Goal: Task Accomplishment & Management: Use online tool/utility

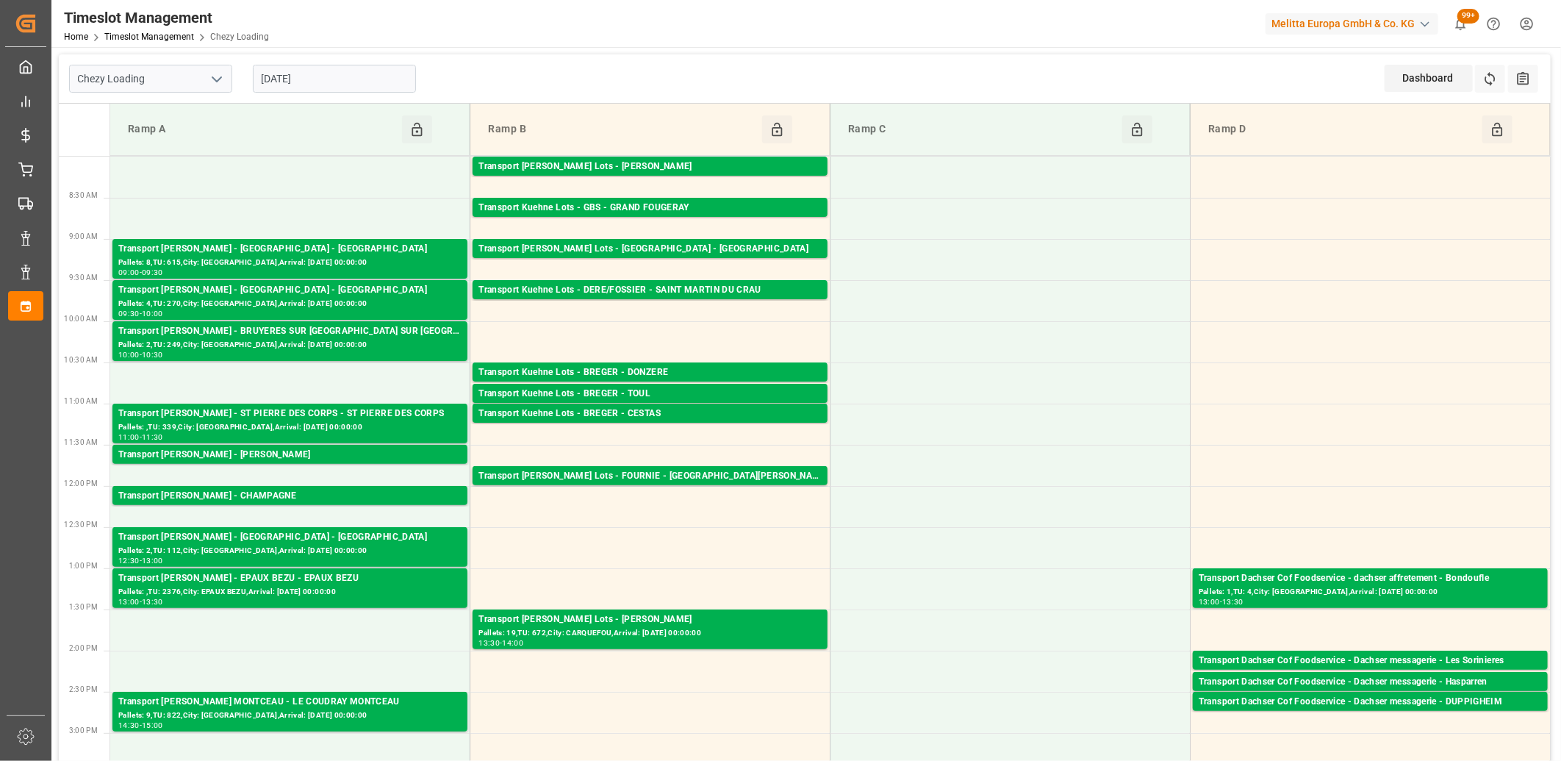
click at [354, 68] on input "[DATE]" at bounding box center [334, 79] width 163 height 28
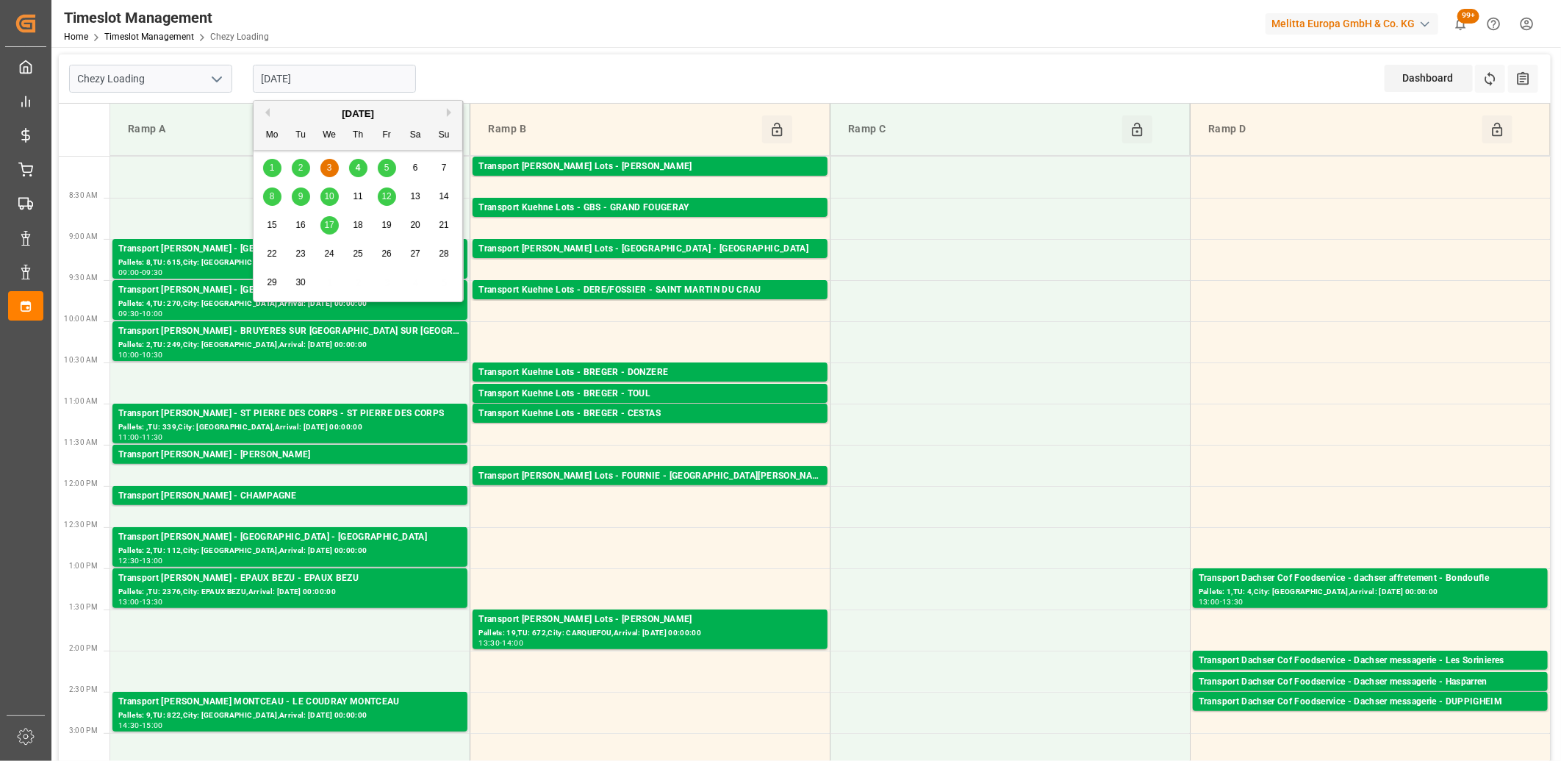
click at [361, 165] on div "4" at bounding box center [358, 169] width 18 height 18
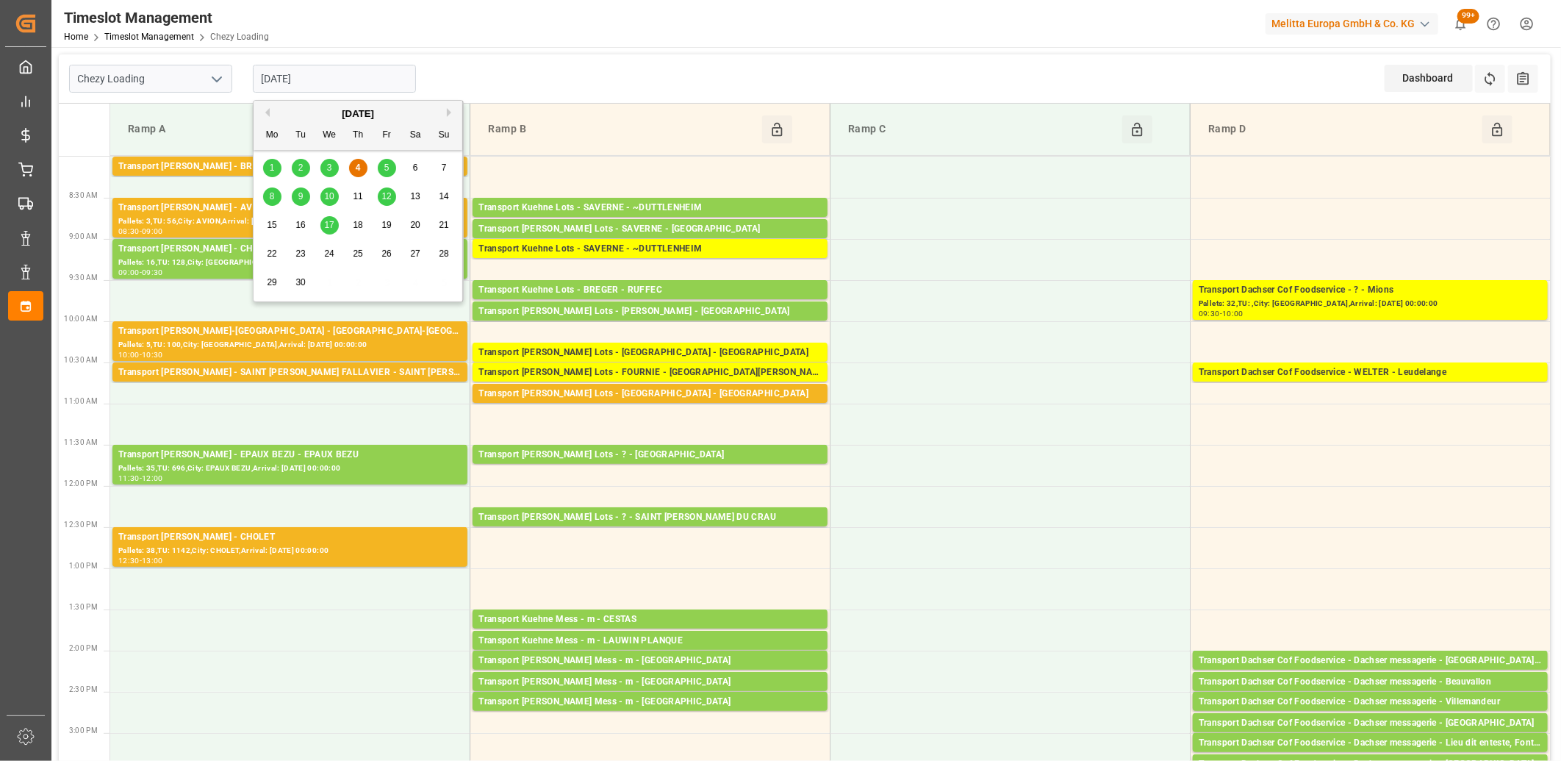
click at [362, 78] on input "[DATE]" at bounding box center [334, 79] width 163 height 28
click at [382, 166] on div "5" at bounding box center [387, 169] width 18 height 18
type input "[DATE]"
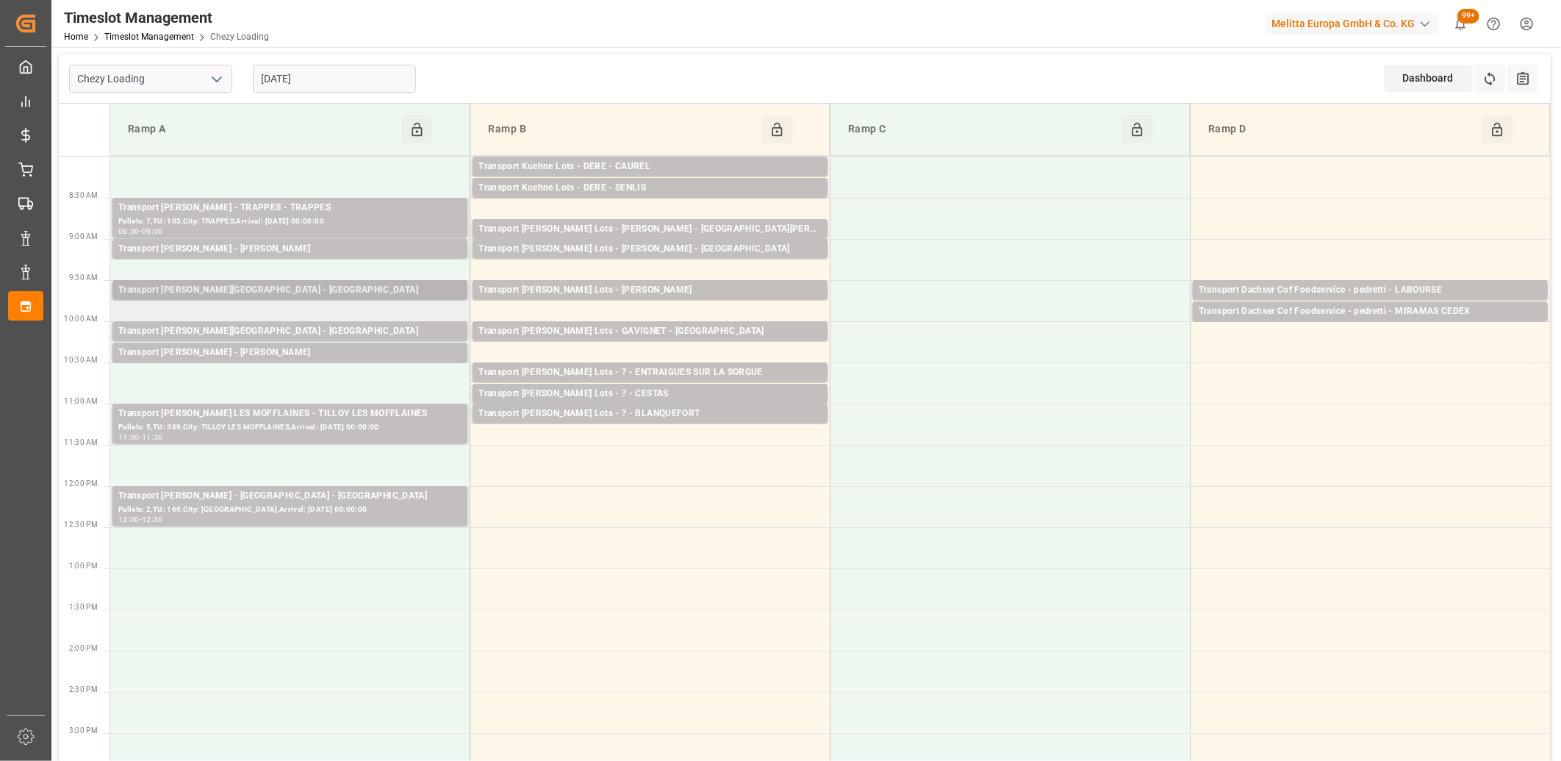
click at [321, 292] on div "Transport [PERSON_NAME][GEOGRAPHIC_DATA] - [GEOGRAPHIC_DATA]" at bounding box center [289, 290] width 343 height 15
click at [320, 332] on div "Transport [PERSON_NAME][GEOGRAPHIC_DATA] - [GEOGRAPHIC_DATA]" at bounding box center [289, 331] width 343 height 15
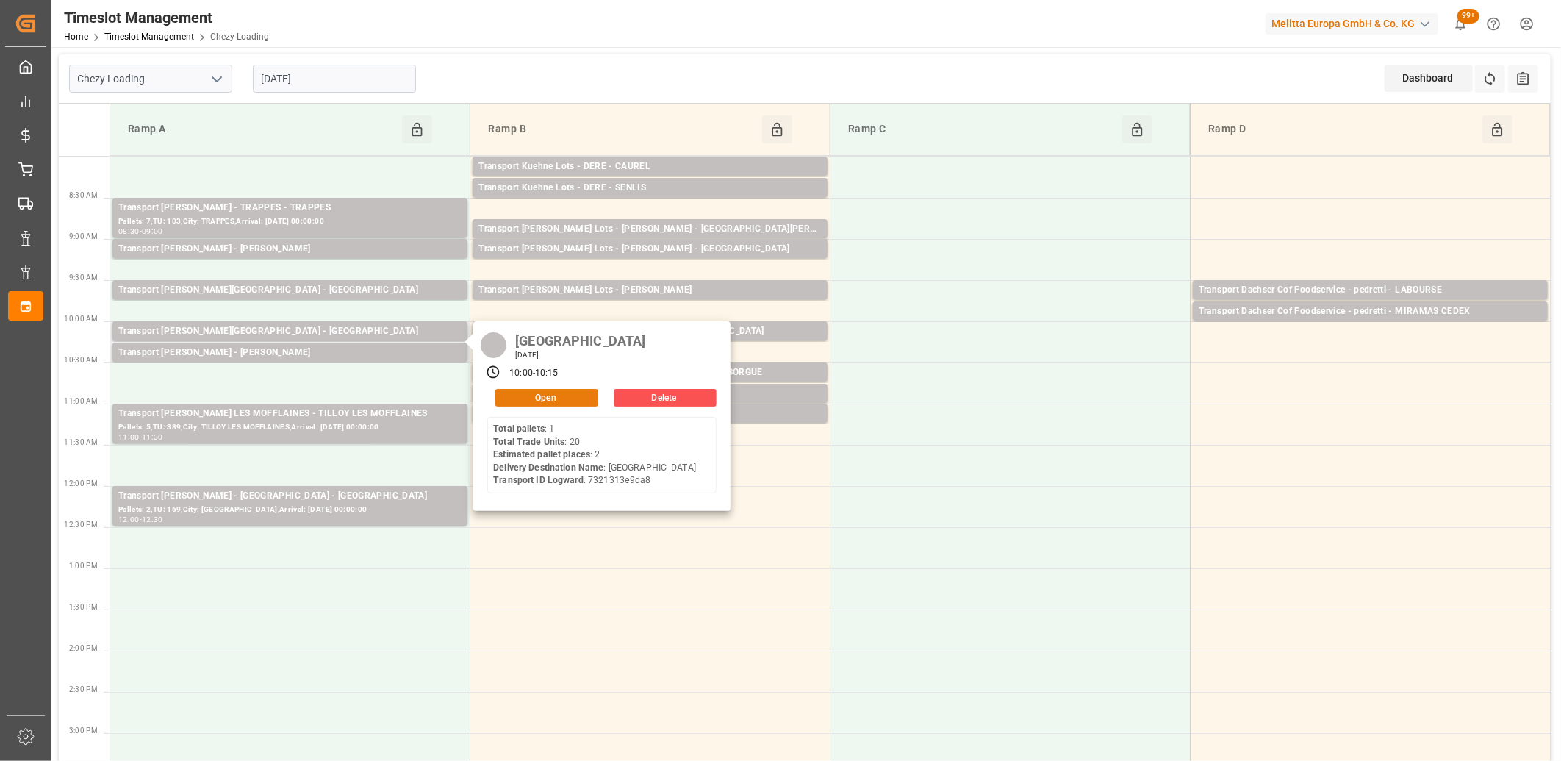
click at [506, 391] on button "Open" at bounding box center [546, 398] width 103 height 18
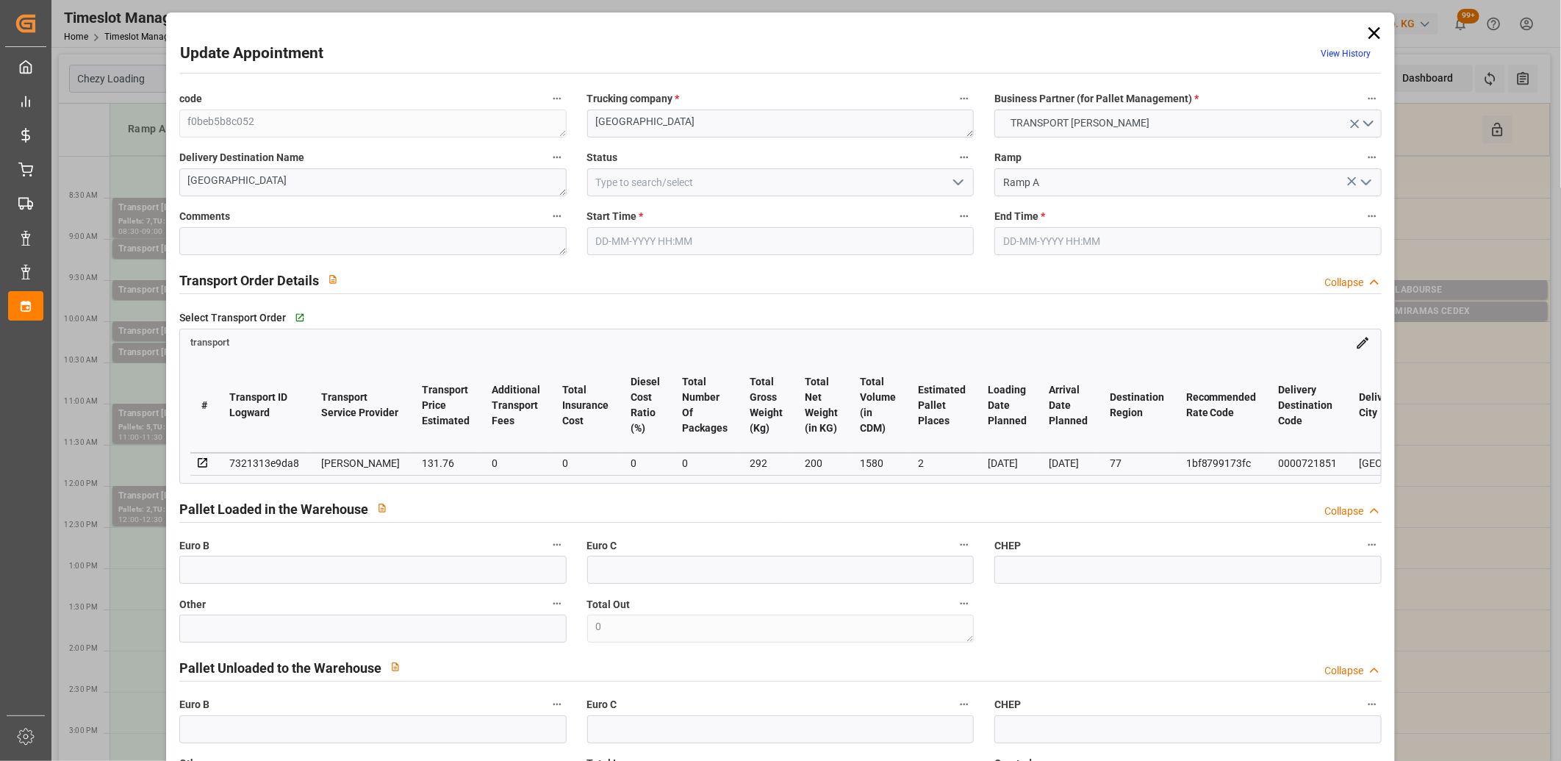
type input "05-09-2025 10:00"
type input "05-09-2025 10:15"
type input "03-09-2025 12:49"
type input "03-09-2025 11:30"
type input "[DATE]"
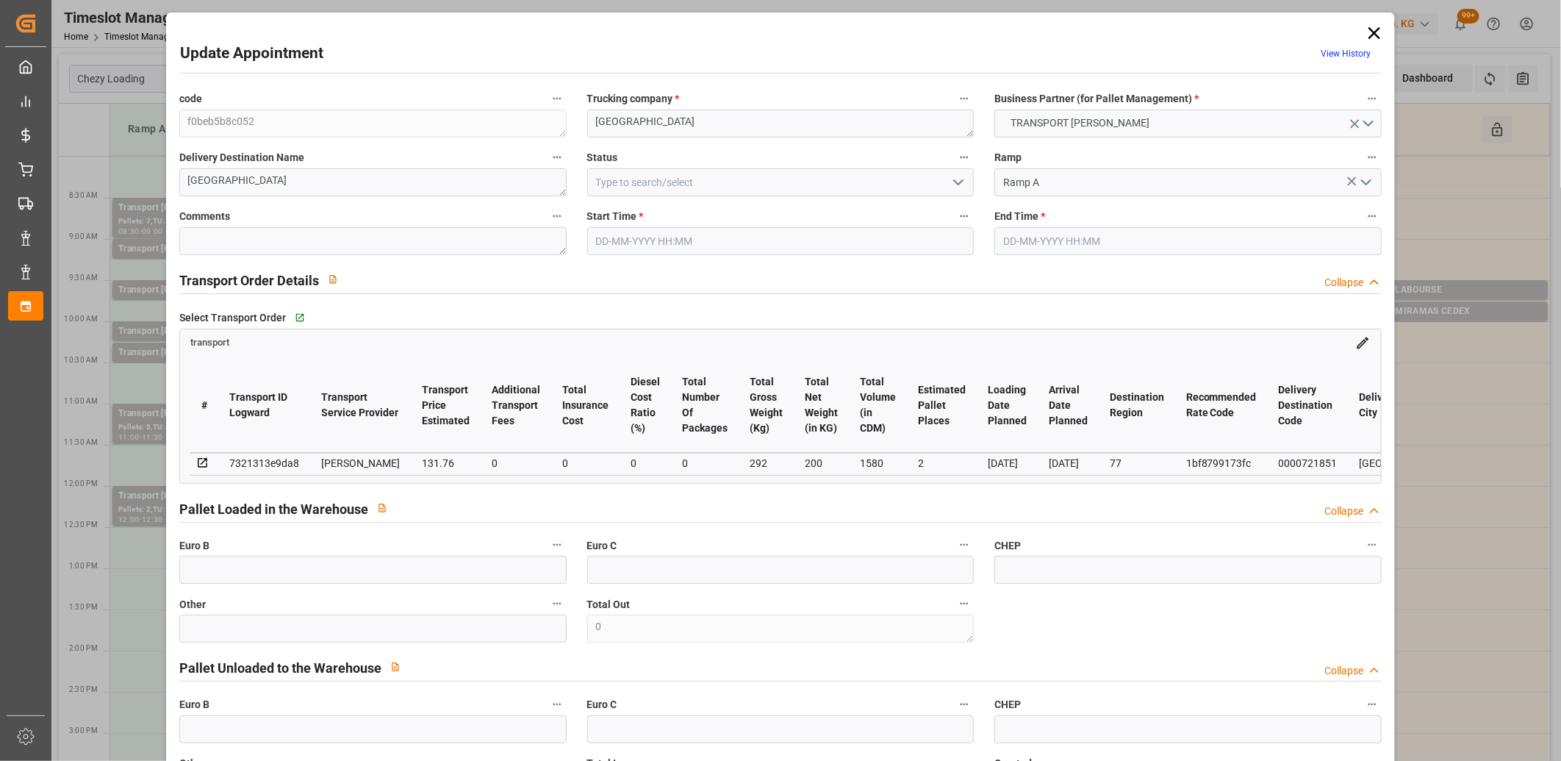
type input "[DATE]"
click at [269, 457] on div "7321313e9da8" at bounding box center [264, 463] width 70 height 18
copy div "7321313e9da8"
click at [1375, 32] on icon at bounding box center [1374, 33] width 21 height 21
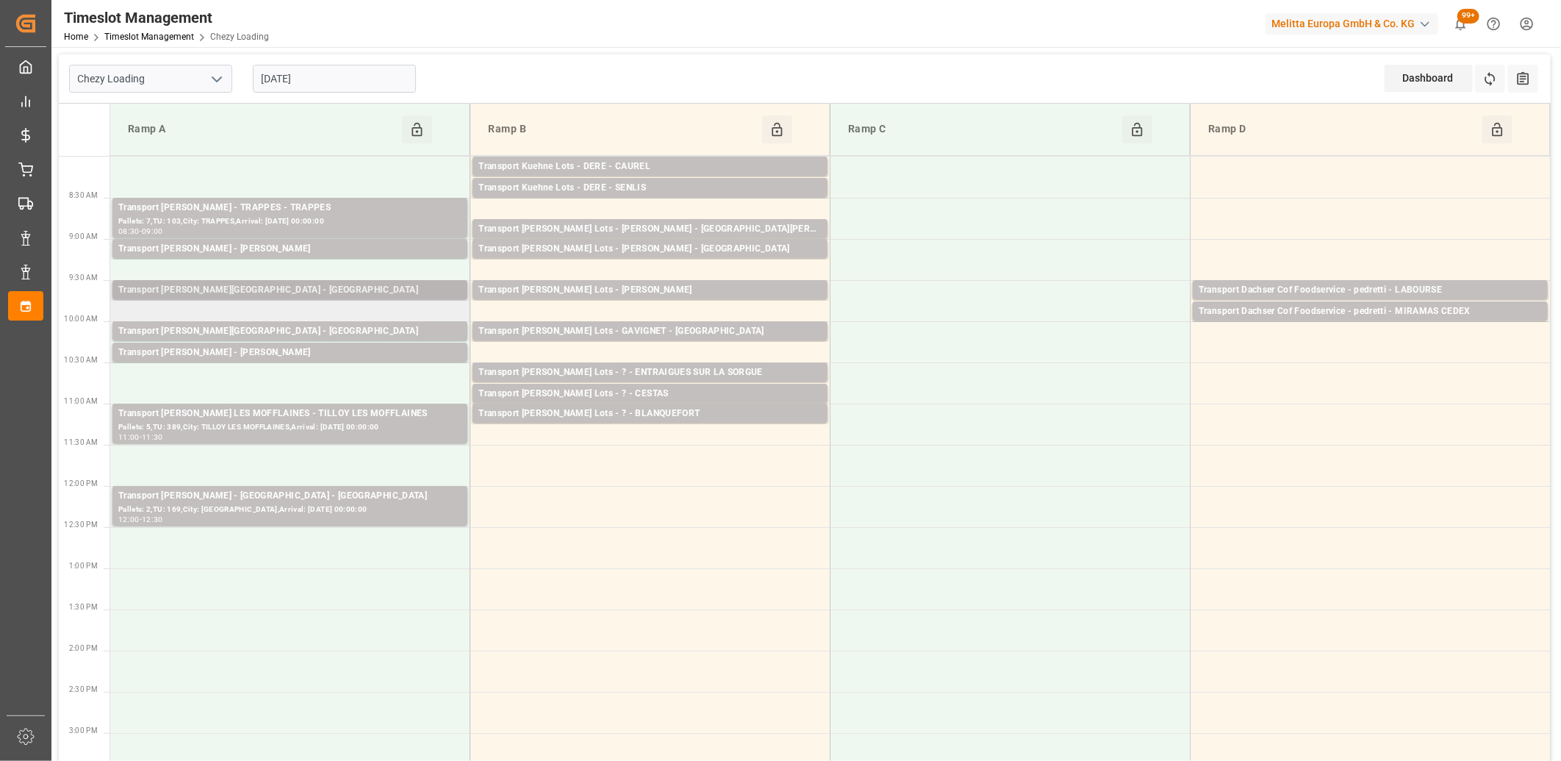
click at [365, 294] on div "Transport [PERSON_NAME][GEOGRAPHIC_DATA] - [GEOGRAPHIC_DATA]" at bounding box center [289, 290] width 343 height 15
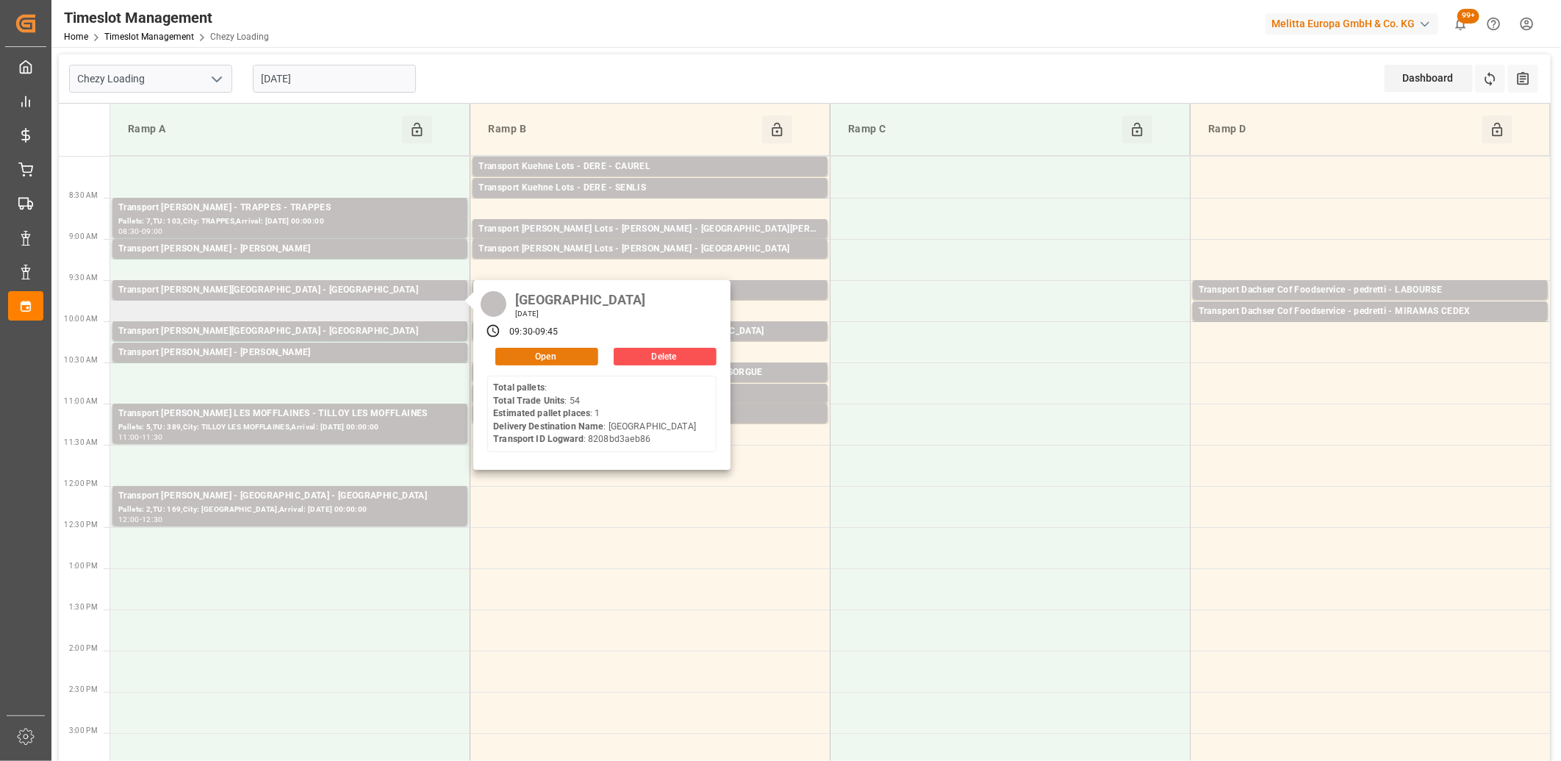
click at [530, 354] on button "Open" at bounding box center [546, 357] width 103 height 18
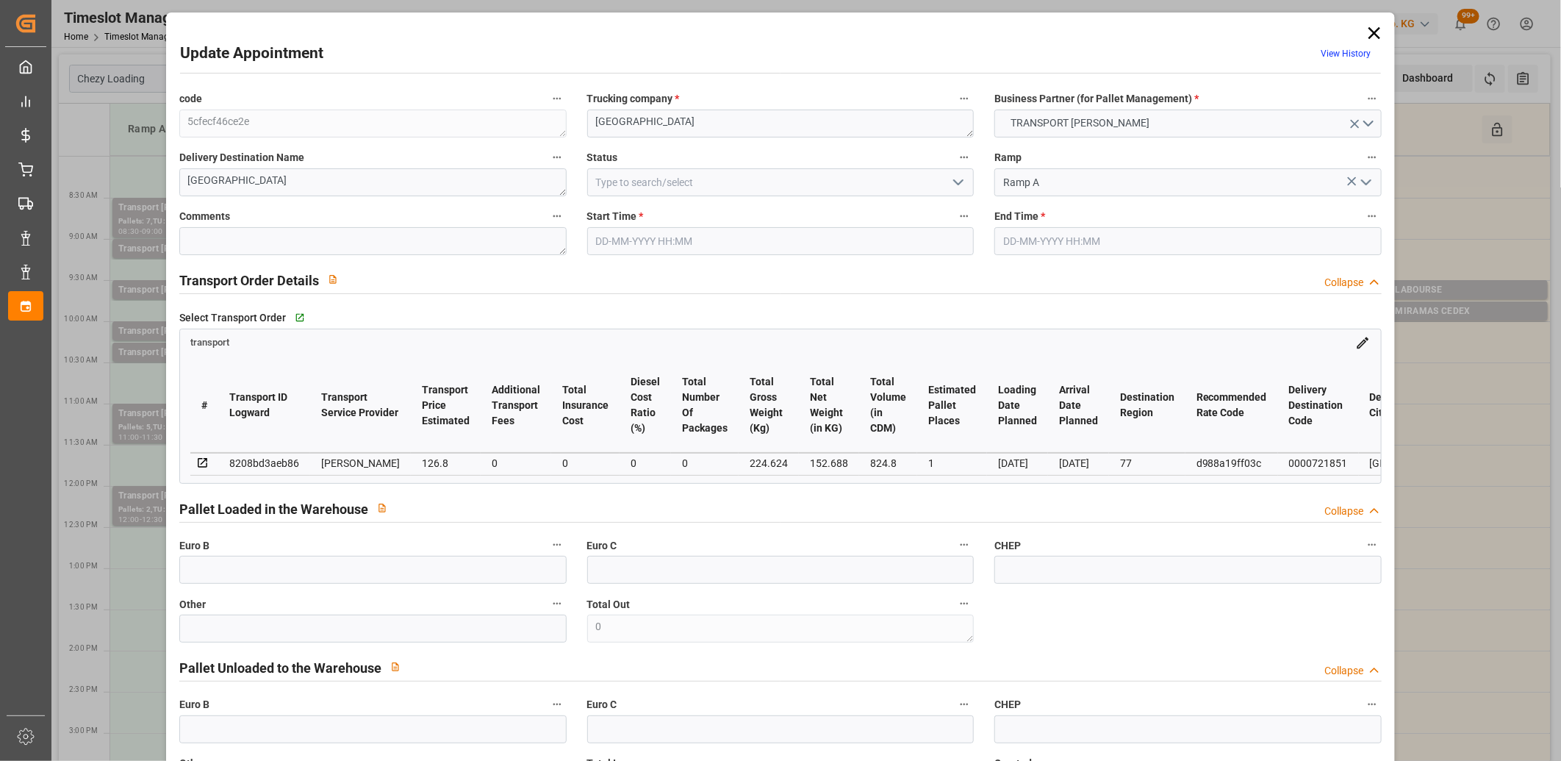
type input "05-09-2025 09:30"
type input "05-09-2025 09:45"
type input "02-09-2025 14:52"
type input "02-09-2025 11:28"
type input "[DATE]"
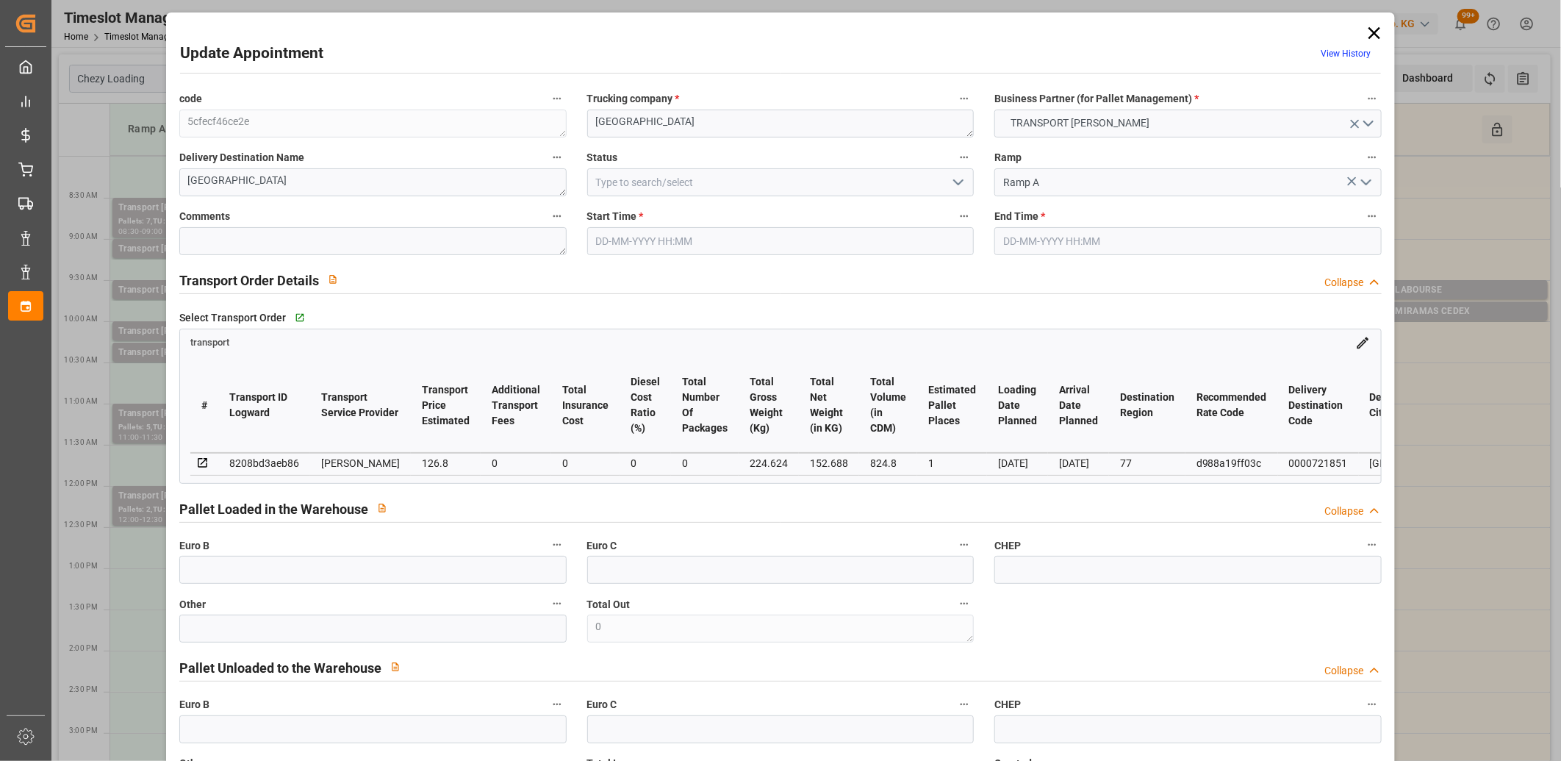
type input "[DATE]"
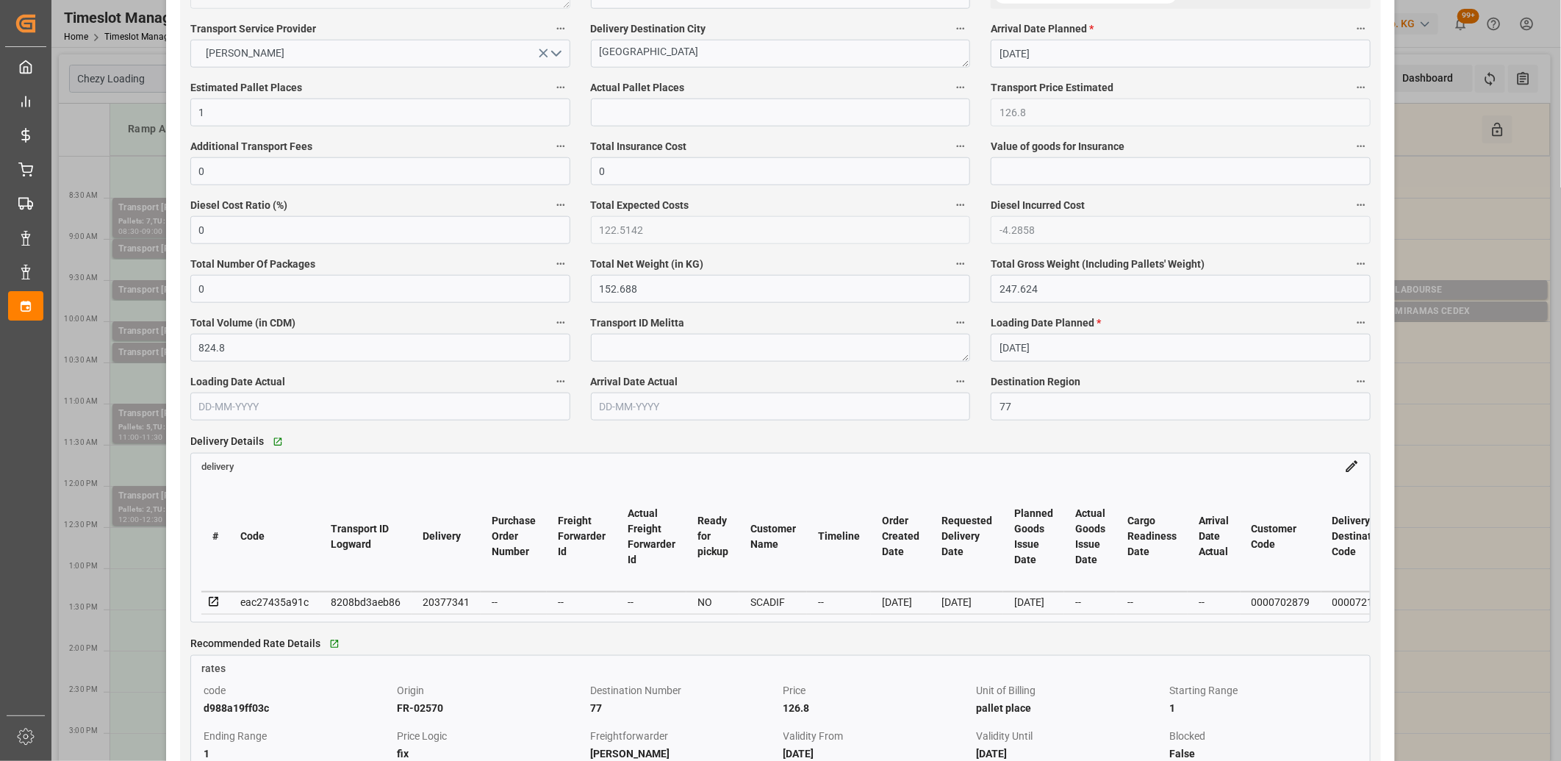
scroll to position [1062, 0]
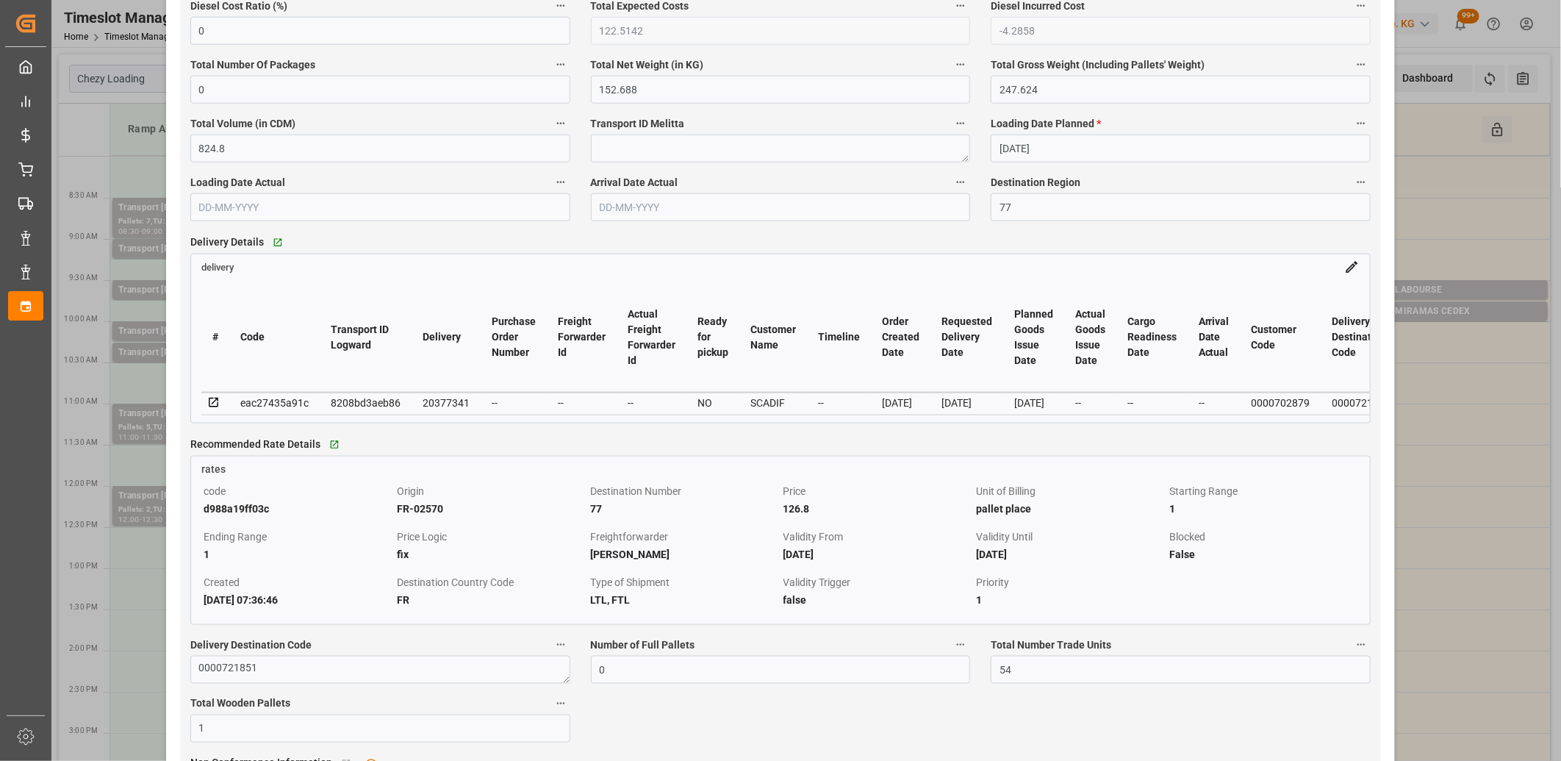
click at [210, 406] on icon at bounding box center [213, 402] width 13 height 13
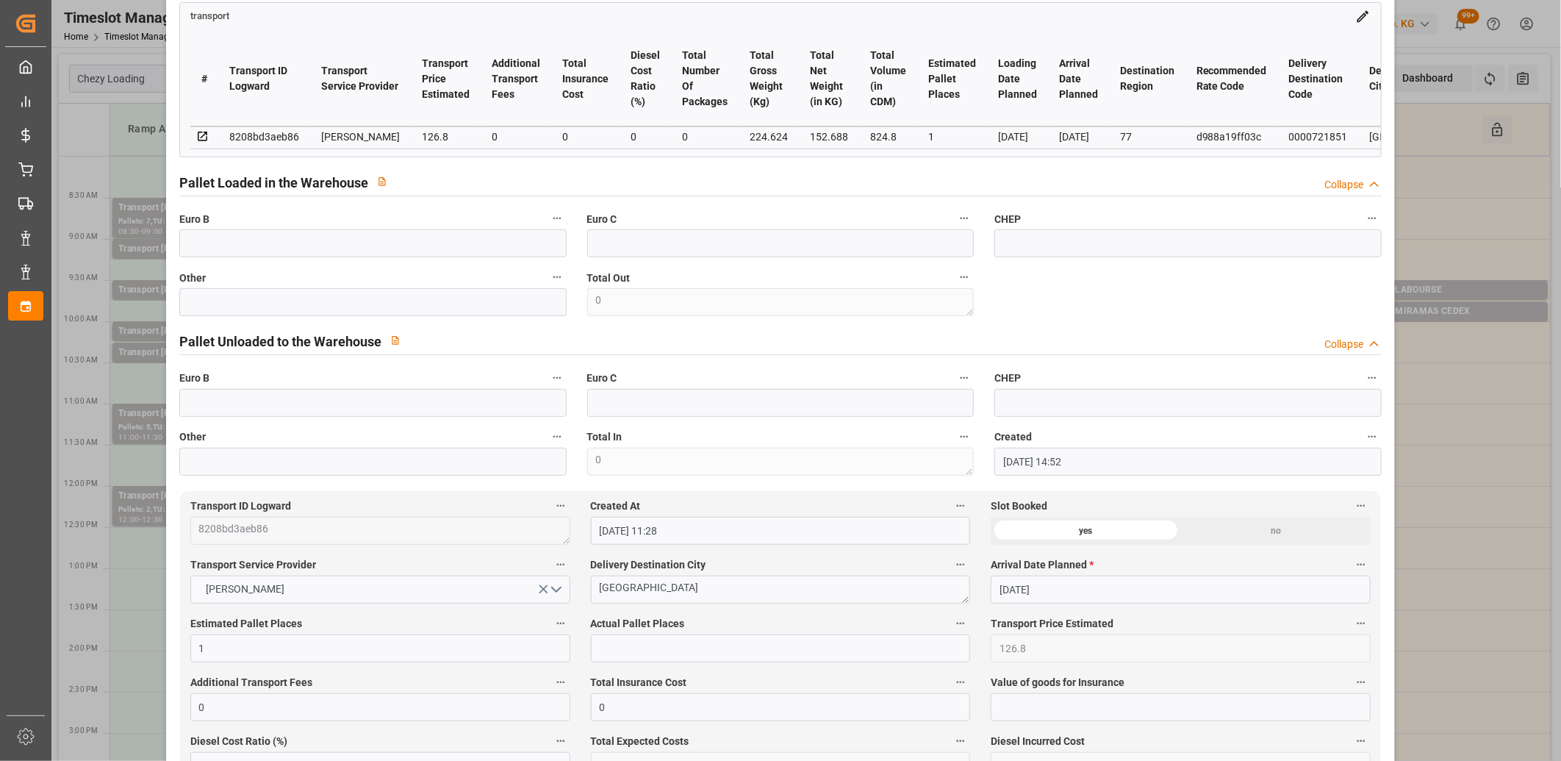
scroll to position [0, 0]
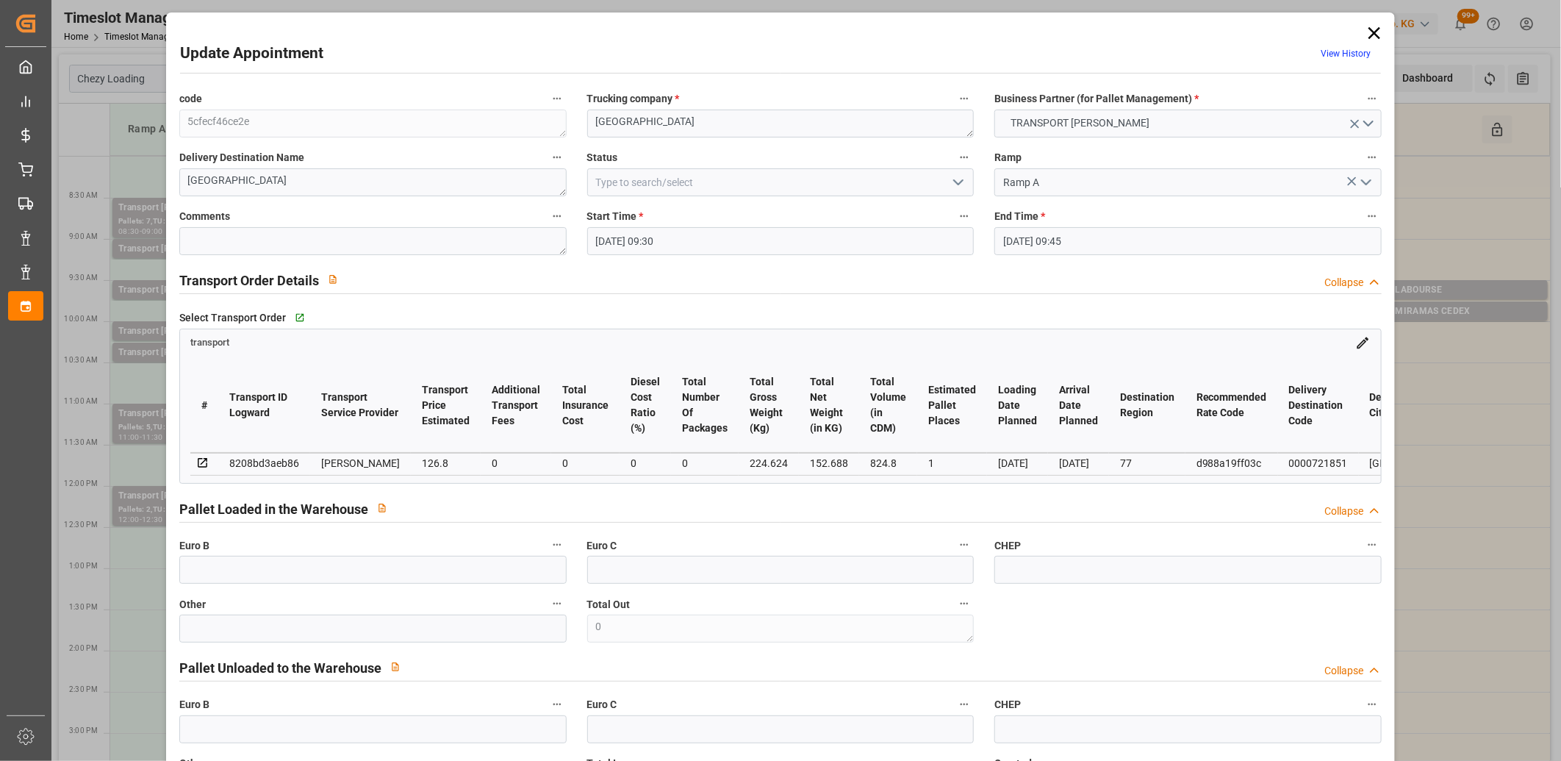
click at [275, 462] on div "8208bd3aeb86" at bounding box center [264, 463] width 70 height 18
copy div "8208bd3aeb86"
click at [1369, 30] on icon at bounding box center [1375, 33] width 12 height 12
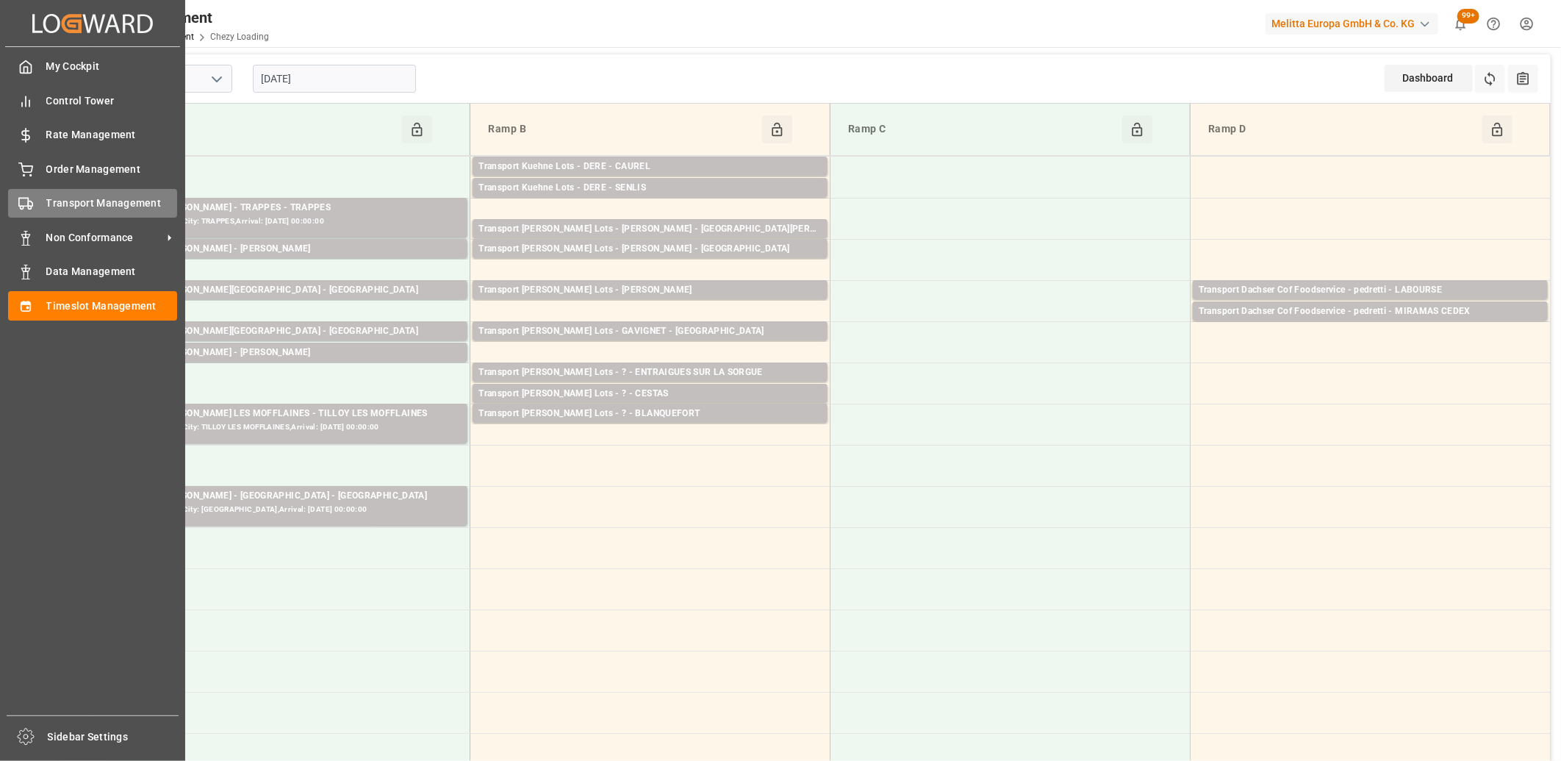
click at [18, 201] on div at bounding box center [20, 203] width 25 height 15
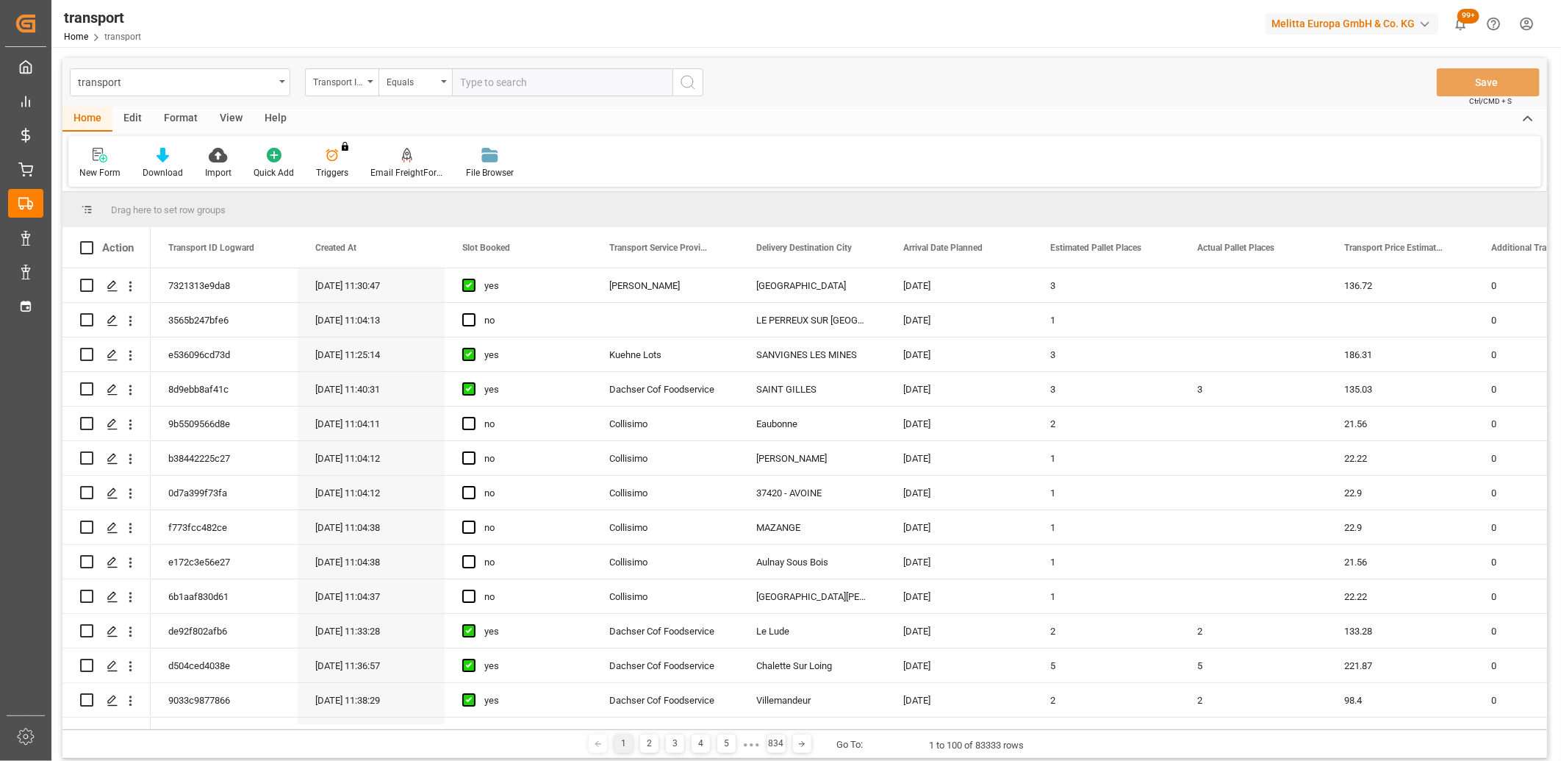
type input "8208bd3aeb86"
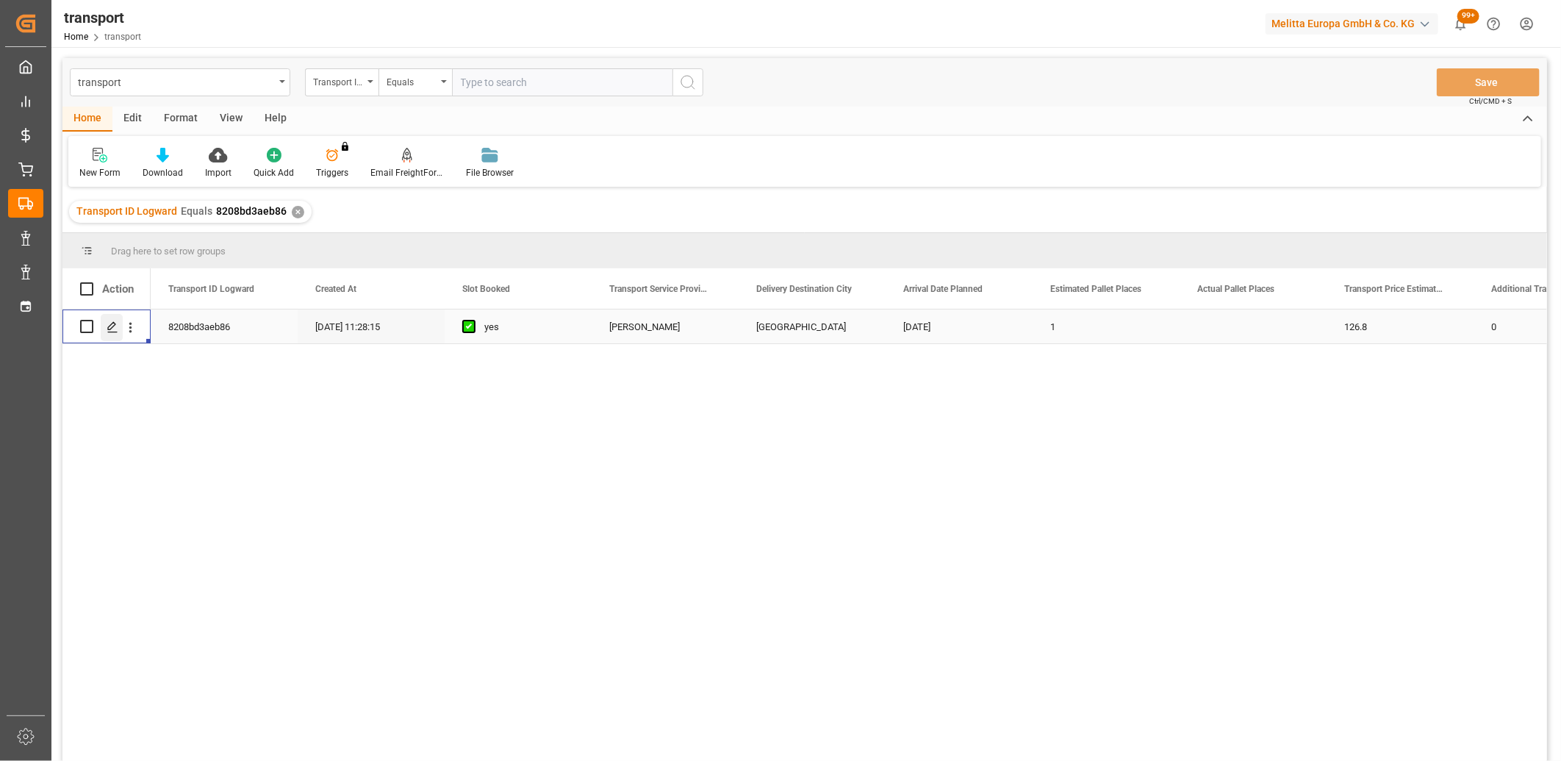
click at [113, 326] on polygon "Press SPACE to select this row." at bounding box center [111, 325] width 7 height 7
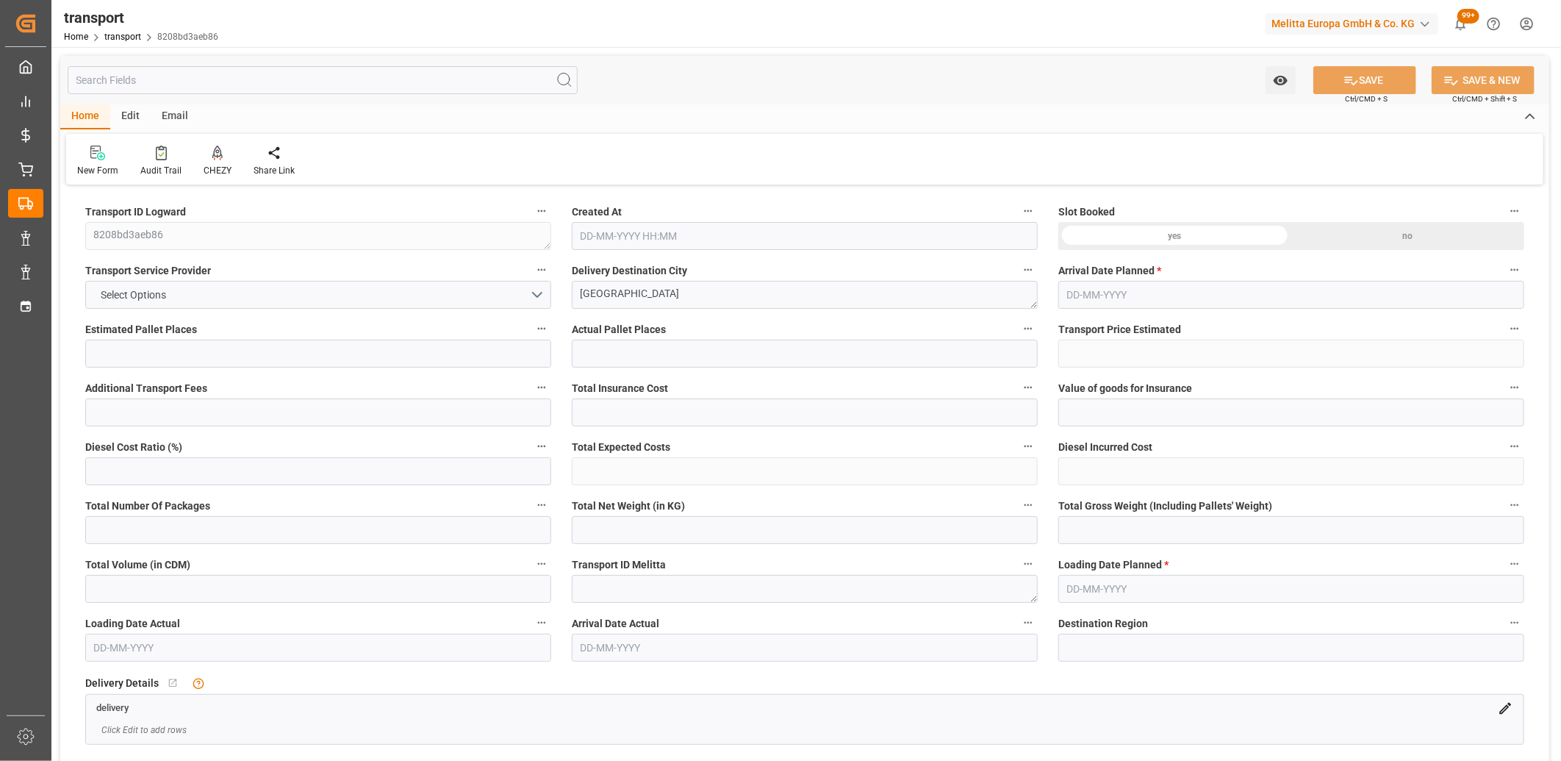
type input "1"
type input "126.8"
type input "0"
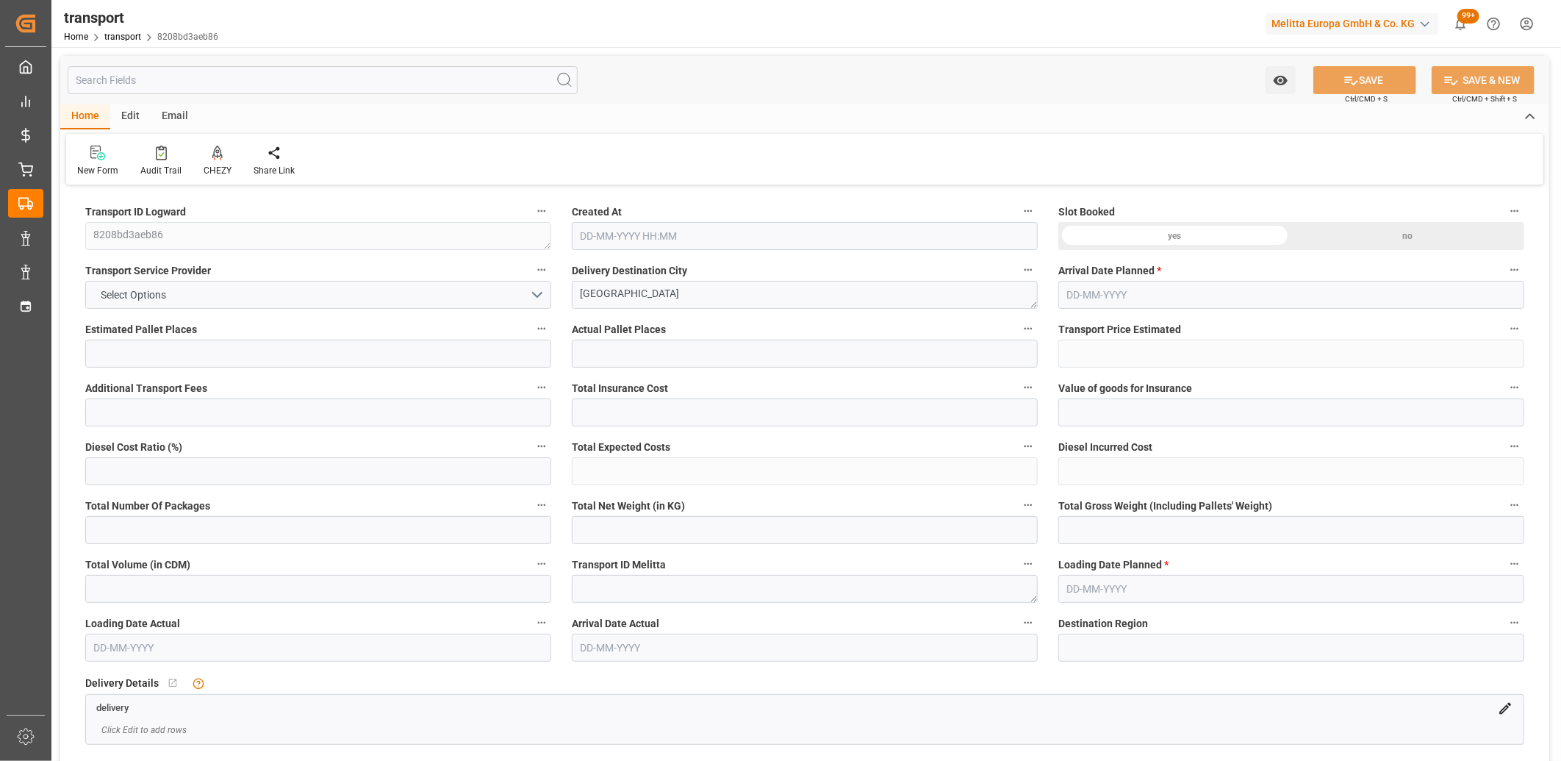
type input "122.5142"
type input "-4.2858"
type input "0"
type input "152.688"
type input "247.624"
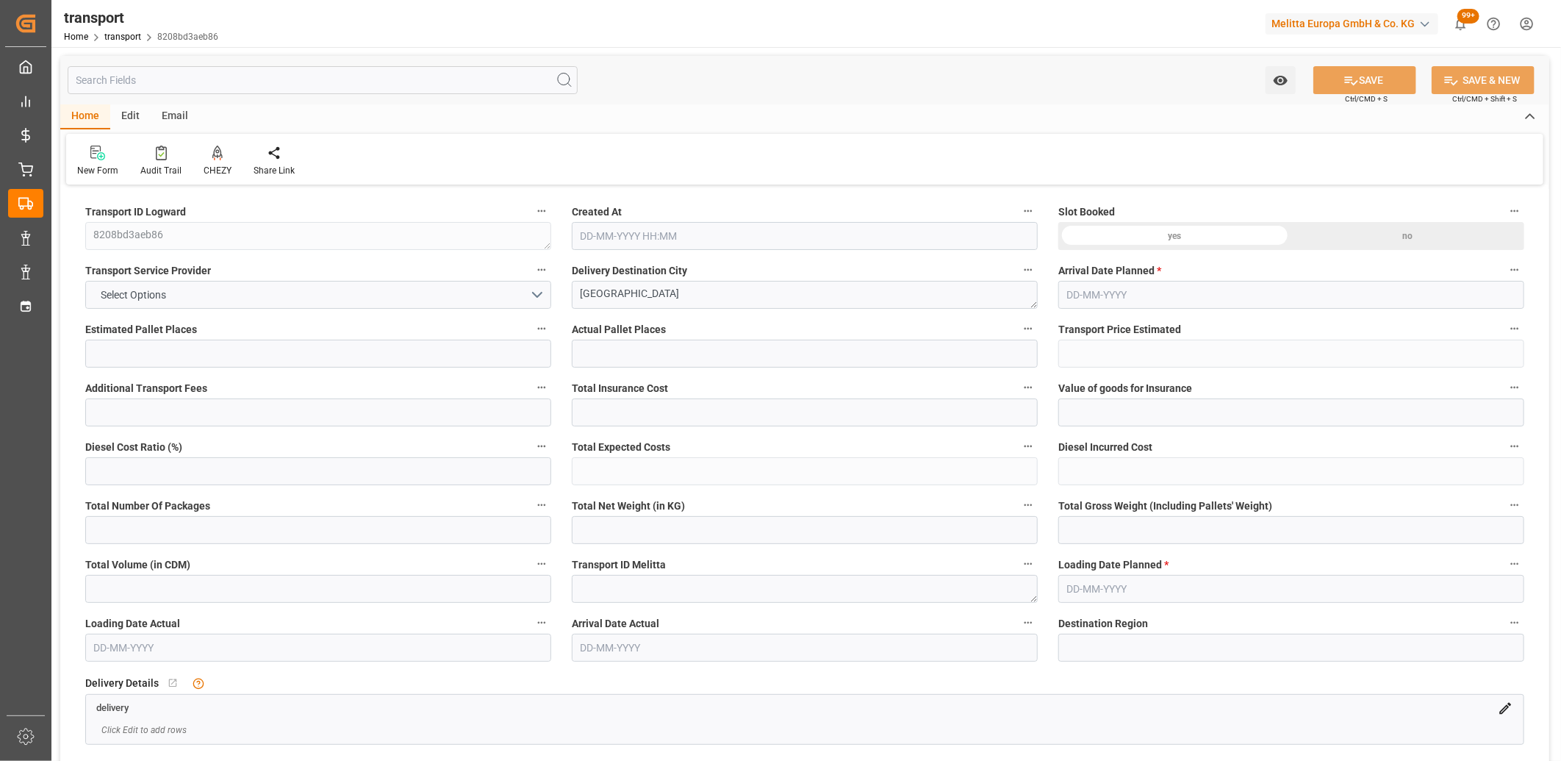
type input "824.8"
type input "77"
type input "0"
type input "54"
type input "1"
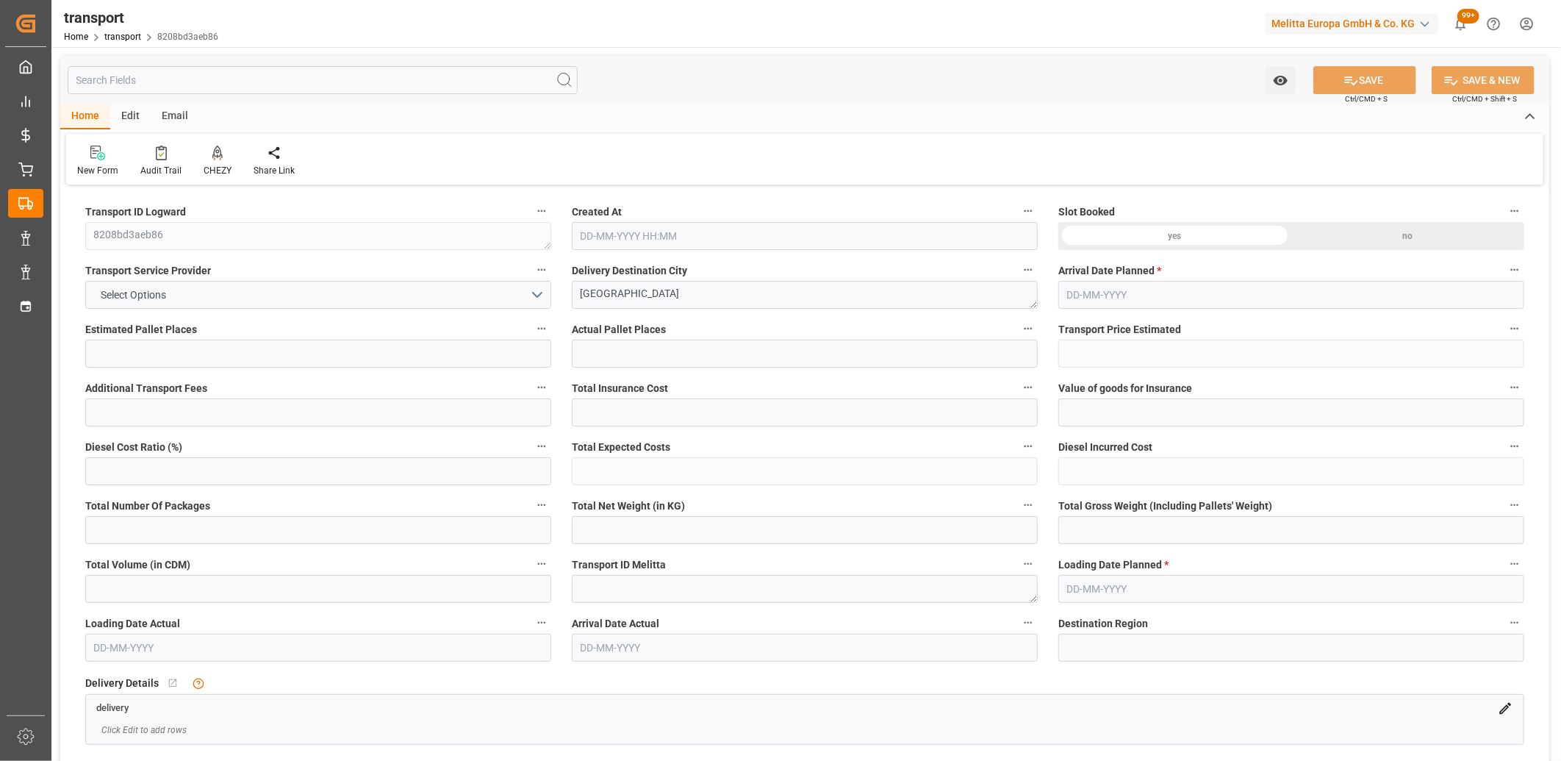
type input "101"
type input "224.624"
type input "0"
type input "4710.8598"
type input "0"
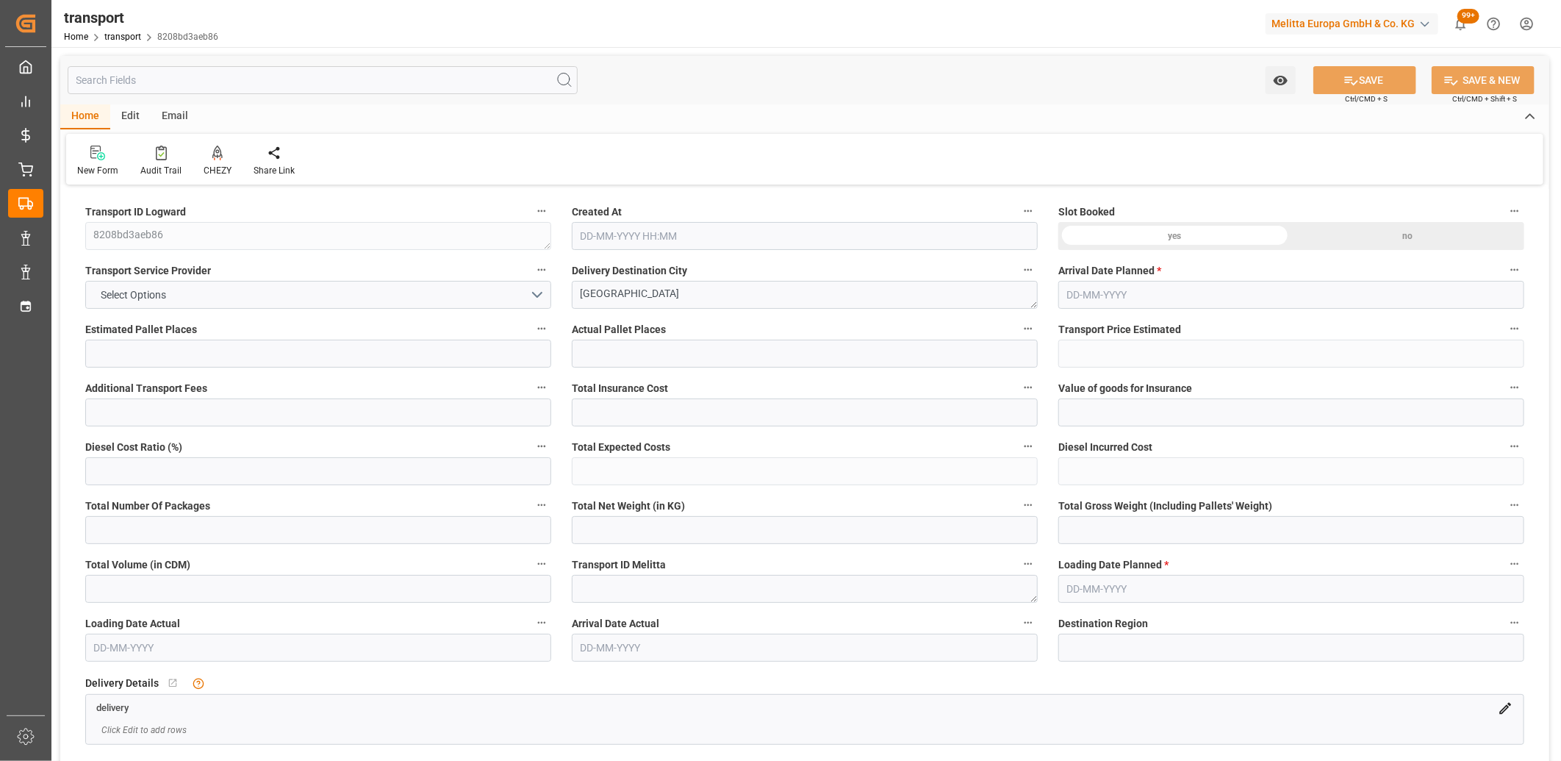
type input "0"
type input "21"
type input "35"
type input "02-09-2025 11:28"
type input "[DATE]"
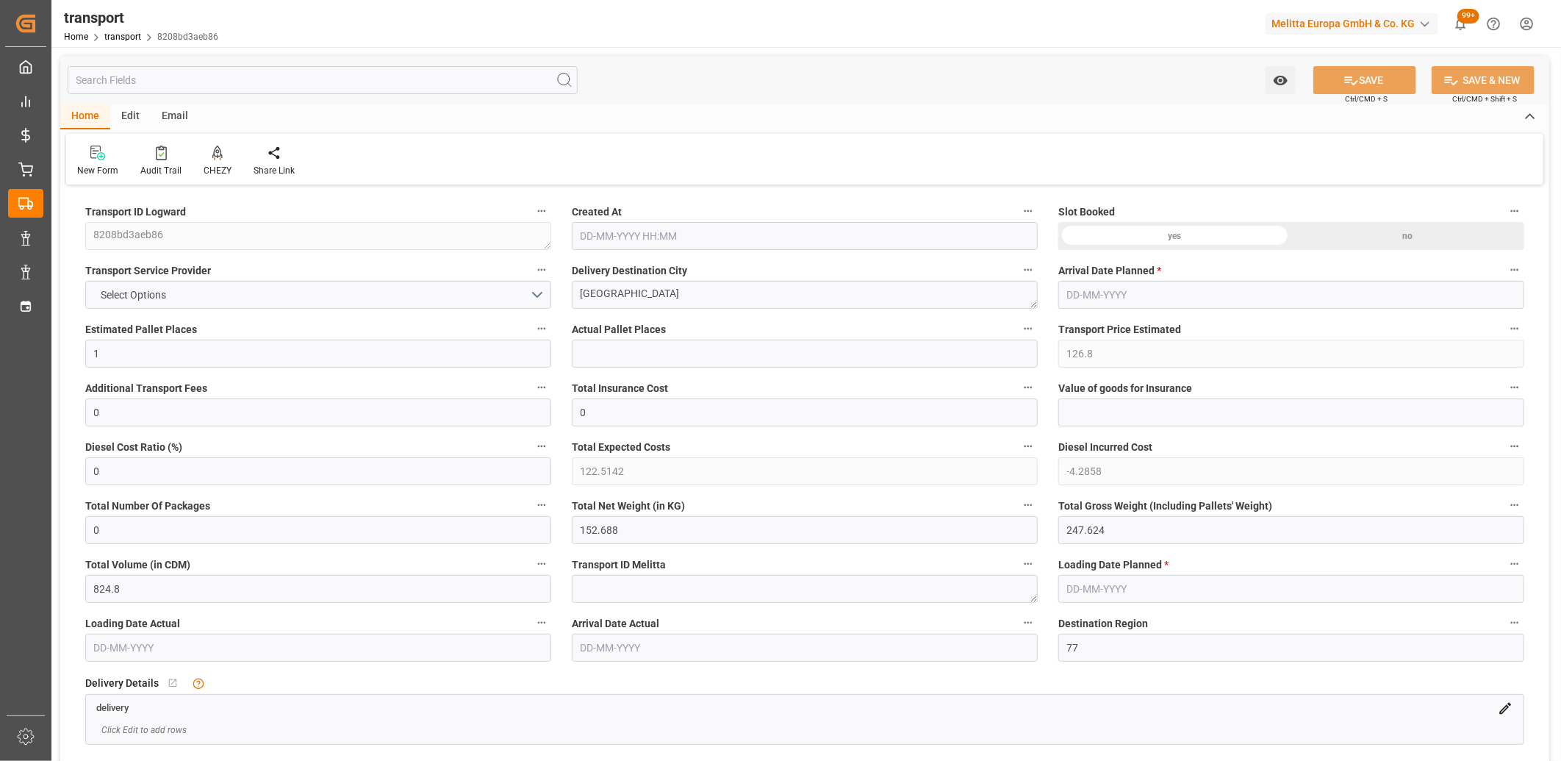
type input "[DATE]"
drag, startPoint x: 1151, startPoint y: 518, endPoint x: 936, endPoint y: 516, distance: 215.4
type input "0"
drag, startPoint x: 675, startPoint y: 528, endPoint x: 516, endPoint y: 524, distance: 158.8
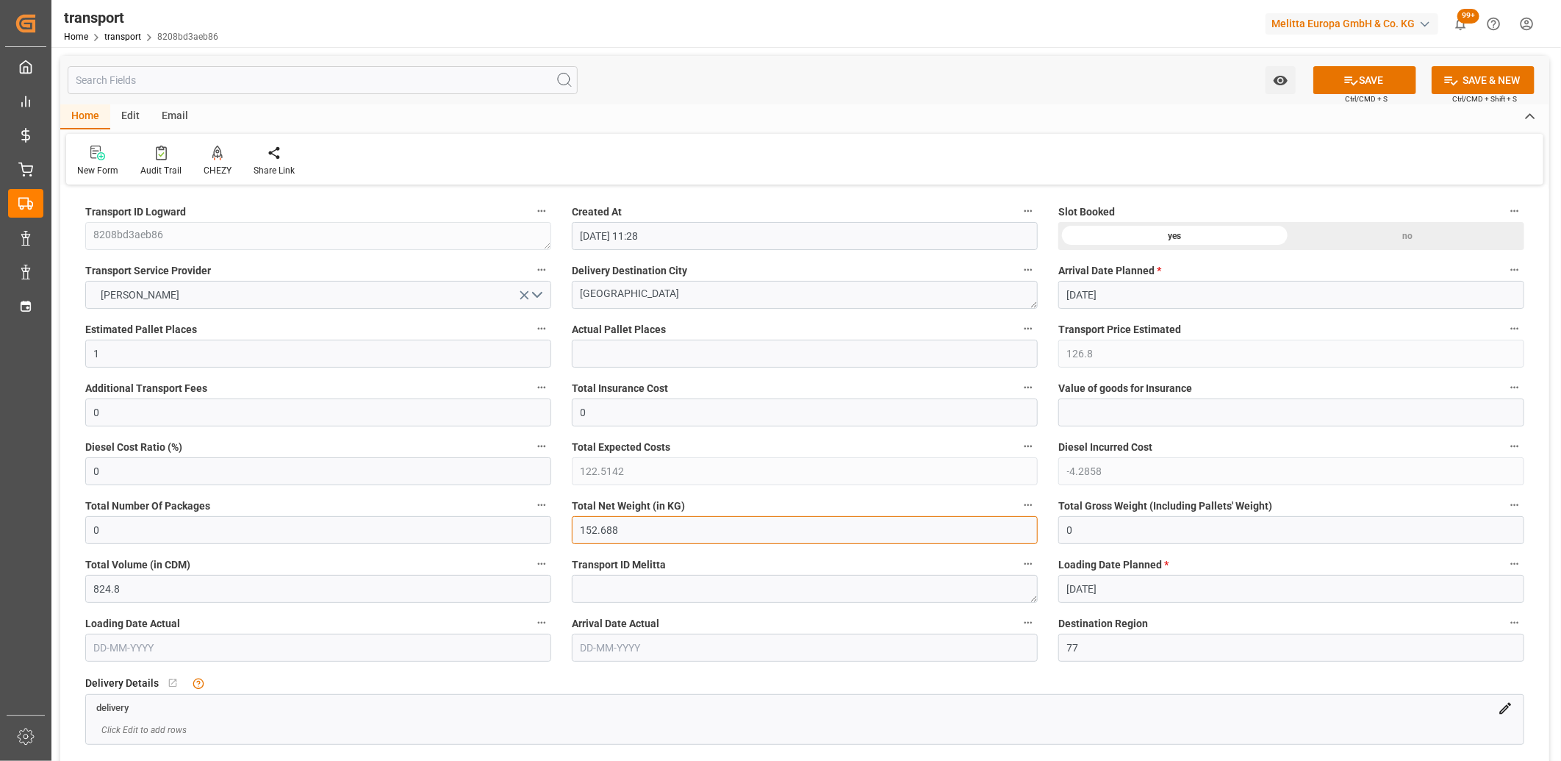
type input "0"
drag, startPoint x: 143, startPoint y: 350, endPoint x: 89, endPoint y: 354, distance: 53.8
click at [89, 354] on input "1" at bounding box center [318, 354] width 466 height 28
type input "0"
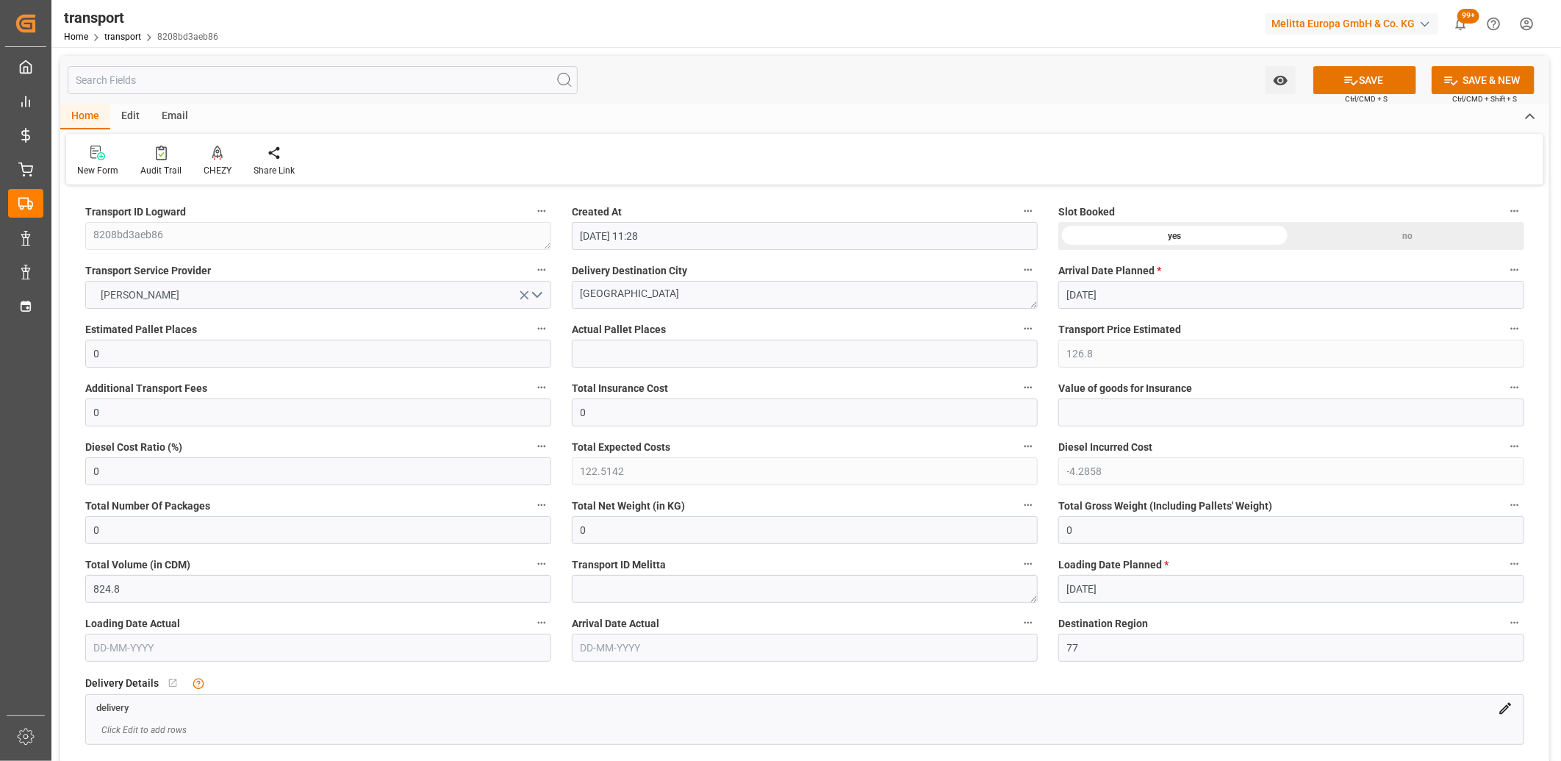
drag, startPoint x: 523, startPoint y: 295, endPoint x: 534, endPoint y: 301, distance: 12.2
click at [534, 303] on button "[PERSON_NAME]" at bounding box center [318, 295] width 466 height 28
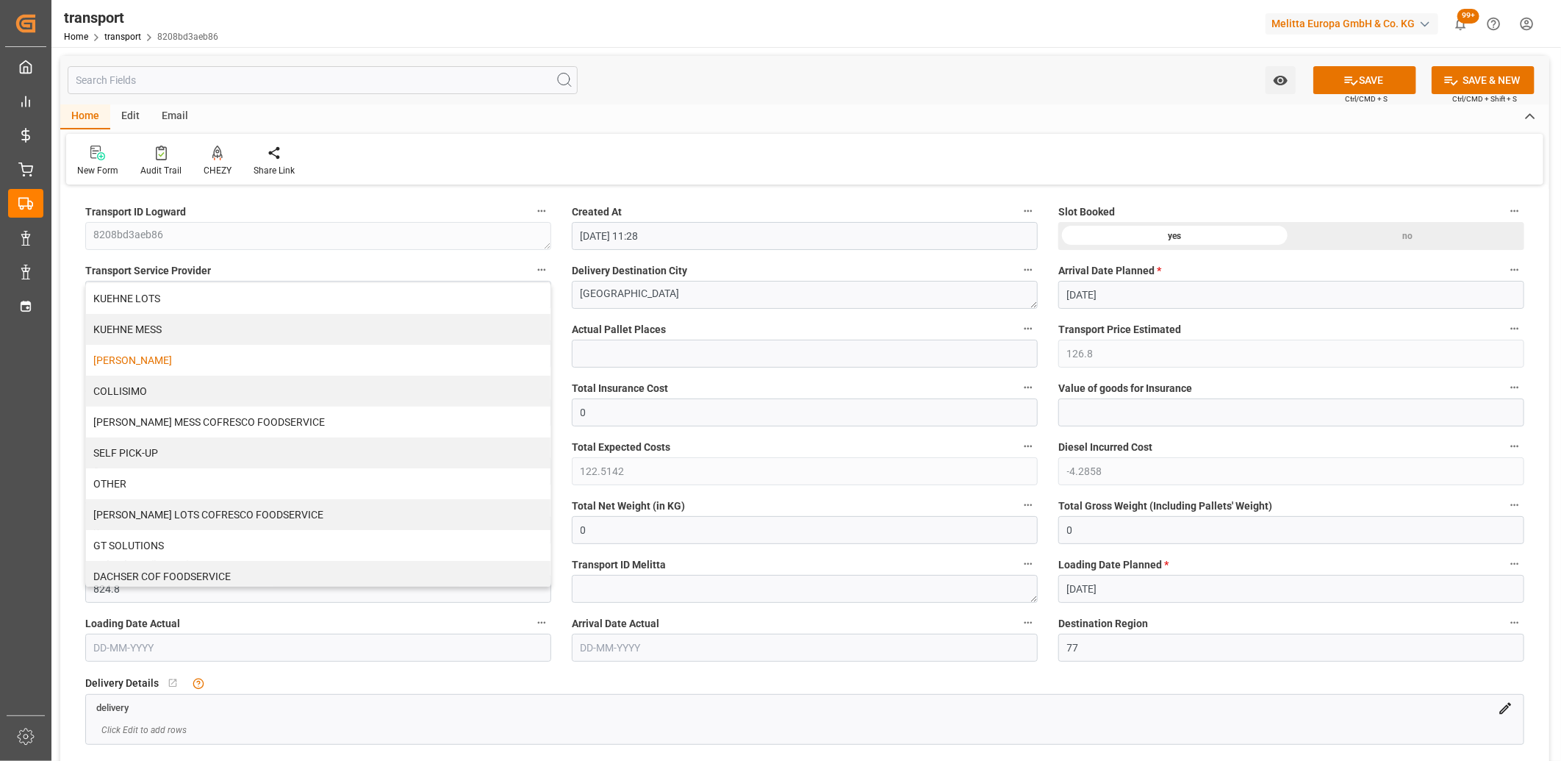
click at [509, 274] on label "Transport Service Provider" at bounding box center [318, 270] width 466 height 21
click at [532, 274] on button "Transport Service Provider" at bounding box center [541, 269] width 19 height 19
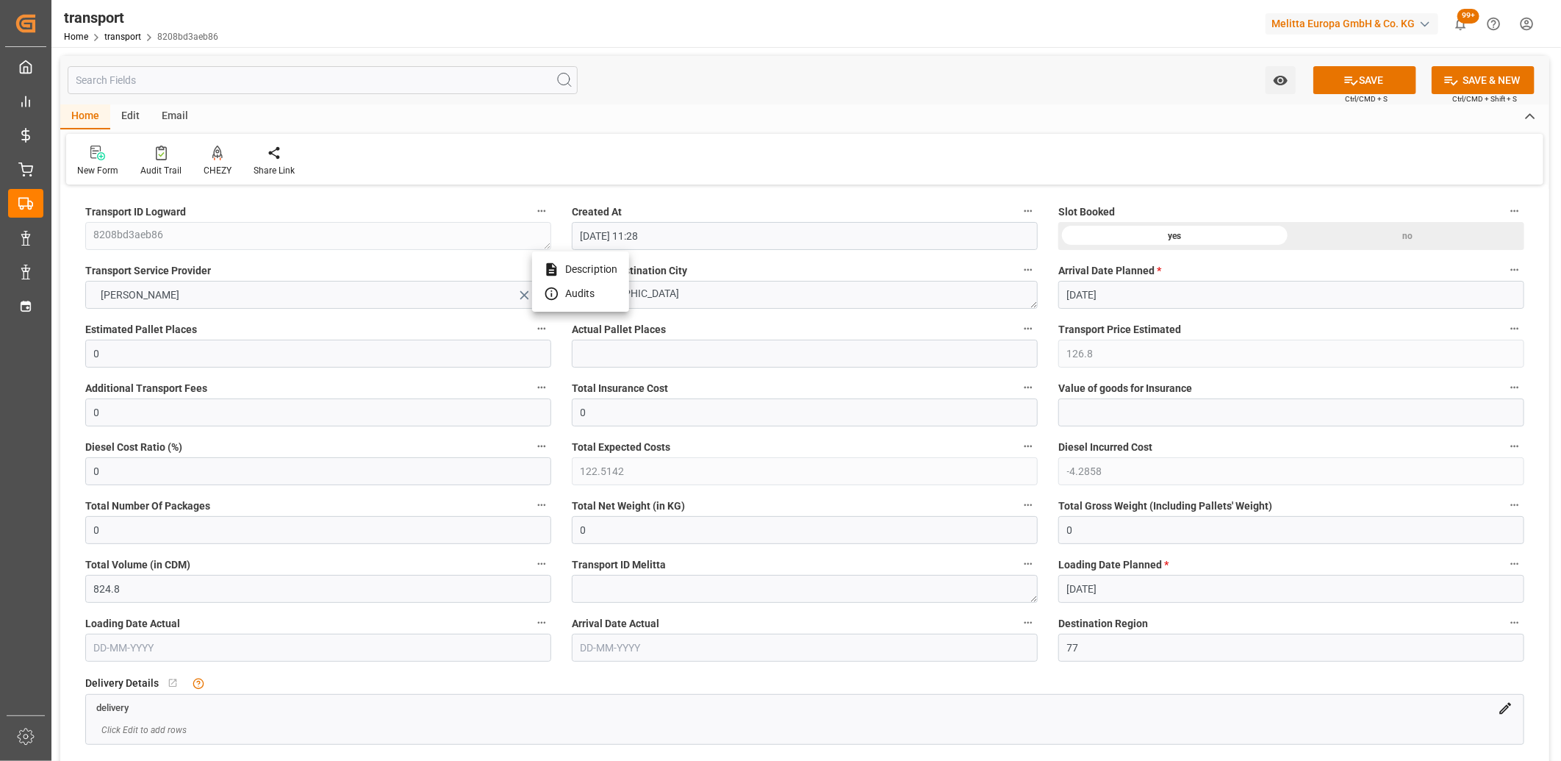
click at [523, 296] on div at bounding box center [780, 380] width 1561 height 761
click at [523, 296] on icon "open menu" at bounding box center [524, 295] width 9 height 9
drag, startPoint x: 759, startPoint y: 296, endPoint x: 529, endPoint y: 294, distance: 229.4
click at [1339, 234] on div "no" at bounding box center [1408, 236] width 233 height 28
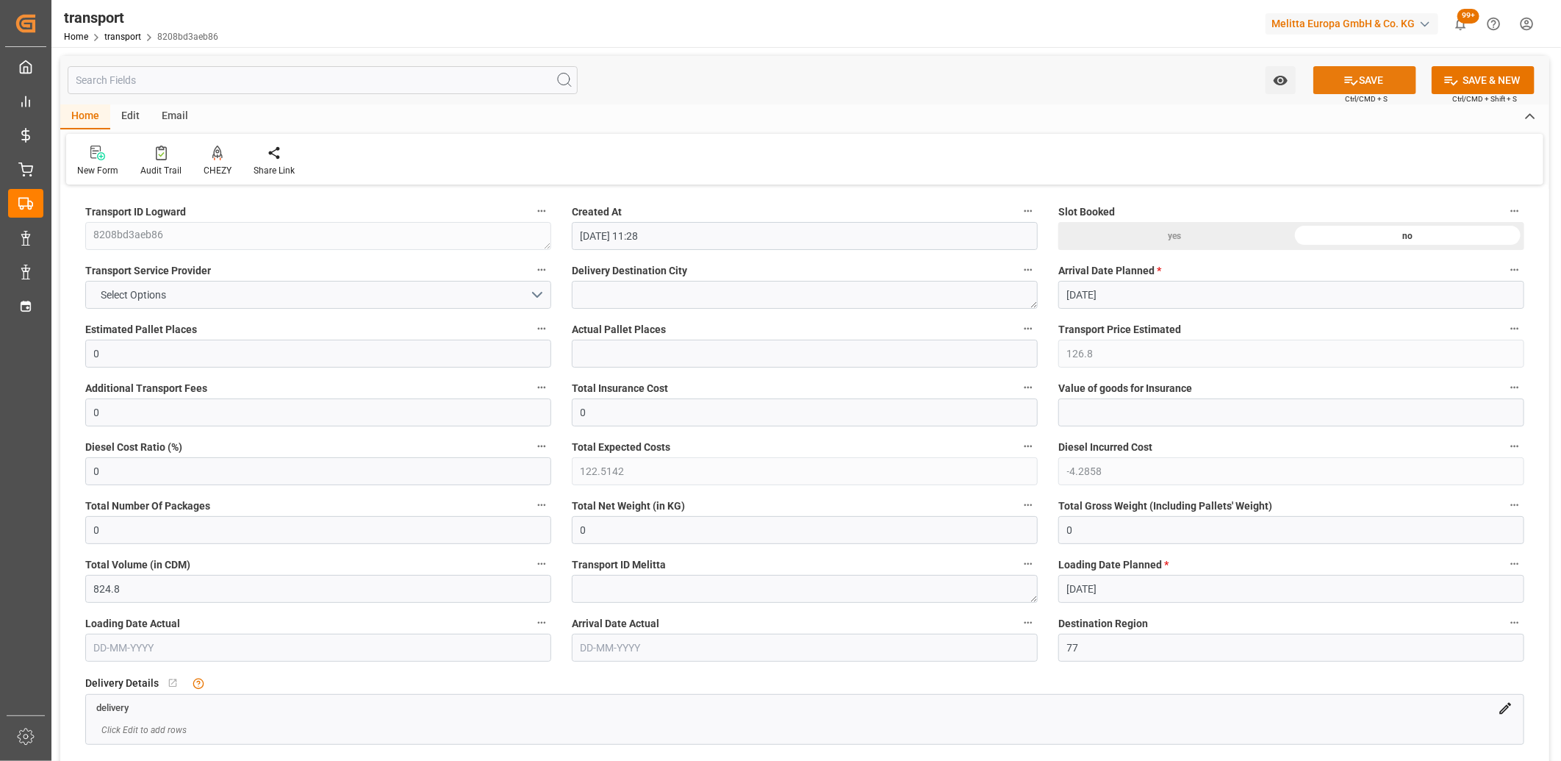
click at [1356, 74] on button "SAVE" at bounding box center [1365, 80] width 103 height 28
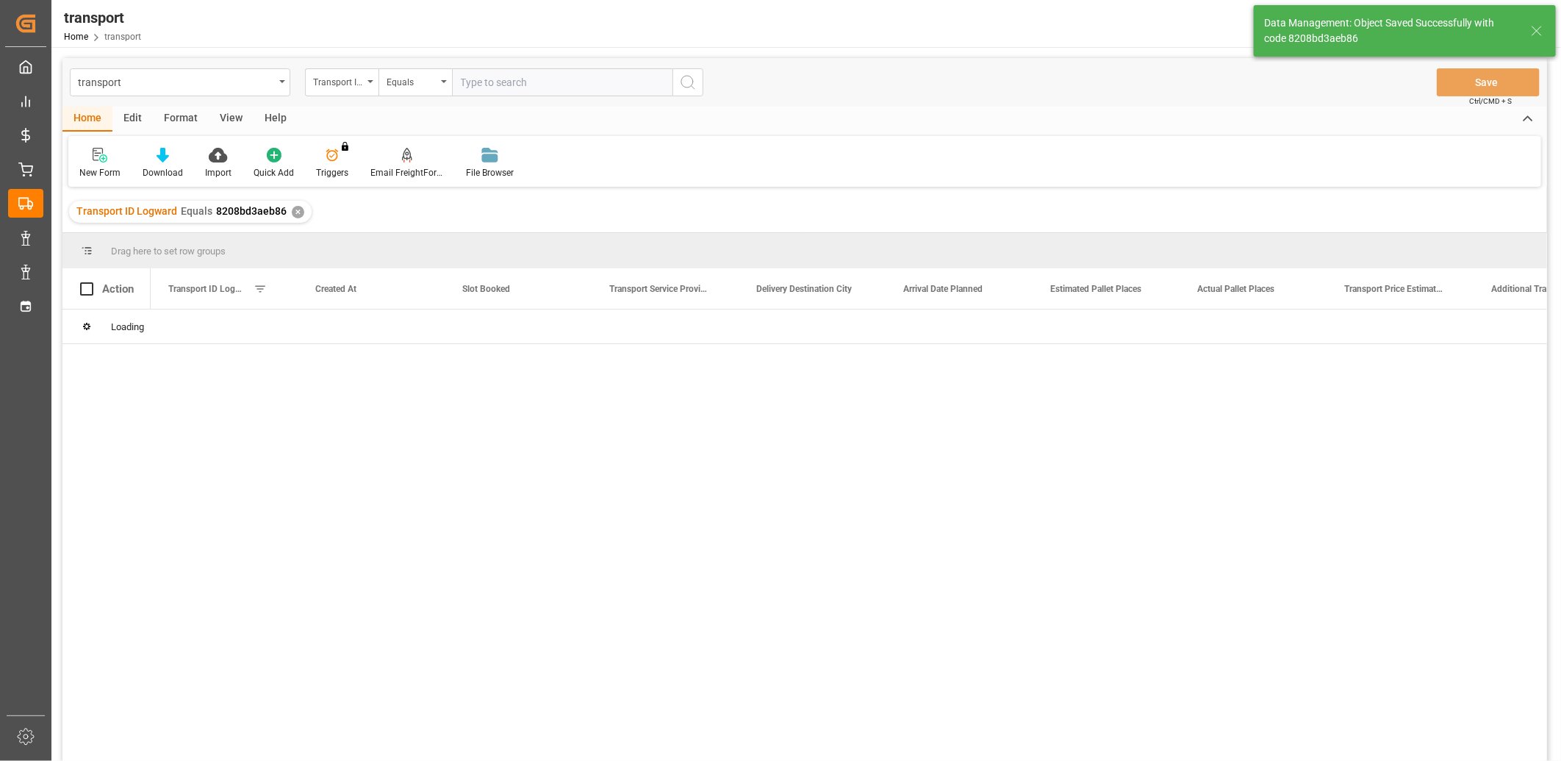
click at [134, 119] on div "Edit" at bounding box center [132, 119] width 40 height 25
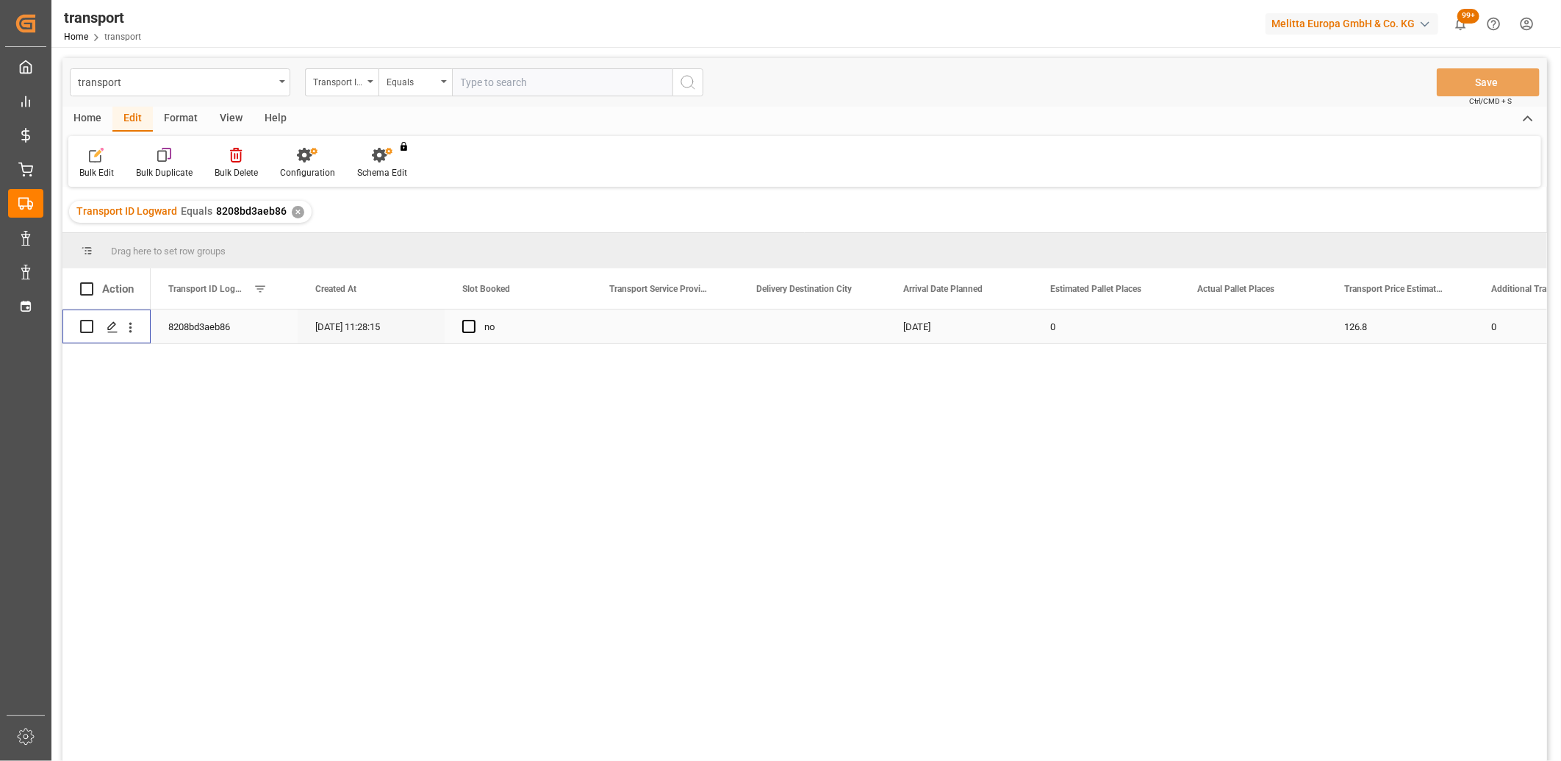
click at [89, 326] on input "Press Space to toggle row selection (unchecked)" at bounding box center [86, 326] width 13 height 13
checkbox input "true"
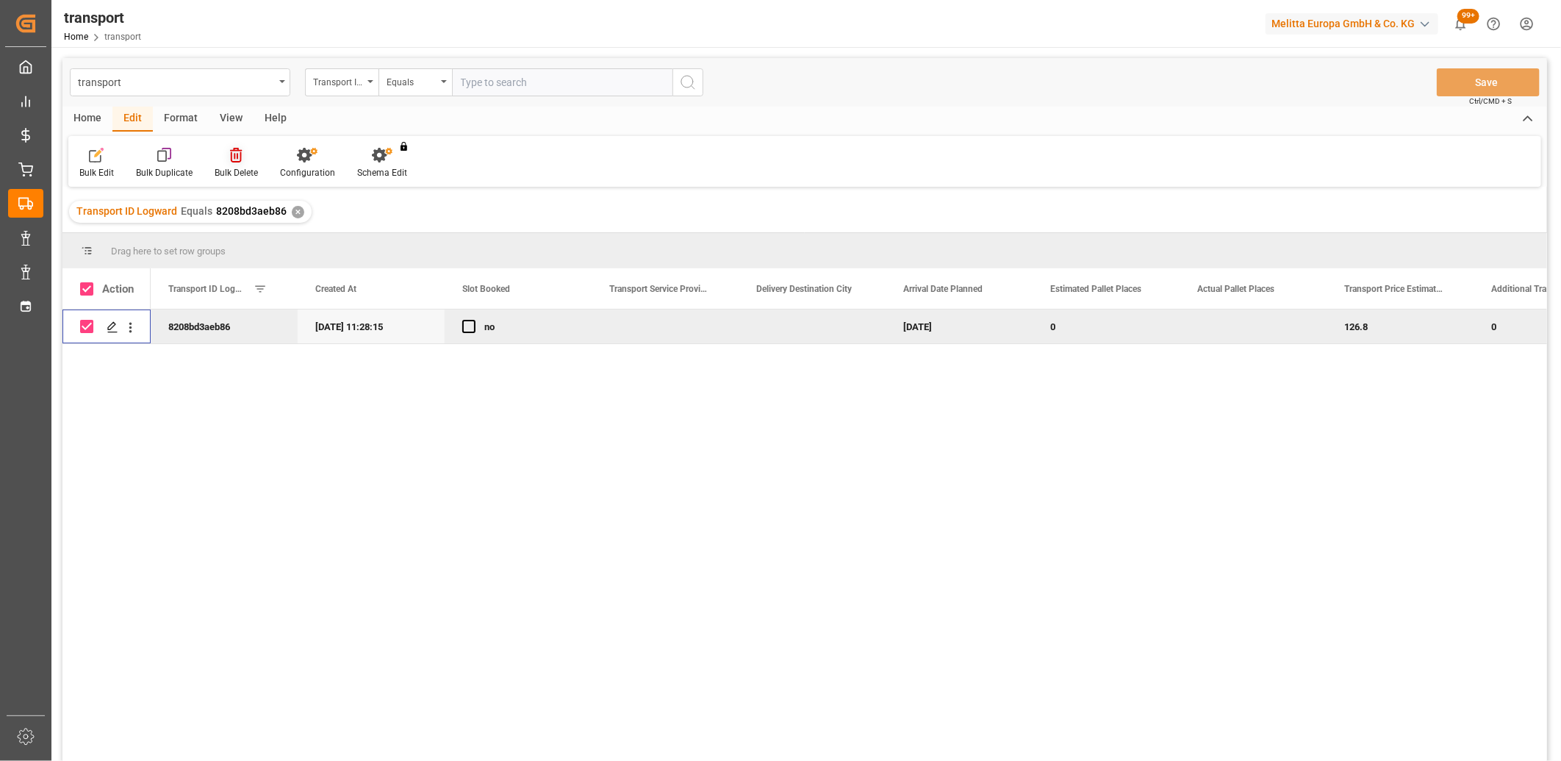
click at [241, 162] on div at bounding box center [236, 154] width 43 height 15
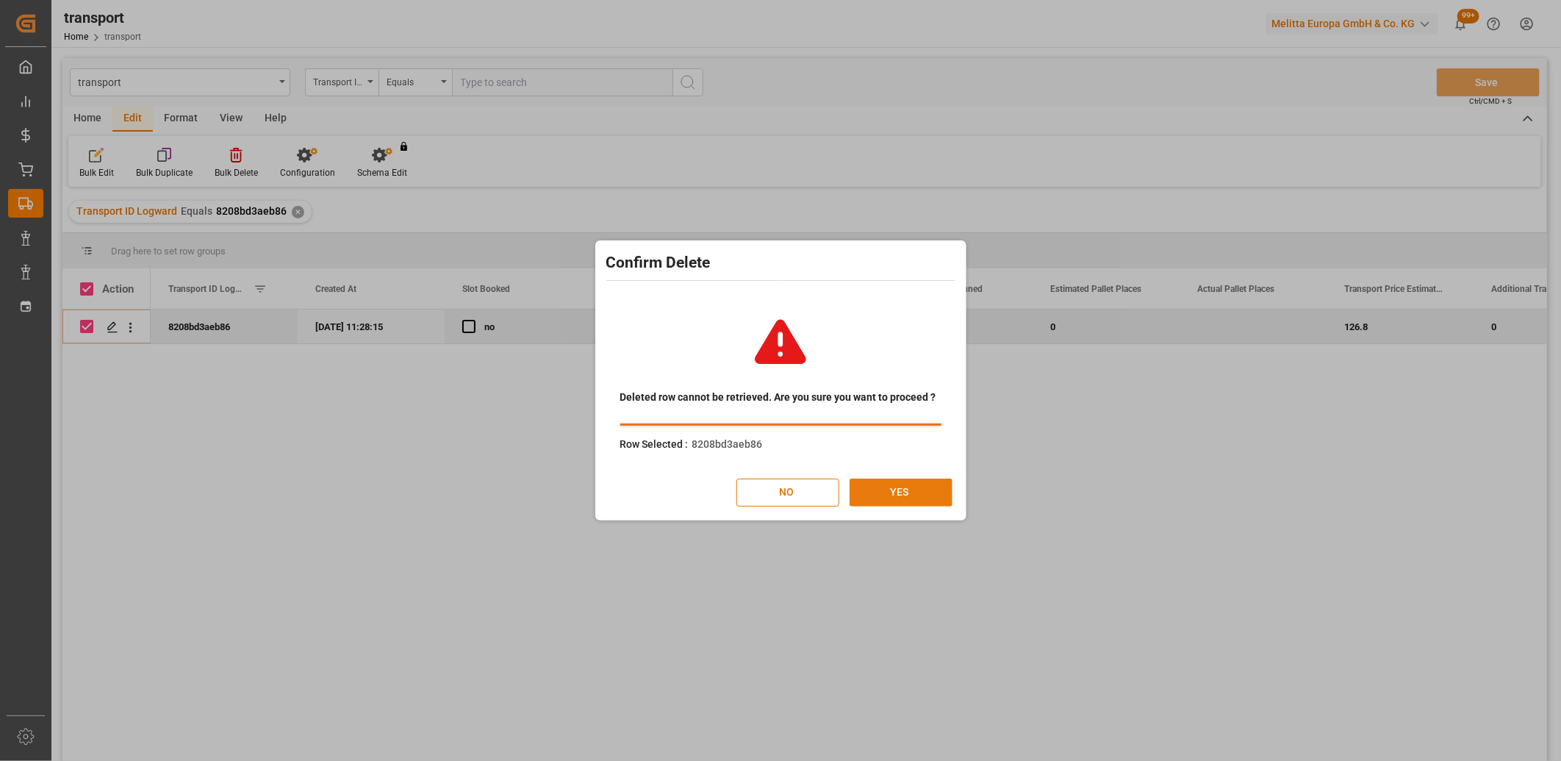
click at [927, 490] on button "YES" at bounding box center [901, 493] width 103 height 28
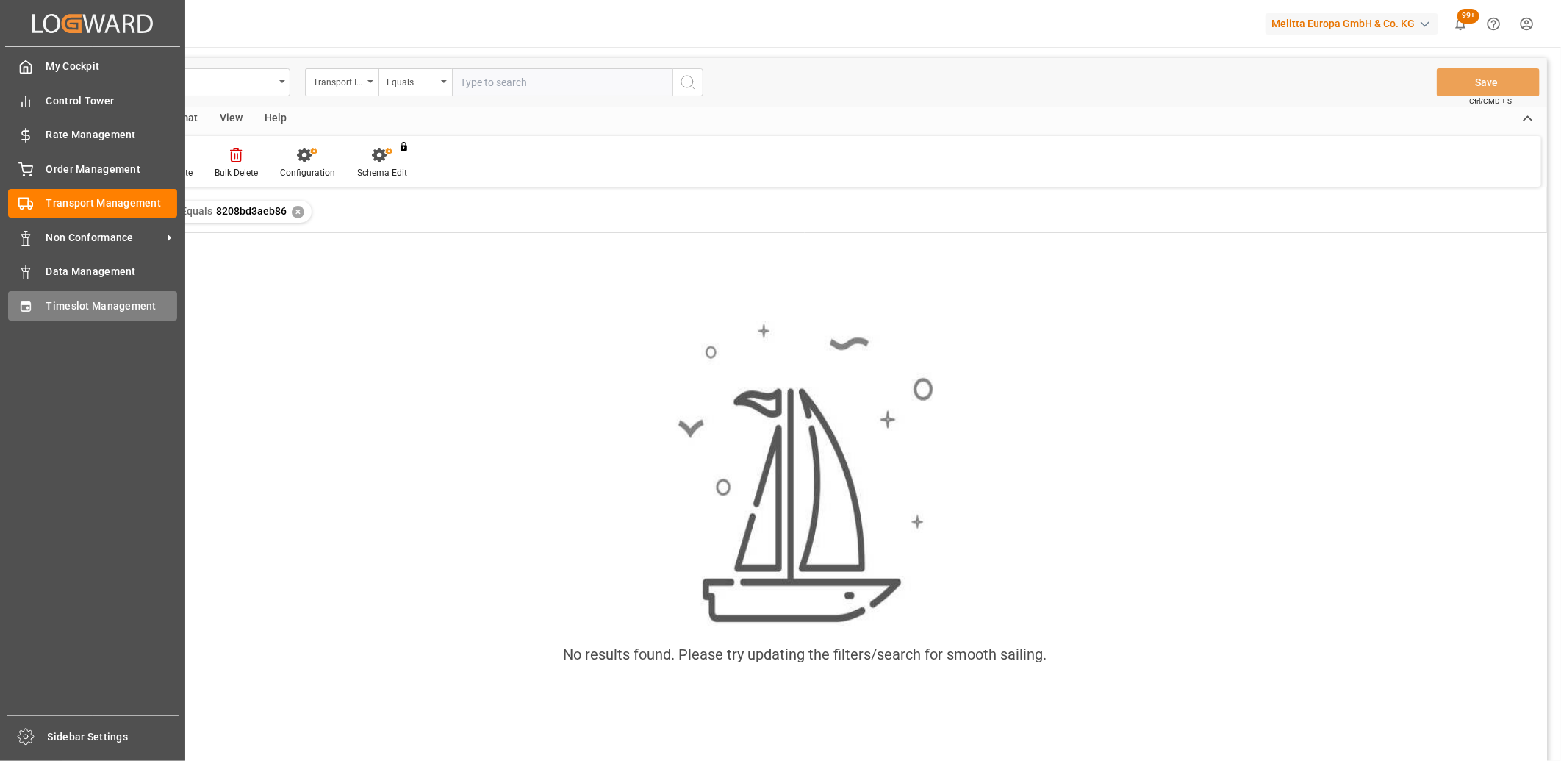
click at [29, 312] on div "Timeslot Management Timeslot Management" at bounding box center [92, 305] width 169 height 29
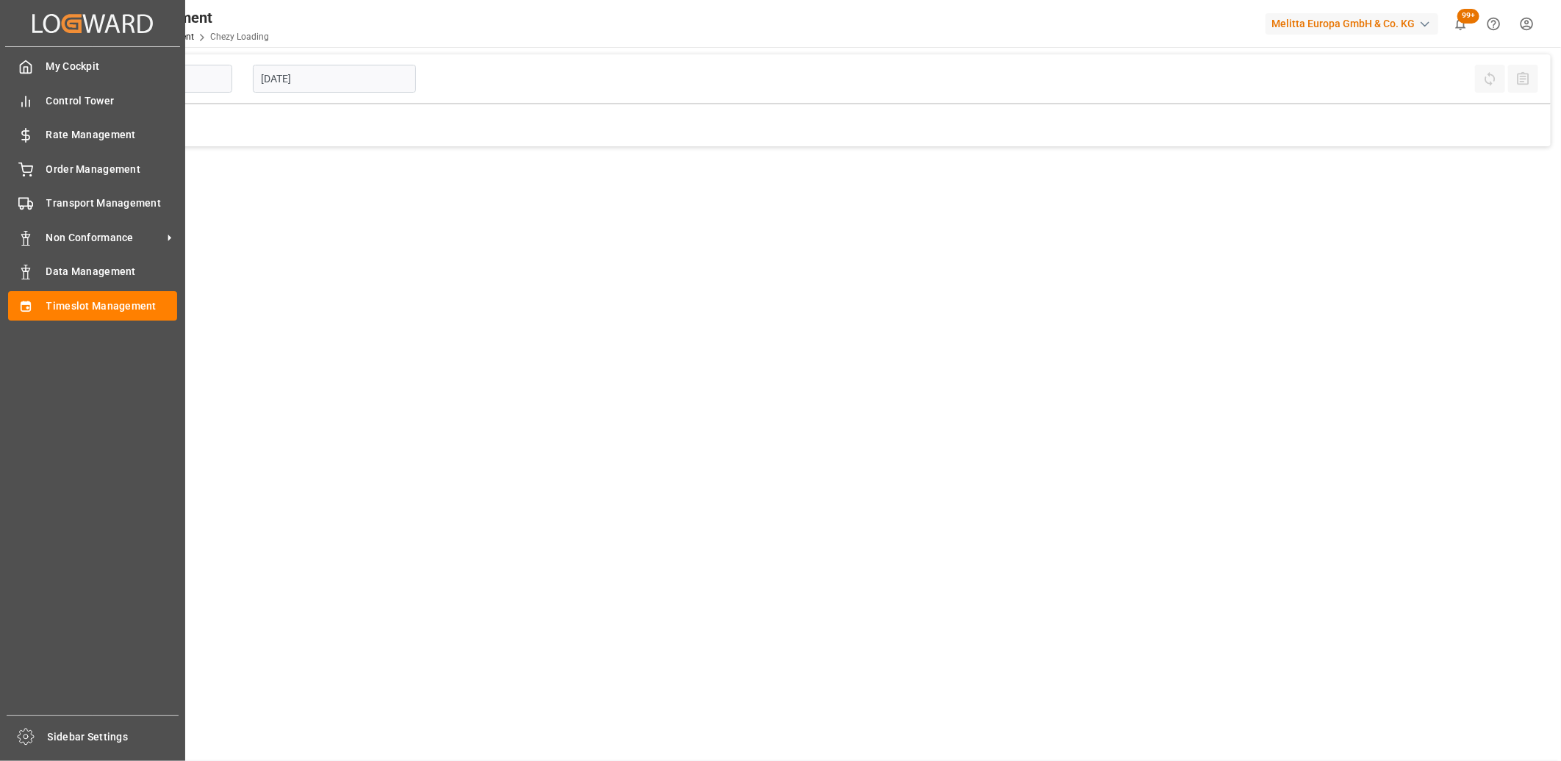
type input "Chezy Loading"
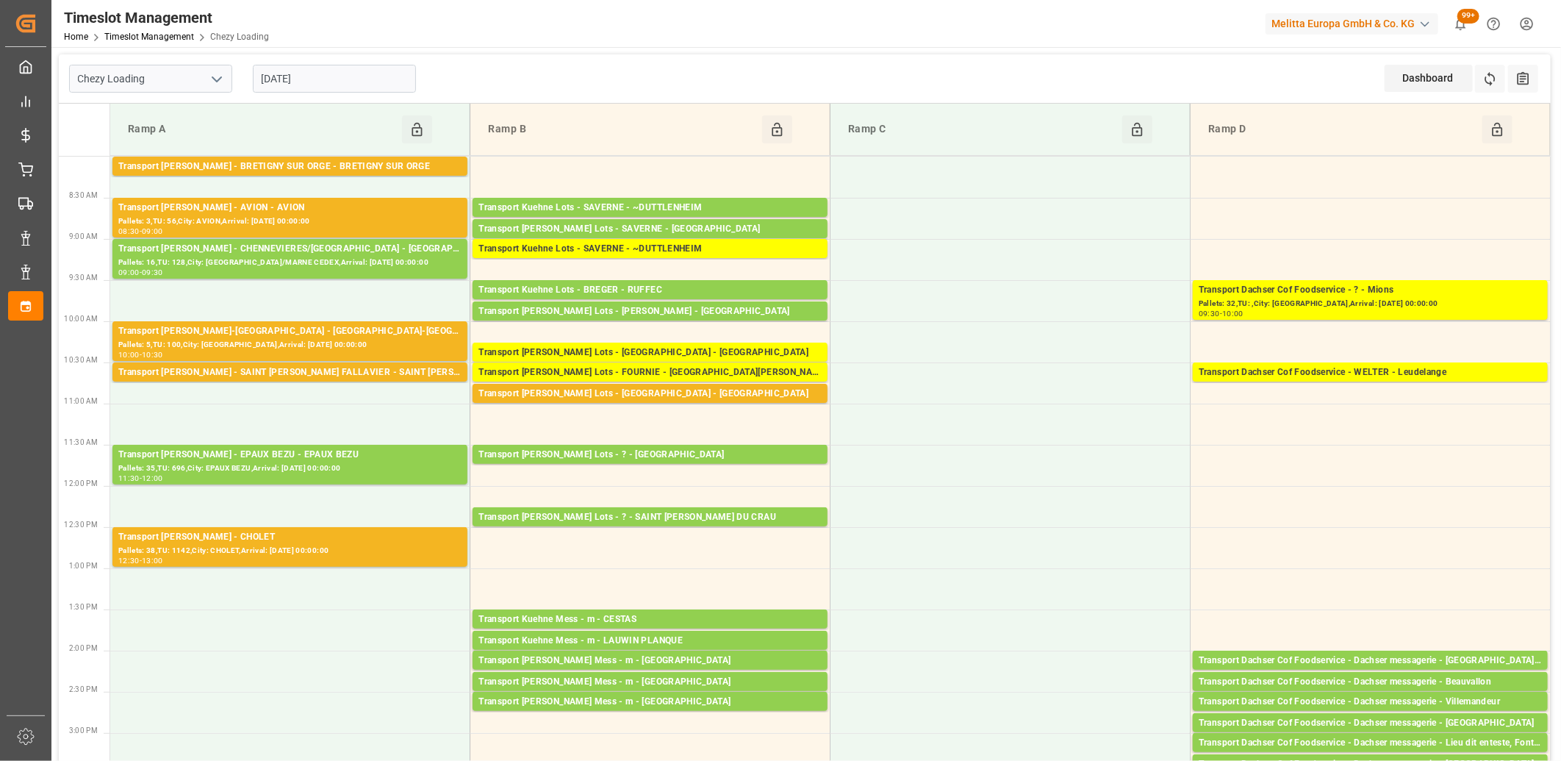
click at [344, 78] on input "[DATE]" at bounding box center [334, 79] width 163 height 28
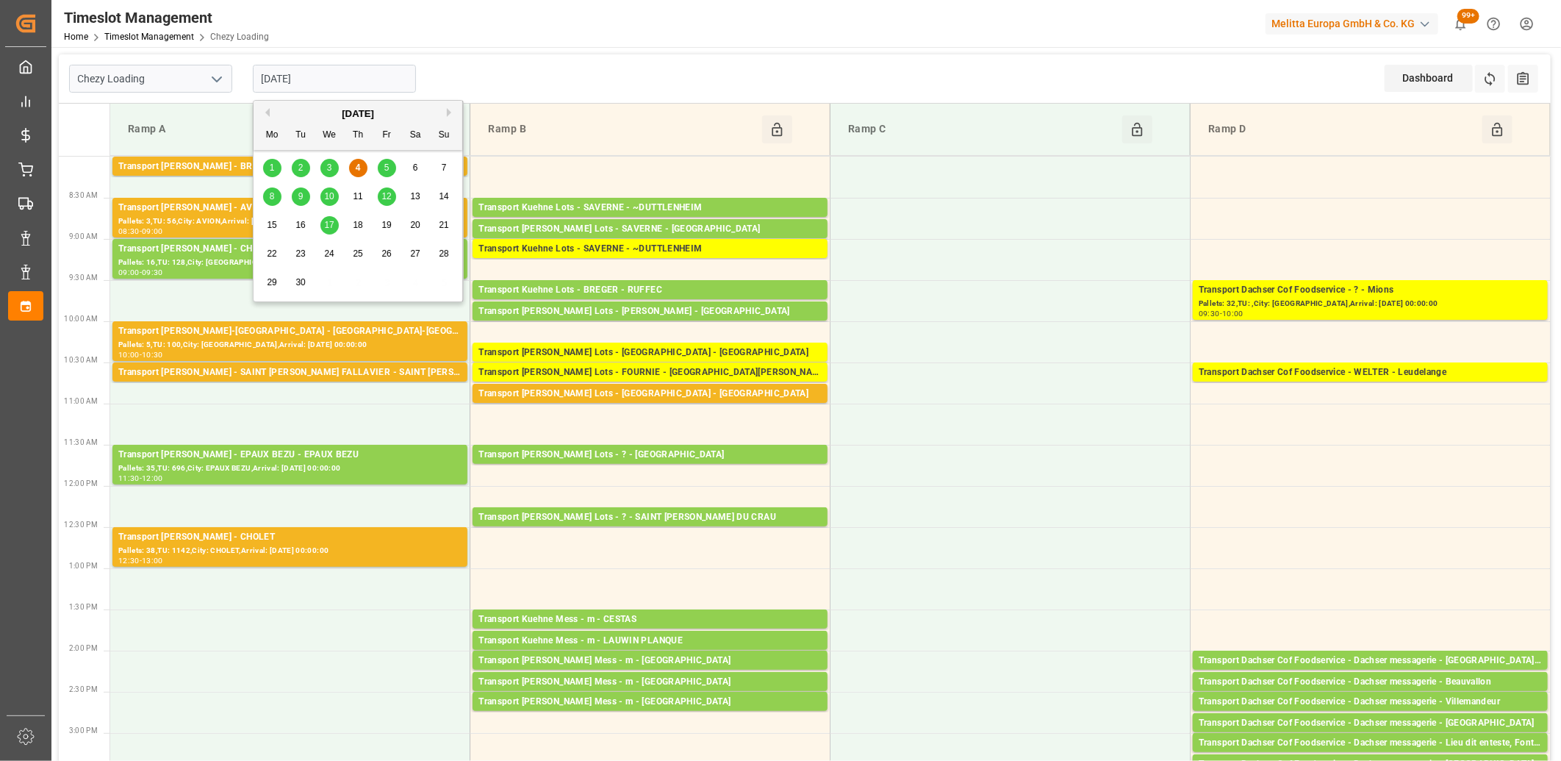
click at [385, 168] on span "5" at bounding box center [386, 167] width 5 height 10
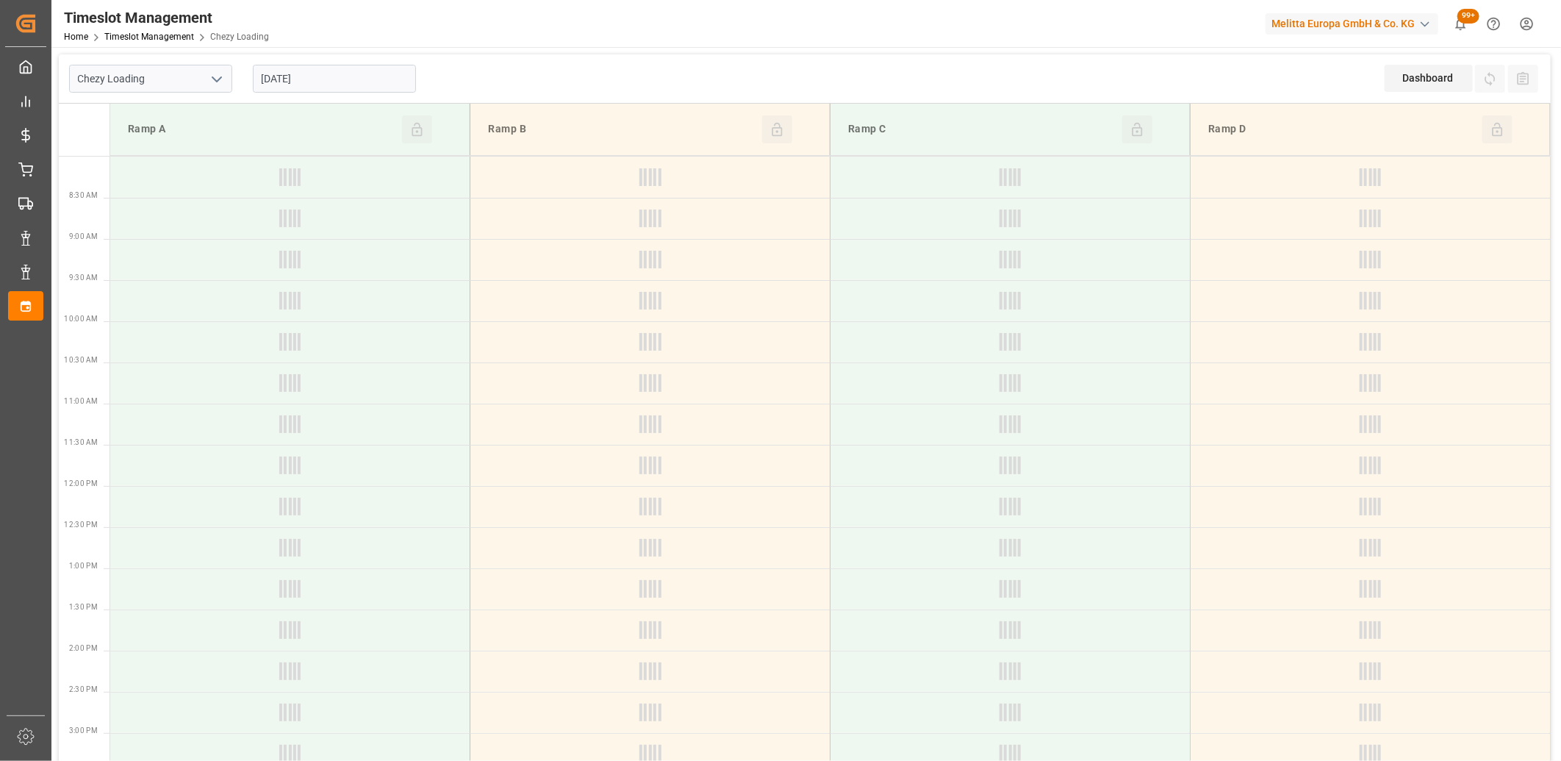
type input "[DATE]"
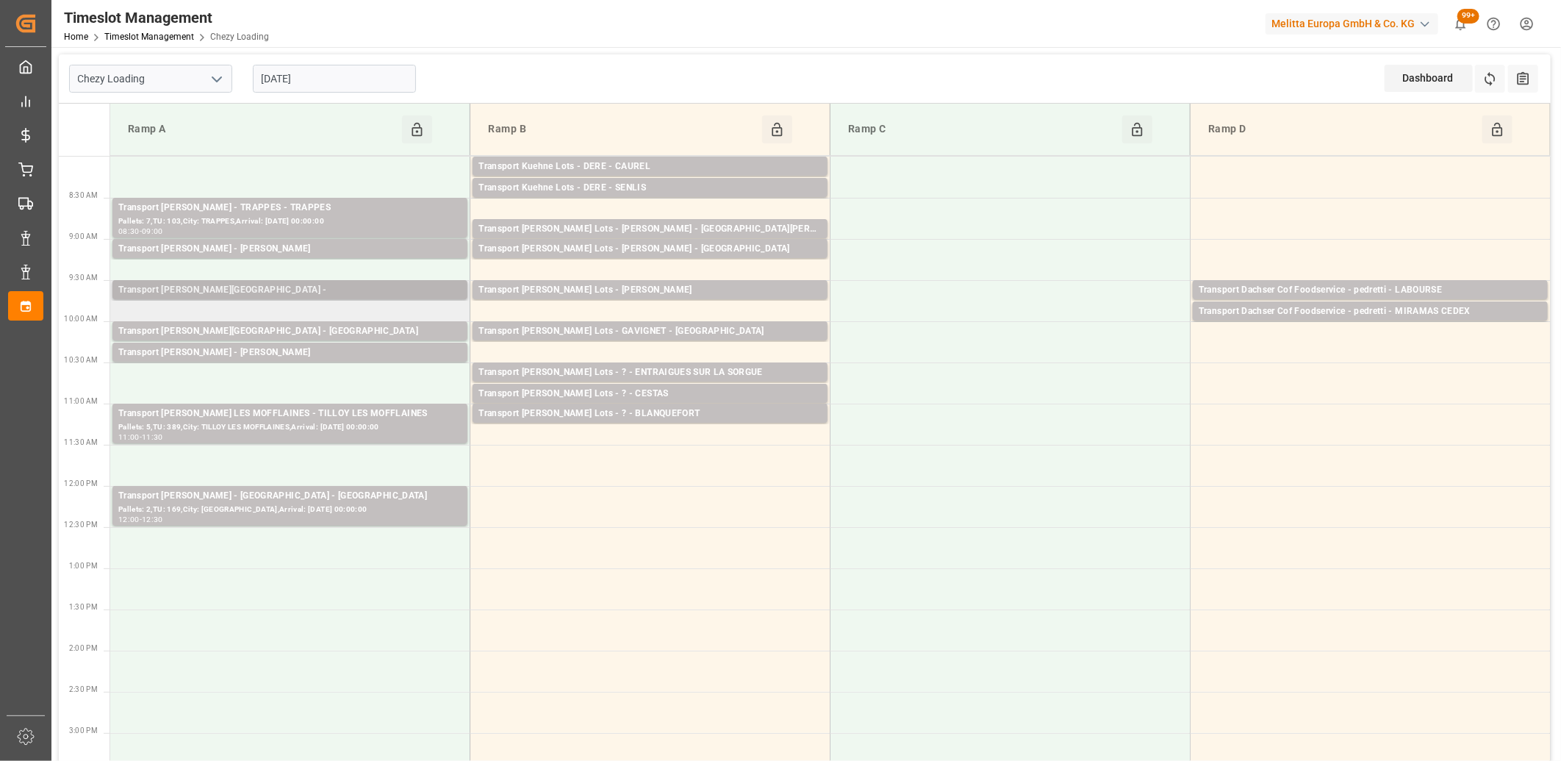
click at [343, 290] on div "Transport Delisle - Savigny le Temple -" at bounding box center [289, 290] width 343 height 15
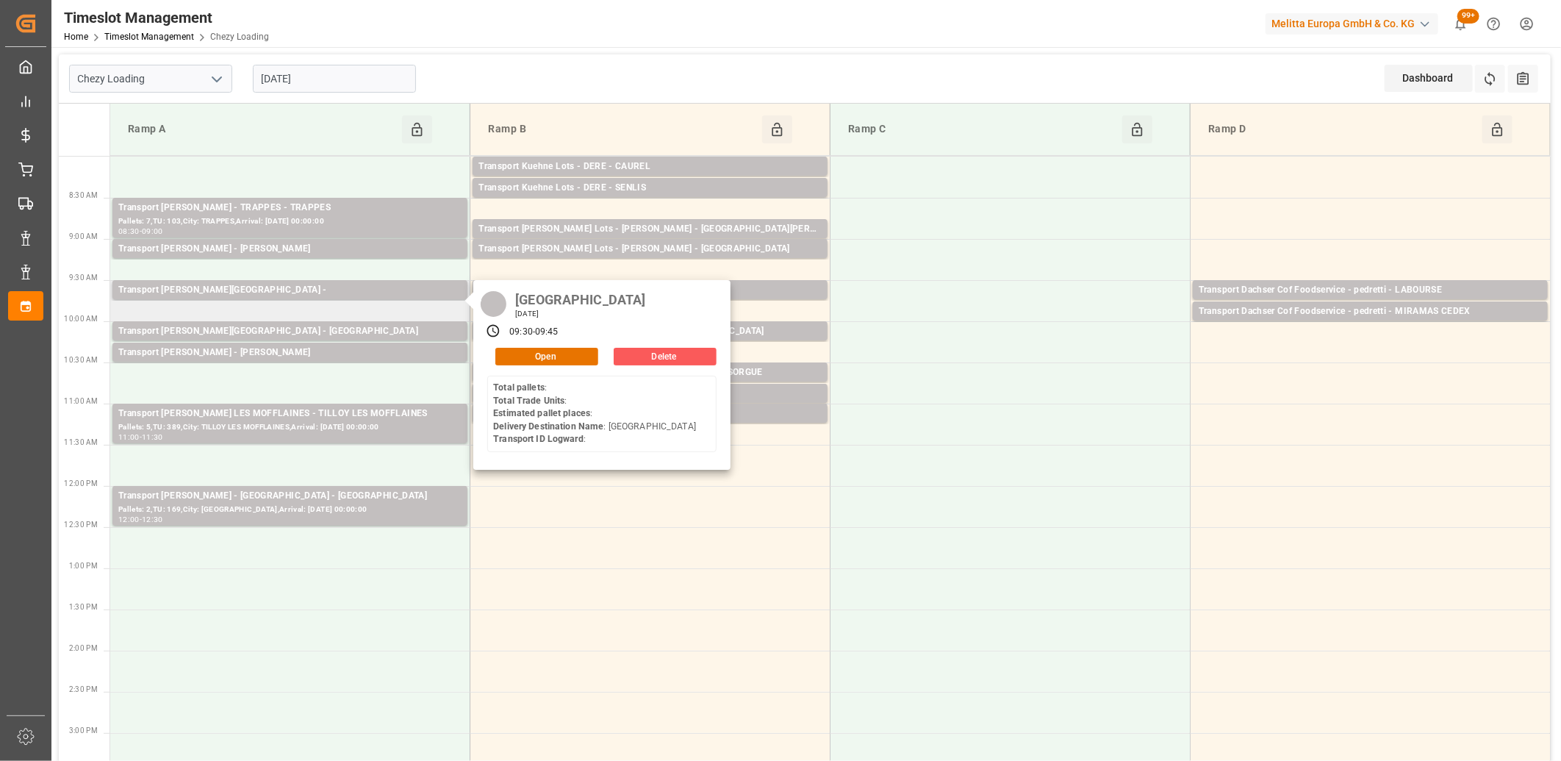
click at [618, 355] on button "Delete" at bounding box center [665, 357] width 103 height 18
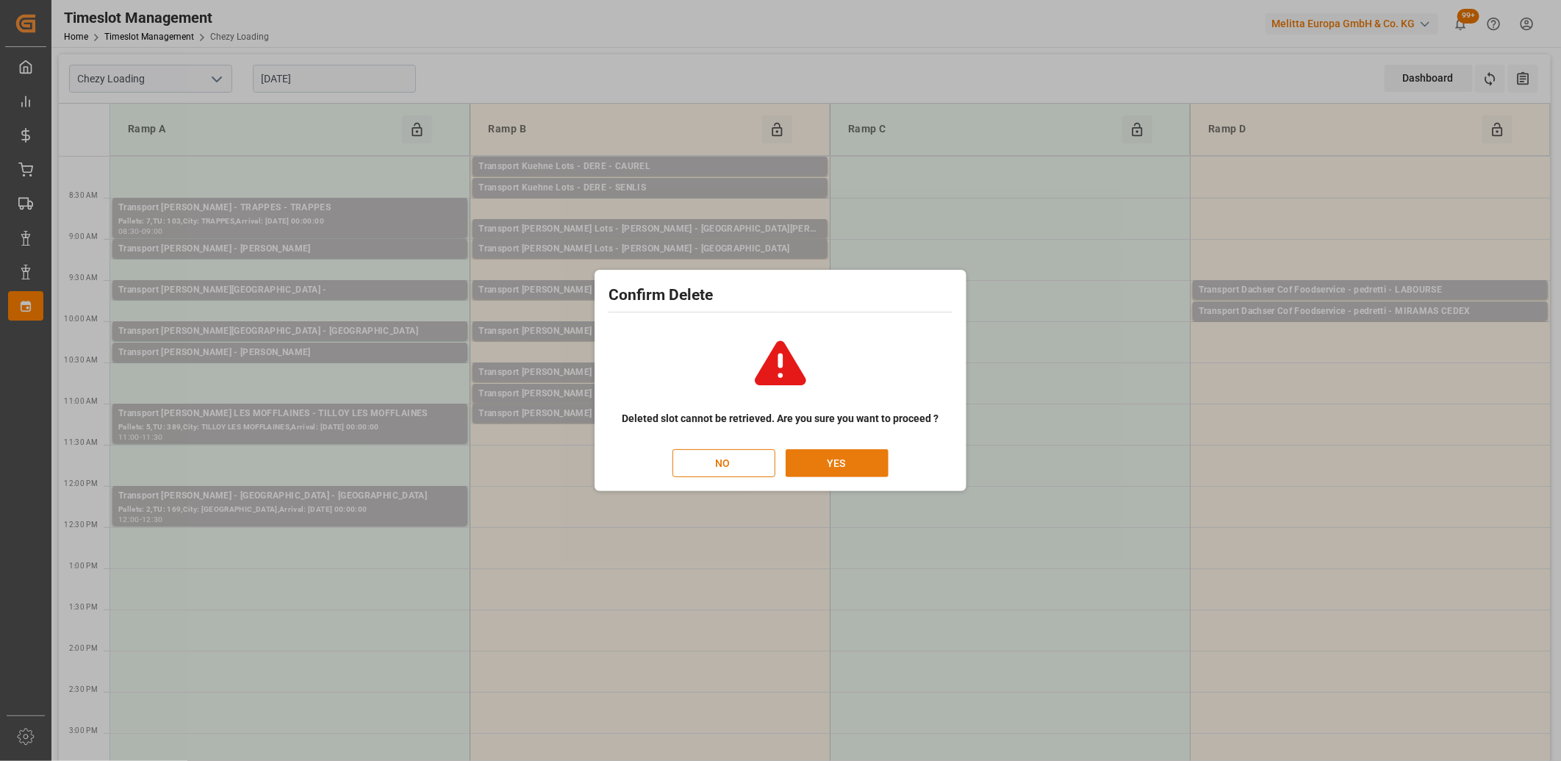
click at [810, 464] on button "YES" at bounding box center [837, 463] width 103 height 28
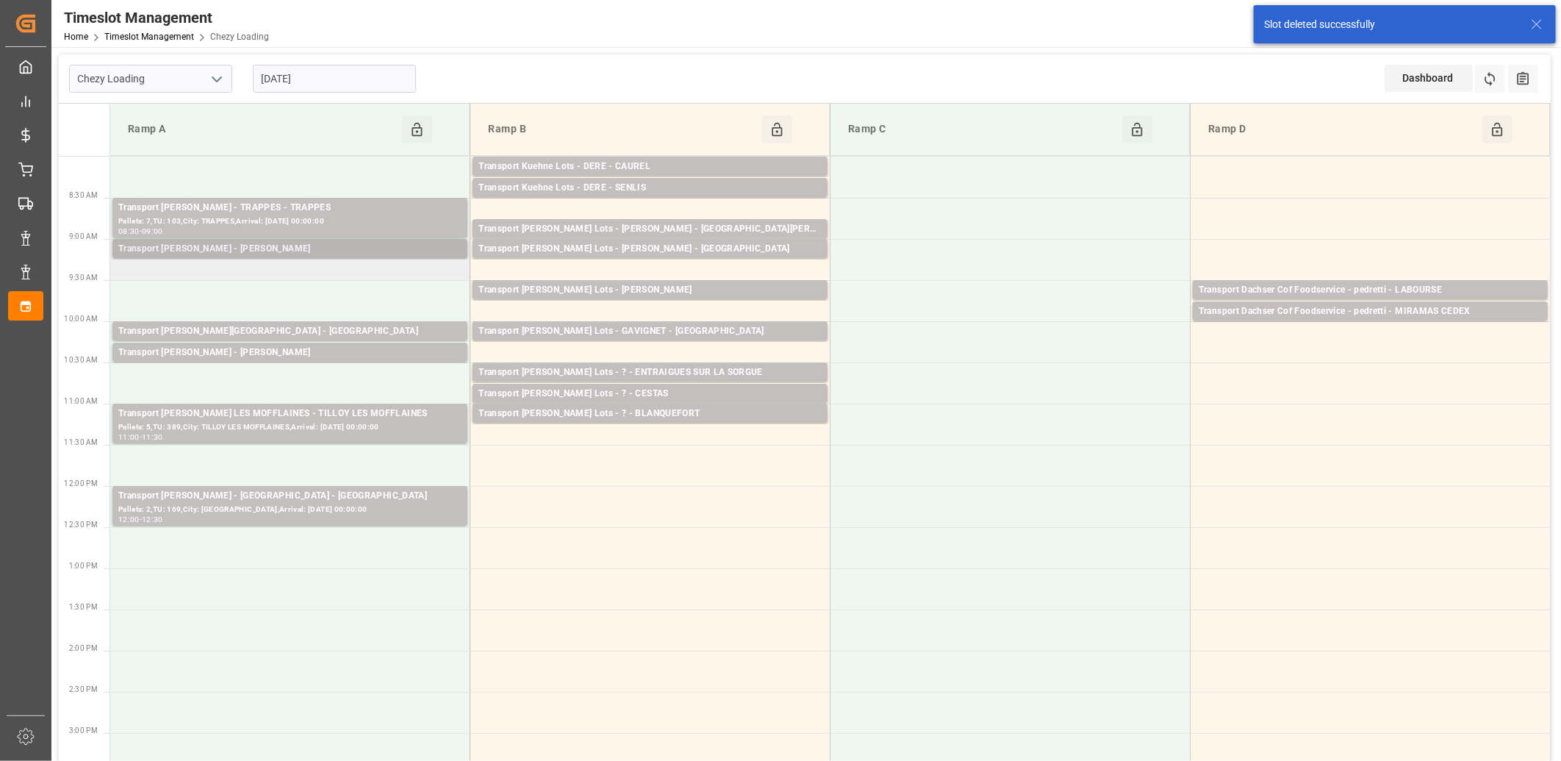
click at [238, 246] on div "Transport [PERSON_NAME] - [PERSON_NAME]" at bounding box center [289, 249] width 343 height 15
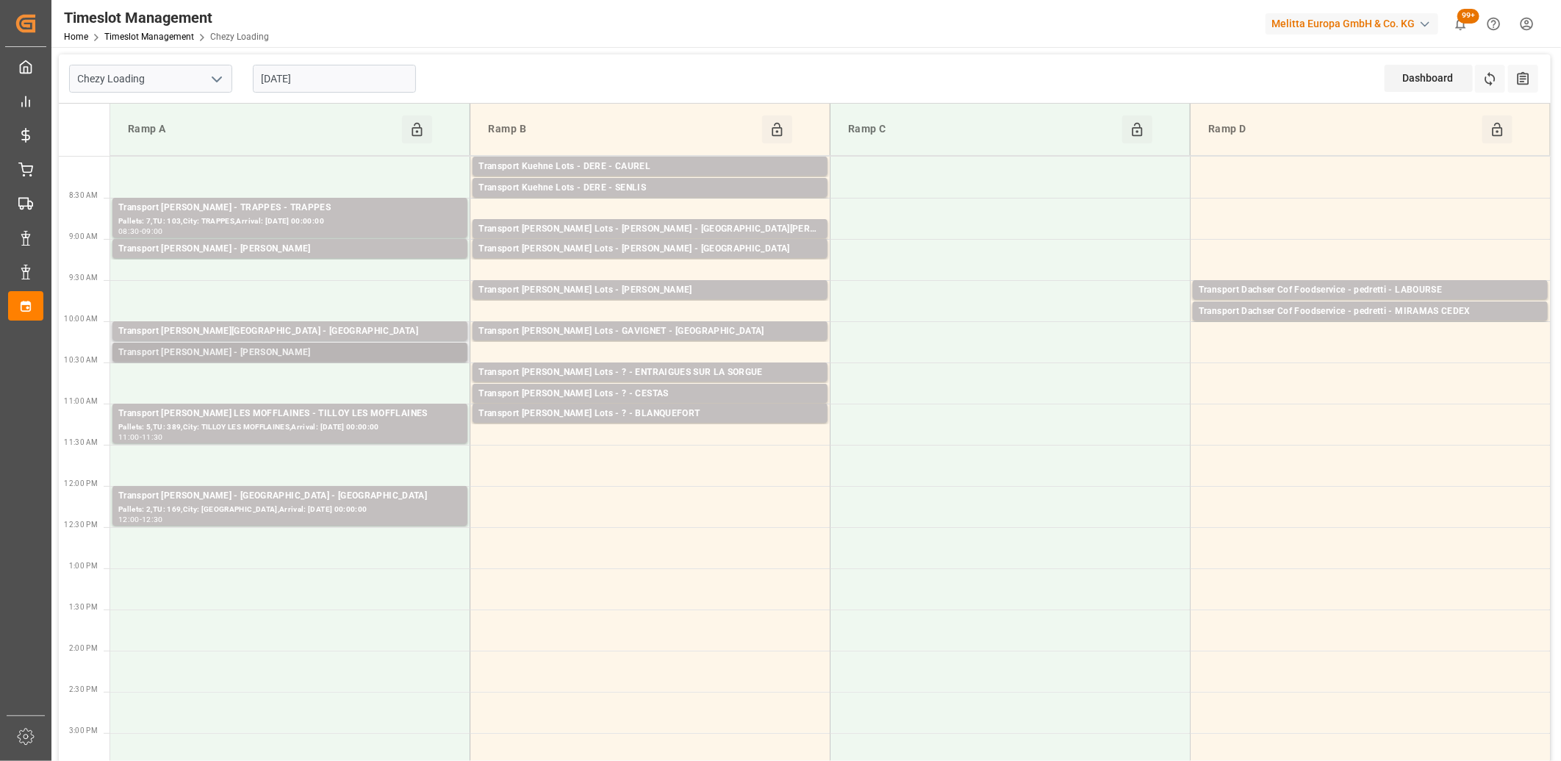
click at [243, 357] on div "Transport [PERSON_NAME] - [PERSON_NAME]" at bounding box center [289, 353] width 343 height 15
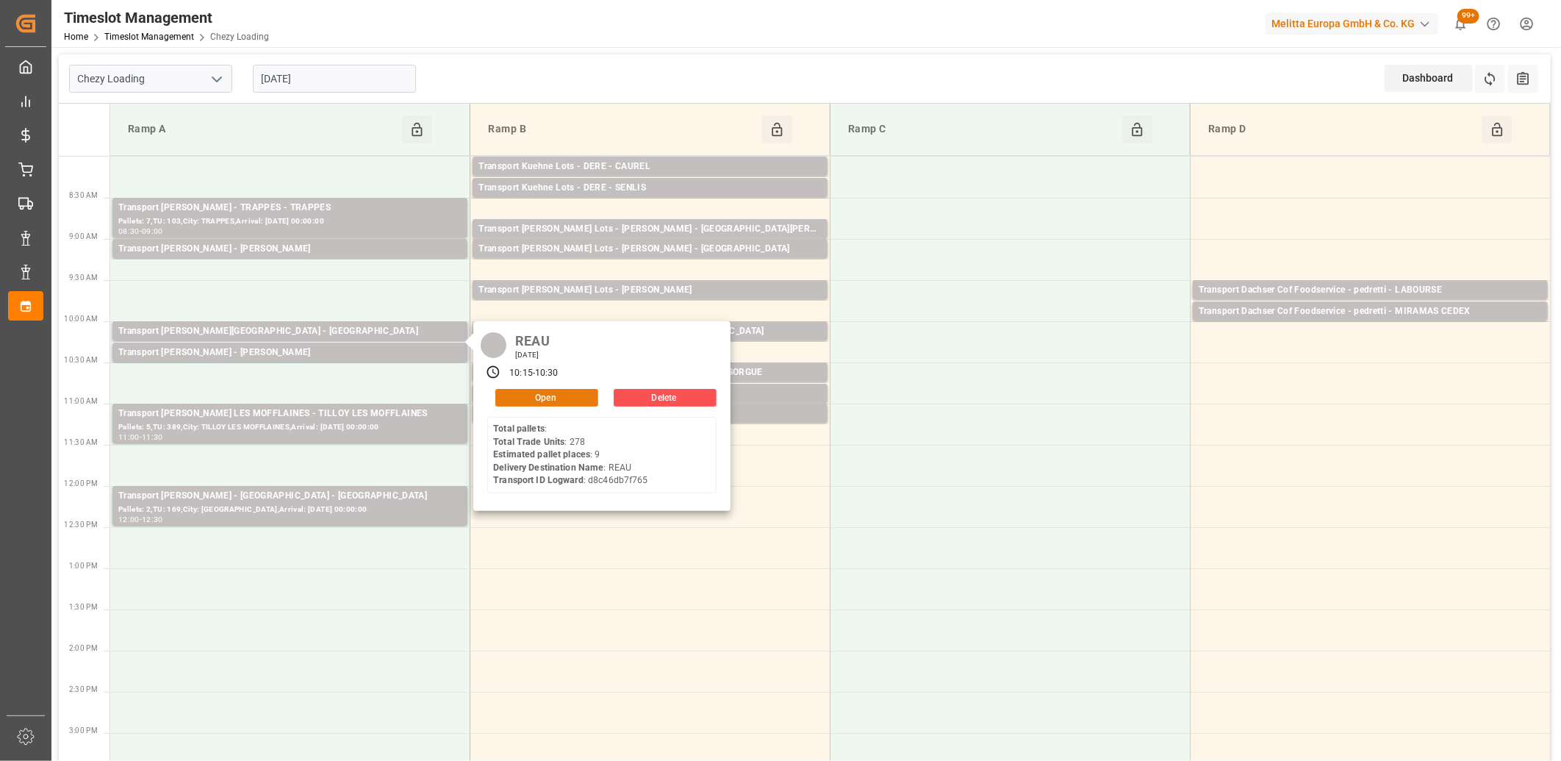
click at [516, 401] on button "Open" at bounding box center [546, 398] width 103 height 18
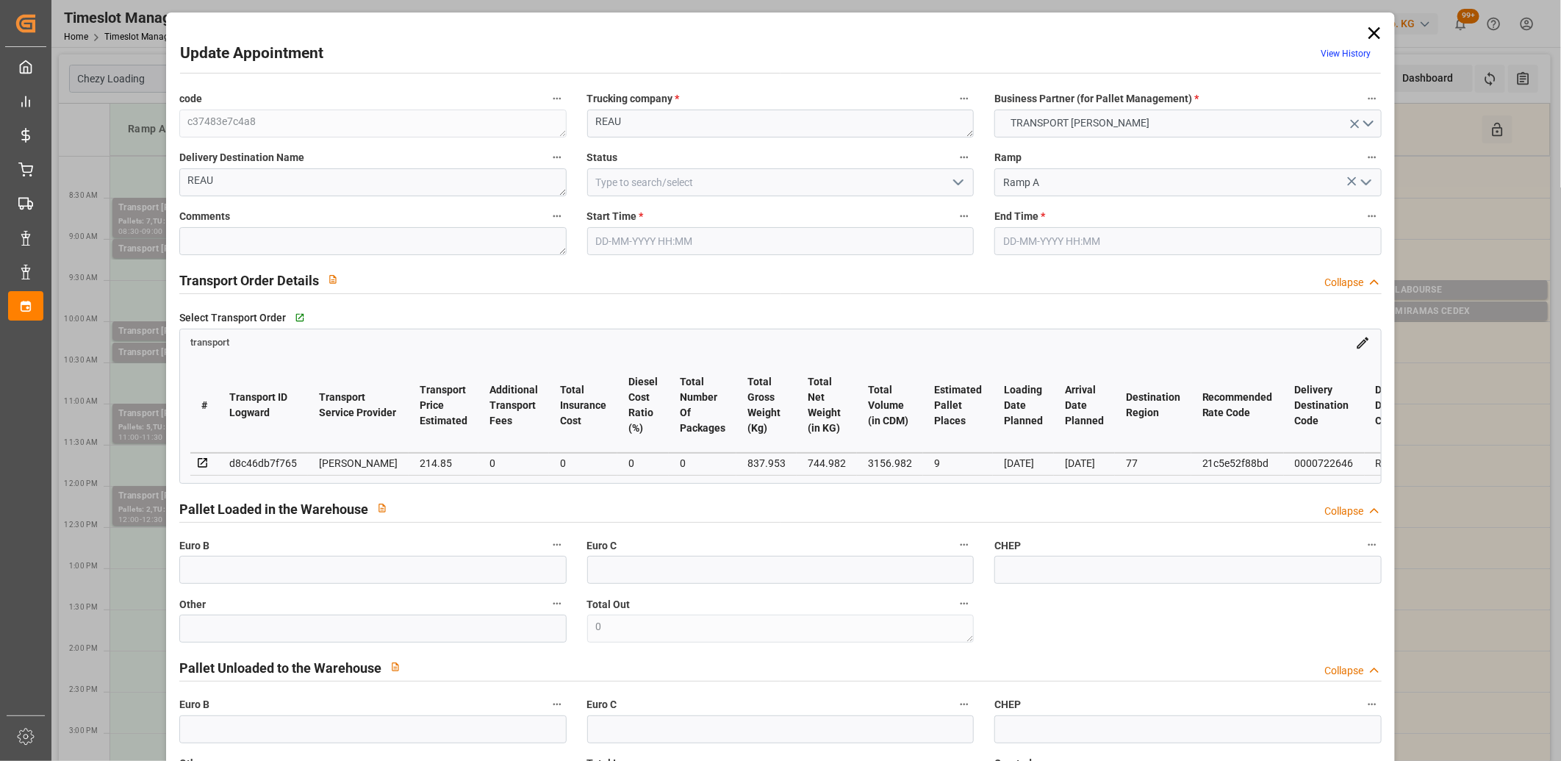
type input "05-09-2025 10:15"
type input "05-09-2025 10:30"
type input "02-09-2025 14:50"
type input "02-09-2025 11:25"
type input "[DATE]"
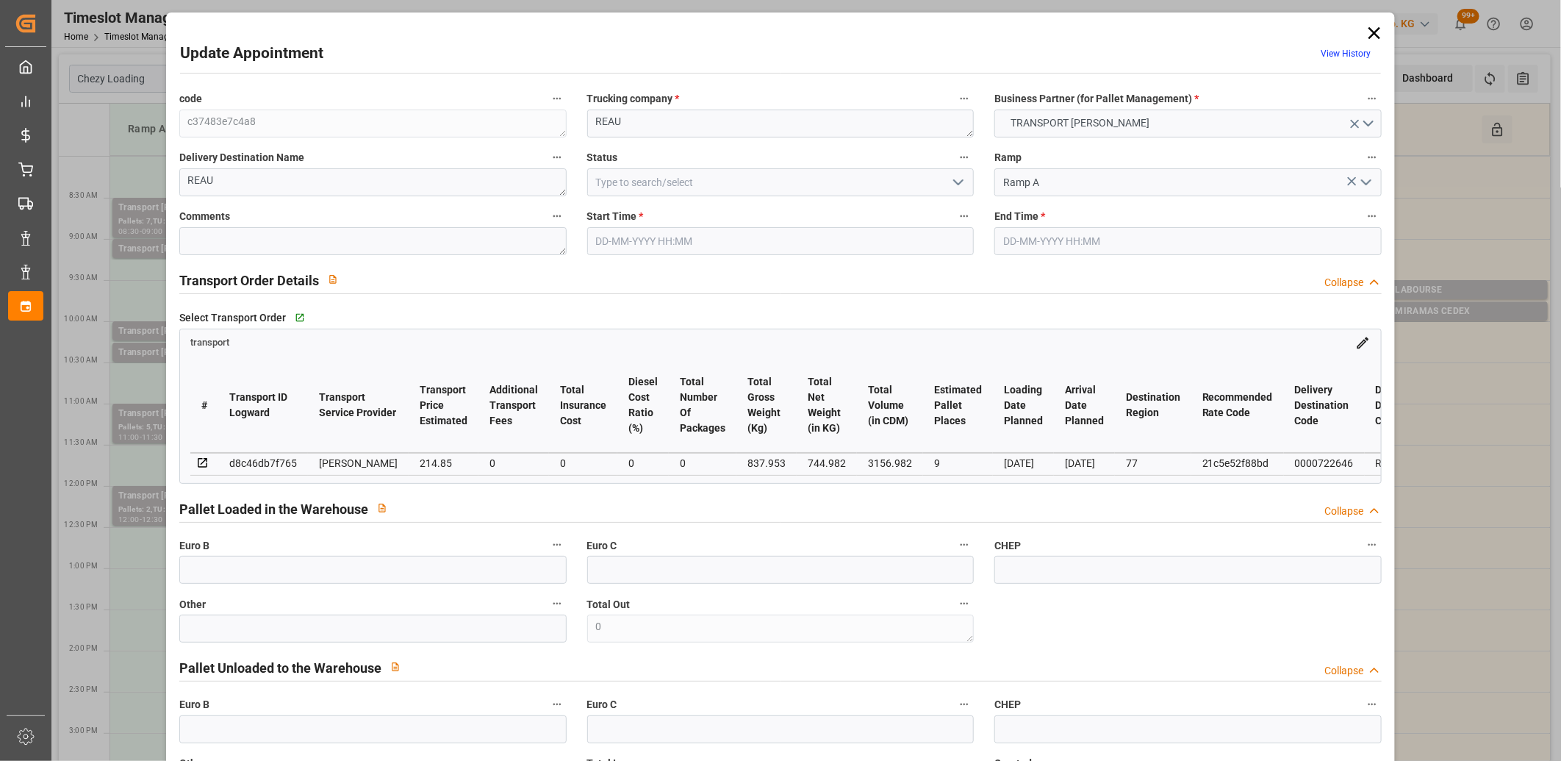
type input "[DATE]"
click at [256, 459] on div "d8c46db7f765" at bounding box center [263, 463] width 68 height 18
copy div "d8c46db7f765"
click at [1369, 31] on icon at bounding box center [1375, 33] width 12 height 12
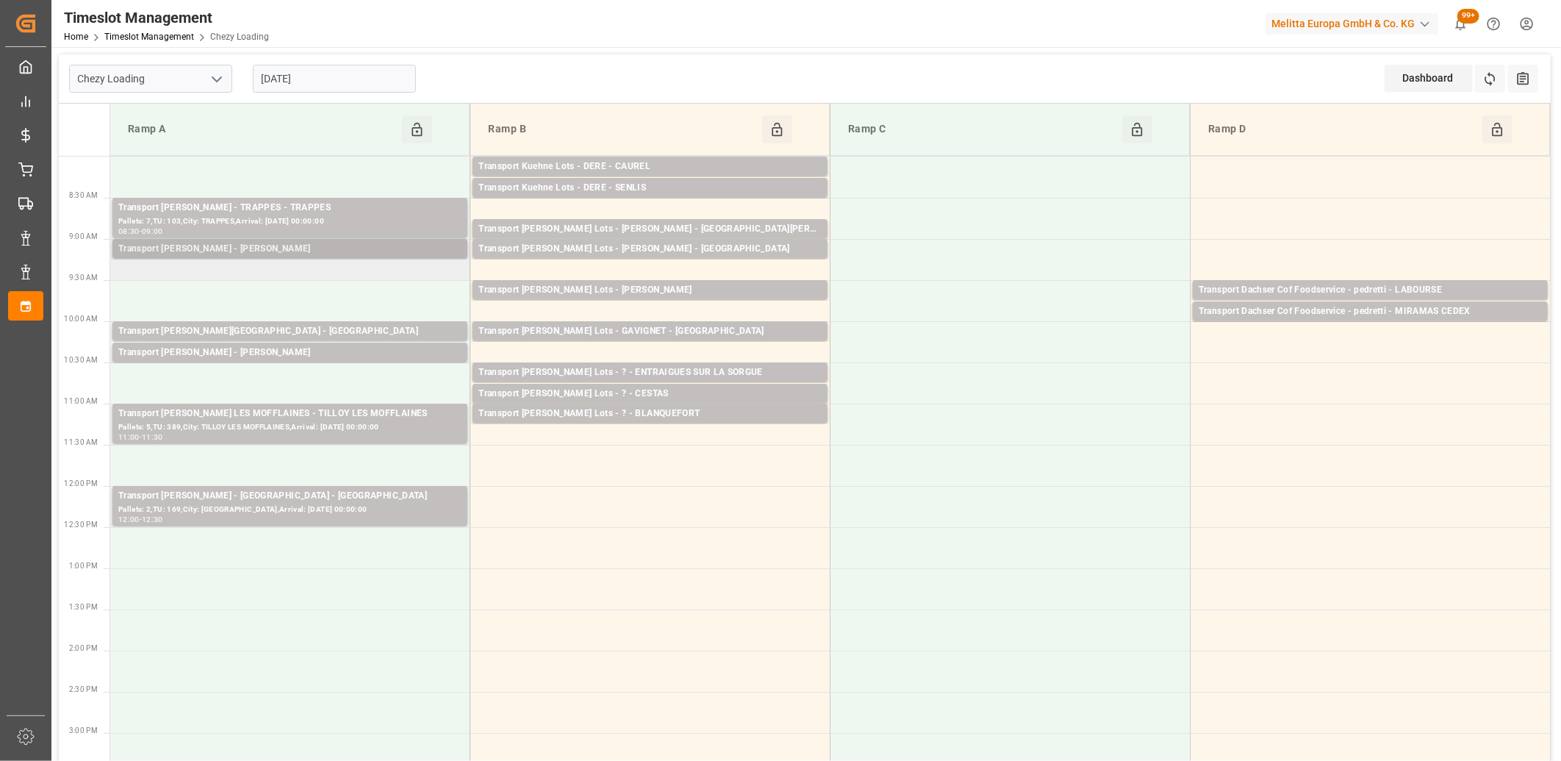
click at [376, 246] on div "Transport [PERSON_NAME] - [PERSON_NAME]" at bounding box center [289, 249] width 343 height 15
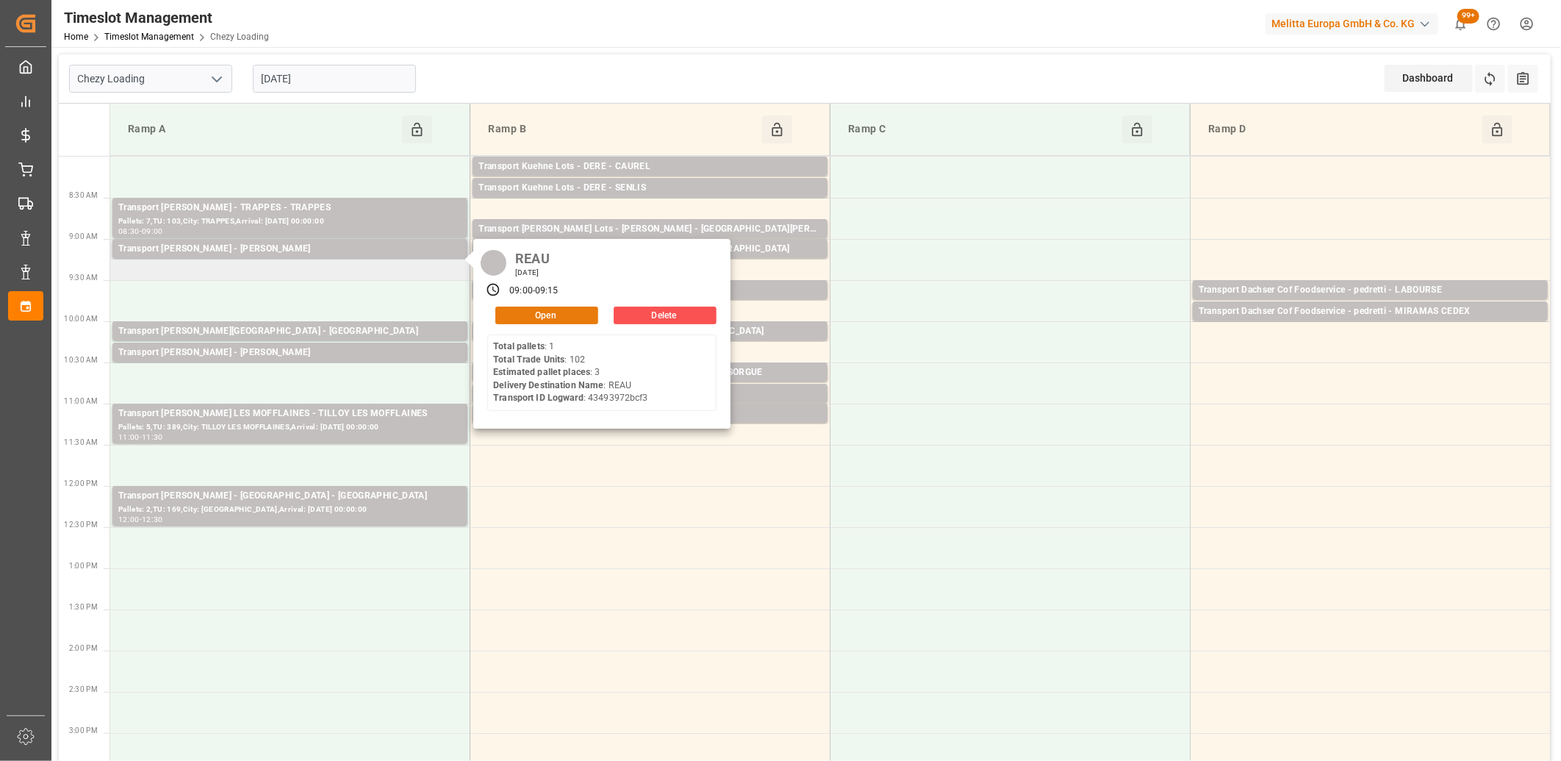
click at [542, 310] on button "Open" at bounding box center [546, 316] width 103 height 18
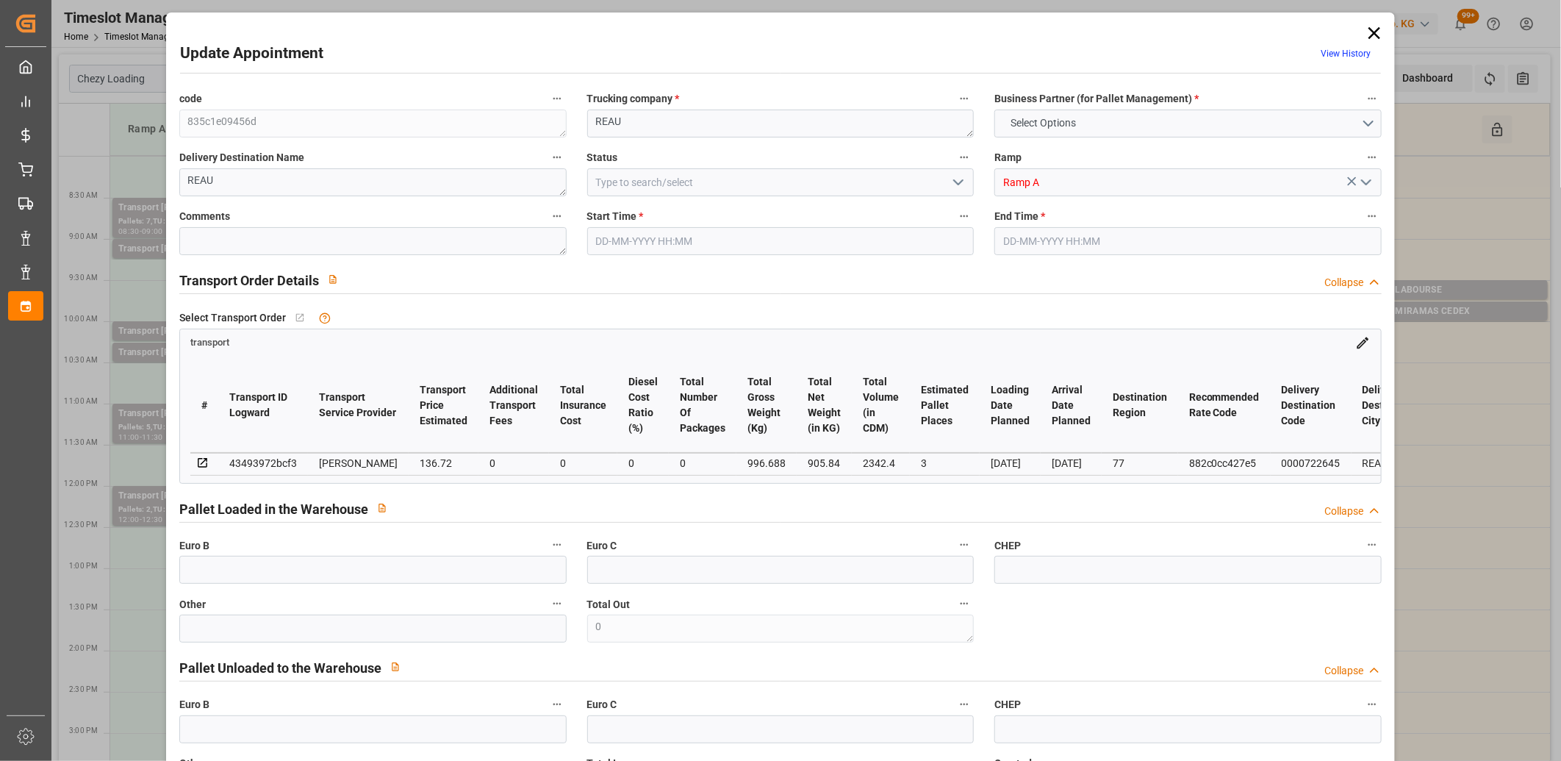
type input "3"
type input "136.72"
type input "0"
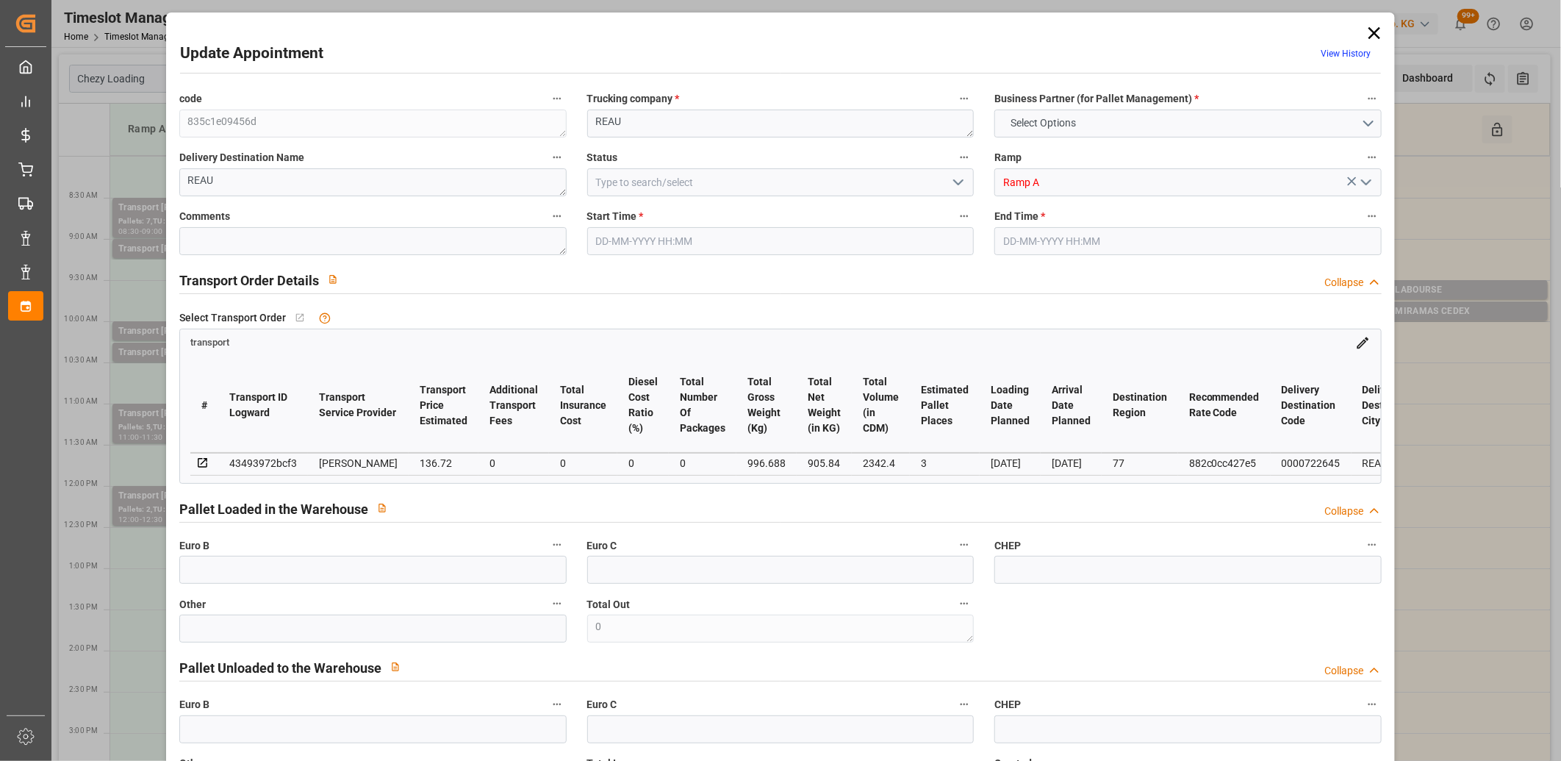
type input "132.0989"
type input "-4.6211"
type input "0"
type input "905.84"
type input "1116.368"
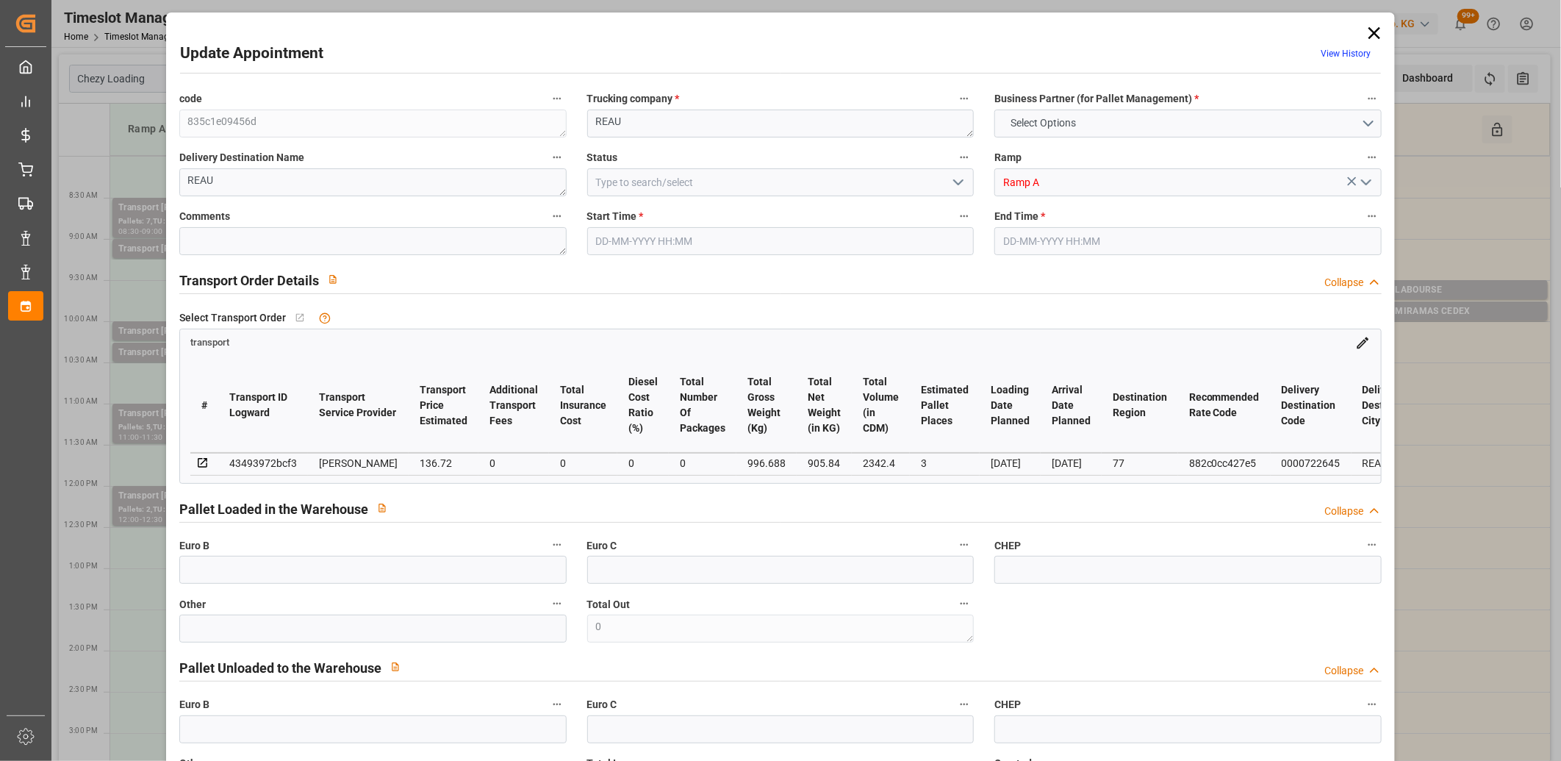
type input "2342.4"
type input "77"
type input "1"
type input "102"
type input "4"
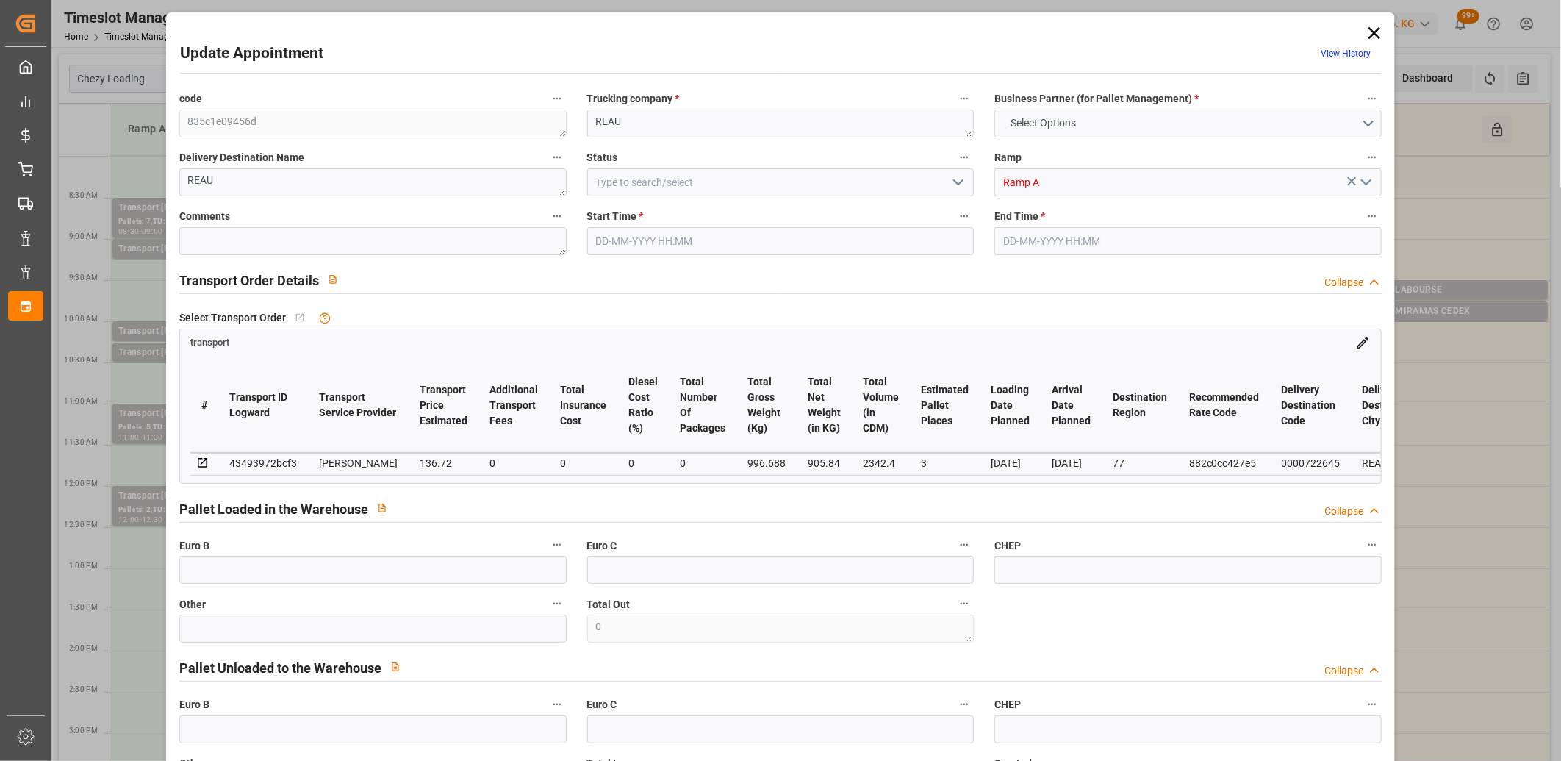
type input "101"
type input "996.688"
type input "0"
type input "4710.8598"
type input "0"
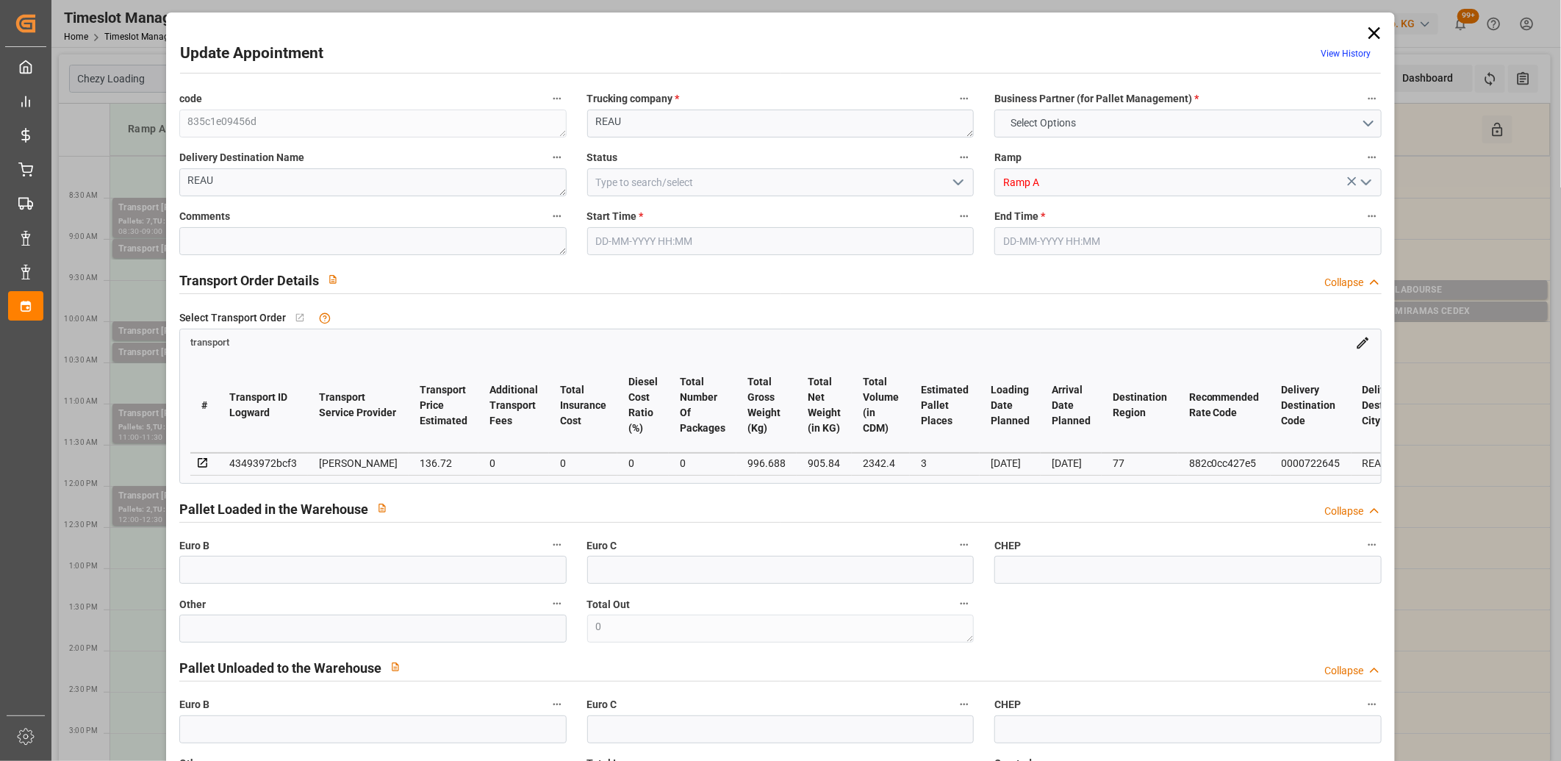
type input "0"
type input "21"
type input "35"
type input "05-09-2025 09:00"
type input "05-09-2025 09:15"
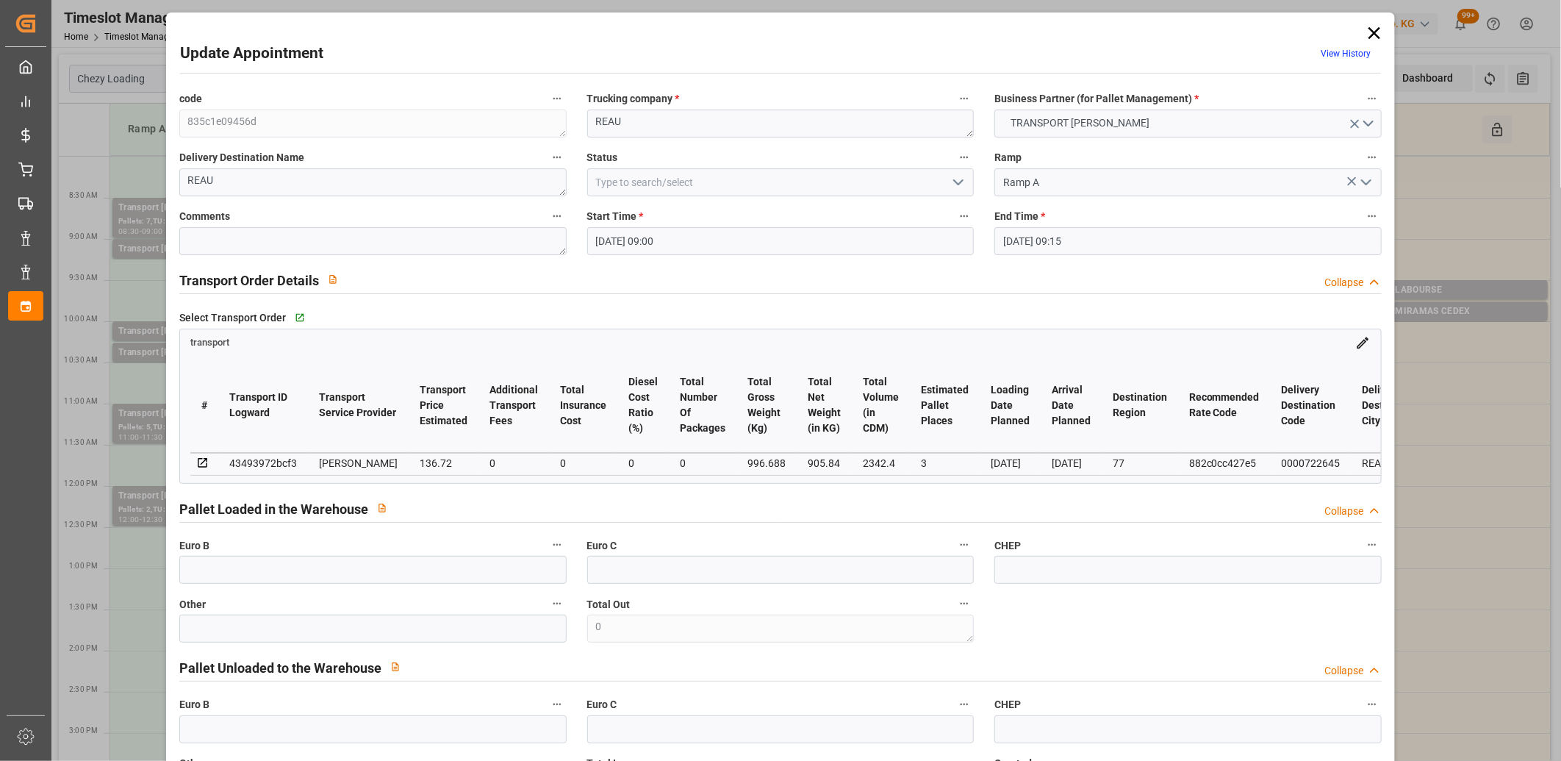
type input "03-09-2025 13:51"
type input "03-09-2025 11:29"
type input "[DATE]"
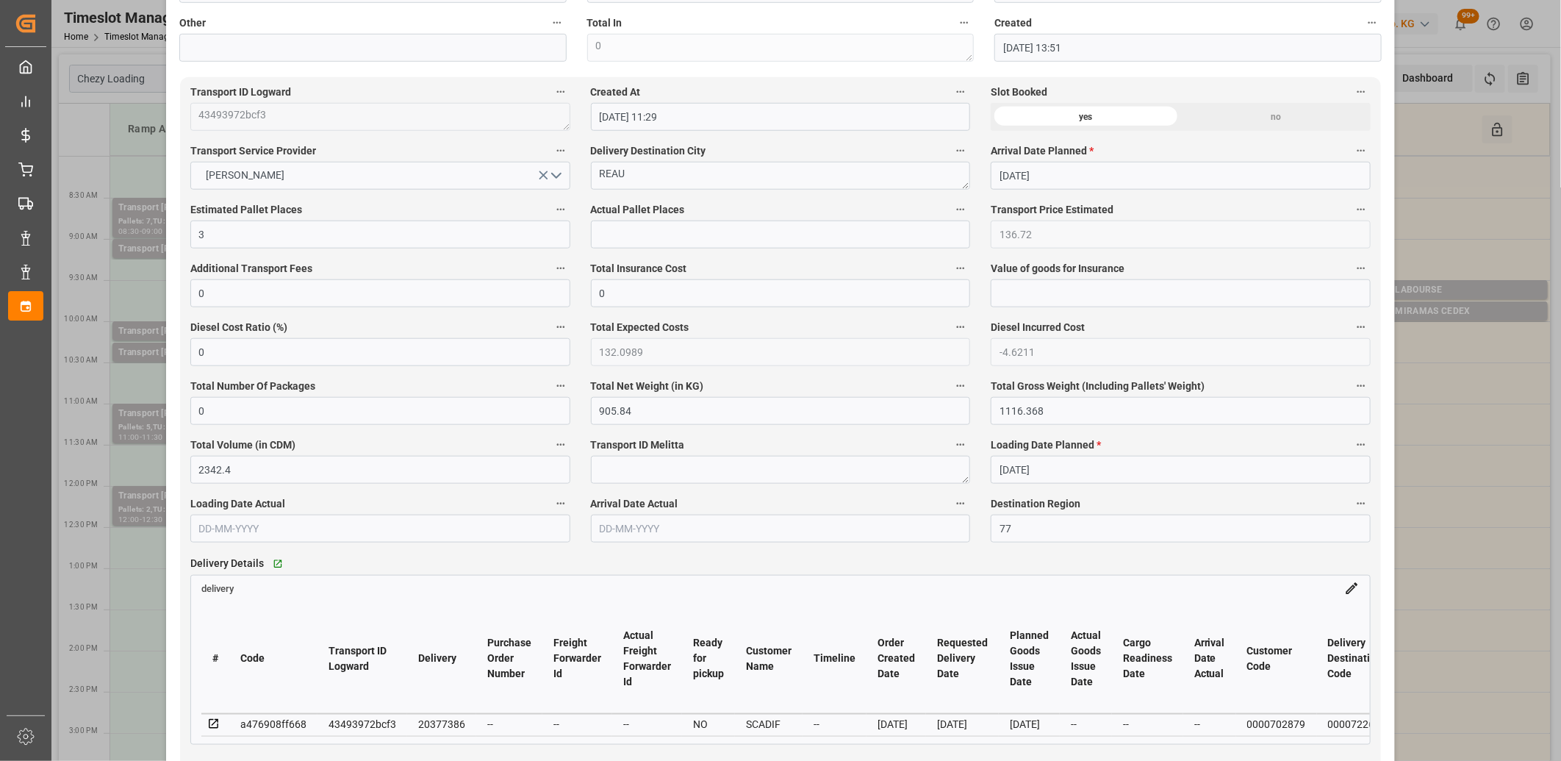
scroll to position [817, 0]
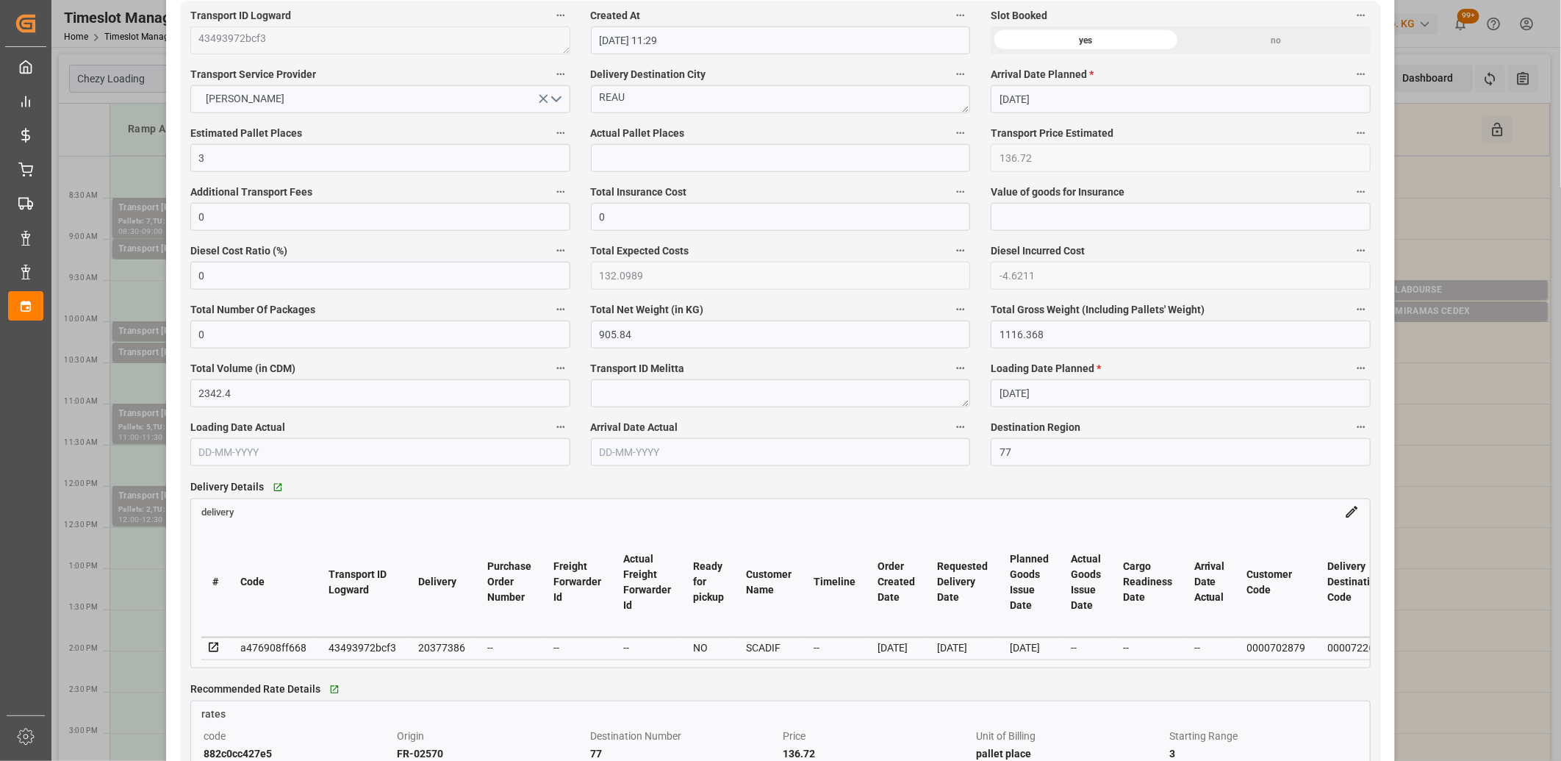
click at [209, 650] on icon at bounding box center [214, 648] width 10 height 10
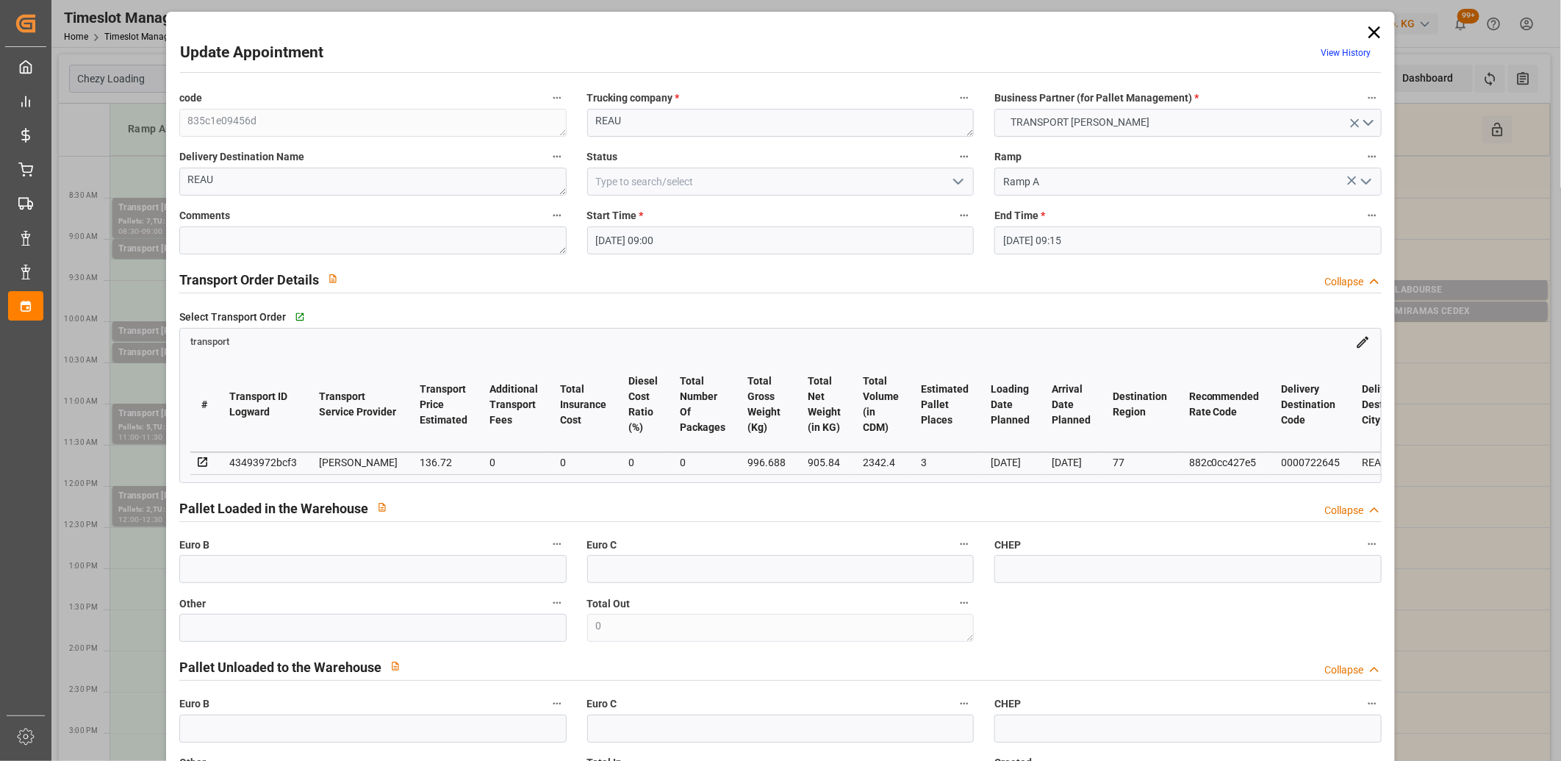
scroll to position [0, 0]
click at [273, 461] on div "43493972bcf3" at bounding box center [263, 463] width 68 height 18
copy div "43493972bcf3"
click at [1372, 32] on icon at bounding box center [1375, 33] width 12 height 12
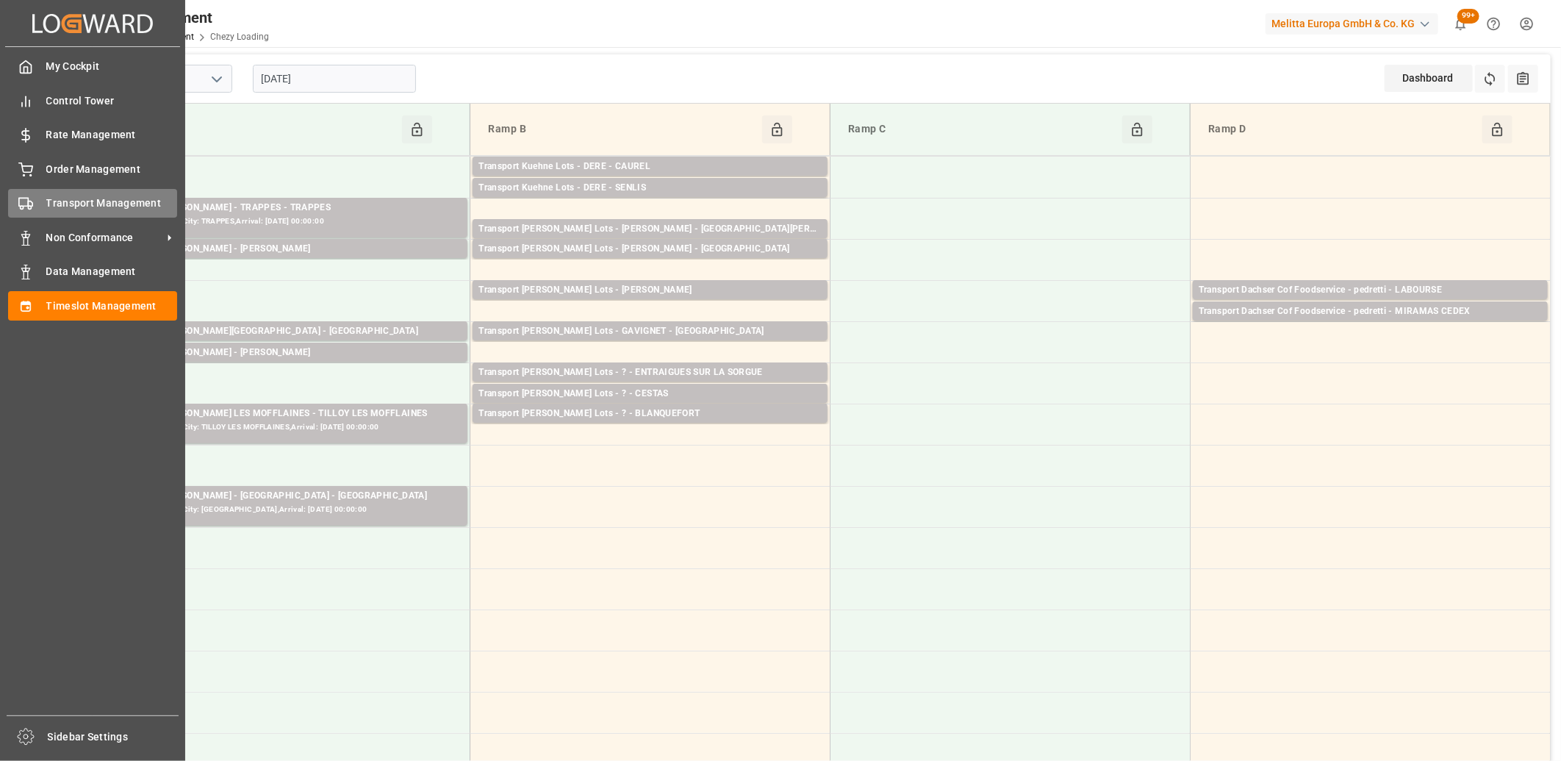
click at [23, 208] on circle at bounding box center [22, 208] width 3 height 3
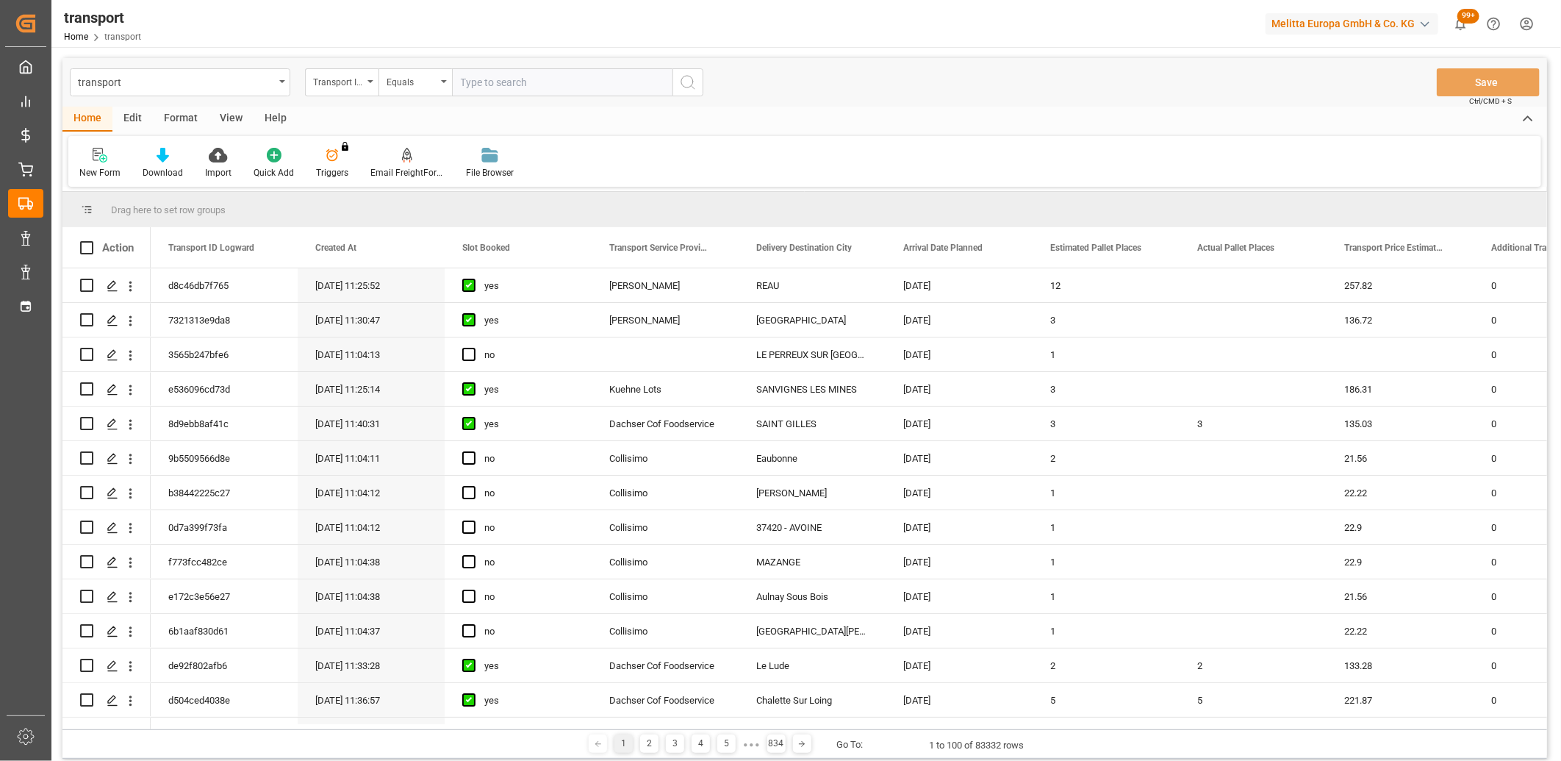
type input "43493972bcf3"
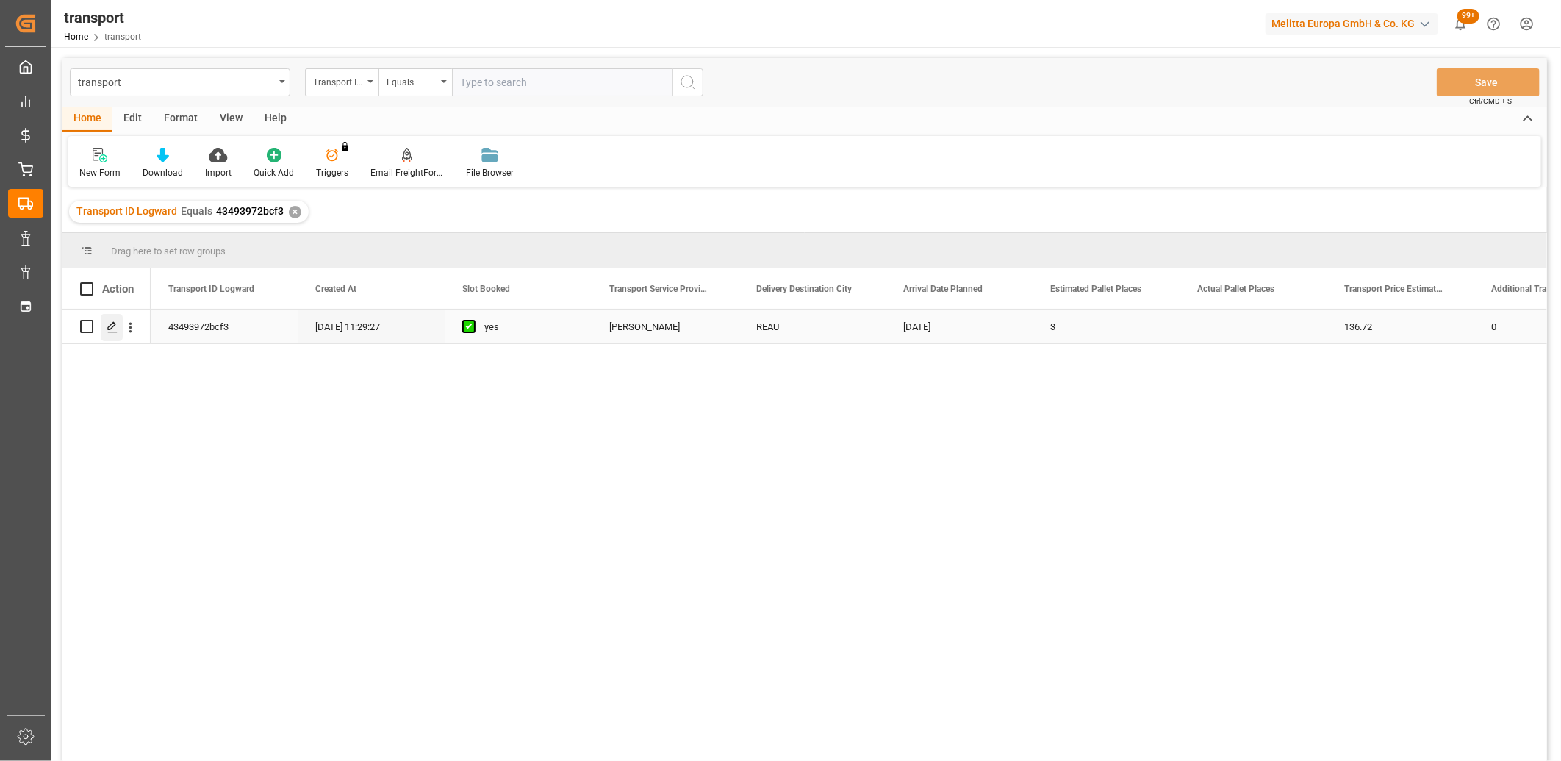
click at [107, 332] on icon "Press SPACE to select this row." at bounding box center [113, 327] width 12 height 12
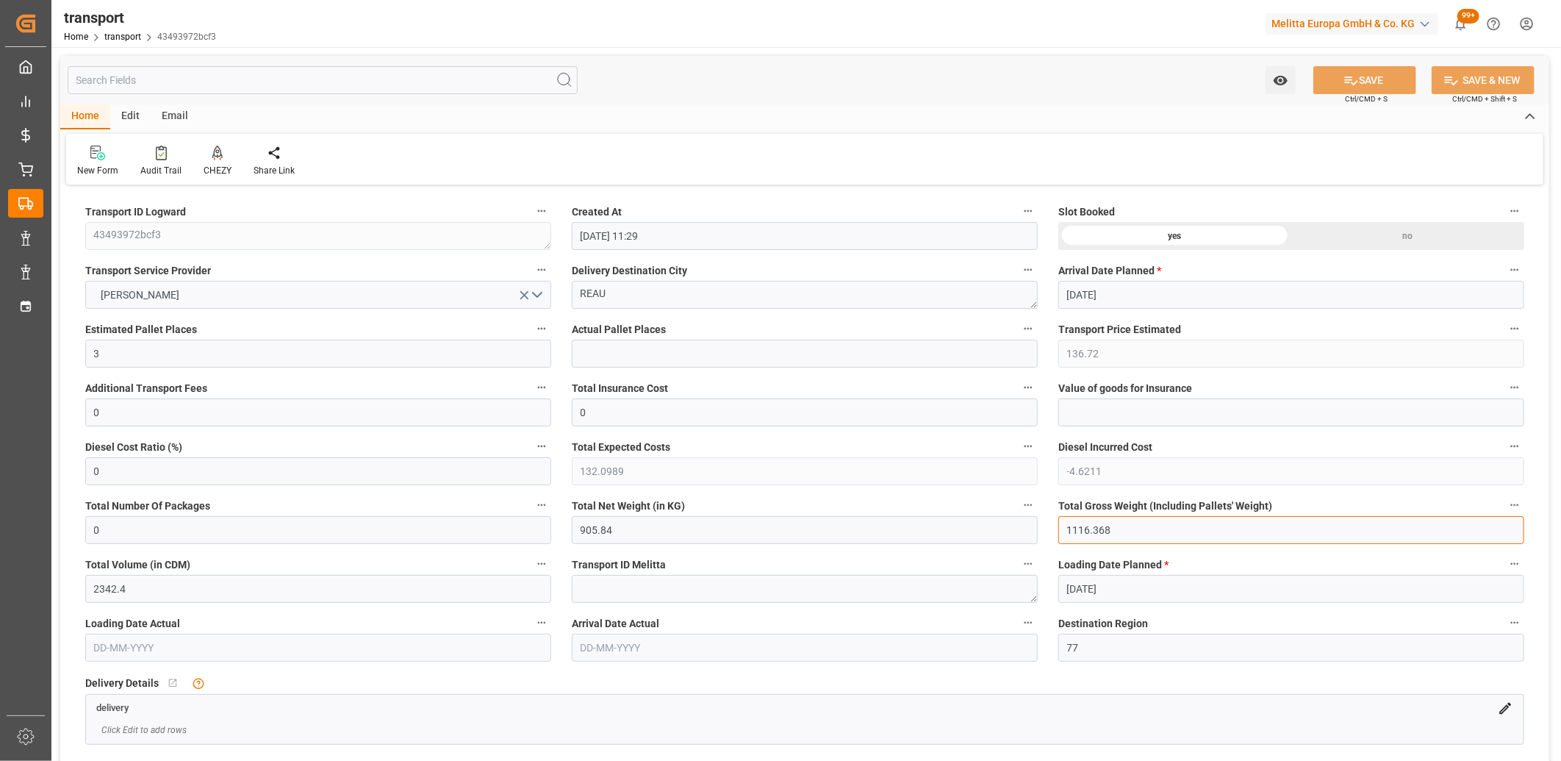
drag, startPoint x: 1129, startPoint y: 532, endPoint x: 1008, endPoint y: 531, distance: 121.3
type input "0"
drag, startPoint x: 647, startPoint y: 537, endPoint x: 512, endPoint y: 525, distance: 135.8
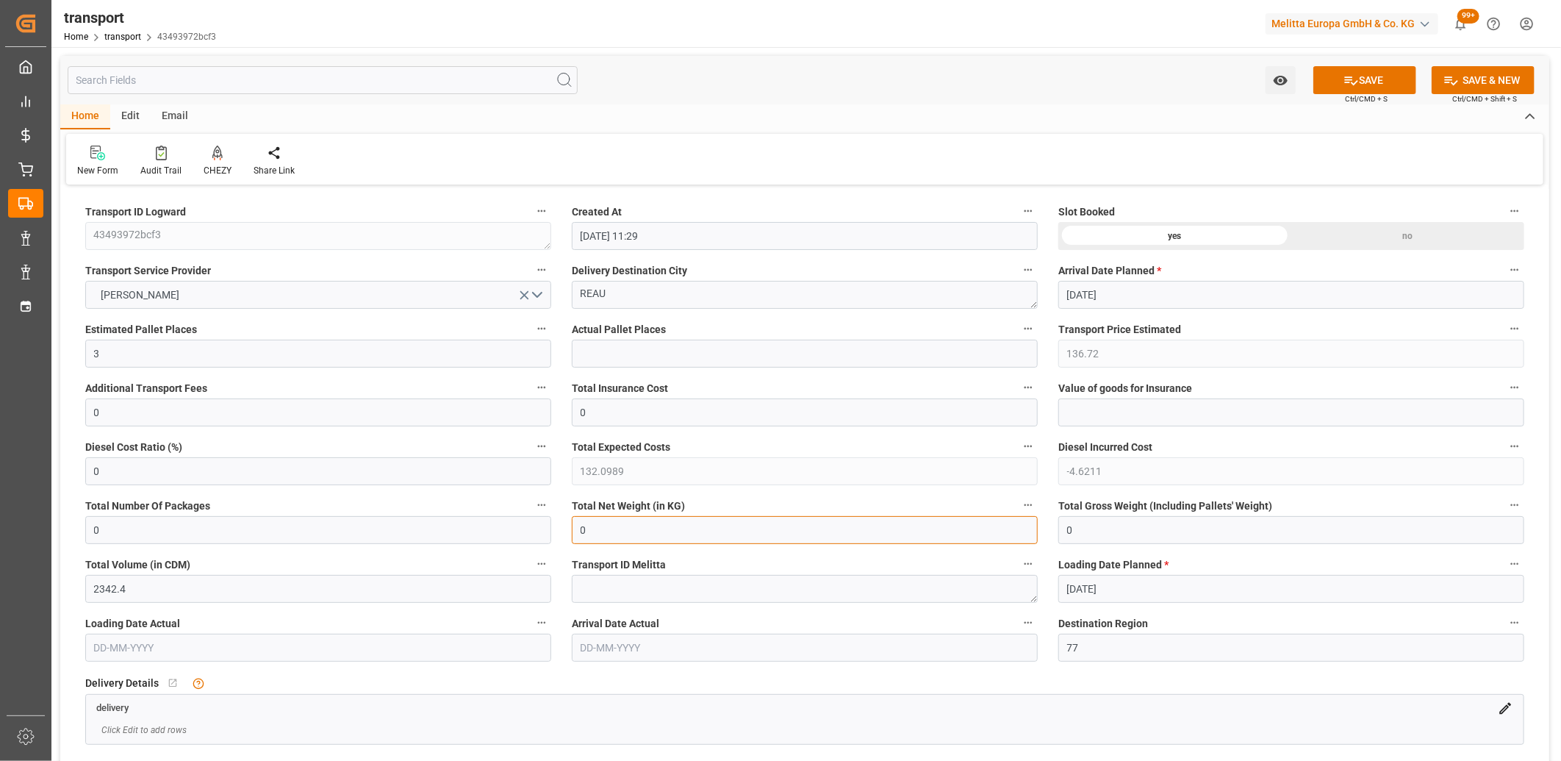
type input "0"
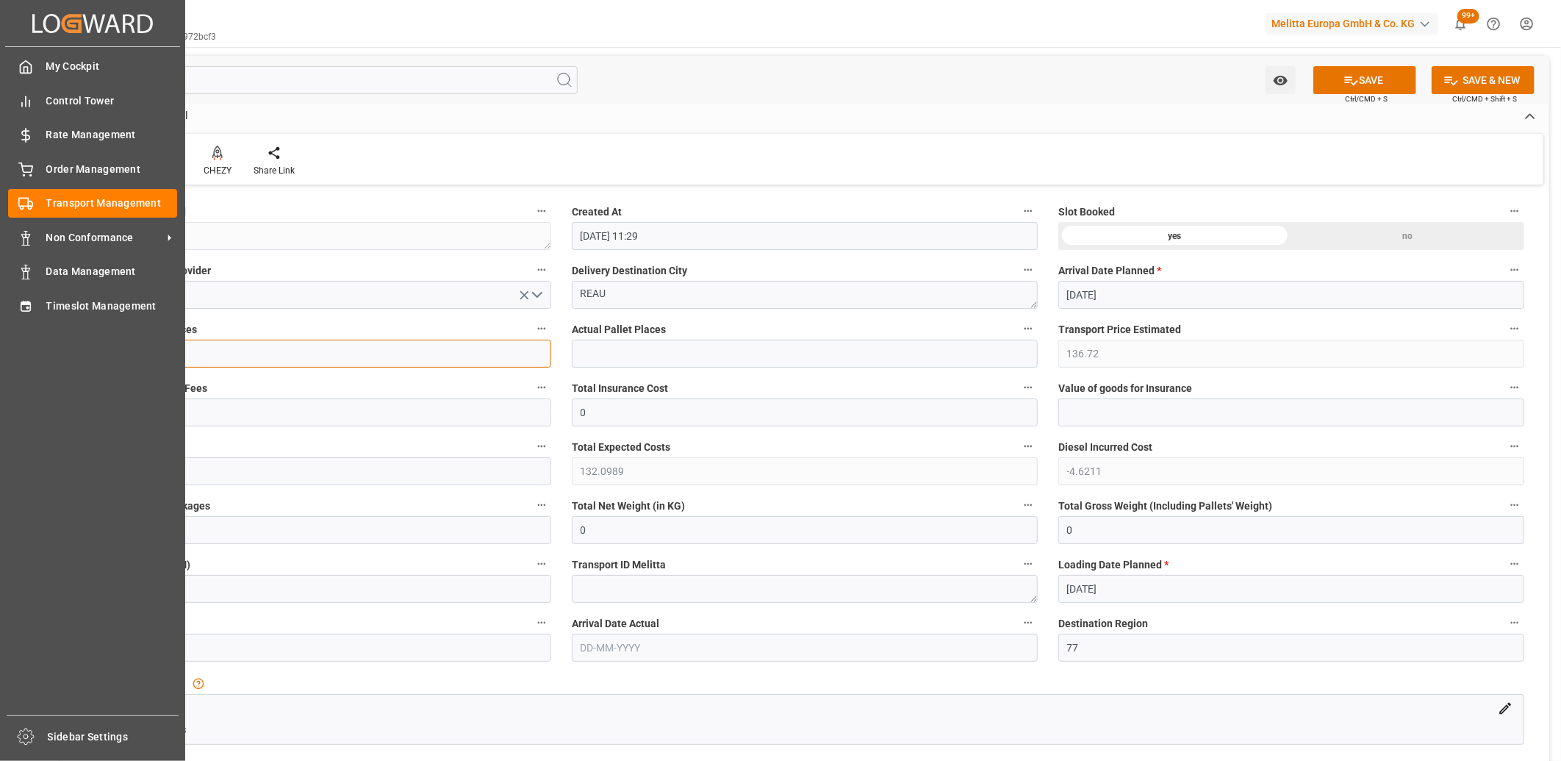
drag, startPoint x: 104, startPoint y: 346, endPoint x: 55, endPoint y: 344, distance: 49.3
click at [19, 350] on div "Created by potrace 1.15, written by Peter Selinger 2001-2017 Created by potrace…" at bounding box center [780, 380] width 1561 height 761
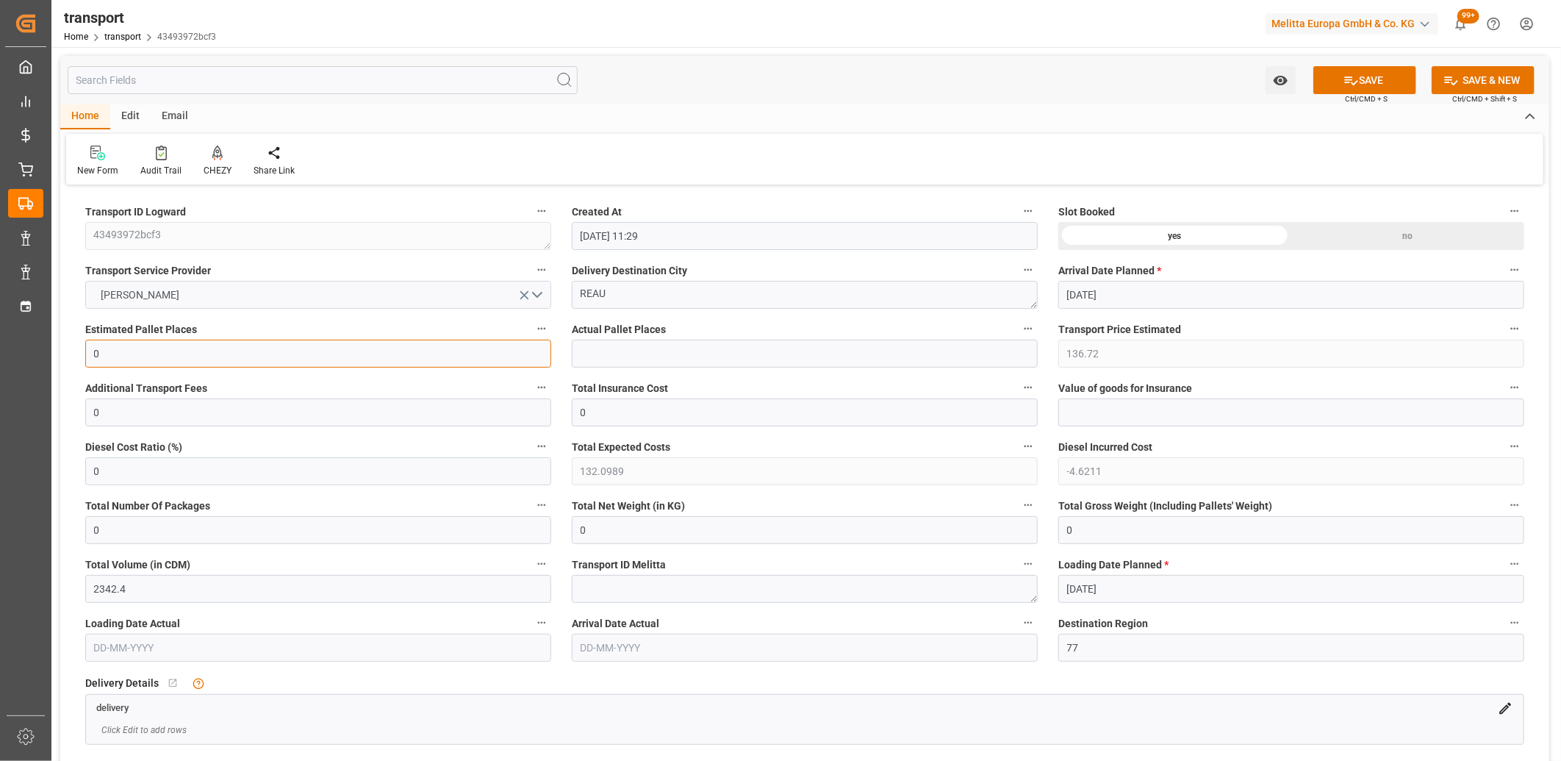
type input "0"
click at [523, 296] on icon "open menu" at bounding box center [524, 295] width 9 height 9
drag, startPoint x: 622, startPoint y: 296, endPoint x: 512, endPoint y: 298, distance: 109.5
click at [1353, 236] on div "no" at bounding box center [1408, 236] width 233 height 28
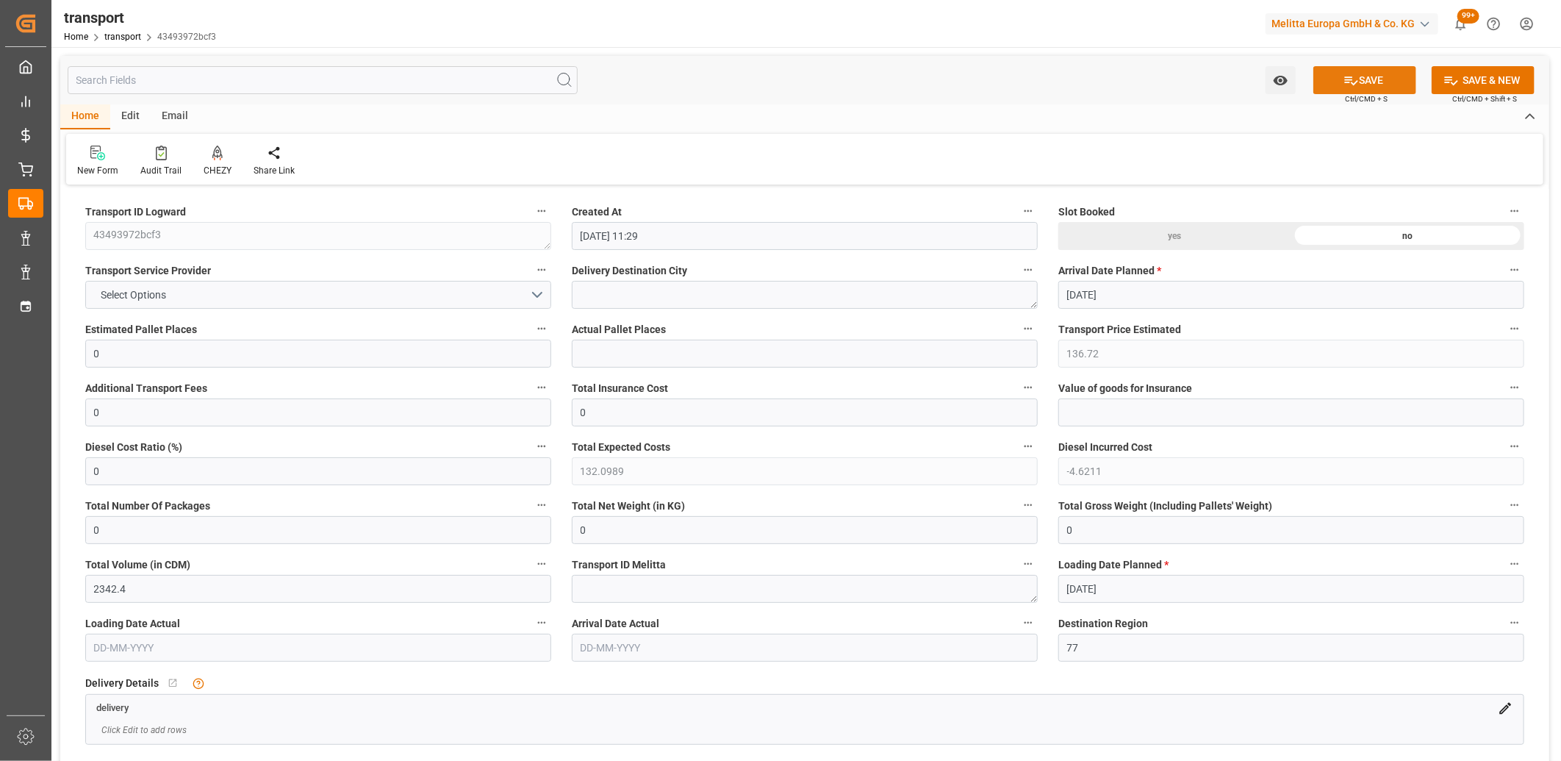
click at [1344, 76] on icon at bounding box center [1351, 80] width 15 height 15
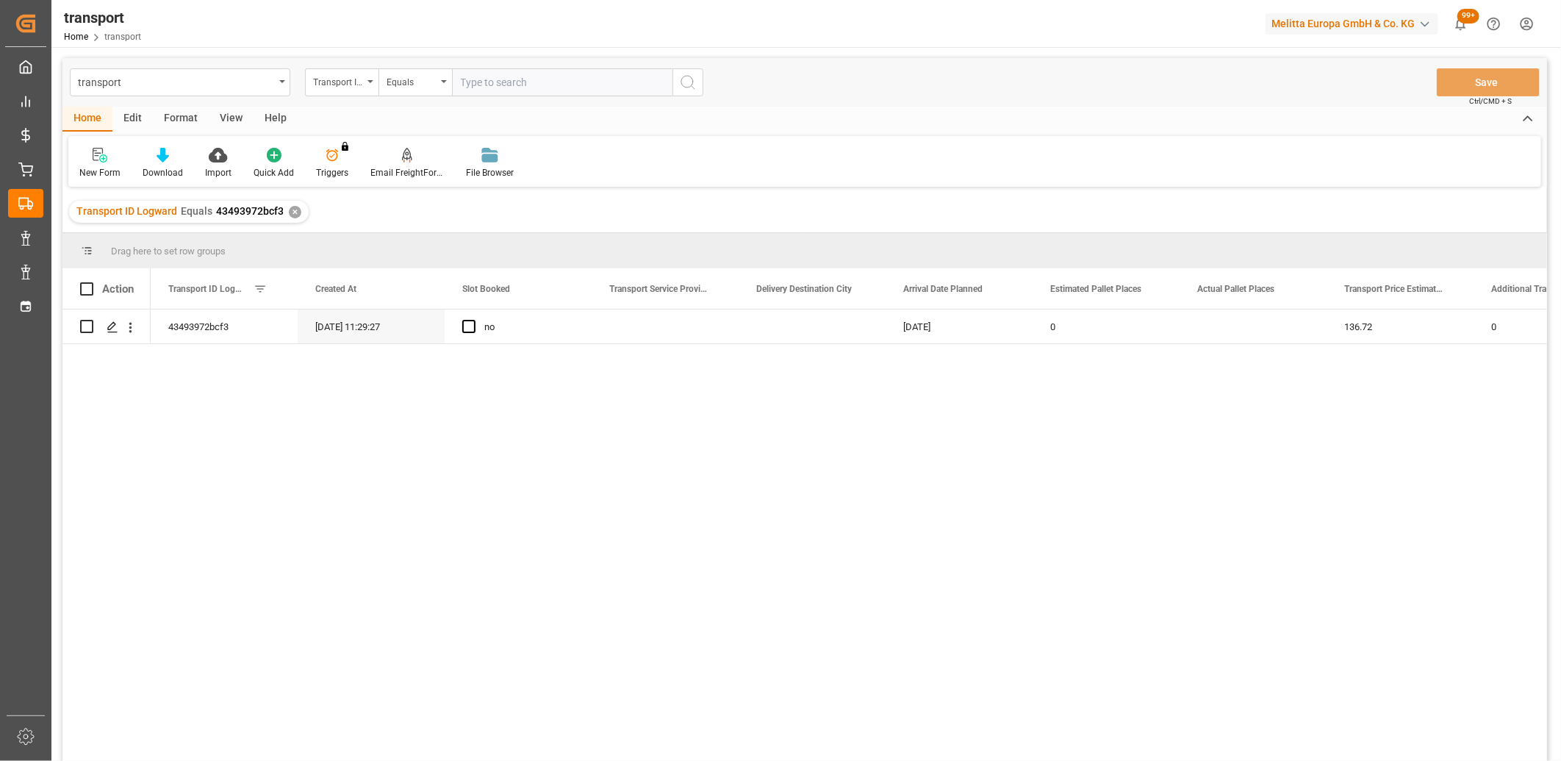
click at [135, 119] on div "Edit" at bounding box center [132, 119] width 40 height 25
click at [84, 332] on input "Press Space to toggle row selection (unchecked)" at bounding box center [86, 326] width 13 height 13
checkbox input "true"
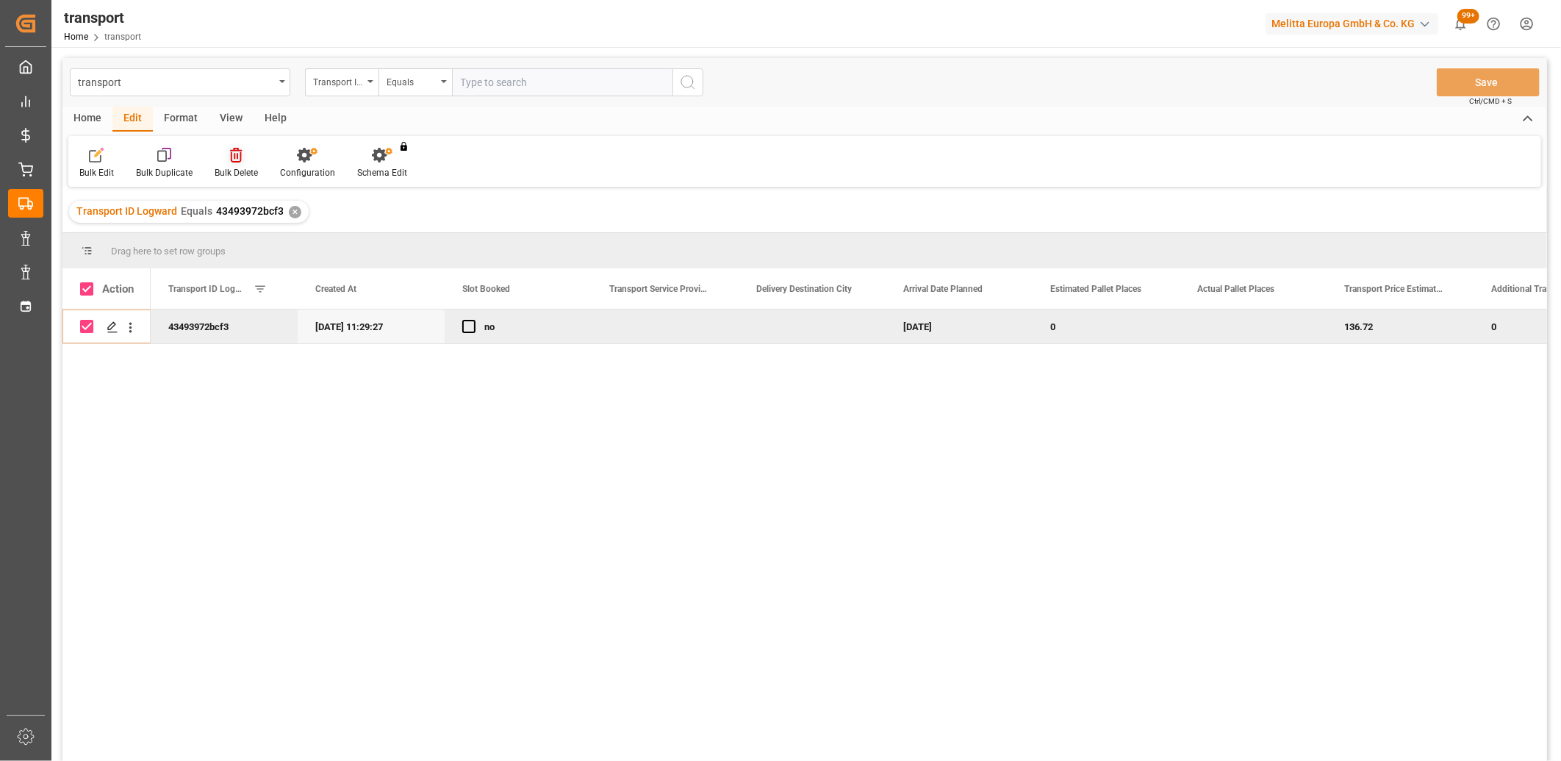
click at [234, 157] on icon at bounding box center [236, 155] width 12 height 15
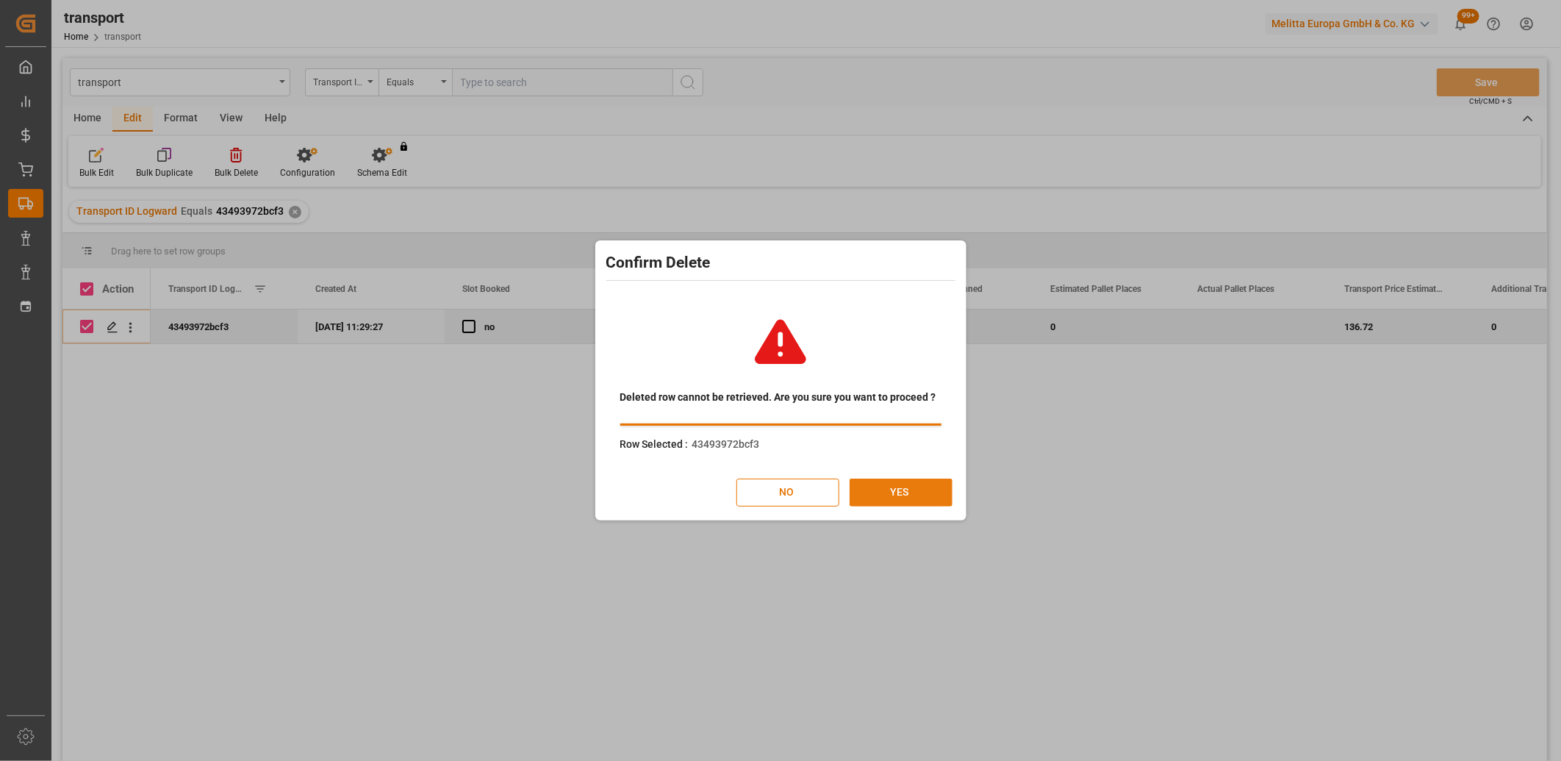
click at [880, 490] on button "YES" at bounding box center [901, 493] width 103 height 28
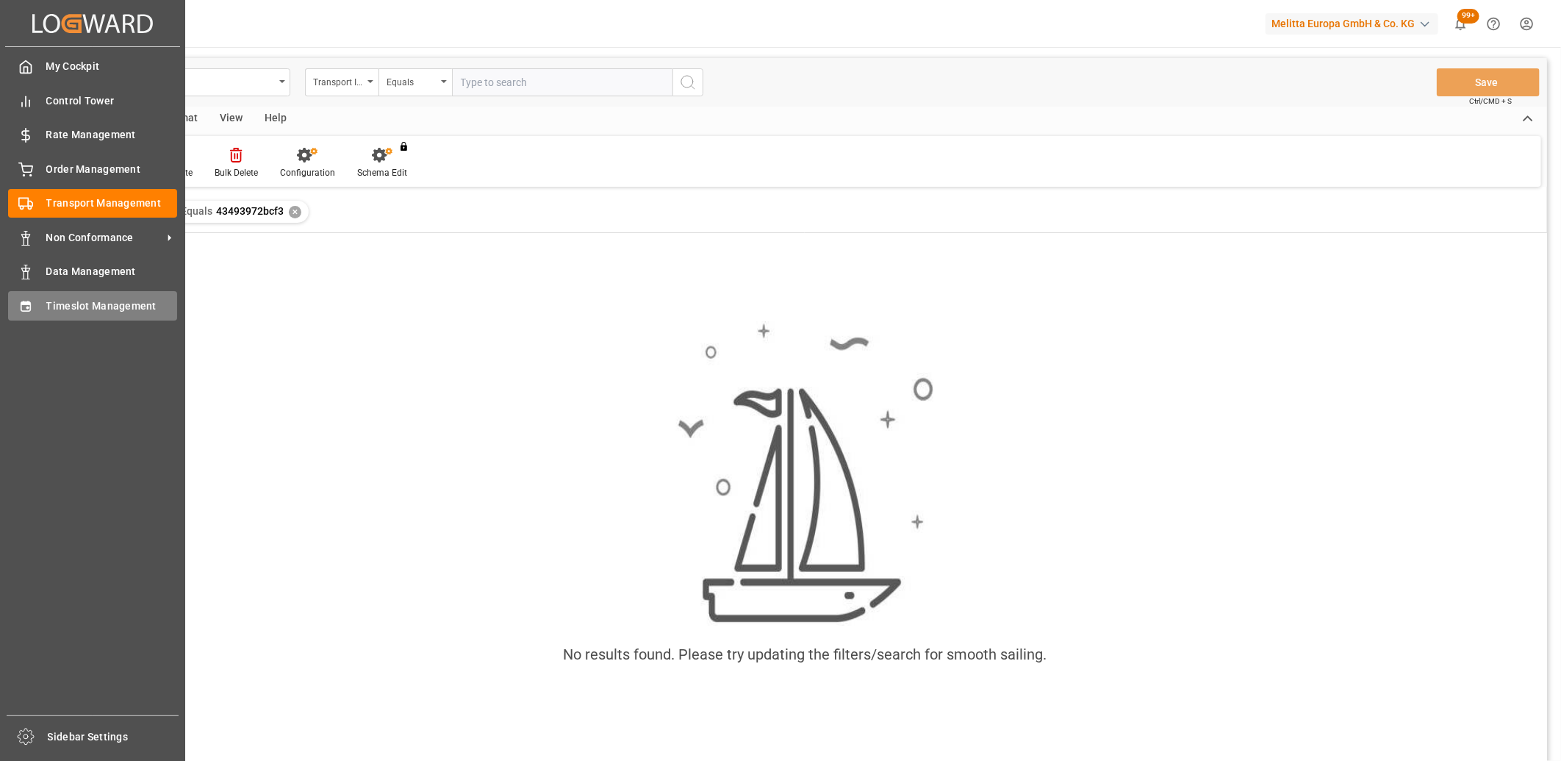
click at [37, 307] on div "Timeslot Management Timeslot Management" at bounding box center [92, 305] width 169 height 29
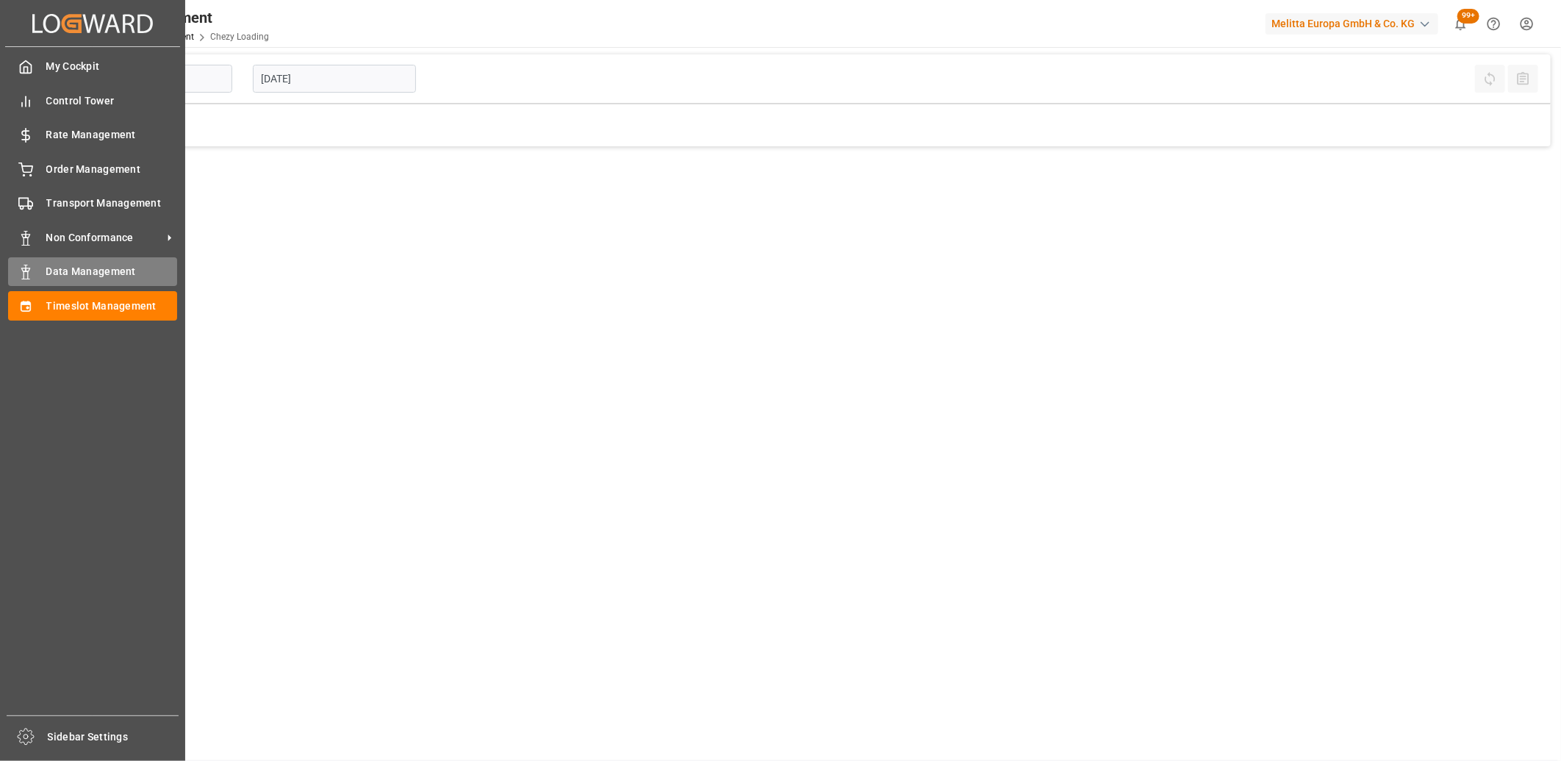
type input "Chezy Loading"
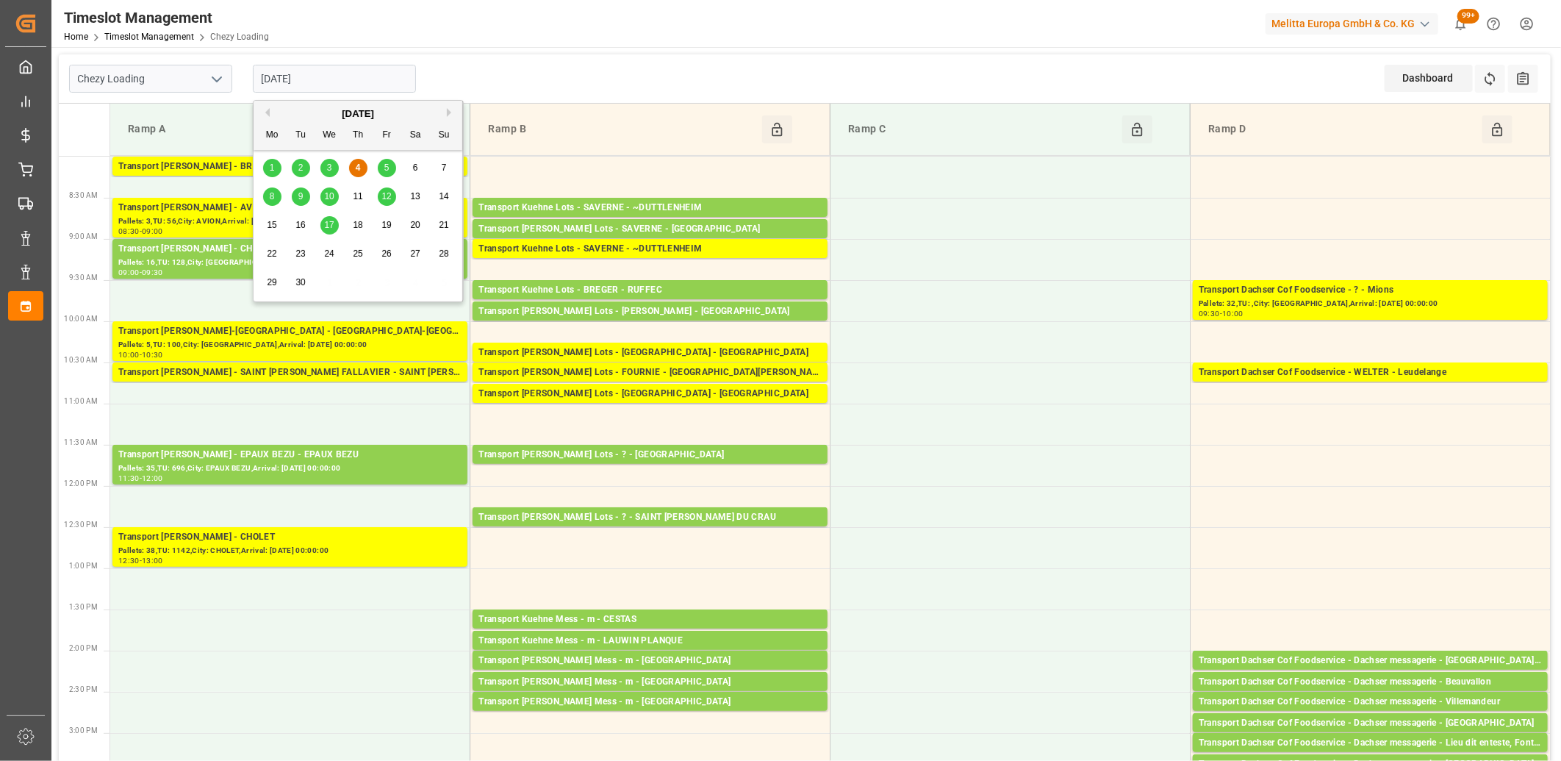
click at [349, 71] on input "[DATE]" at bounding box center [334, 79] width 163 height 28
click at [385, 166] on span "5" at bounding box center [386, 167] width 5 height 10
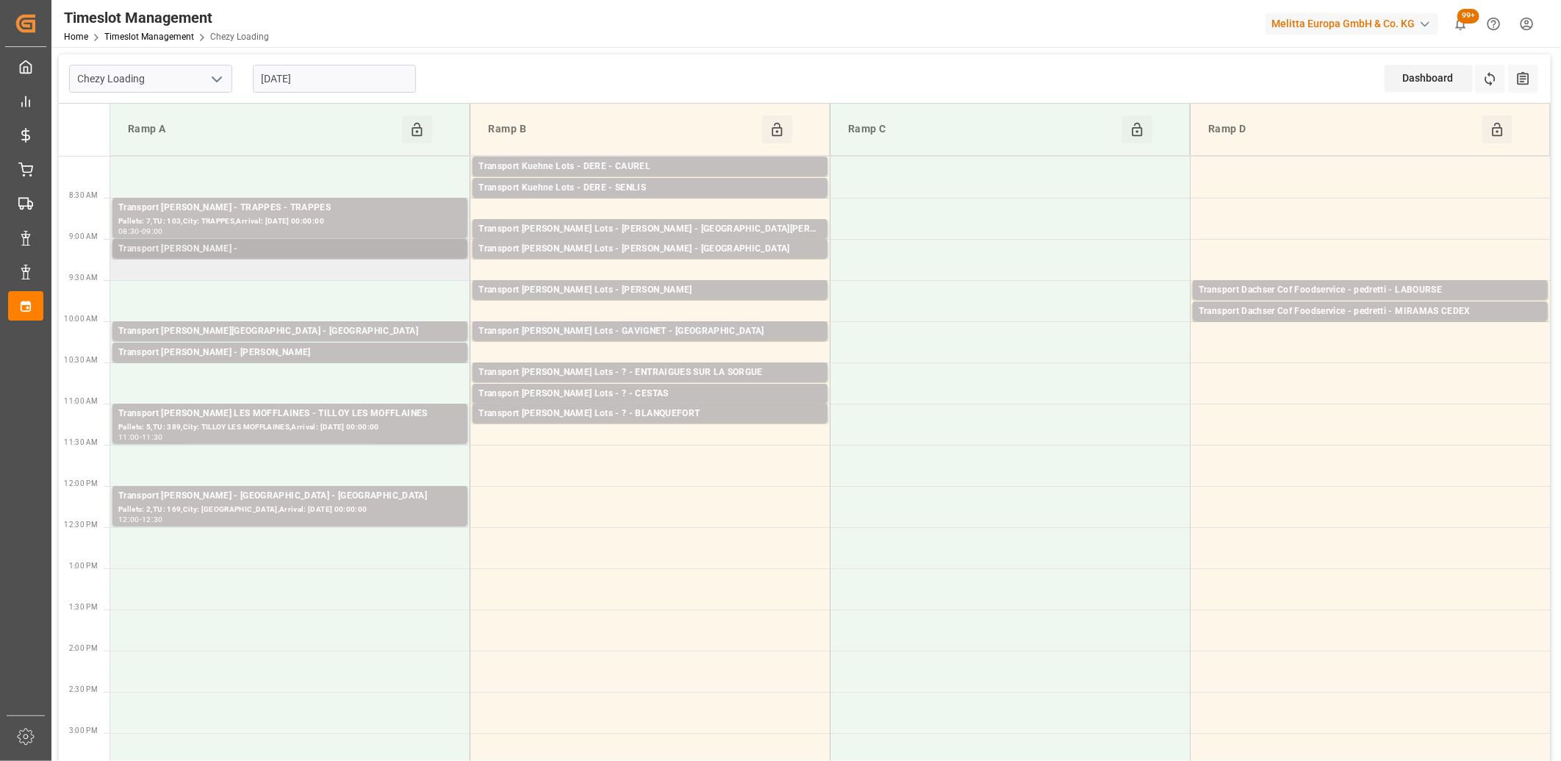
click at [268, 251] on div "Transport Delisle - REAU -" at bounding box center [289, 249] width 343 height 15
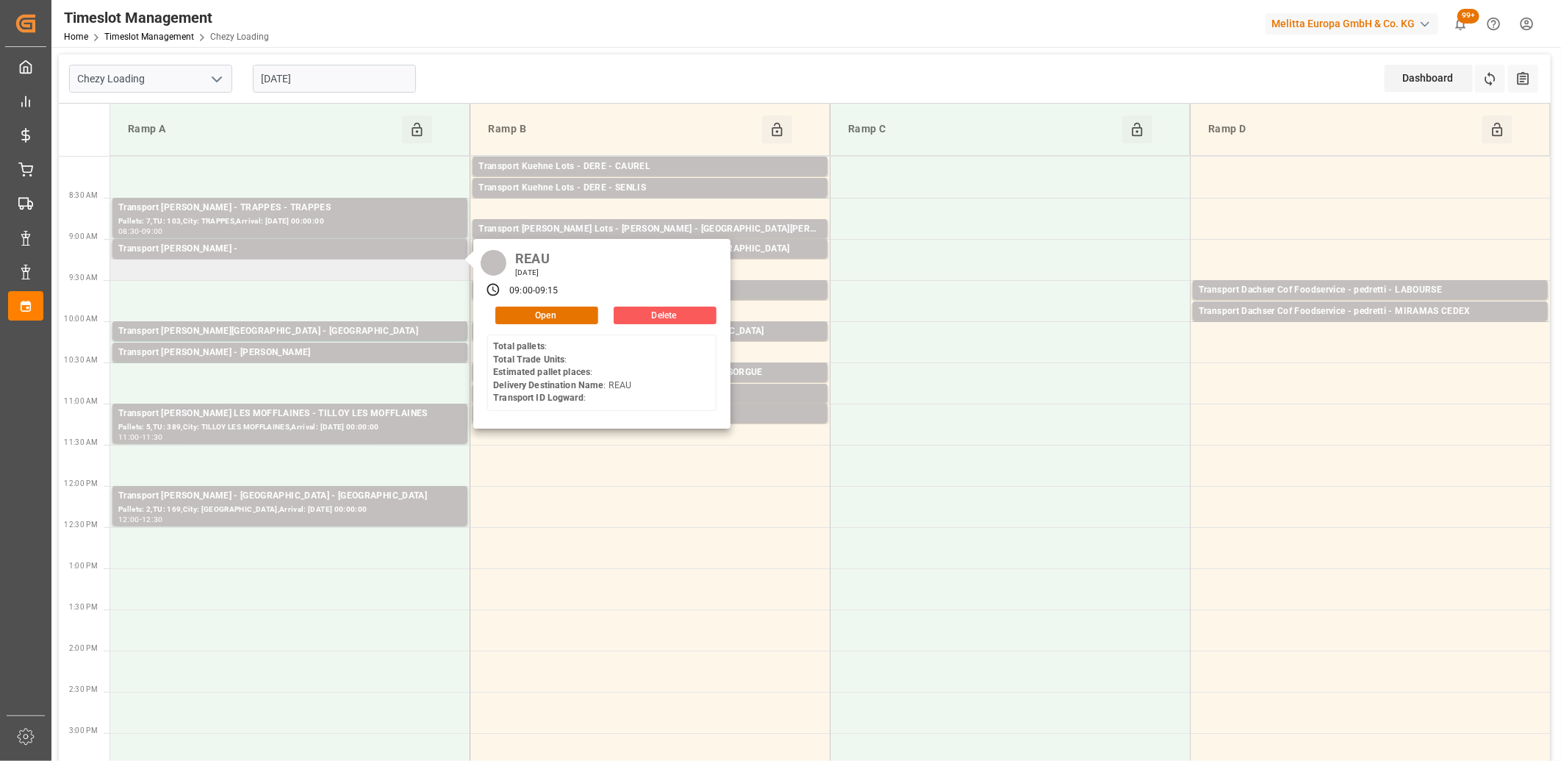
click at [678, 318] on button "Delete" at bounding box center [665, 316] width 103 height 18
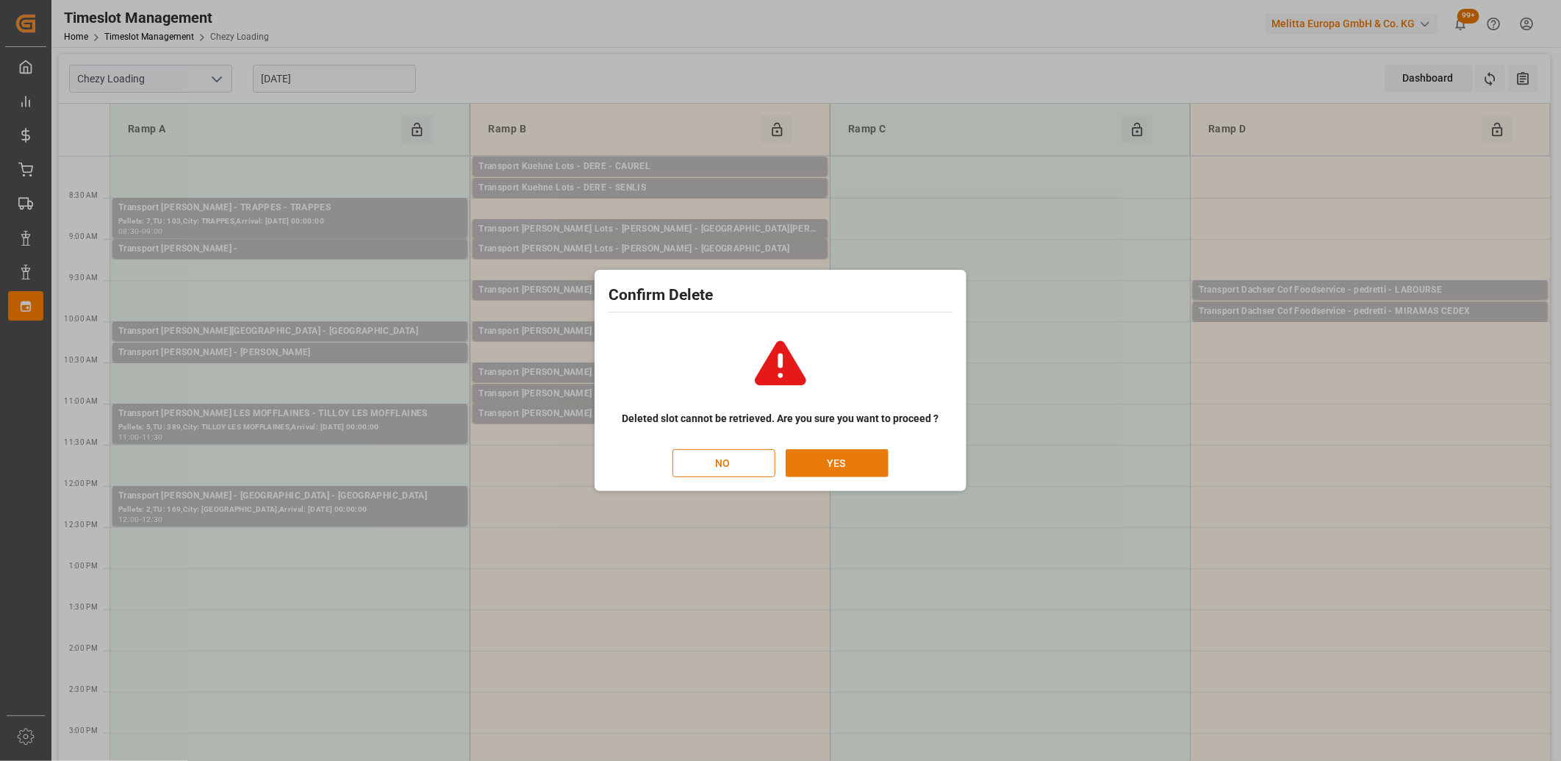
click at [866, 454] on button "YES" at bounding box center [837, 463] width 103 height 28
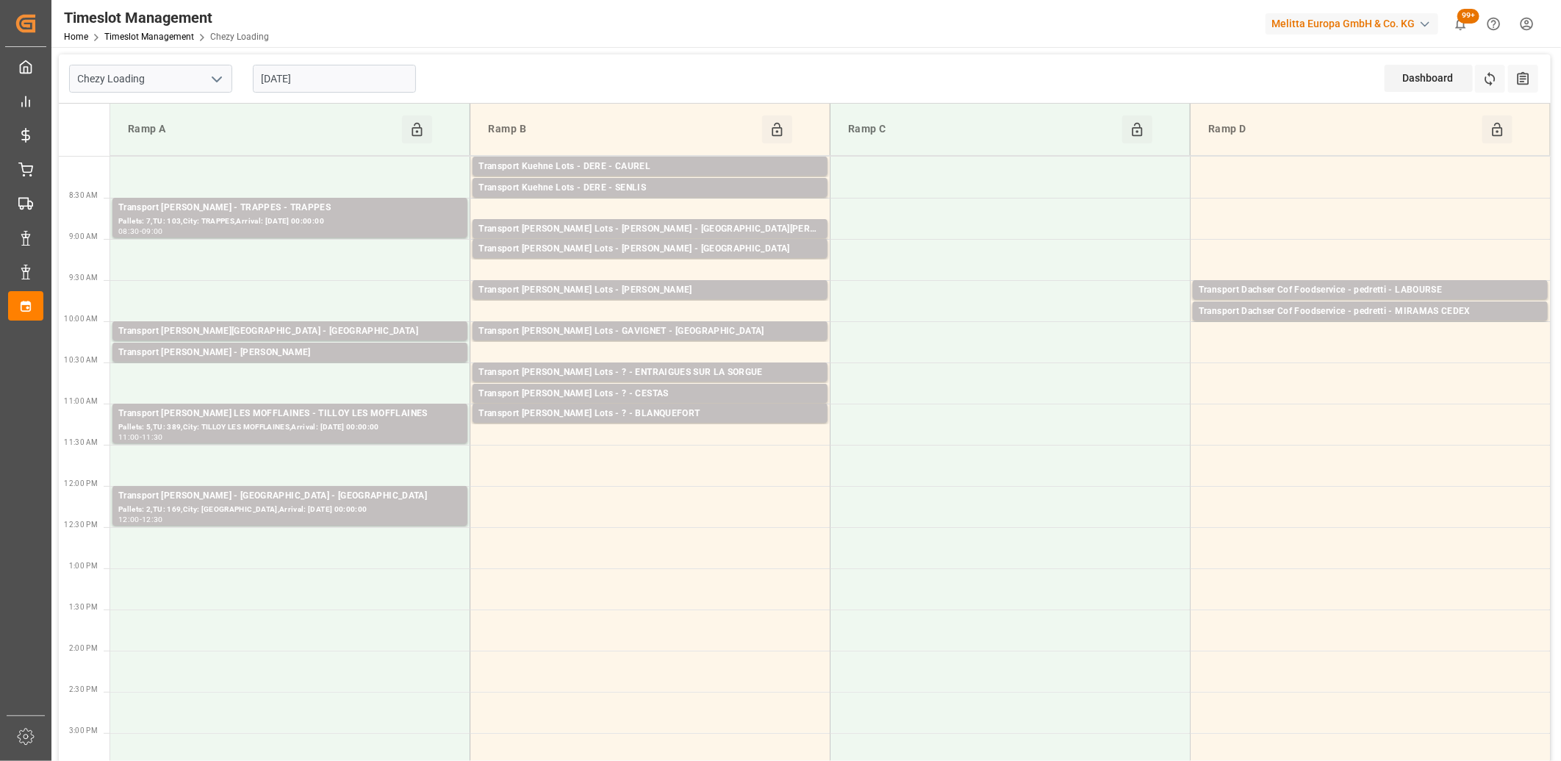
click at [338, 87] on input "[DATE]" at bounding box center [334, 79] width 163 height 28
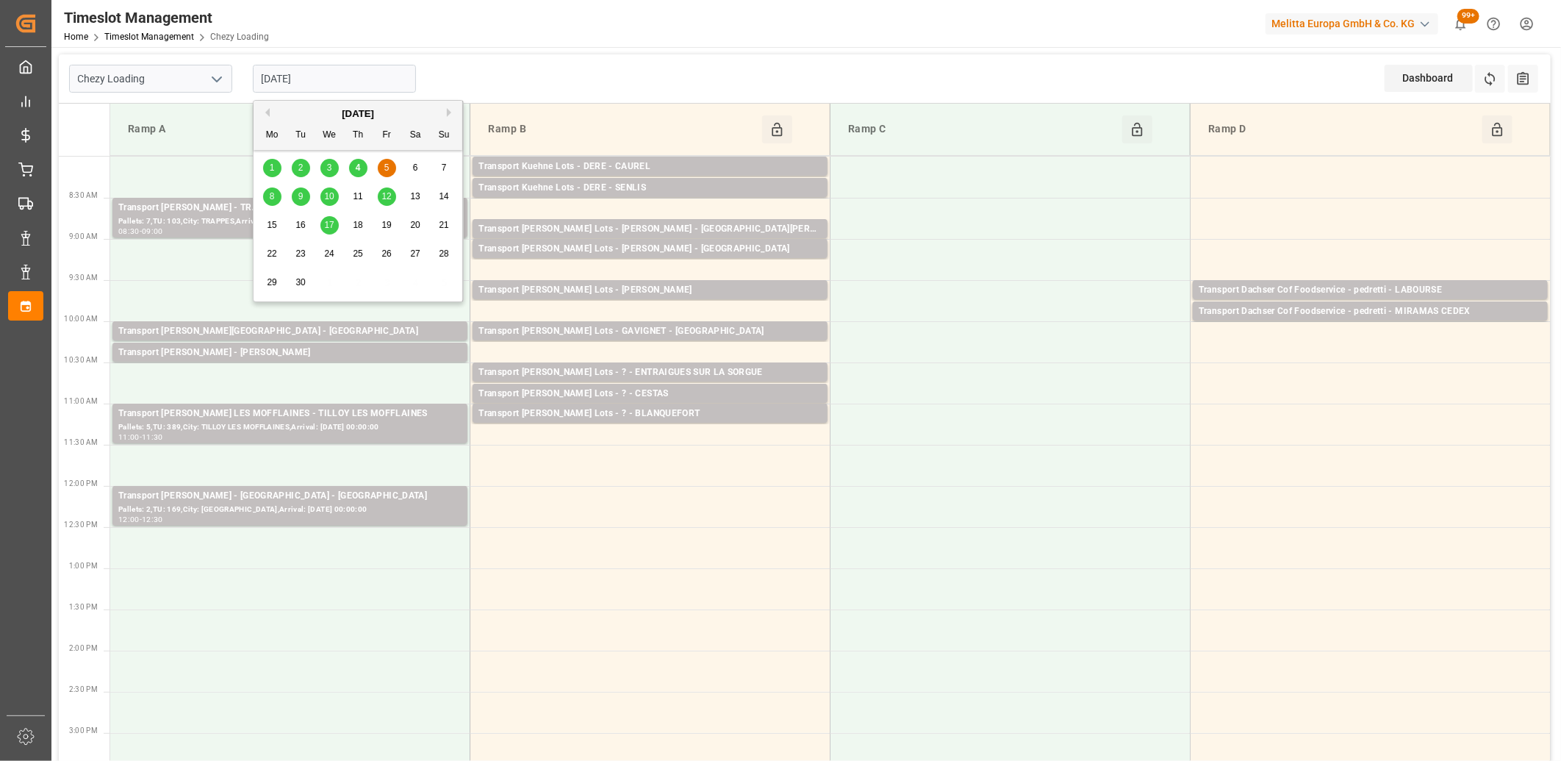
click at [273, 194] on span "8" at bounding box center [272, 196] width 5 height 10
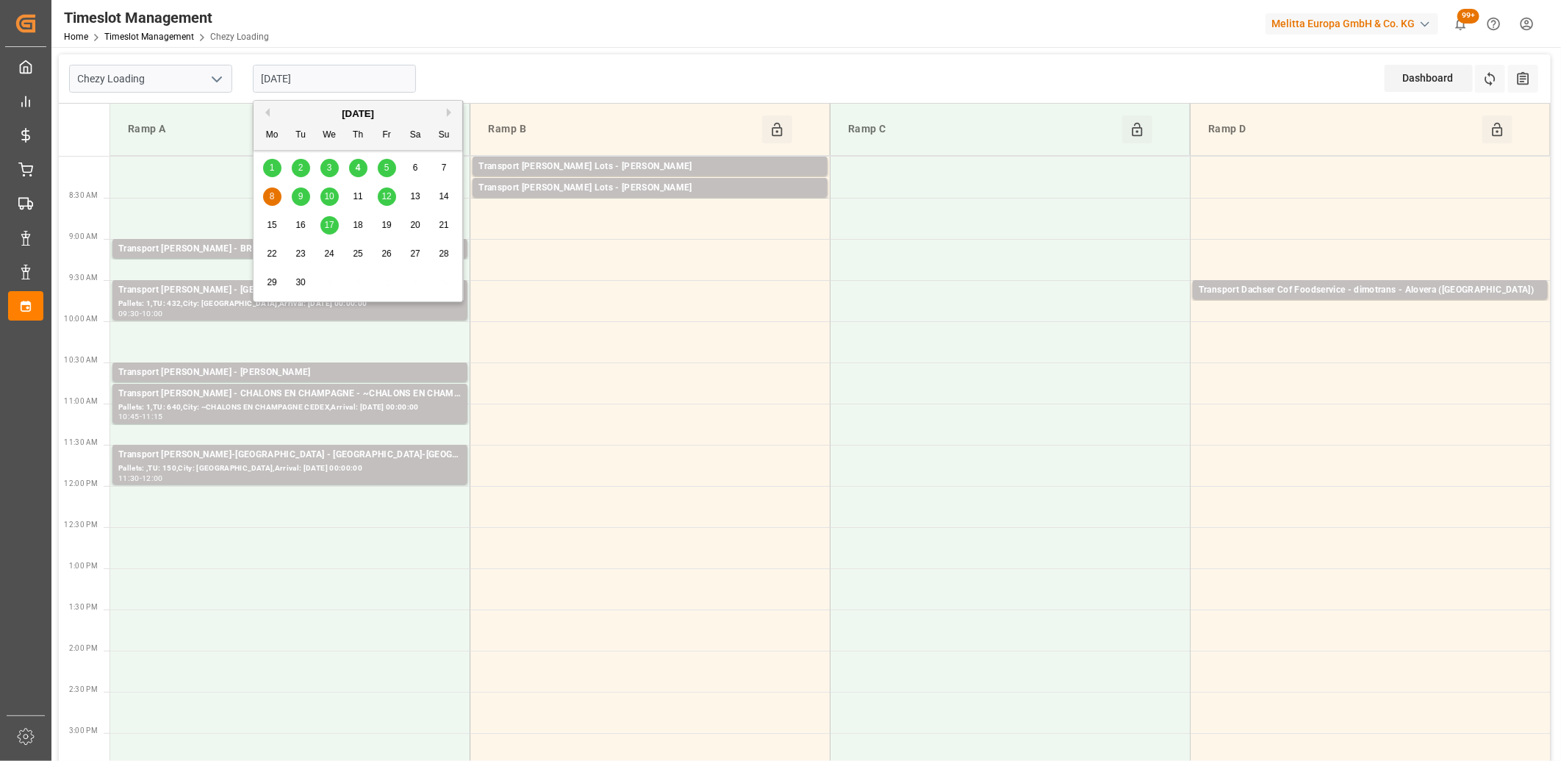
click at [329, 71] on input "[DATE]" at bounding box center [334, 79] width 163 height 28
click at [298, 196] on span "9" at bounding box center [300, 196] width 5 height 10
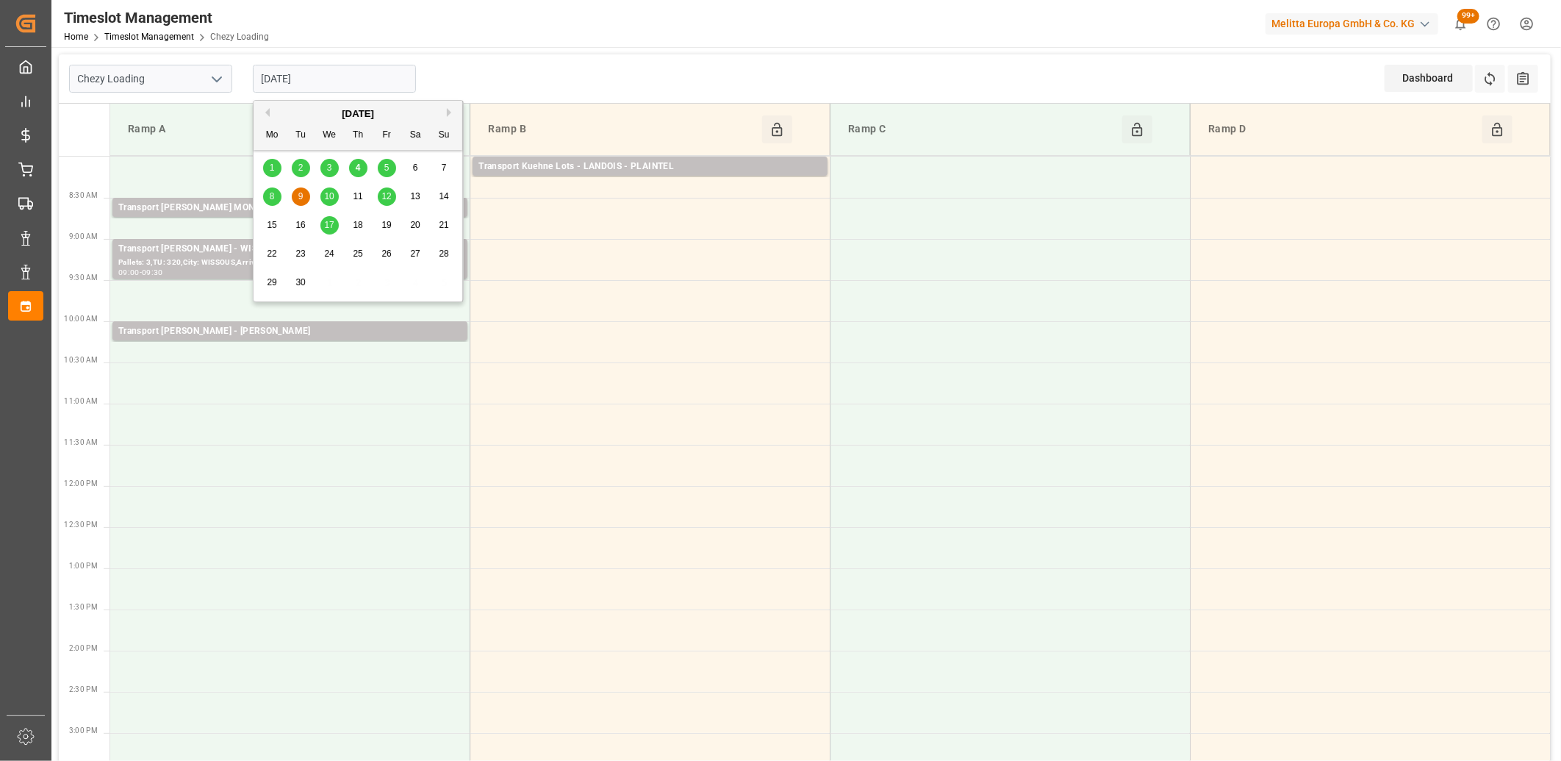
click at [359, 85] on input "[DATE]" at bounding box center [334, 79] width 163 height 28
click at [332, 196] on span "10" at bounding box center [329, 196] width 10 height 10
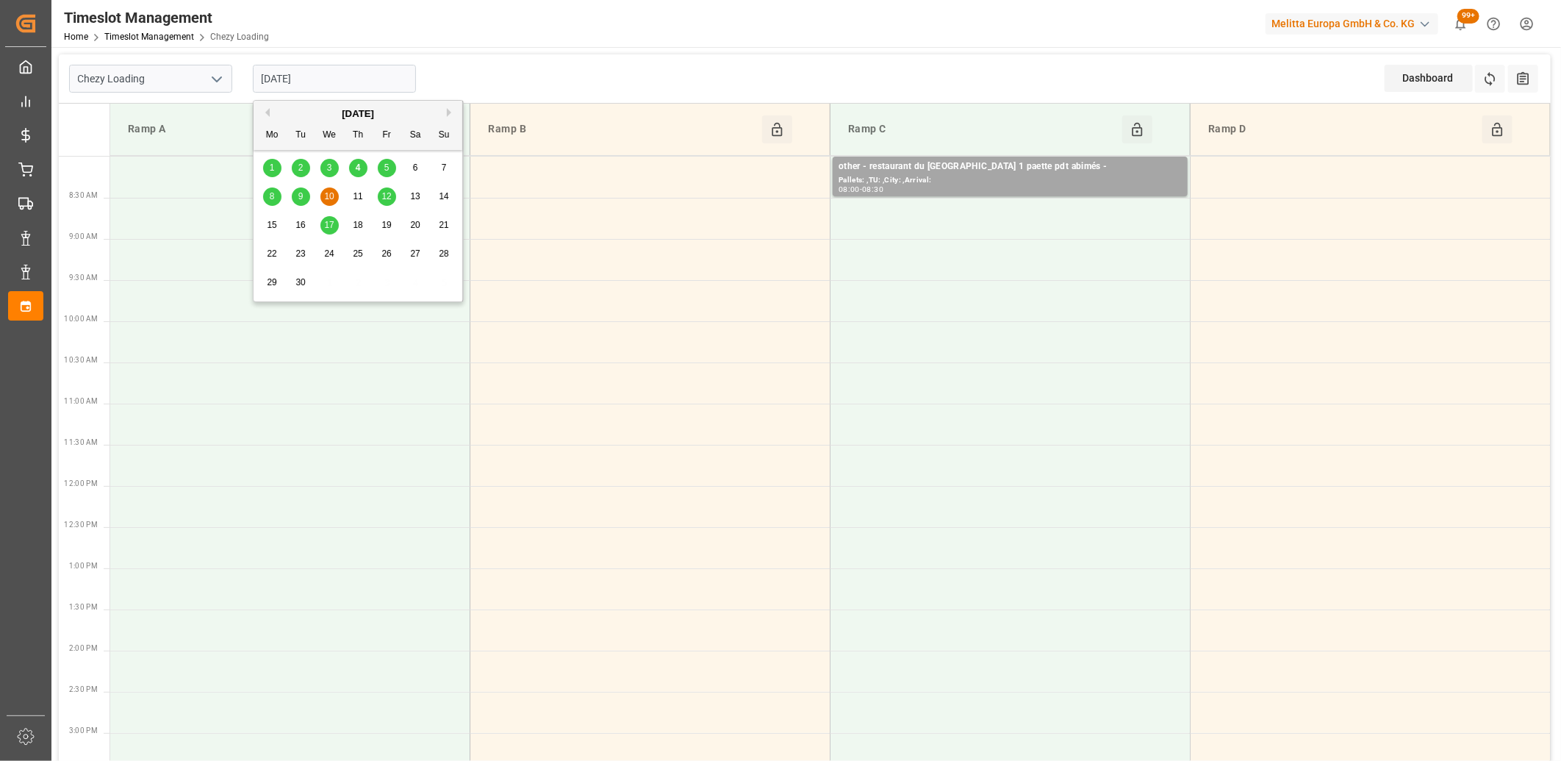
click at [335, 82] on input "[DATE]" at bounding box center [334, 79] width 163 height 28
click at [280, 193] on div "8" at bounding box center [272, 197] width 18 height 18
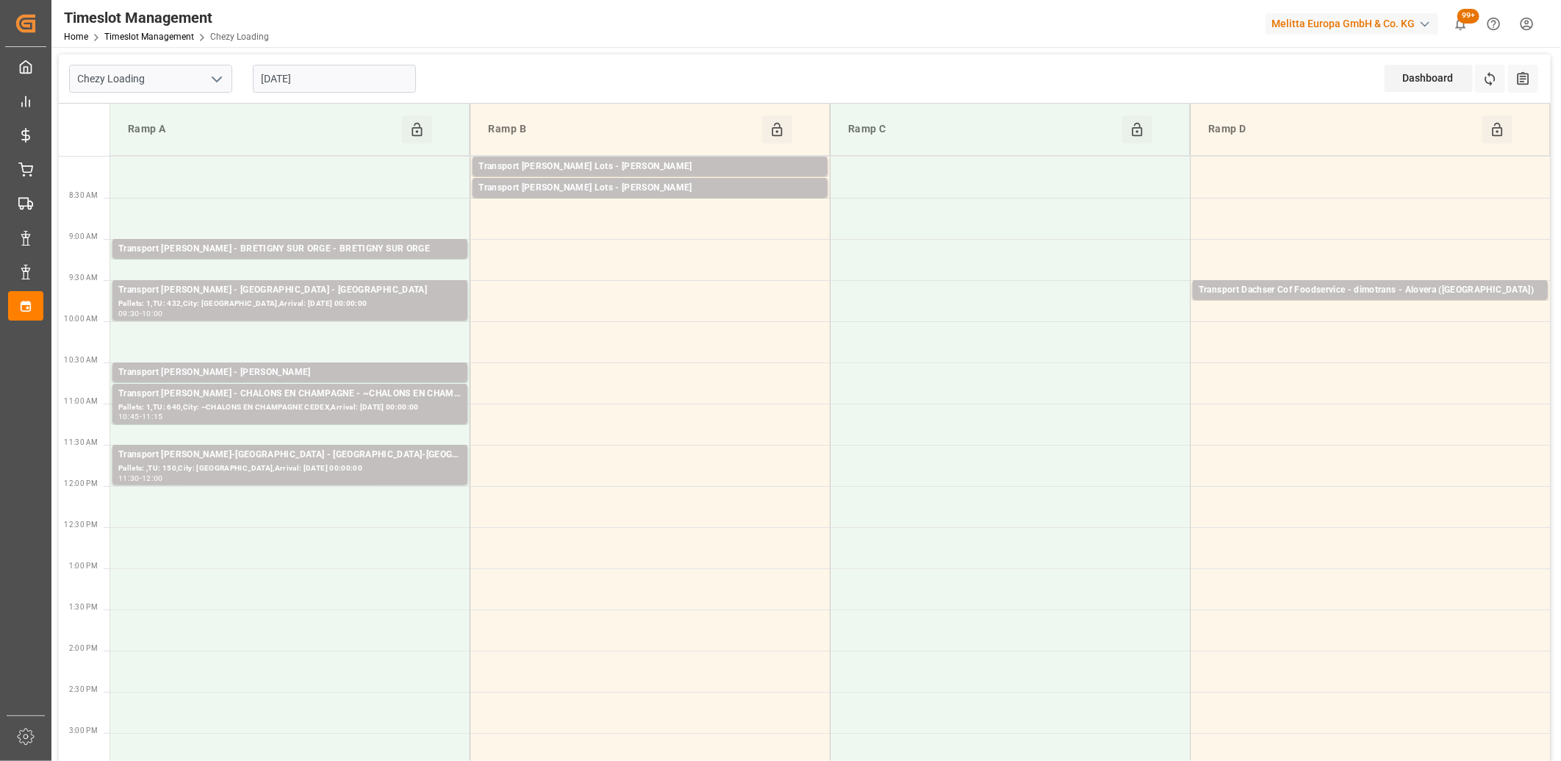
click at [356, 78] on input "[DATE]" at bounding box center [334, 79] width 163 height 28
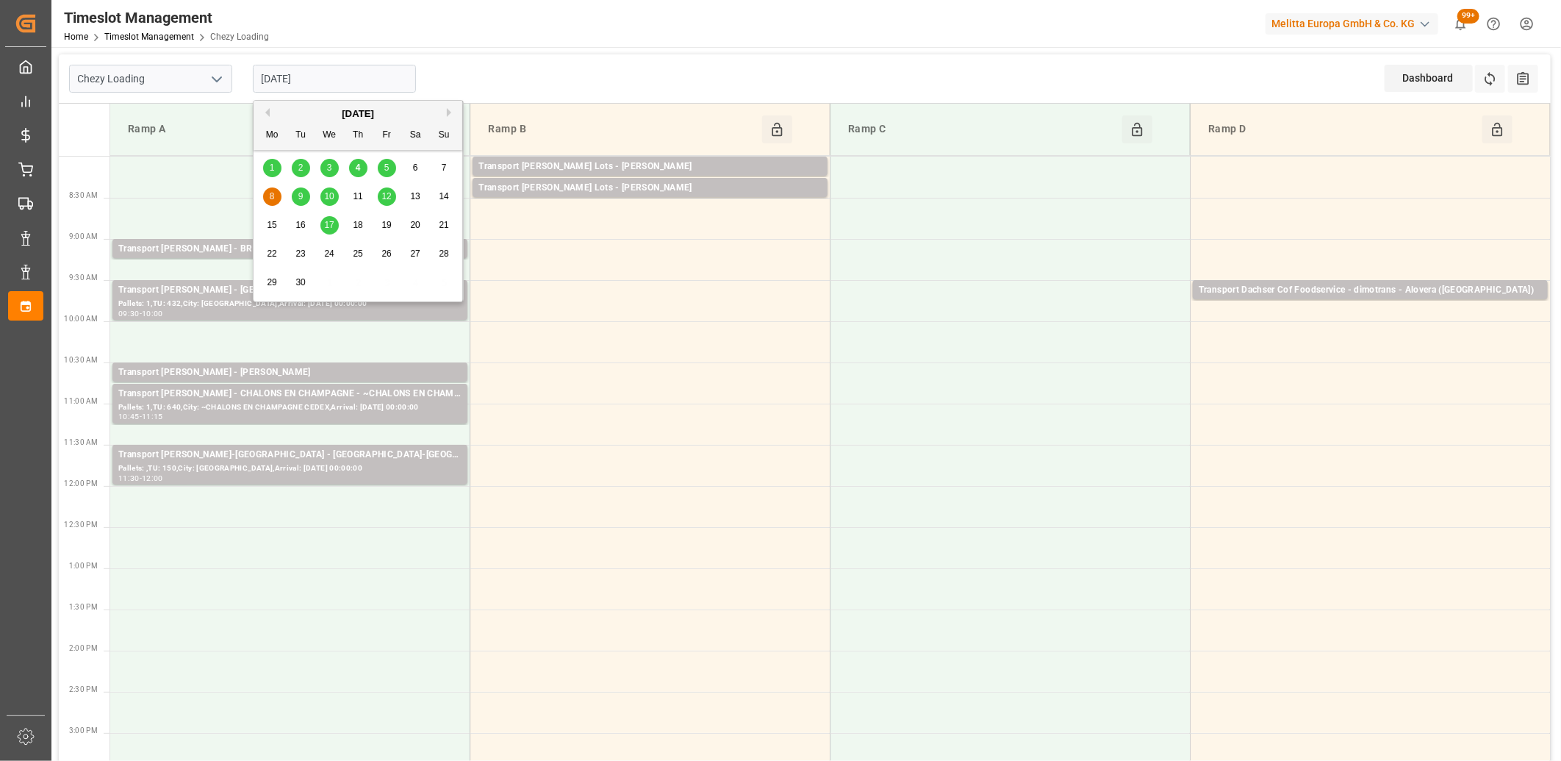
click at [385, 171] on span "5" at bounding box center [386, 167] width 5 height 10
type input "[DATE]"
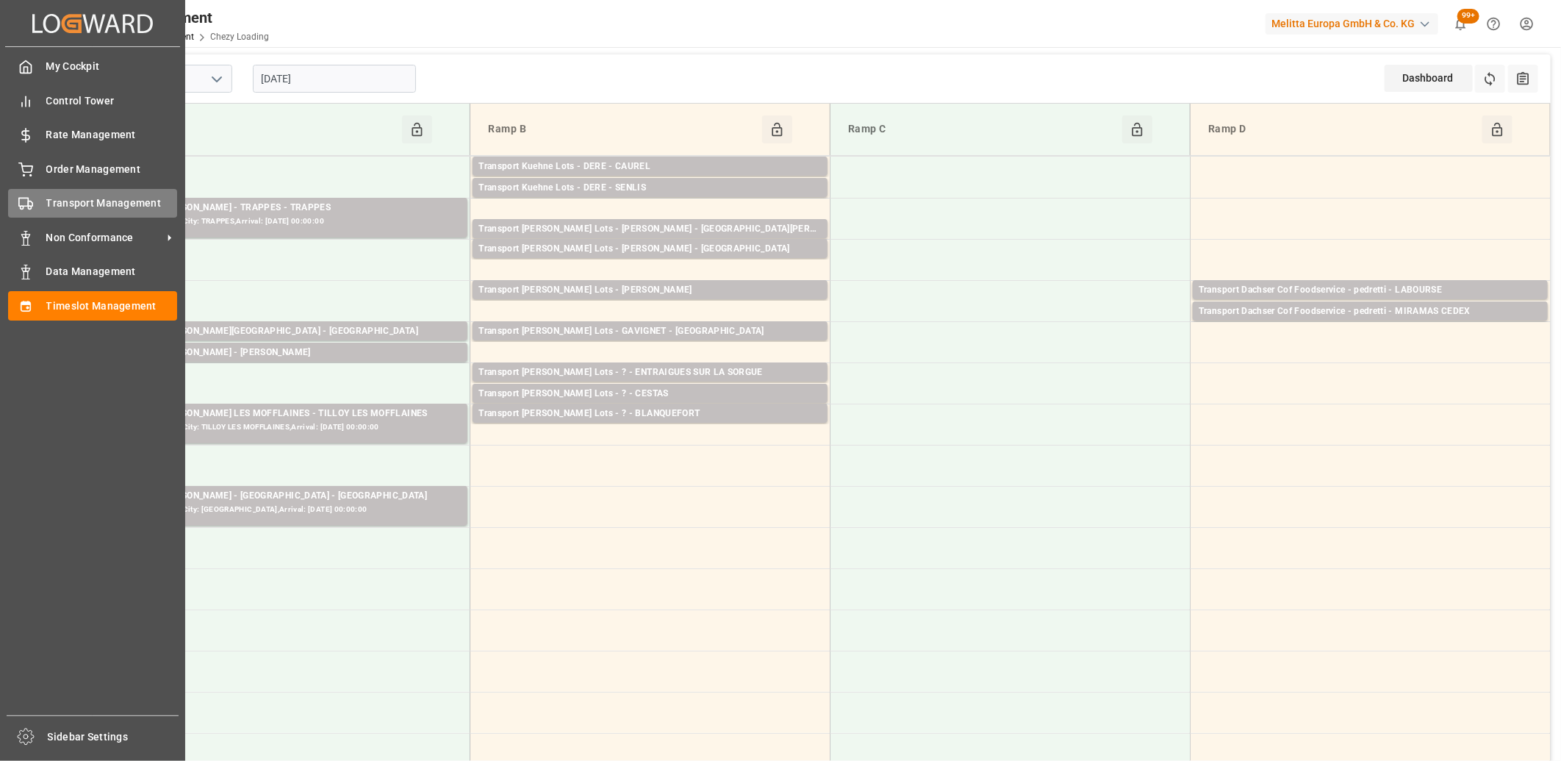
click at [32, 200] on icon at bounding box center [25, 203] width 15 height 15
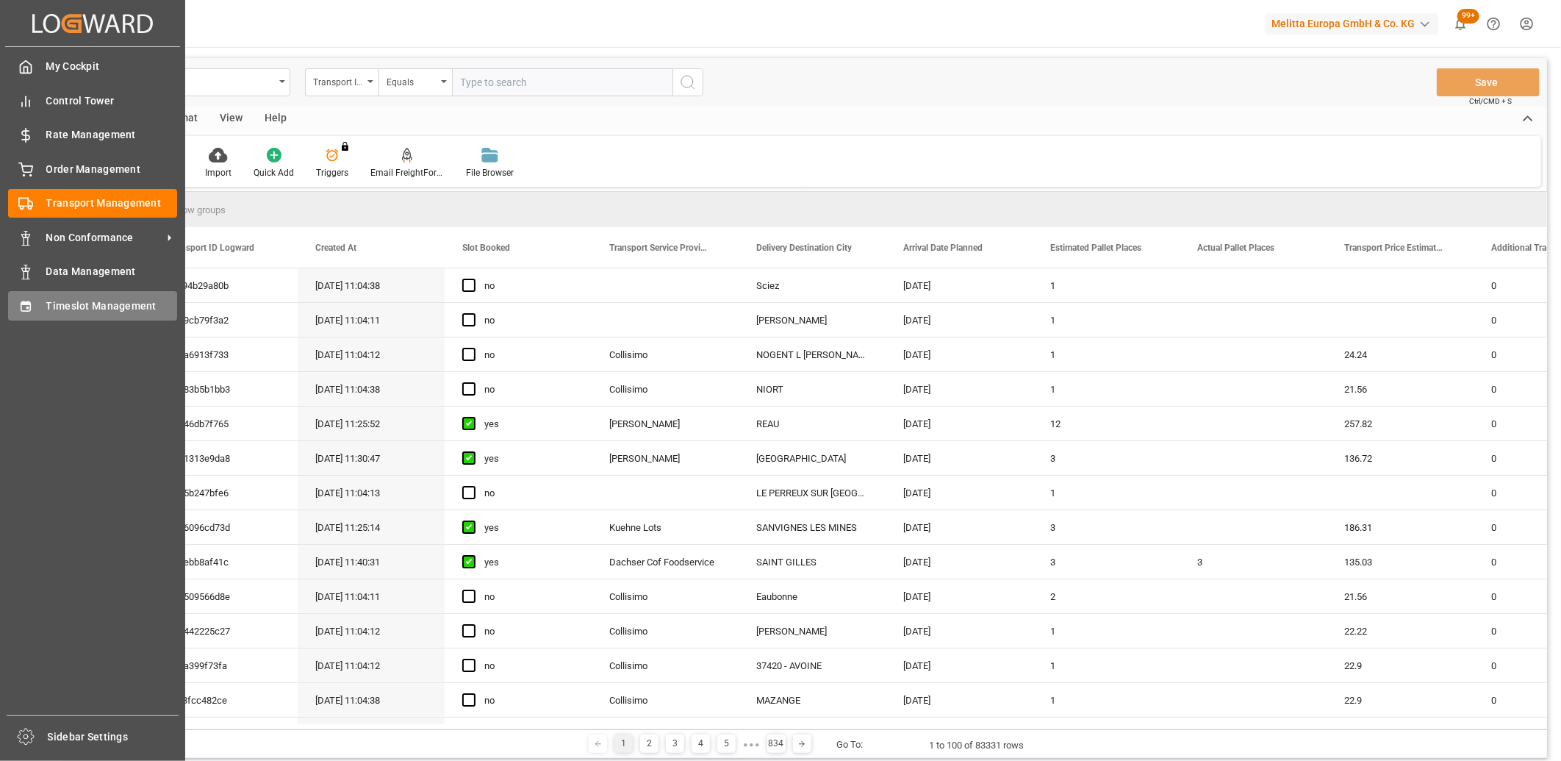
click at [42, 306] on div "Timeslot Management Timeslot Management" at bounding box center [92, 305] width 169 height 29
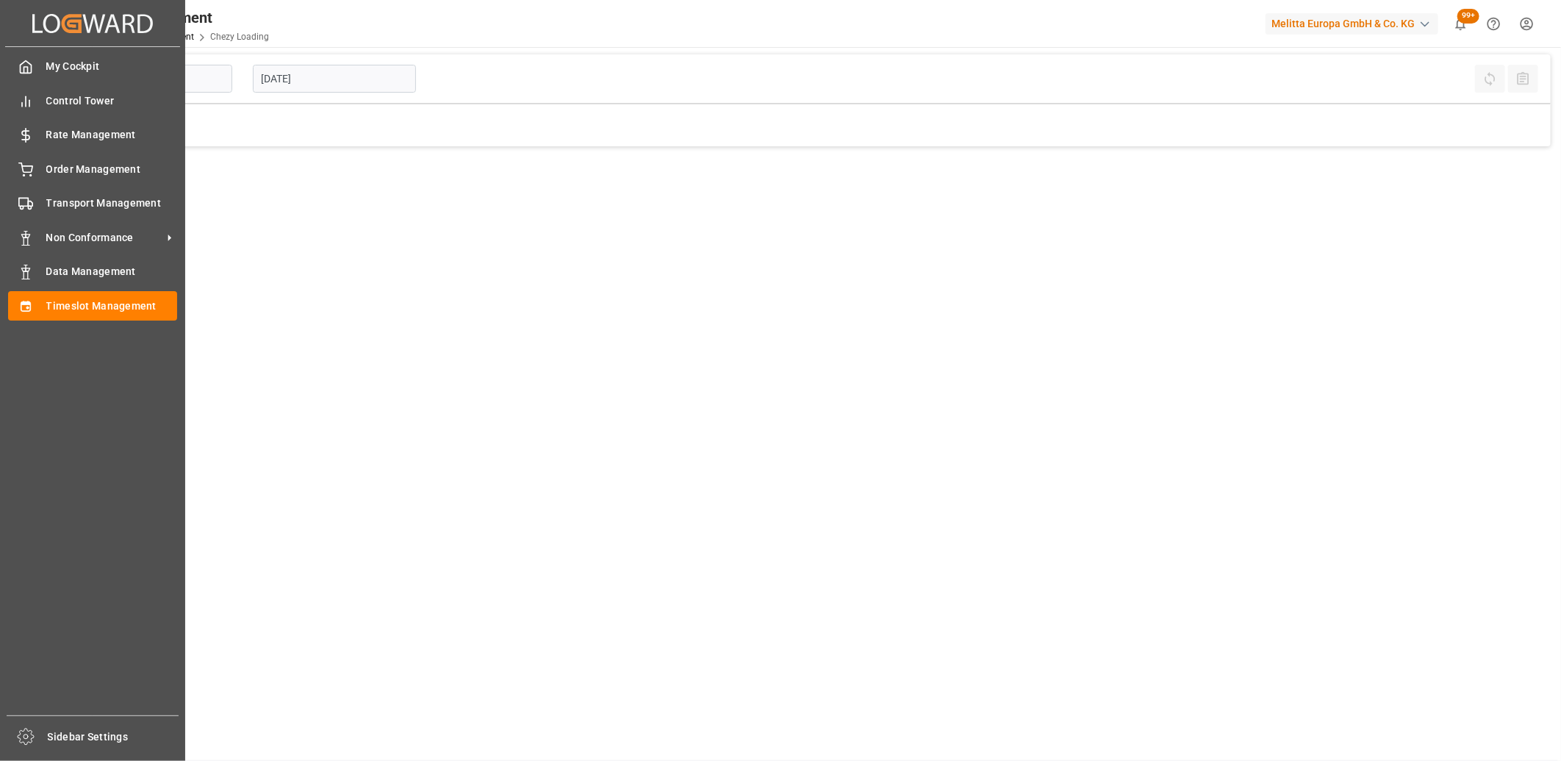
type input "Chezy Loading"
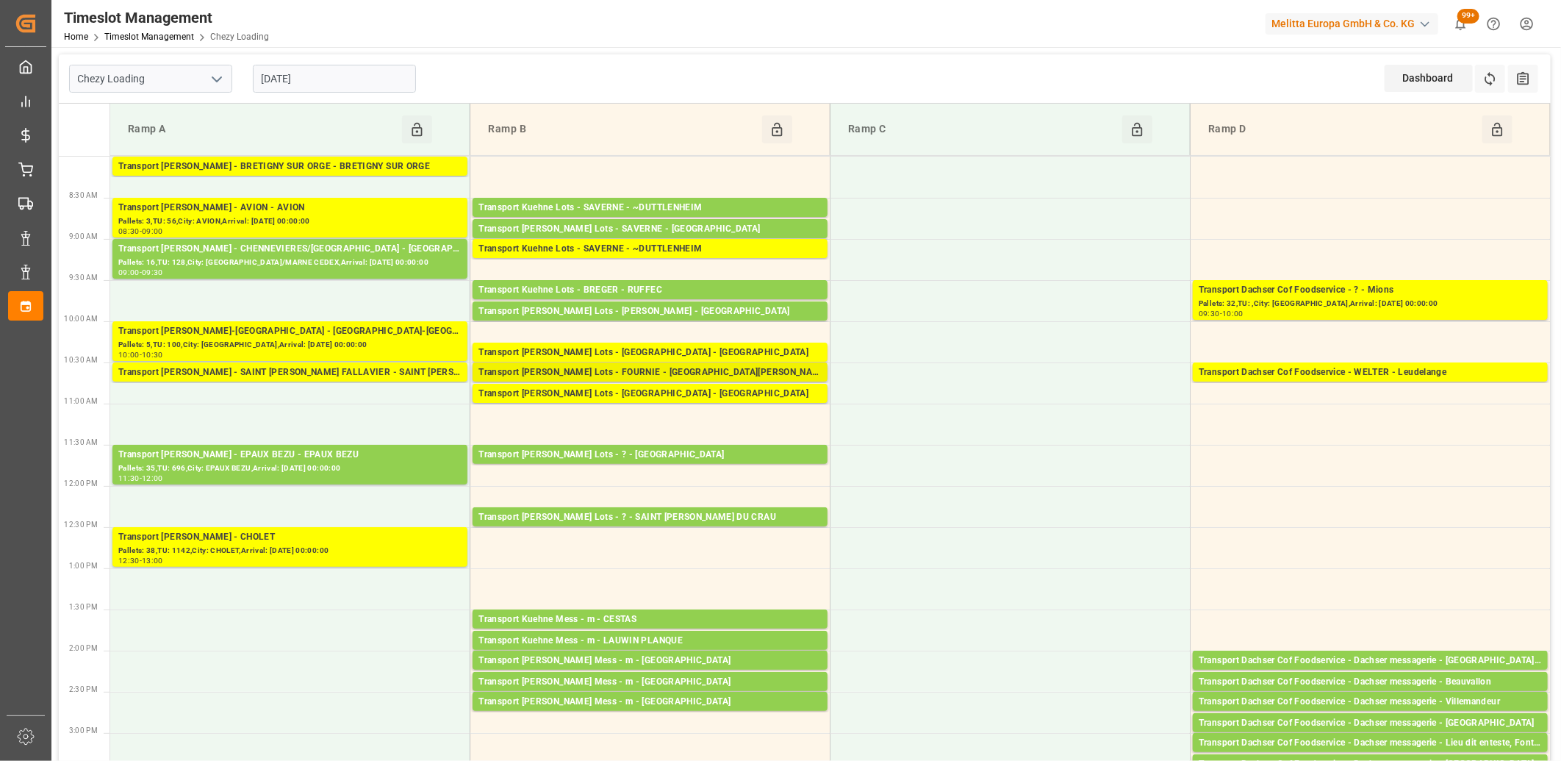
click at [579, 371] on div "Transport [PERSON_NAME] Lots - FOURNIE - [GEOGRAPHIC_DATA][PERSON_NAME]" at bounding box center [650, 372] width 343 height 15
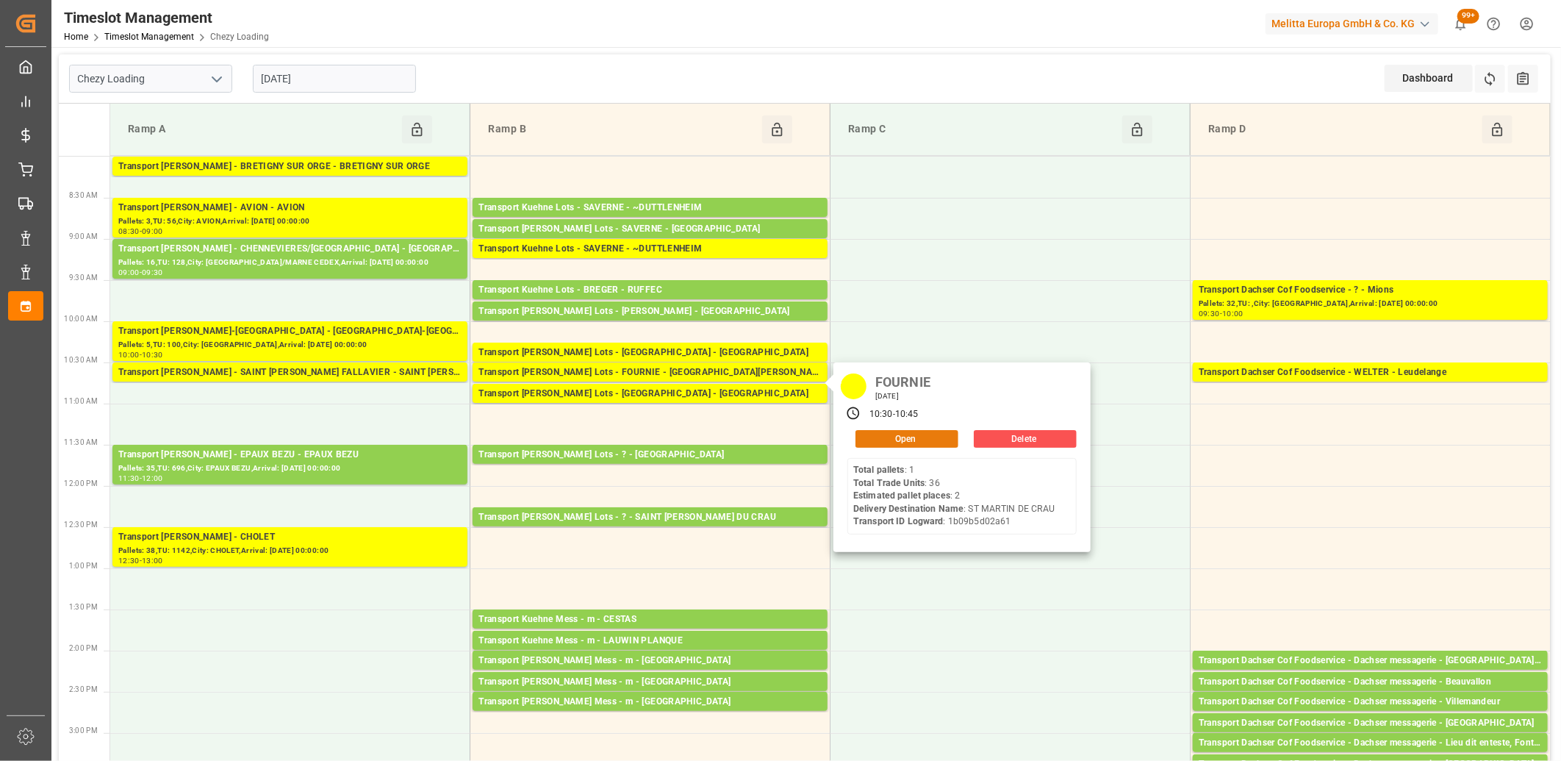
click at [875, 442] on button "Open" at bounding box center [907, 439] width 103 height 18
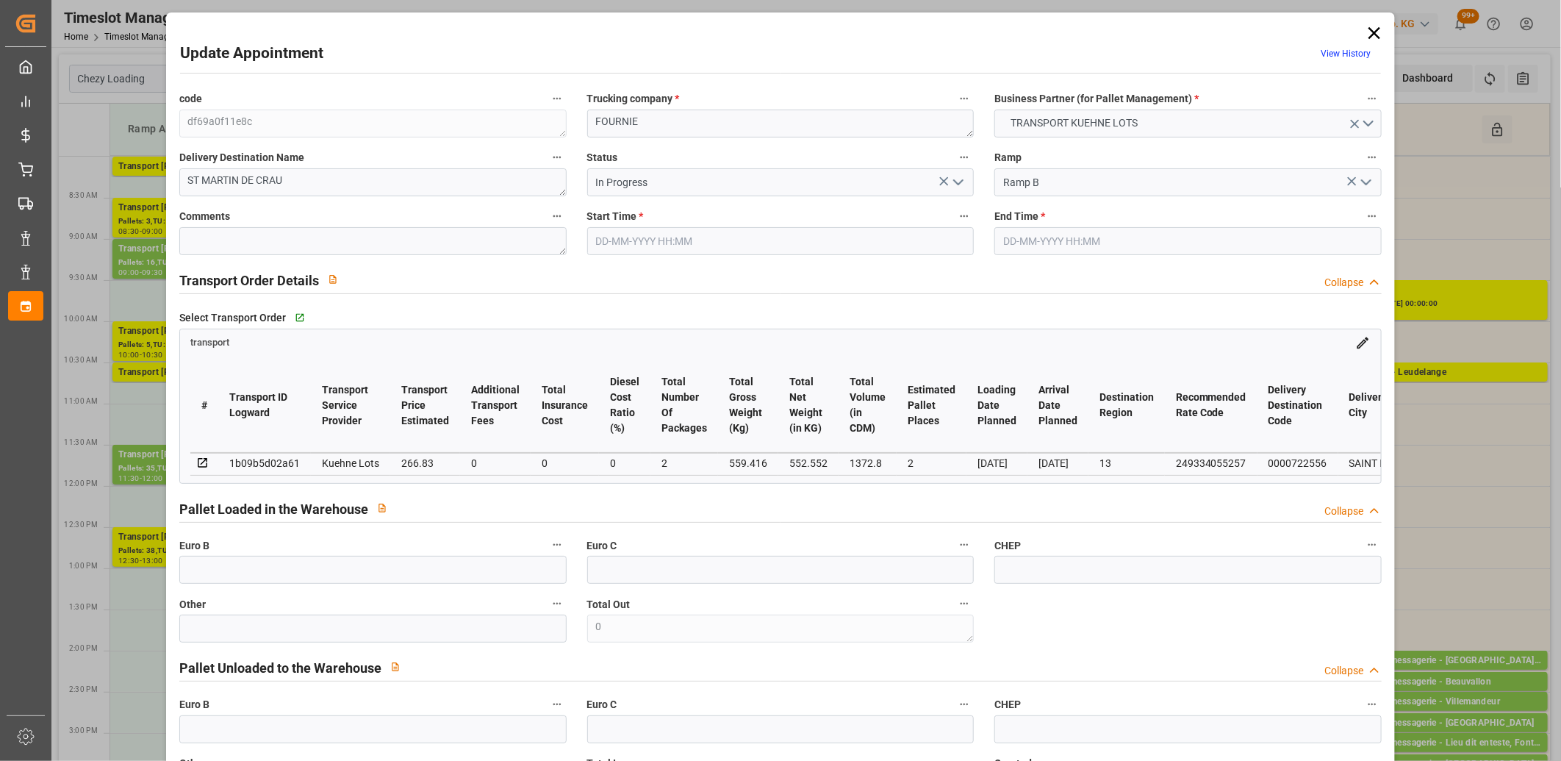
type input "04-09-2025 10:30"
type input "04-09-2025 10:45"
type input "03-09-2025 13:20"
type input "03-09-2025 11:24"
type input "[DATE]"
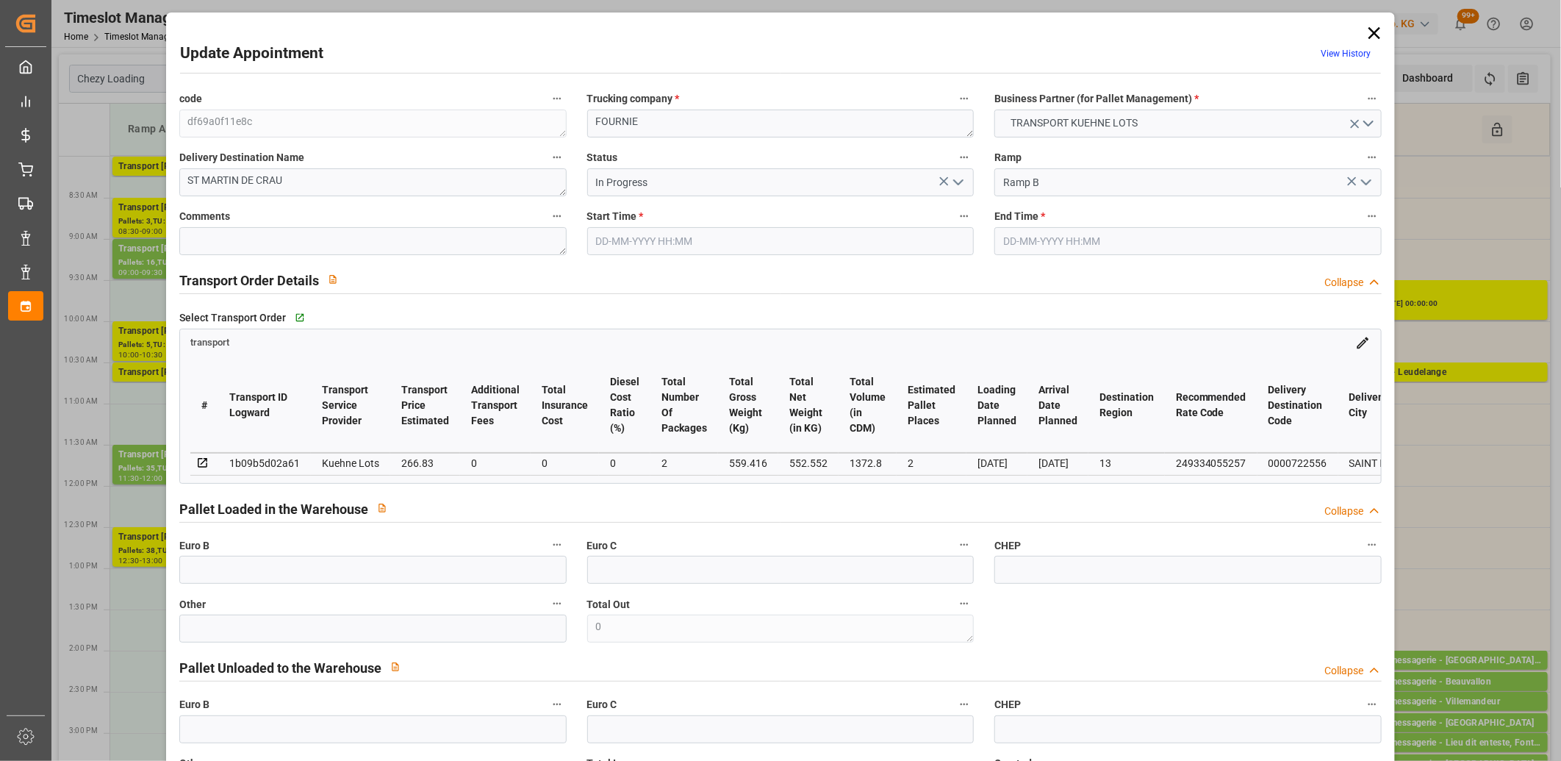
type input "[DATE]"
click at [958, 186] on icon "open menu" at bounding box center [959, 182] width 18 height 18
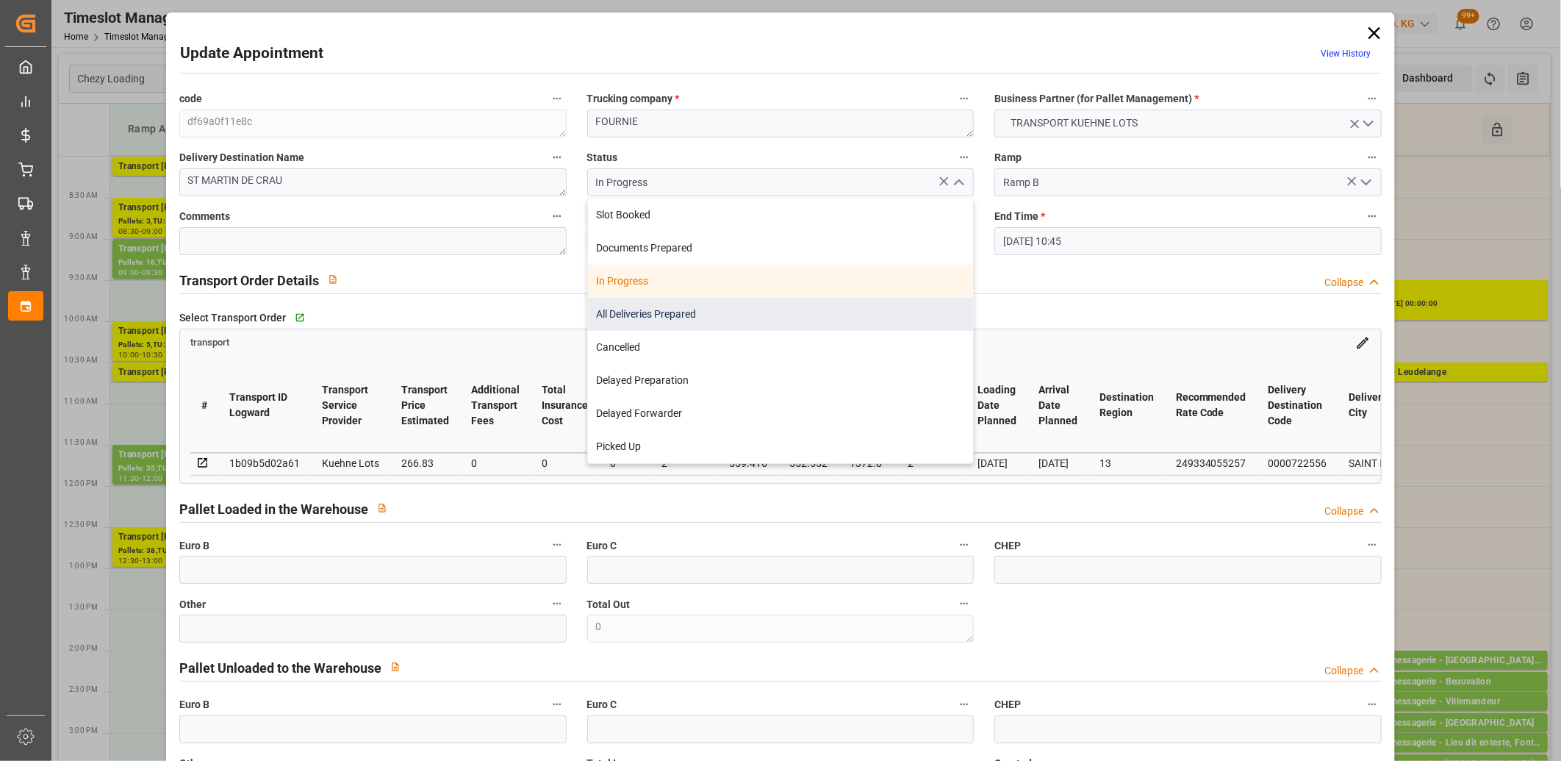
click at [907, 304] on div "All Deliveries Prepared" at bounding box center [781, 314] width 386 height 33
type input "All Deliveries Prepared"
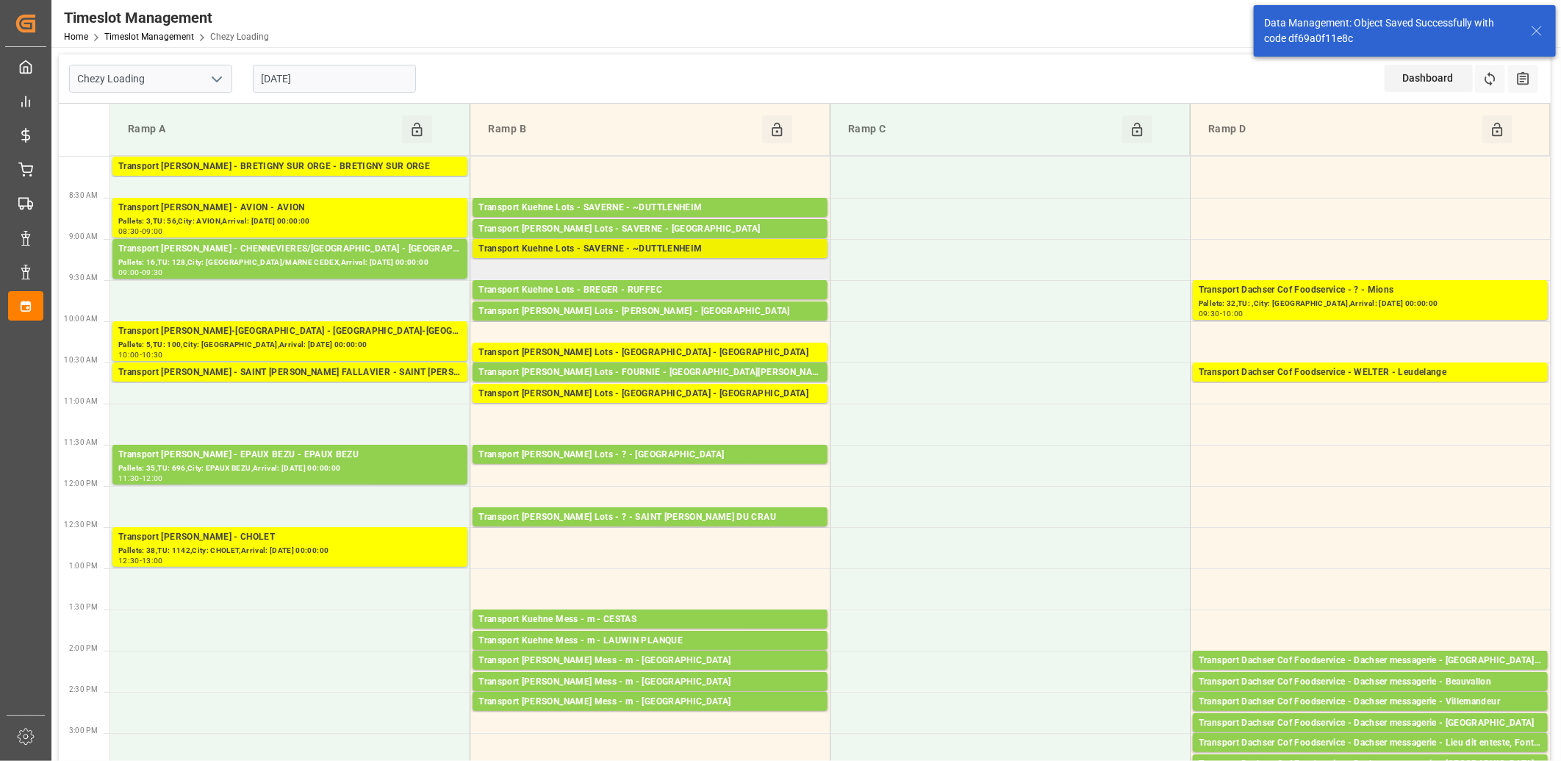
click at [649, 253] on div "Transport Kuehne Lots - SAVERNE - ~DUTTLENHEIM" at bounding box center [650, 249] width 343 height 15
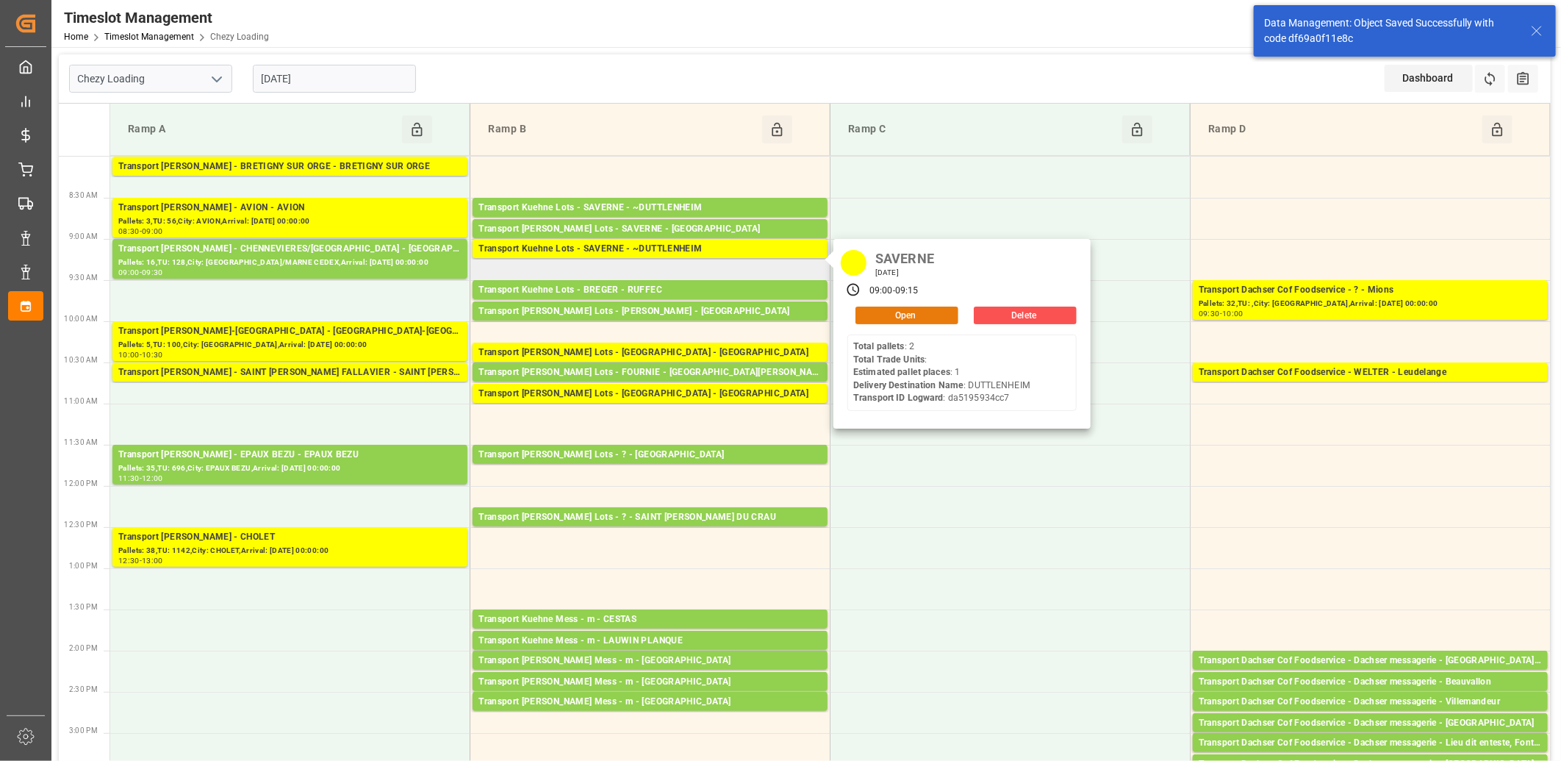
click at [870, 307] on button "Open" at bounding box center [907, 316] width 103 height 18
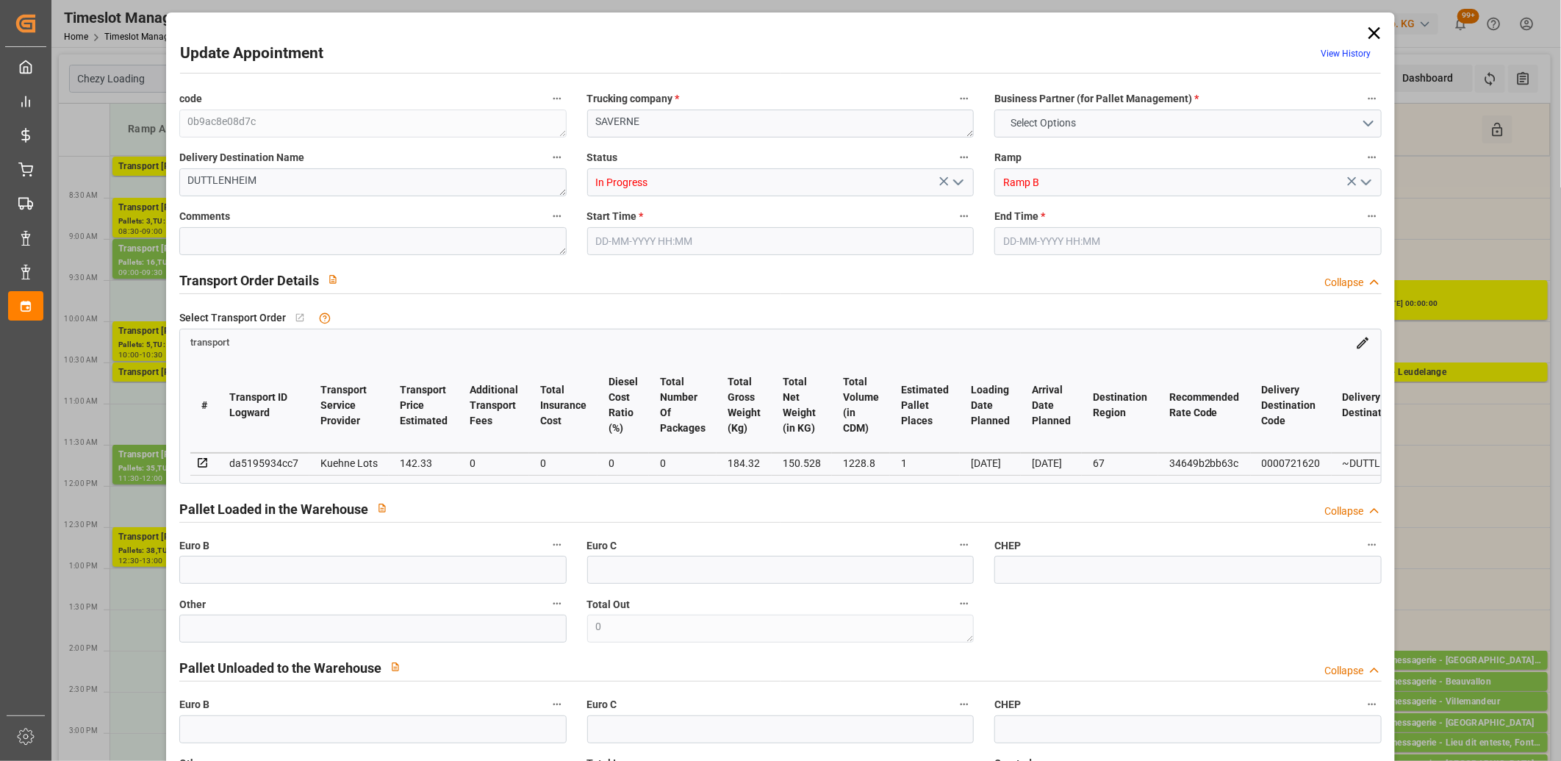
type input "1"
type input "142.33"
type input "0"
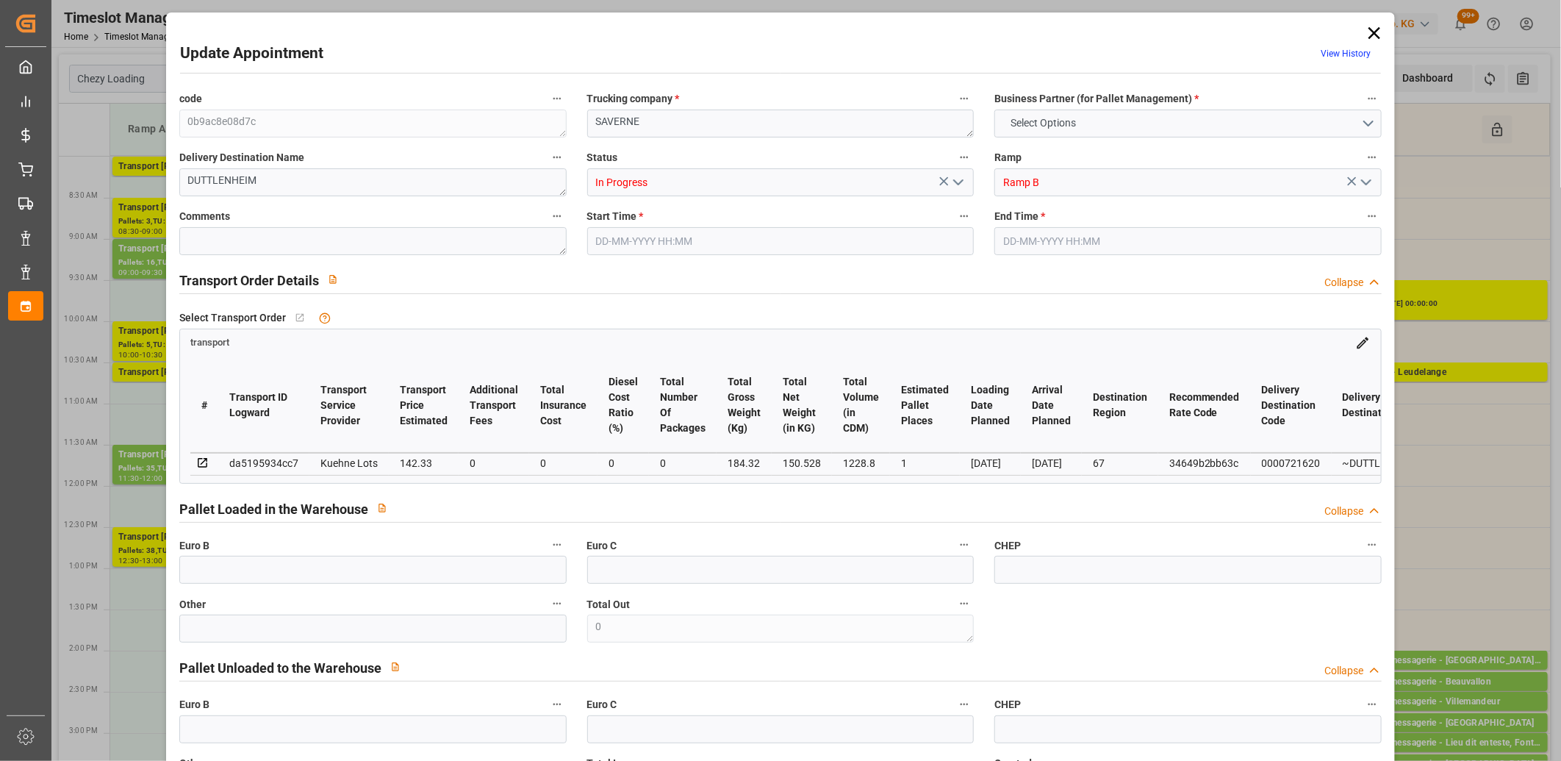
type input "142.33"
type input "0"
type input "150.528"
type input "238"
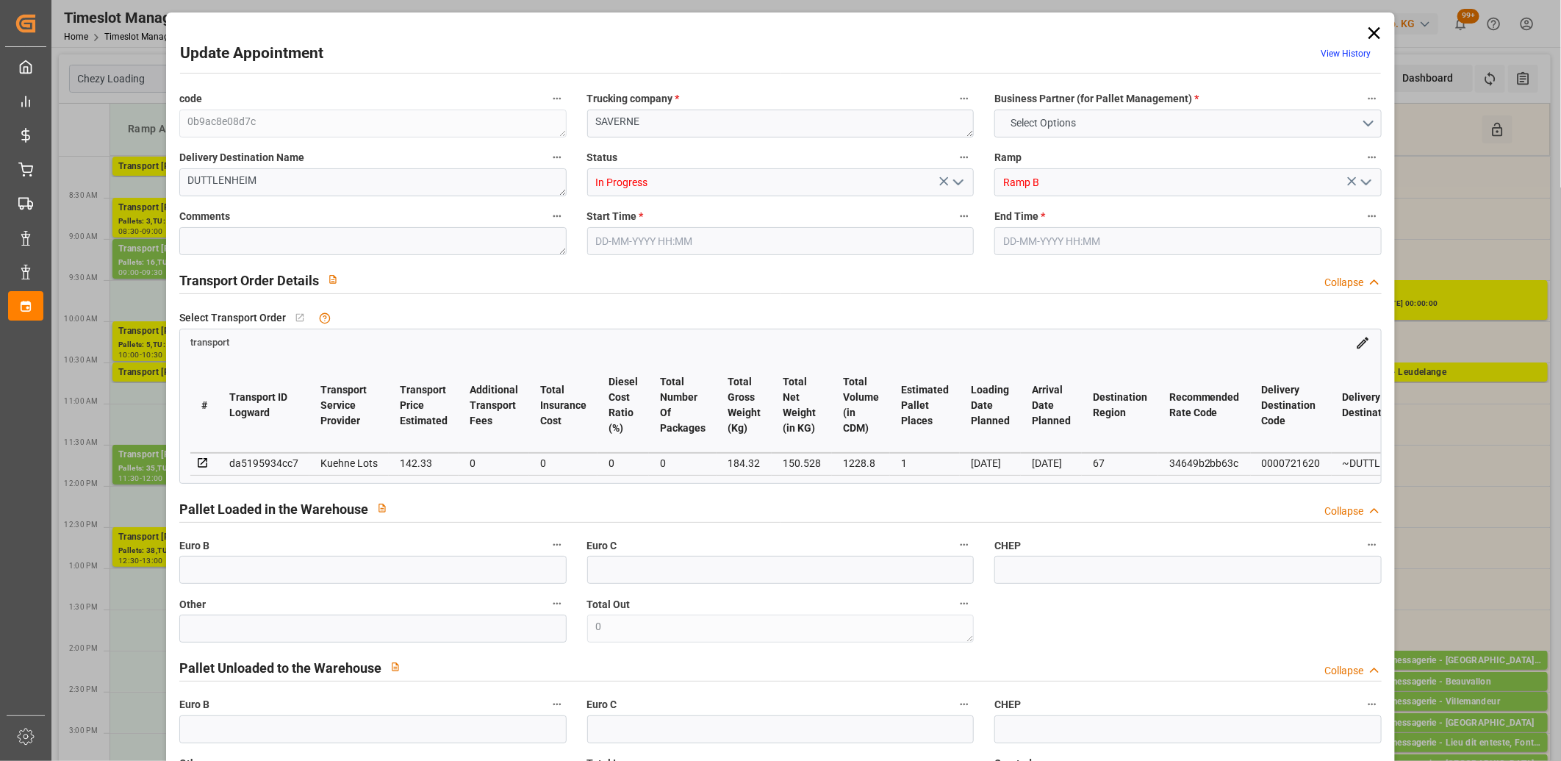
type input "1228.8"
type input "67"
type input "2"
type input "0"
type input "2"
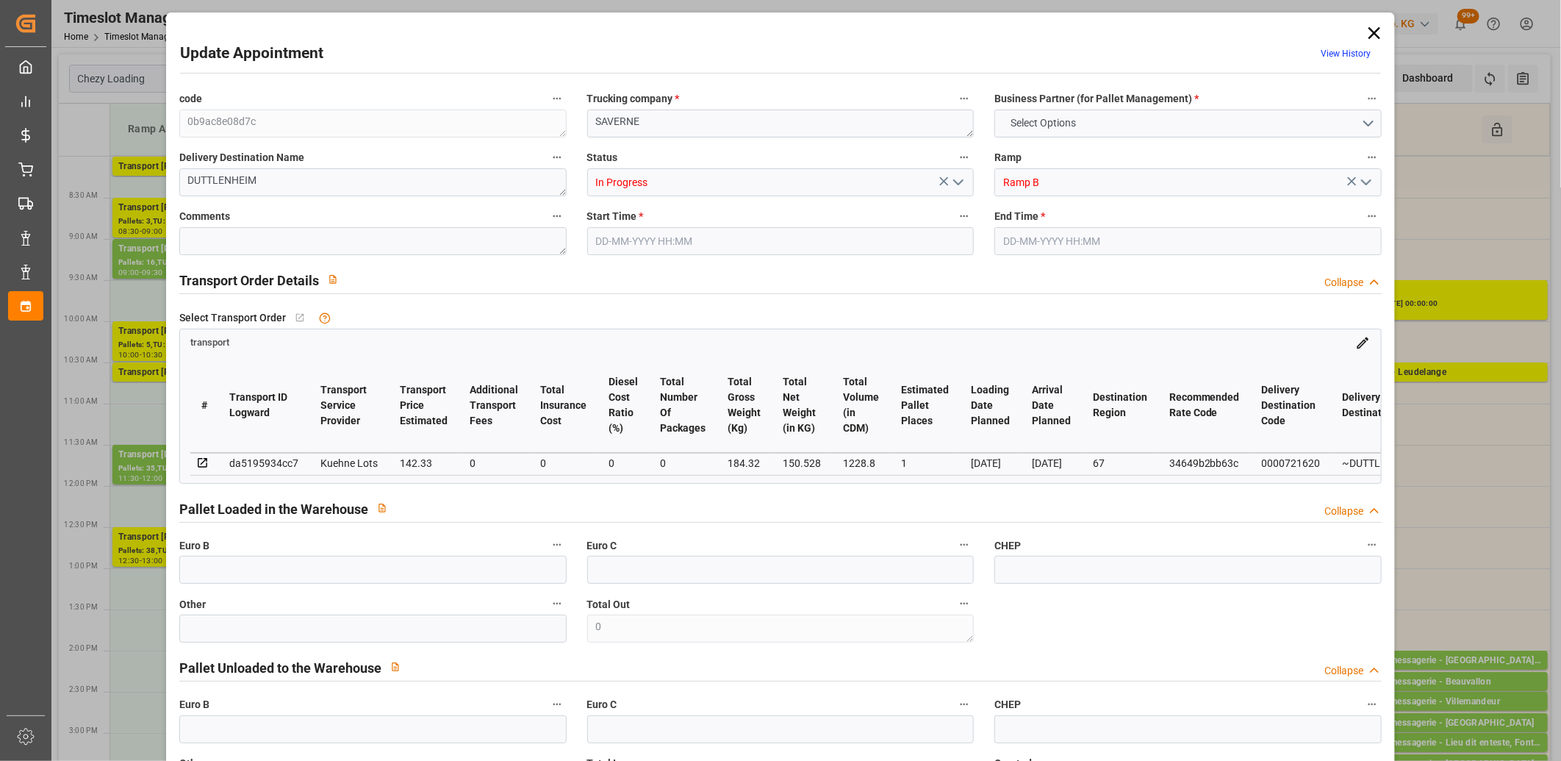
type input "101"
type input "184.32"
type input "0"
type input "4710.8598"
type input "0"
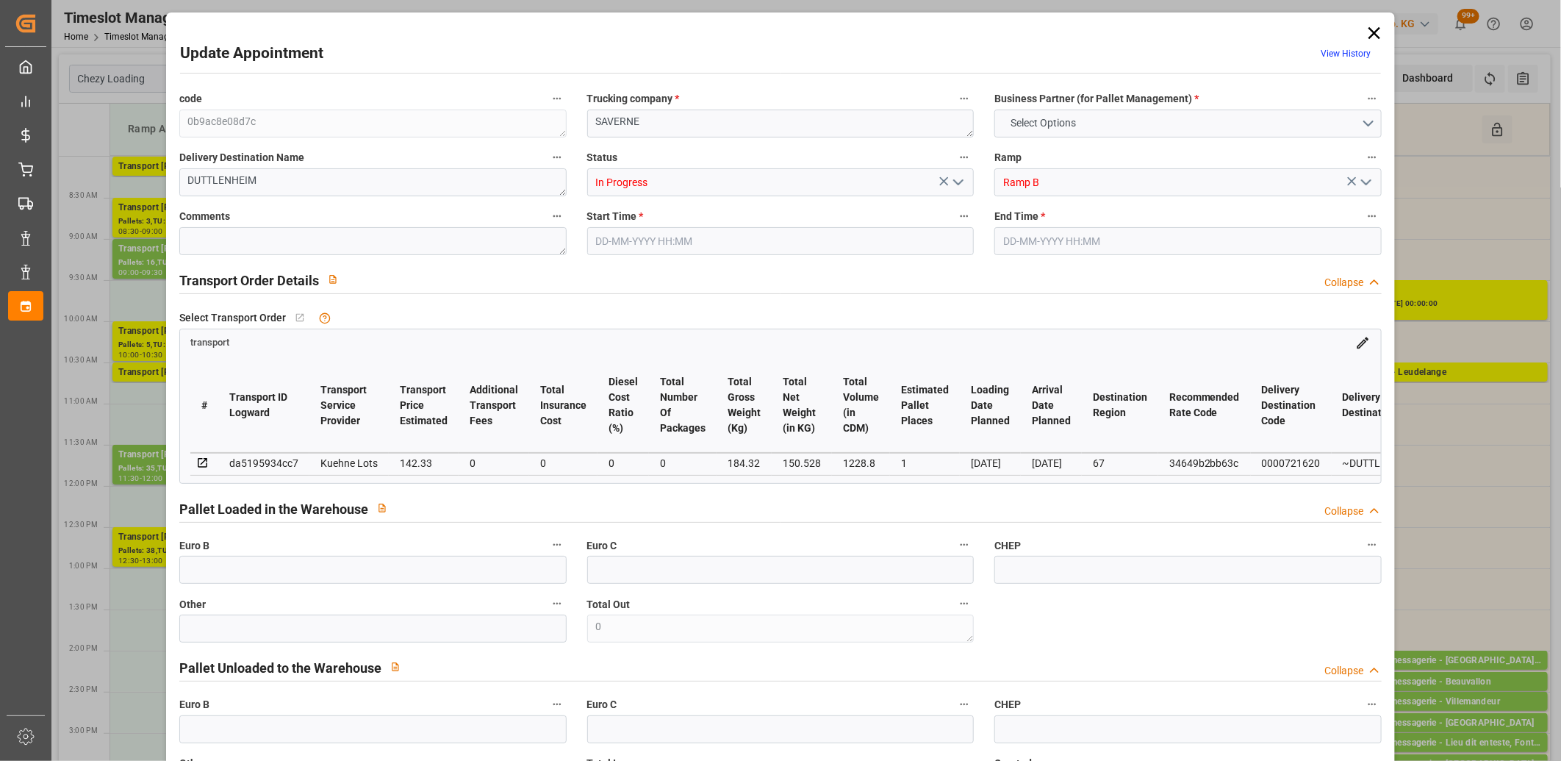
type input "0"
type input "21"
type input "35"
type input "04-09-2025 09:00"
type input "04-09-2025 09:15"
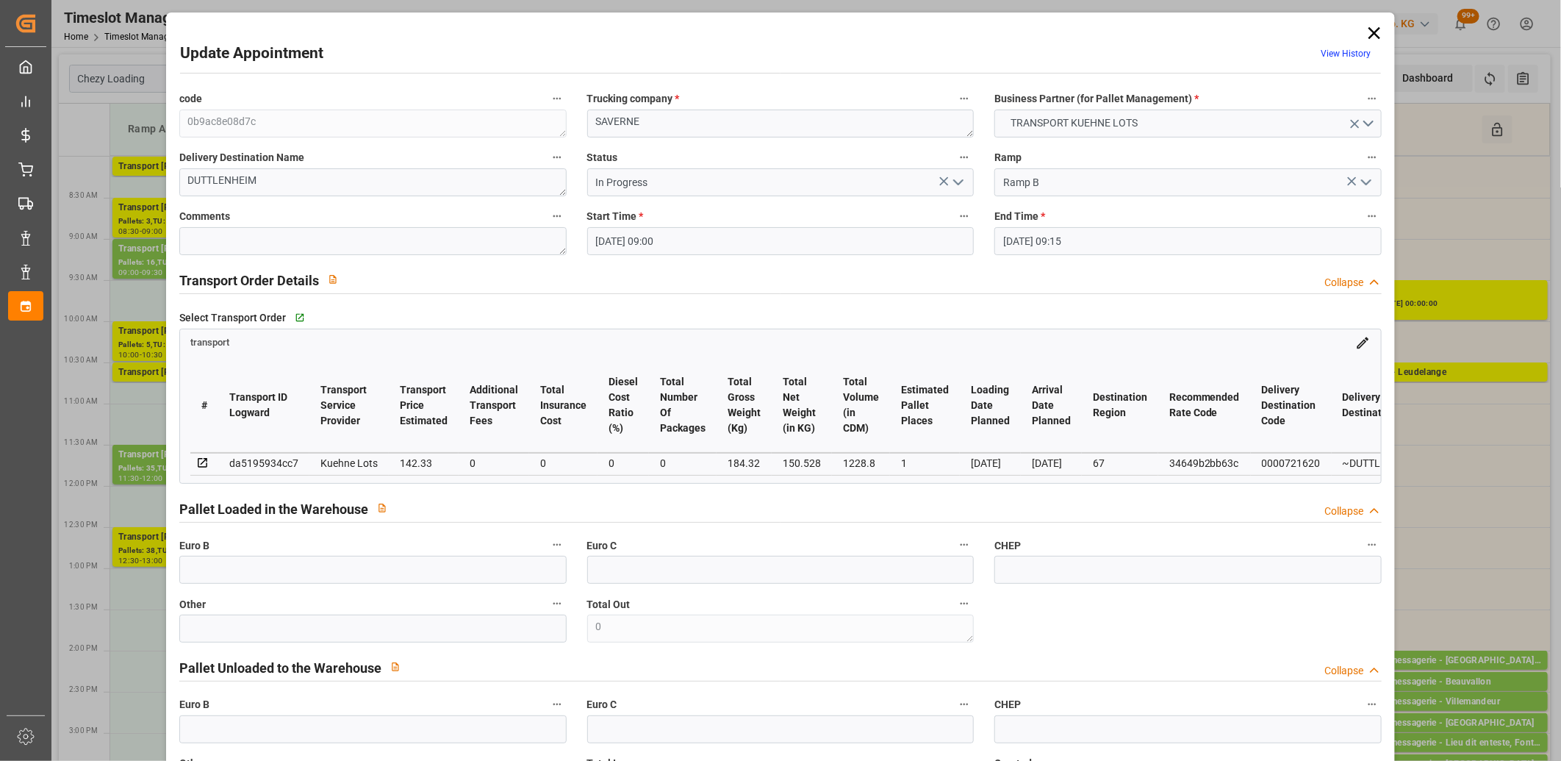
type input "03-09-2025 12:09"
type input "03-09-2025 11:24"
type input "[DATE]"
click at [953, 188] on icon "open menu" at bounding box center [959, 182] width 18 height 18
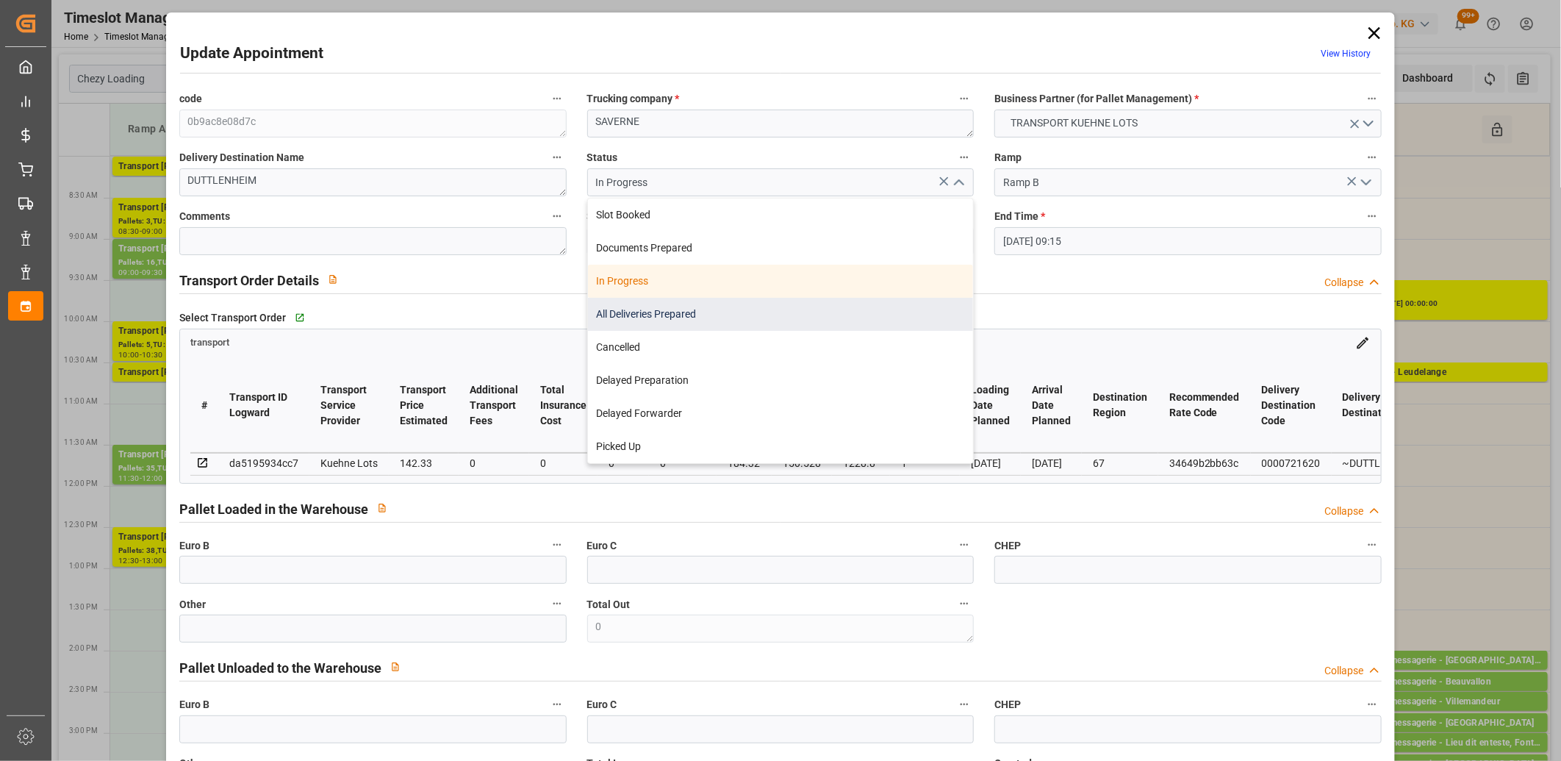
click at [875, 300] on div "All Deliveries Prepared" at bounding box center [781, 314] width 386 height 33
type input "All Deliveries Prepared"
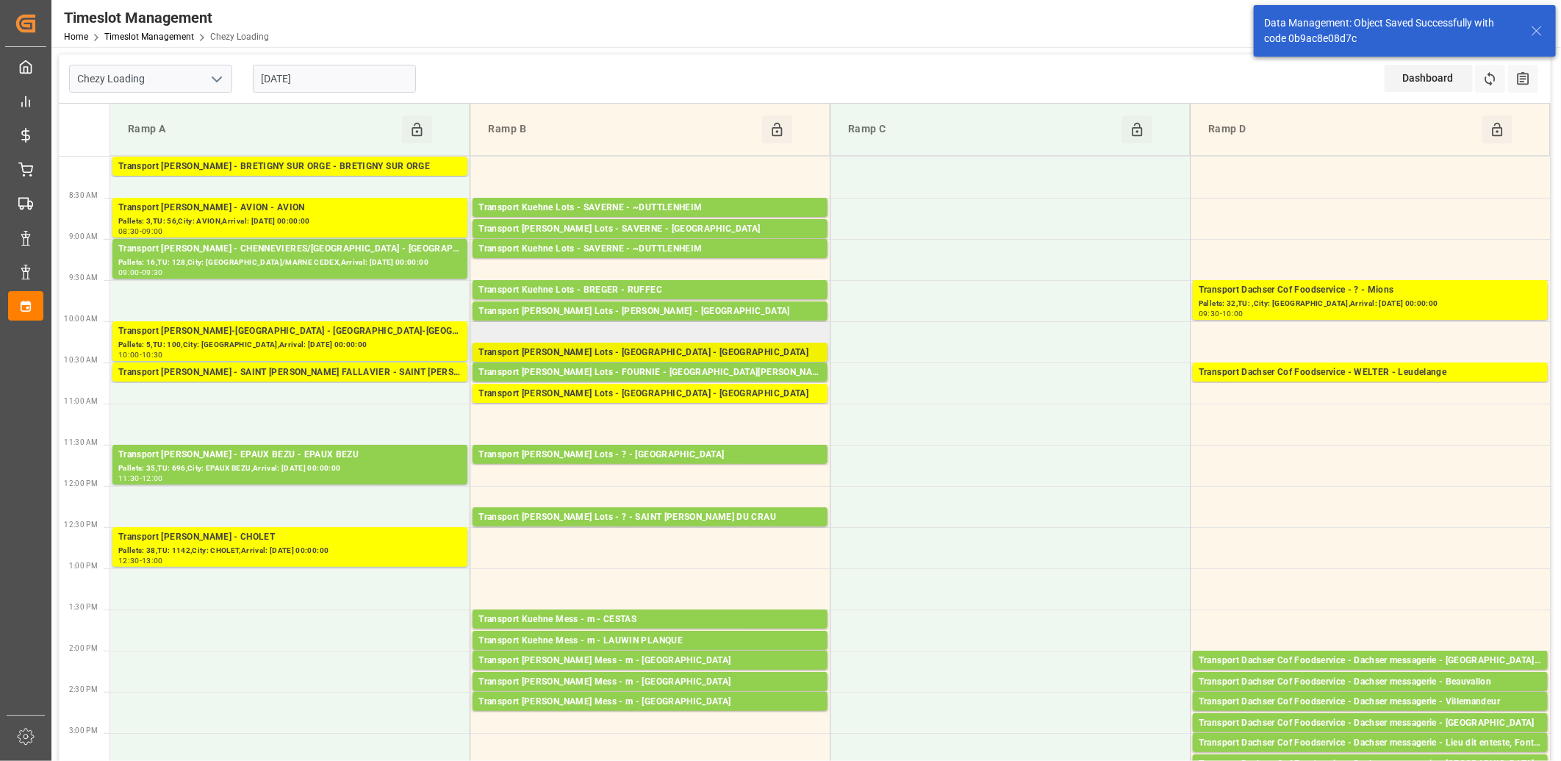
click at [629, 354] on div "Transport [PERSON_NAME] Lots - [GEOGRAPHIC_DATA] - [GEOGRAPHIC_DATA]" at bounding box center [650, 353] width 343 height 15
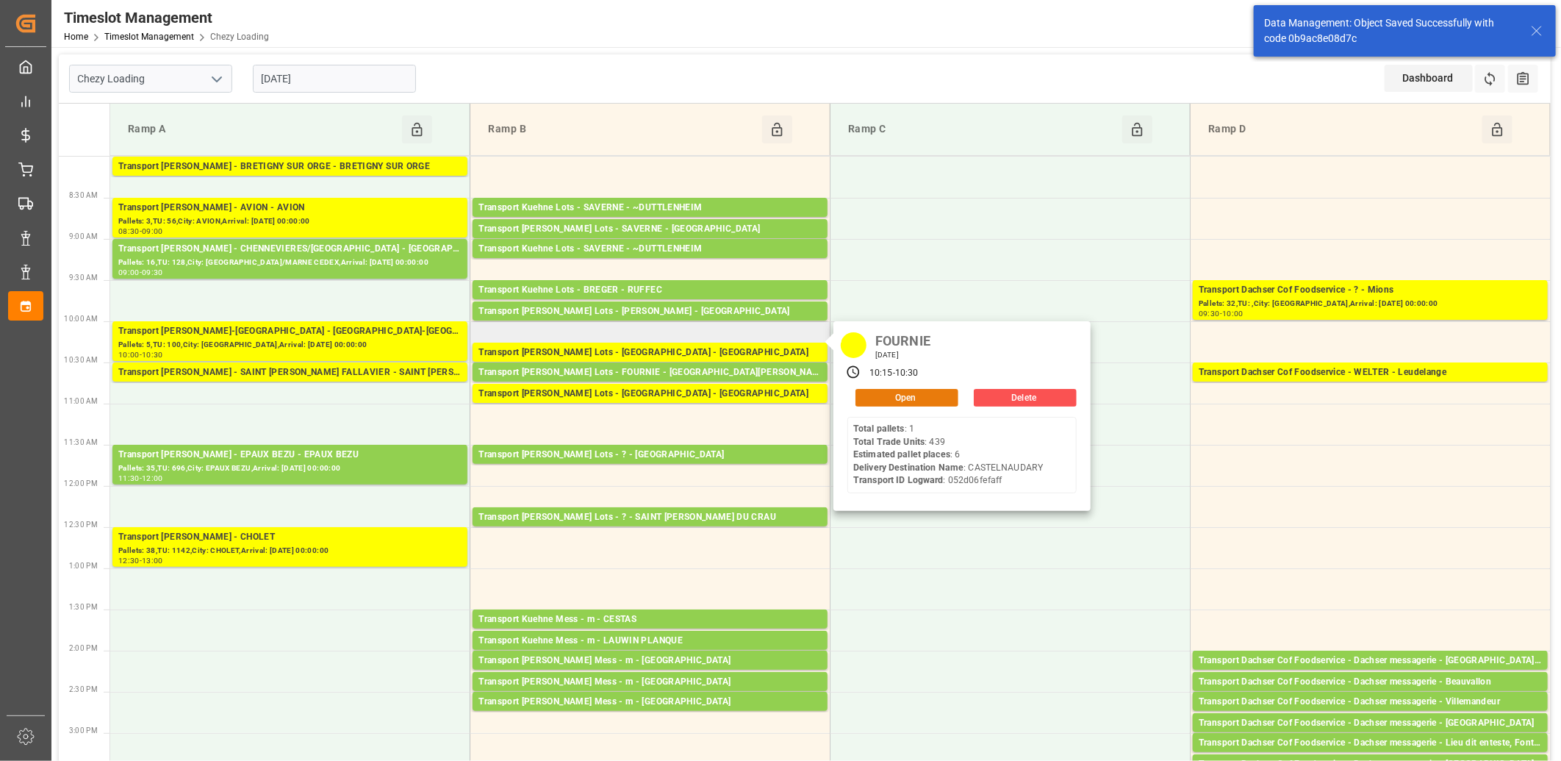
click at [868, 397] on button "Open" at bounding box center [907, 398] width 103 height 18
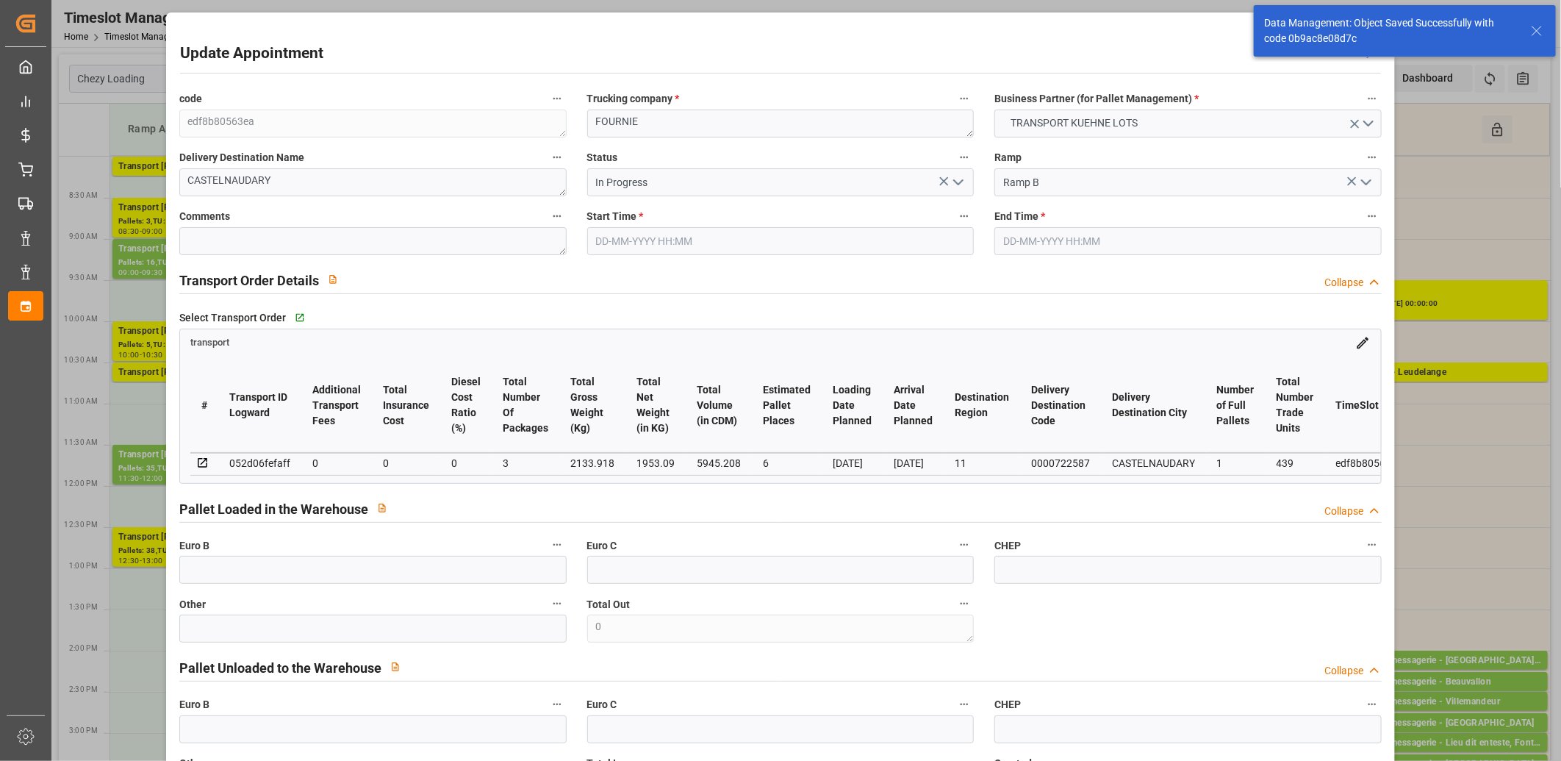
type input "04-09-2025 10:15"
type input "04-09-2025 10:30"
type input "03-09-2025 13:19"
type input "03-09-2025 11:25"
type input "[DATE]"
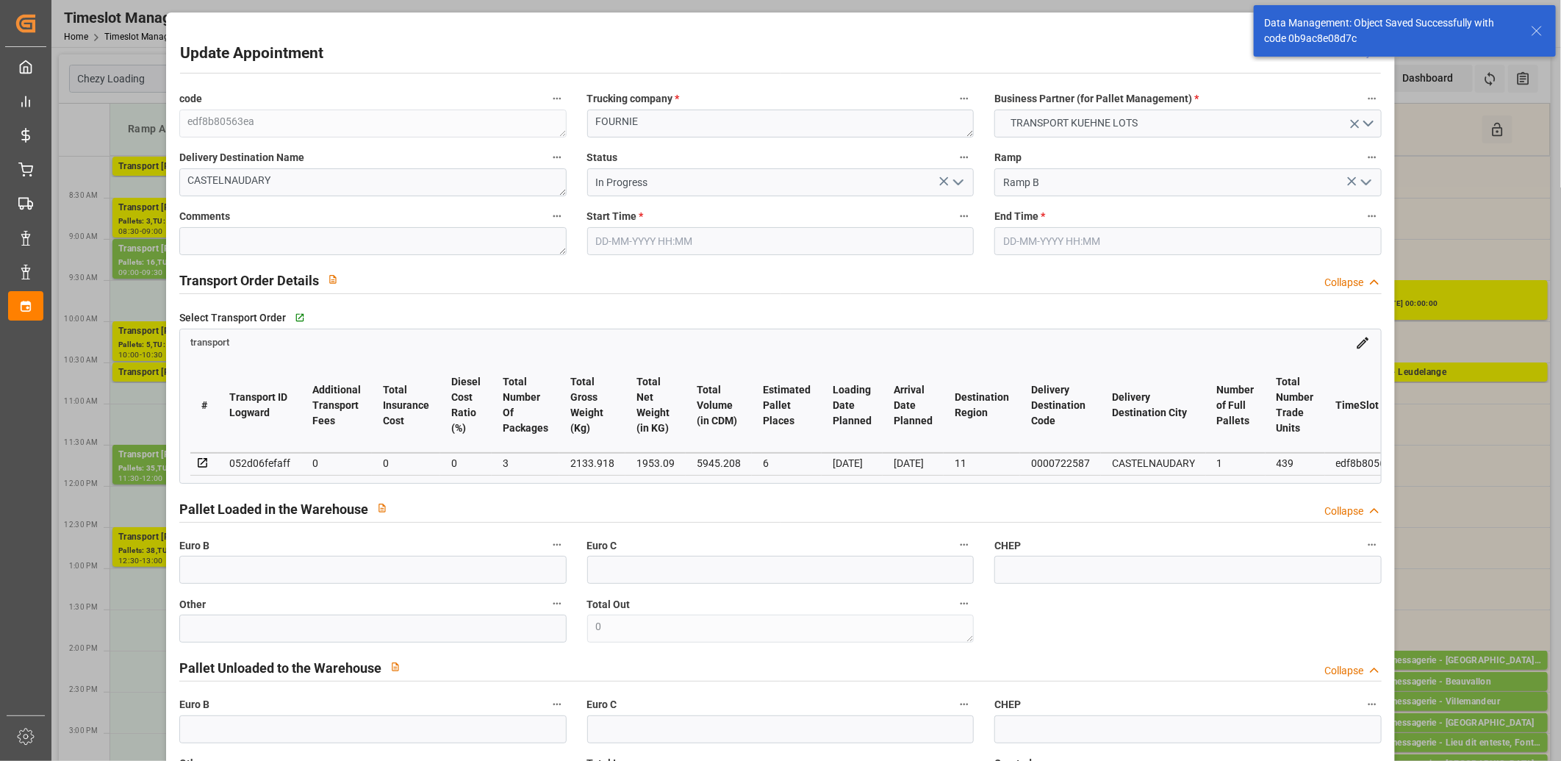
type input "[DATE]"
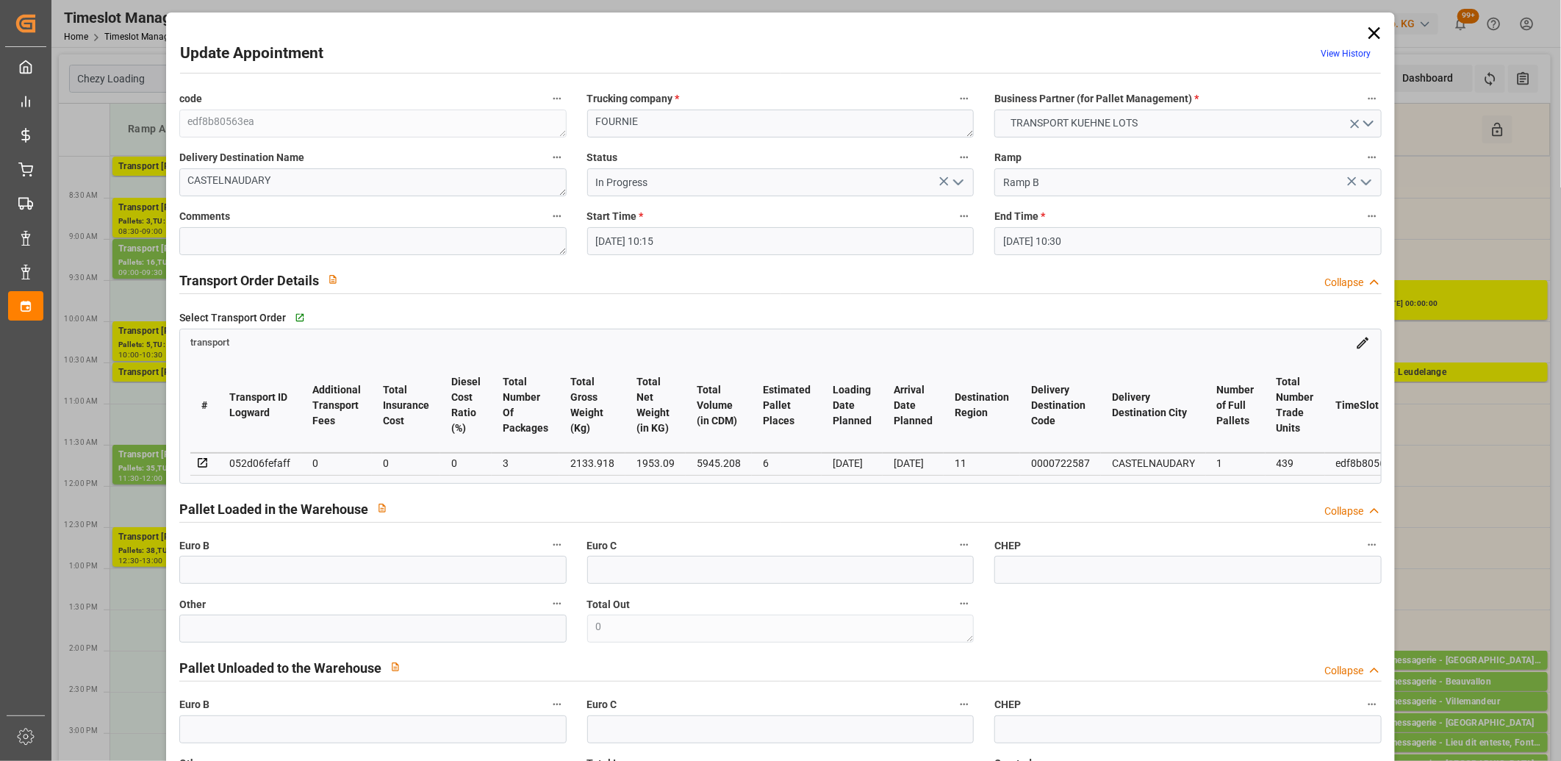
click at [951, 185] on icon "open menu" at bounding box center [959, 182] width 18 height 18
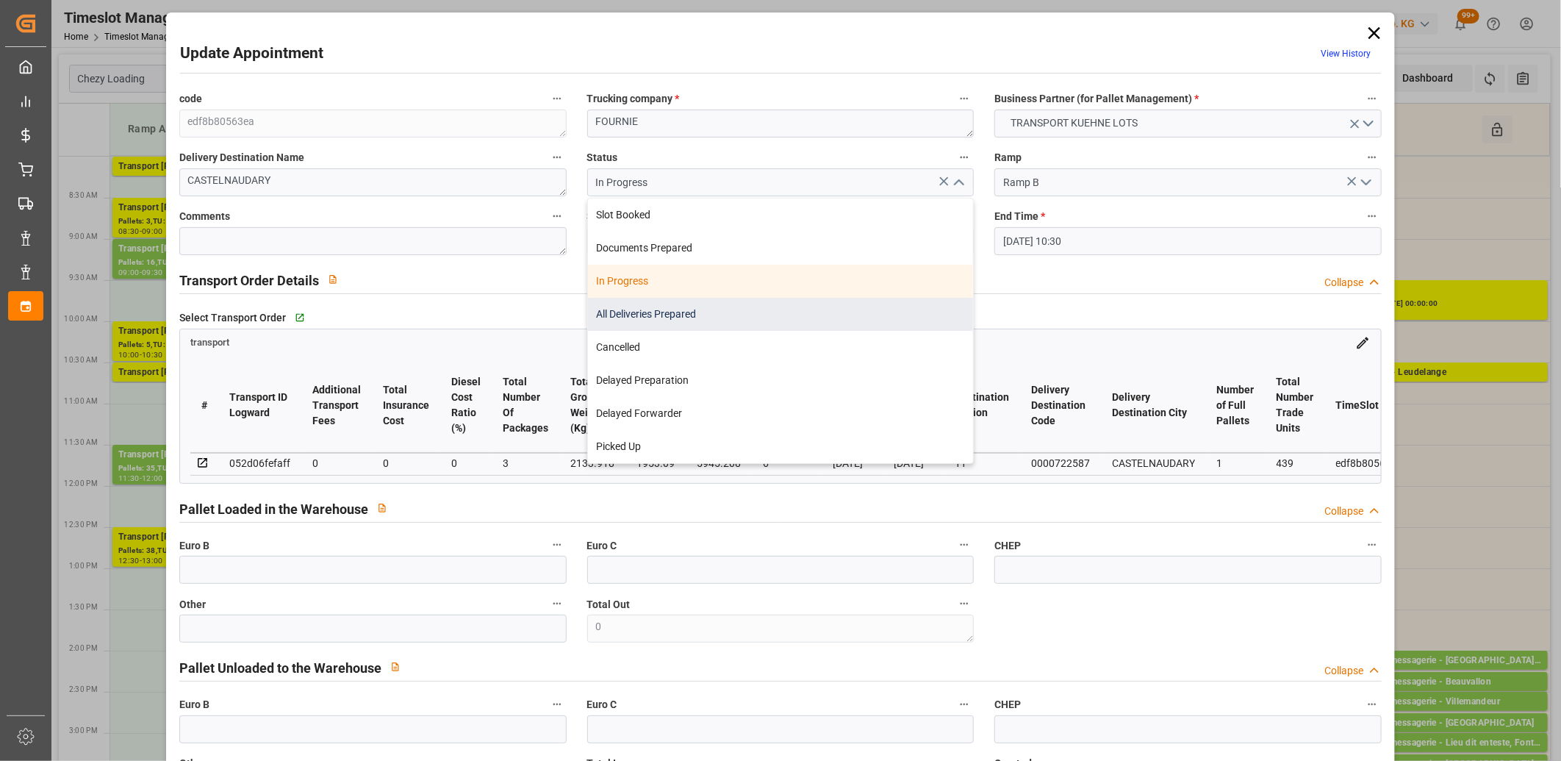
click at [819, 309] on div "All Deliveries Prepared" at bounding box center [781, 314] width 386 height 33
type input "All Deliveries Prepared"
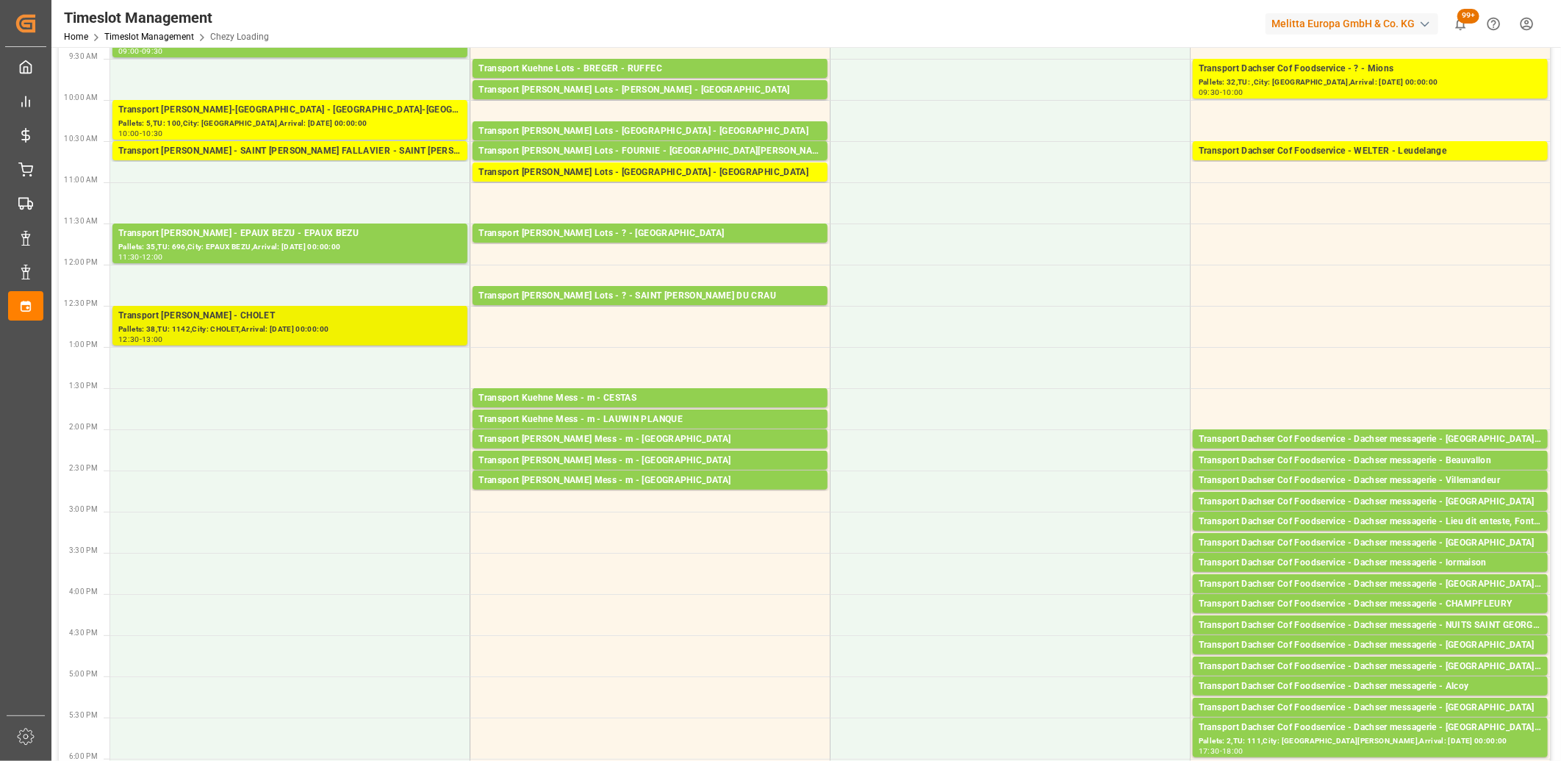
scroll to position [245, 0]
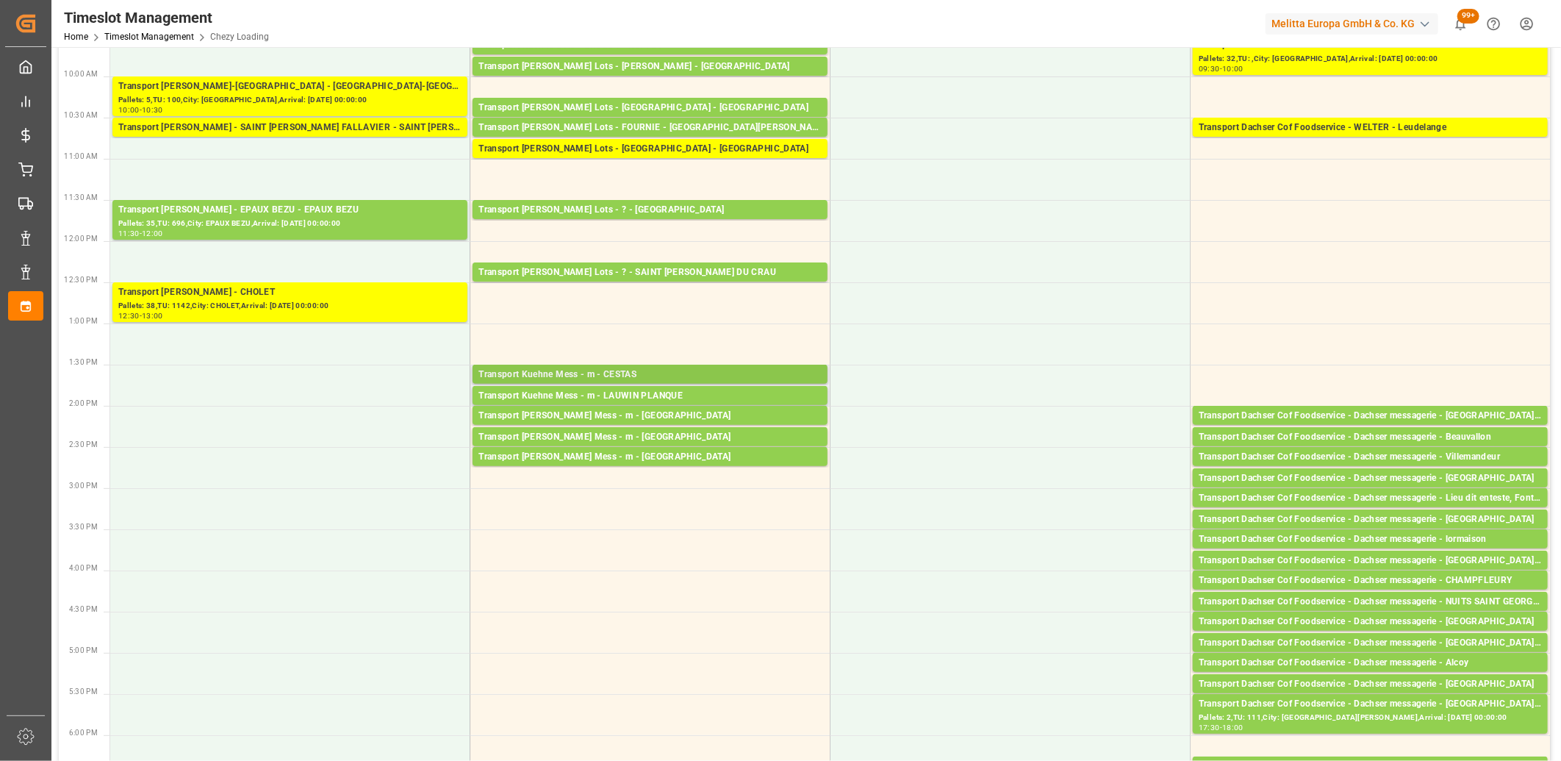
click at [601, 373] on div "Transport Kuehne Mess - m - CESTAS" at bounding box center [650, 375] width 343 height 15
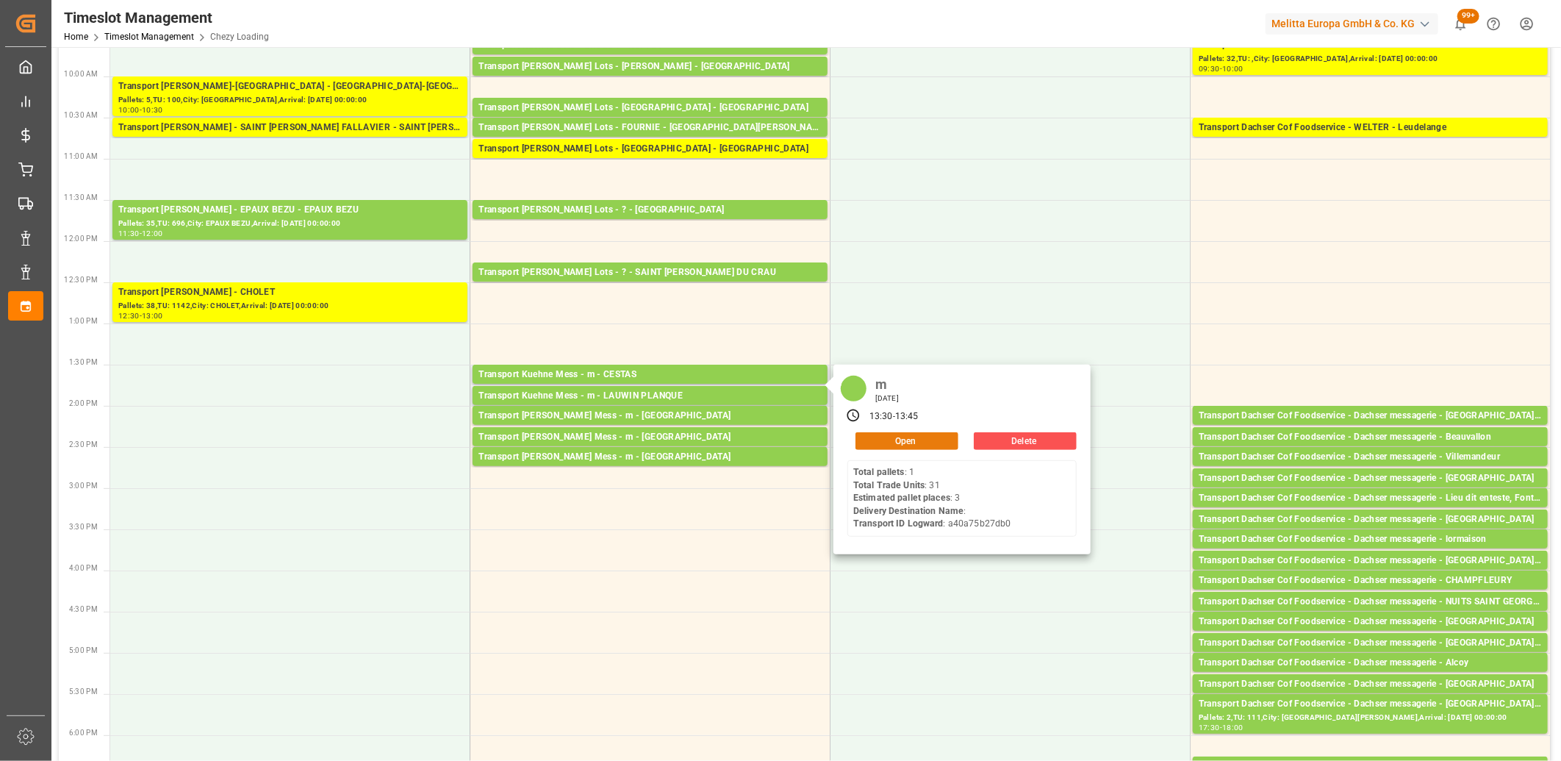
click at [906, 434] on button "Open" at bounding box center [907, 441] width 103 height 18
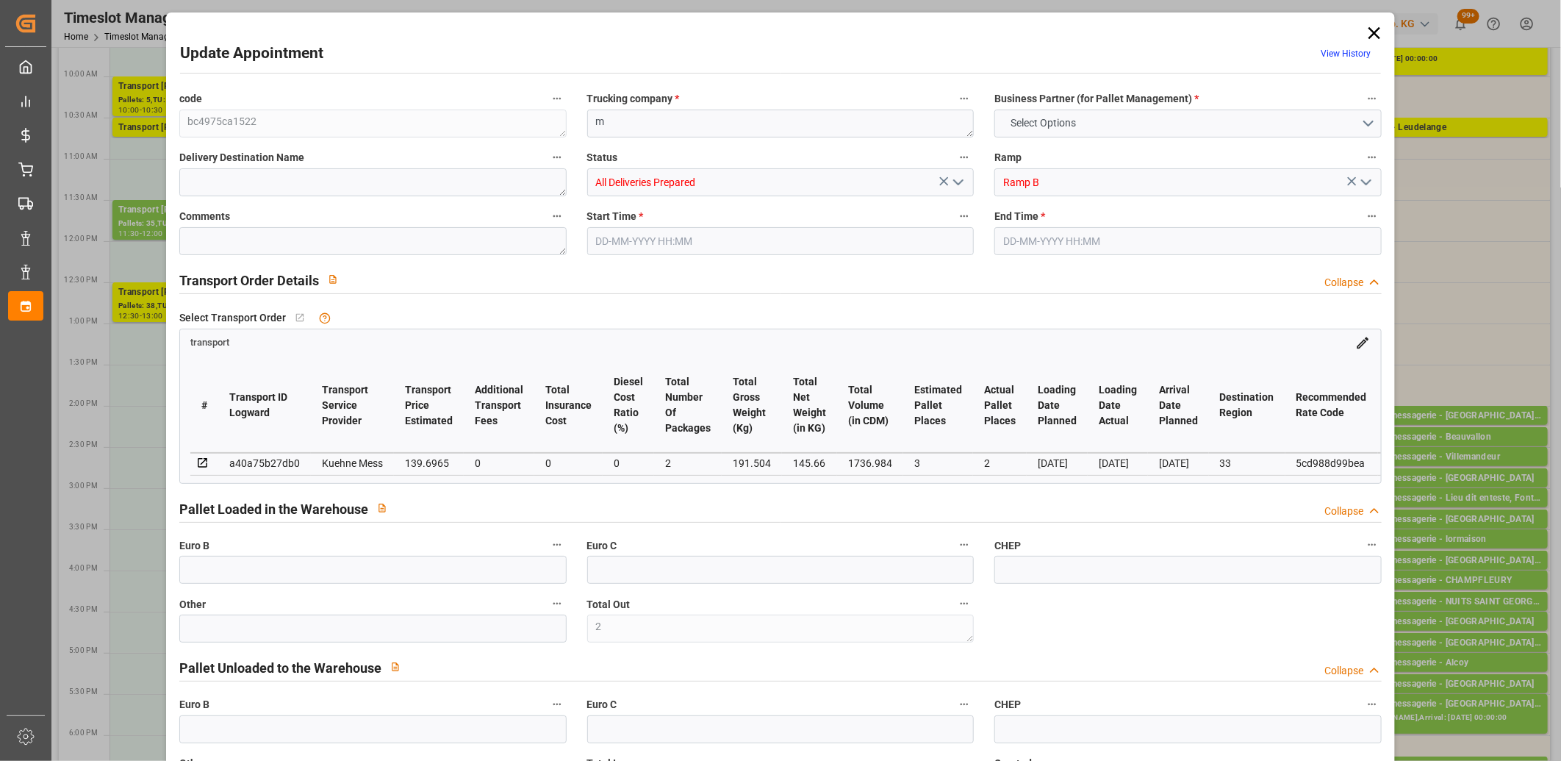
type input "2"
type input "0"
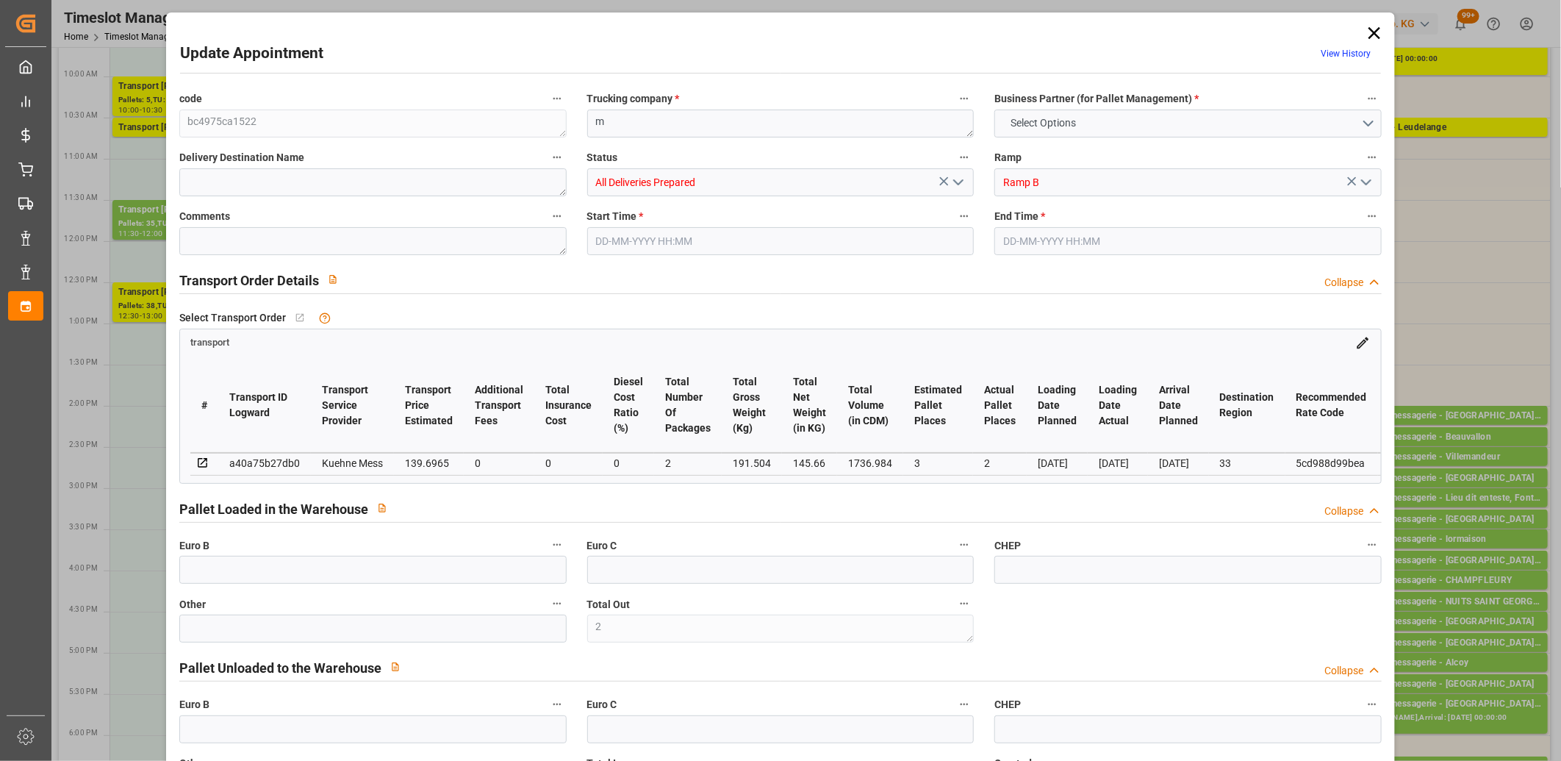
type input "0"
type input "3"
type input "2"
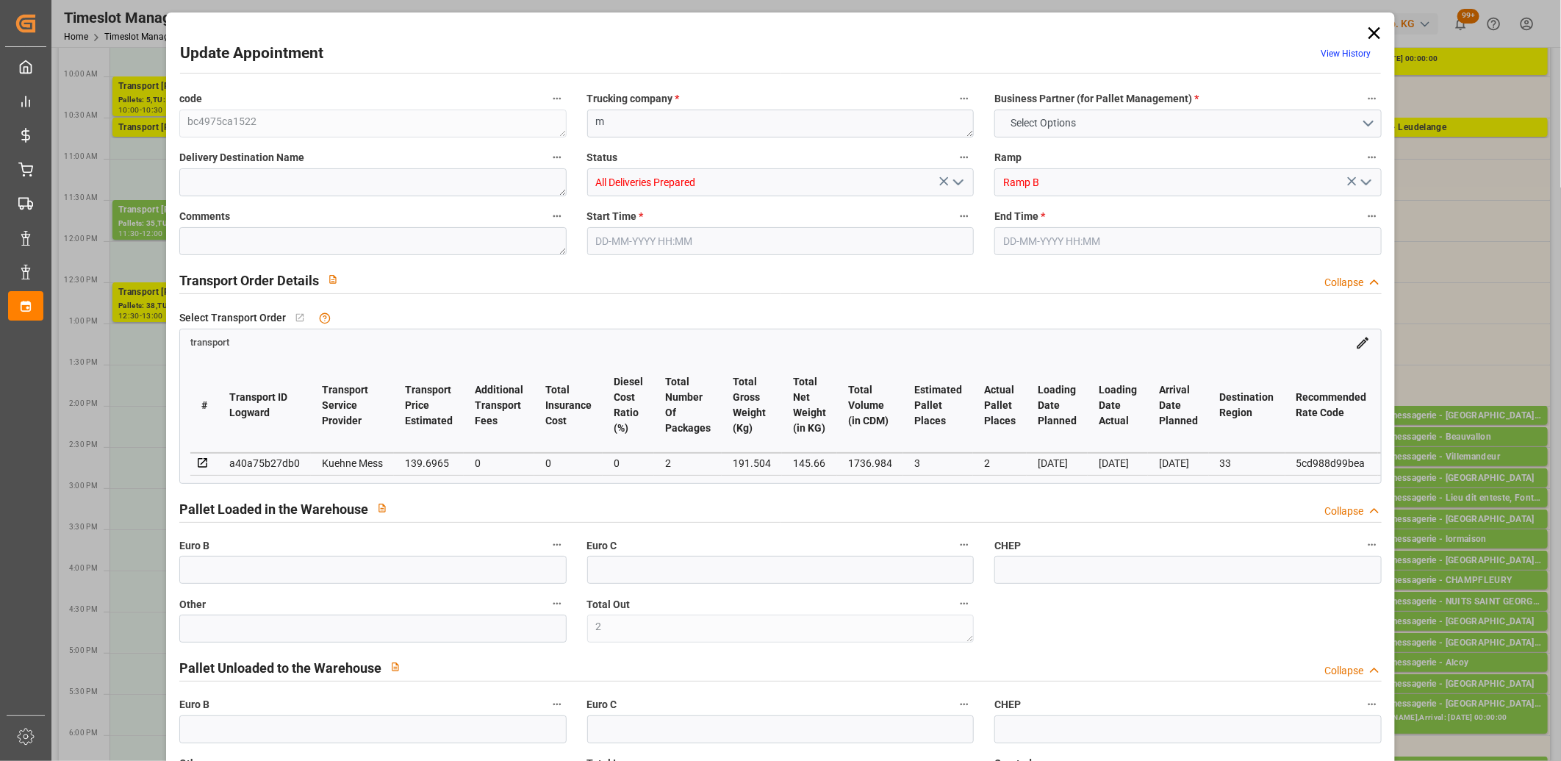
type input "139.6965"
type input "0"
type input "139.6965"
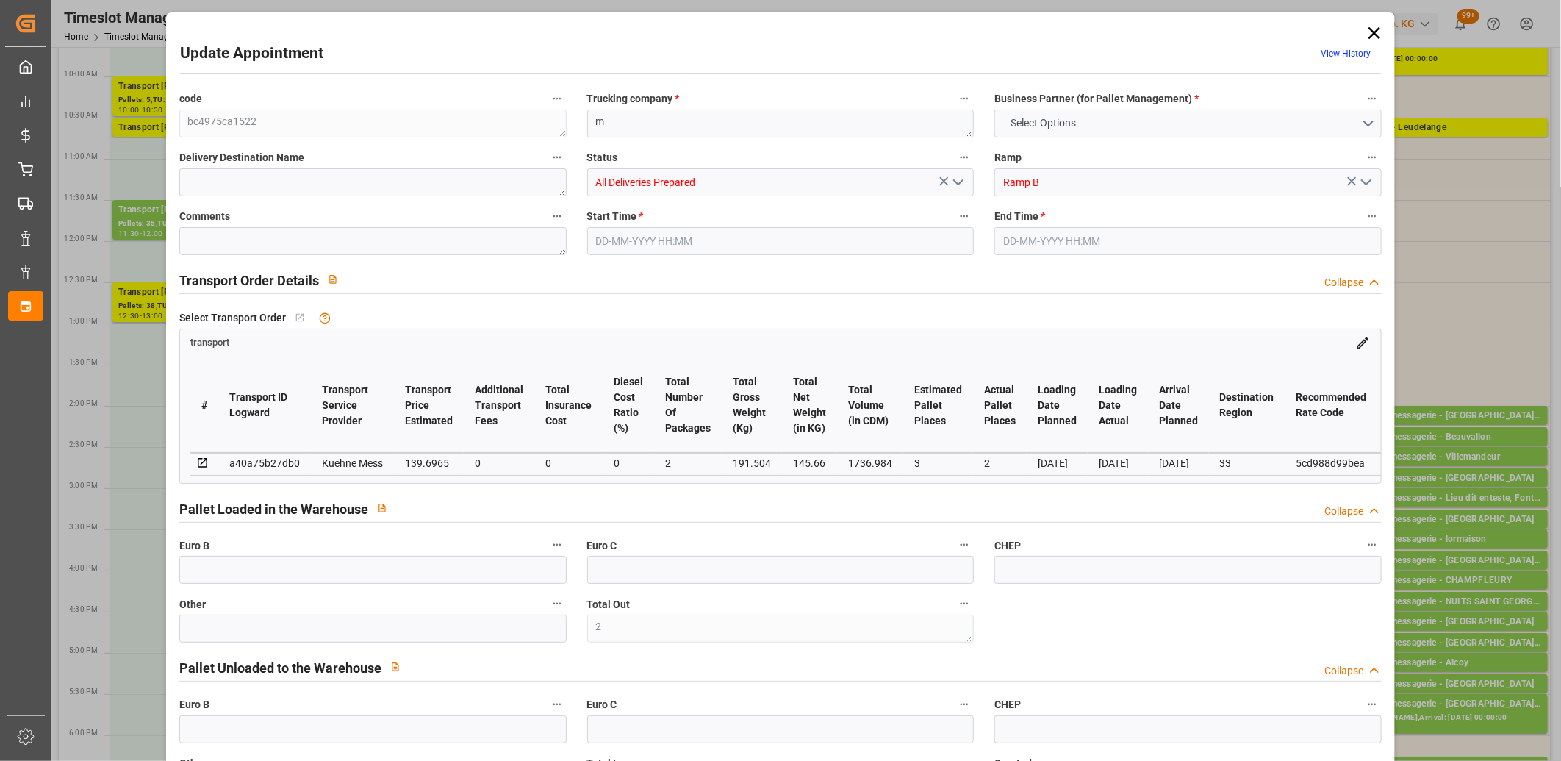
type input "0"
type input "2"
type input "145.66"
type input "330.408"
type input "1736.984"
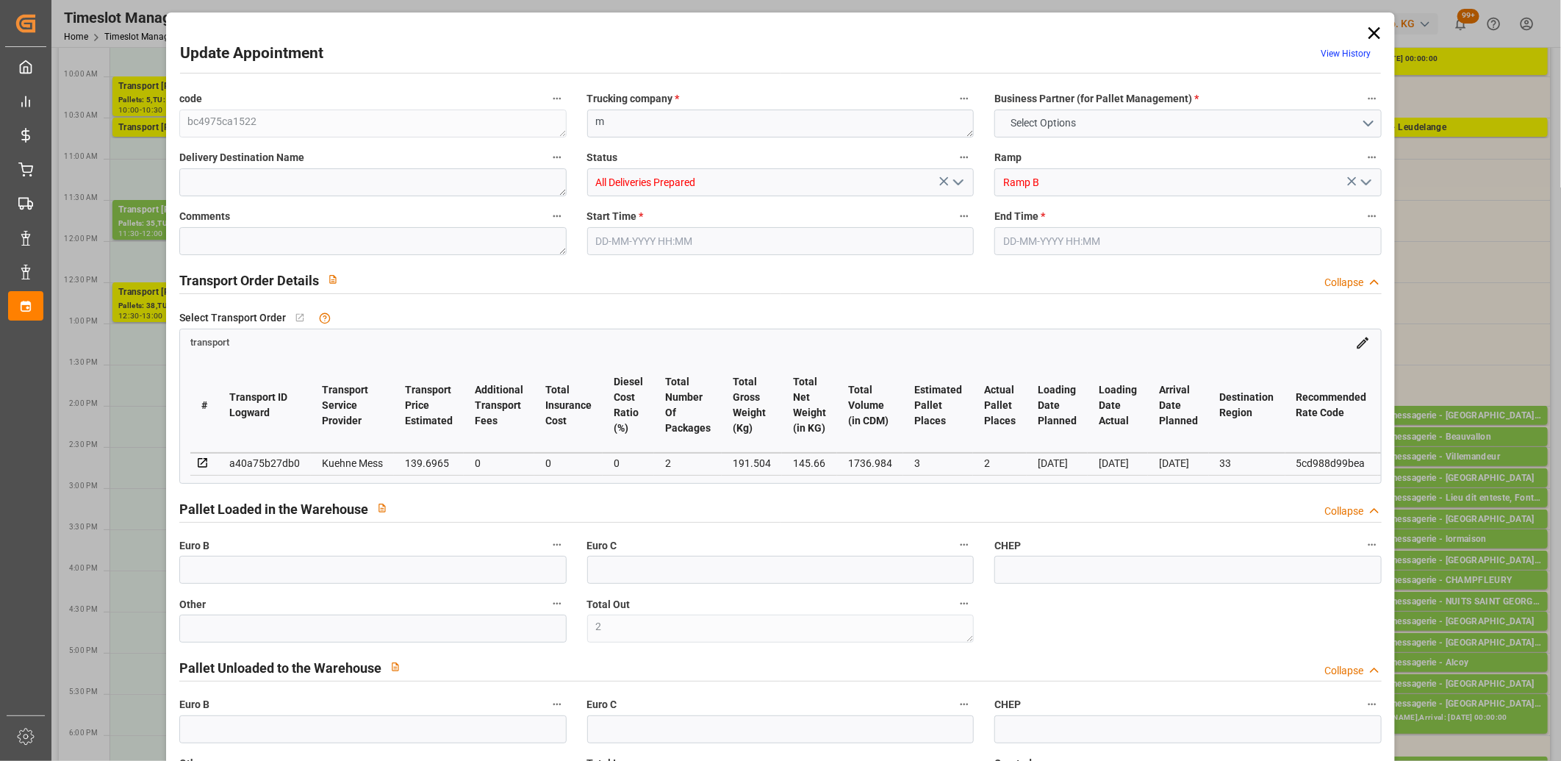
type input "33"
type input "1"
type input "31"
type input "6"
type input "101"
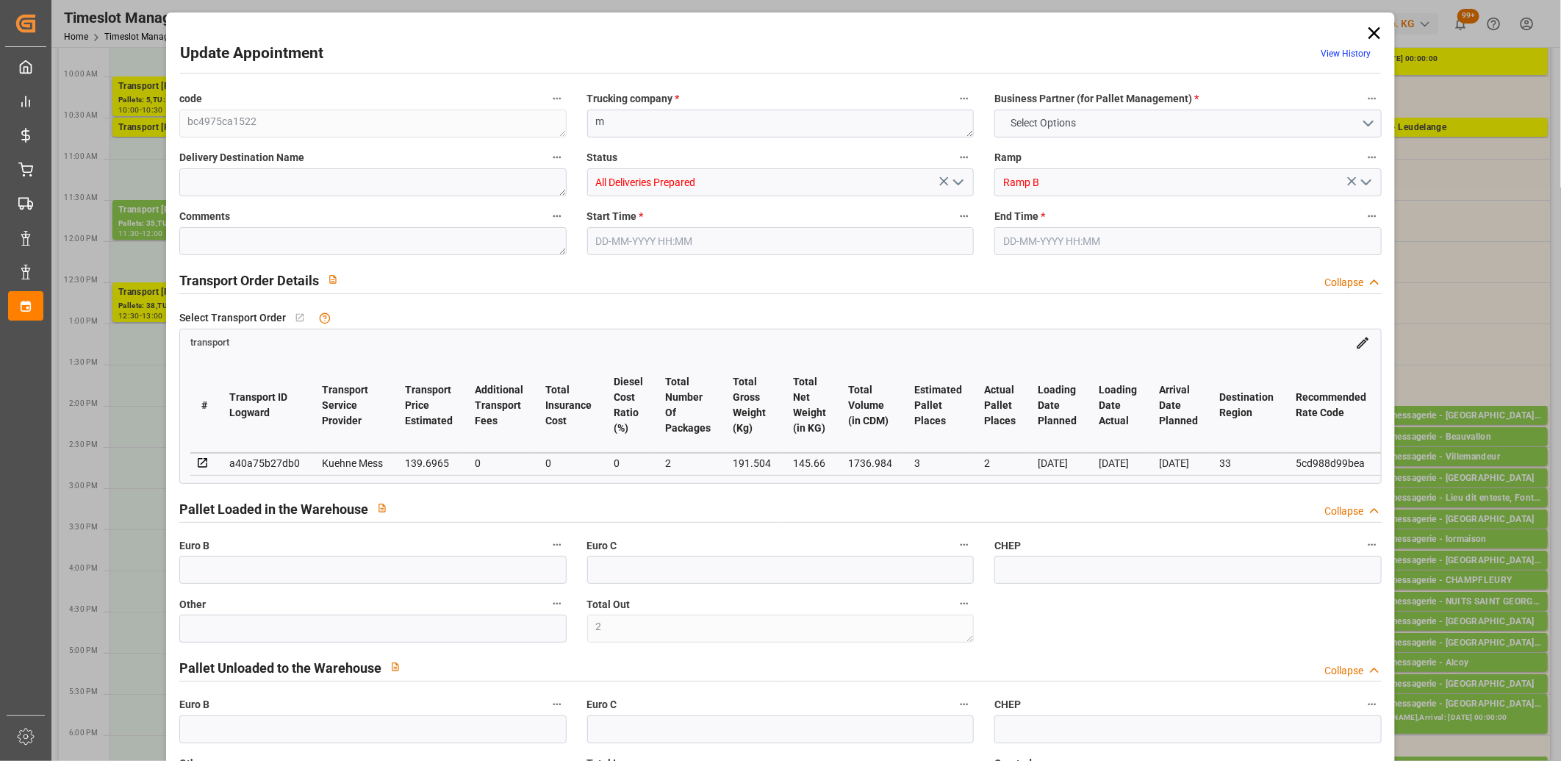
type input "191.504"
type input "0"
type input "4710.8598"
type input "0"
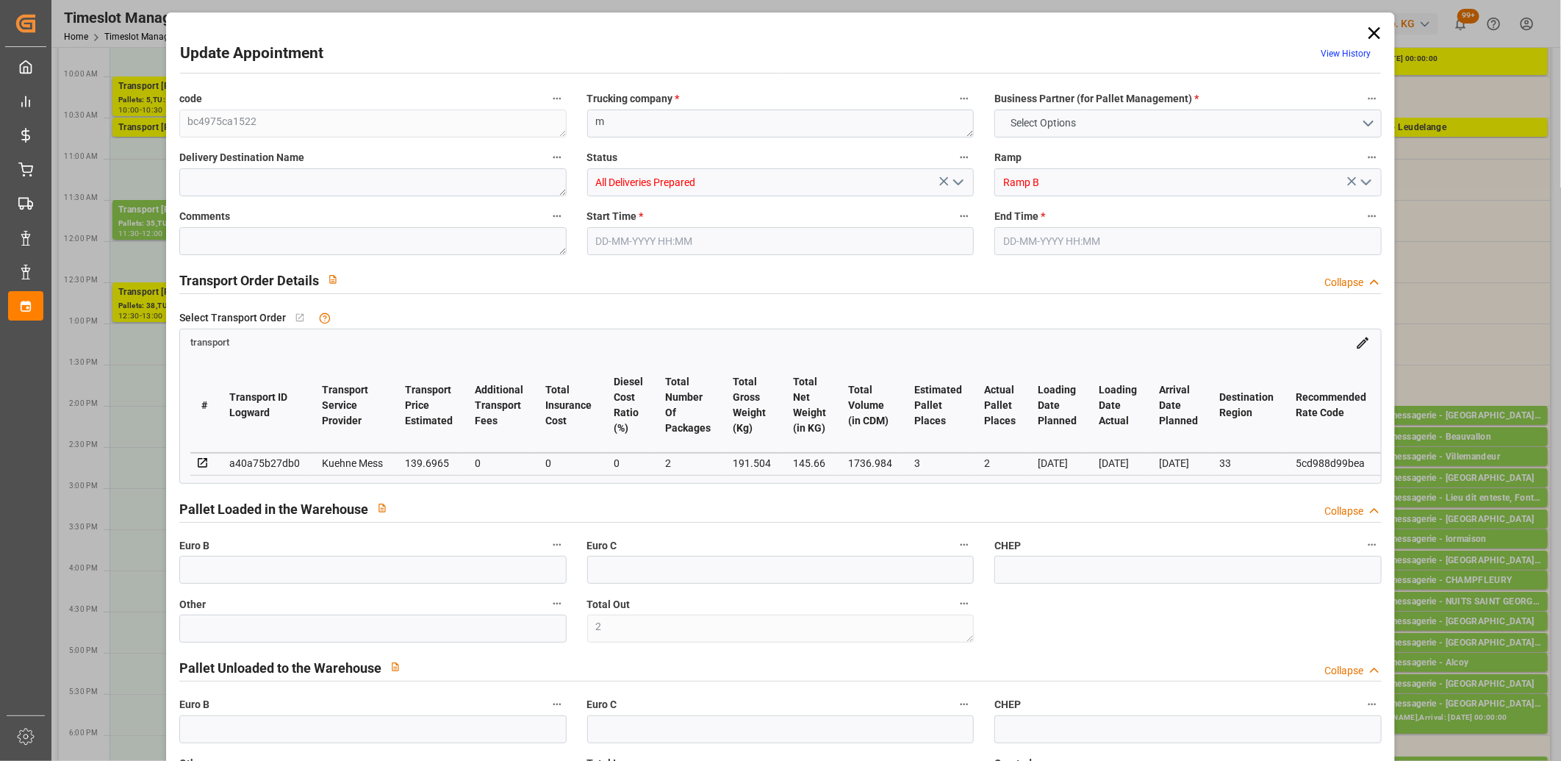
type input "21"
type input "35"
type input "04-09-2025 13:30"
type input "04-09-2025 13:45"
type input "03-09-2025 11:49"
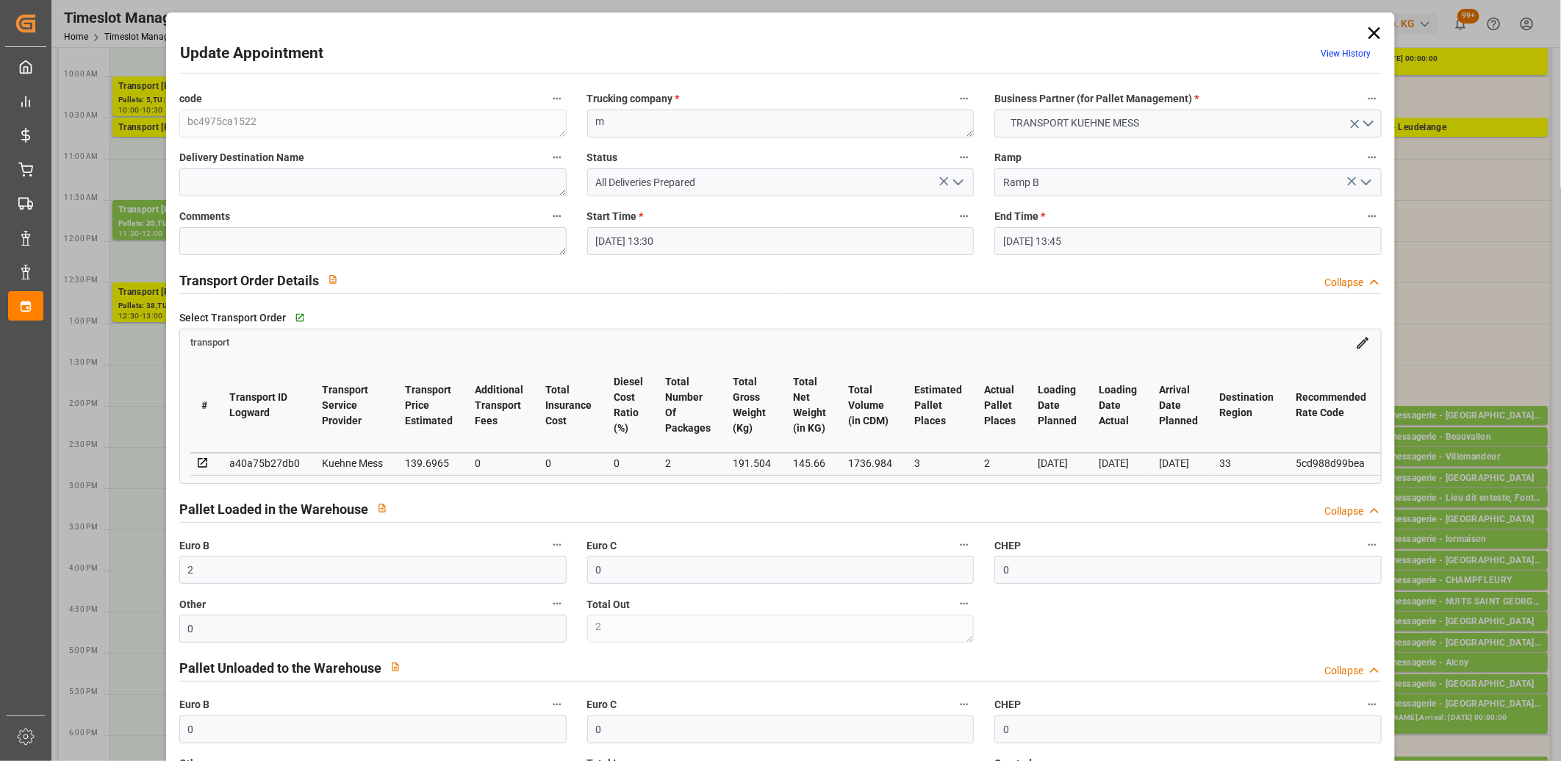
type input "03-09-2025 11:49"
type input "[DATE]"
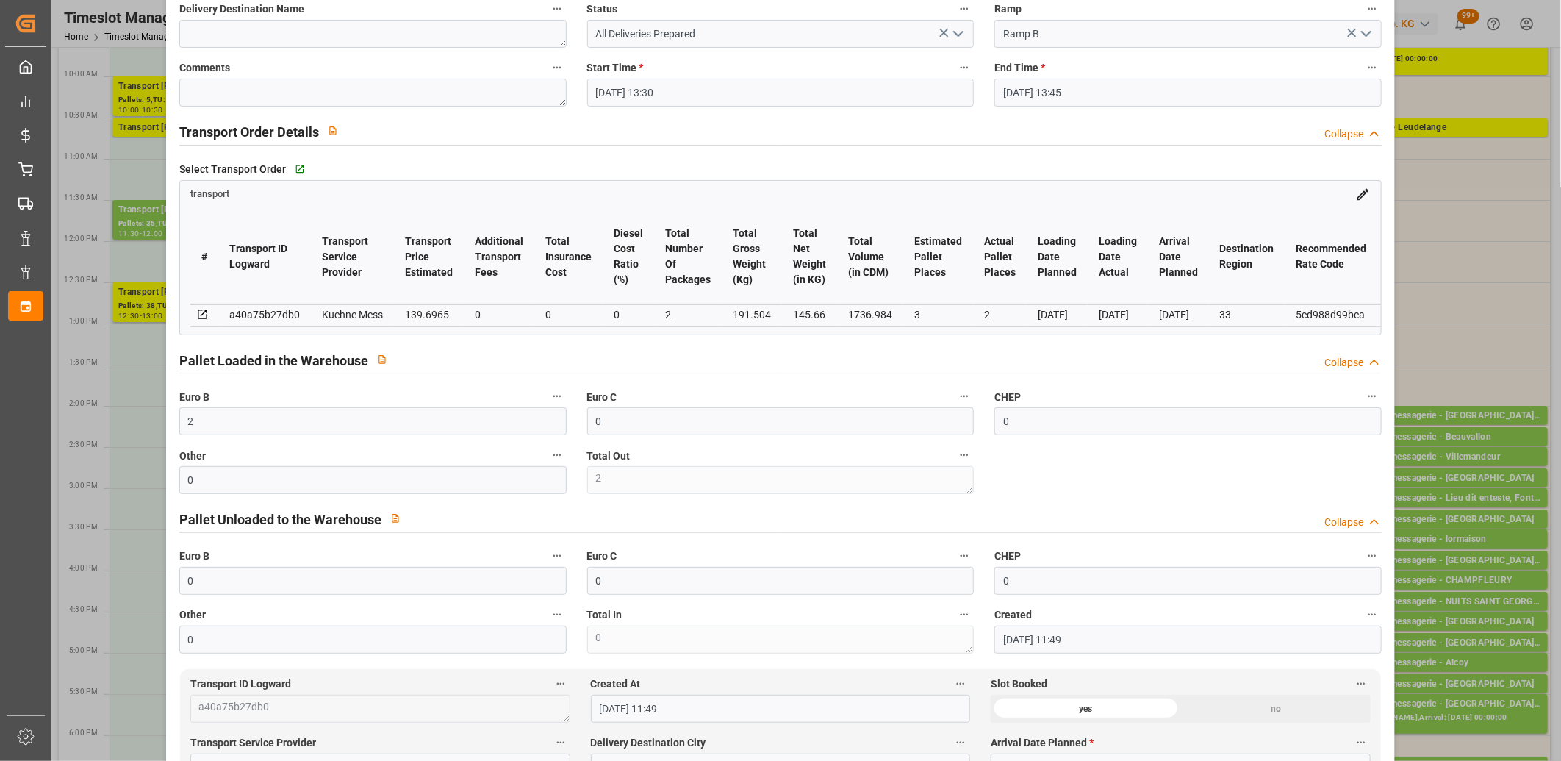
scroll to position [0, 0]
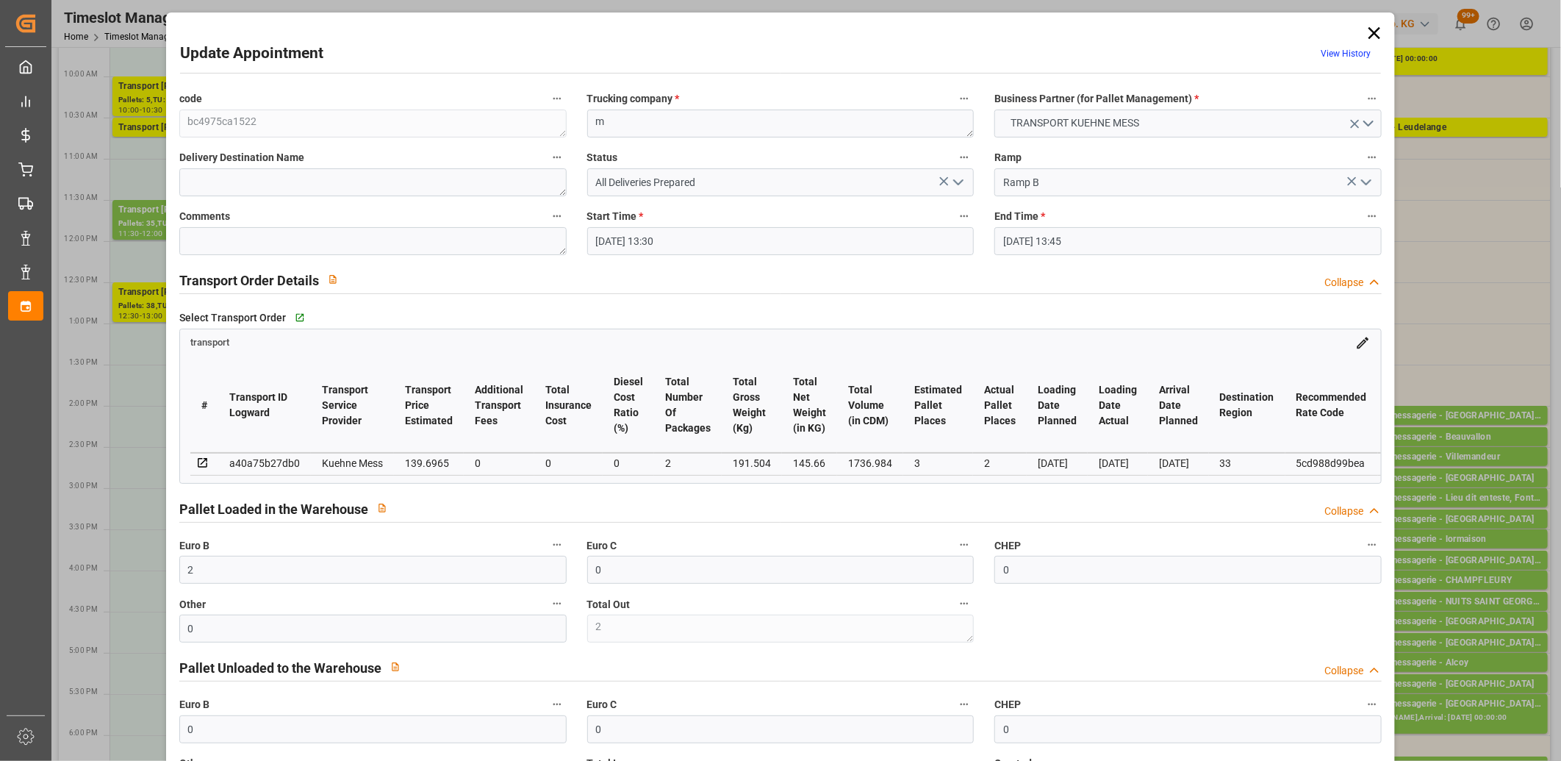
click at [1370, 33] on icon at bounding box center [1375, 33] width 12 height 12
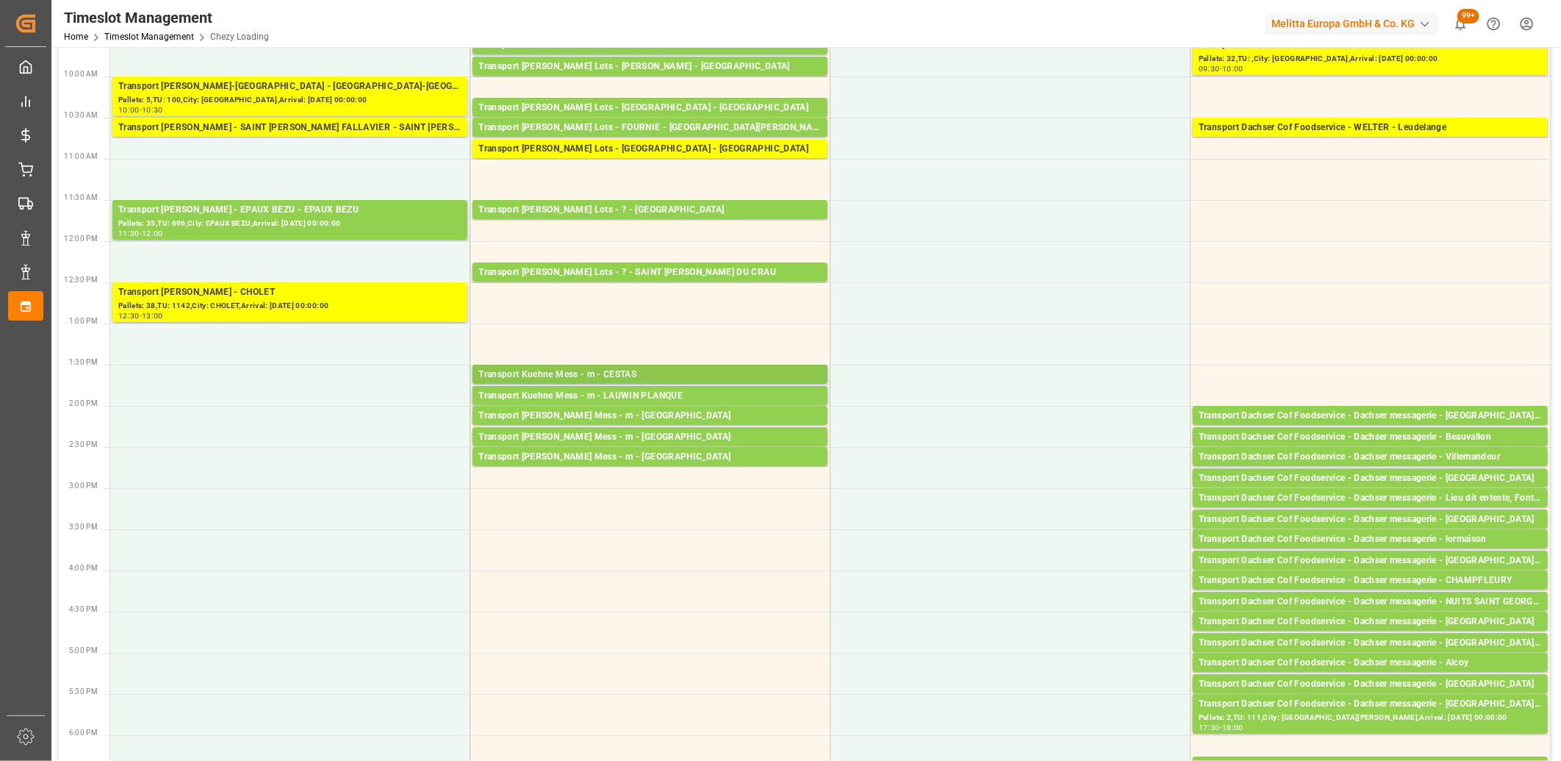
click at [607, 370] on div "Transport Kuehne Mess - m - CESTAS" at bounding box center [650, 375] width 343 height 15
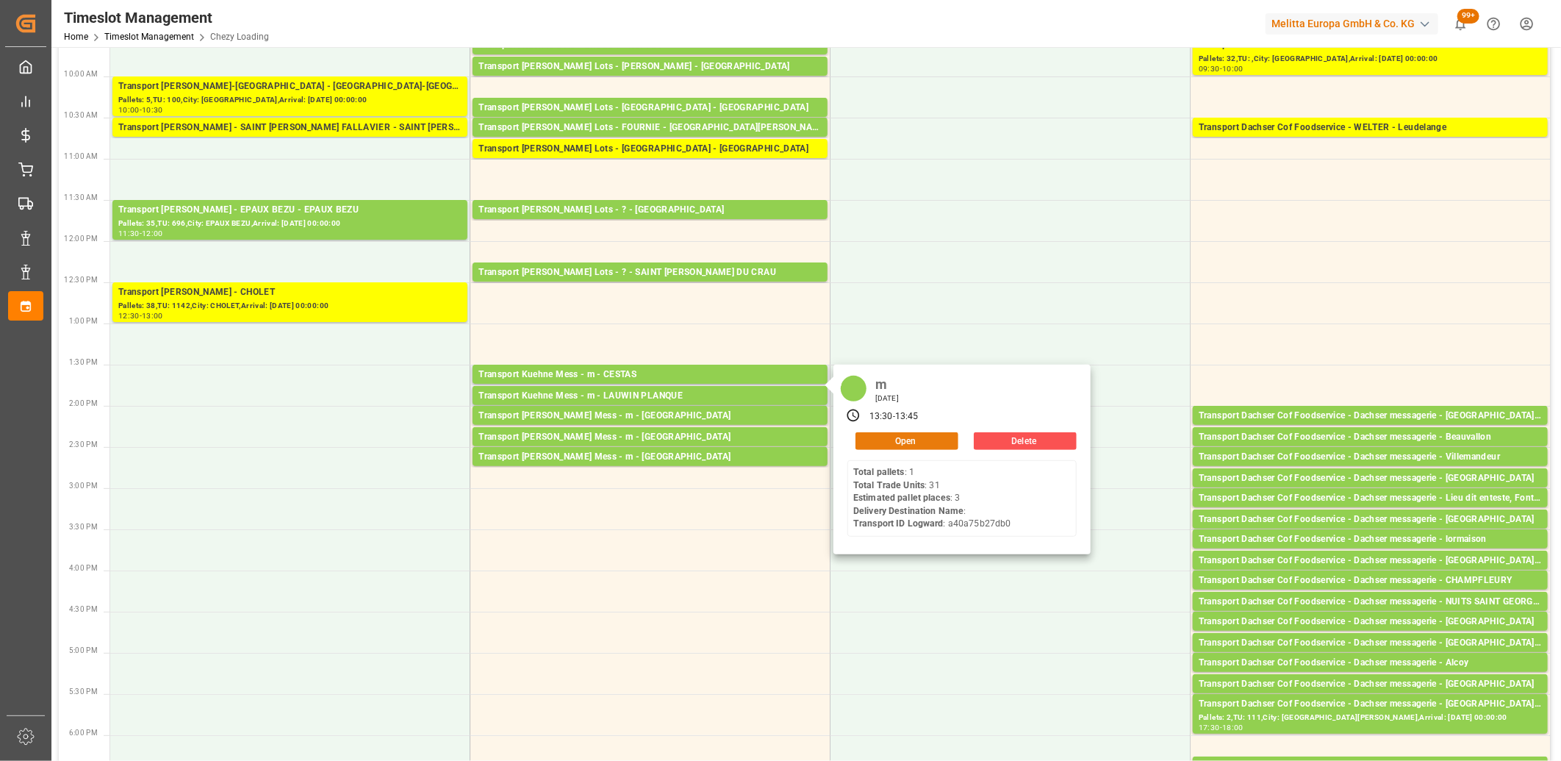
click at [865, 434] on button "Open" at bounding box center [907, 441] width 103 height 18
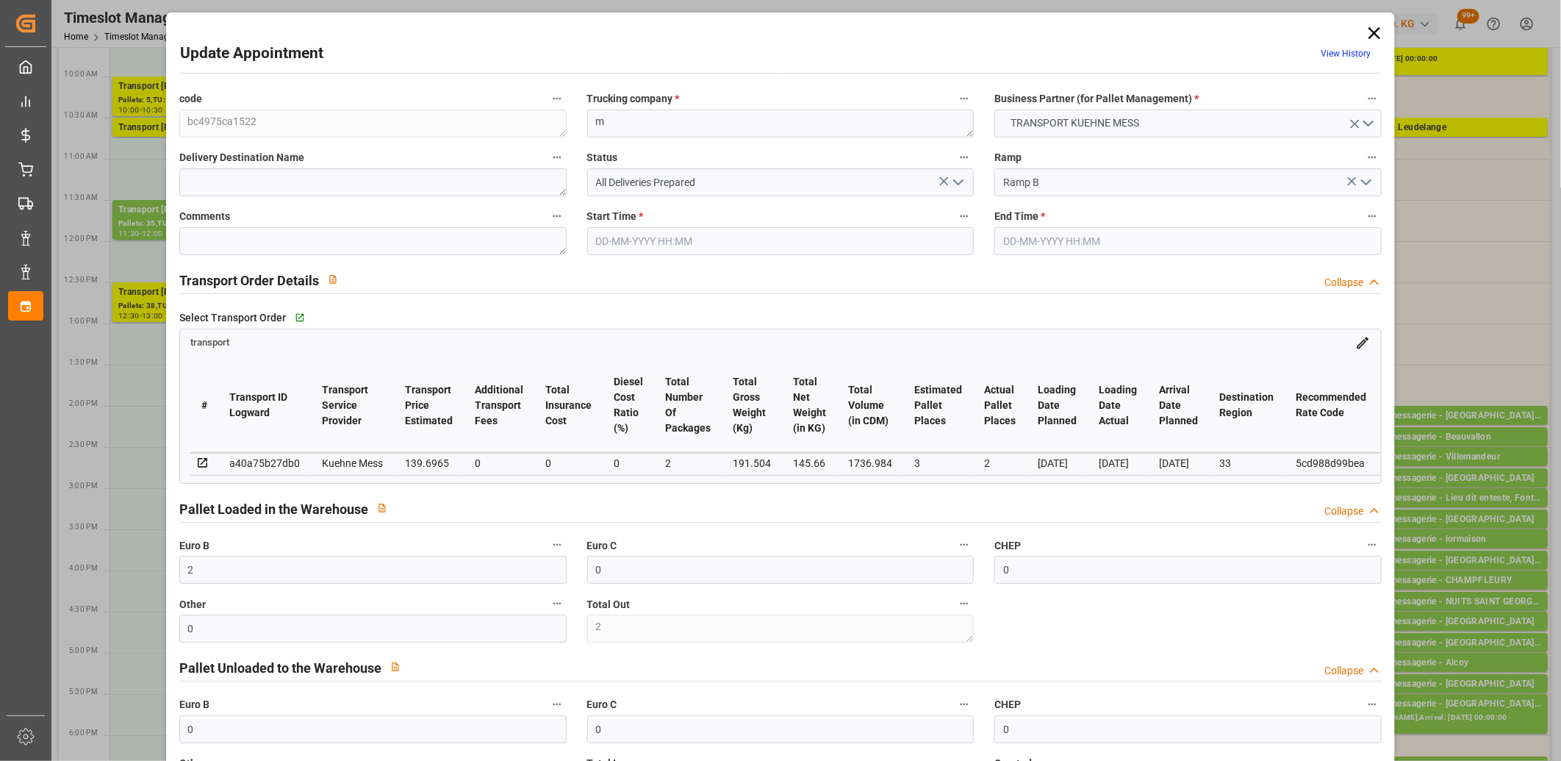
type input "2"
type input "0"
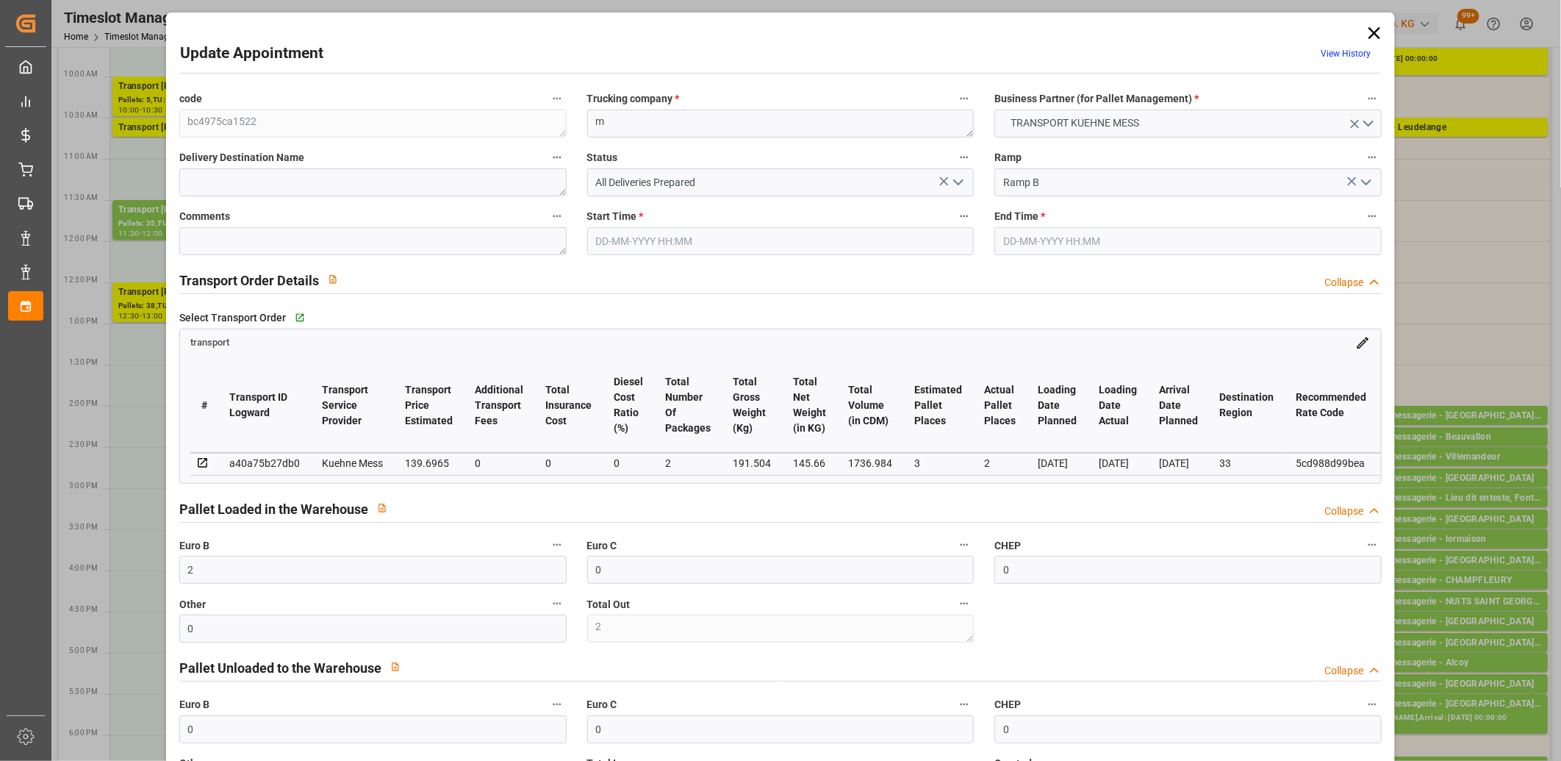
type input "0"
type input "3"
type input "2"
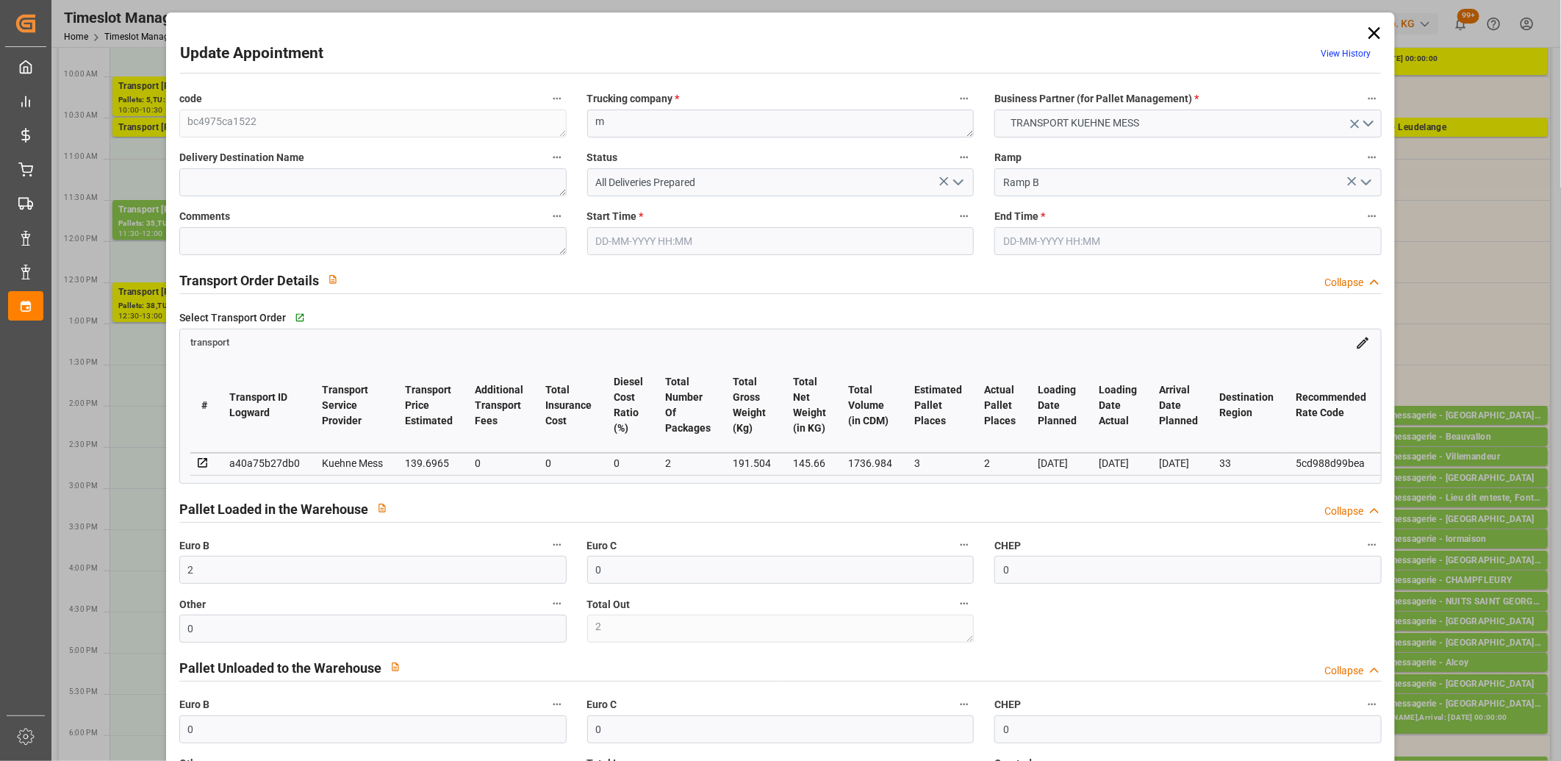
type input "139.6965"
type input "0"
type input "139.6965"
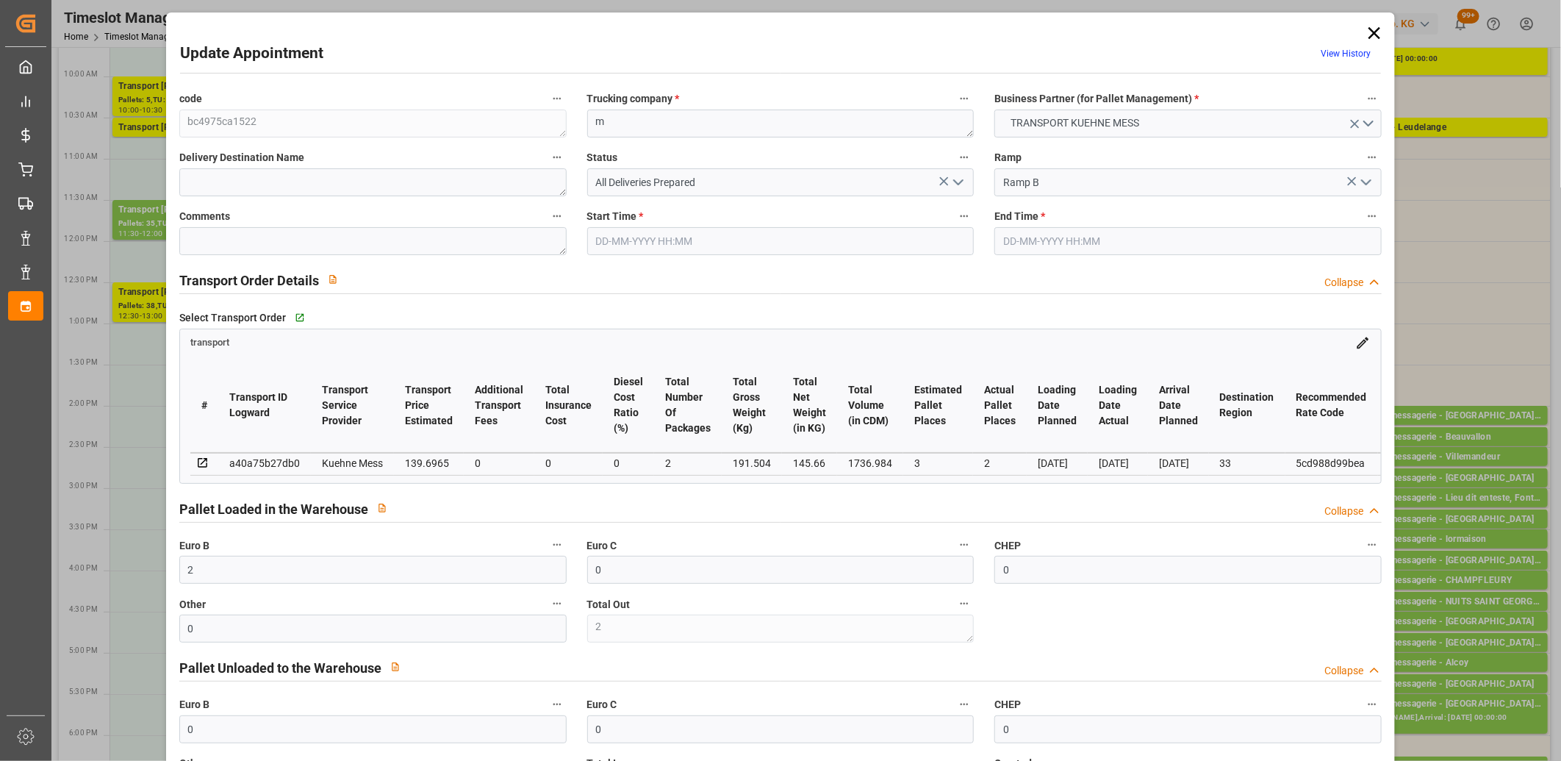
type input "0"
type input "2"
type input "145.66"
type input "330.408"
type input "1736.984"
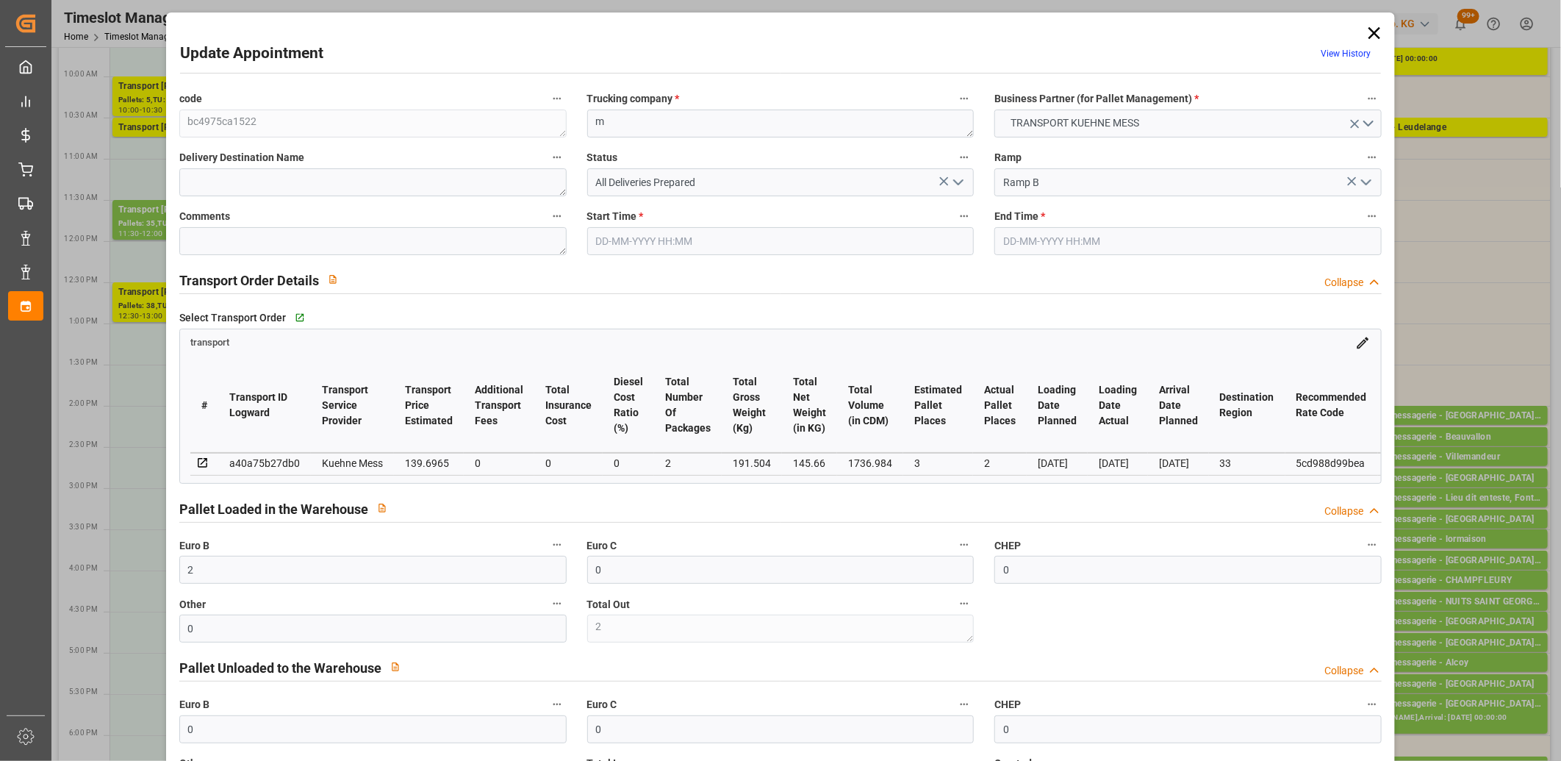
type input "33"
click at [954, 177] on icon "open menu" at bounding box center [959, 182] width 18 height 18
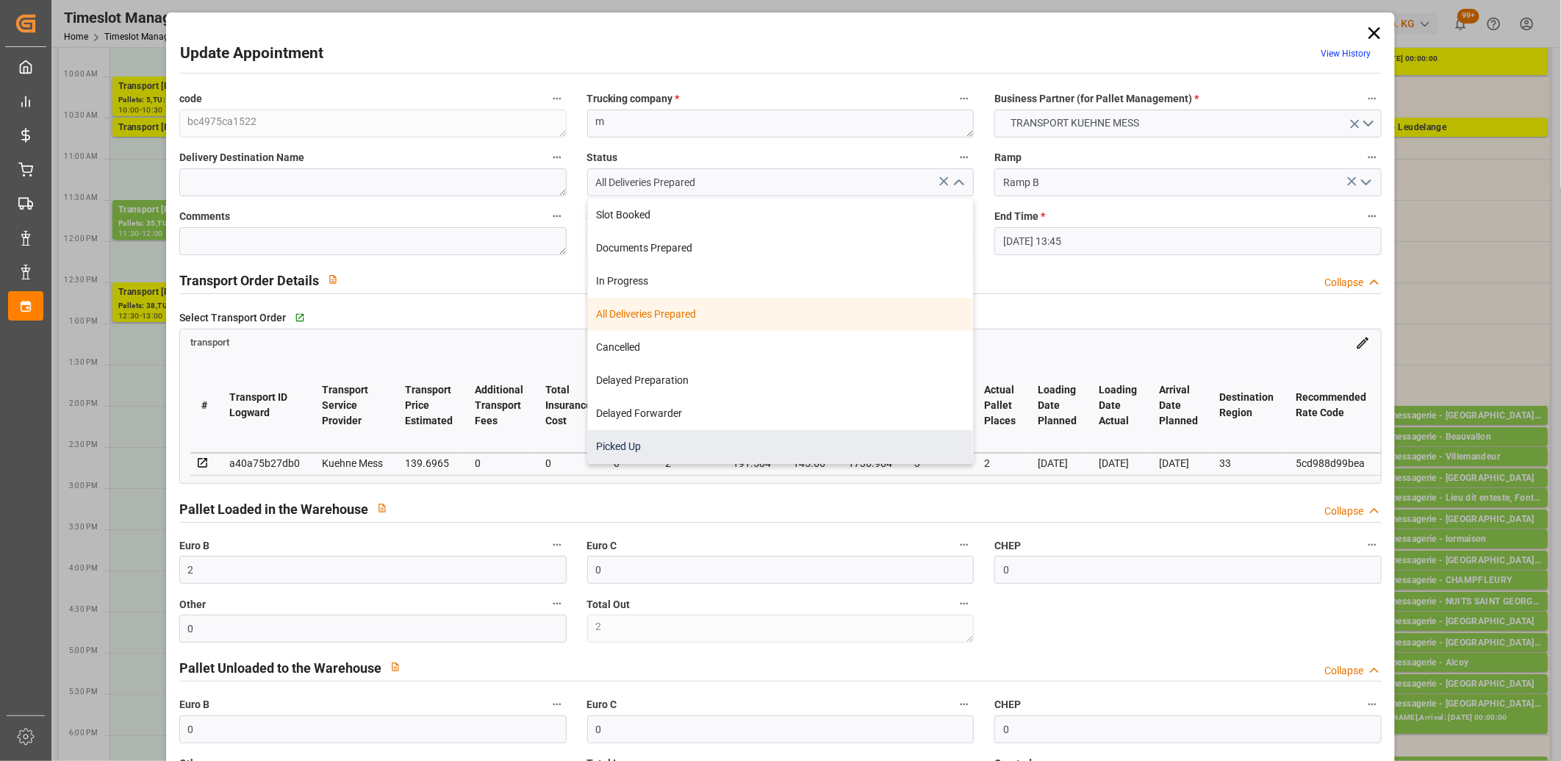
click at [800, 432] on div "Picked Up" at bounding box center [781, 446] width 386 height 33
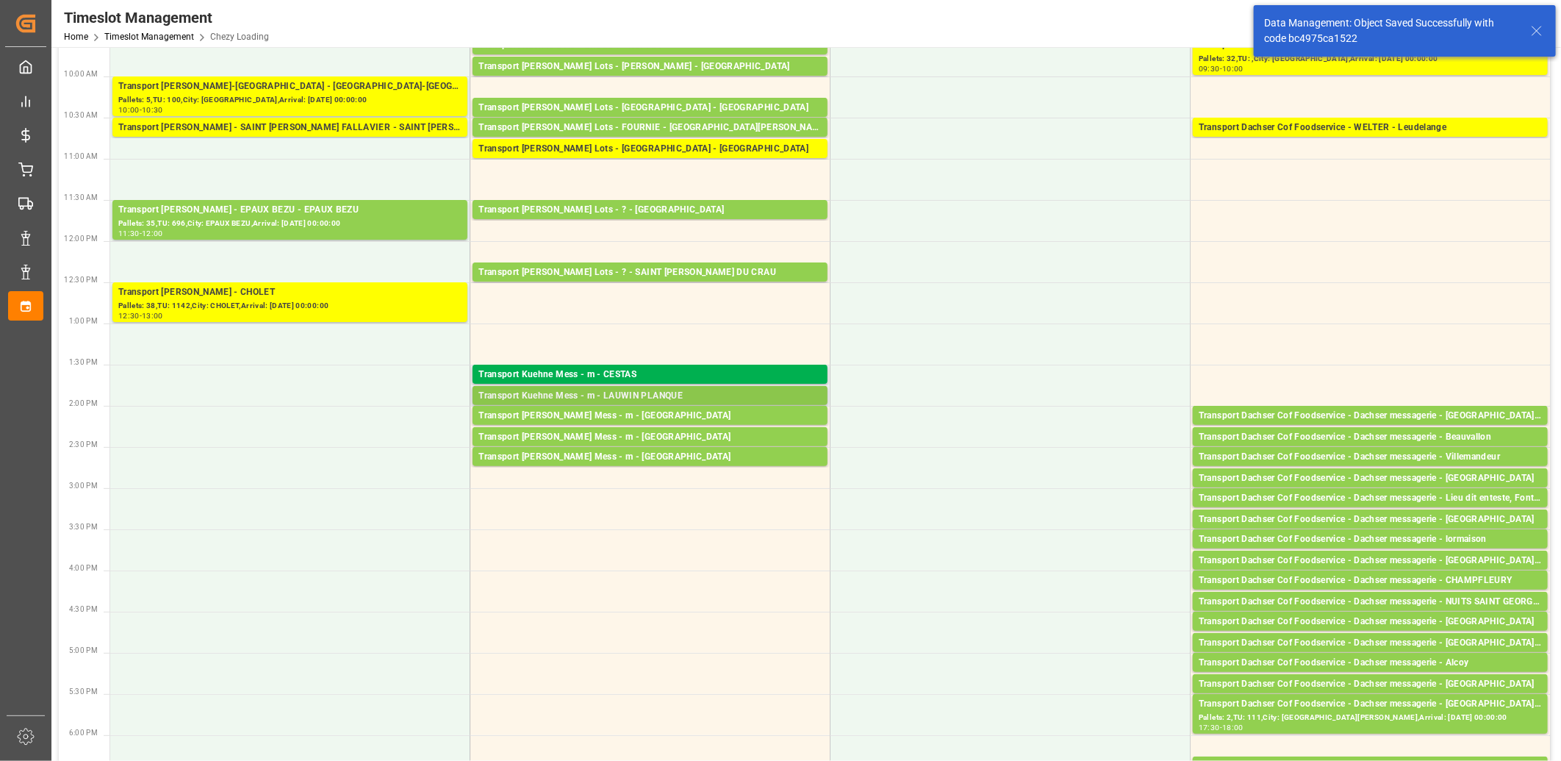
click at [658, 392] on div "Transport Kuehne Mess - m - LAUWIN PLANQUE" at bounding box center [650, 396] width 343 height 15
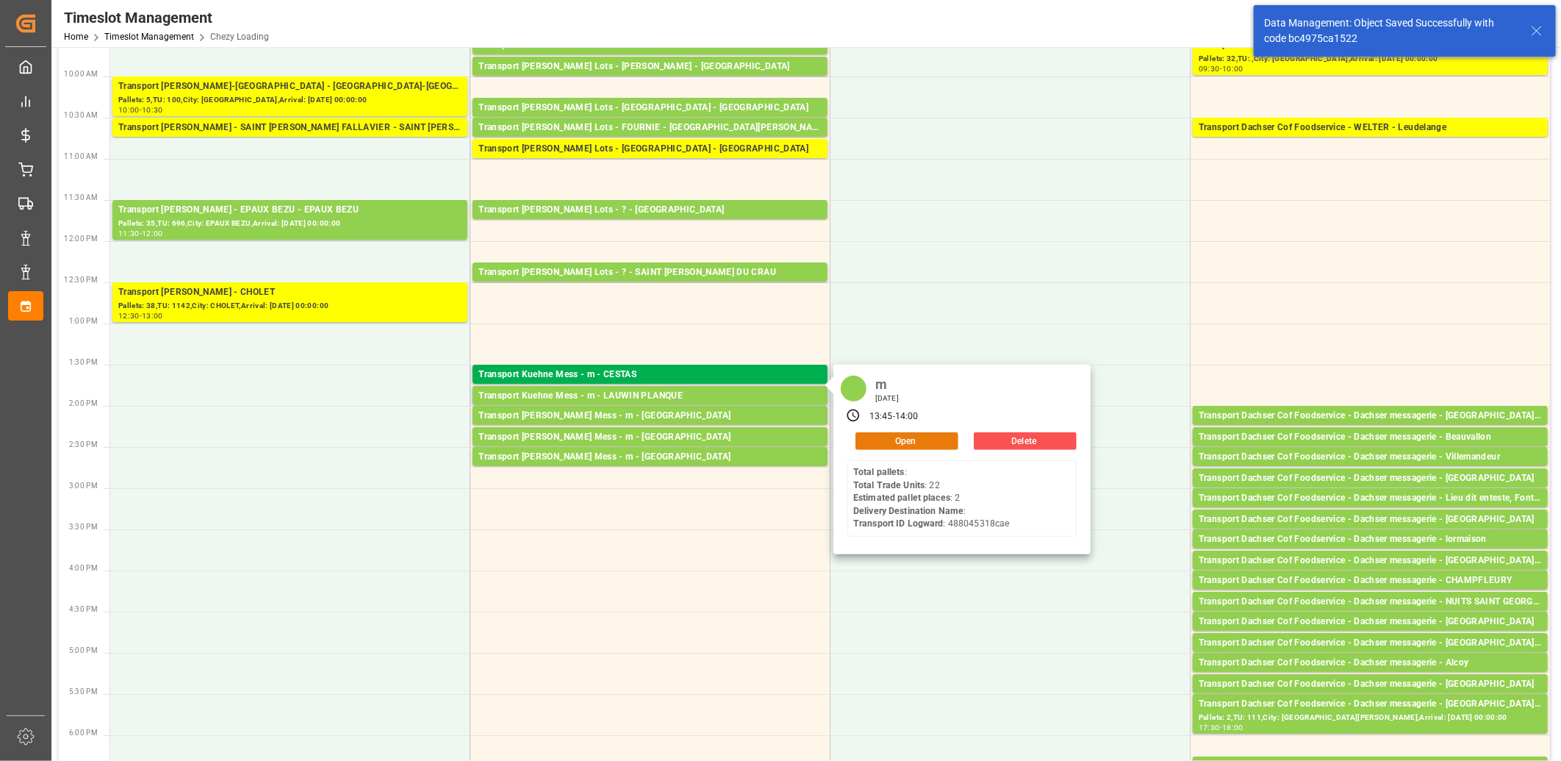
click at [864, 440] on button "Open" at bounding box center [907, 441] width 103 height 18
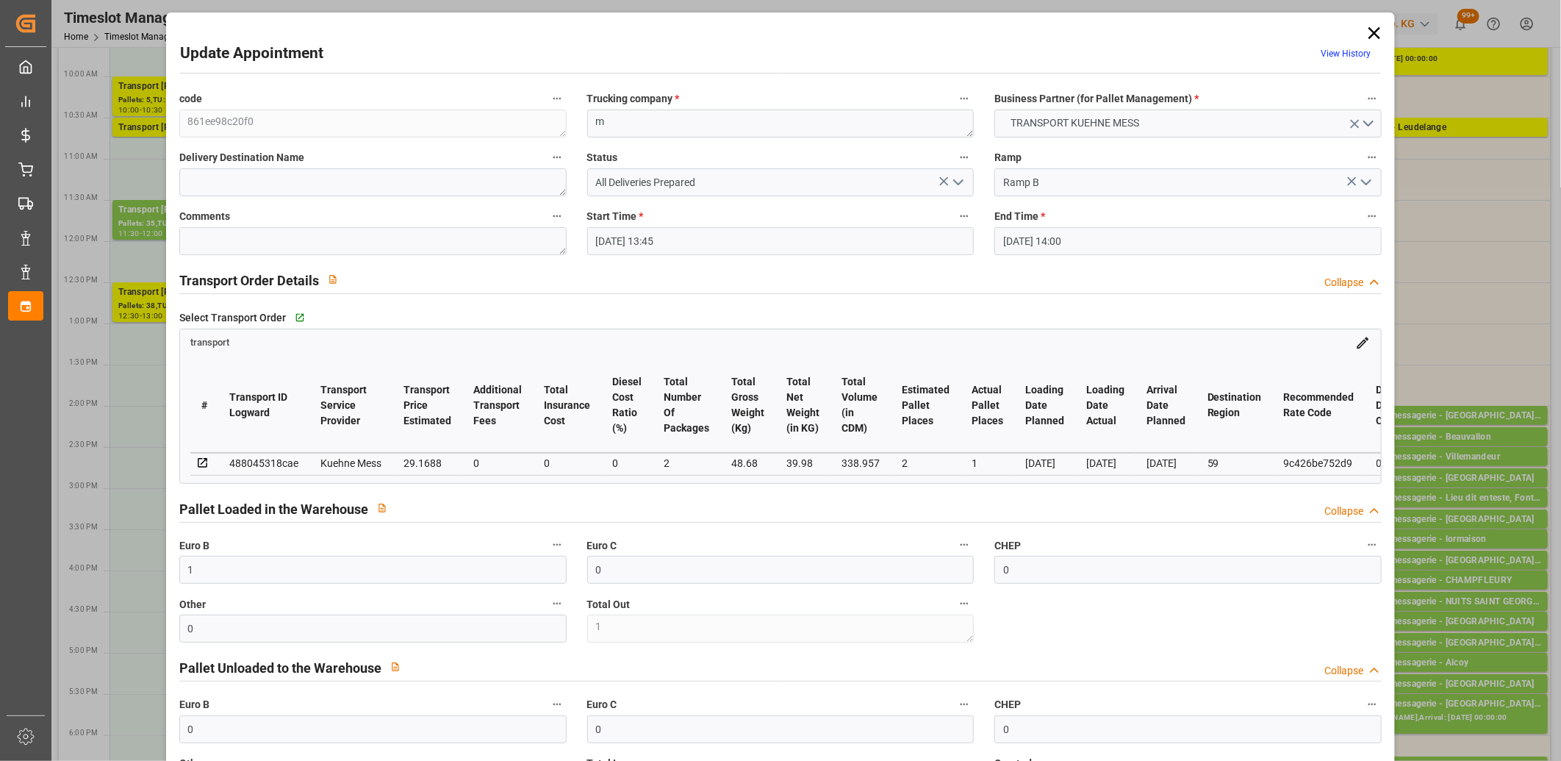
click at [956, 182] on icon "open menu" at bounding box center [959, 182] width 18 height 18
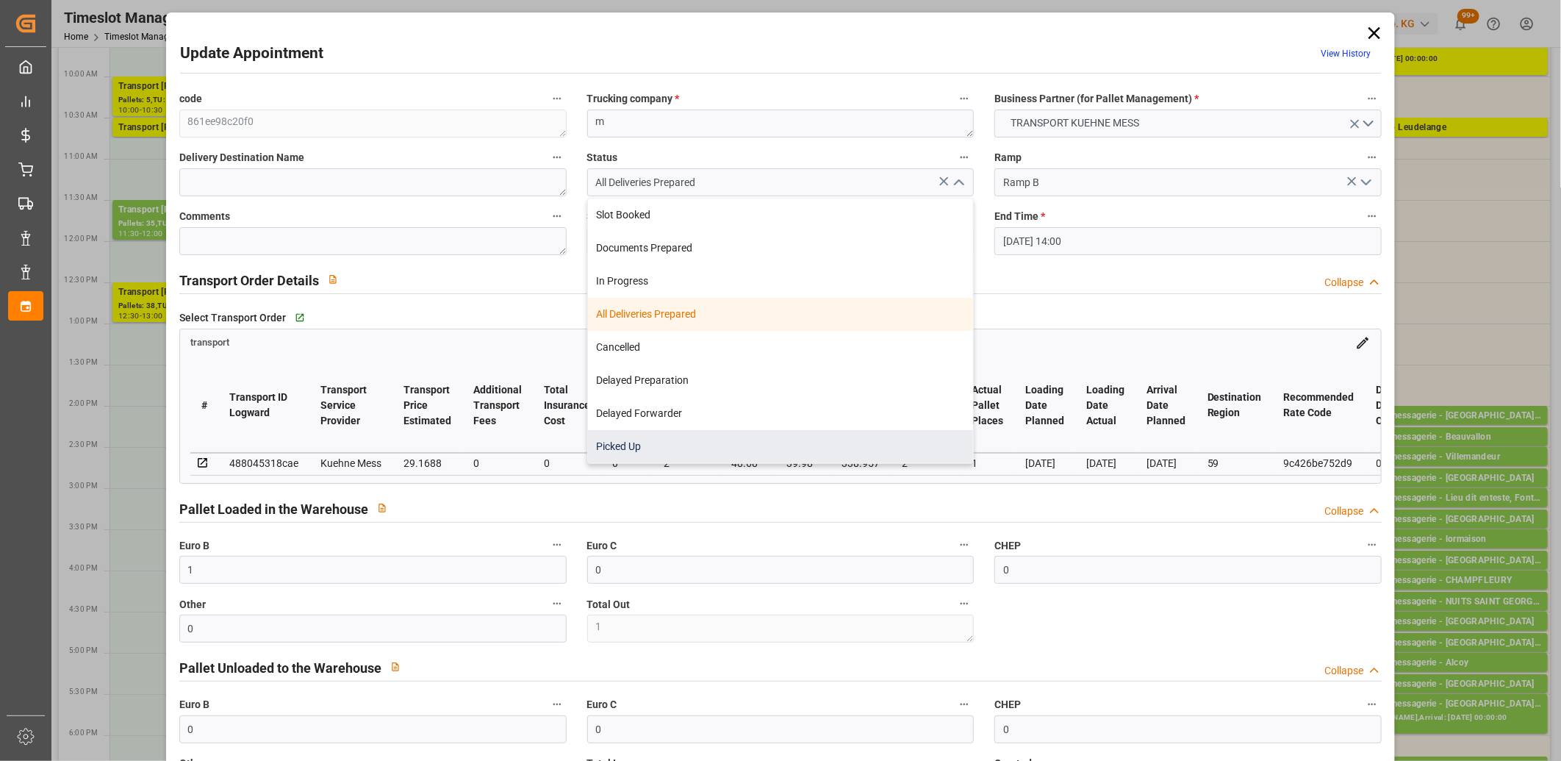
click at [783, 434] on div "Picked Up" at bounding box center [781, 446] width 386 height 33
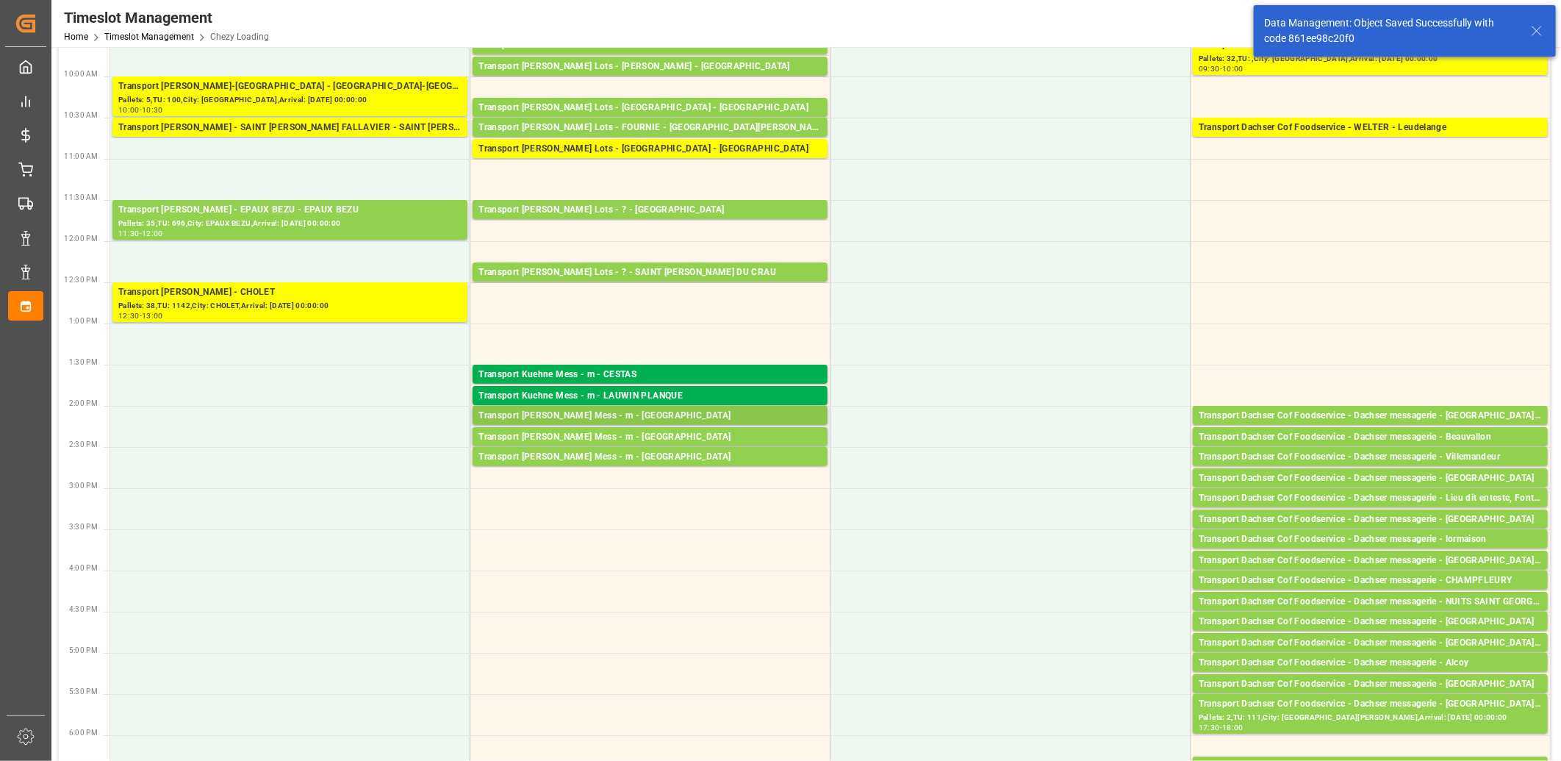
click at [659, 415] on div "Transport [PERSON_NAME] Mess - m - [GEOGRAPHIC_DATA]" at bounding box center [650, 416] width 343 height 15
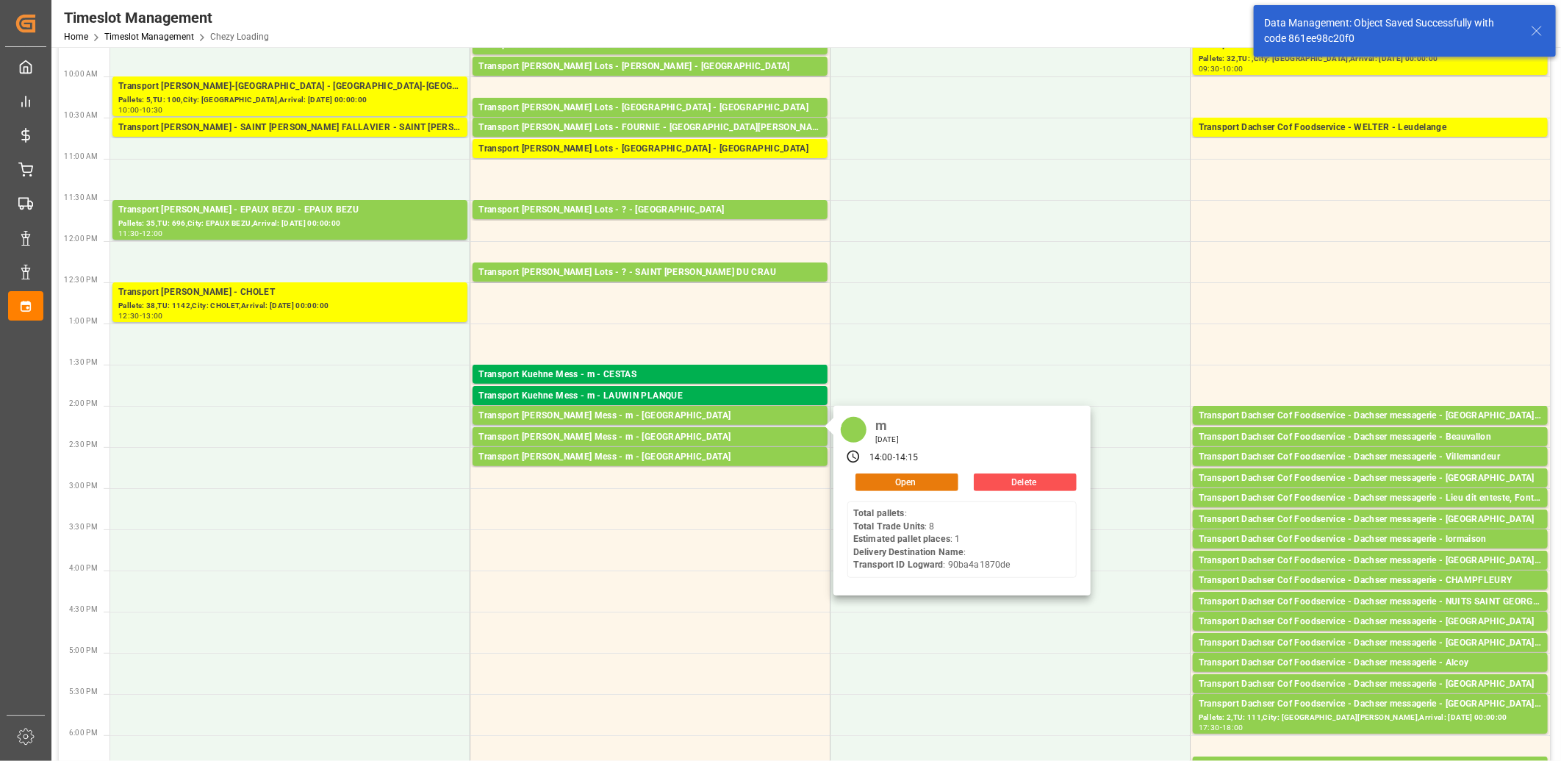
click at [861, 475] on button "Open" at bounding box center [907, 482] width 103 height 18
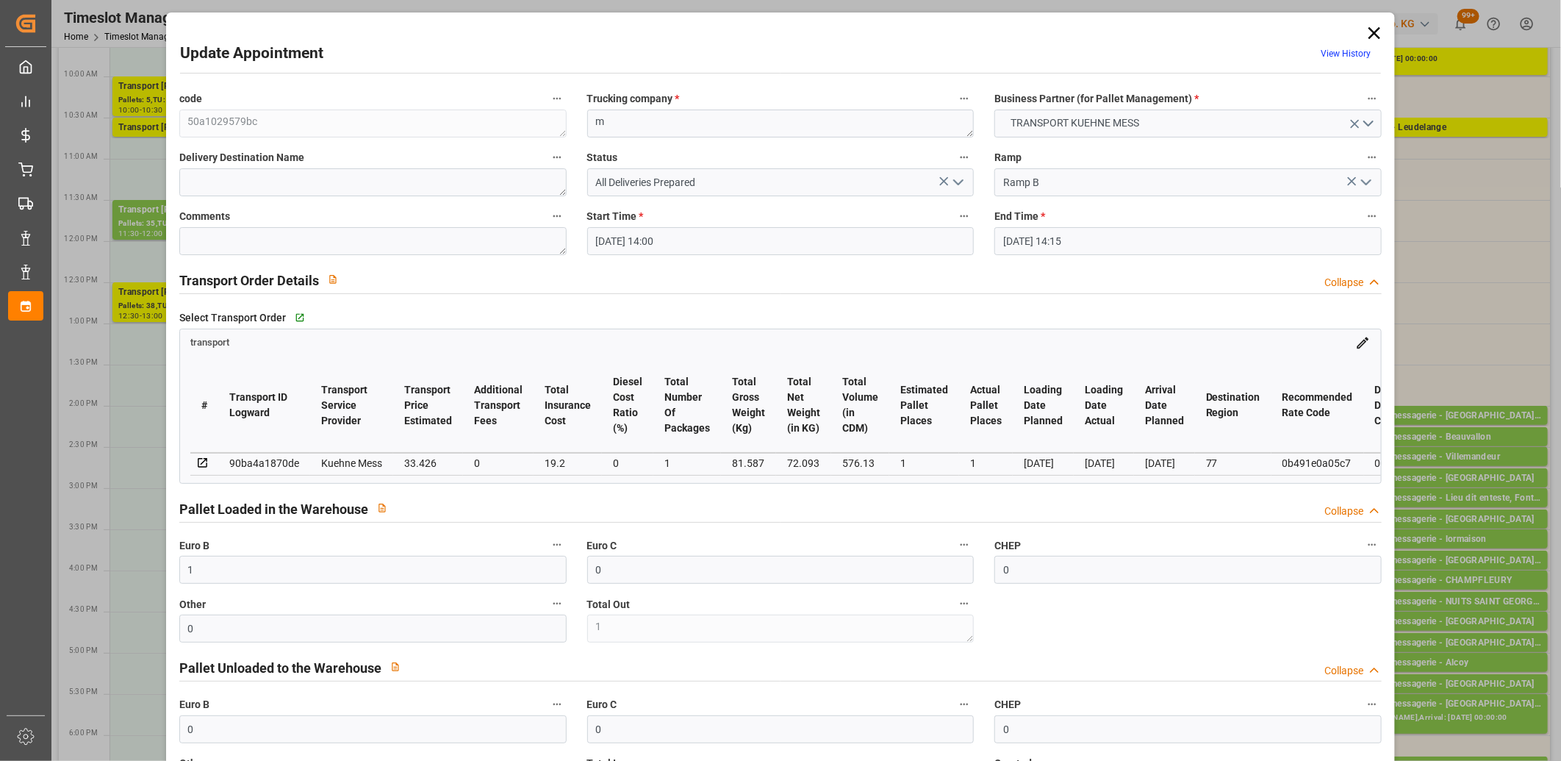
click at [956, 182] on icon "open menu" at bounding box center [959, 182] width 18 height 18
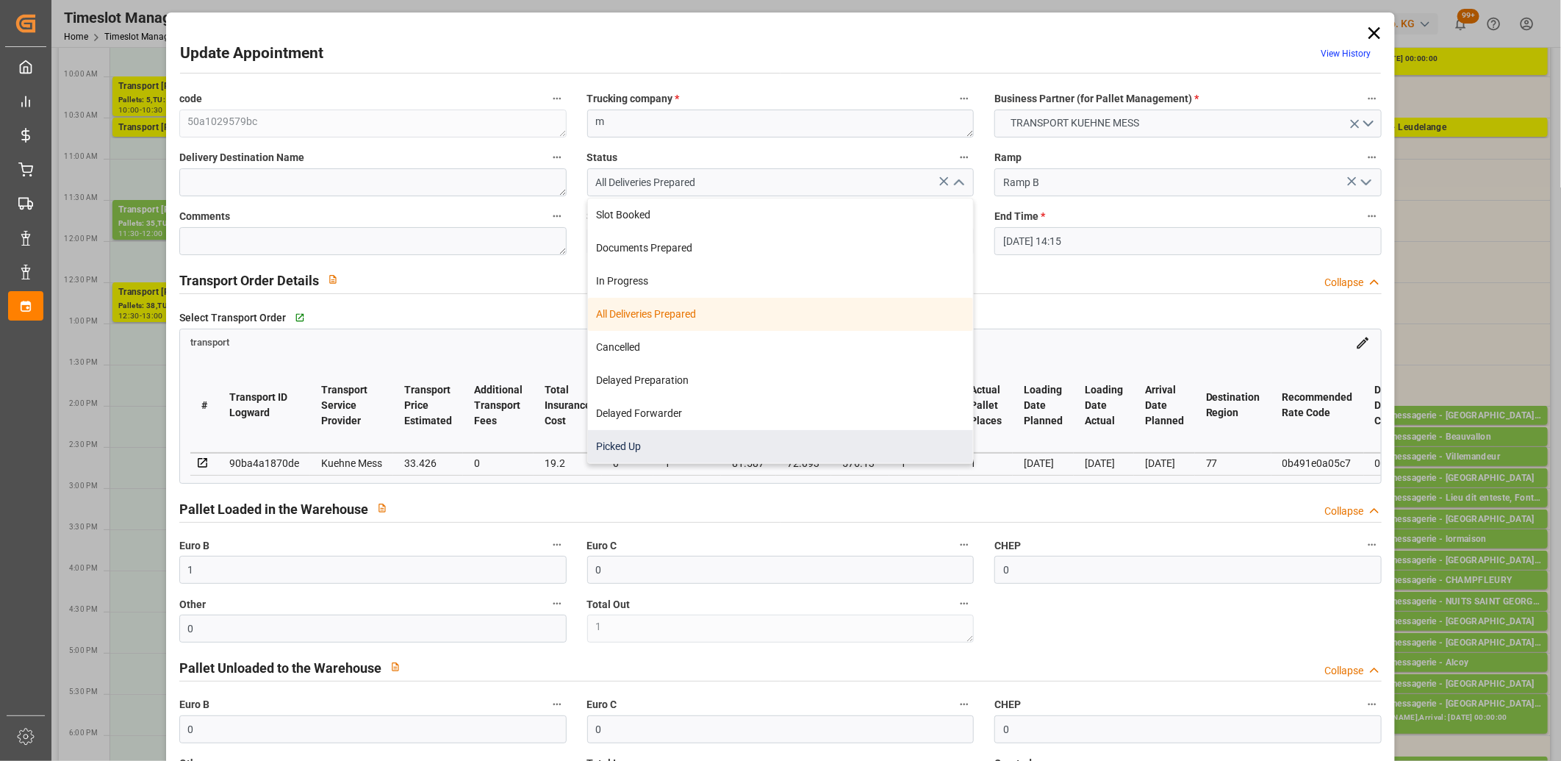
click at [809, 434] on div "Picked Up" at bounding box center [781, 446] width 386 height 33
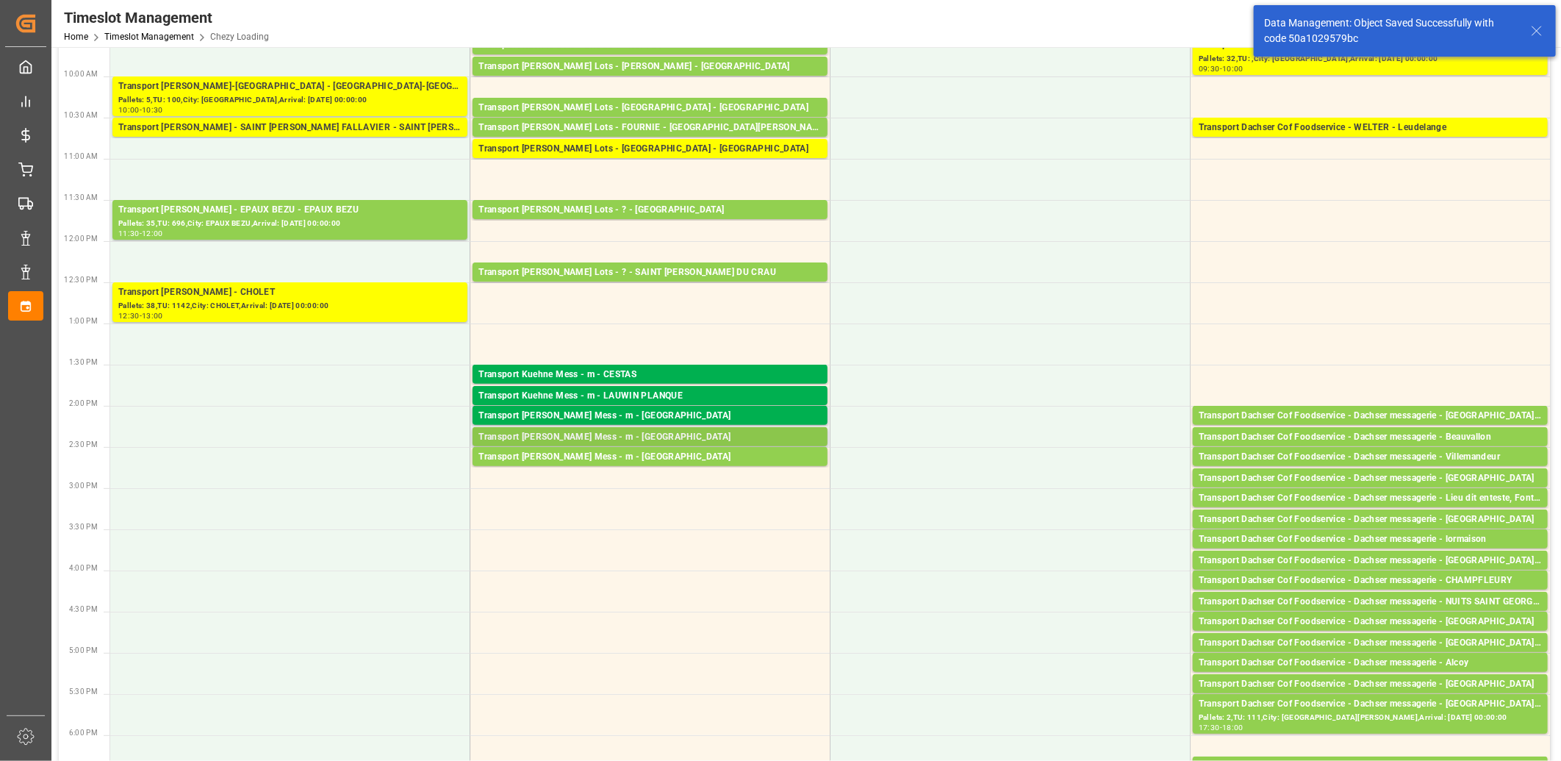
click at [656, 432] on div "Transport [PERSON_NAME] Mess - m - [GEOGRAPHIC_DATA]" at bounding box center [650, 437] width 343 height 15
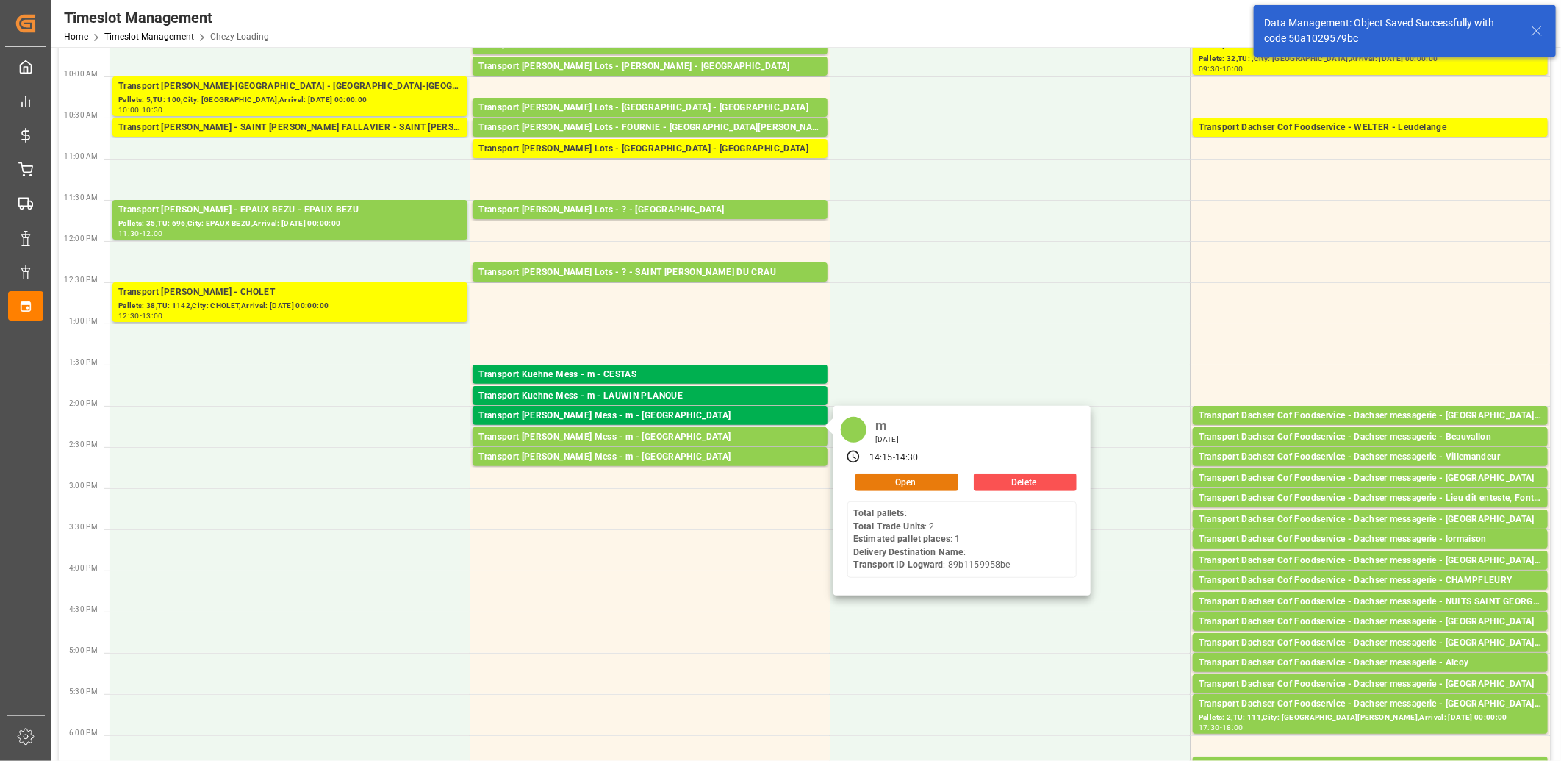
click at [877, 480] on button "Open" at bounding box center [907, 482] width 103 height 18
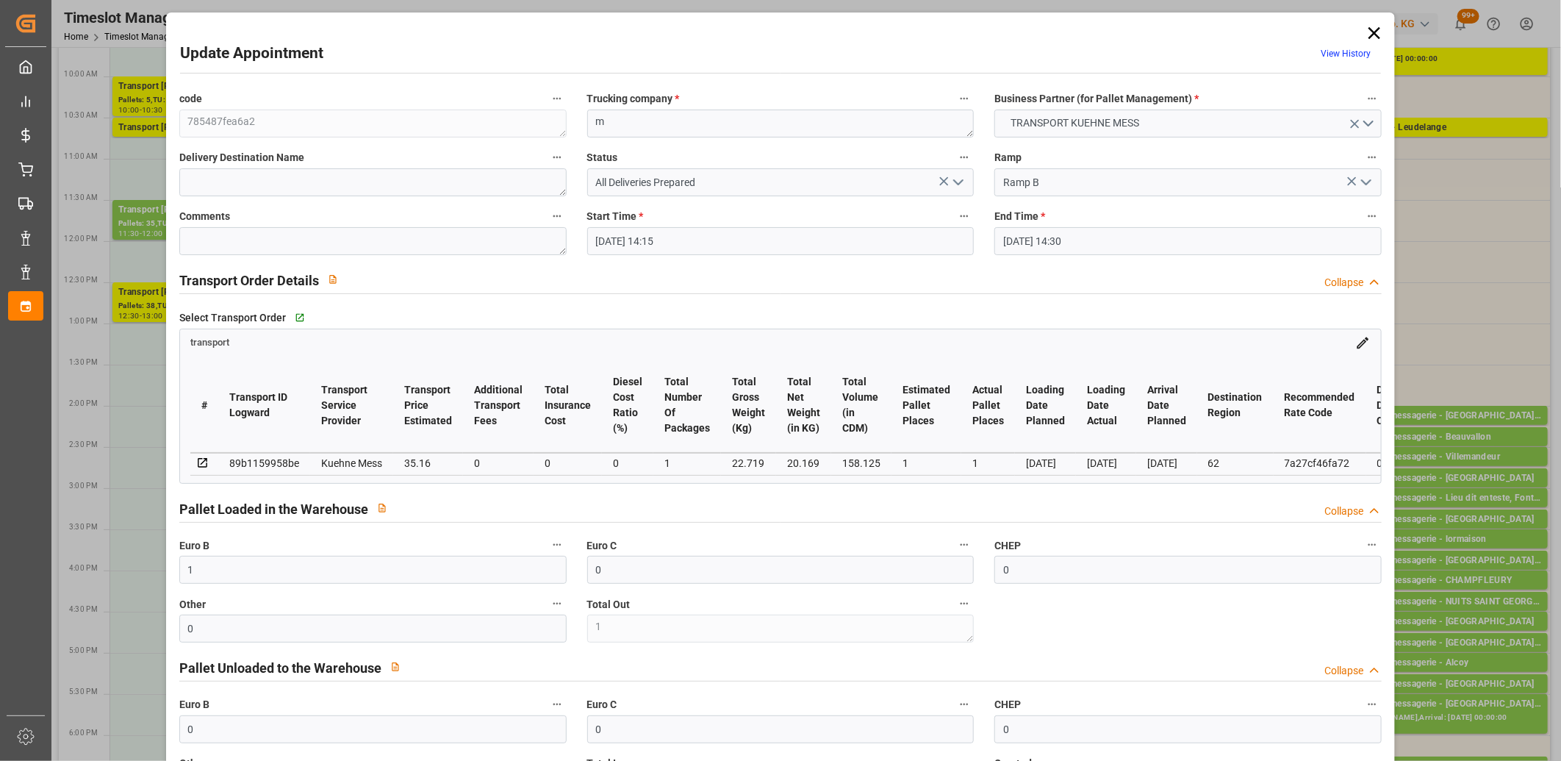
click at [960, 185] on icon "open menu" at bounding box center [959, 182] width 18 height 18
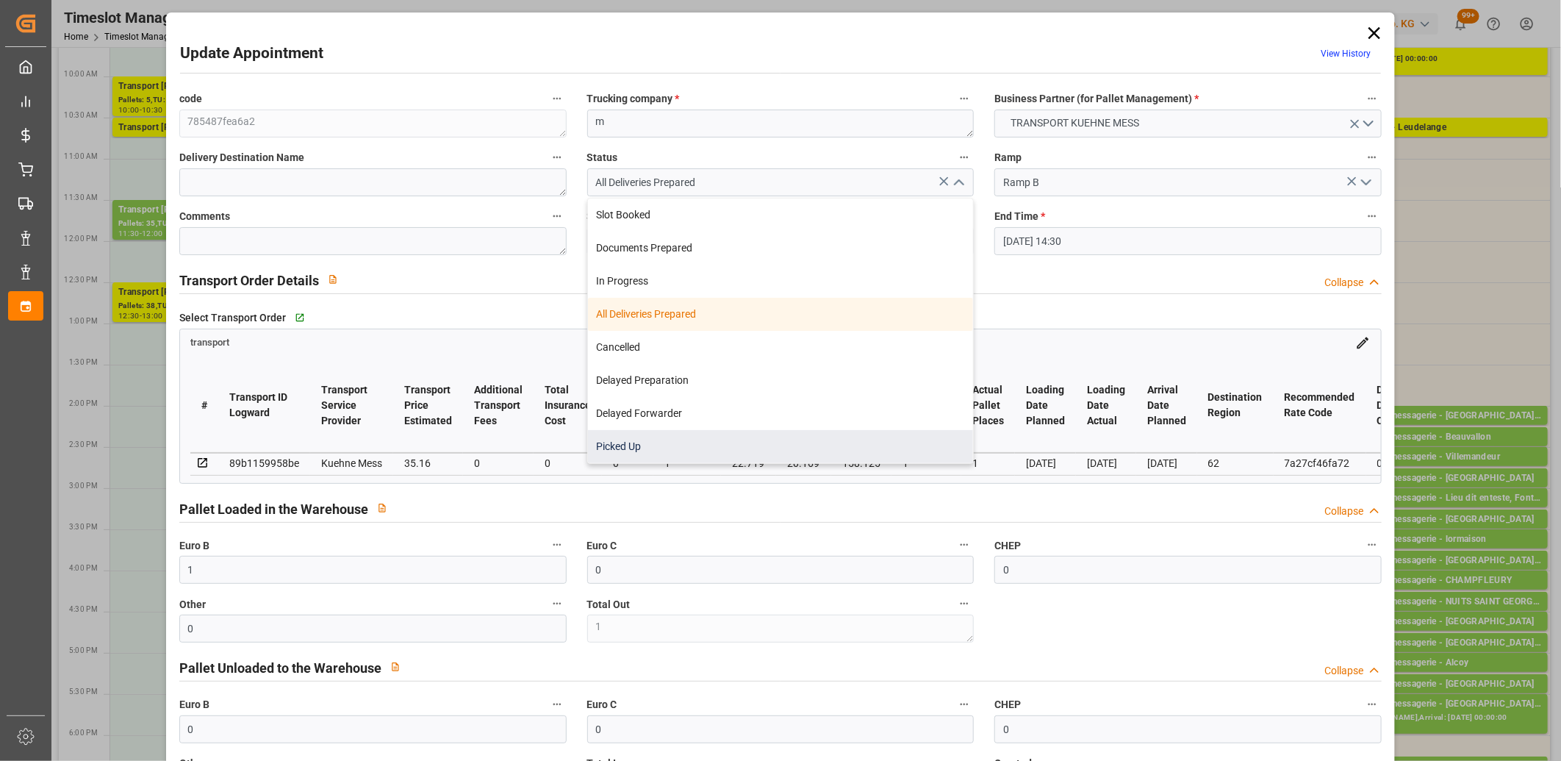
click at [828, 440] on div "Picked Up" at bounding box center [781, 446] width 386 height 33
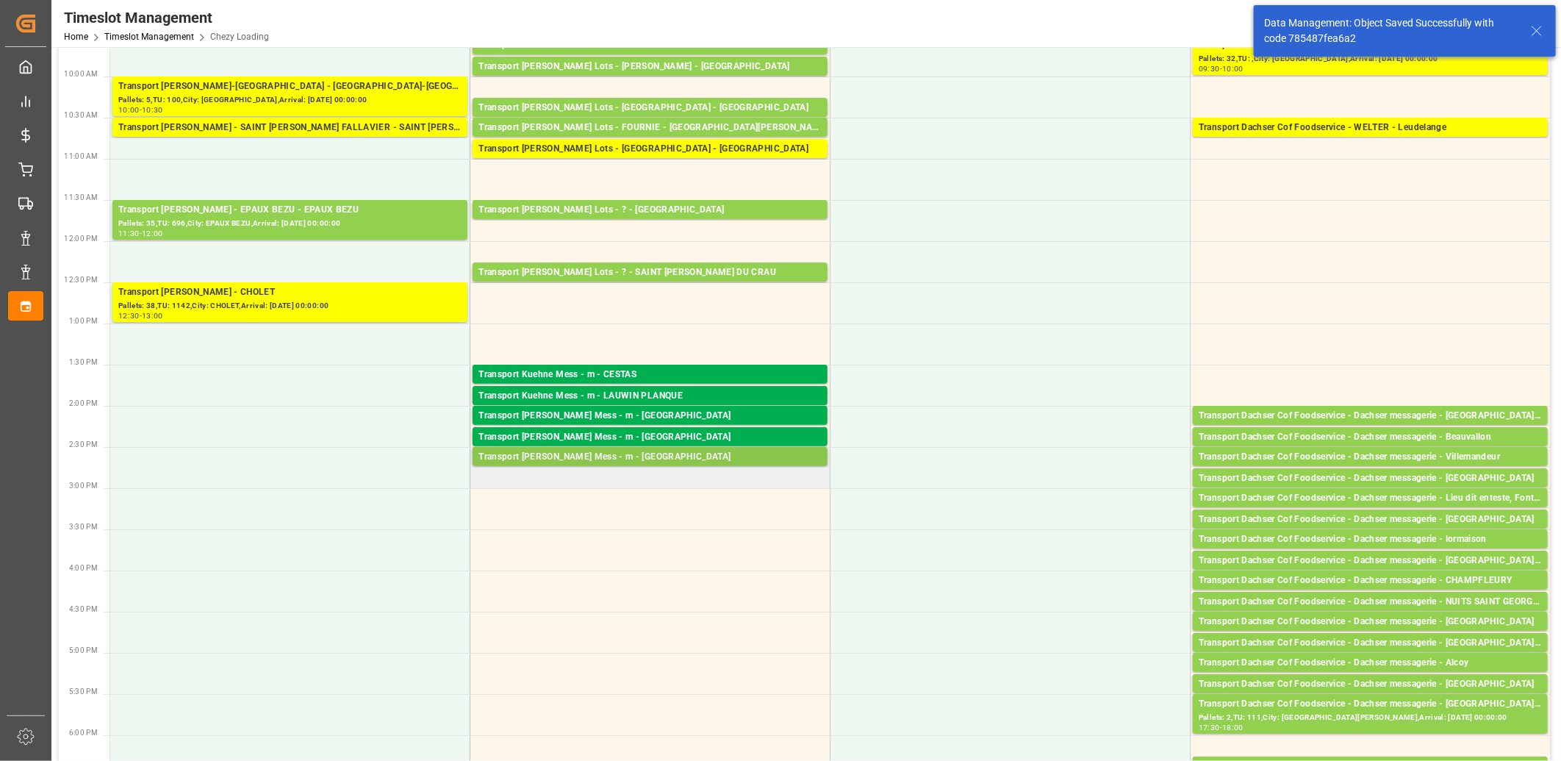
click at [620, 457] on div "Transport [PERSON_NAME] Mess - m - [GEOGRAPHIC_DATA]" at bounding box center [650, 457] width 343 height 15
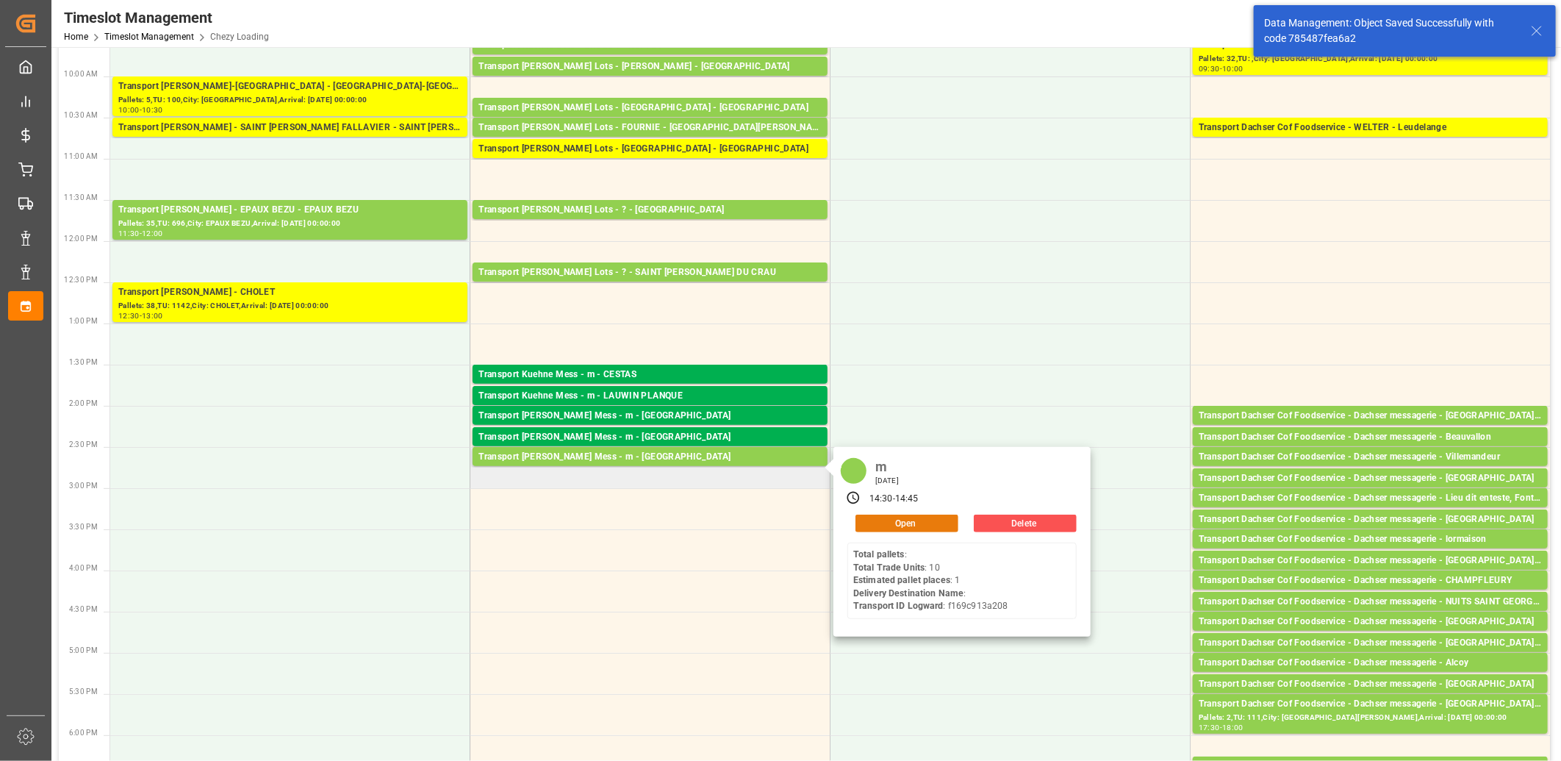
click at [864, 523] on button "Open" at bounding box center [907, 524] width 103 height 18
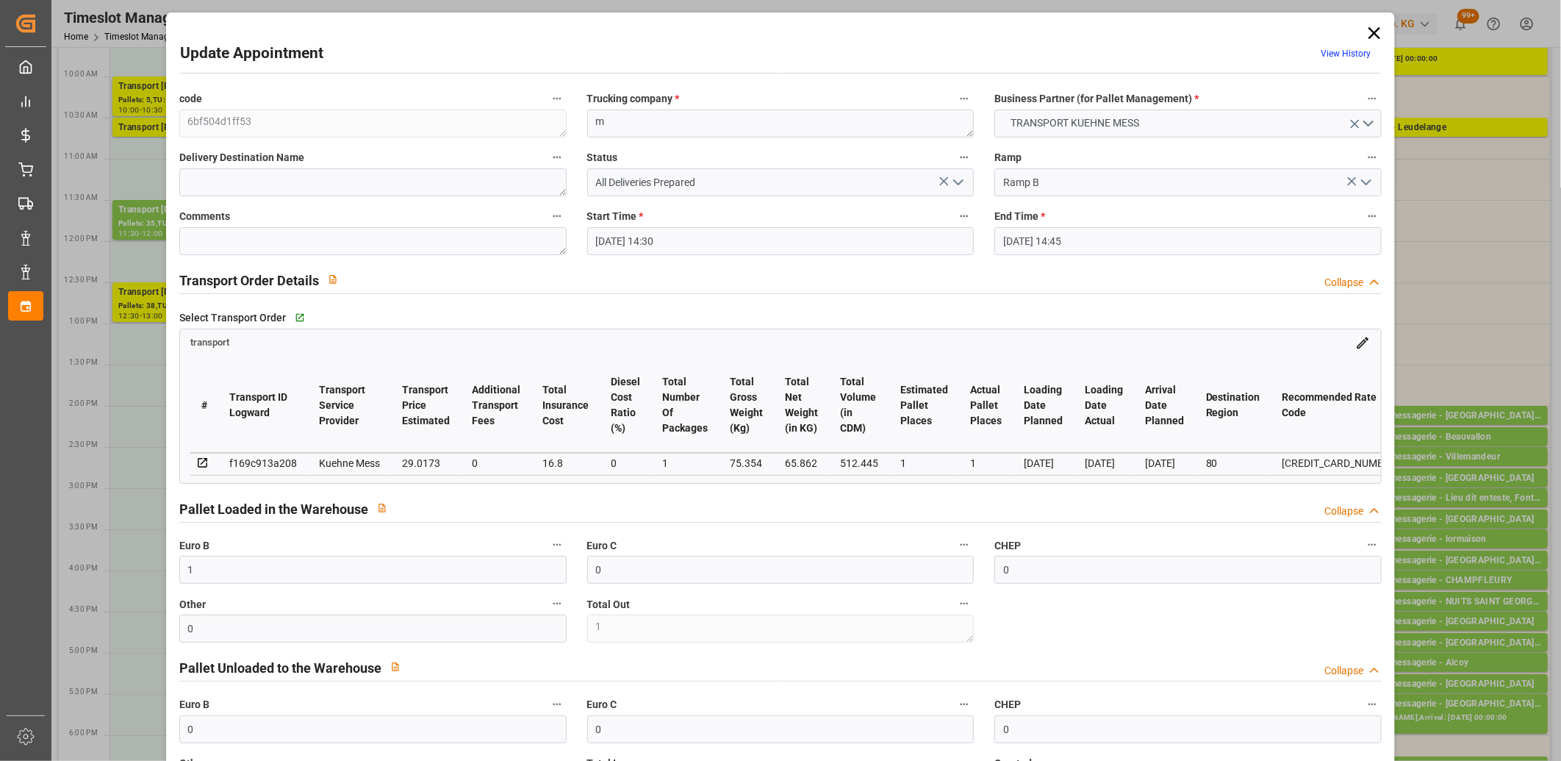
click at [957, 180] on icon "open menu" at bounding box center [959, 182] width 18 height 18
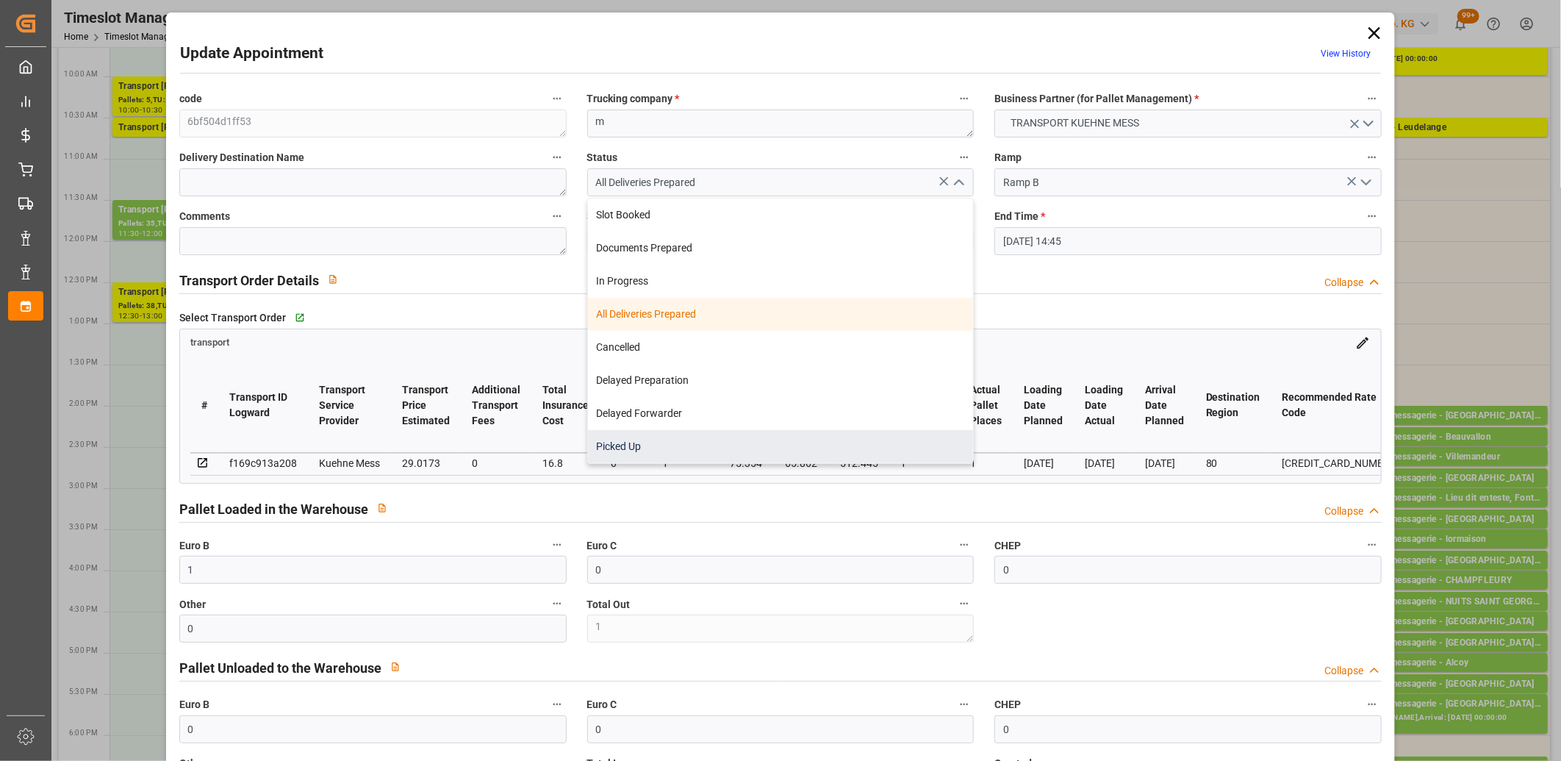
click at [790, 438] on div "Picked Up" at bounding box center [781, 446] width 386 height 33
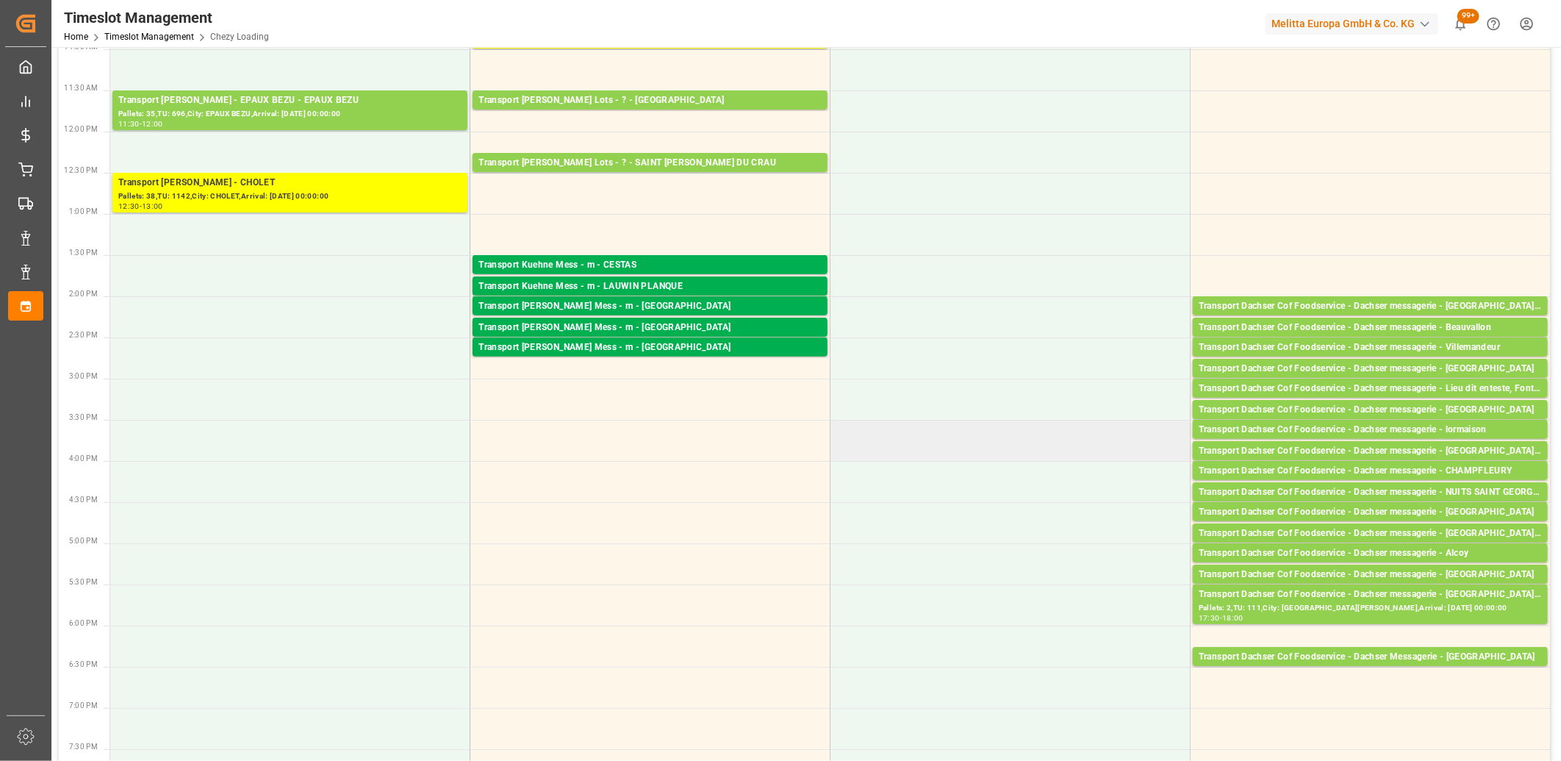
scroll to position [326, 0]
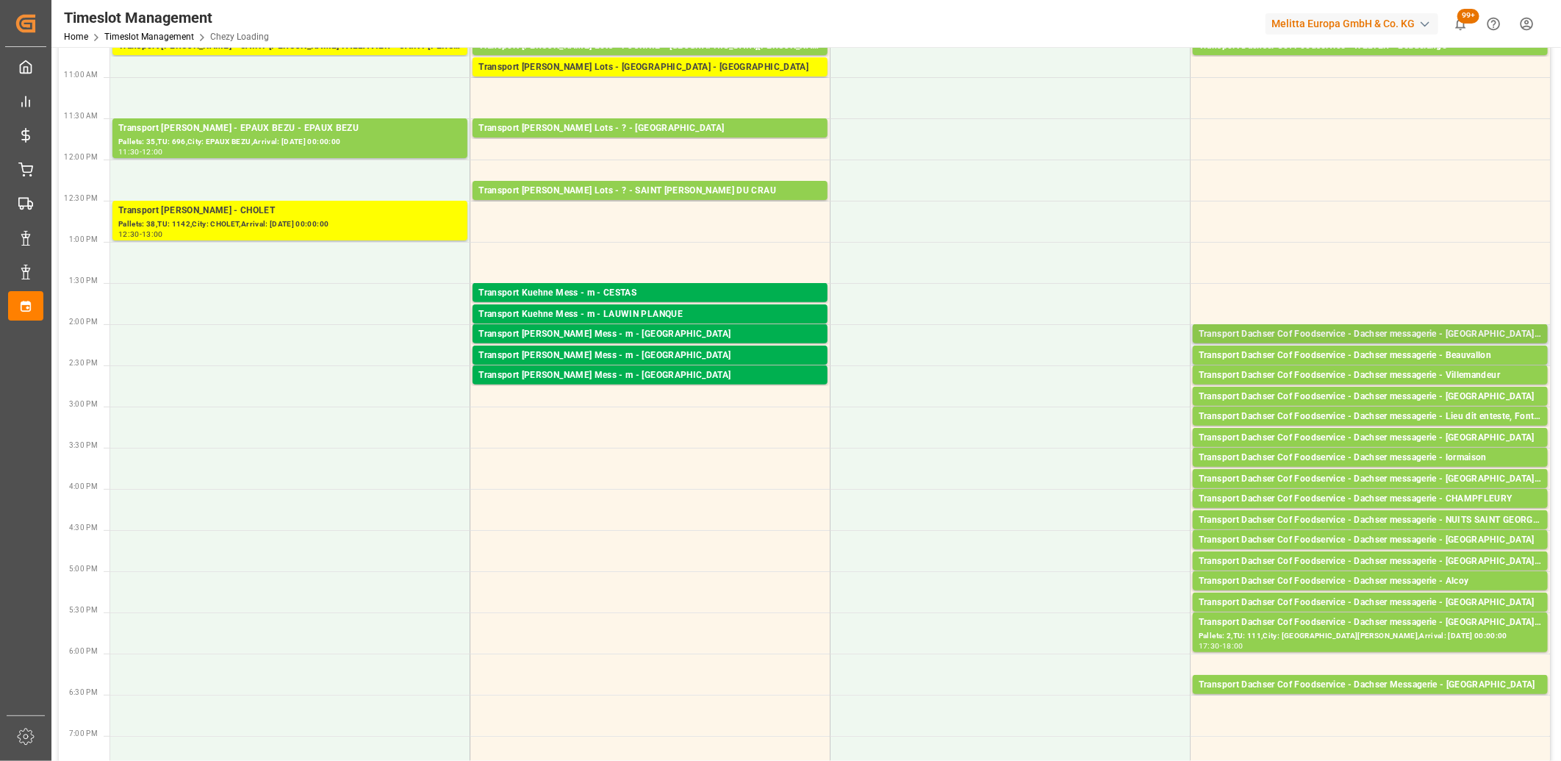
click at [1267, 332] on div "Transport Dachser Cof Foodservice - Dachser messagerie - [GEOGRAPHIC_DATA] [GEO…" at bounding box center [1370, 334] width 343 height 15
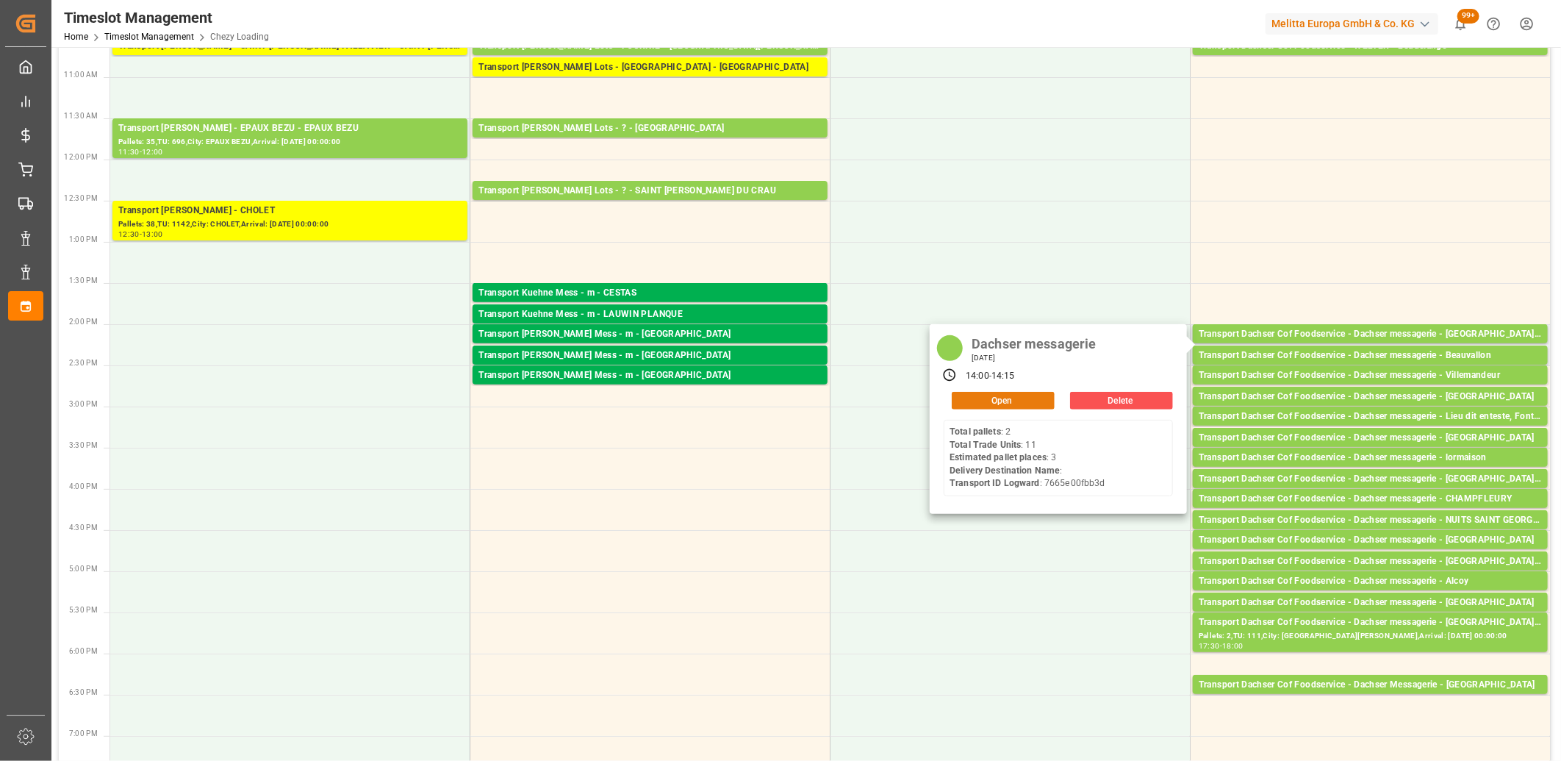
click at [1005, 406] on button "Open" at bounding box center [1003, 401] width 103 height 18
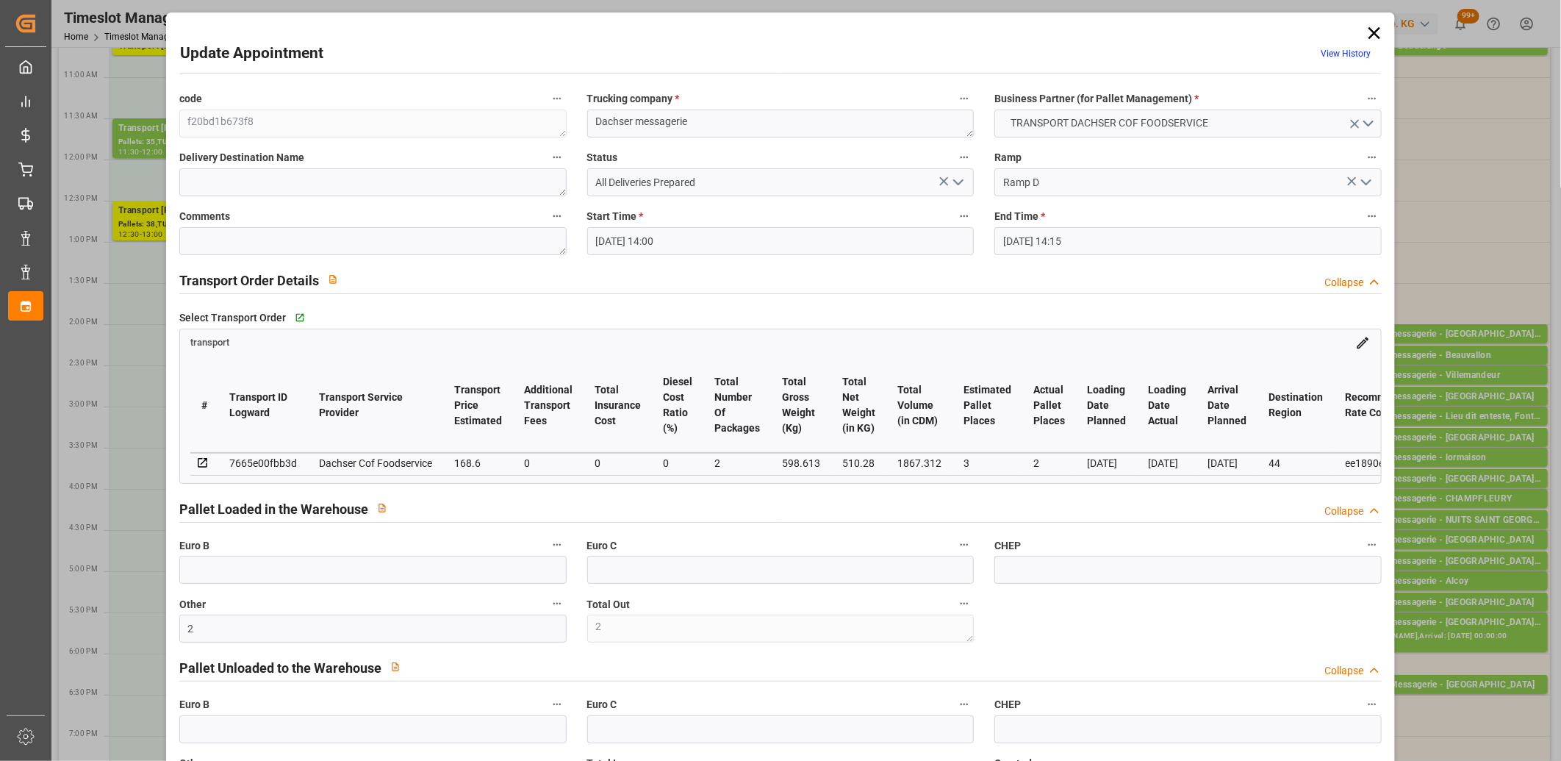
click at [959, 185] on icon "open menu" at bounding box center [959, 182] width 18 height 18
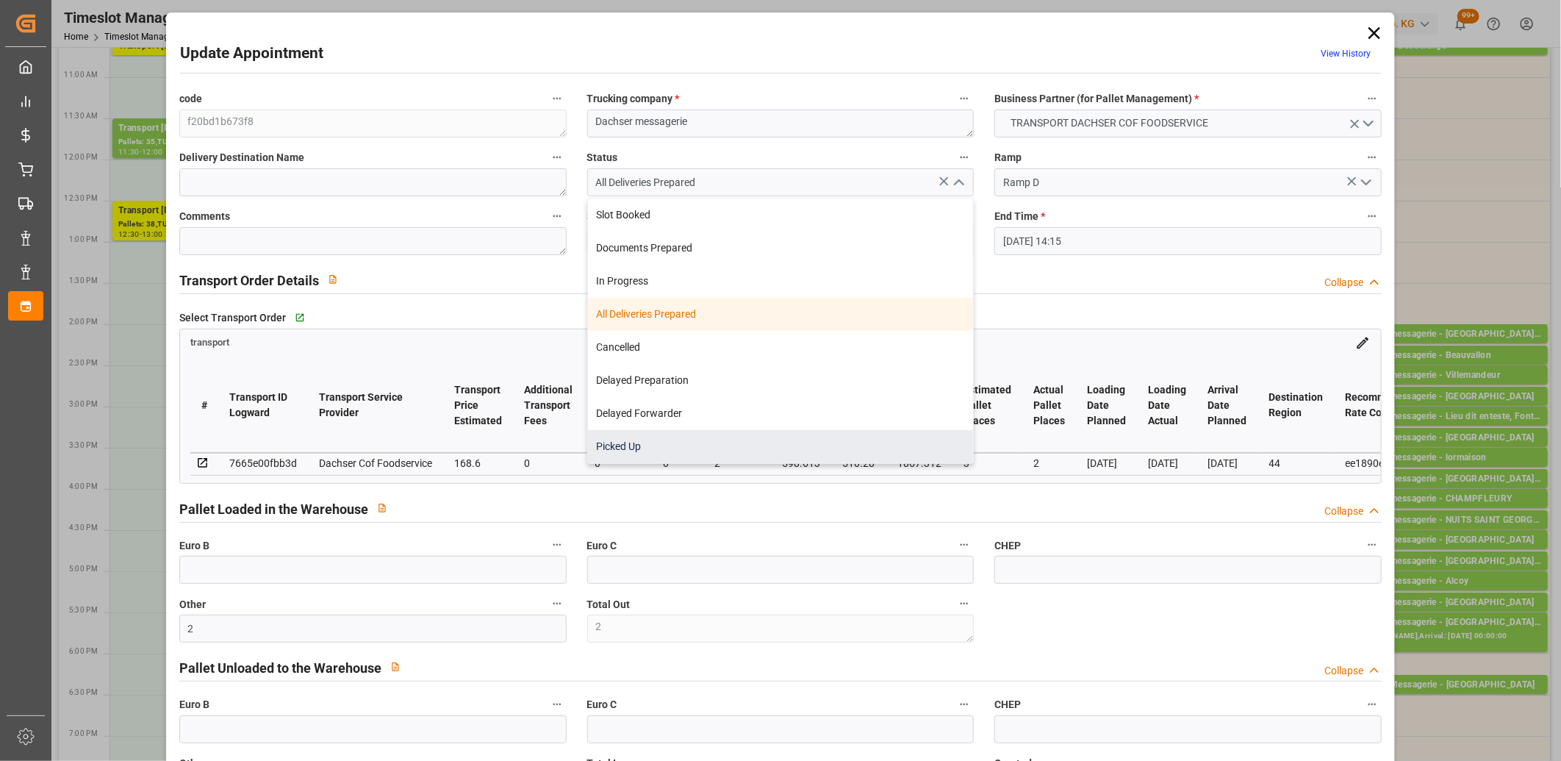
click at [812, 437] on div "Picked Up" at bounding box center [781, 446] width 386 height 33
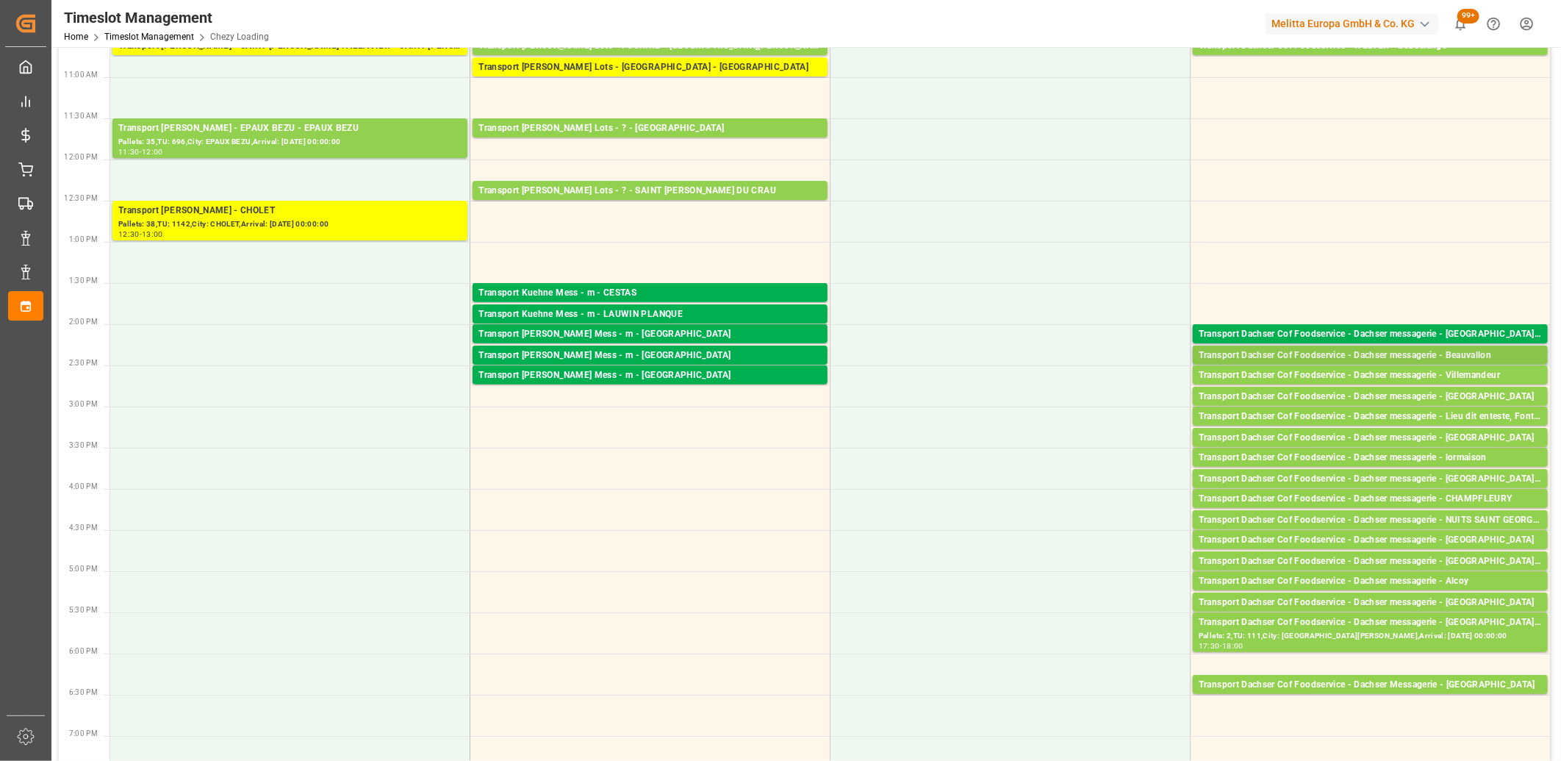
click at [1292, 356] on div "Transport Dachser Cof Foodservice - Dachser messagerie - Beauvallon" at bounding box center [1370, 355] width 343 height 15
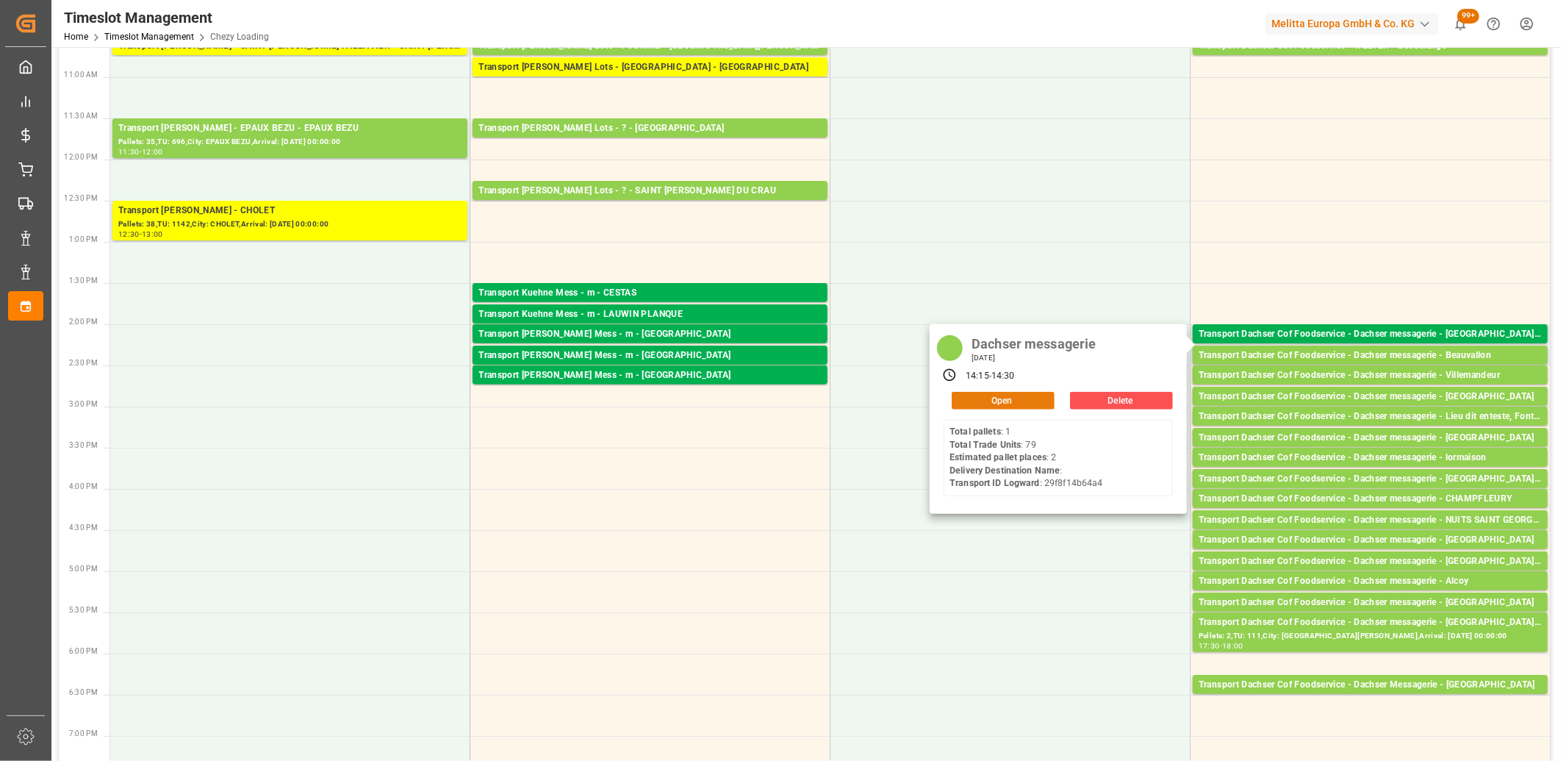
click at [1018, 404] on button "Open" at bounding box center [1003, 401] width 103 height 18
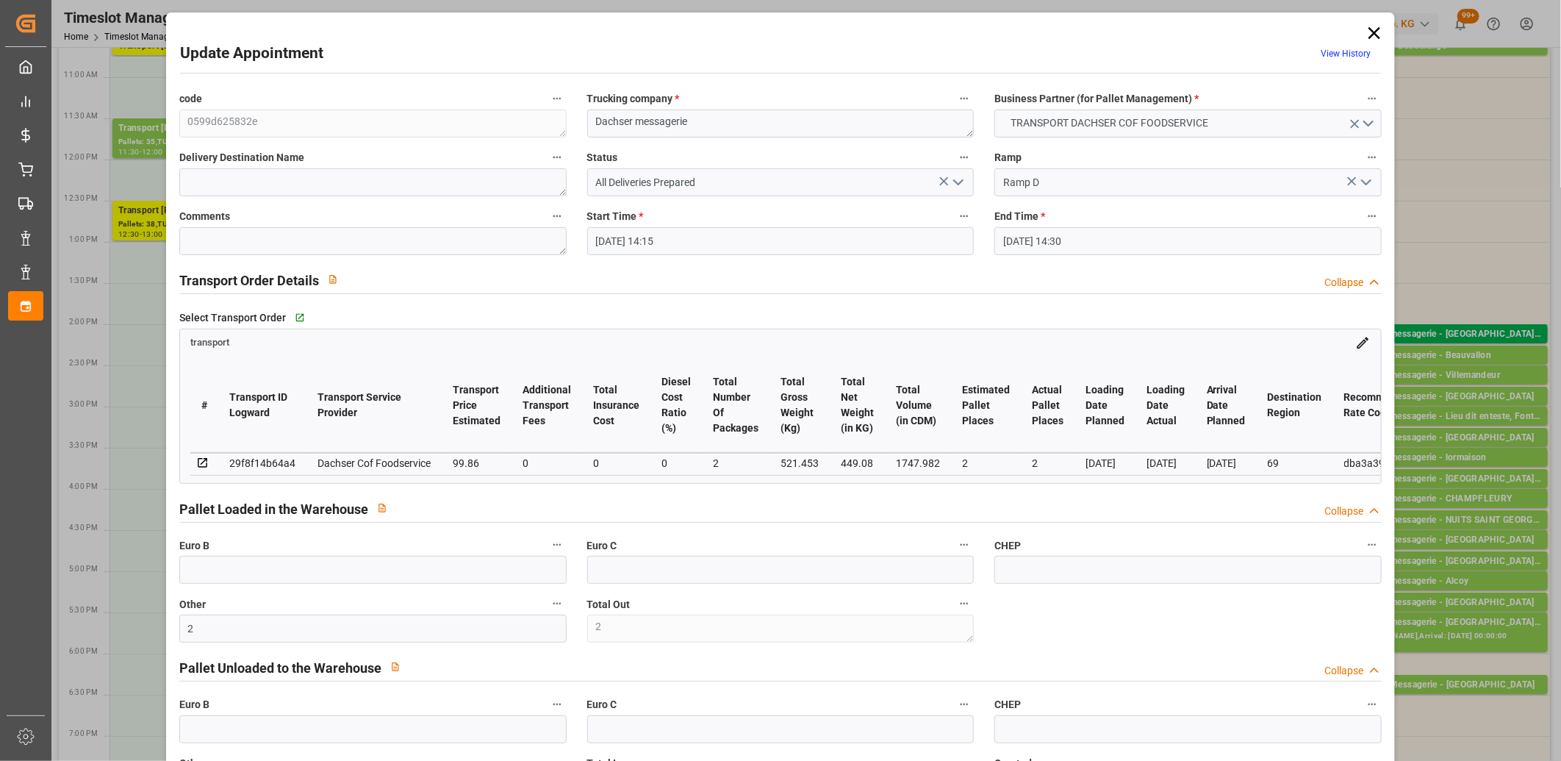
click at [959, 179] on icon "open menu" at bounding box center [959, 182] width 18 height 18
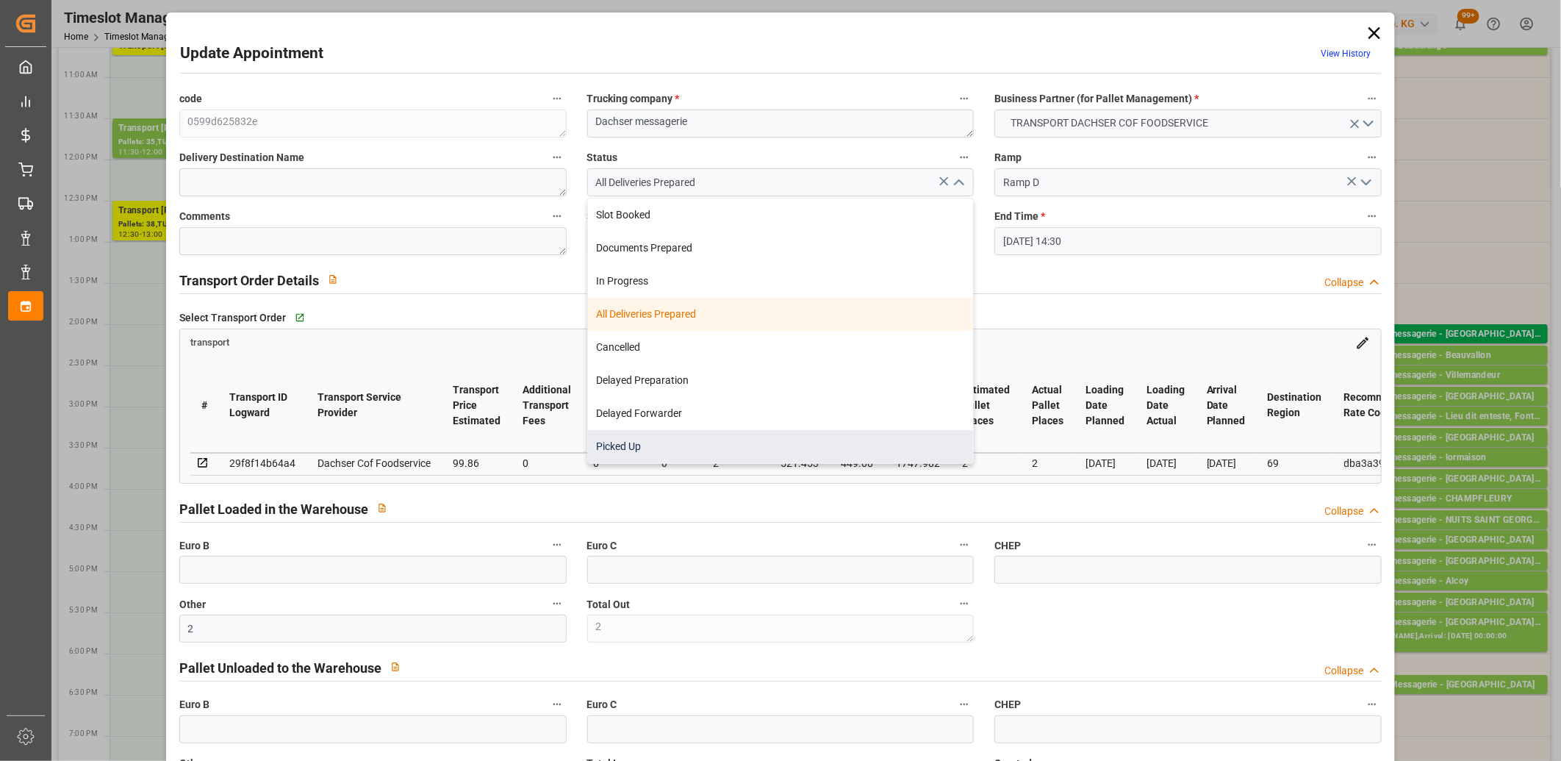
click at [826, 440] on div "Picked Up" at bounding box center [781, 446] width 386 height 33
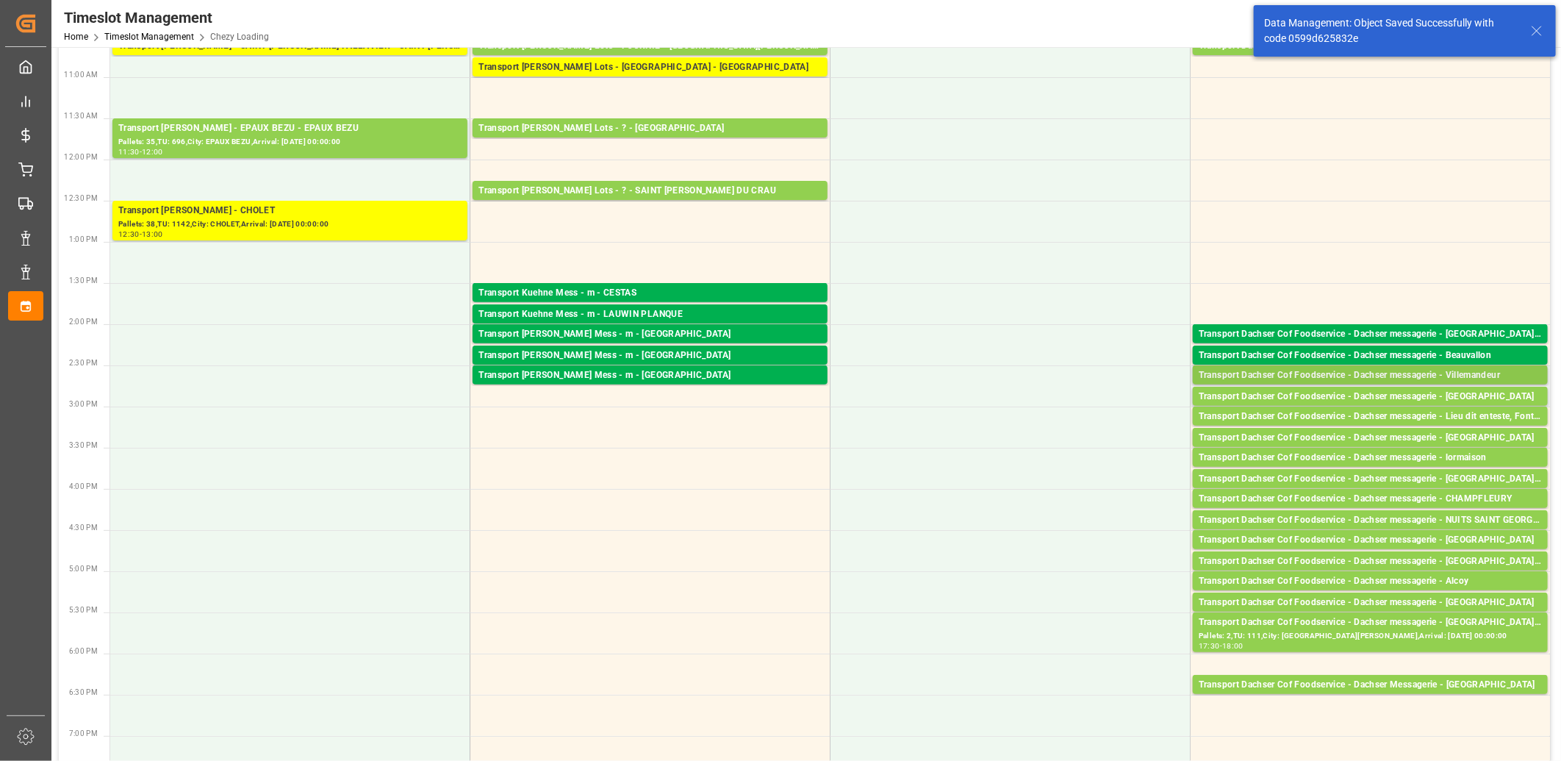
click at [1291, 376] on div "Transport Dachser Cof Foodservice - Dachser messagerie - Villemandeur" at bounding box center [1370, 375] width 343 height 15
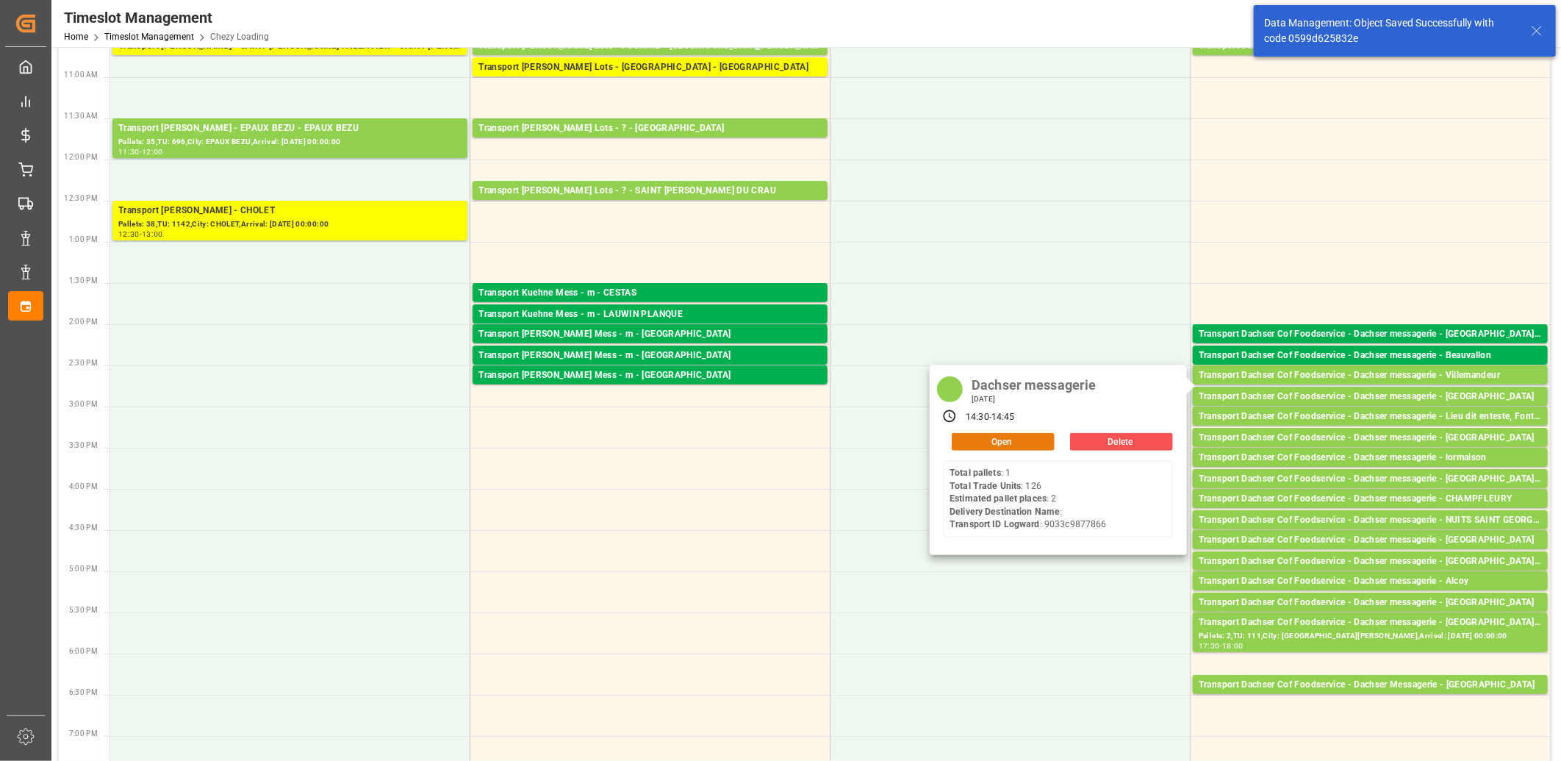
click at [1042, 437] on button "Open" at bounding box center [1003, 442] width 103 height 18
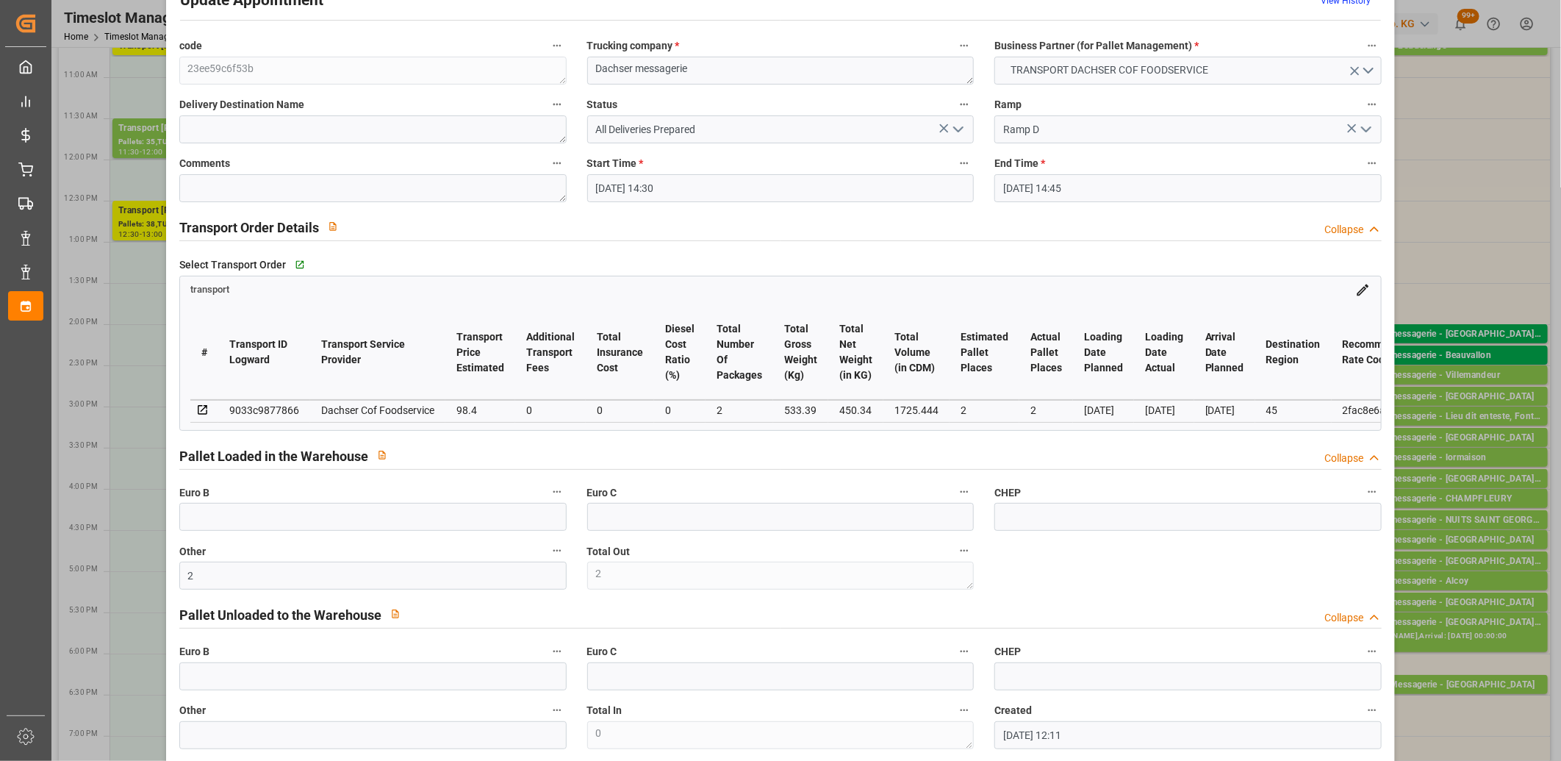
scroll to position [0, 0]
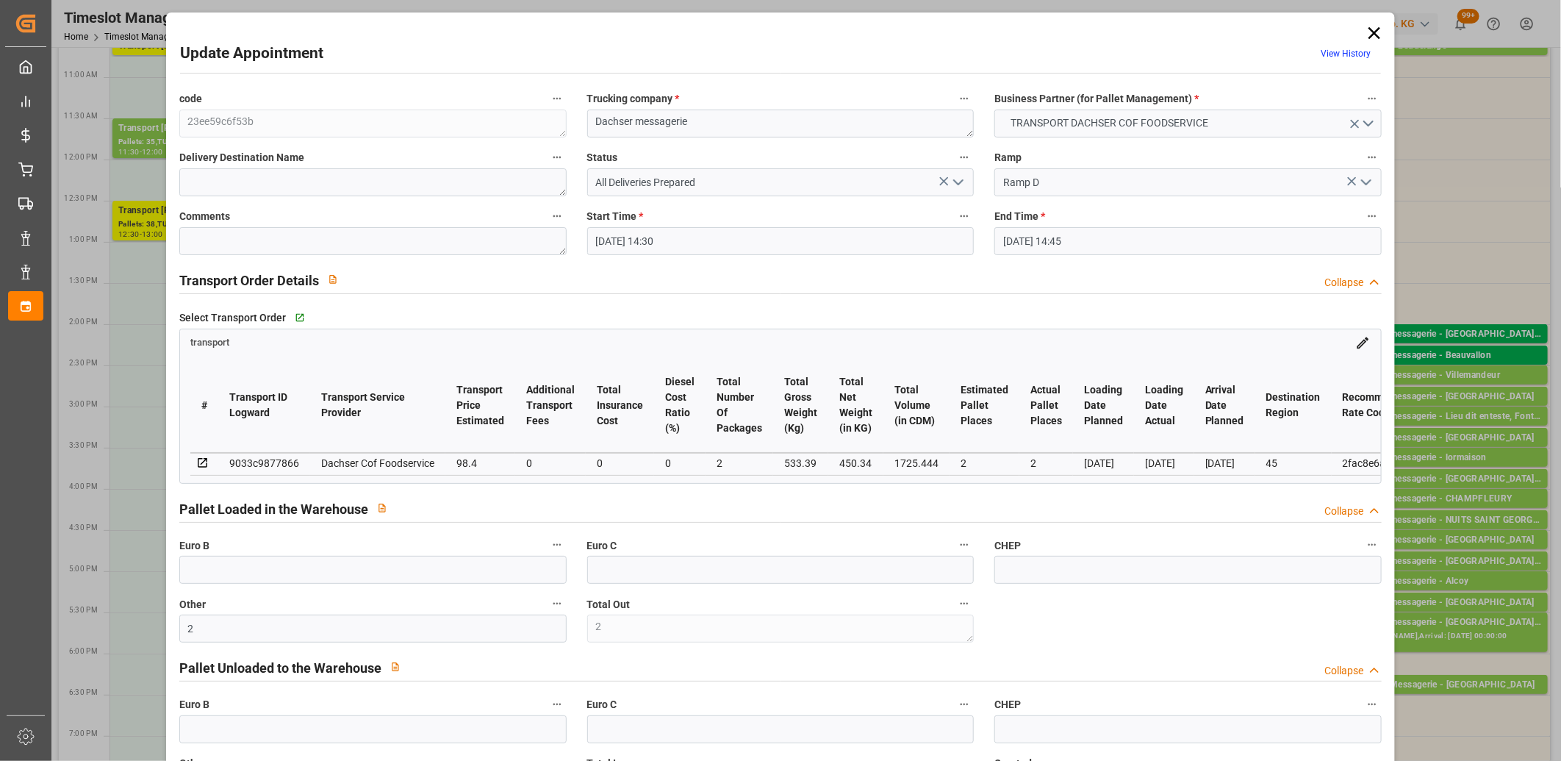
click at [959, 180] on polyline "open menu" at bounding box center [958, 182] width 9 height 4
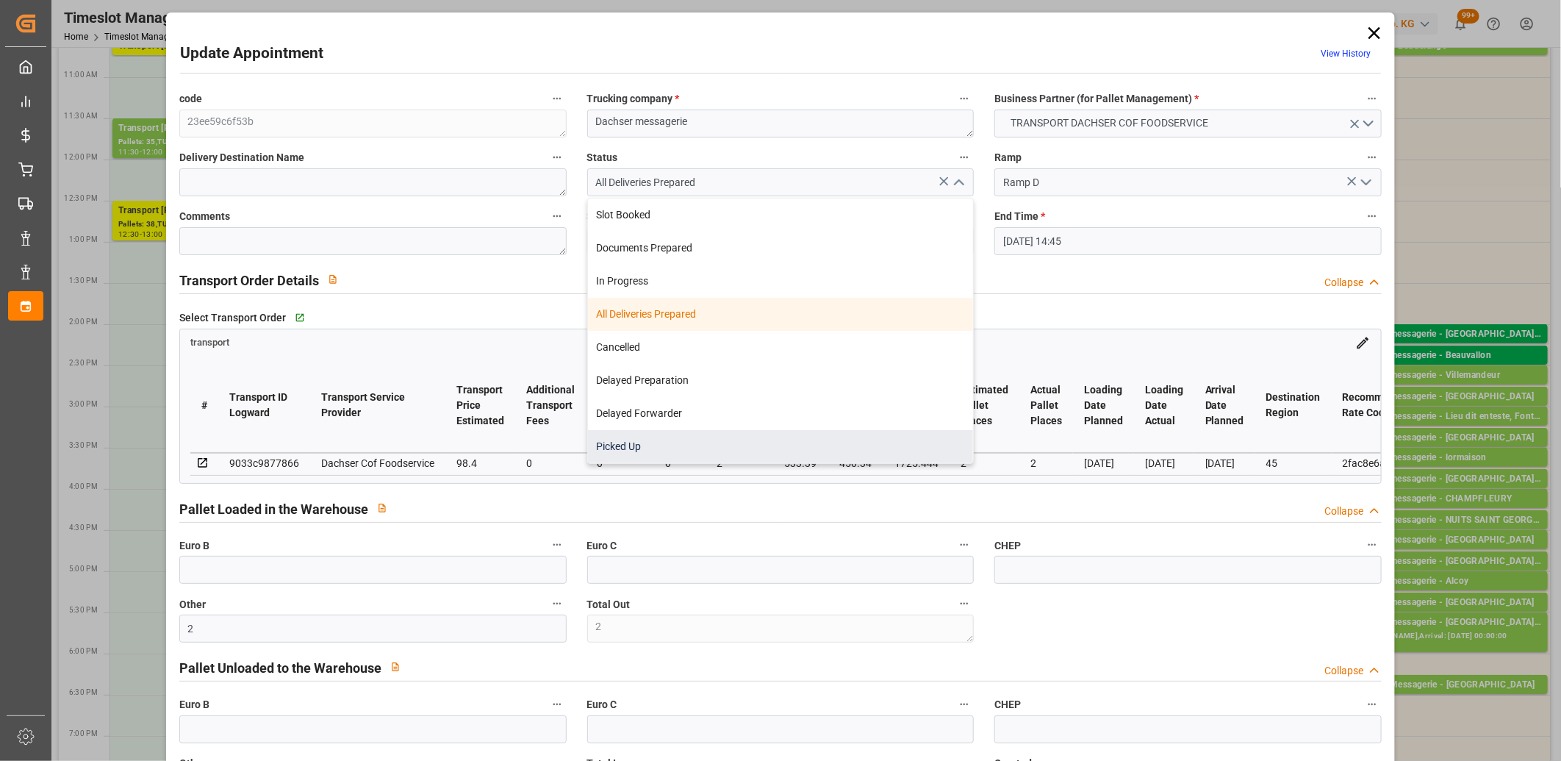
click at [851, 437] on div "Picked Up" at bounding box center [781, 446] width 386 height 33
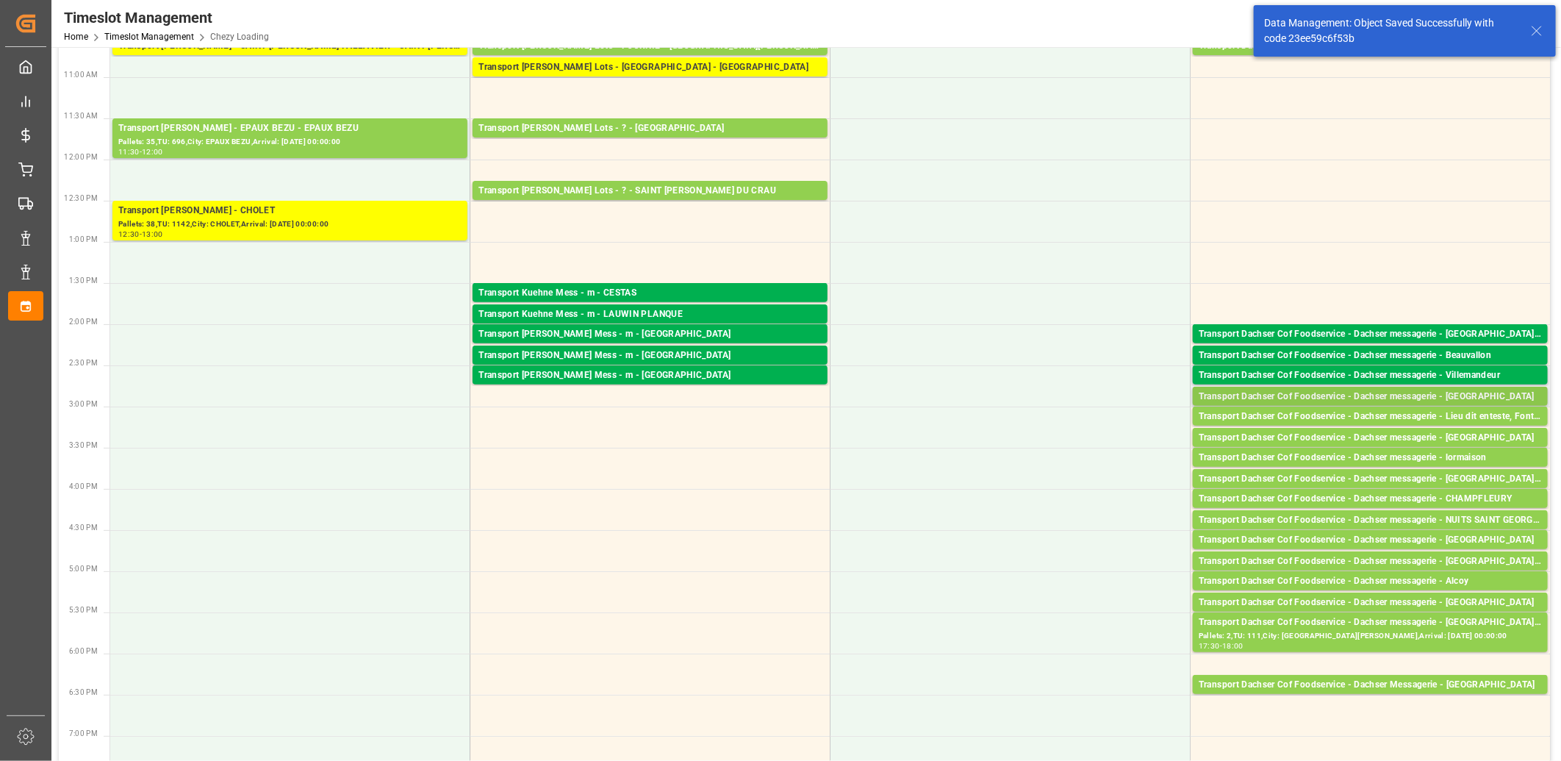
click at [1328, 394] on div "Transport Dachser Cof Foodservice - Dachser messagerie - [GEOGRAPHIC_DATA]" at bounding box center [1370, 397] width 343 height 15
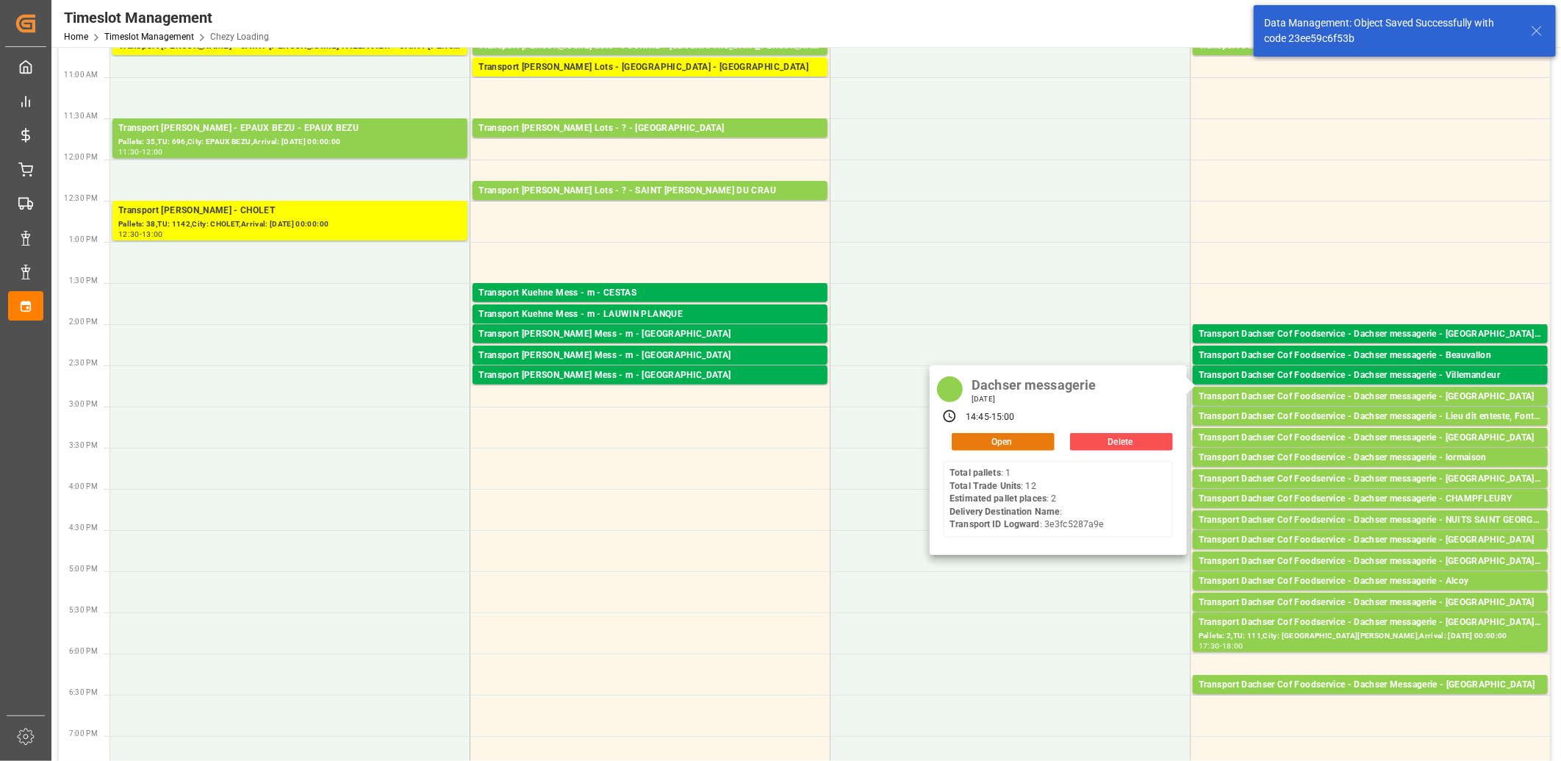
click at [1022, 443] on button "Open" at bounding box center [1003, 442] width 103 height 18
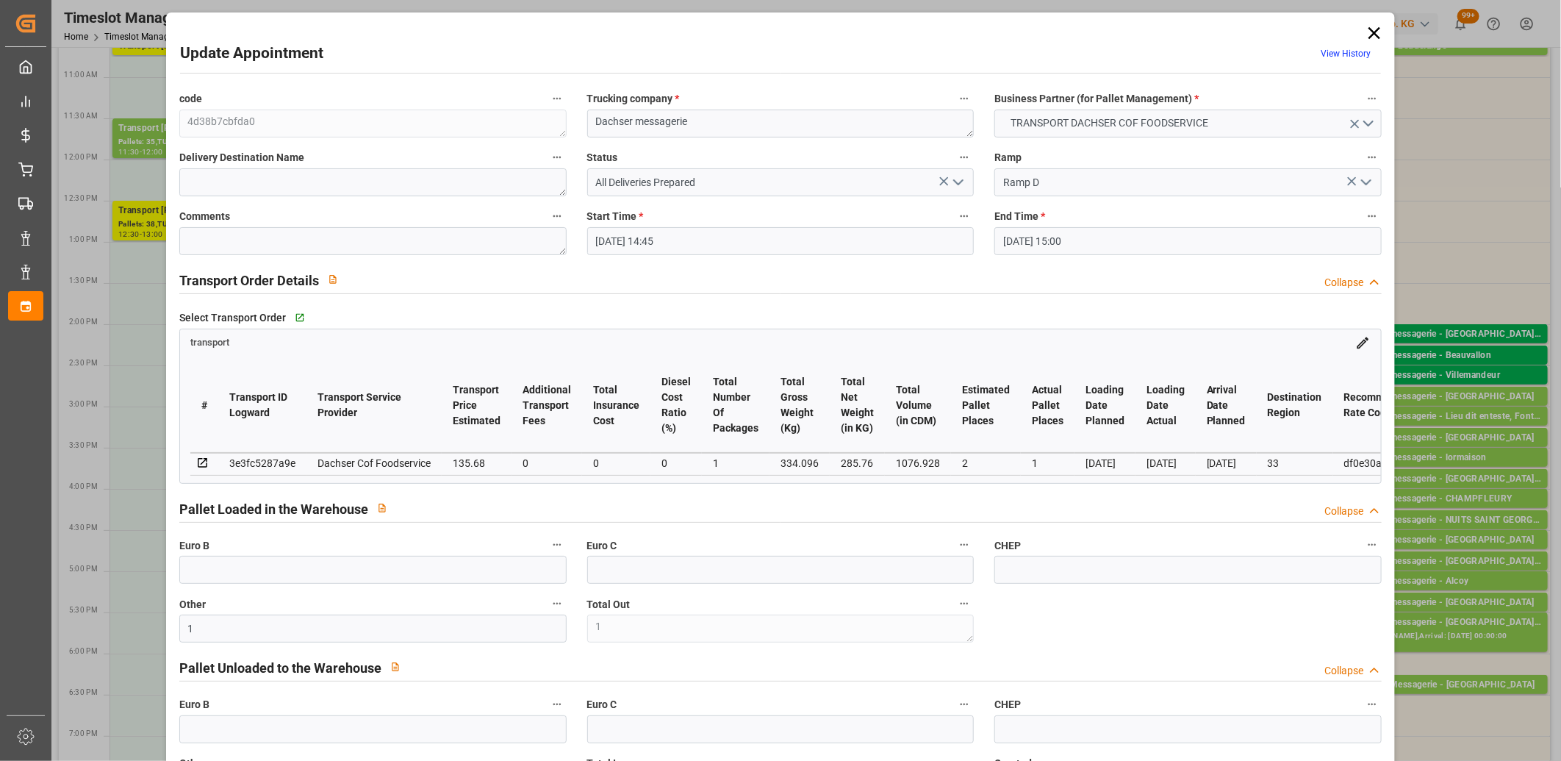
click at [958, 185] on icon "open menu" at bounding box center [959, 182] width 18 height 18
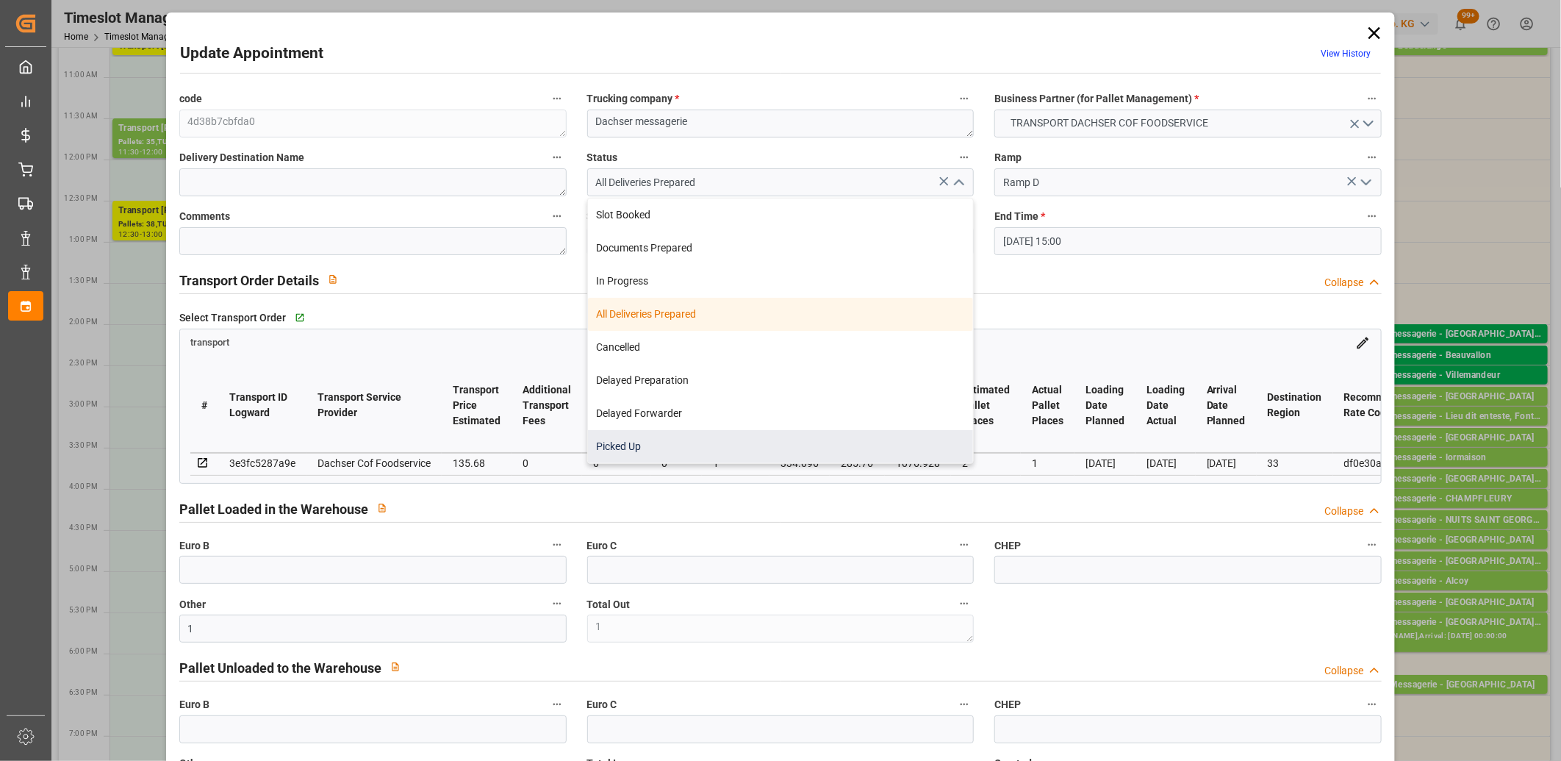
click at [856, 435] on div "Picked Up" at bounding box center [781, 446] width 386 height 33
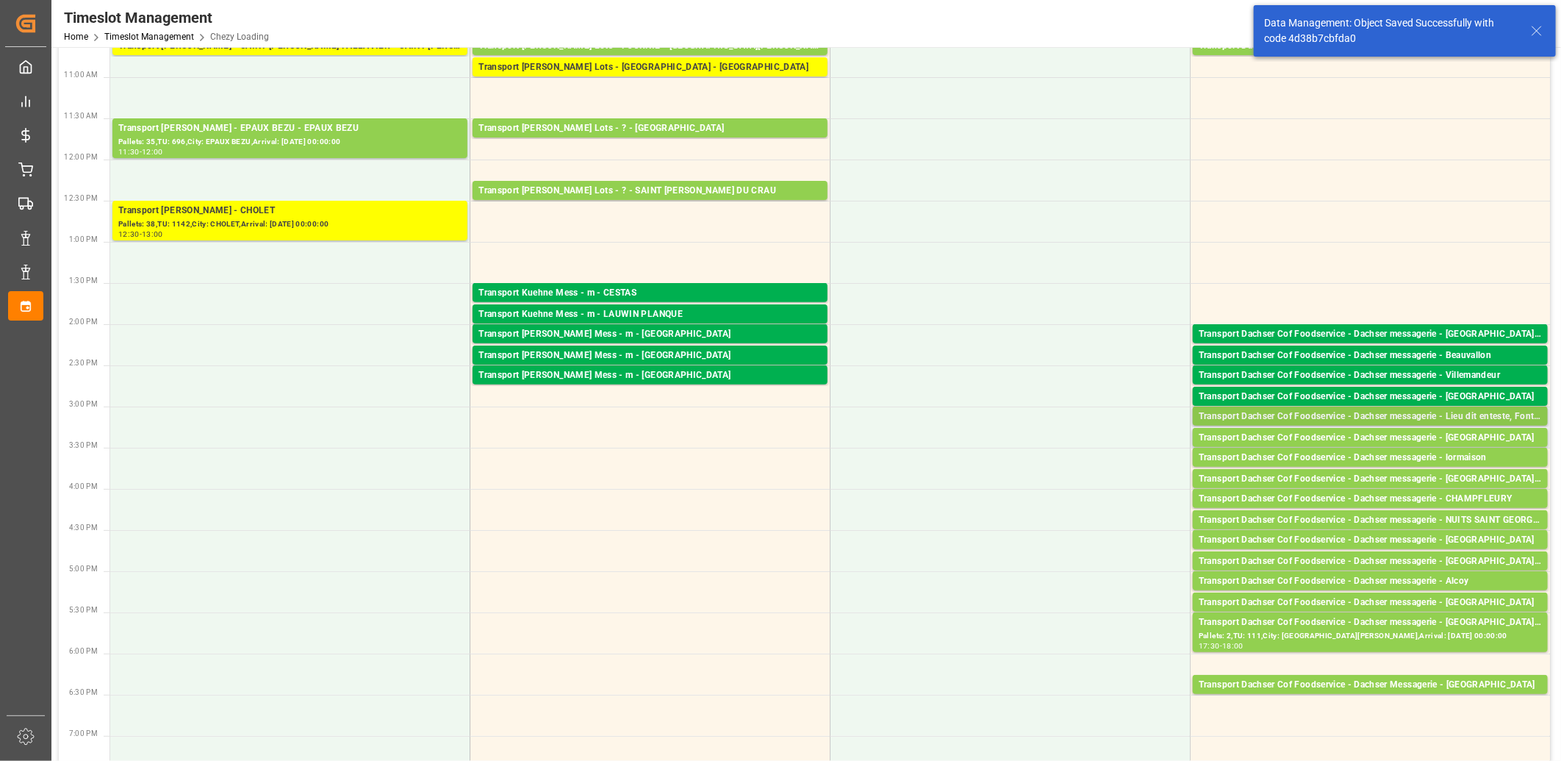
click at [1268, 416] on div "Transport Dachser Cof Foodservice - Dachser messagerie - Lieu dit enteste, Font…" at bounding box center [1370, 416] width 343 height 15
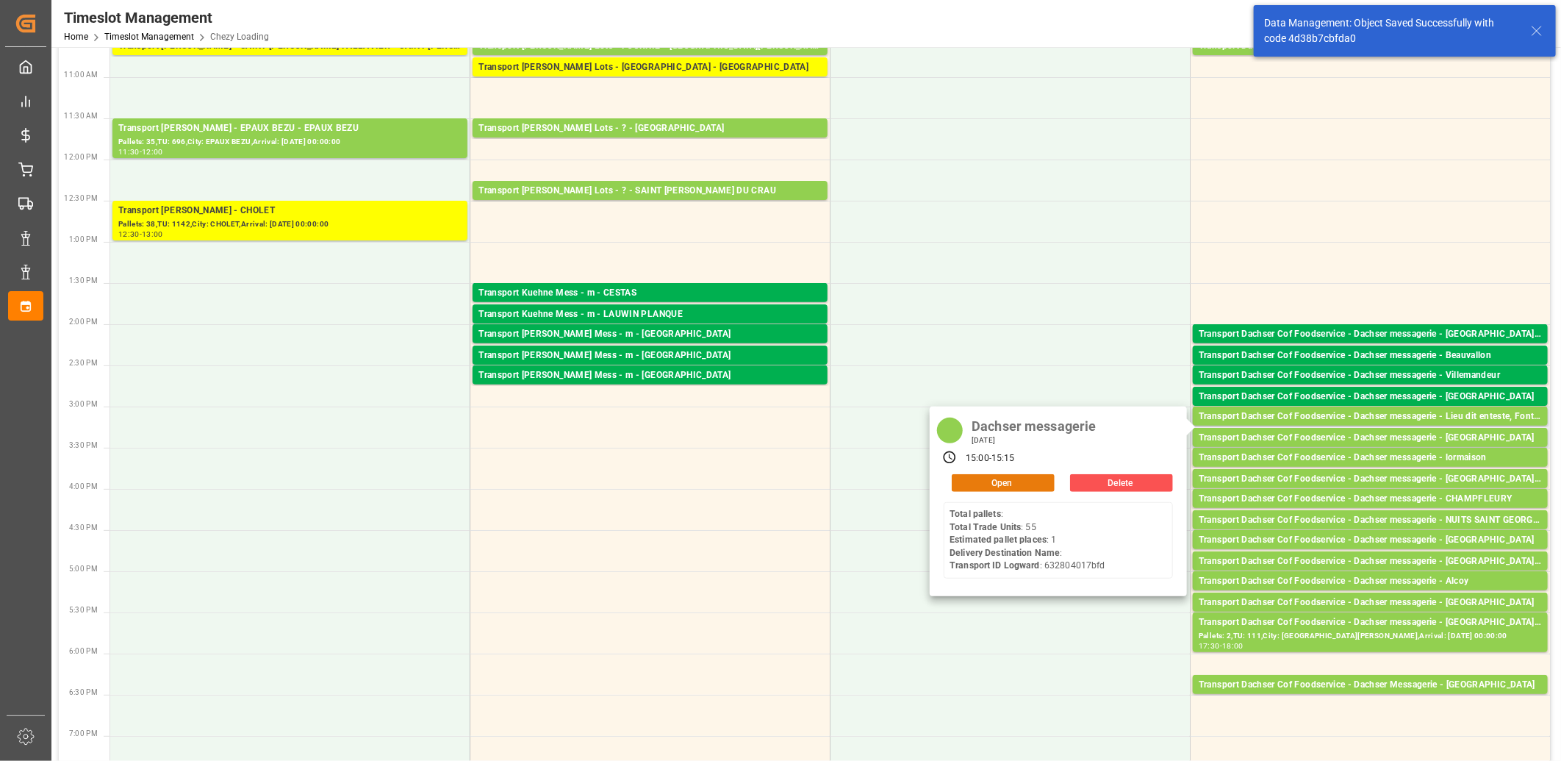
click at [1017, 484] on button "Open" at bounding box center [1003, 483] width 103 height 18
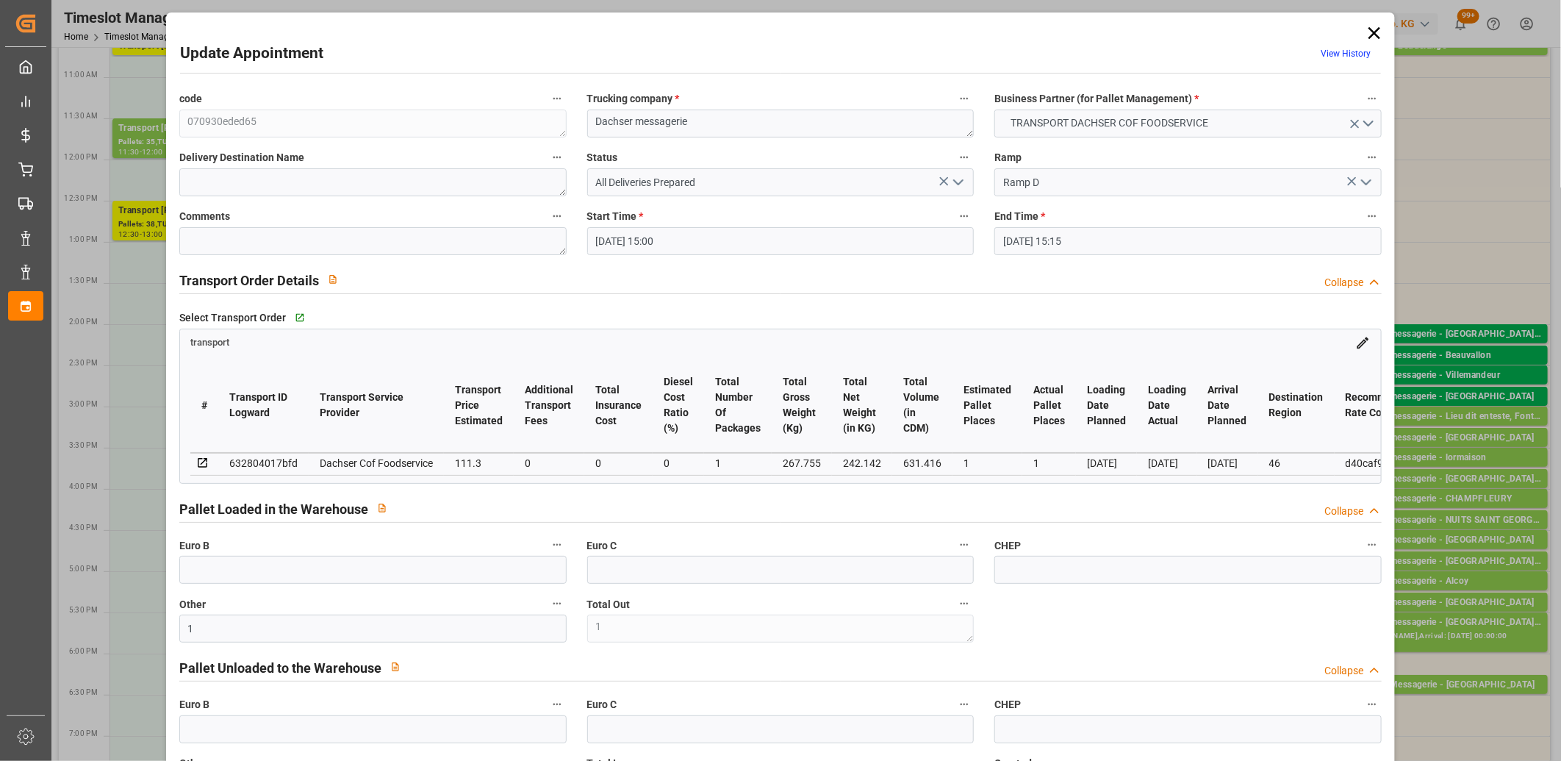
click at [952, 185] on icon "open menu" at bounding box center [959, 182] width 18 height 18
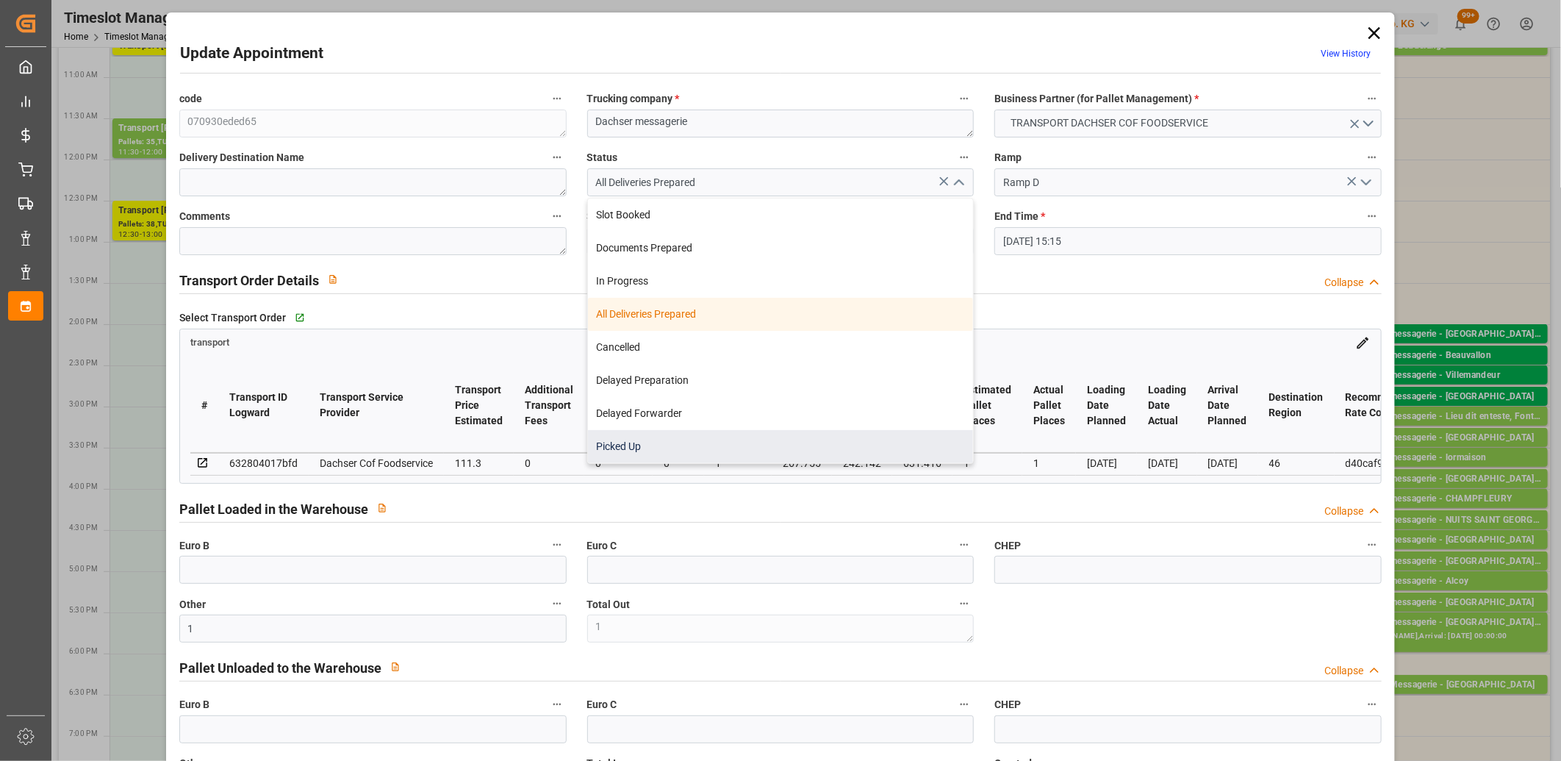
click at [792, 436] on div "Picked Up" at bounding box center [781, 446] width 386 height 33
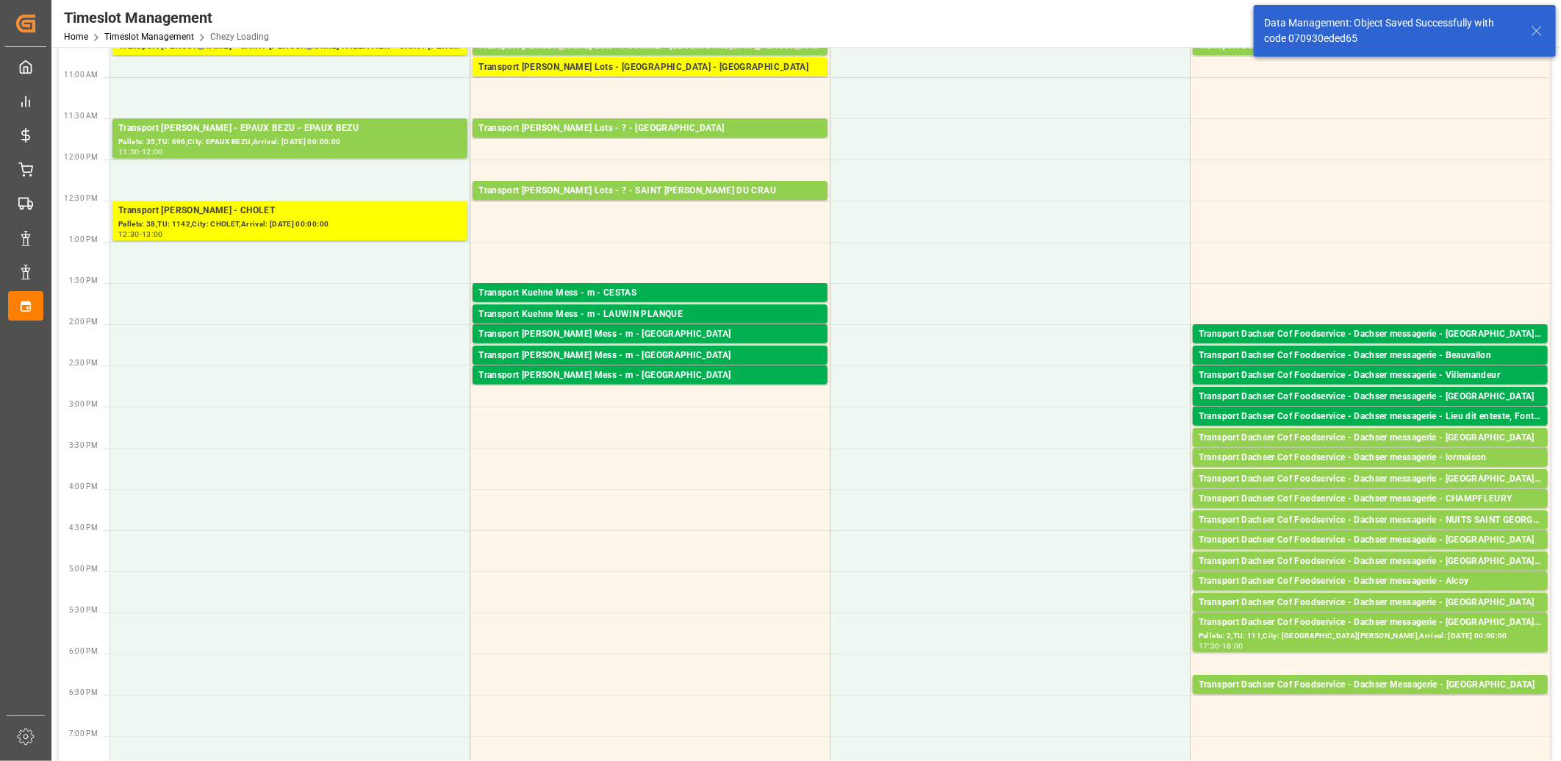
click at [1296, 435] on div "Transport Dachser Cof Foodservice - Dachser messagerie - [GEOGRAPHIC_DATA]" at bounding box center [1370, 438] width 343 height 15
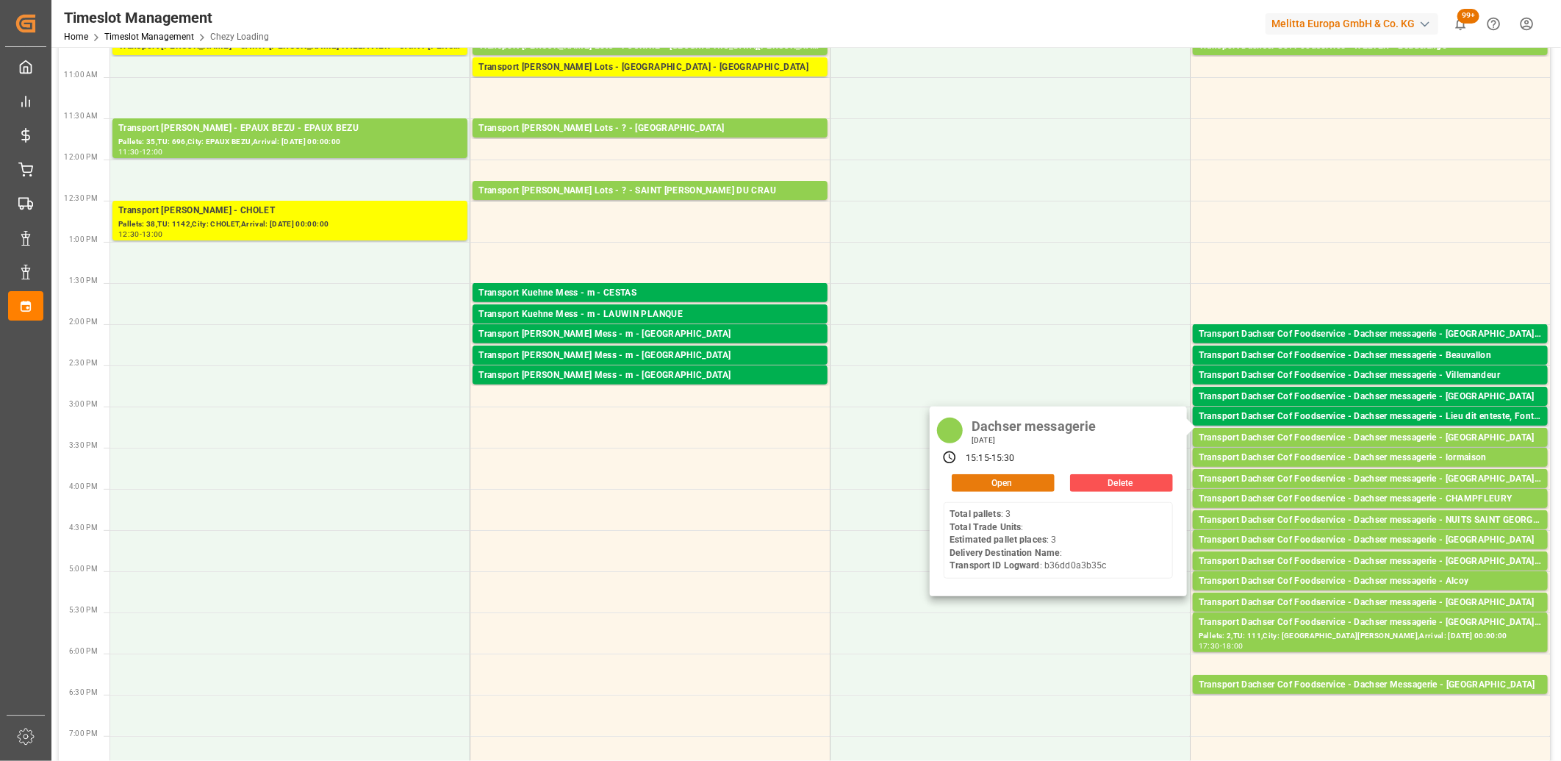
click at [1038, 485] on button "Open" at bounding box center [1003, 483] width 103 height 18
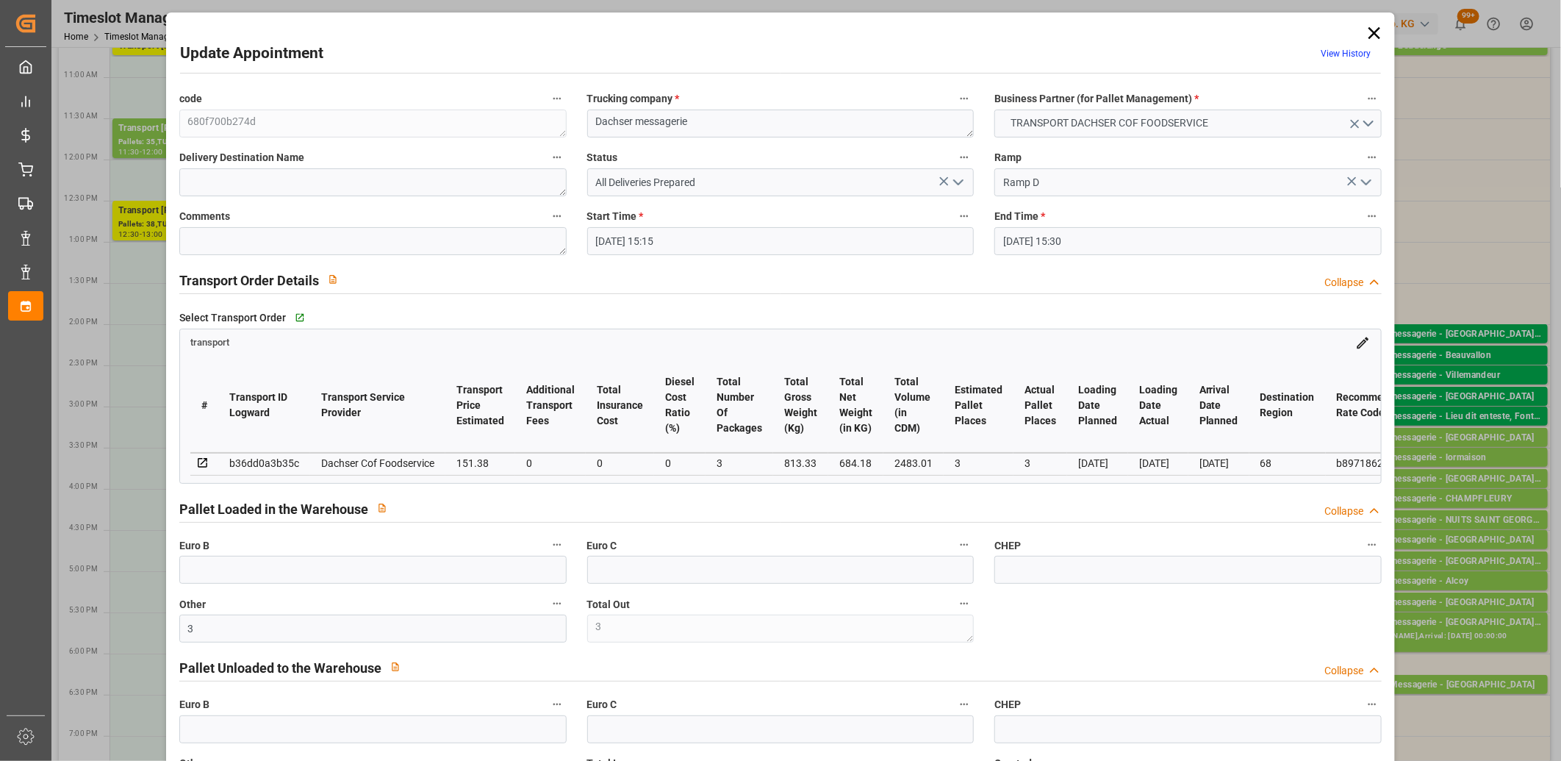
click at [957, 180] on icon "open menu" at bounding box center [959, 182] width 18 height 18
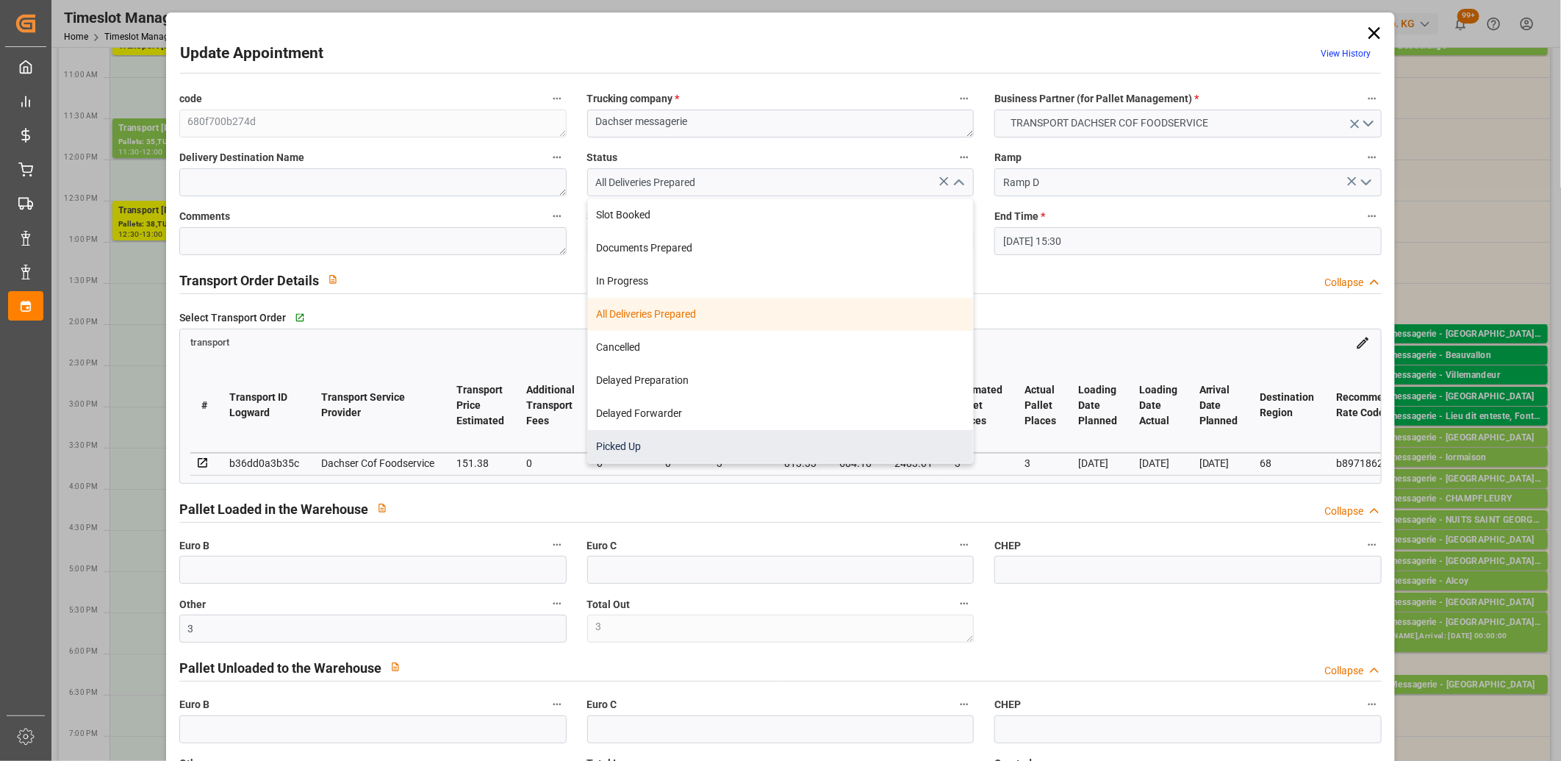
click at [815, 437] on div "Picked Up" at bounding box center [781, 446] width 386 height 33
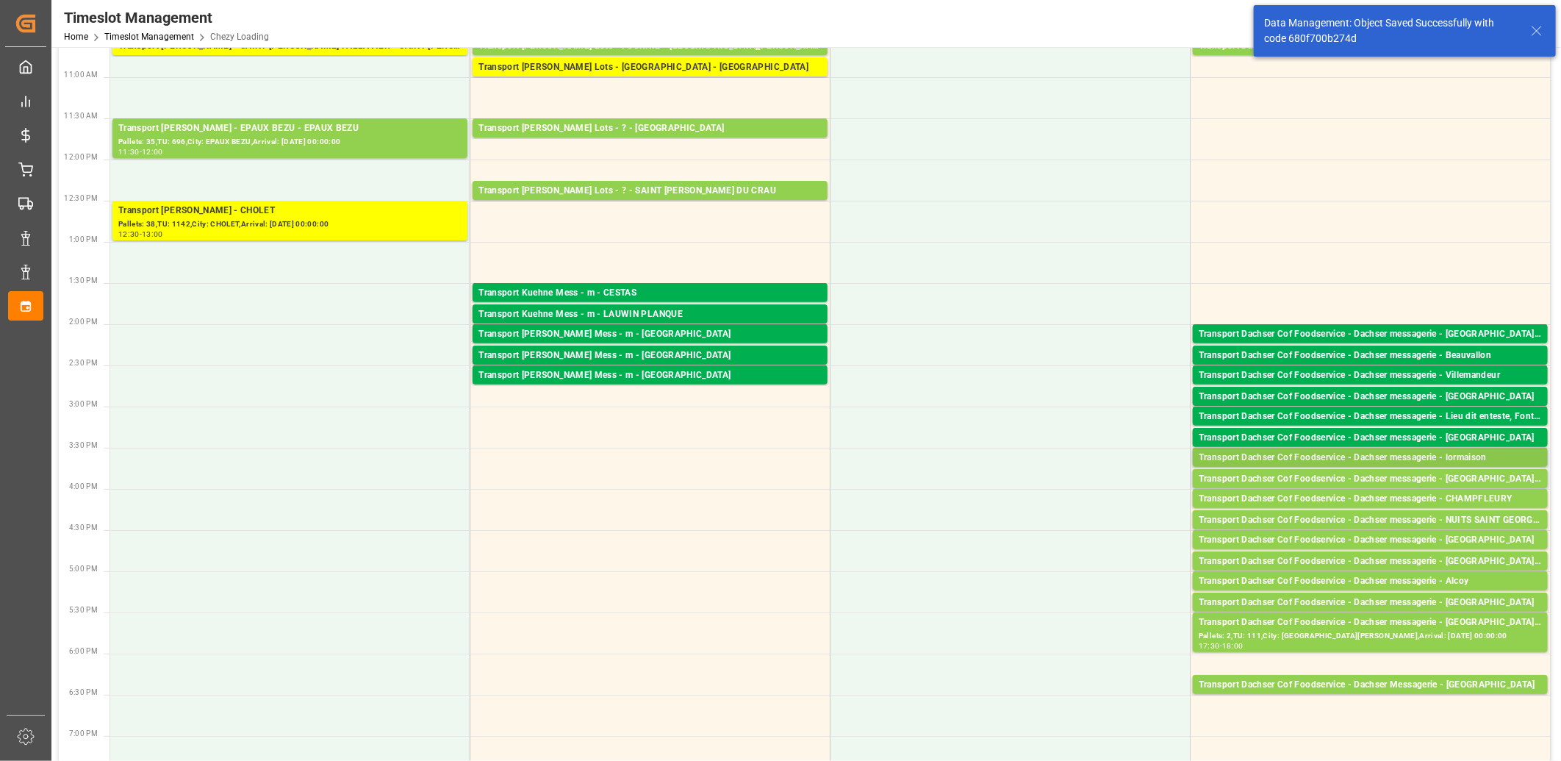
click at [1368, 457] on div "Transport Dachser Cof Foodservice - Dachser messagerie - lormaison" at bounding box center [1370, 458] width 343 height 15
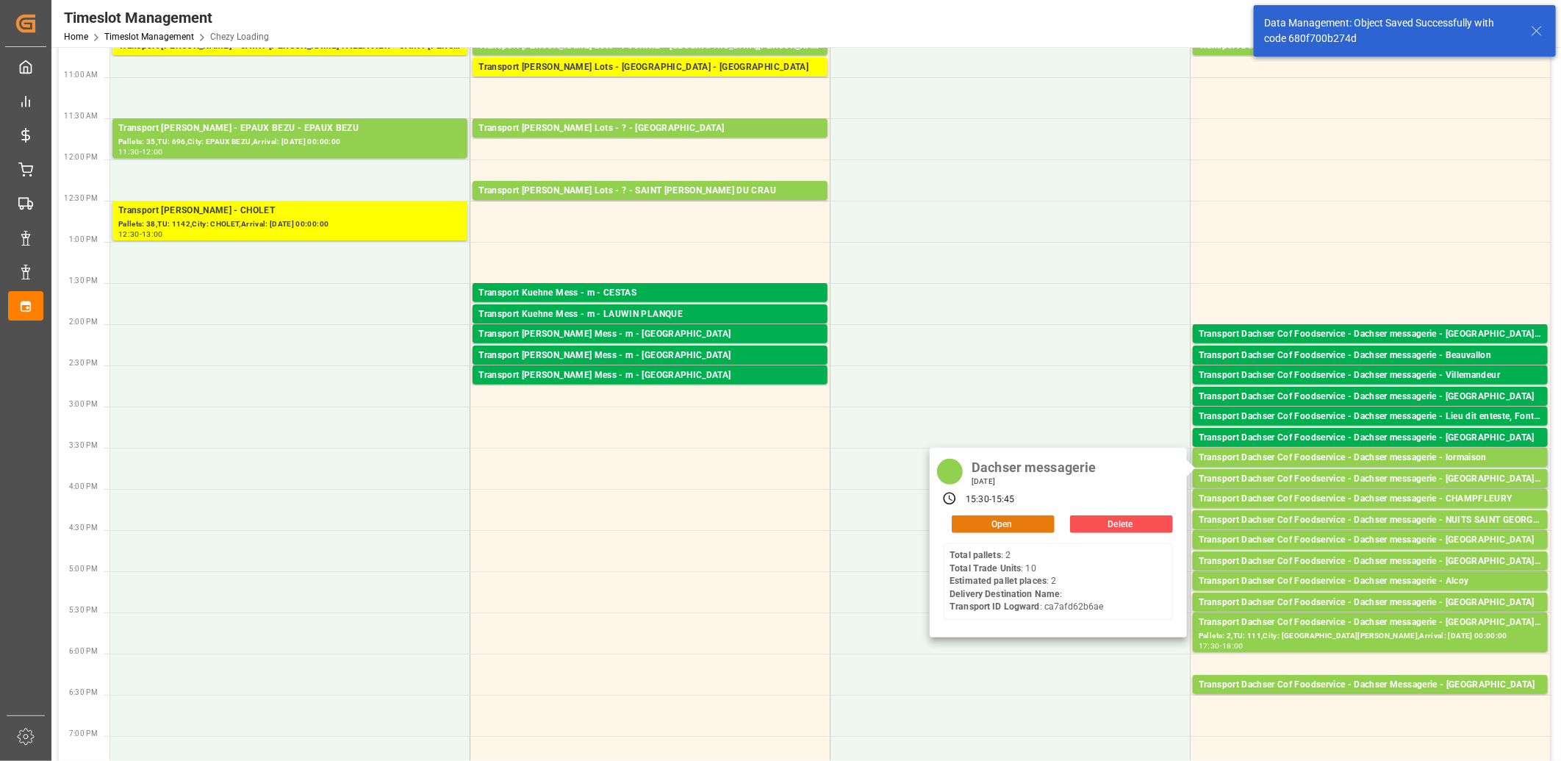
click at [1038, 522] on button "Open" at bounding box center [1003, 524] width 103 height 18
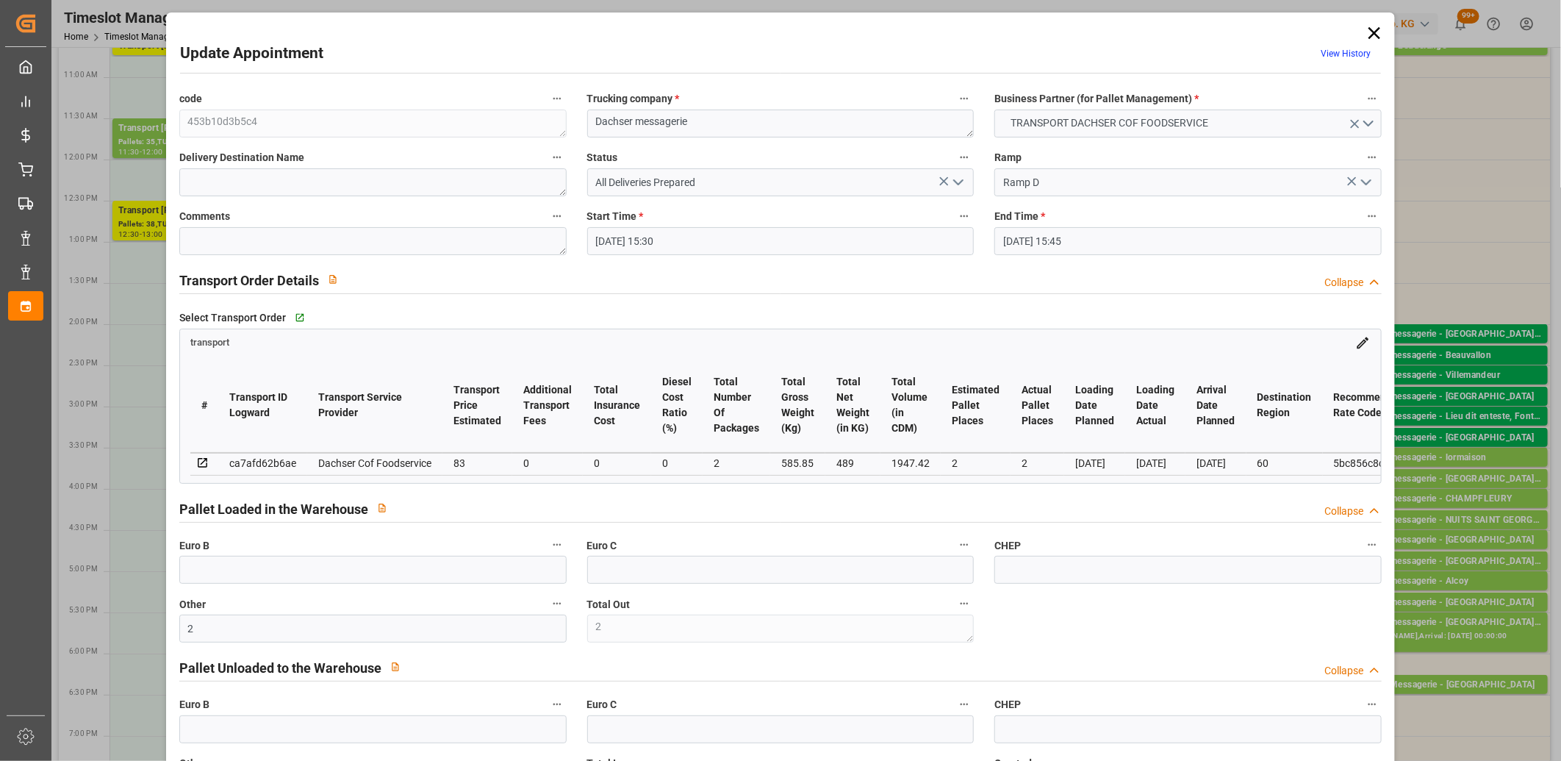
click at [959, 184] on icon "open menu" at bounding box center [959, 182] width 18 height 18
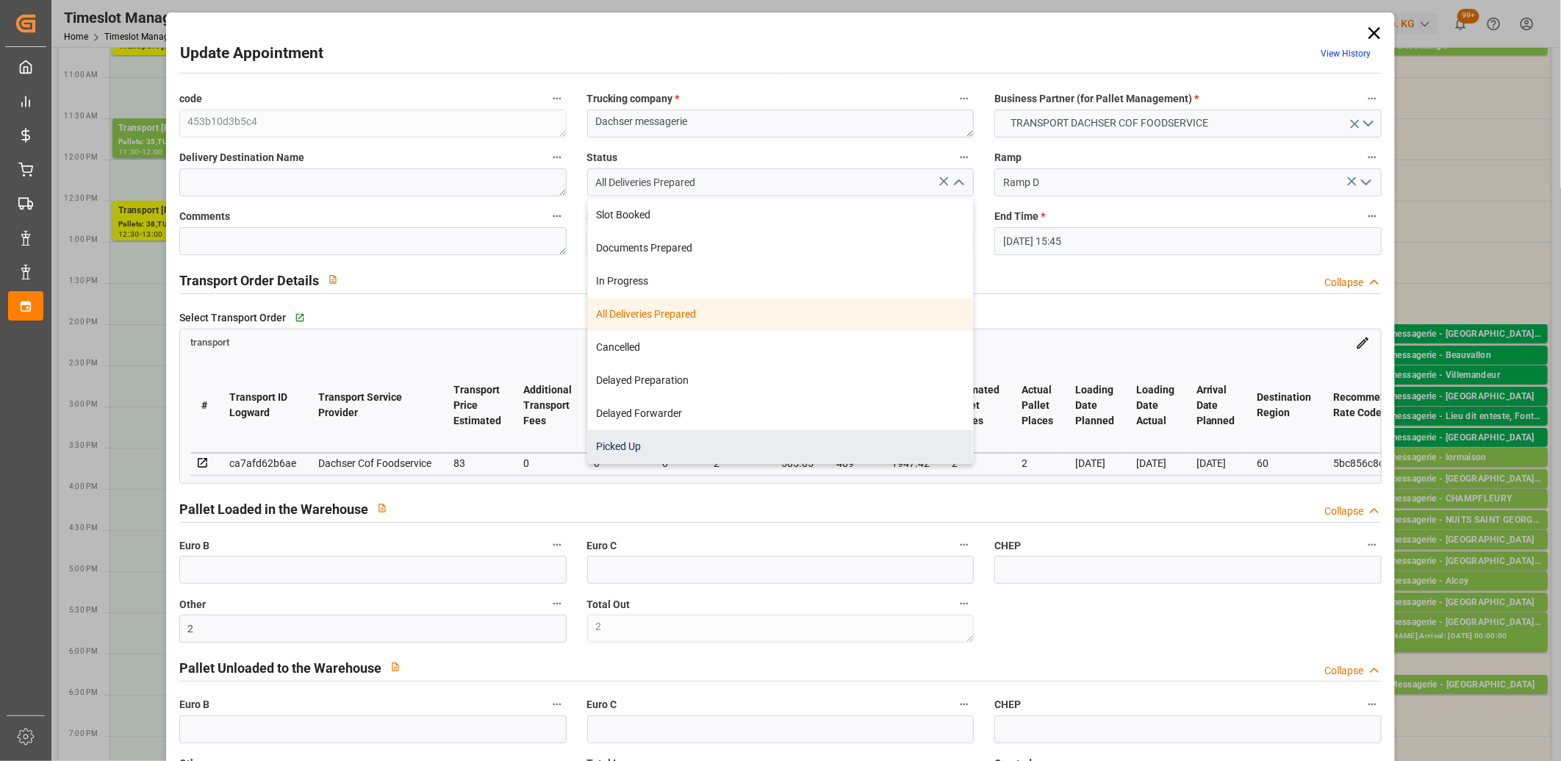
click at [842, 432] on div "Picked Up" at bounding box center [781, 446] width 386 height 33
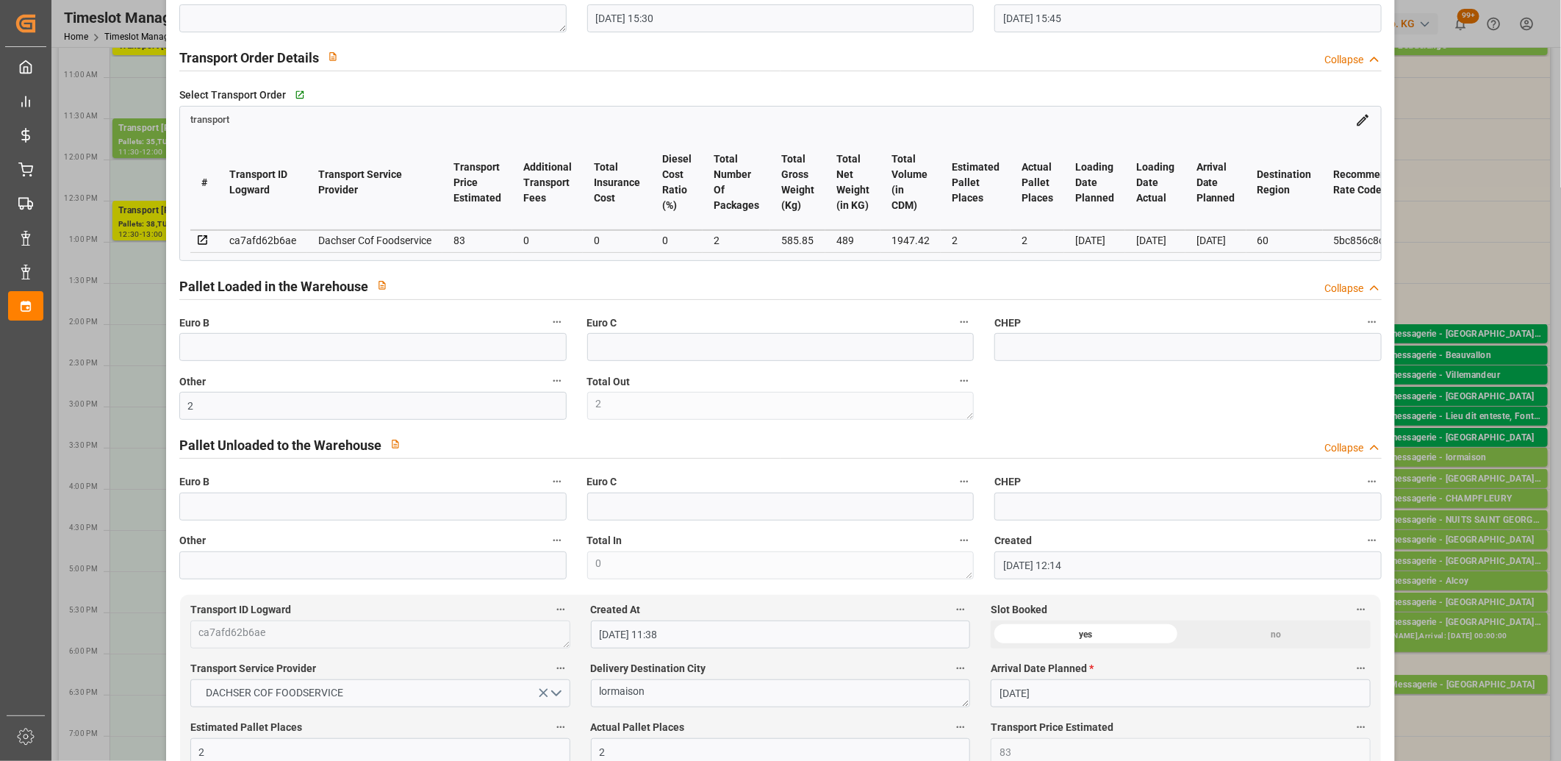
scroll to position [245, 0]
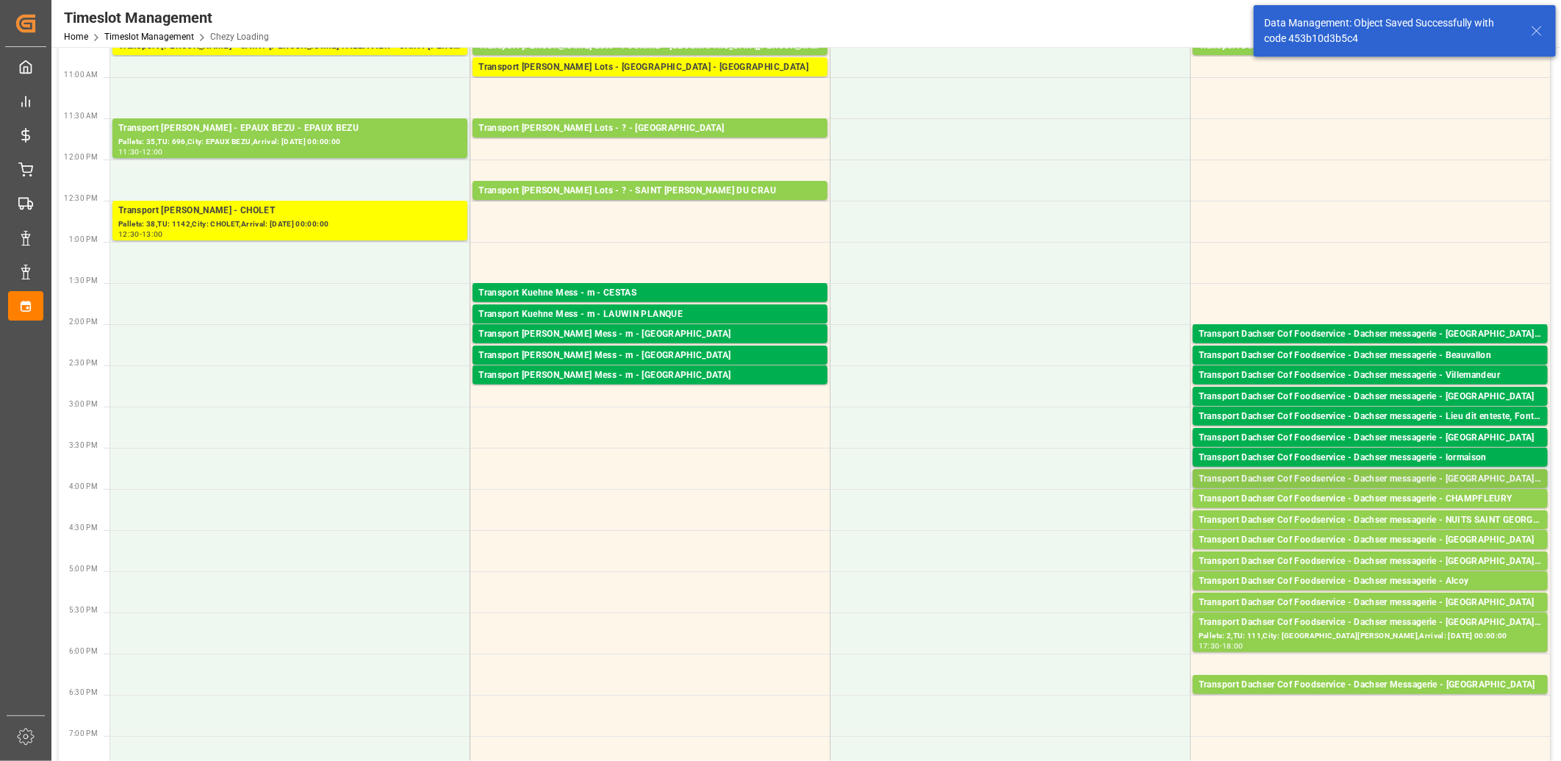
click at [1334, 481] on div "Transport Dachser Cof Foodservice - Dachser messagerie - [GEOGRAPHIC_DATA][PERS…" at bounding box center [1370, 479] width 343 height 15
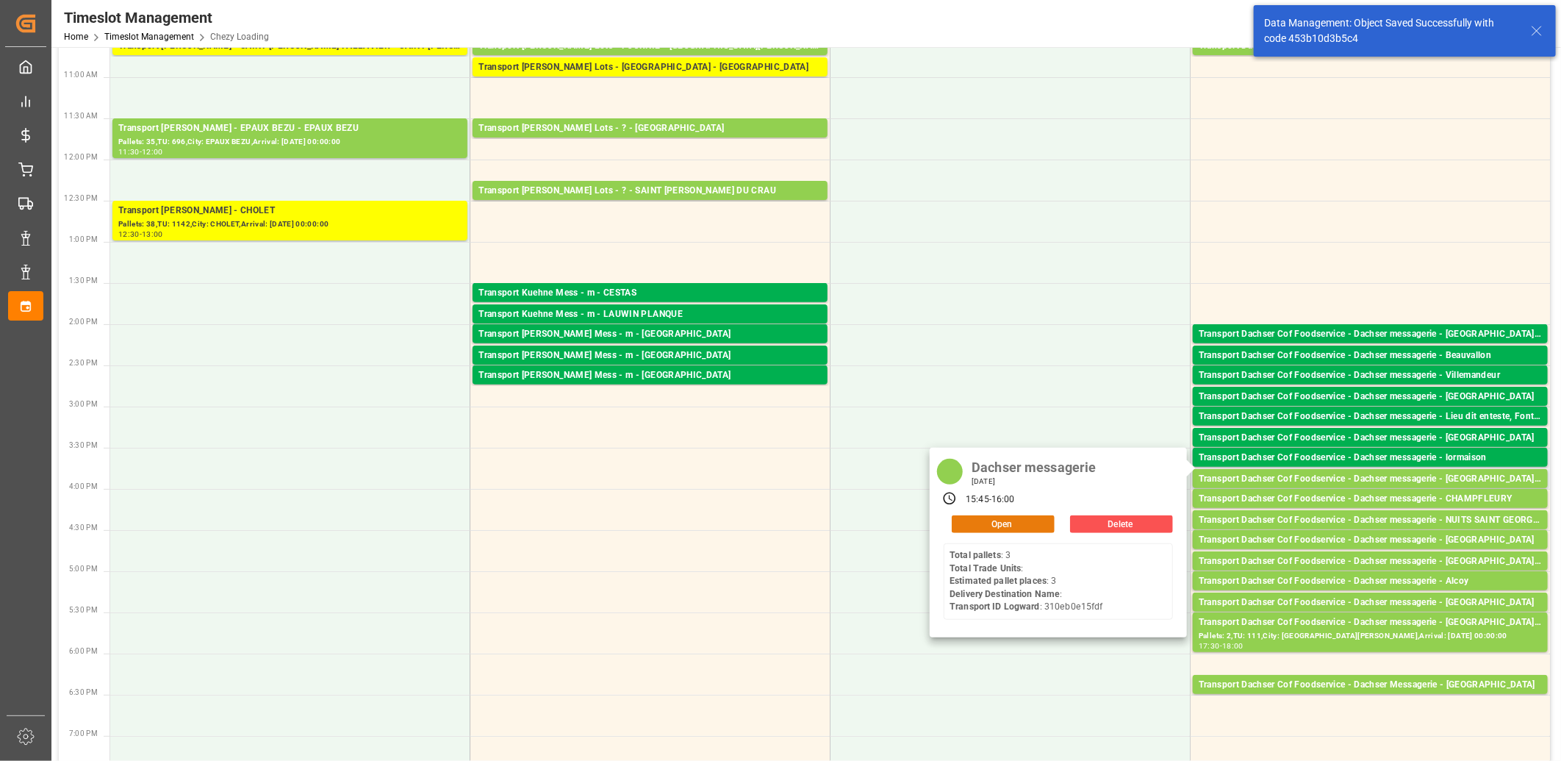
click at [1031, 517] on button "Open" at bounding box center [1003, 524] width 103 height 18
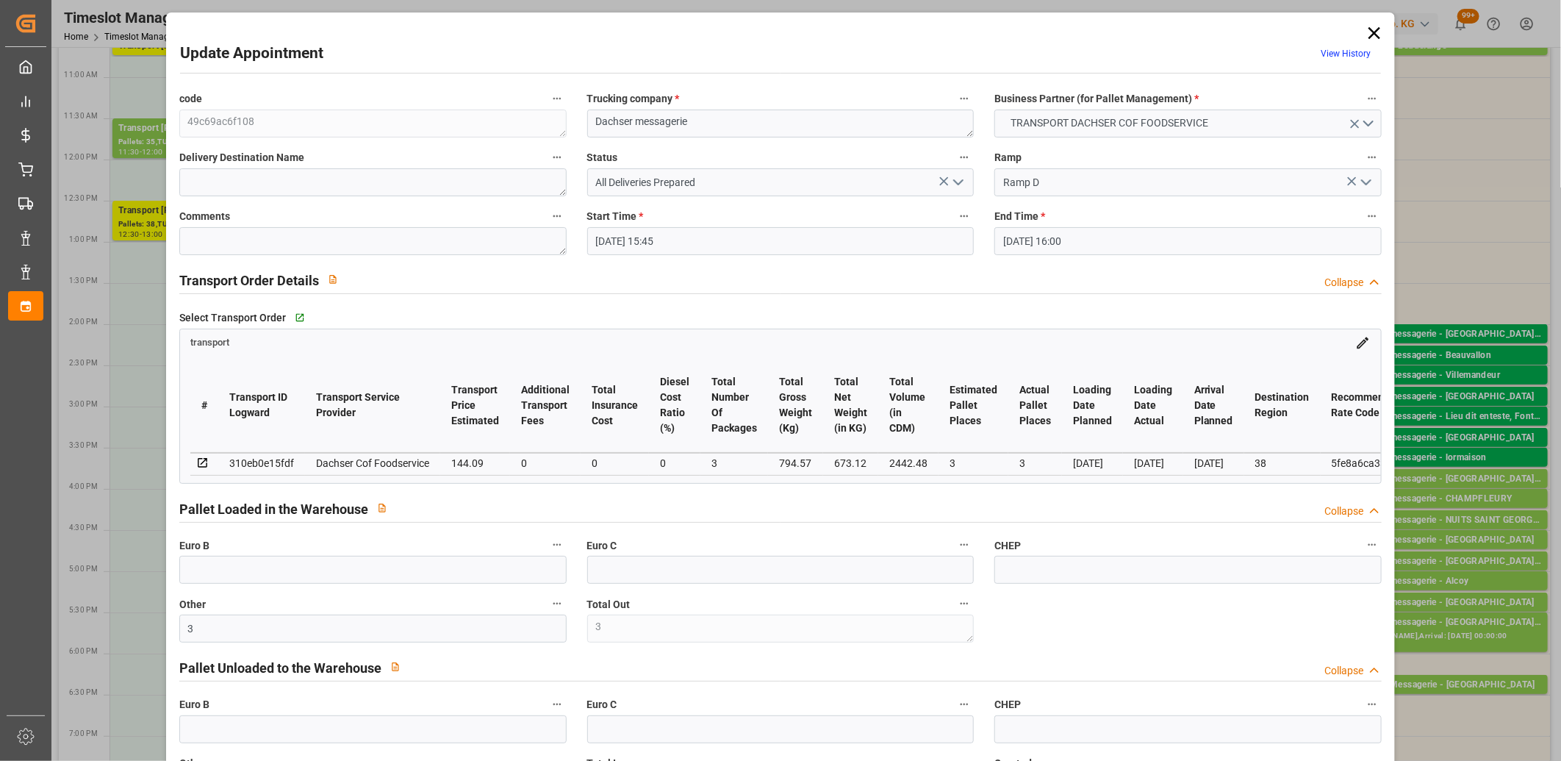
scroll to position [82, 0]
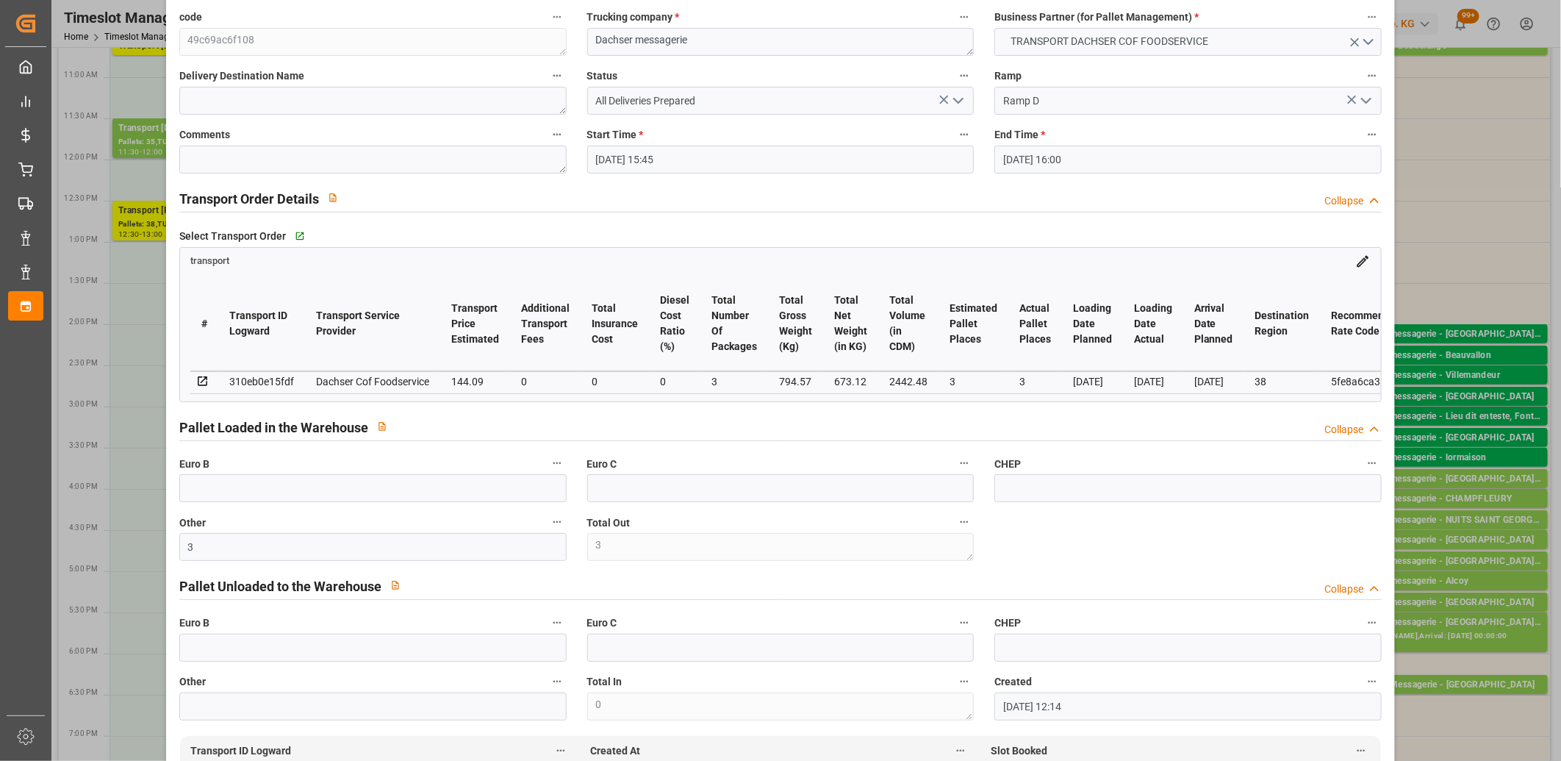
click at [953, 106] on icon "open menu" at bounding box center [959, 101] width 18 height 18
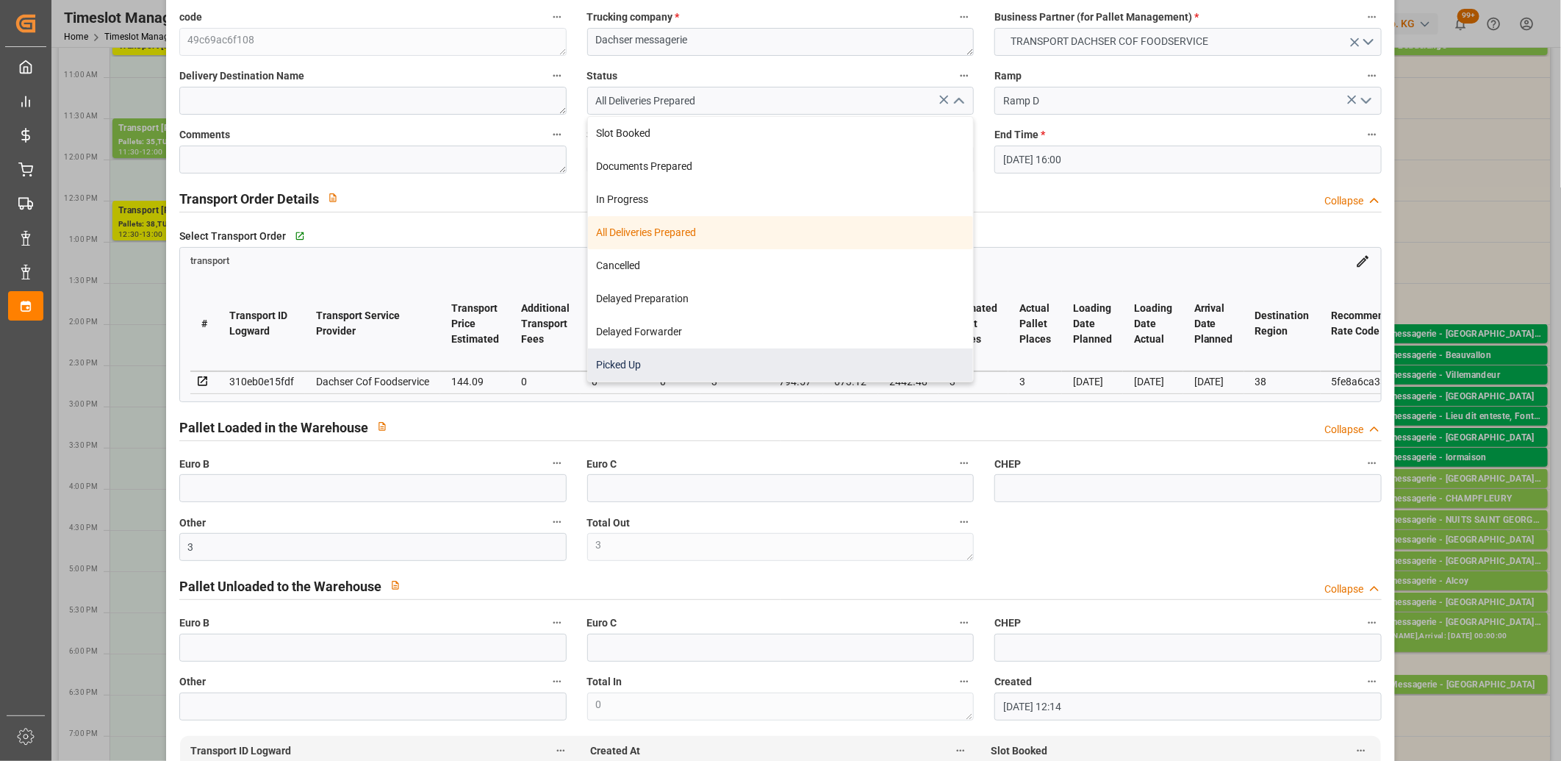
click at [831, 369] on div "Picked Up" at bounding box center [781, 364] width 386 height 33
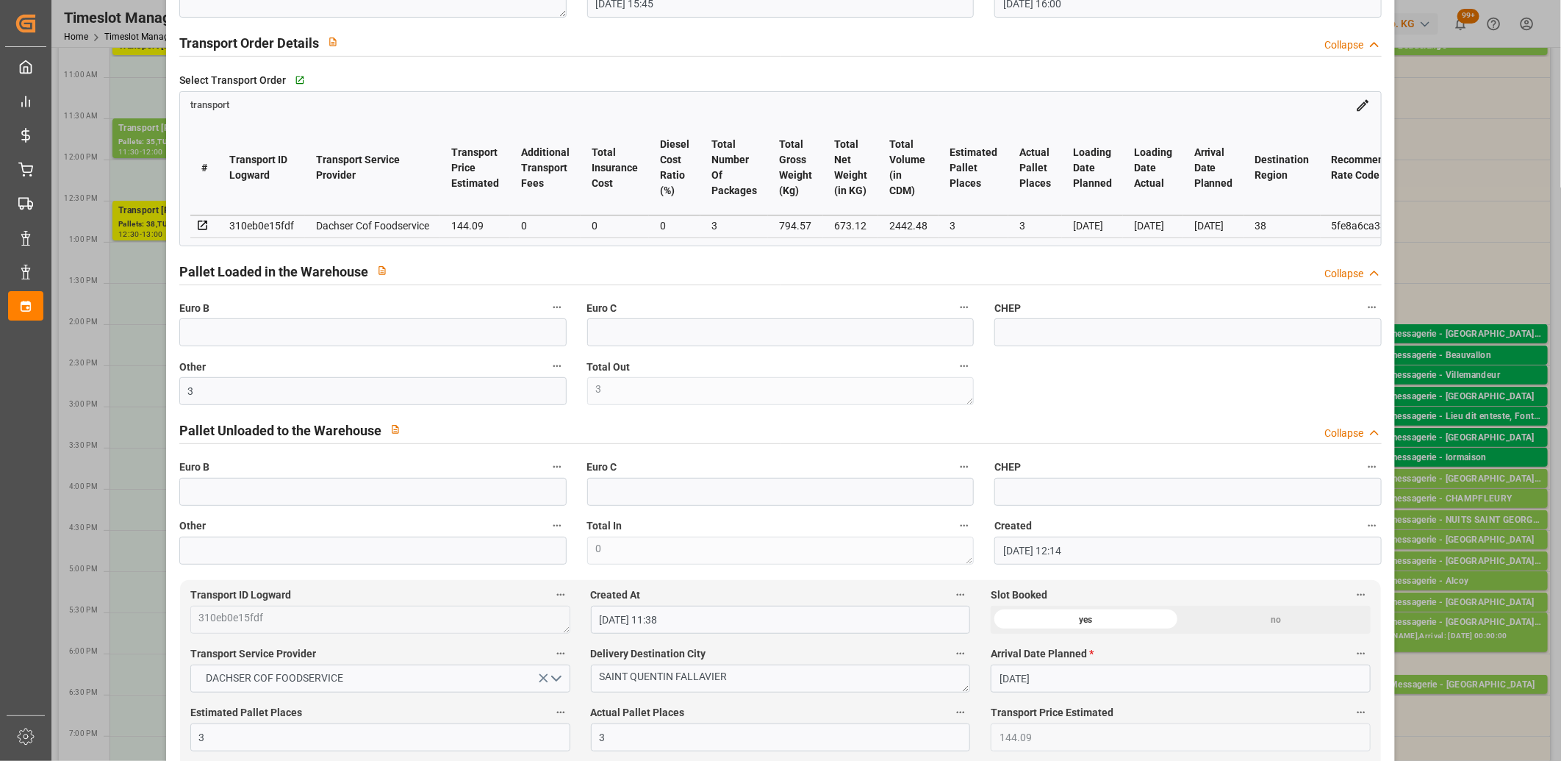
scroll to position [245, 0]
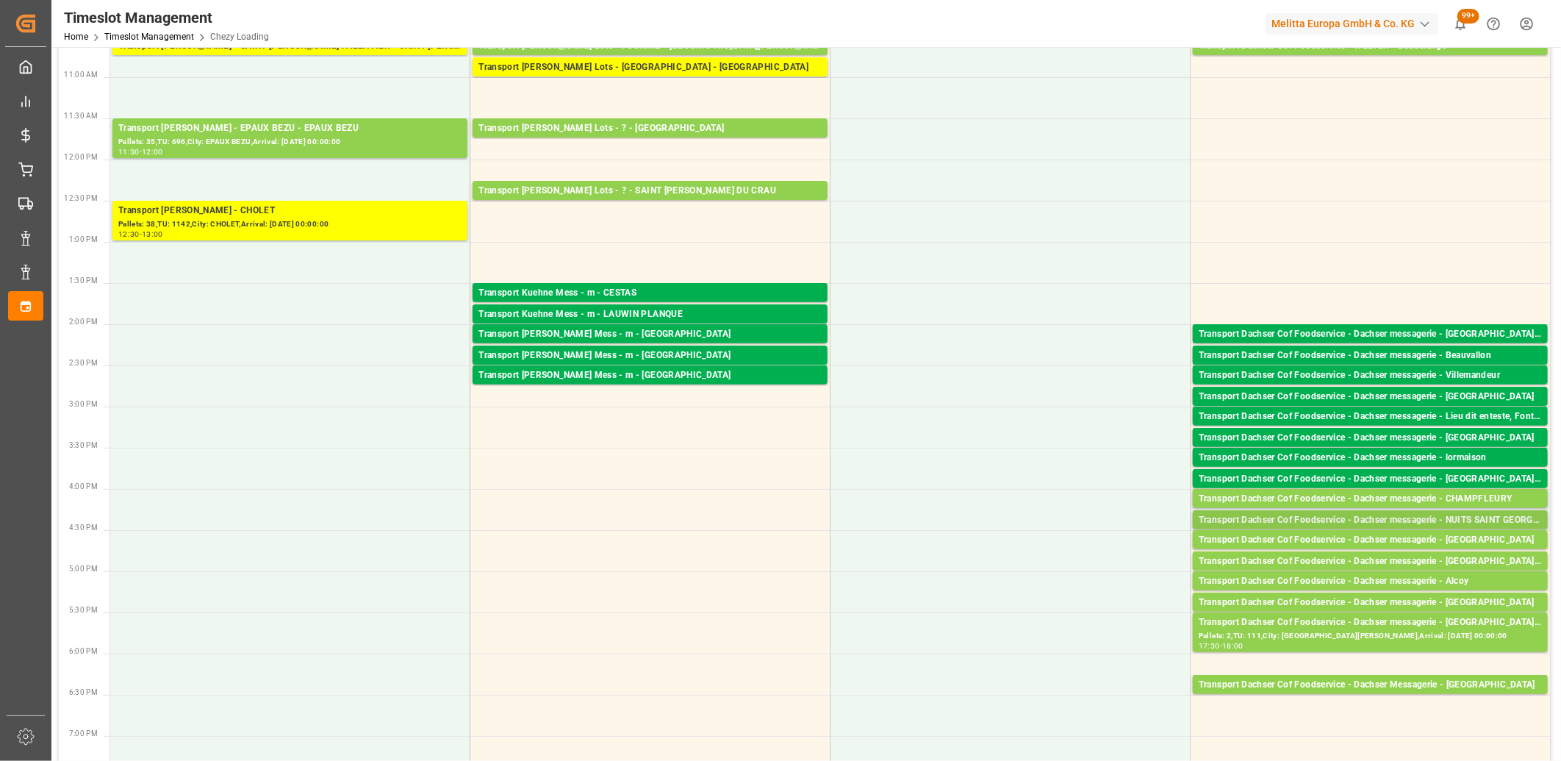
click at [1288, 518] on div "Transport Dachser Cof Foodservice - Dachser messagerie - NUITS SAINT GEORGES" at bounding box center [1370, 520] width 343 height 15
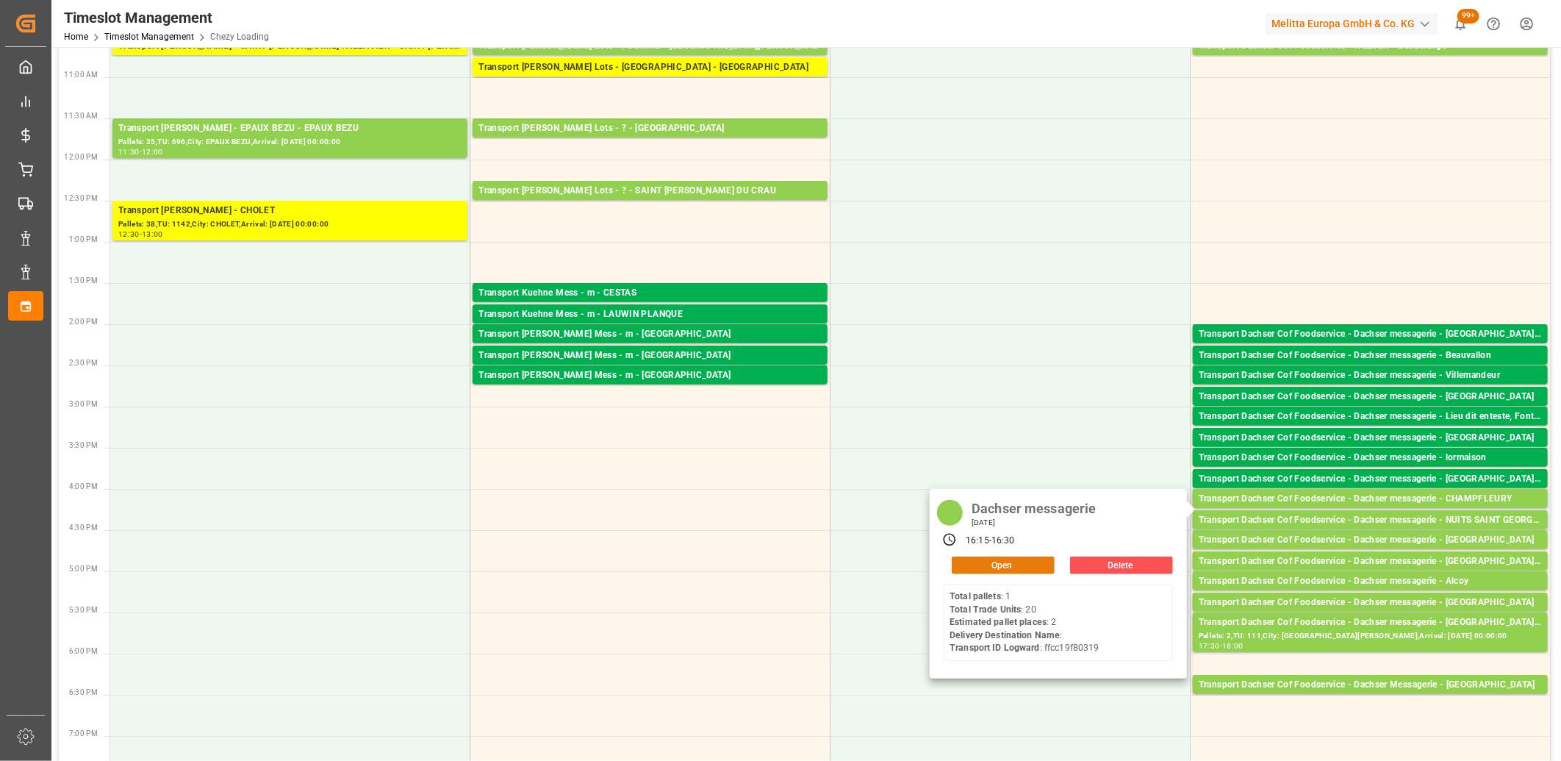
click at [1026, 561] on button "Open" at bounding box center [1003, 566] width 103 height 18
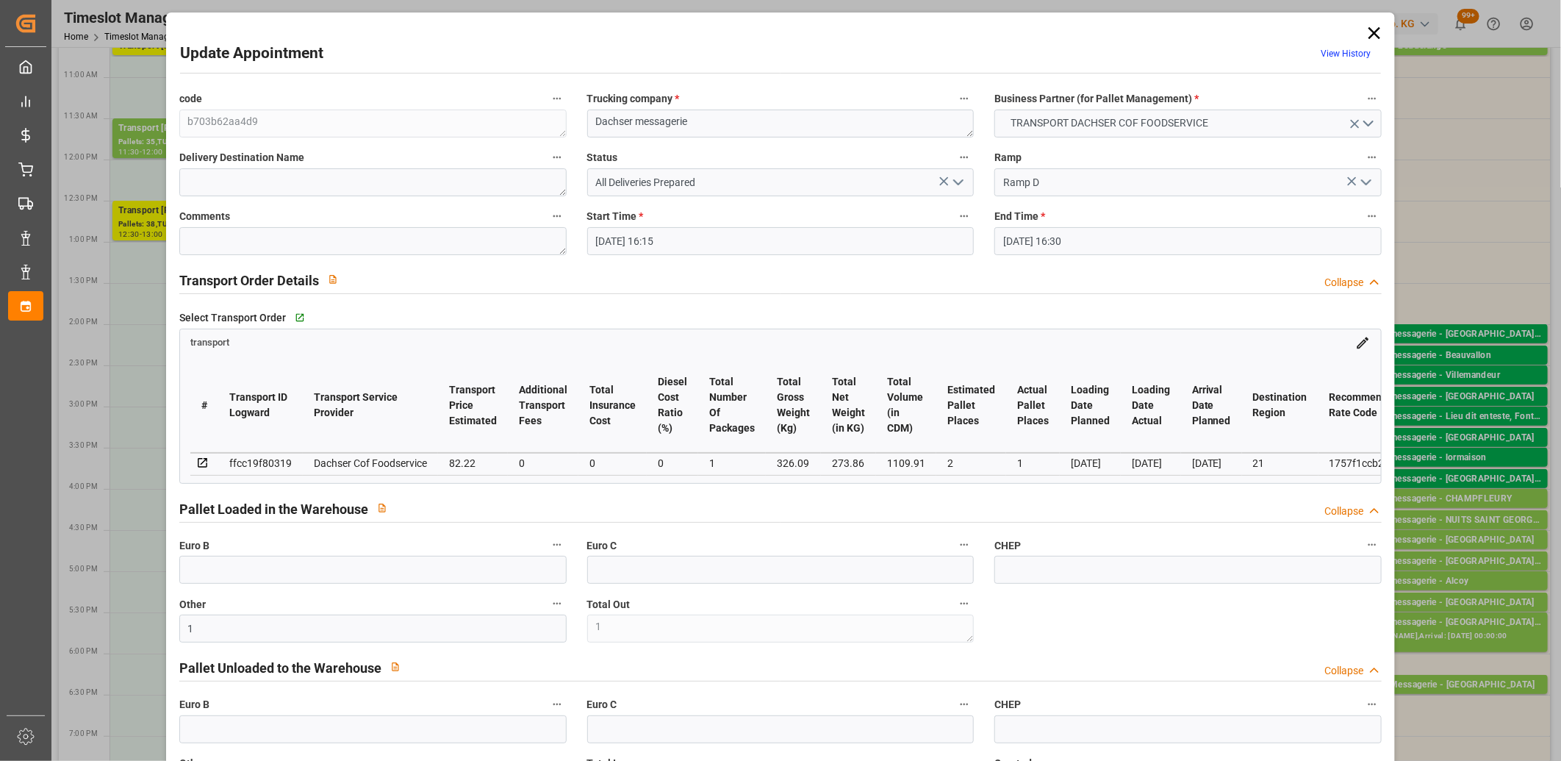
click at [953, 181] on icon "open menu" at bounding box center [959, 182] width 18 height 18
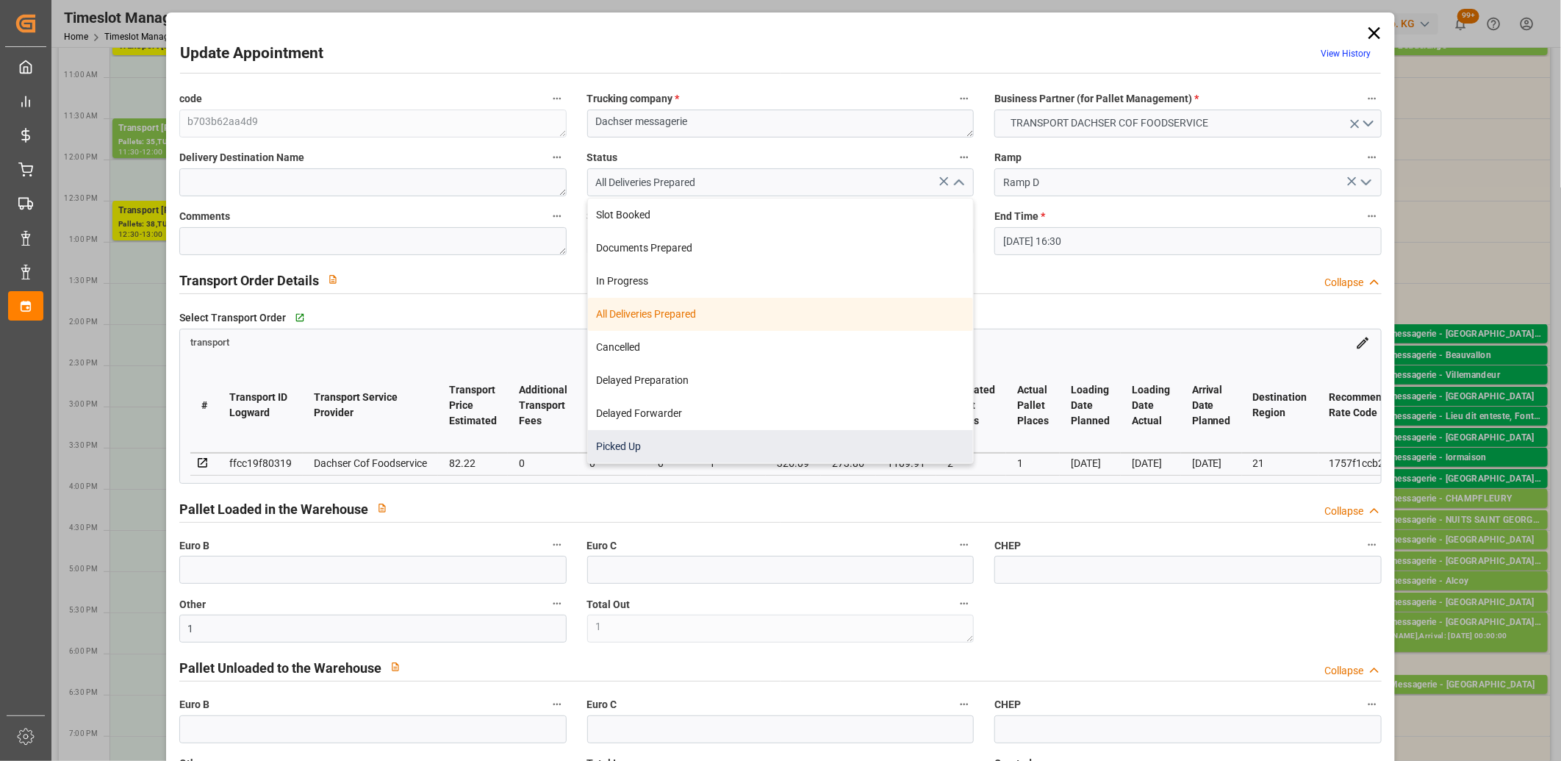
click at [816, 437] on div "Picked Up" at bounding box center [781, 446] width 386 height 33
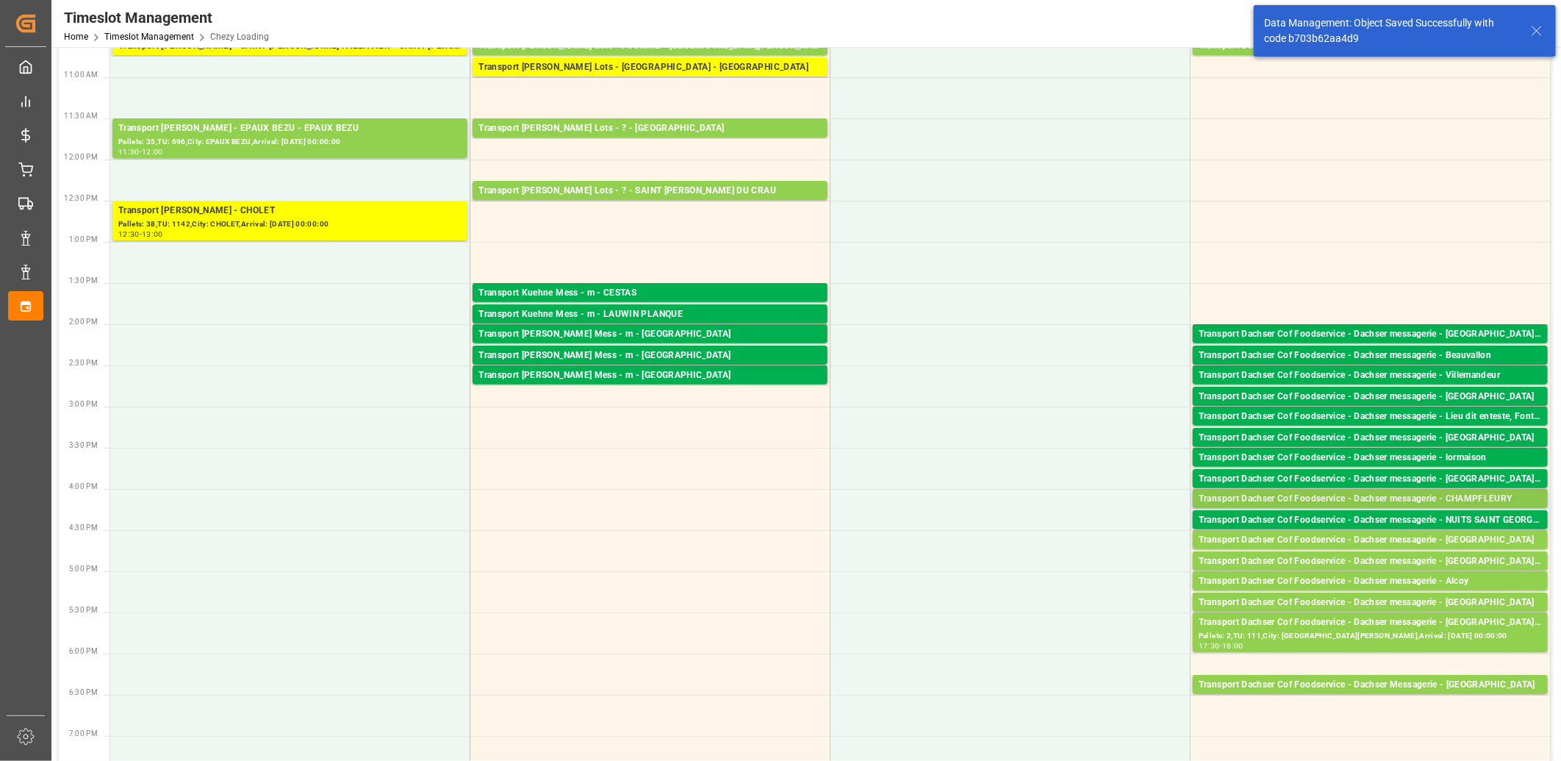
click at [1298, 496] on div "Transport Dachser Cof Foodservice - Dachser messagerie - CHAMPFLEURY" at bounding box center [1370, 499] width 343 height 15
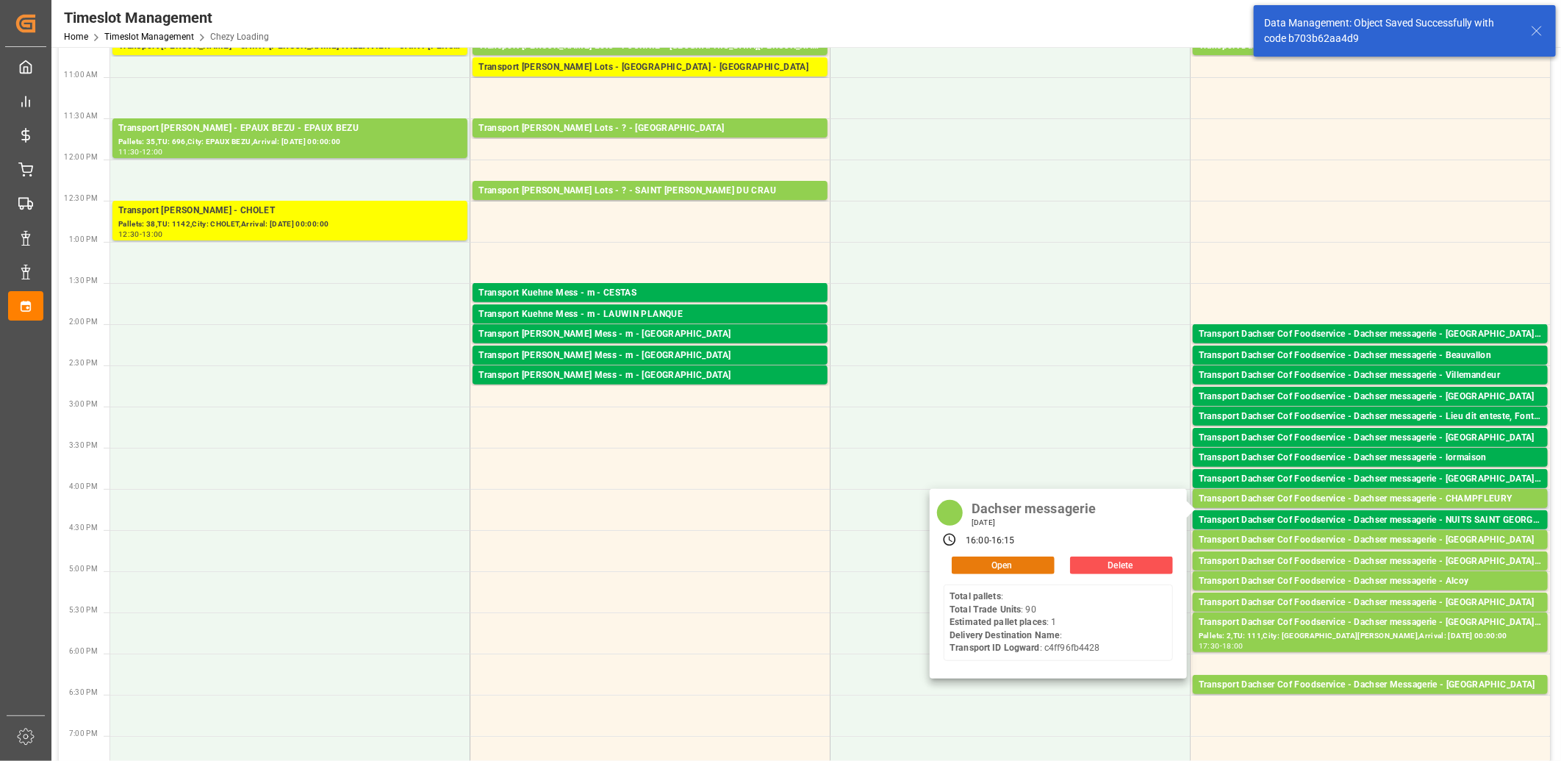
click at [1009, 563] on button "Open" at bounding box center [1003, 566] width 103 height 18
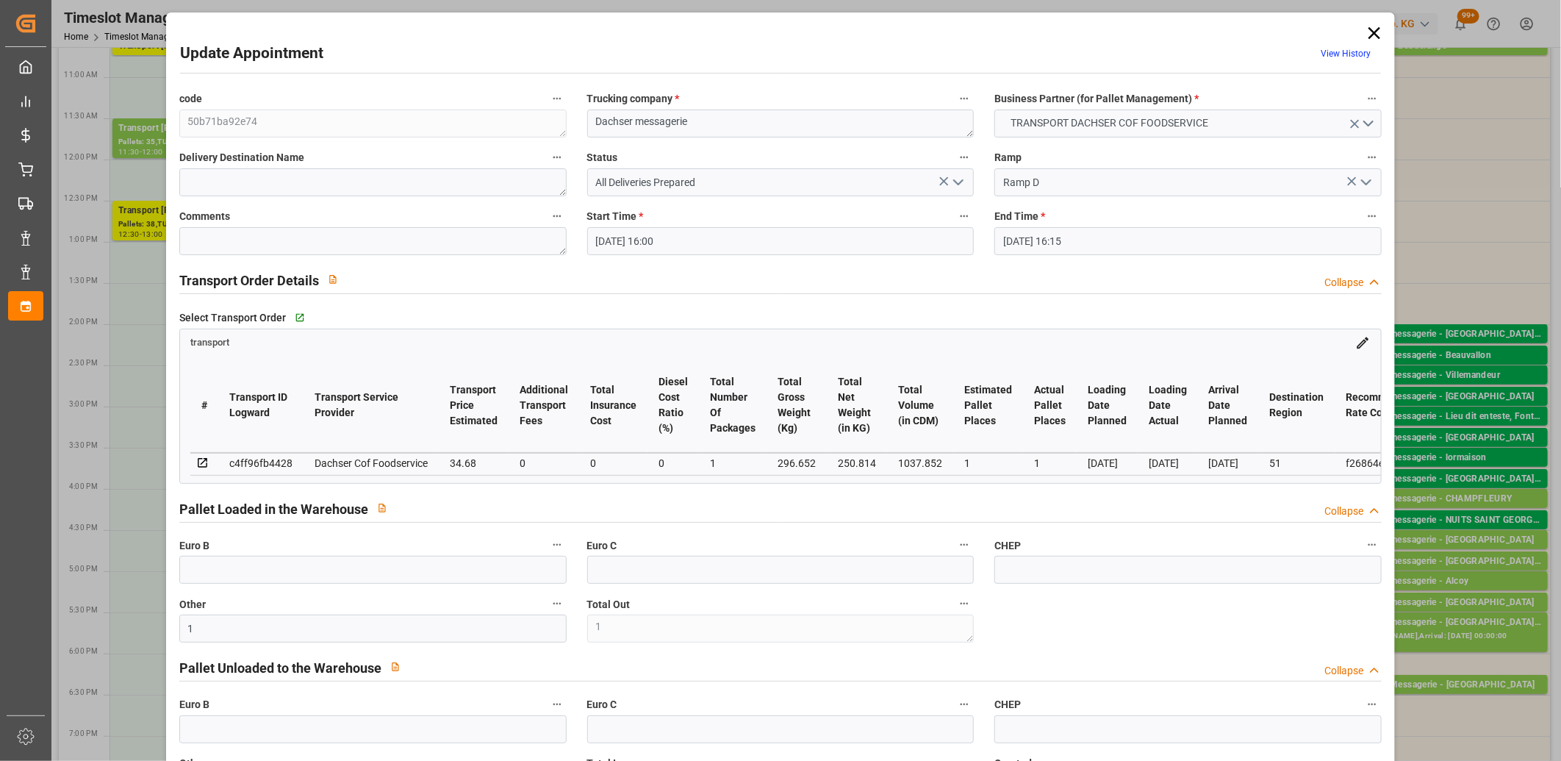
click at [954, 182] on polyline "open menu" at bounding box center [958, 182] width 9 height 4
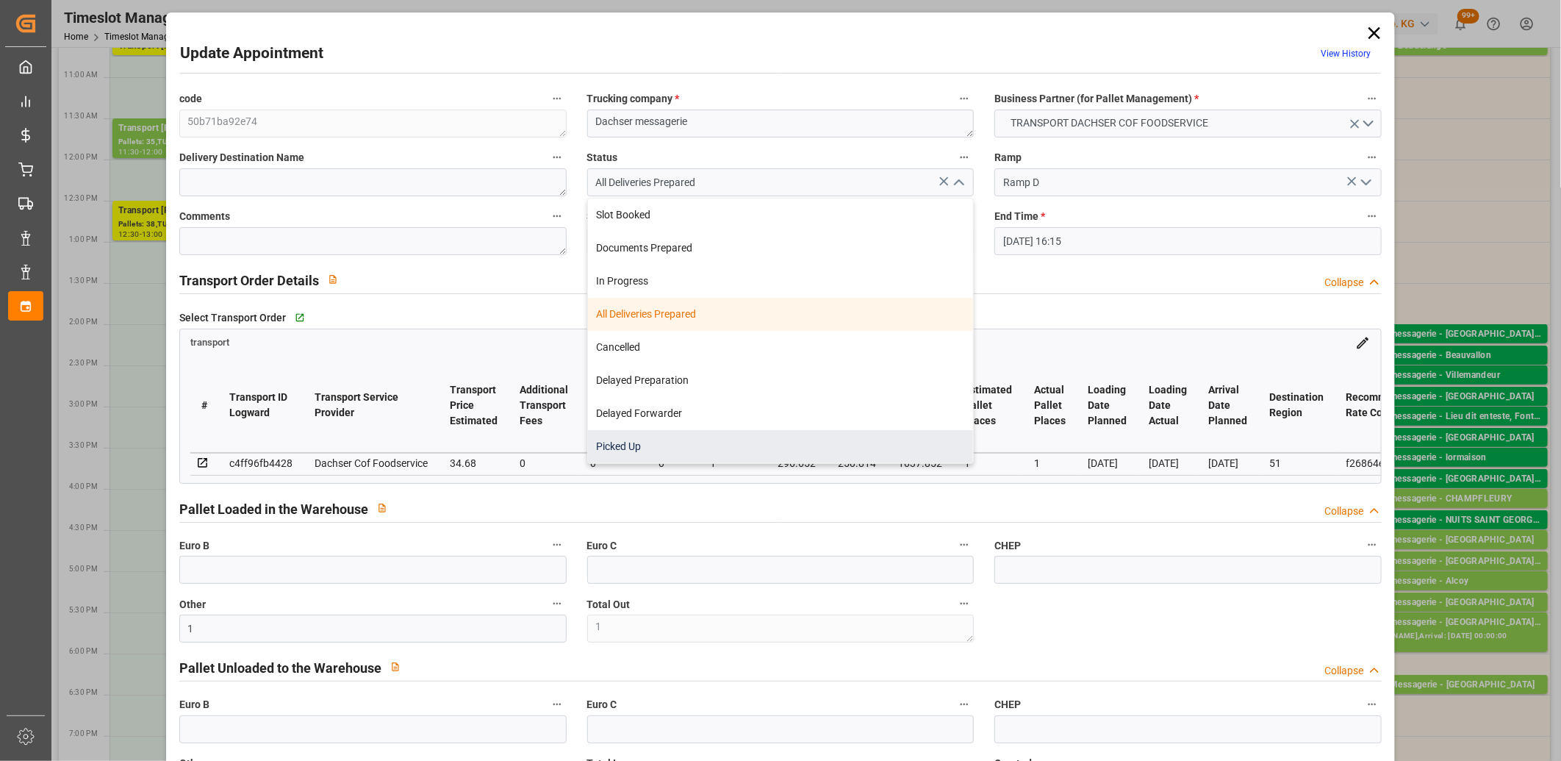
click at [871, 439] on div "Picked Up" at bounding box center [781, 446] width 386 height 33
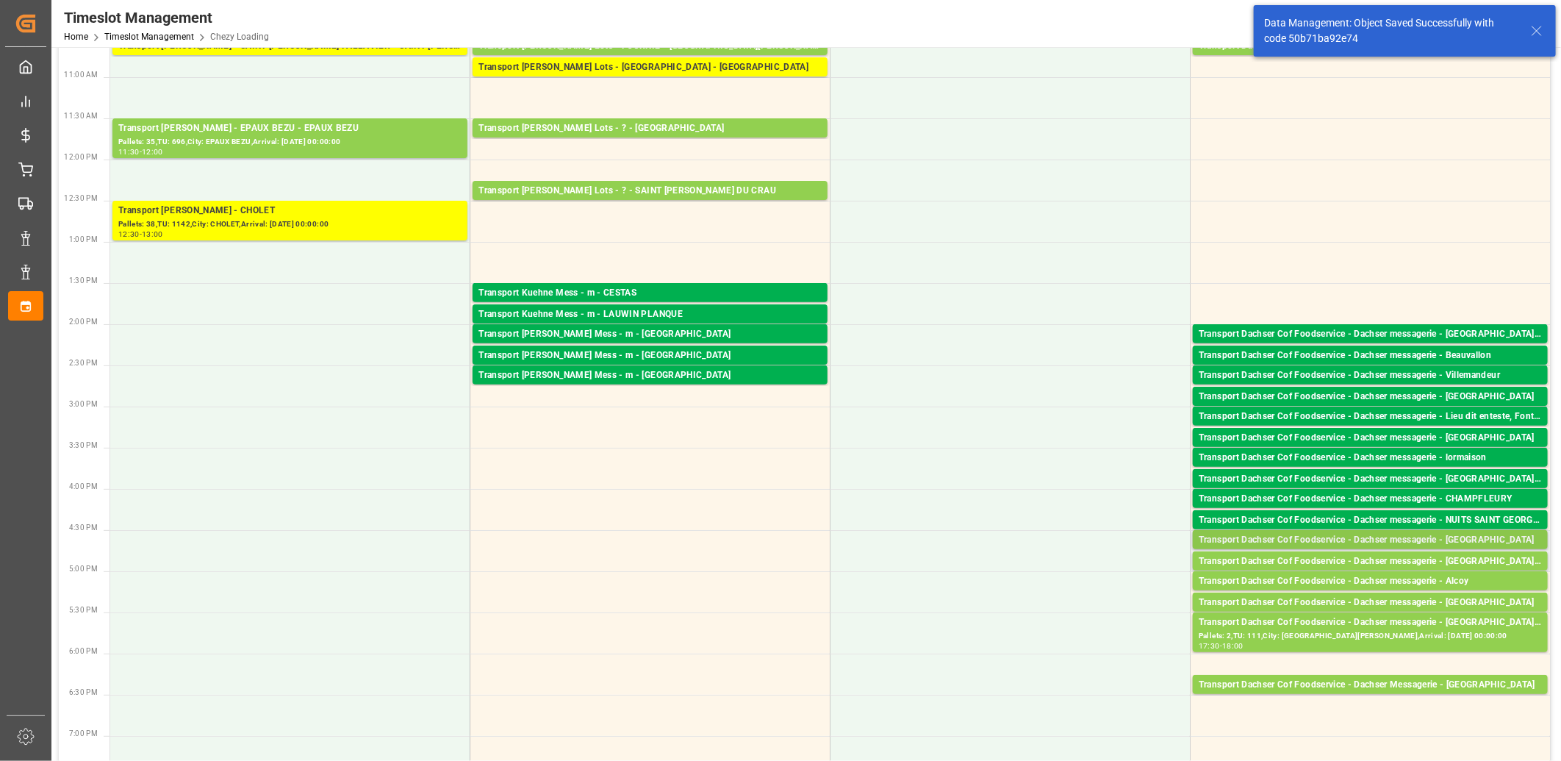
click at [1281, 541] on div "Transport Dachser Cof Foodservice - Dachser messagerie - [GEOGRAPHIC_DATA]" at bounding box center [1370, 540] width 343 height 15
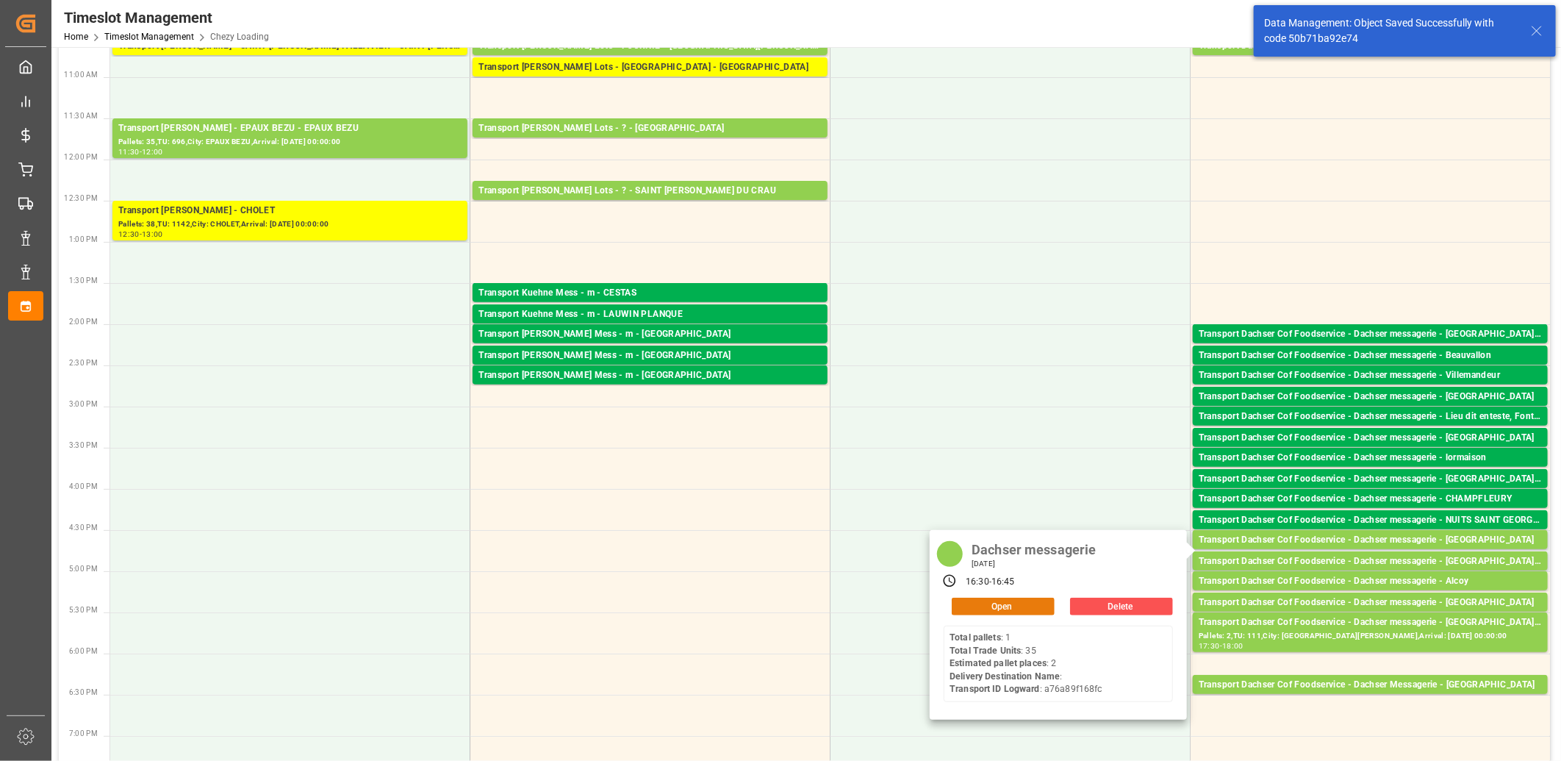
click at [1023, 605] on button "Open" at bounding box center [1003, 607] width 103 height 18
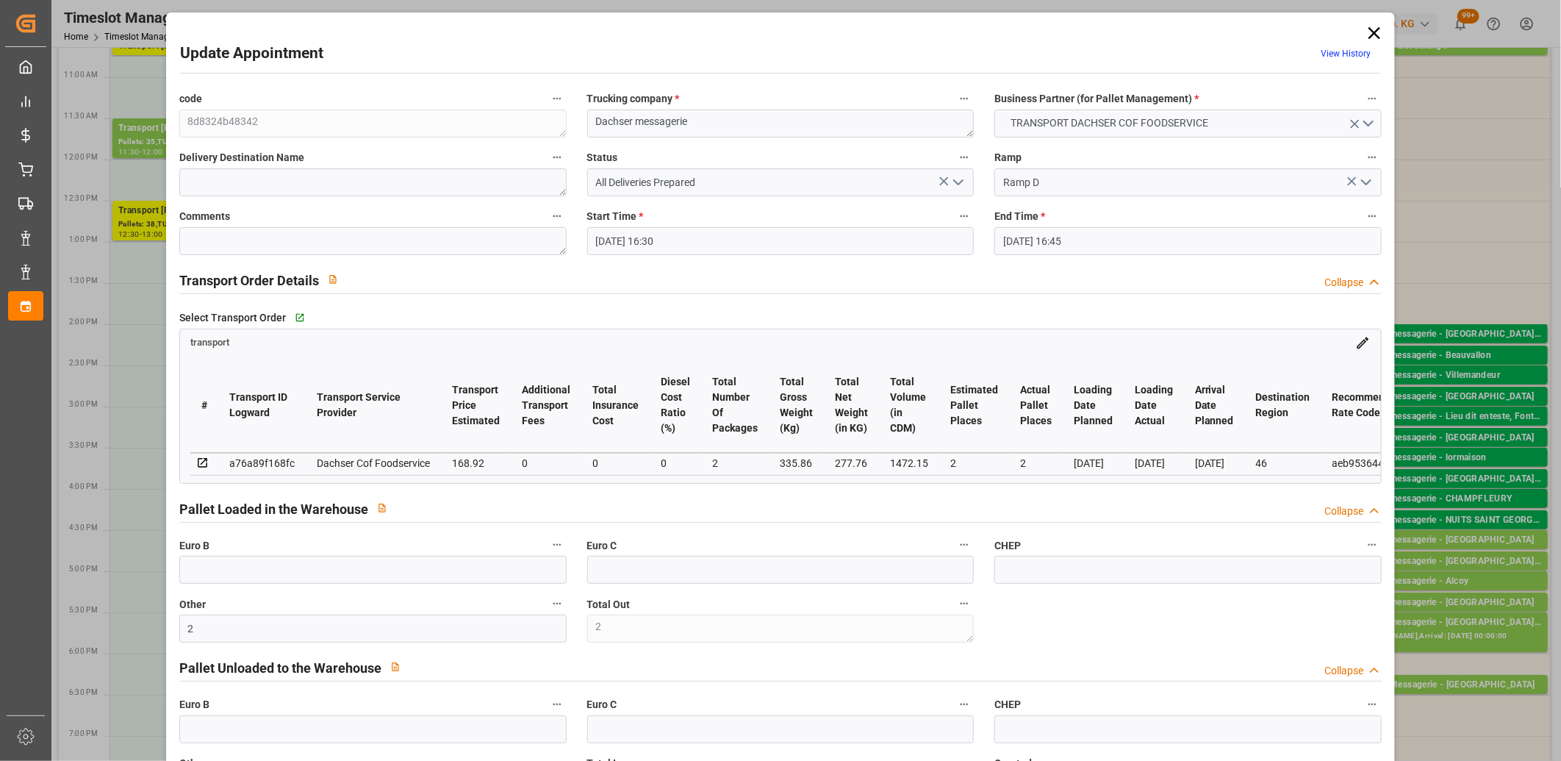
click at [957, 179] on icon "open menu" at bounding box center [959, 182] width 18 height 18
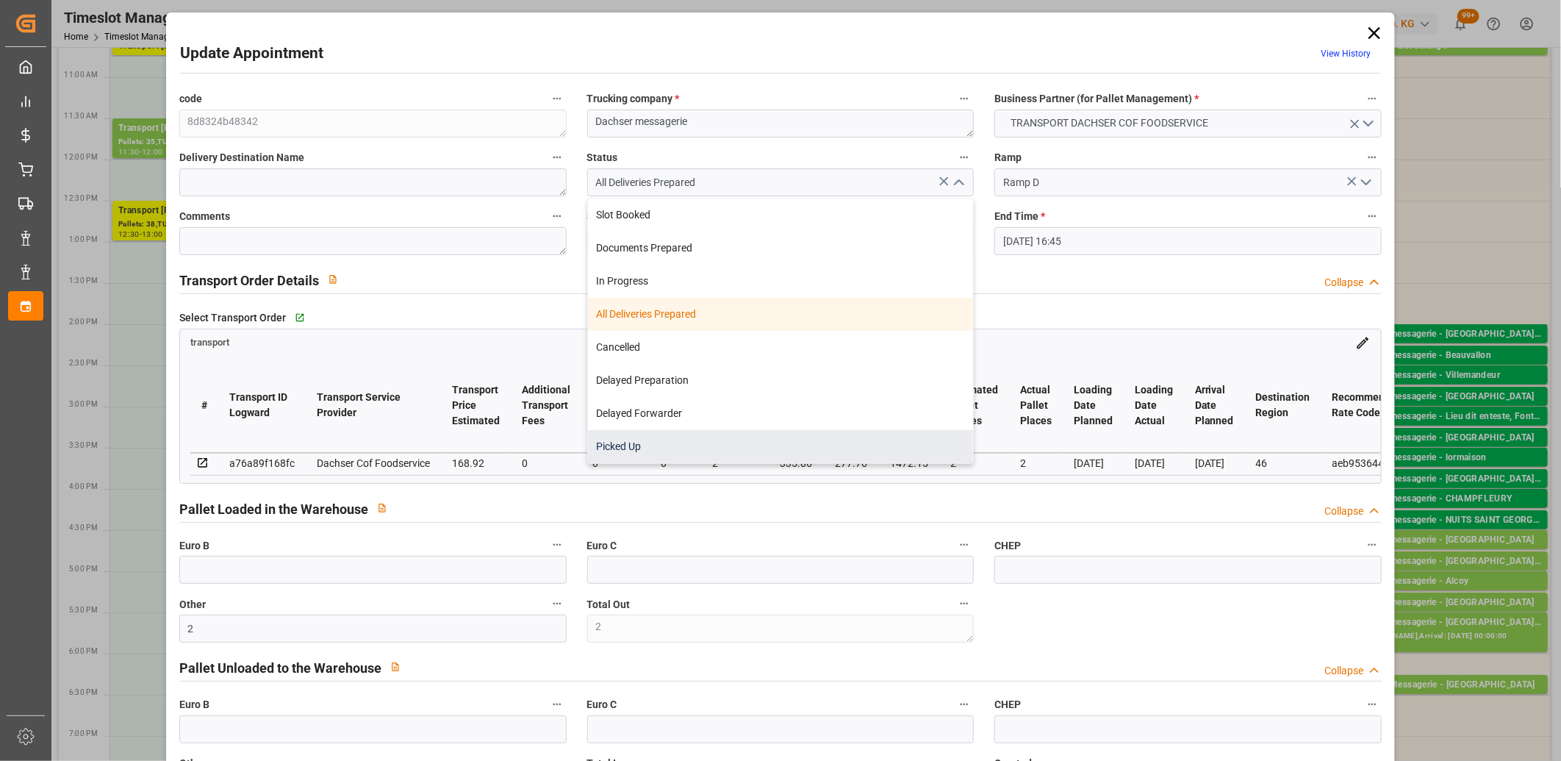
click at [862, 450] on div "Picked Up" at bounding box center [781, 446] width 386 height 33
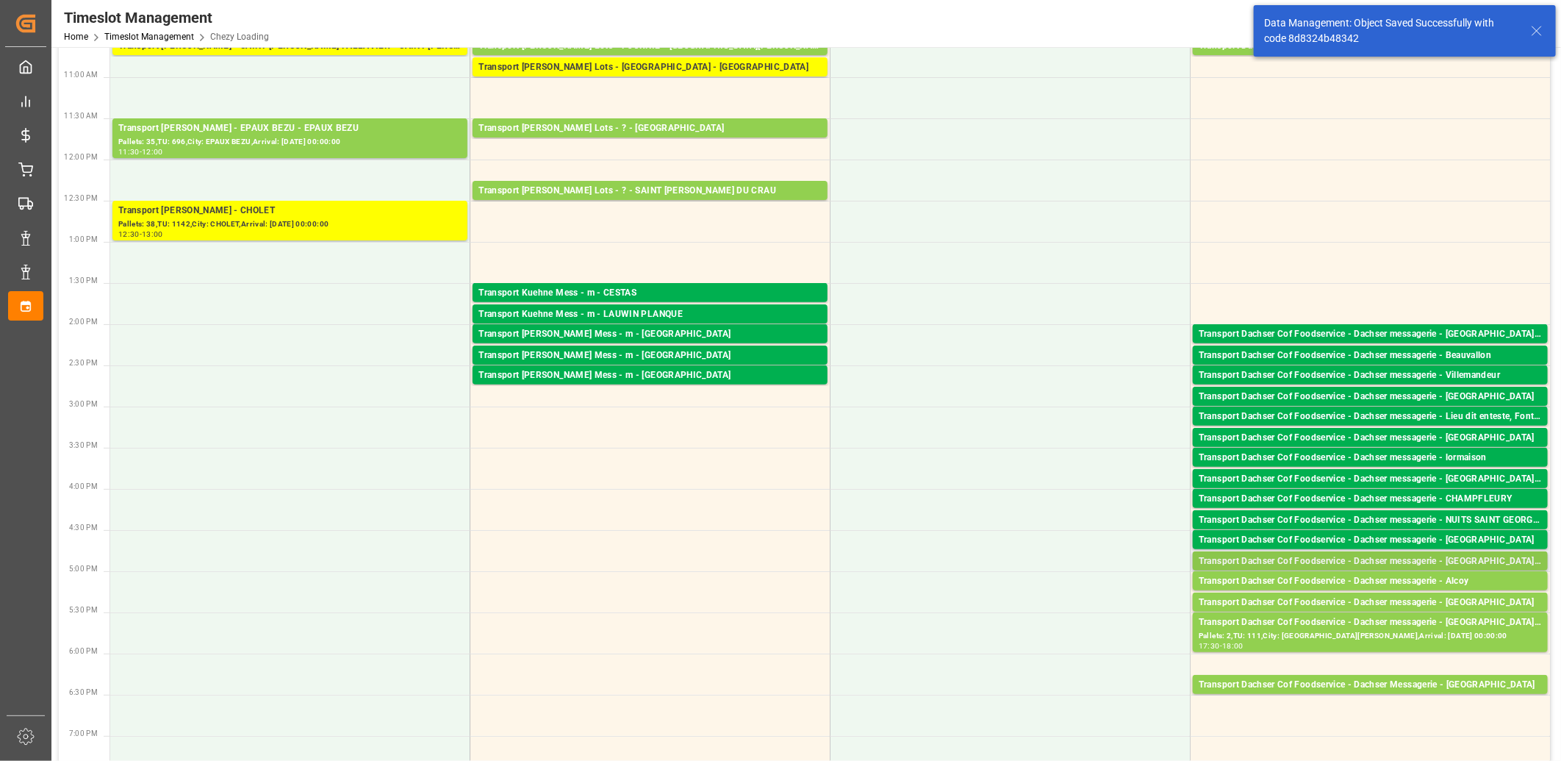
click at [1280, 559] on div "Transport Dachser Cof Foodservice - Dachser messagerie - [GEOGRAPHIC_DATA] , [G…" at bounding box center [1370, 561] width 343 height 15
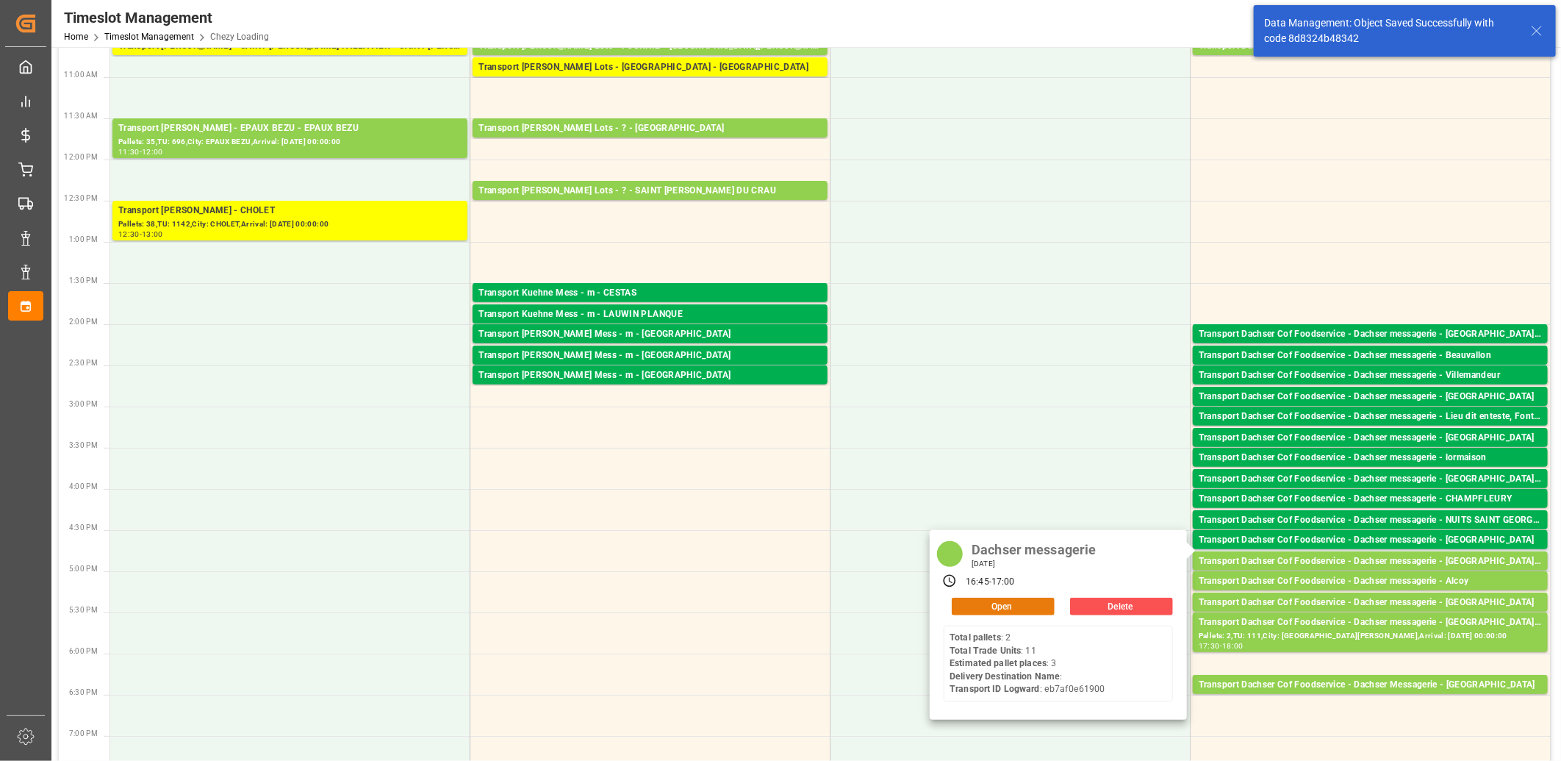
click at [1002, 601] on button "Open" at bounding box center [1003, 607] width 103 height 18
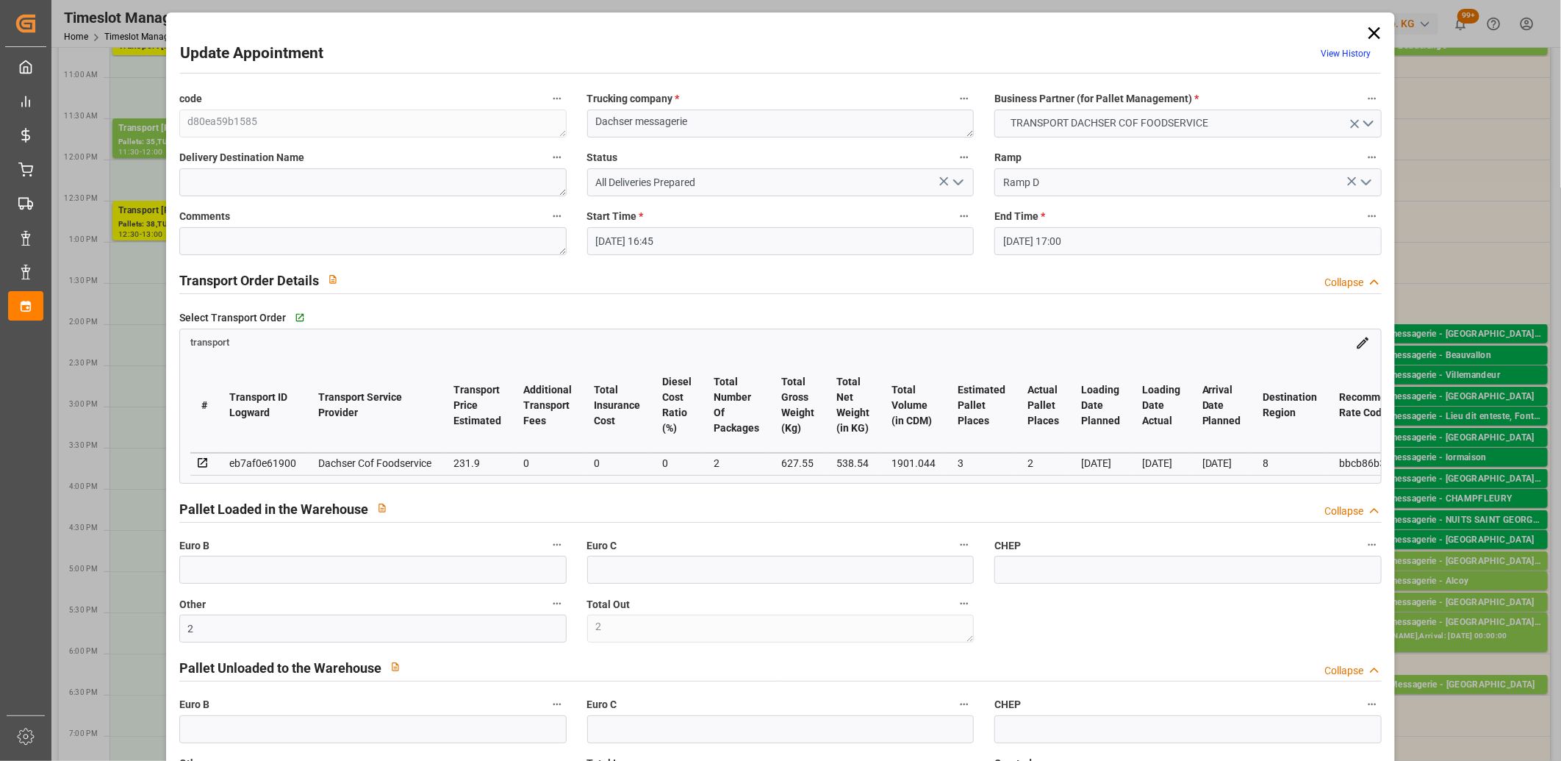
click at [959, 184] on icon "open menu" at bounding box center [959, 182] width 18 height 18
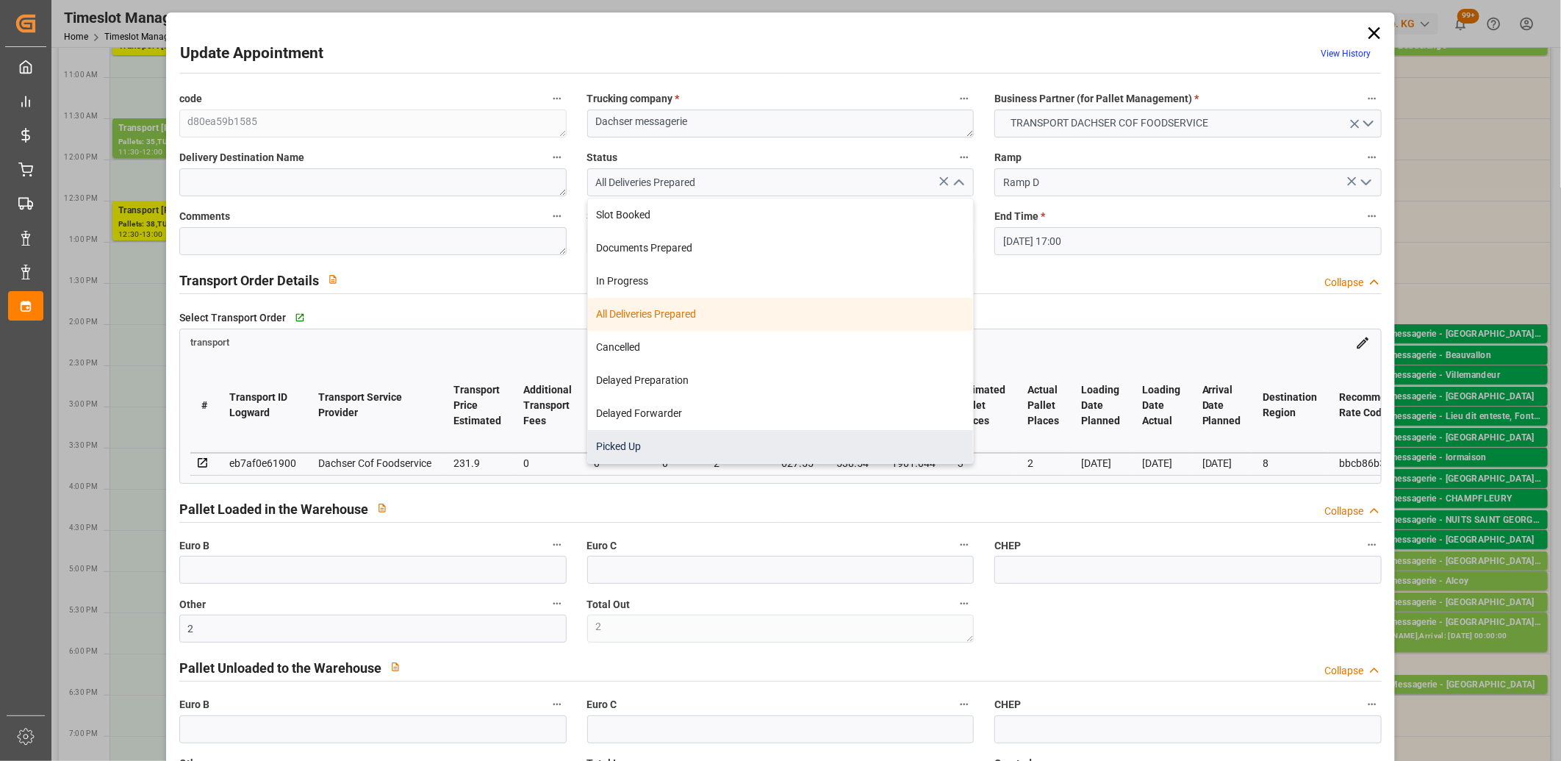
click at [831, 452] on div "Picked Up" at bounding box center [781, 446] width 386 height 33
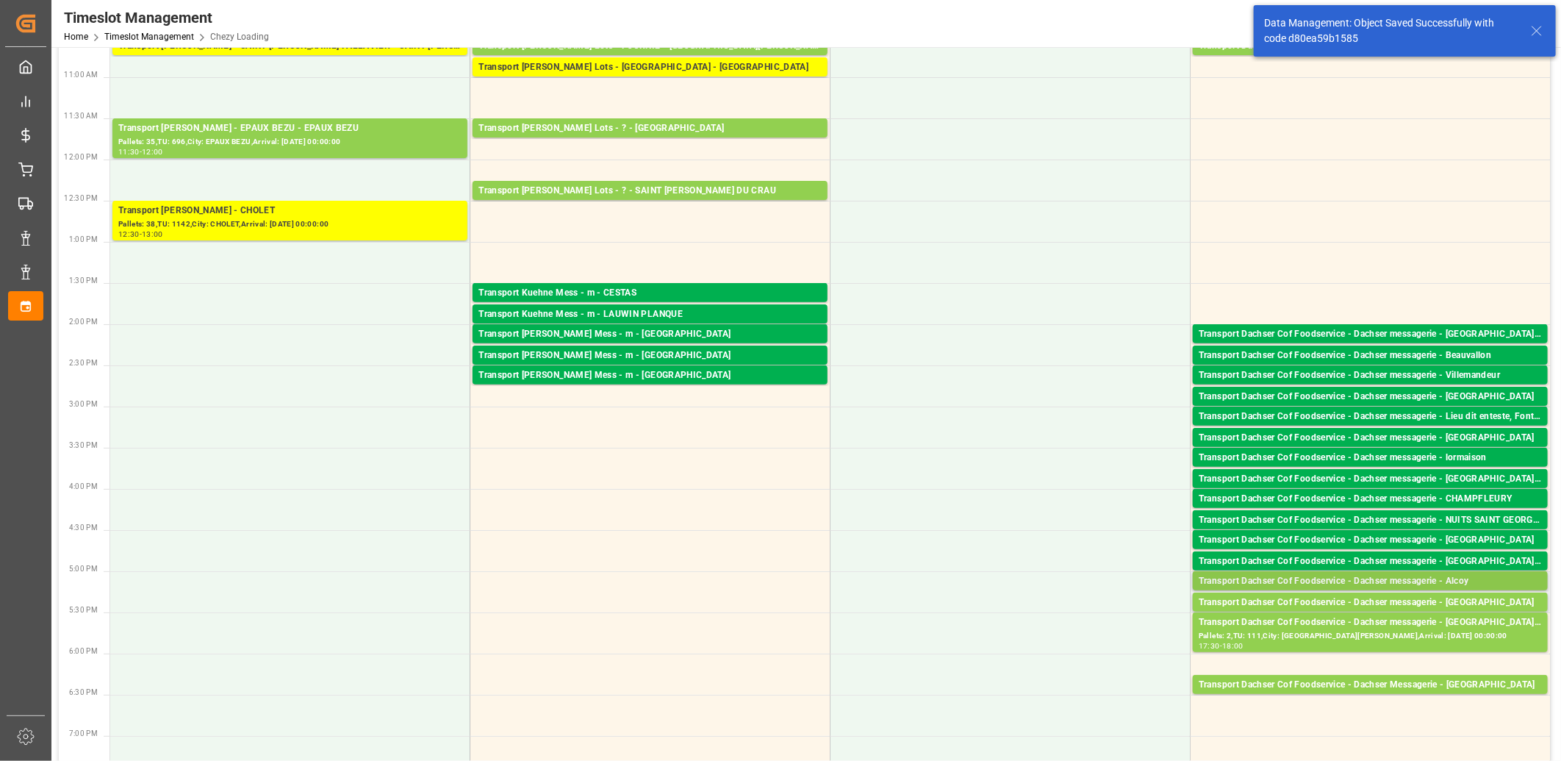
click at [1280, 578] on div "Transport Dachser Cof Foodservice - Dachser messagerie - Alcoy" at bounding box center [1370, 581] width 343 height 15
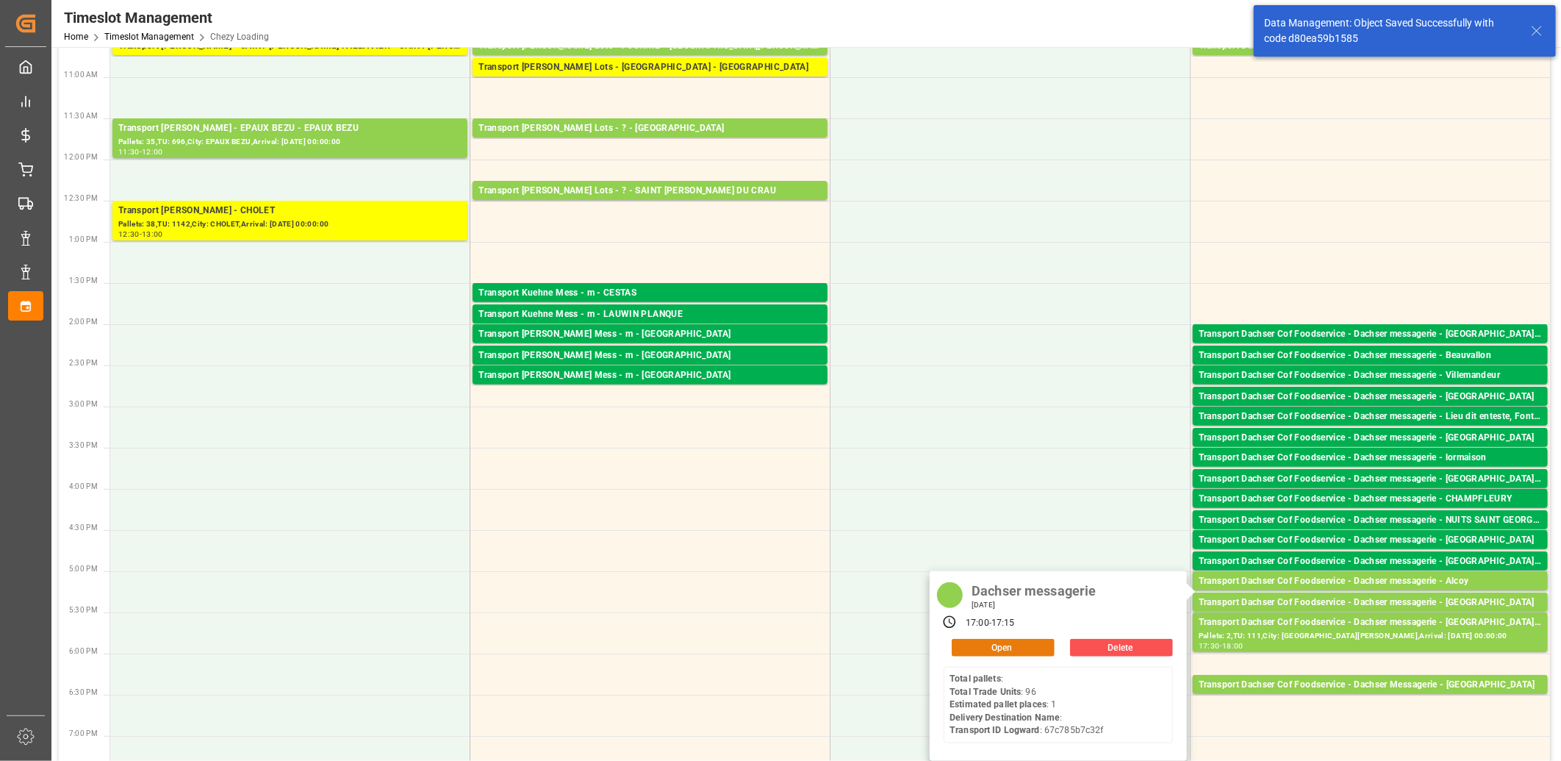
click at [1034, 644] on button "Open" at bounding box center [1003, 648] width 103 height 18
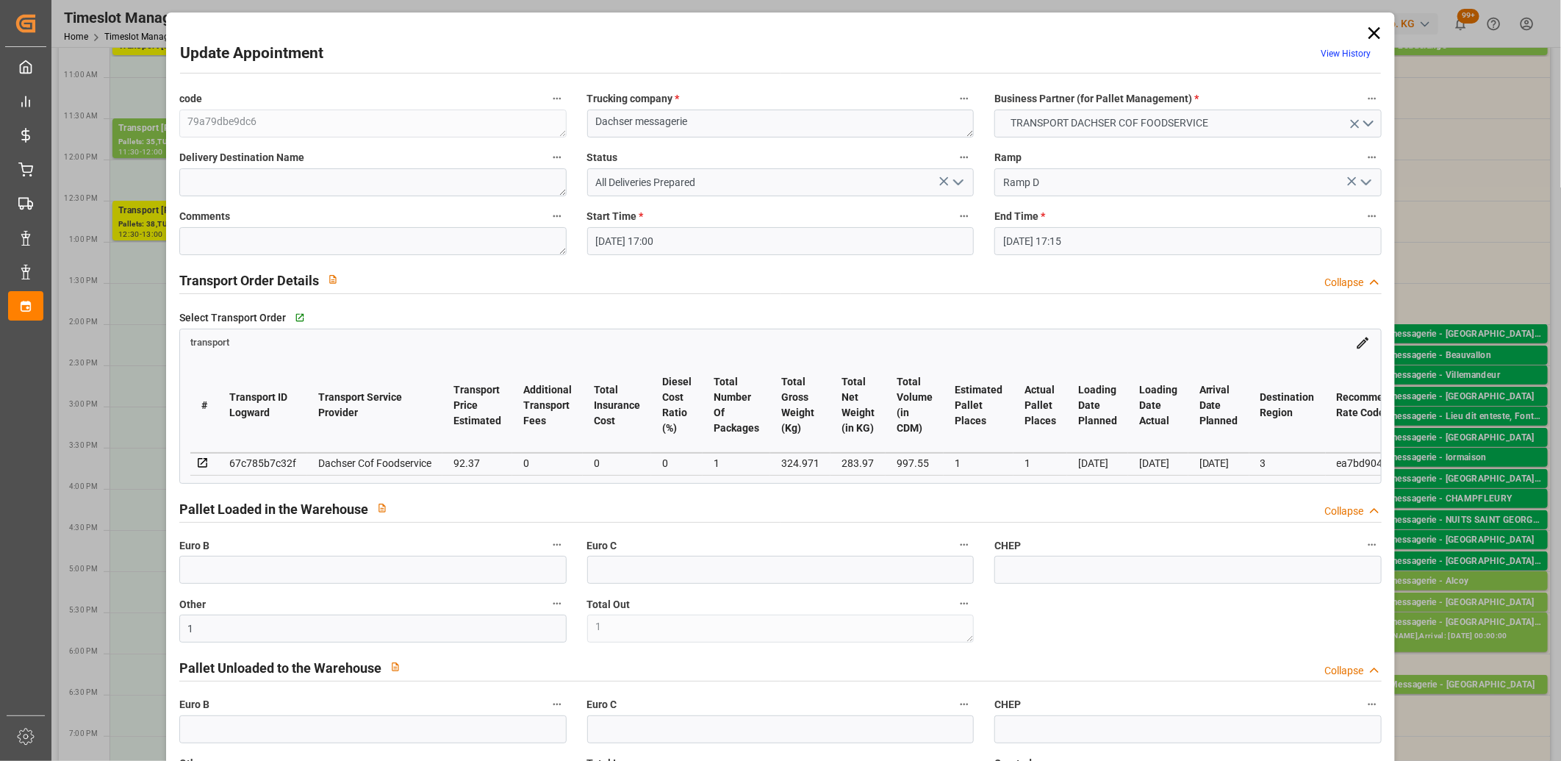
click at [959, 181] on polyline "open menu" at bounding box center [958, 182] width 9 height 4
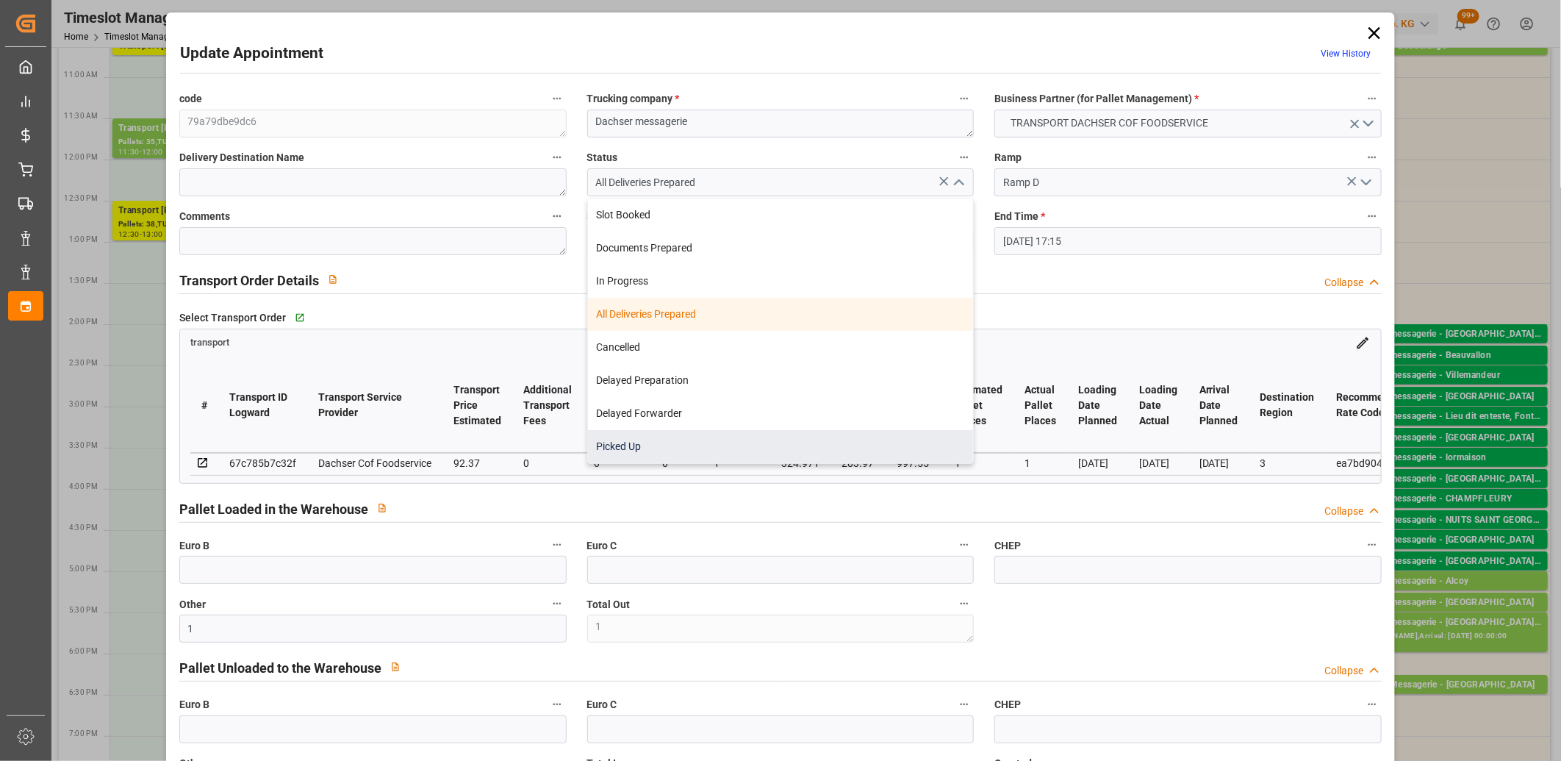
click at [844, 441] on div "Picked Up" at bounding box center [781, 446] width 386 height 33
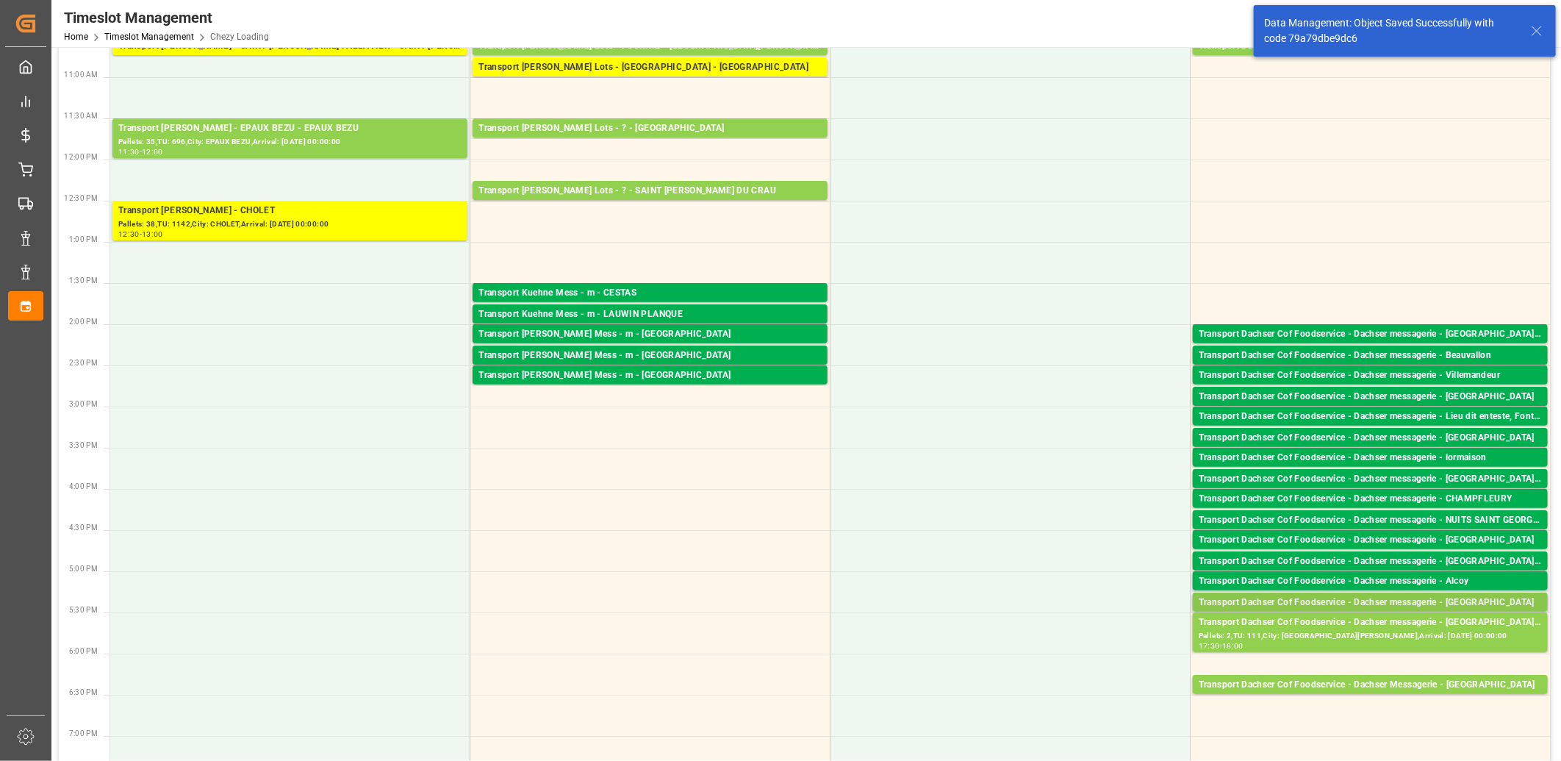
click at [1312, 601] on div "Transport Dachser Cof Foodservice - Dachser messagerie - [GEOGRAPHIC_DATA]" at bounding box center [1370, 602] width 343 height 15
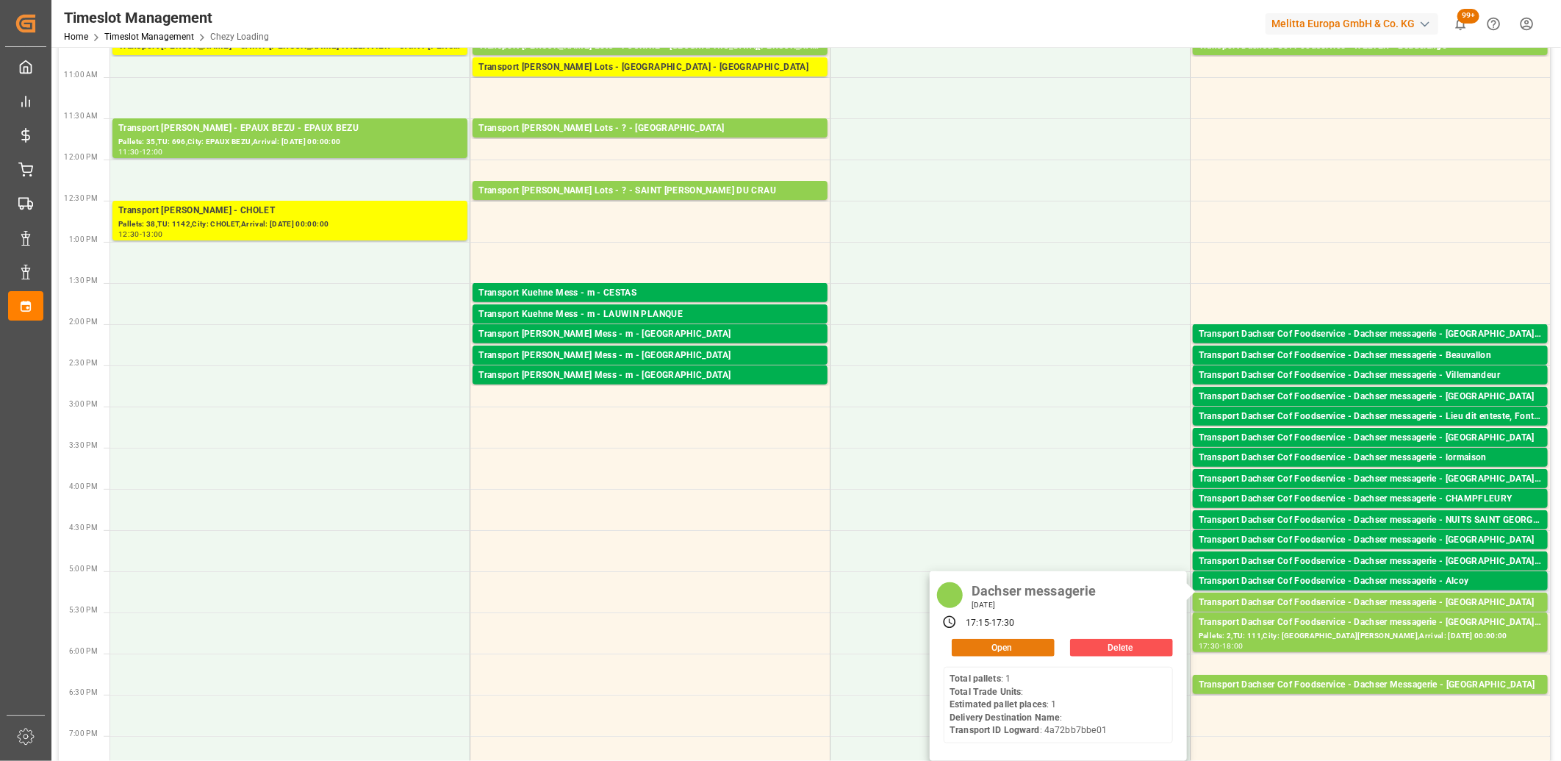
click at [1031, 651] on button "Open" at bounding box center [1003, 648] width 103 height 18
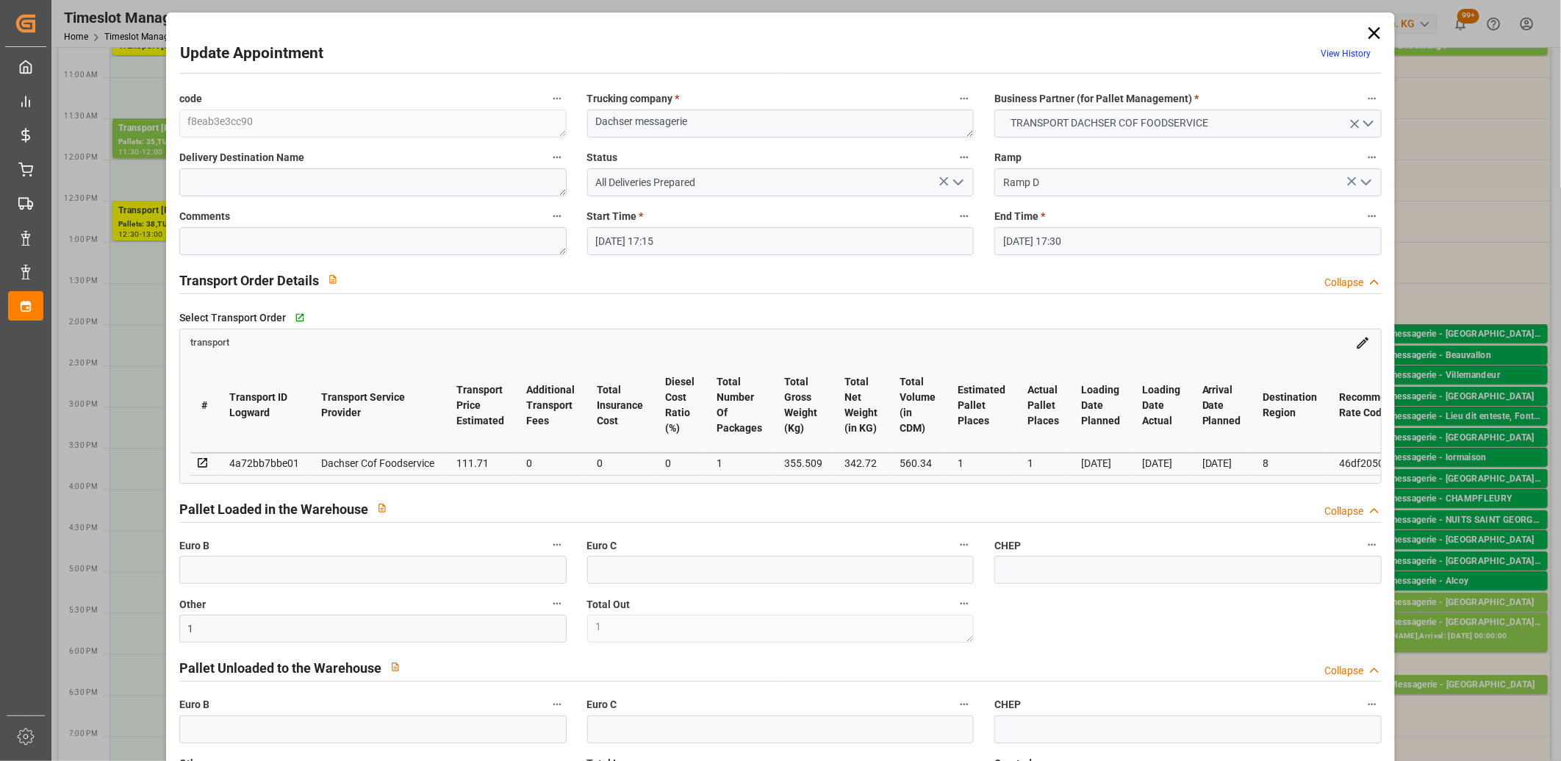
click at [957, 185] on icon "open menu" at bounding box center [959, 182] width 18 height 18
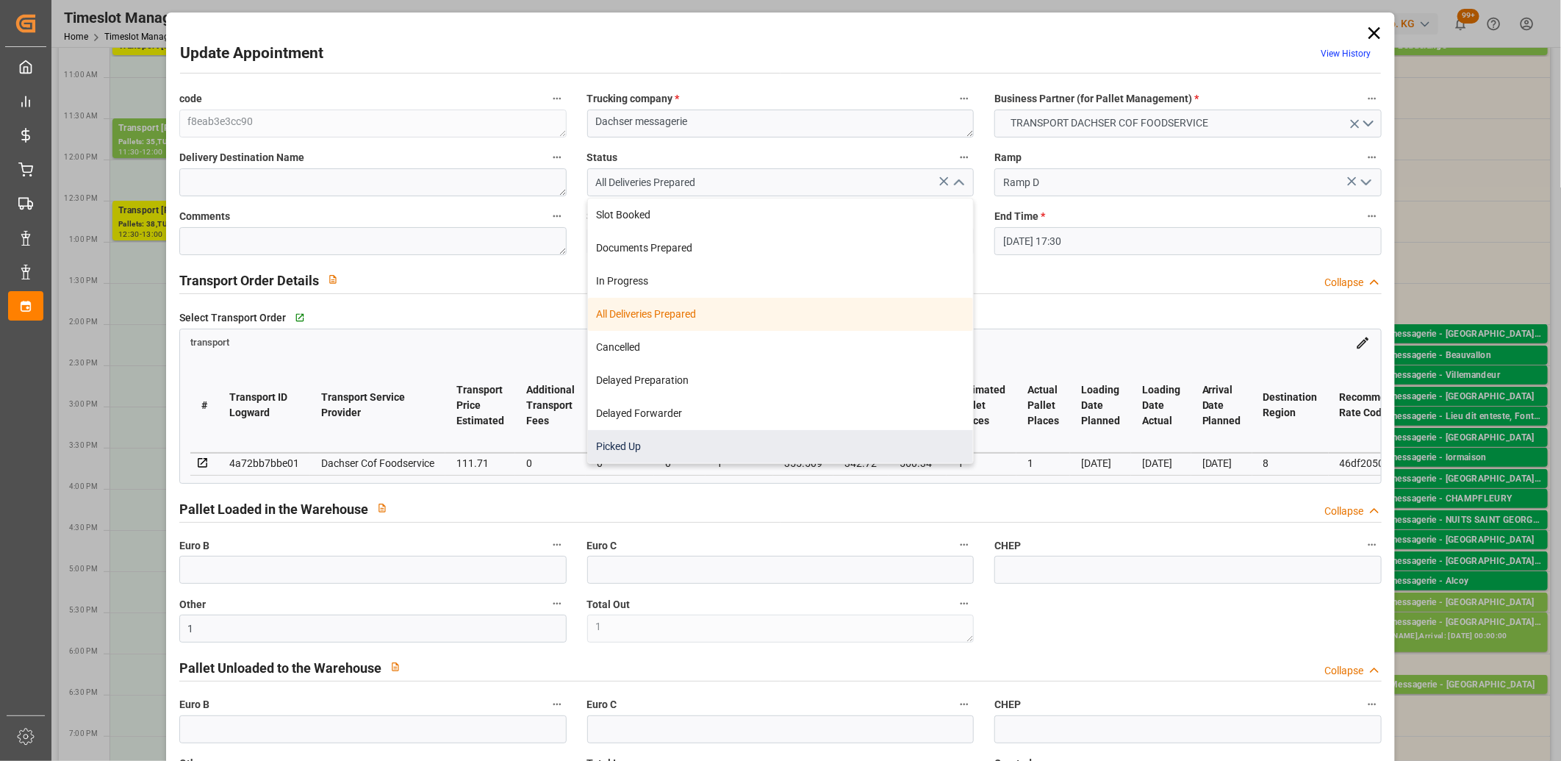
click at [843, 443] on div "Picked Up" at bounding box center [781, 446] width 386 height 33
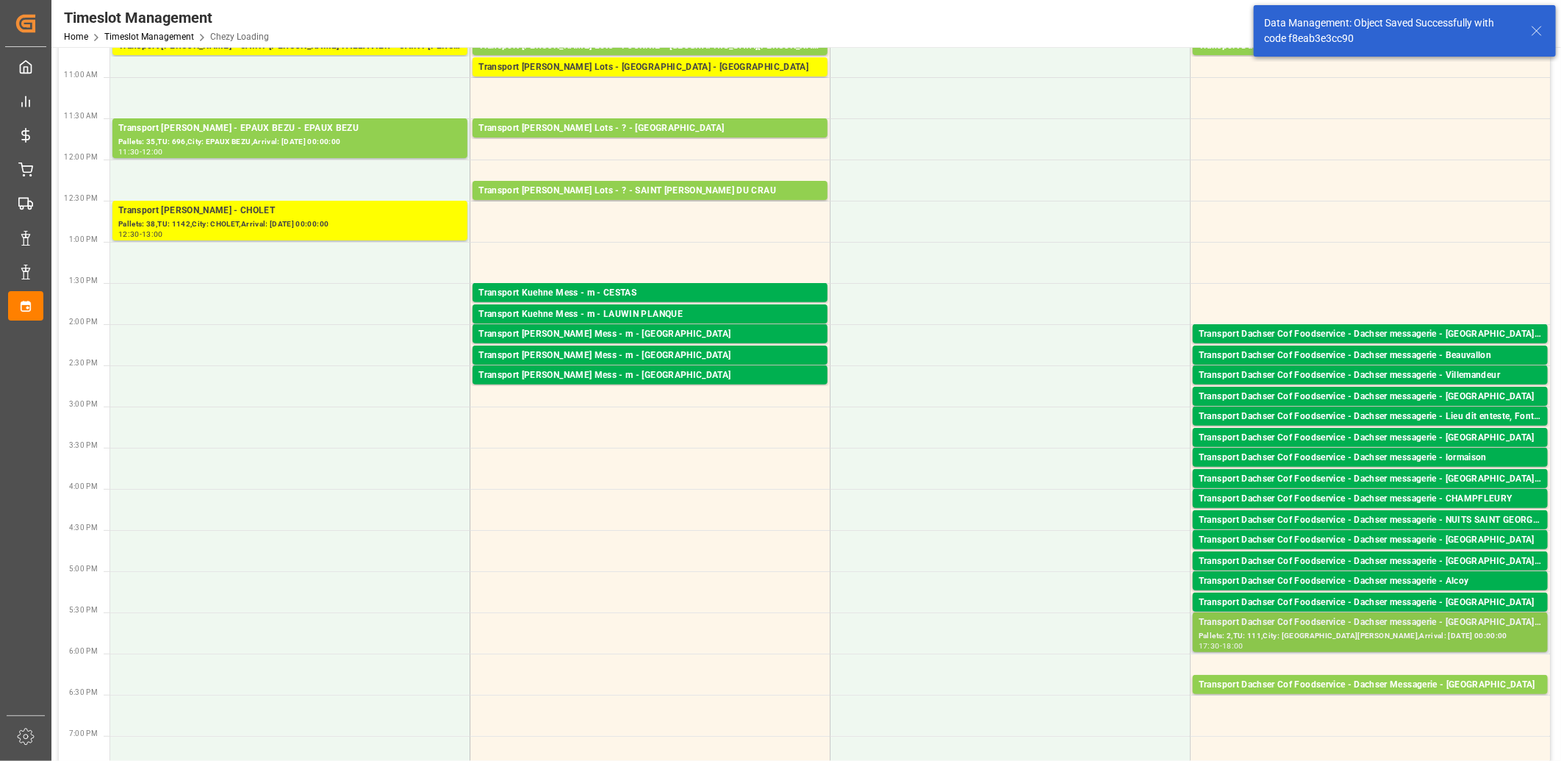
click at [1399, 631] on div "Pallets: 2,TU: 111,City: [GEOGRAPHIC_DATA][PERSON_NAME],Arrival: [DATE] 00:00:00" at bounding box center [1370, 636] width 343 height 12
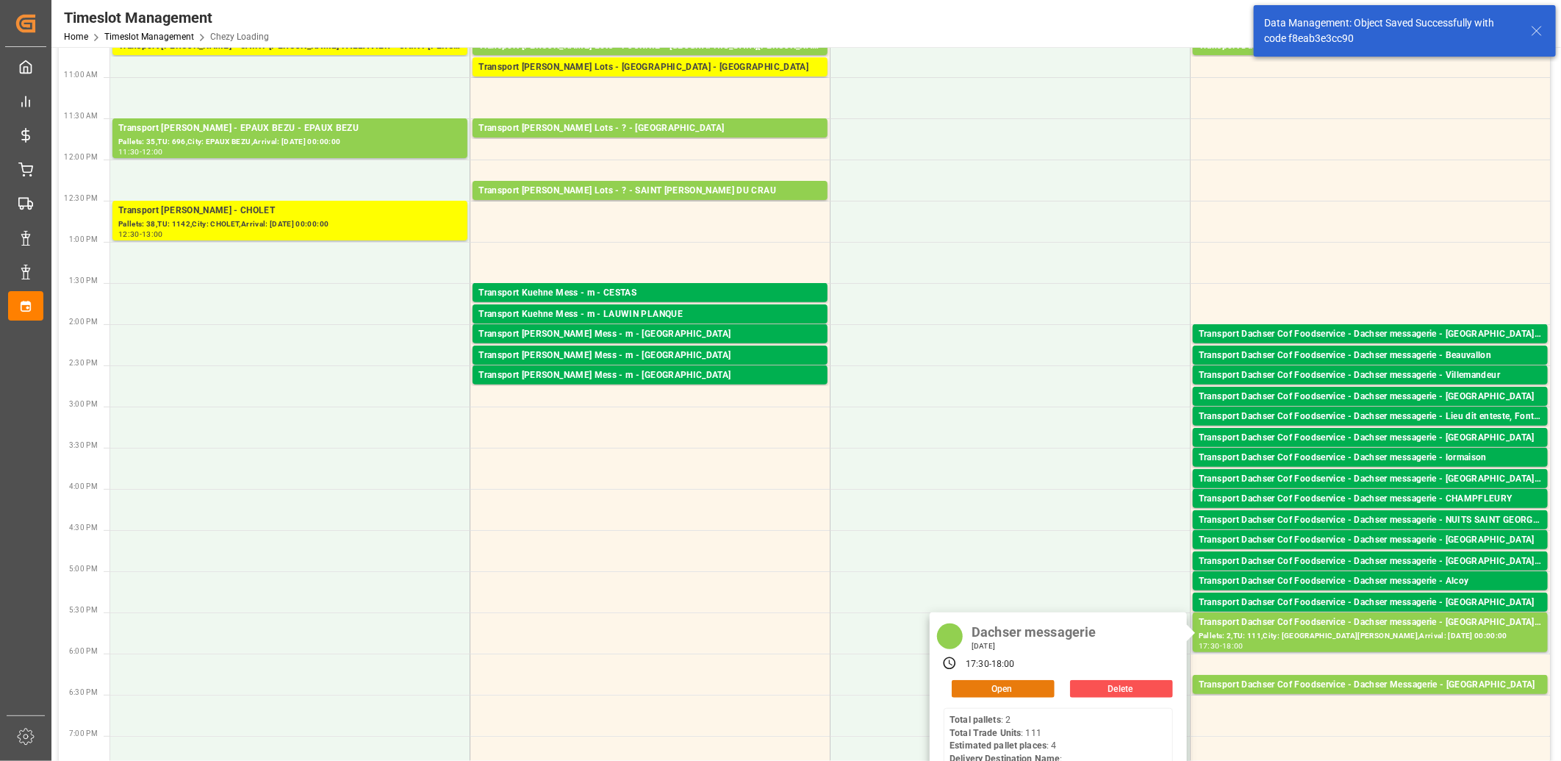
click at [1035, 688] on button "Open" at bounding box center [1003, 689] width 103 height 18
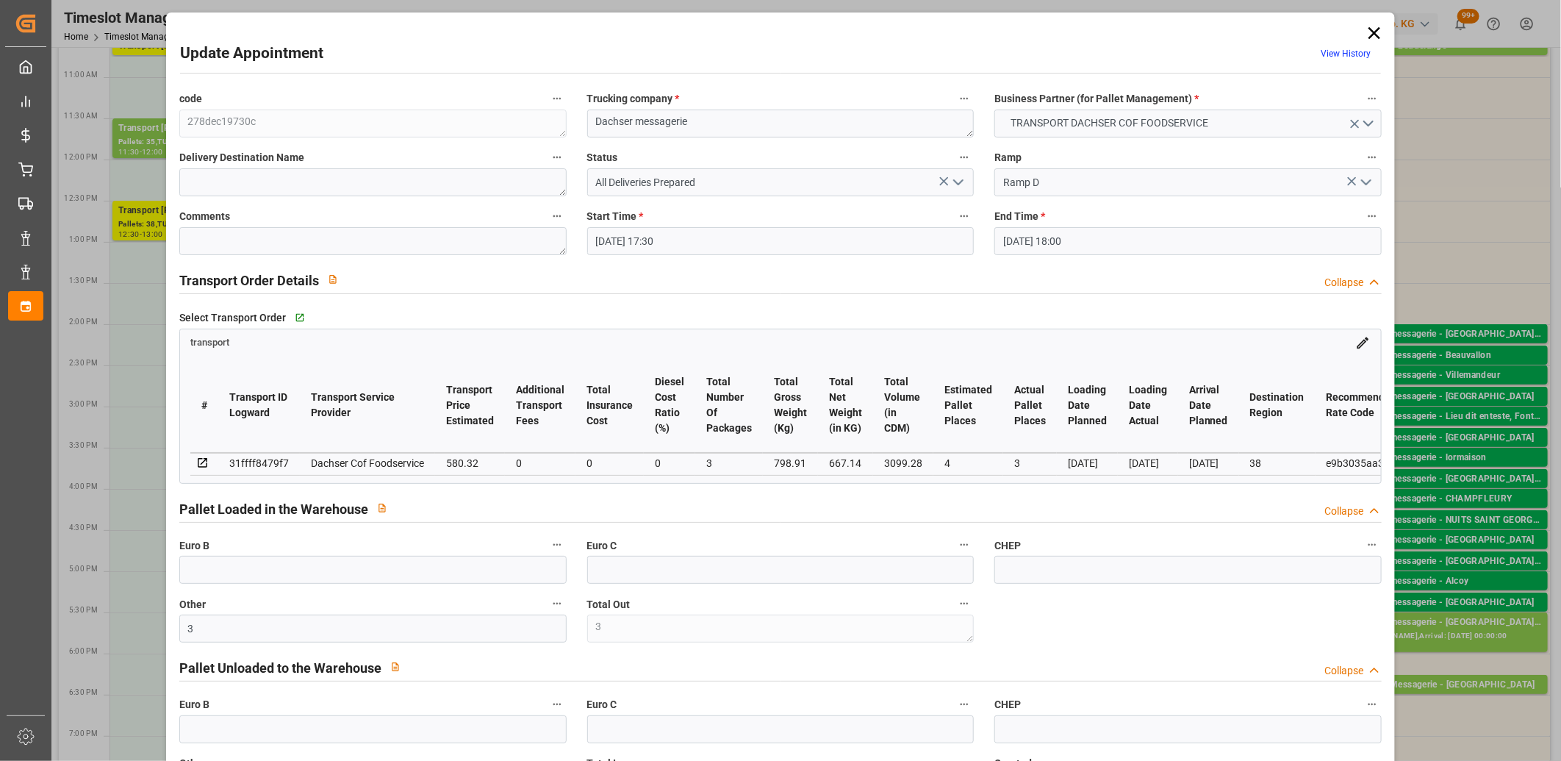
click at [957, 187] on icon "open menu" at bounding box center [959, 182] width 18 height 18
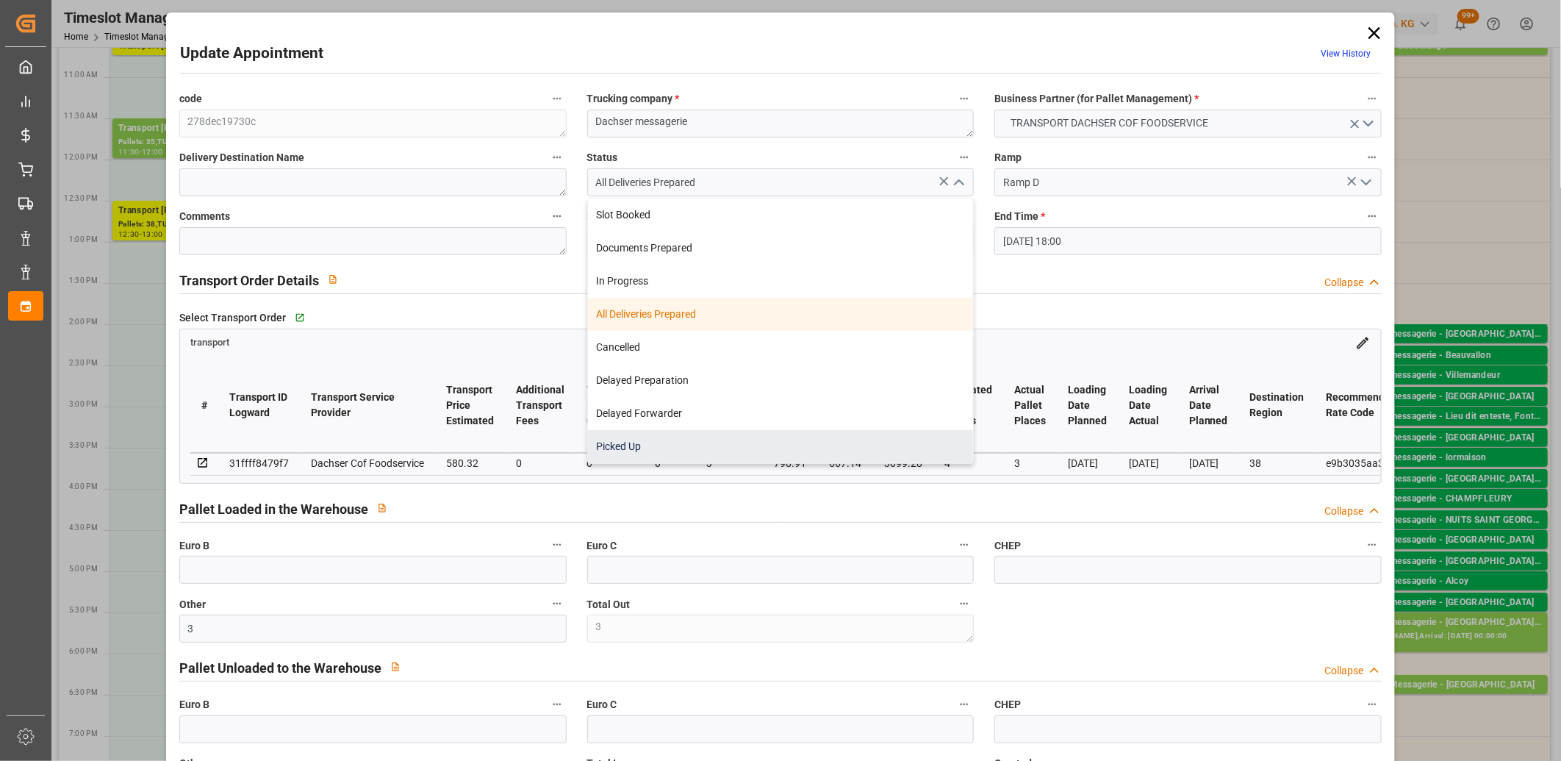
click at [821, 453] on div "Picked Up" at bounding box center [781, 446] width 386 height 33
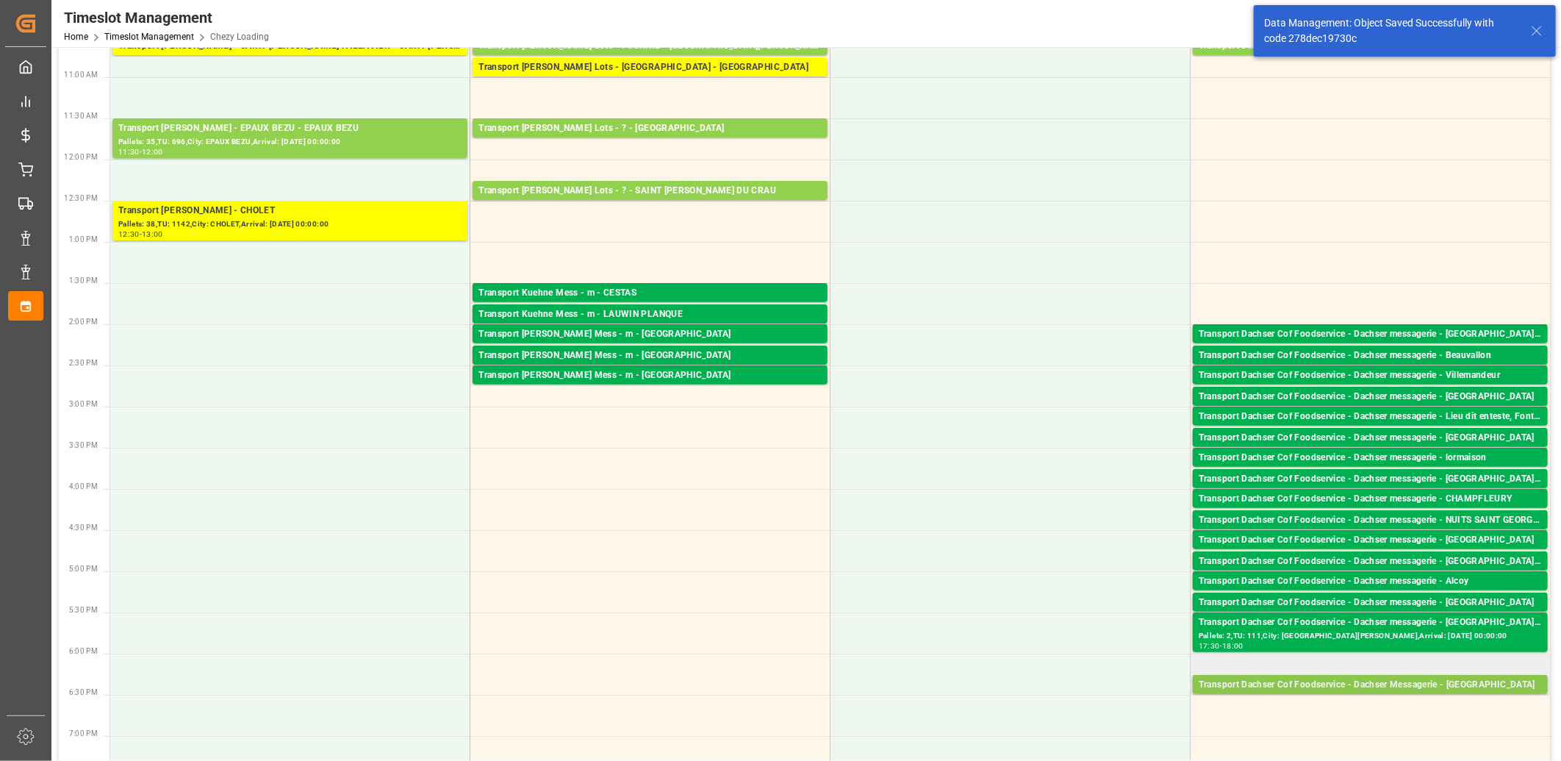
click at [1302, 689] on div "Transport Dachser Cof Foodservice - Dachser Messagerie - [GEOGRAPHIC_DATA]" at bounding box center [1370, 685] width 343 height 15
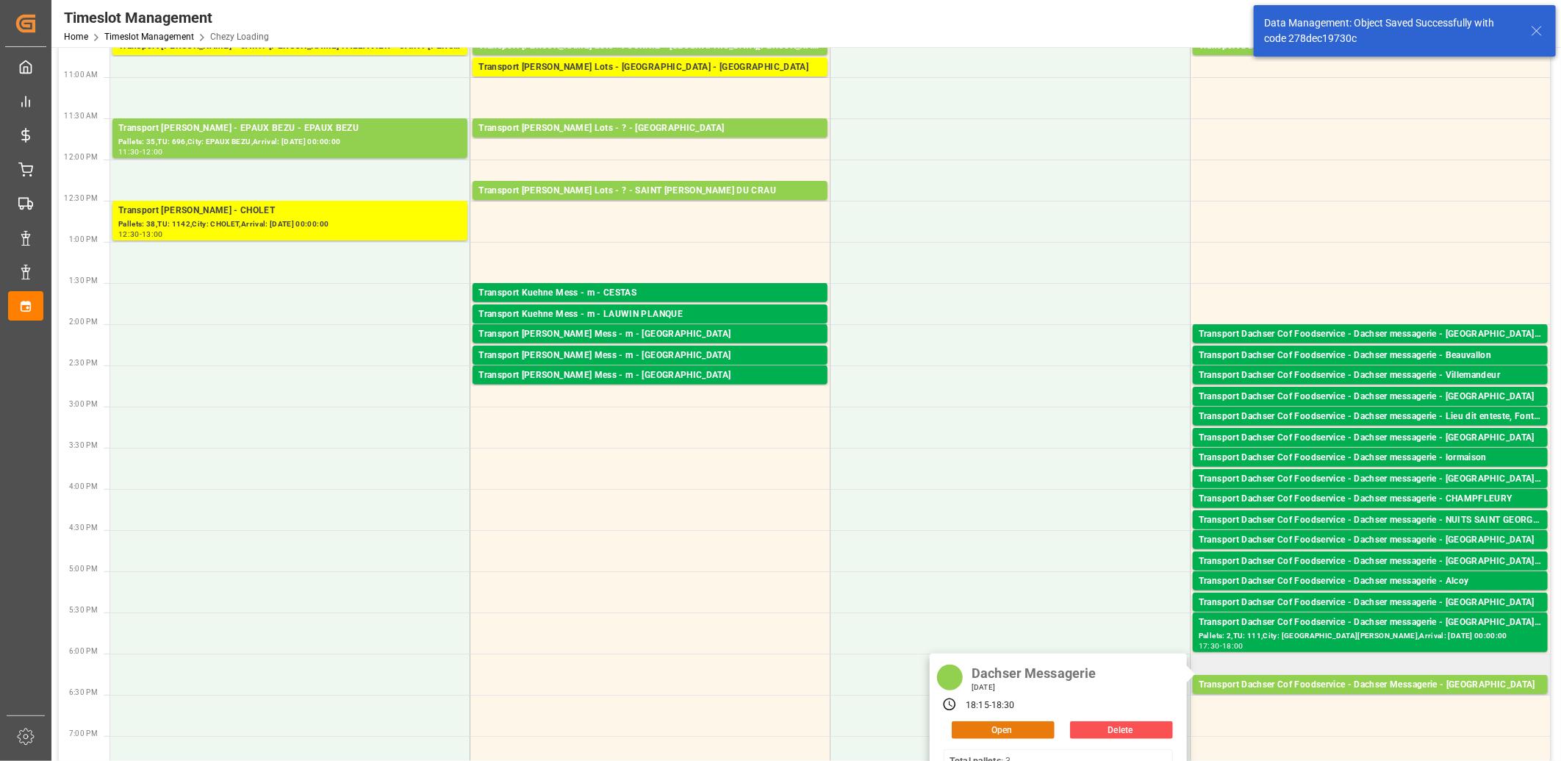
click at [1031, 724] on button "Open" at bounding box center [1003, 730] width 103 height 18
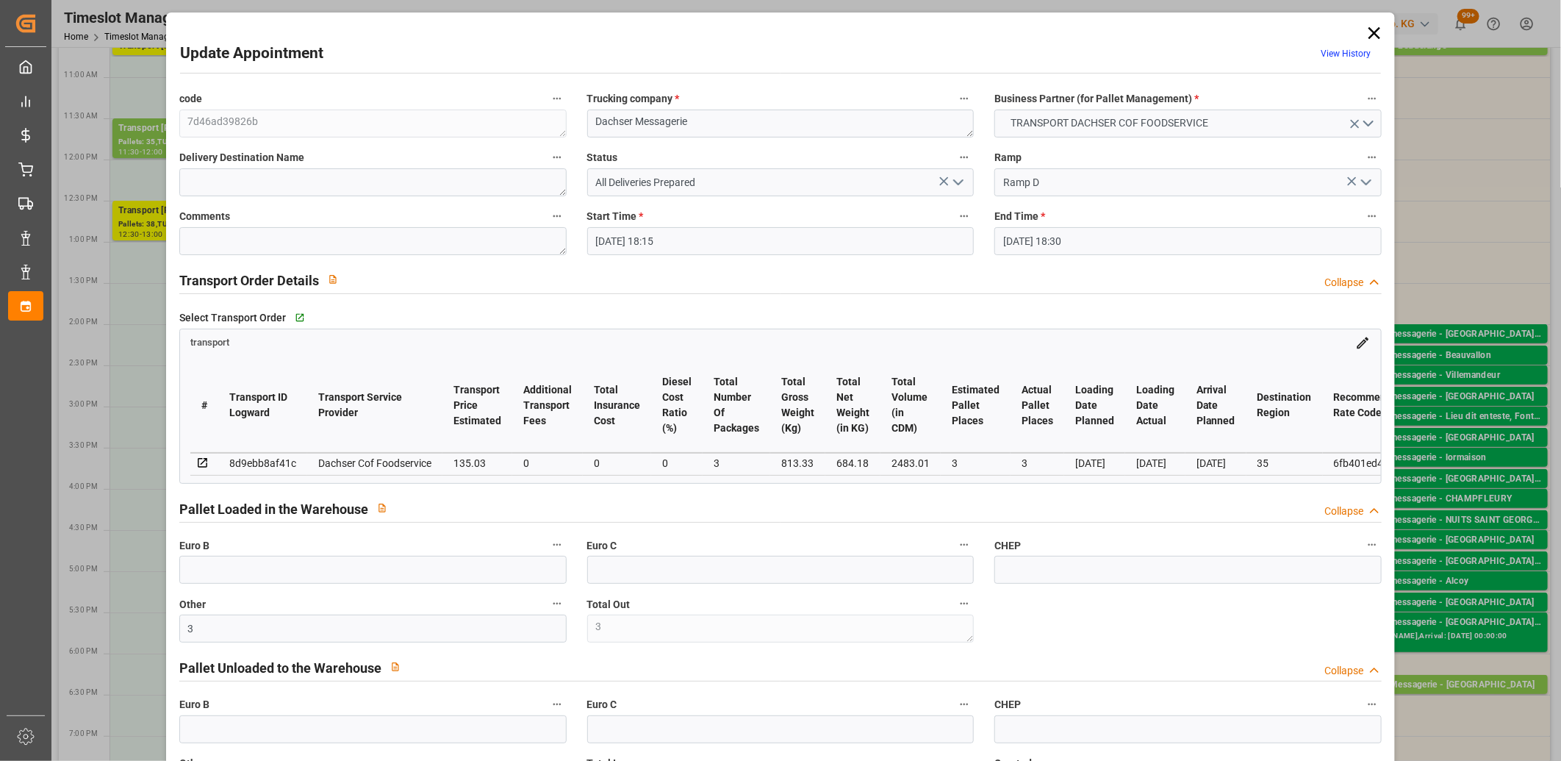
click at [961, 181] on icon "open menu" at bounding box center [959, 182] width 18 height 18
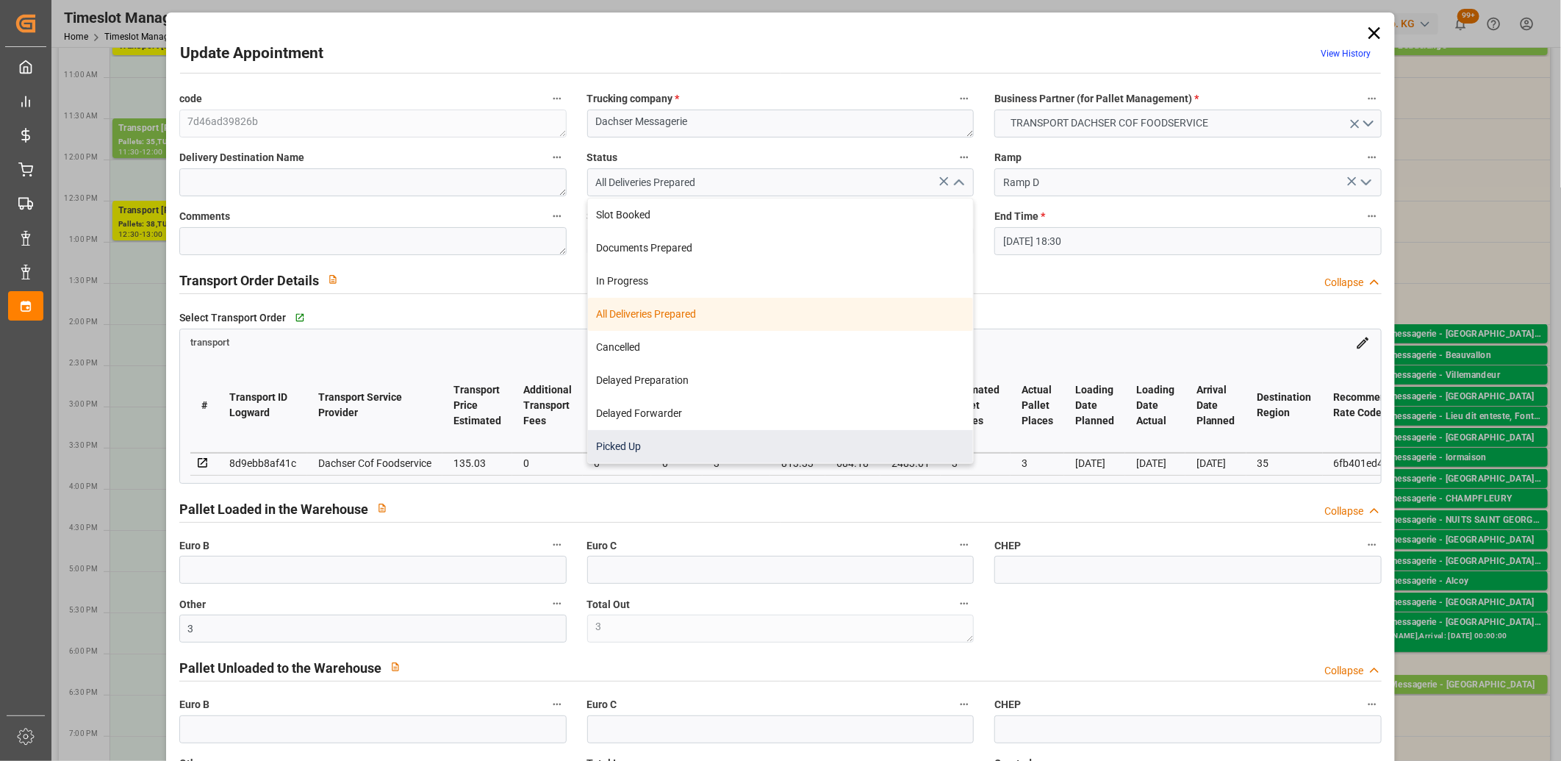
click at [831, 444] on div "Picked Up" at bounding box center [781, 446] width 386 height 33
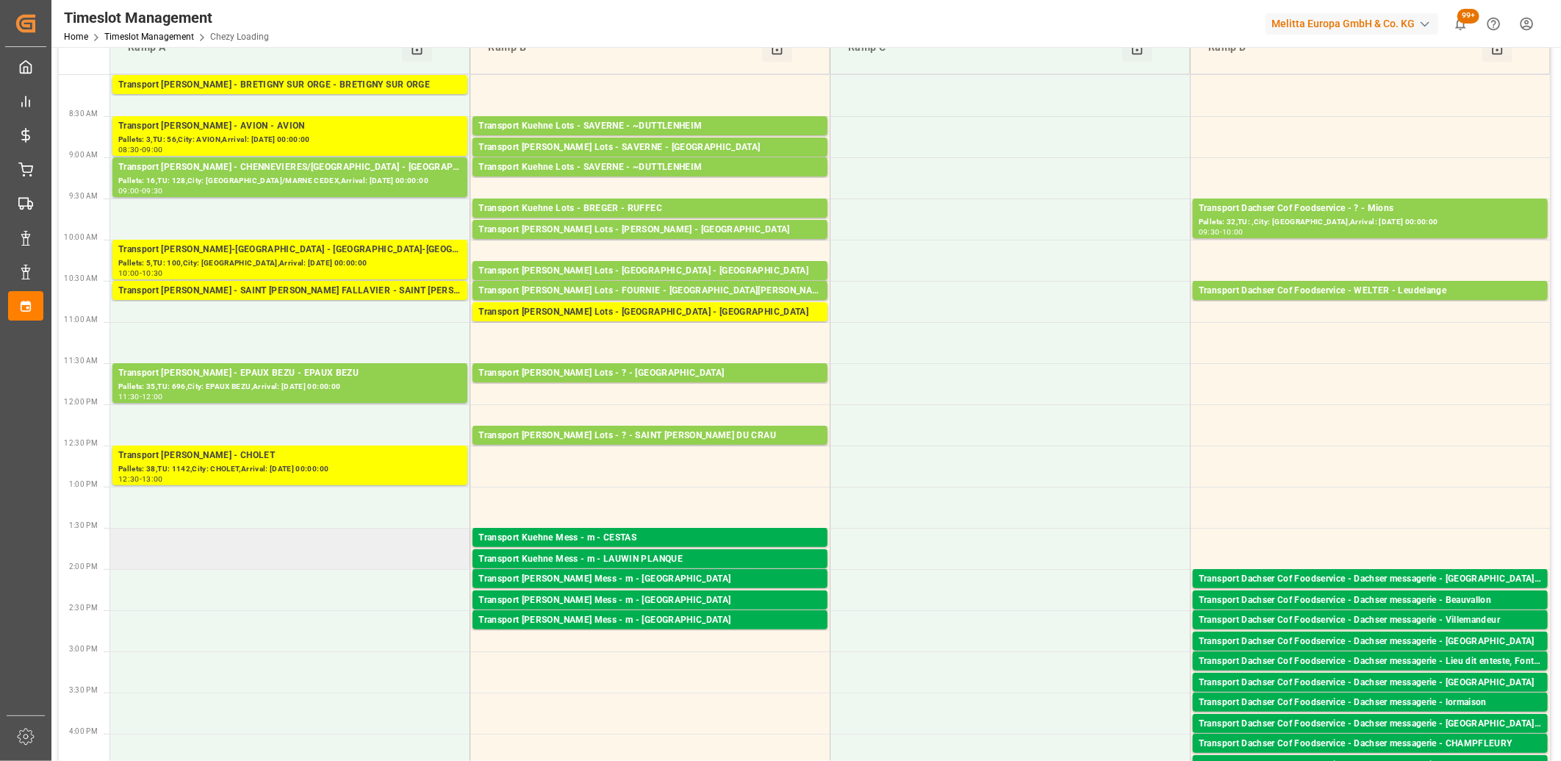
scroll to position [0, 0]
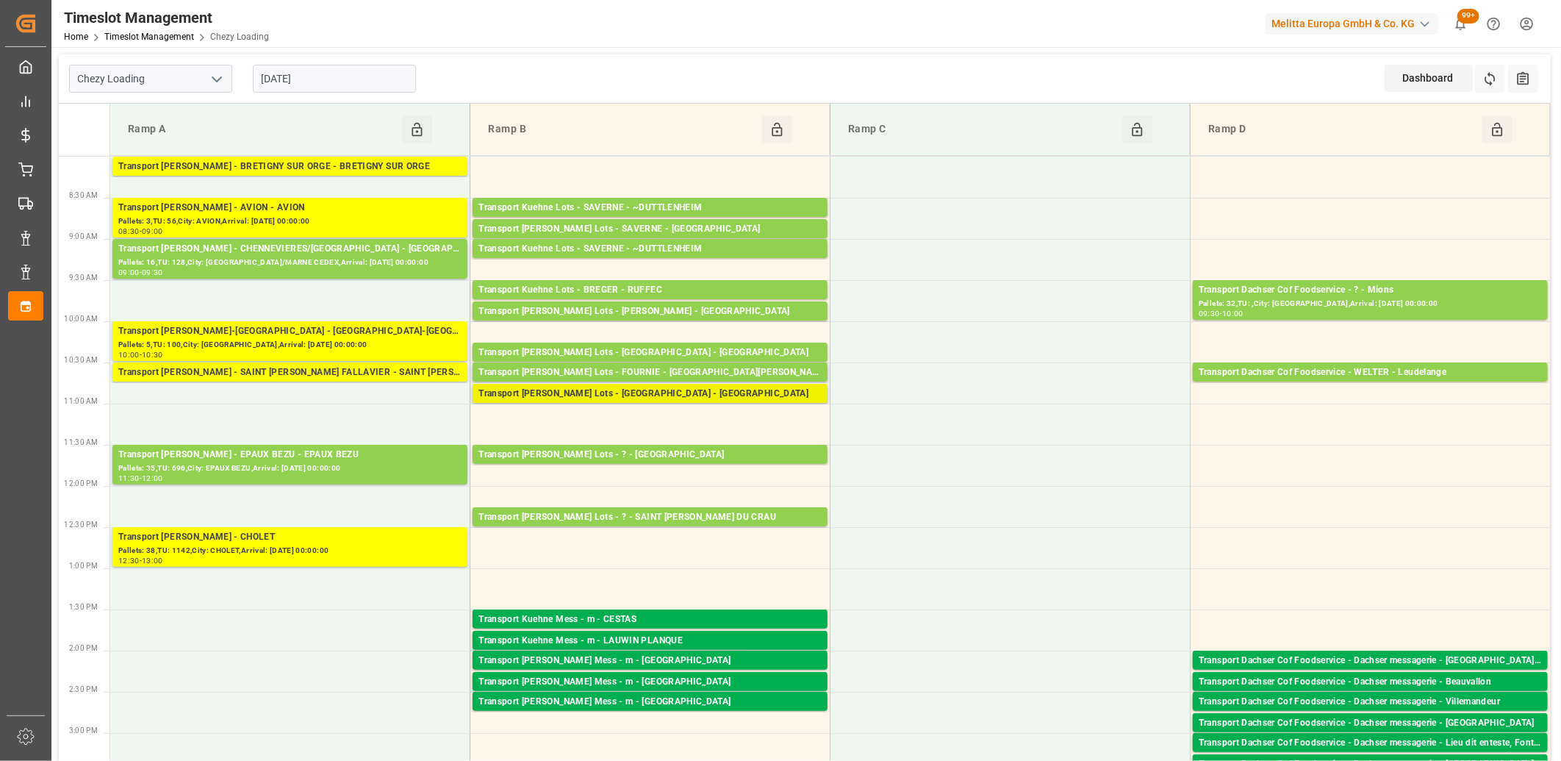
click at [615, 398] on div "Transport [PERSON_NAME] Lots - [GEOGRAPHIC_DATA] - [GEOGRAPHIC_DATA]" at bounding box center [650, 394] width 343 height 15
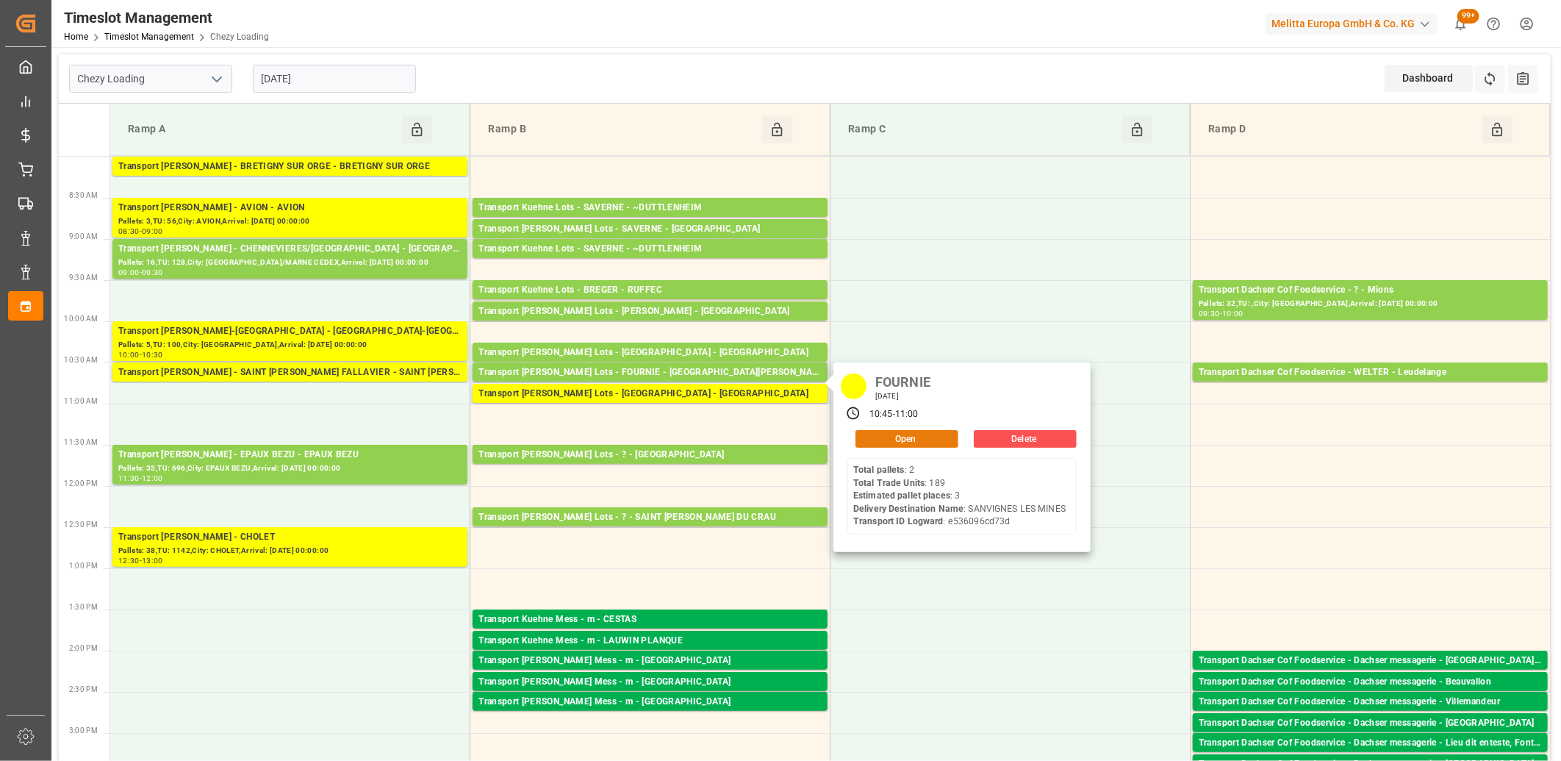
click at [937, 444] on button "Open" at bounding box center [907, 439] width 103 height 18
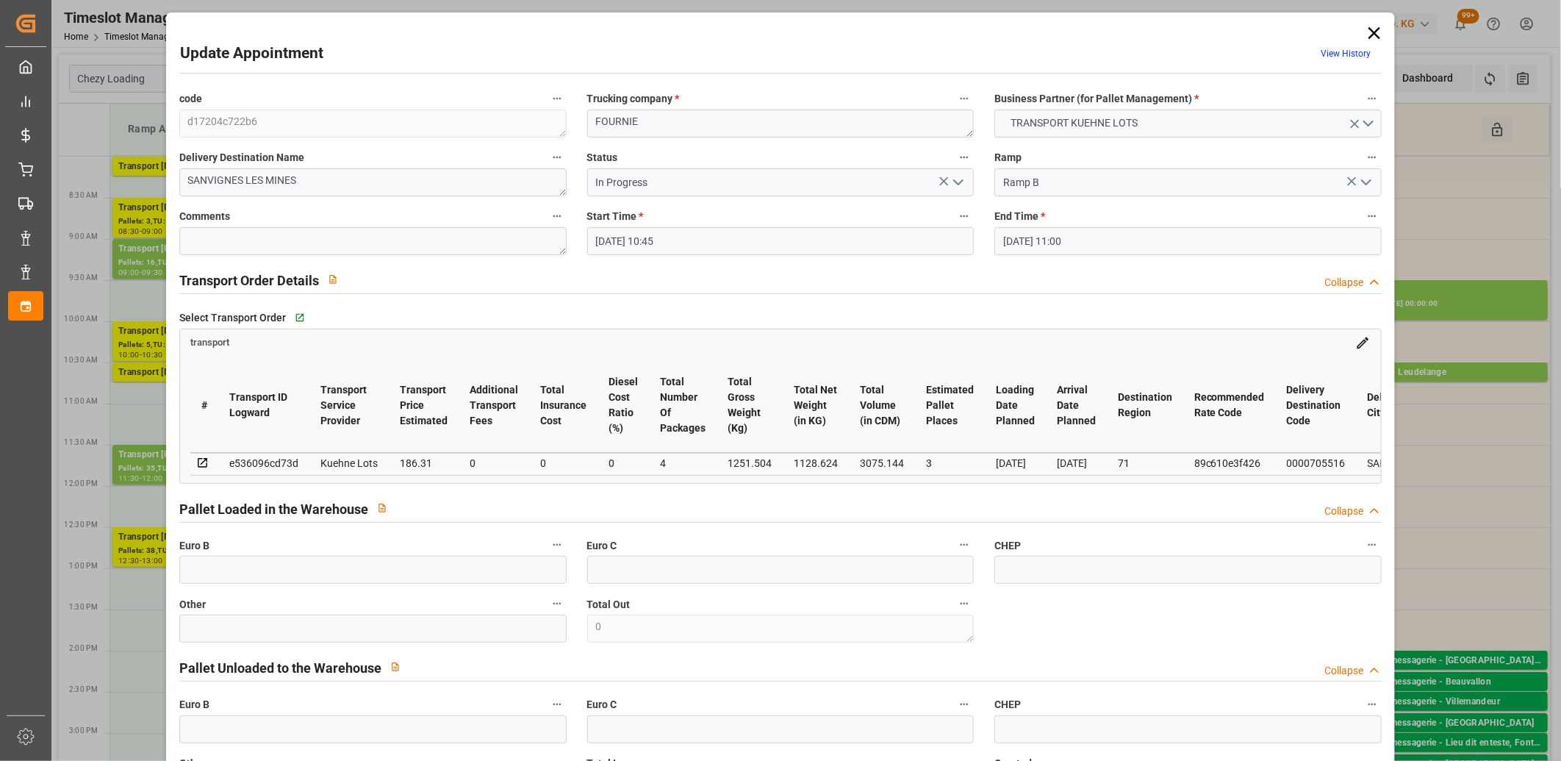
click at [961, 186] on icon "open menu" at bounding box center [959, 182] width 18 height 18
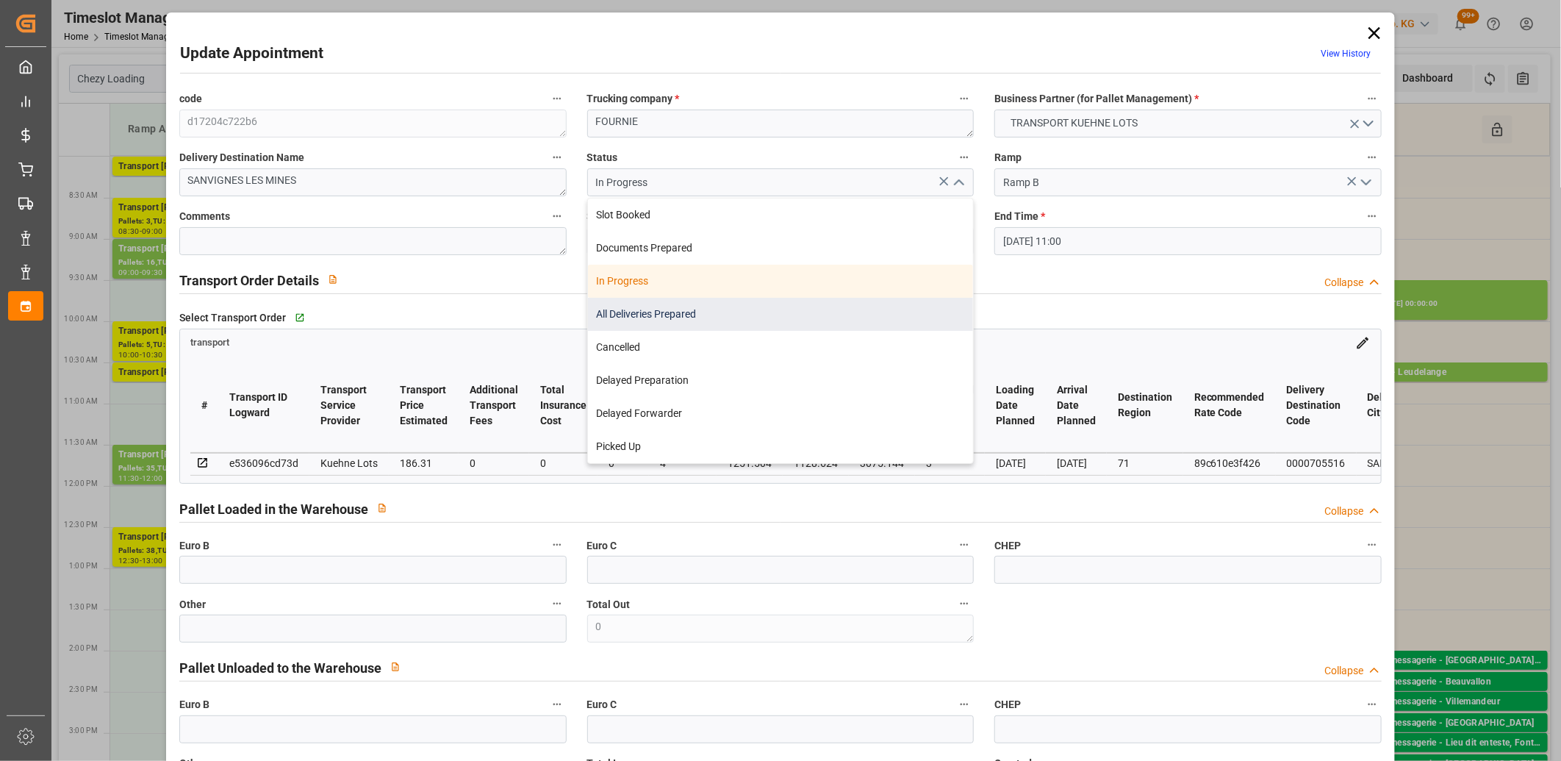
click at [873, 318] on div "All Deliveries Prepared" at bounding box center [781, 314] width 386 height 33
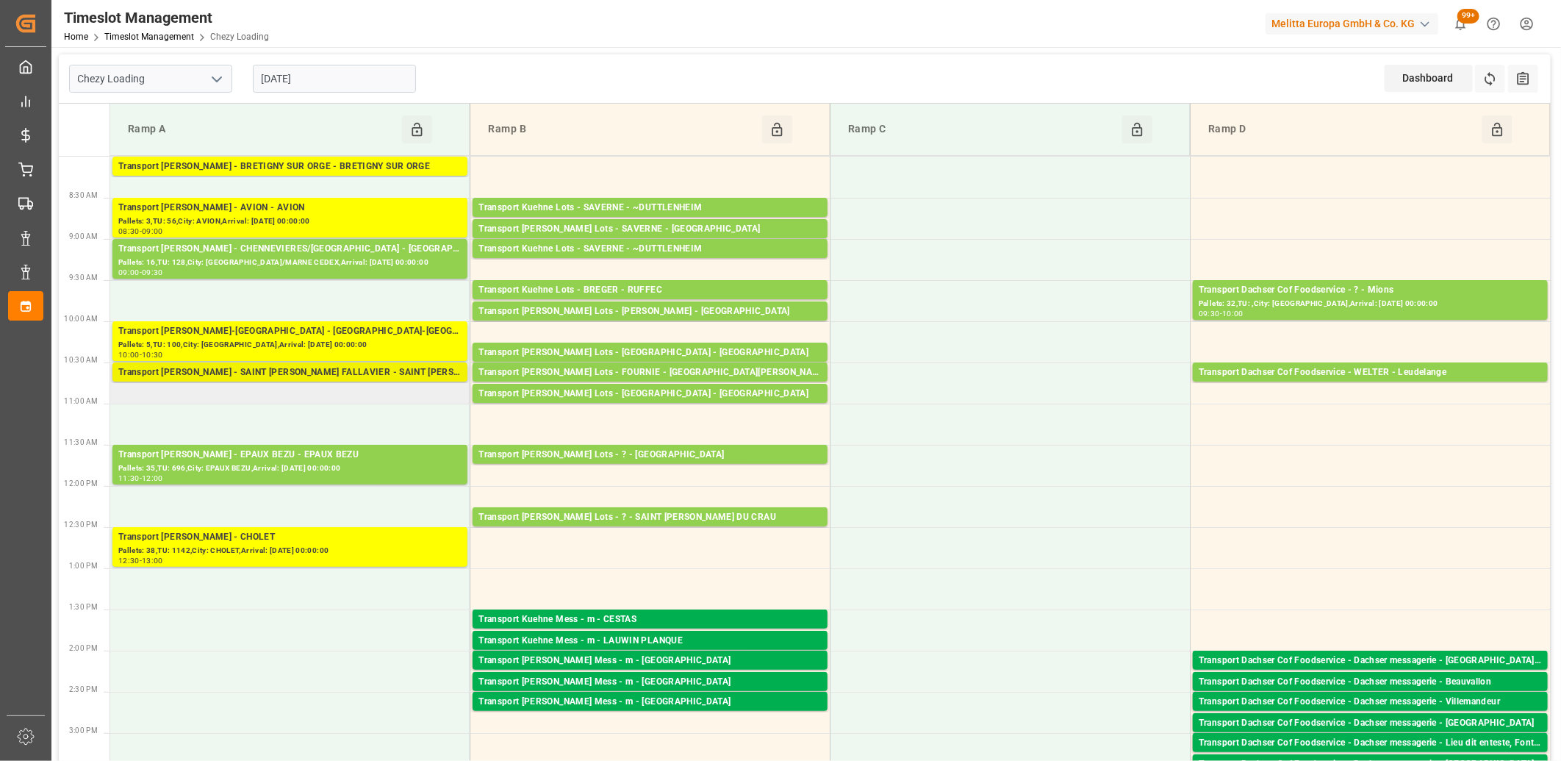
click at [271, 373] on div "Transport [PERSON_NAME] - SAINT [PERSON_NAME] FALLAVIER - SAINT [PERSON_NAME] F…" at bounding box center [289, 372] width 343 height 15
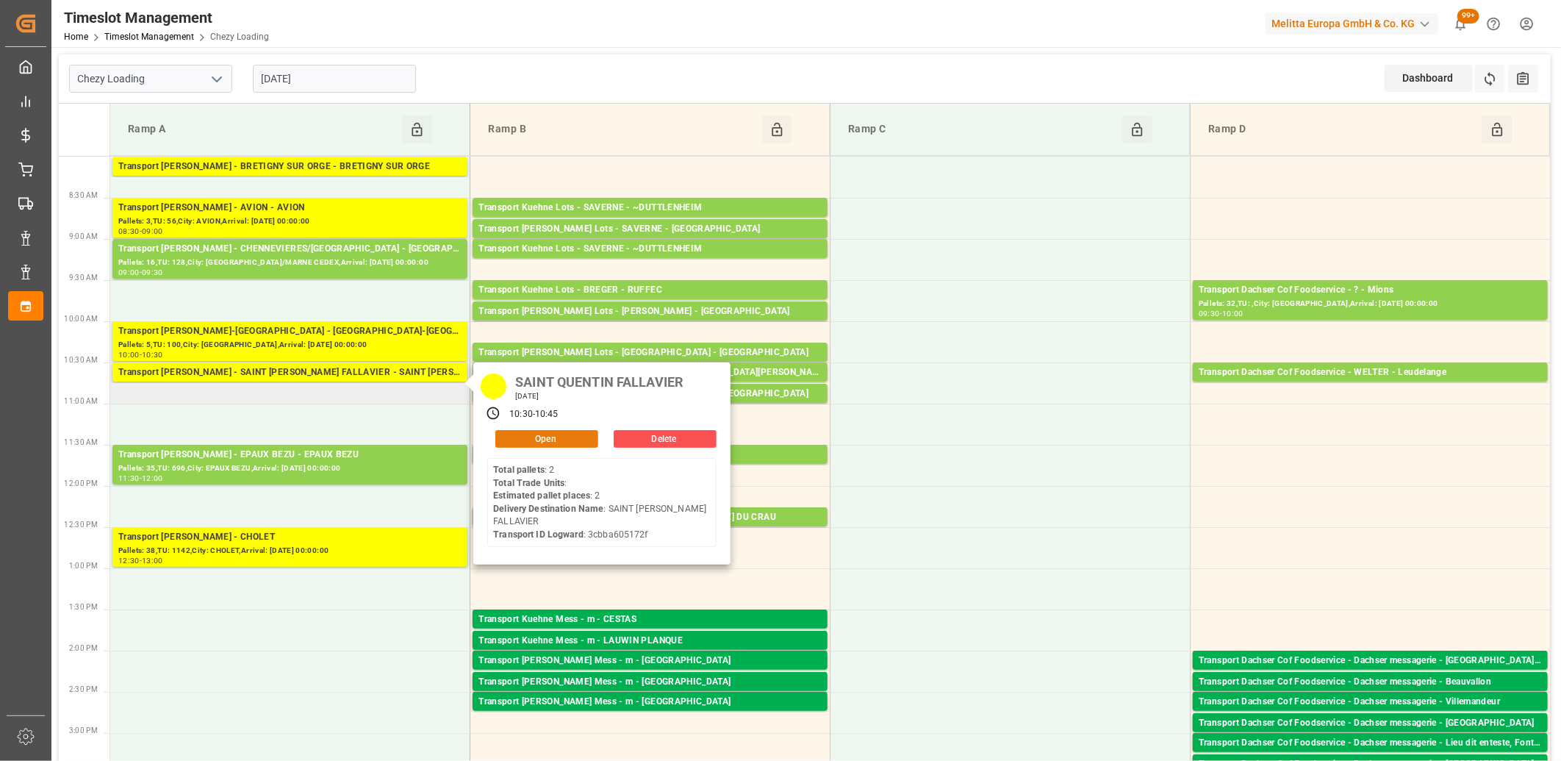
click at [503, 436] on button "Open" at bounding box center [546, 439] width 103 height 18
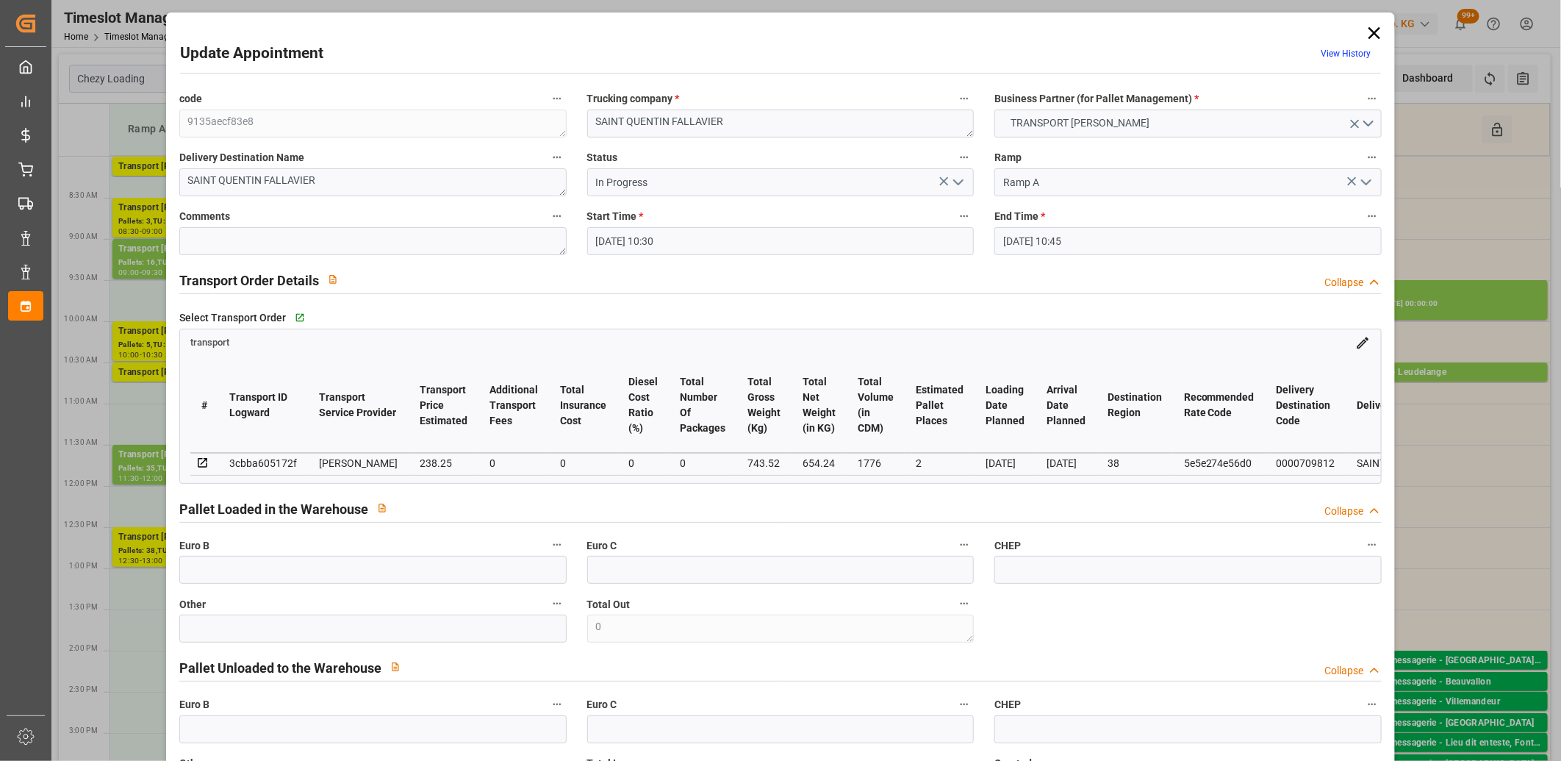
click at [957, 182] on polyline "open menu" at bounding box center [958, 182] width 9 height 4
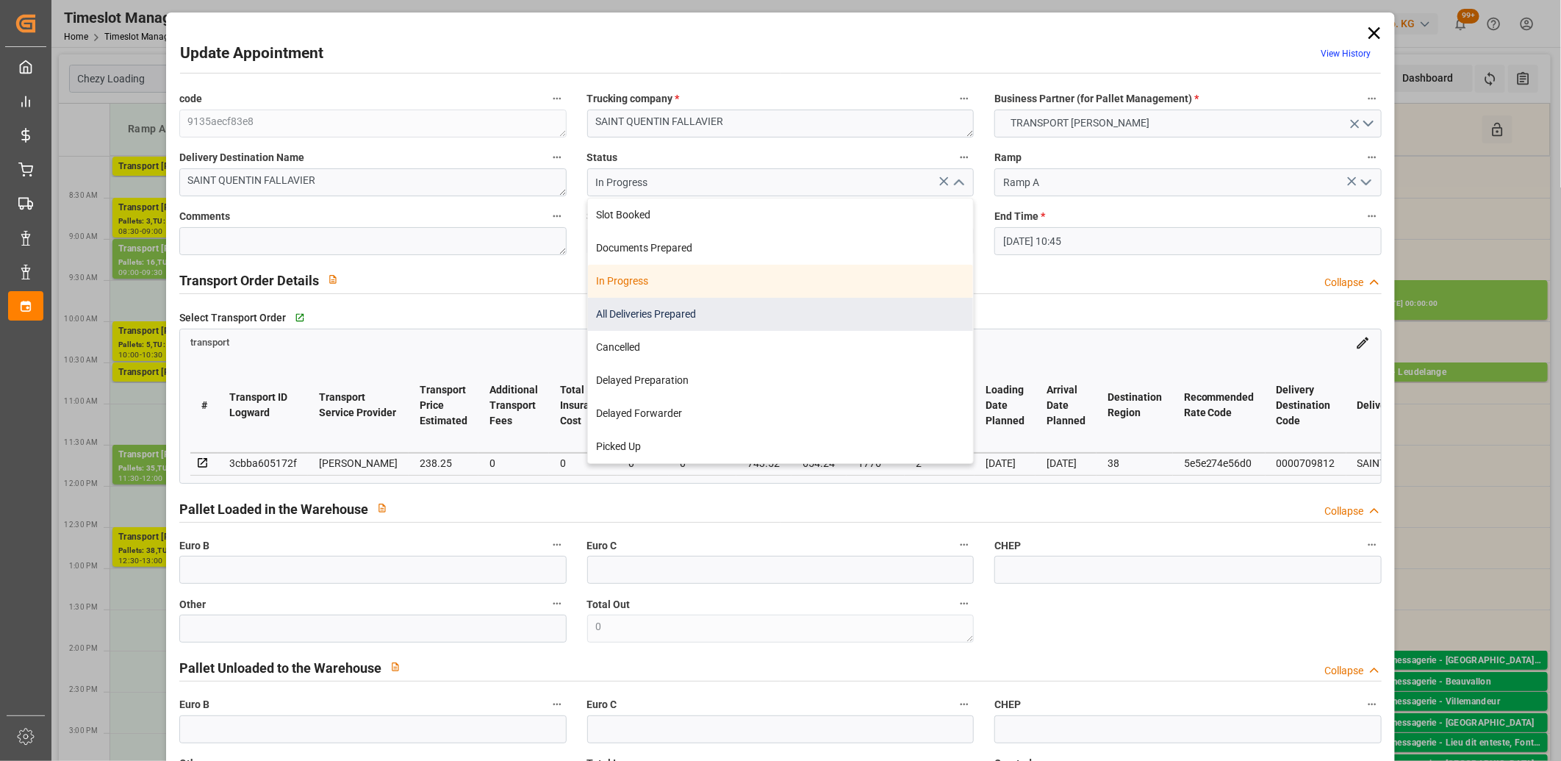
click at [835, 316] on div "All Deliveries Prepared" at bounding box center [781, 314] width 386 height 33
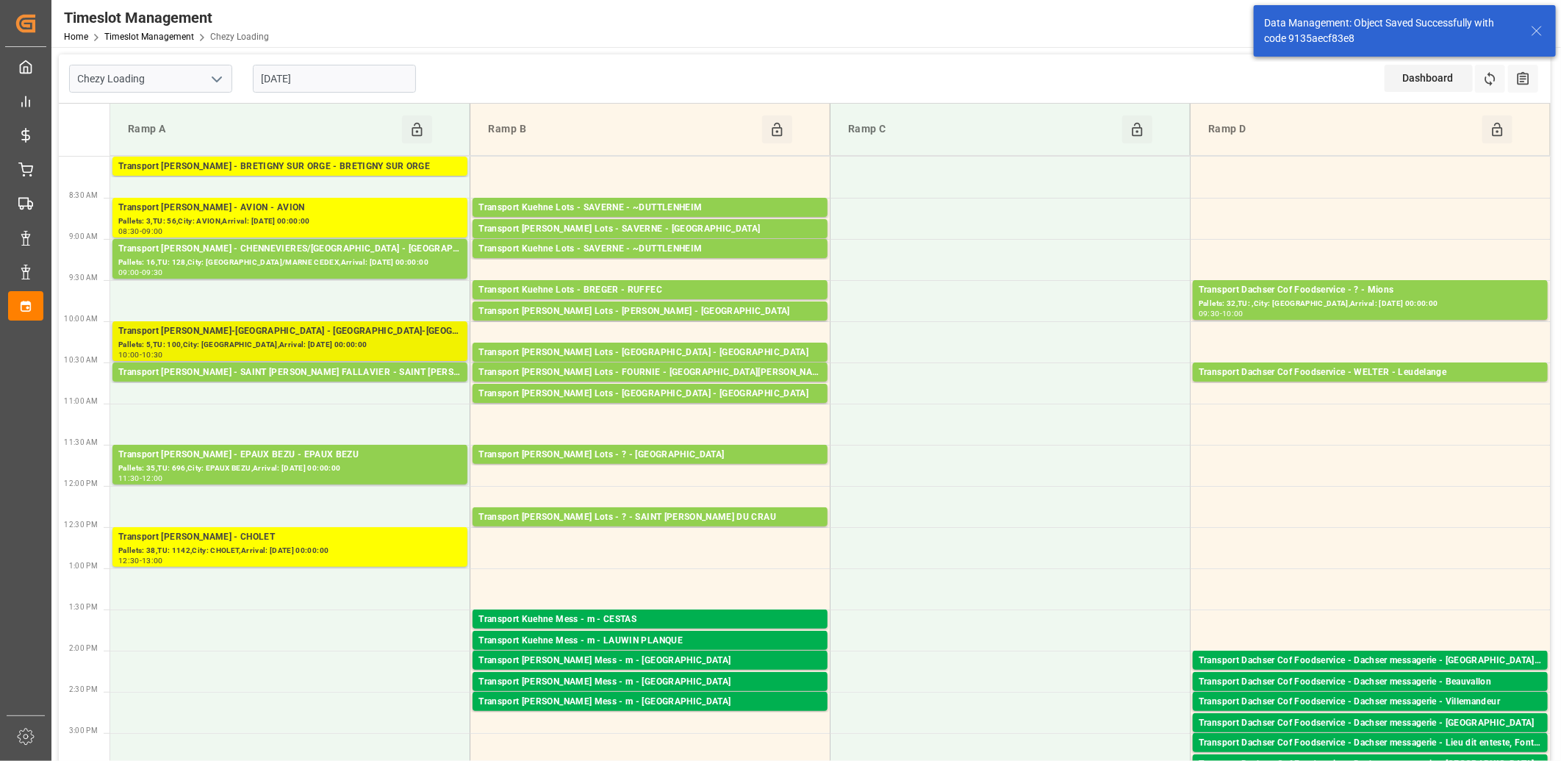
click at [357, 334] on div "Transport [PERSON_NAME]-[GEOGRAPHIC_DATA] - [GEOGRAPHIC_DATA]-[GEOGRAPHIC_DATA]" at bounding box center [289, 331] width 343 height 15
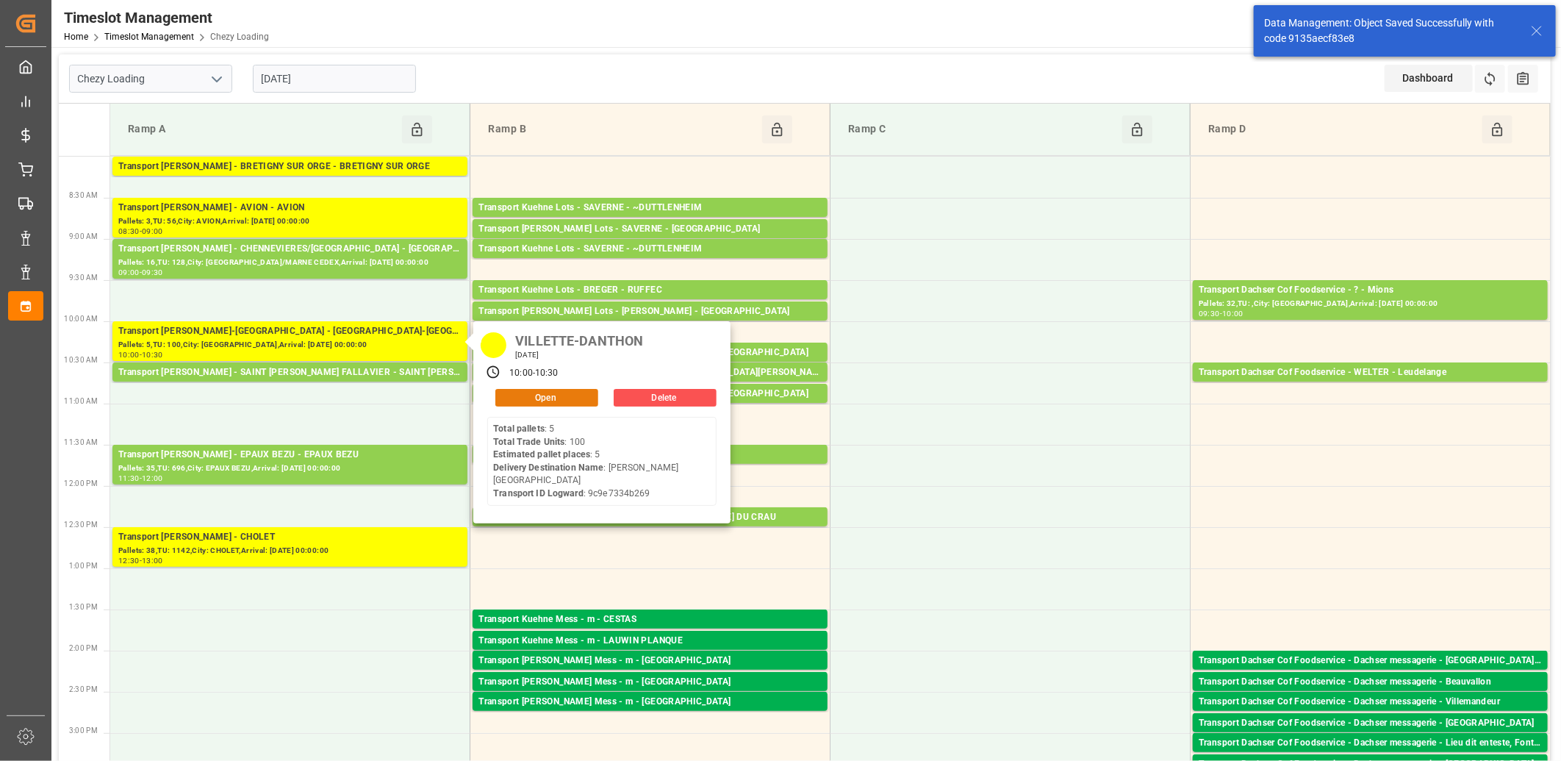
click at [504, 401] on button "Open" at bounding box center [546, 398] width 103 height 18
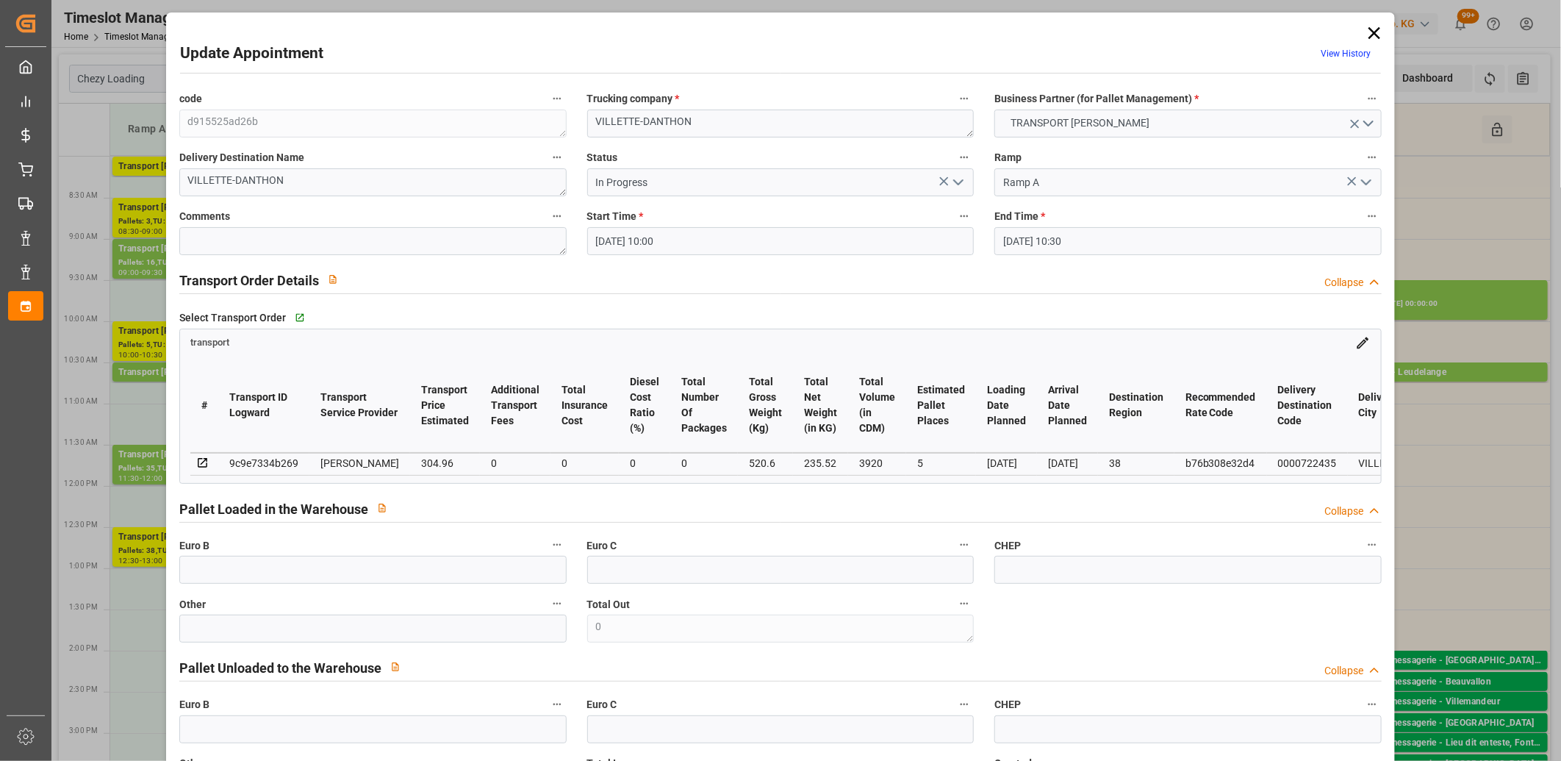
click at [953, 185] on icon "open menu" at bounding box center [959, 182] width 18 height 18
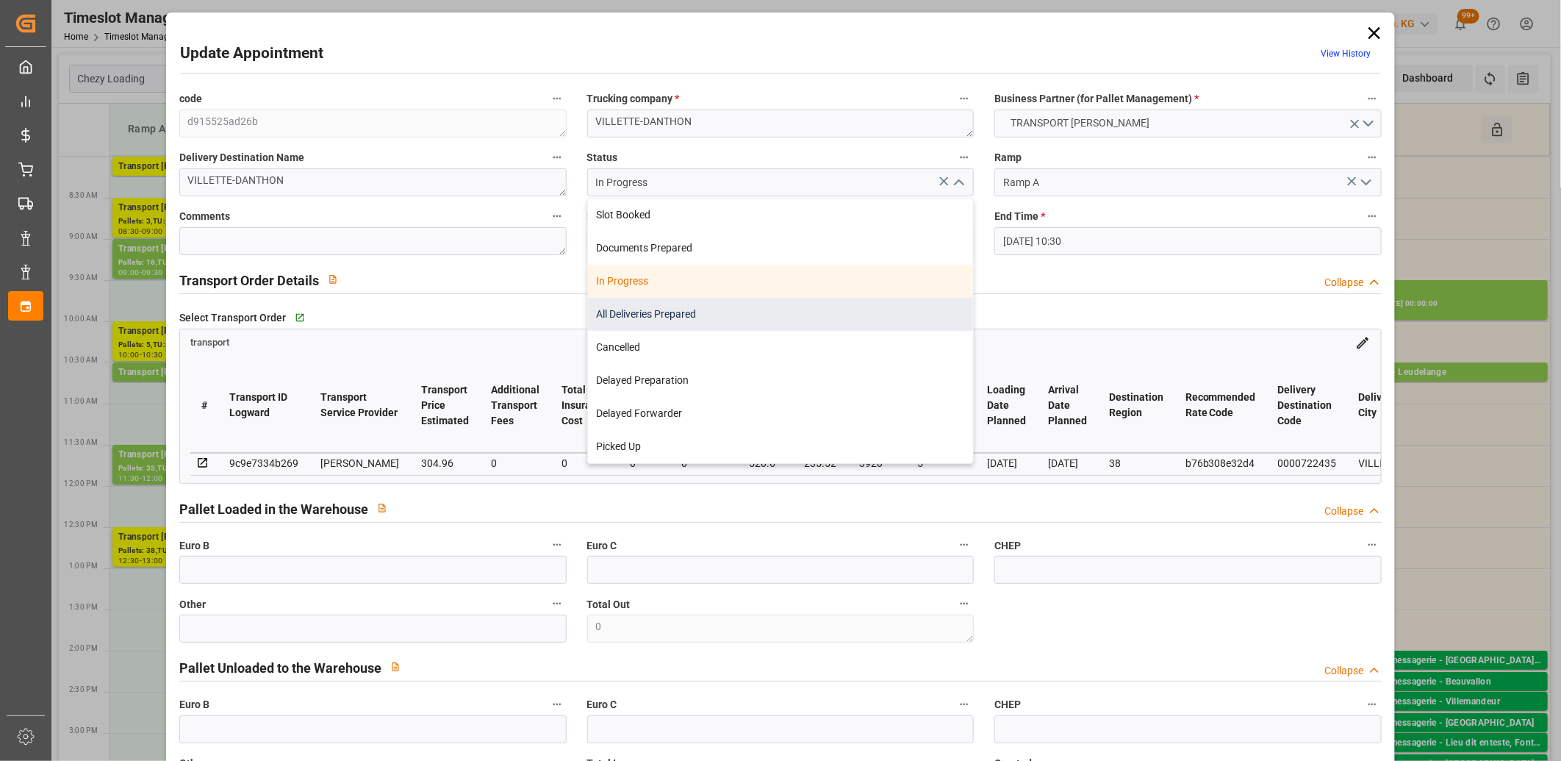
click at [854, 303] on div "All Deliveries Prepared" at bounding box center [781, 314] width 386 height 33
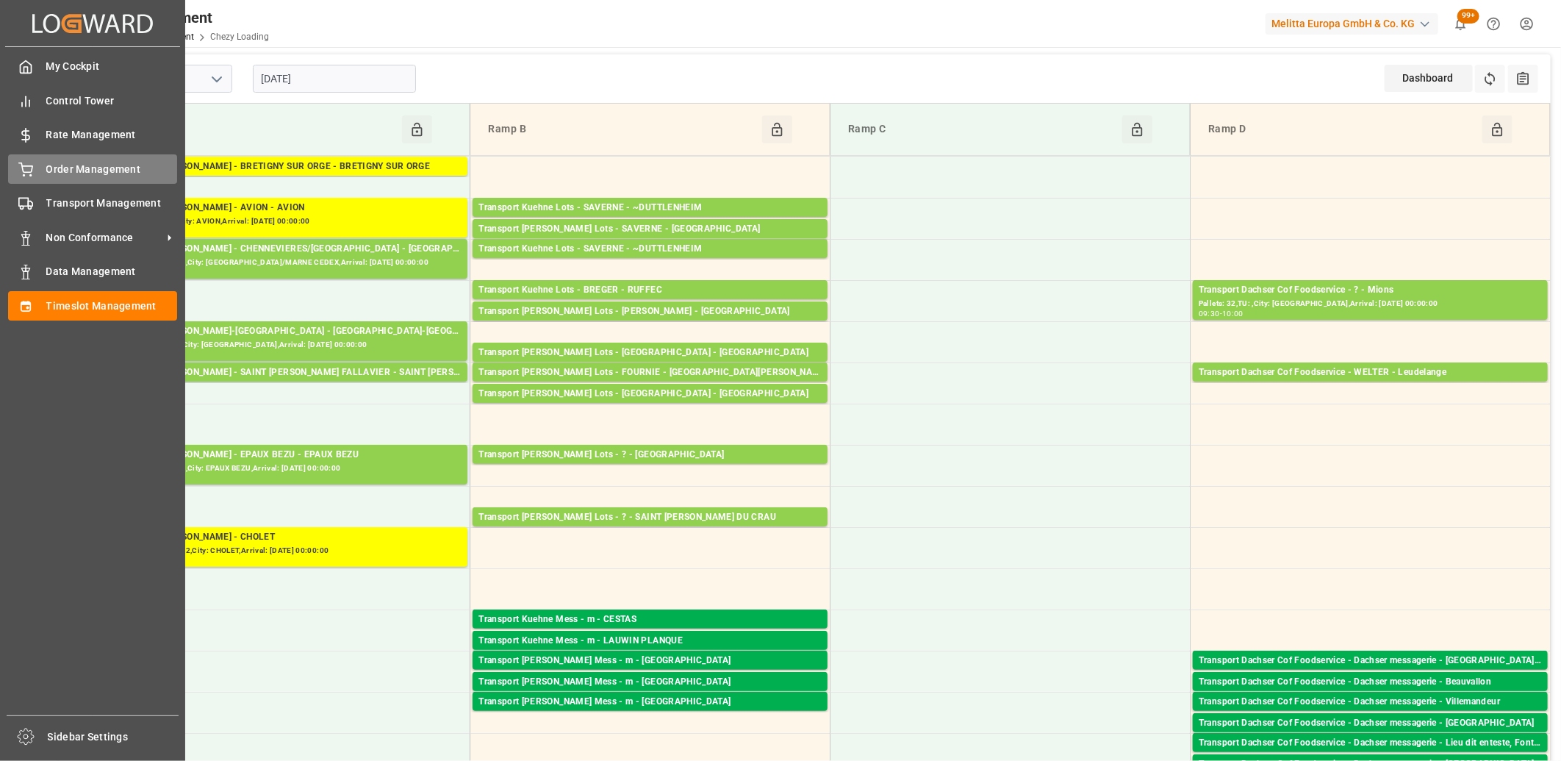
click at [23, 177] on div "Order Management Order Management" at bounding box center [92, 168] width 169 height 29
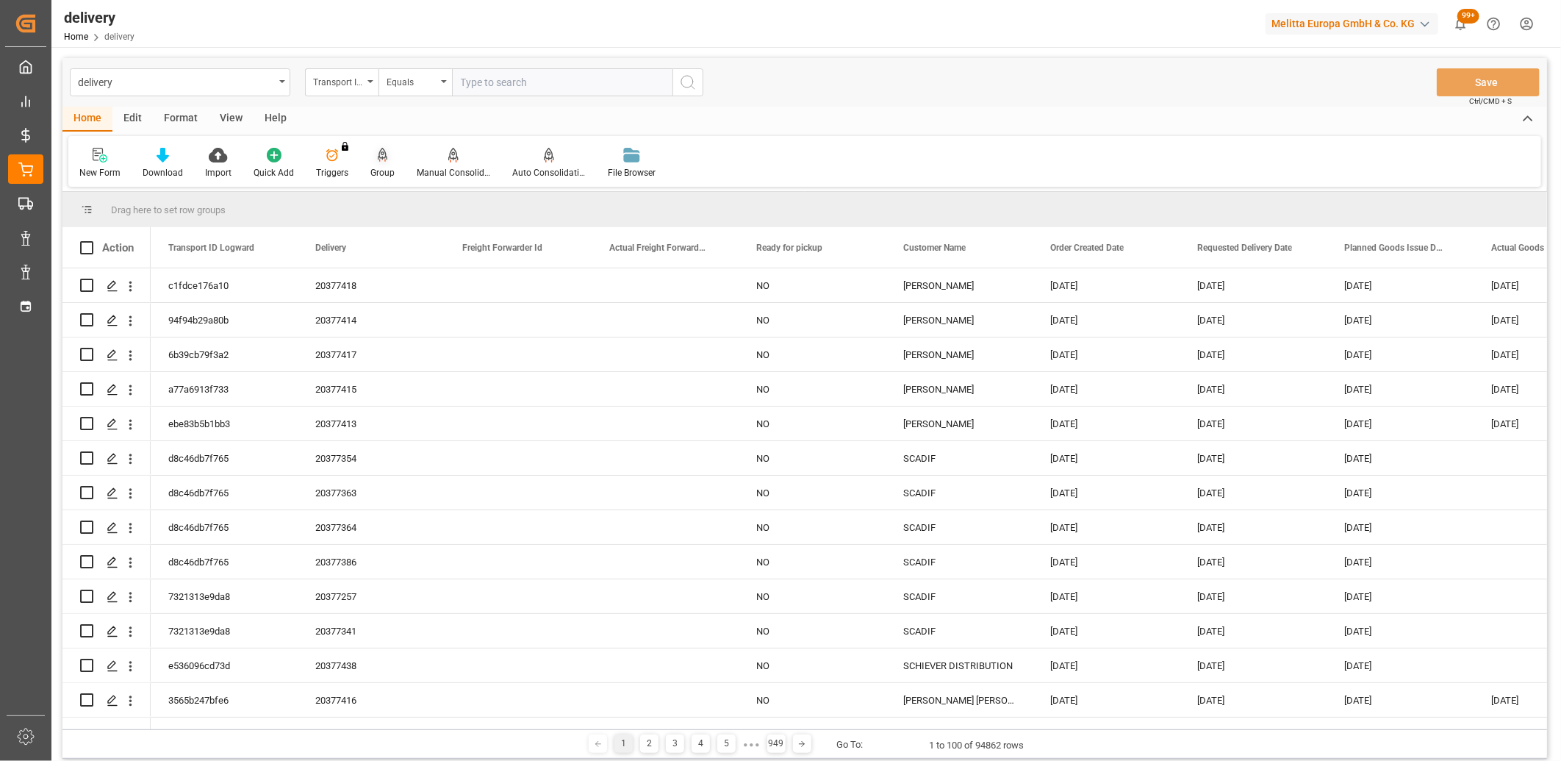
click at [379, 160] on icon at bounding box center [383, 155] width 10 height 15
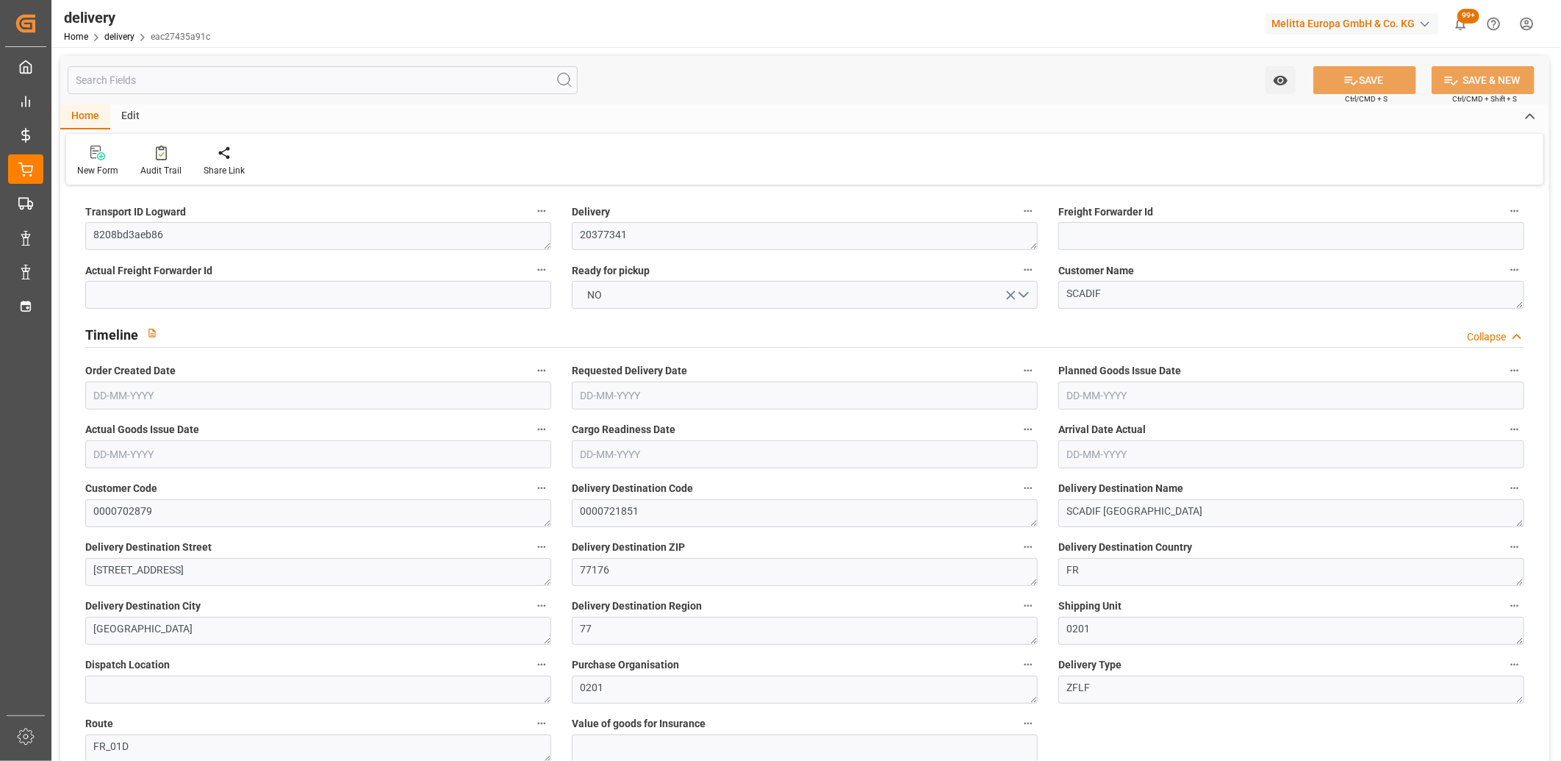
type input "[DATE]"
type input "02-09-2025 11:01"
drag, startPoint x: 189, startPoint y: 240, endPoint x: 71, endPoint y: 232, distance: 118.6
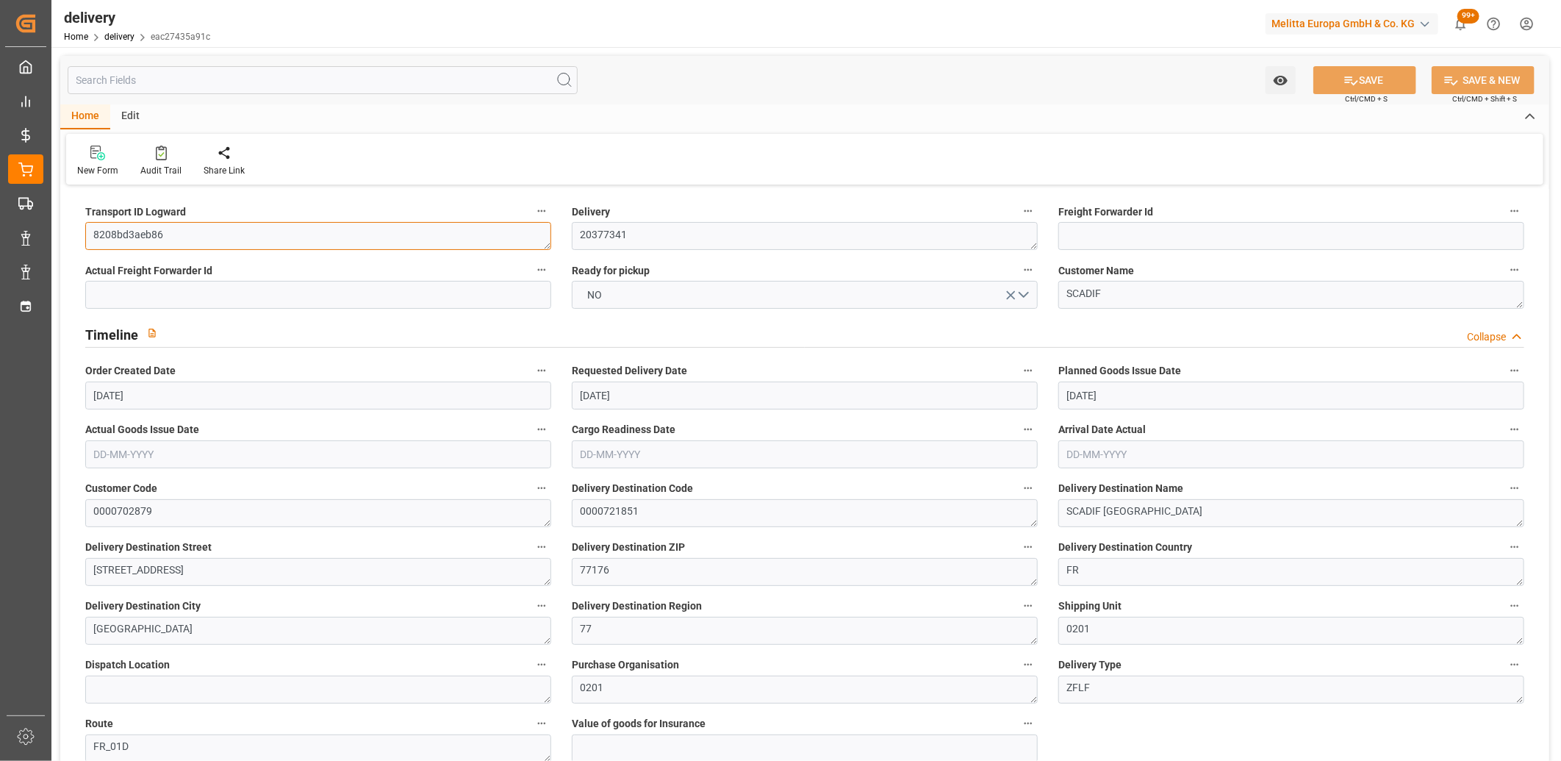
paste textarea "7321313e9da8"
type textarea "7321313e9da8"
click at [1361, 77] on button "SAVE" at bounding box center [1365, 80] width 103 height 28
type textarea "7321313e9da8 ~ Pallet(s) ~ 2025-09-02 00:00:00 ~ FR_01D ~ 2025-09-09 00:00:00~0…"
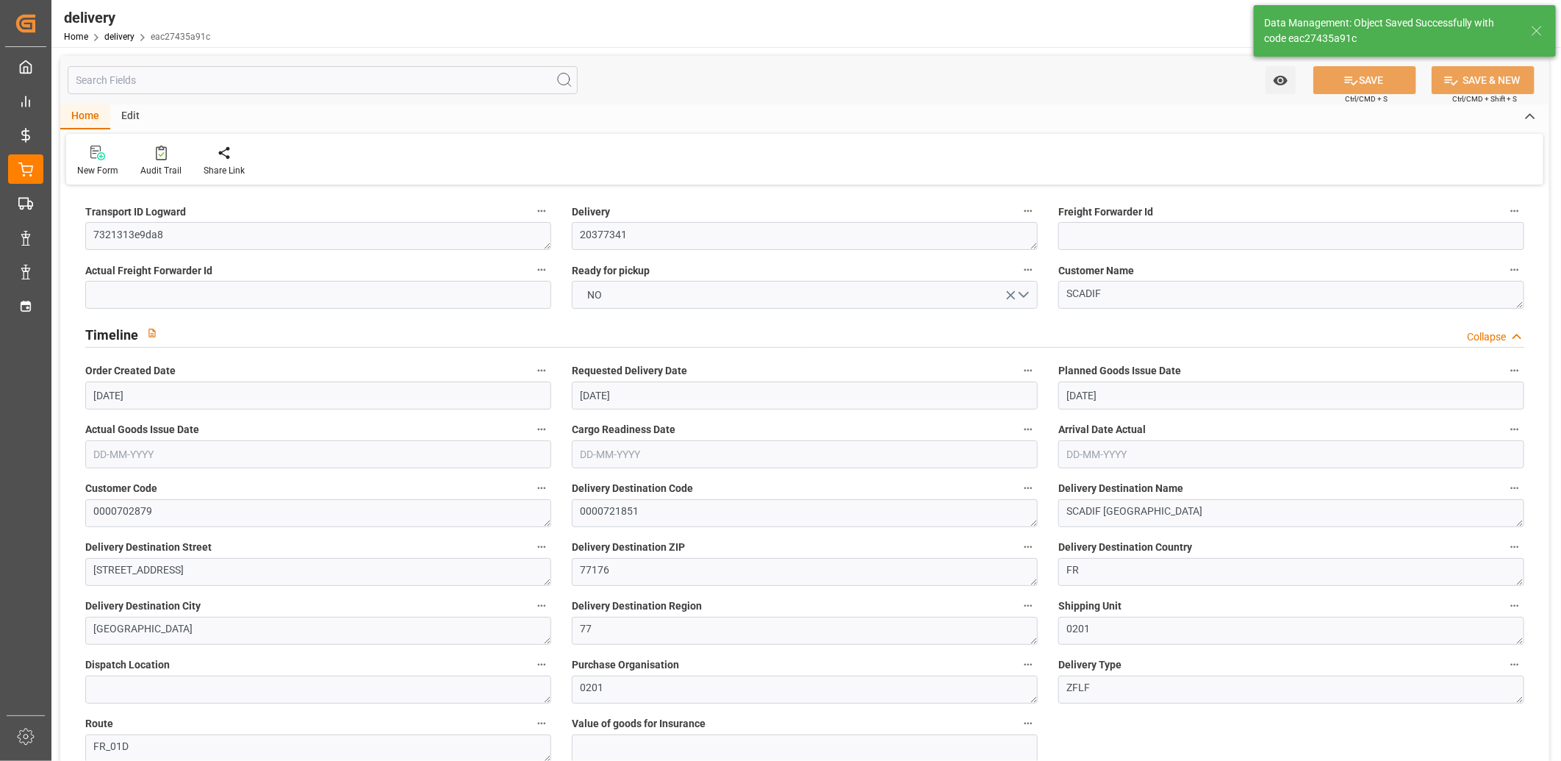
type input "-1.5404"
type input "45.5733"
type input "44.033"
type input "90.8754"
type input "0.0058"
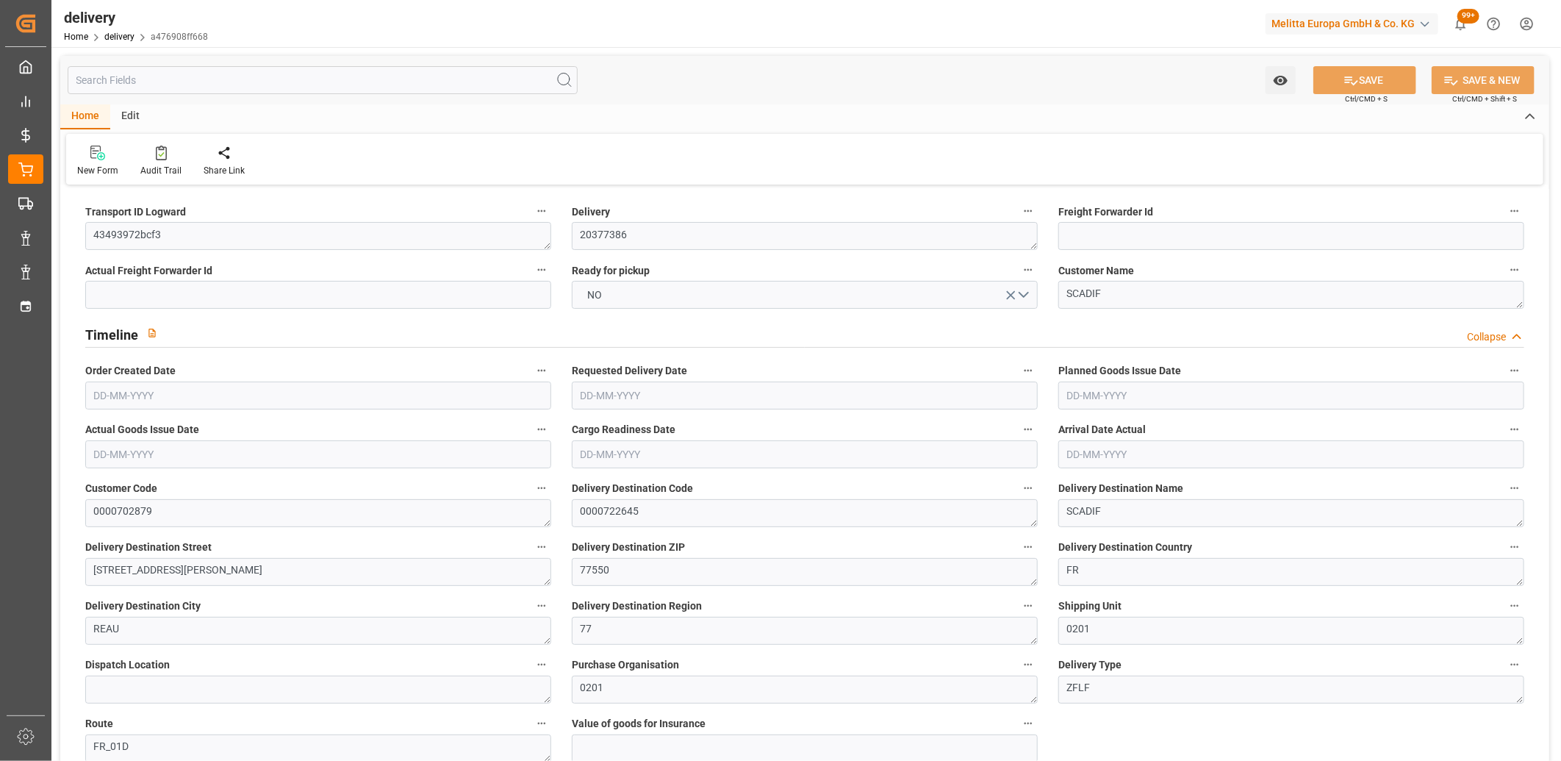
type input "[DATE]"
type input "02-09-2025 14:00"
drag, startPoint x: 173, startPoint y: 237, endPoint x: 88, endPoint y: 234, distance: 85.4
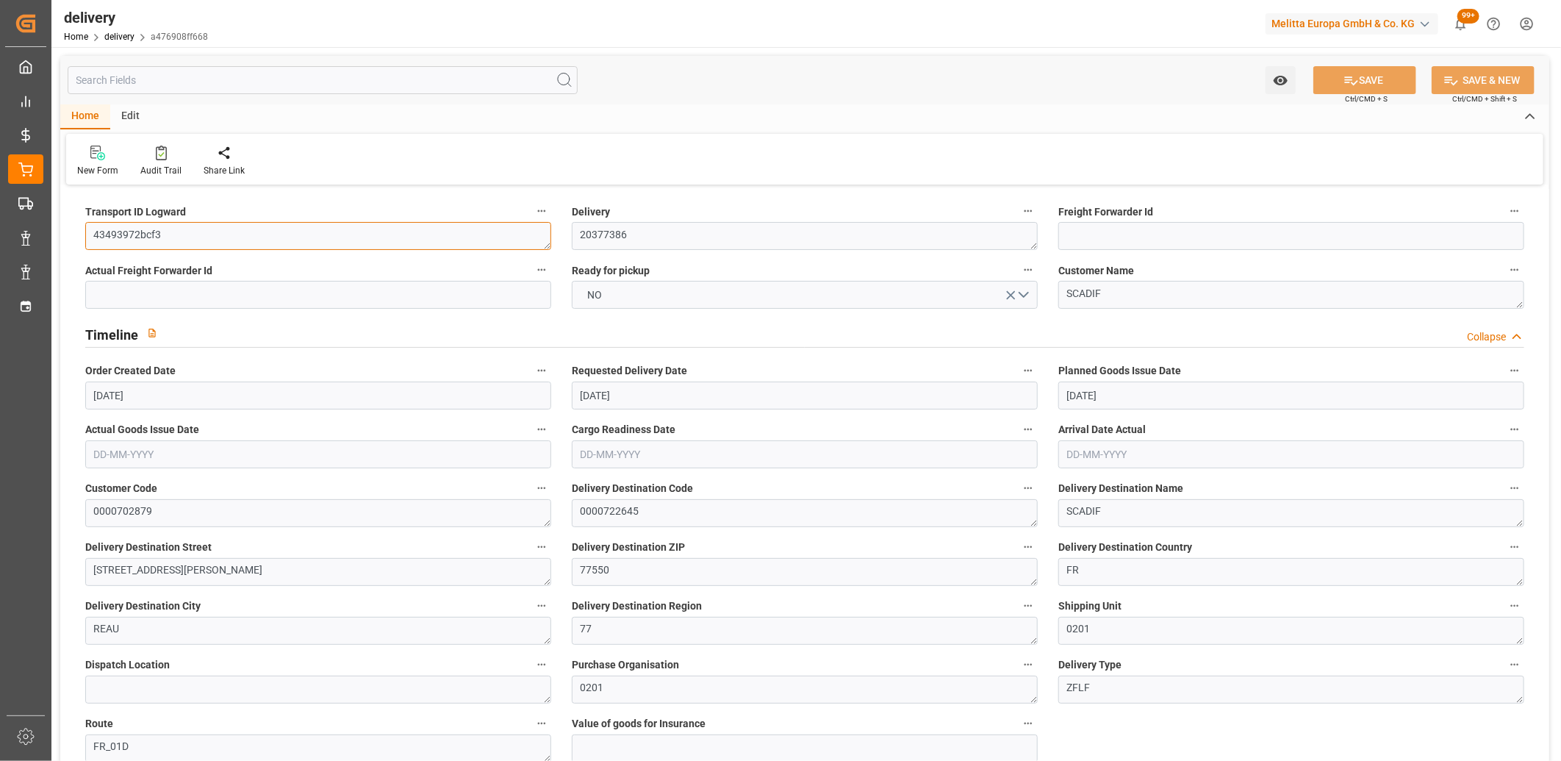
click at [88, 234] on textarea "43493972bcf3" at bounding box center [318, 236] width 466 height 28
paste textarea "d8c46db7f765"
type textarea "d8c46db7f765"
click at [1360, 74] on button "SAVE" at bounding box center [1365, 80] width 103 height 28
type textarea "d8c46db7f765 ~ Pallet(s) ~ 2025-09-02 00:00:00 ~ FR_01D ~ 2025-09-09 00:00:00~0…"
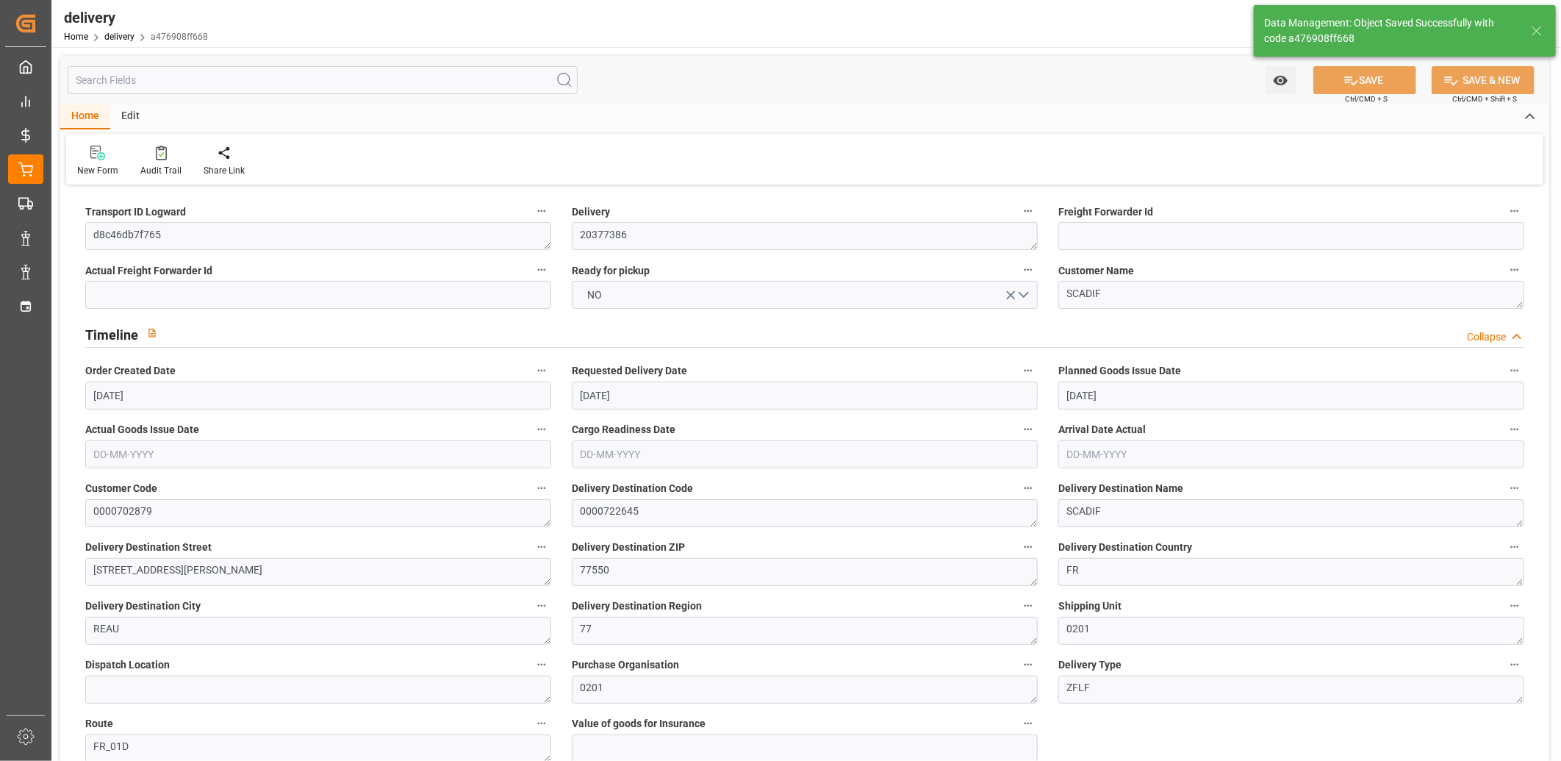
type input "-2.1786"
type input "64.455"
type input "62.2764"
type input "304.2746"
type input "0.0195"
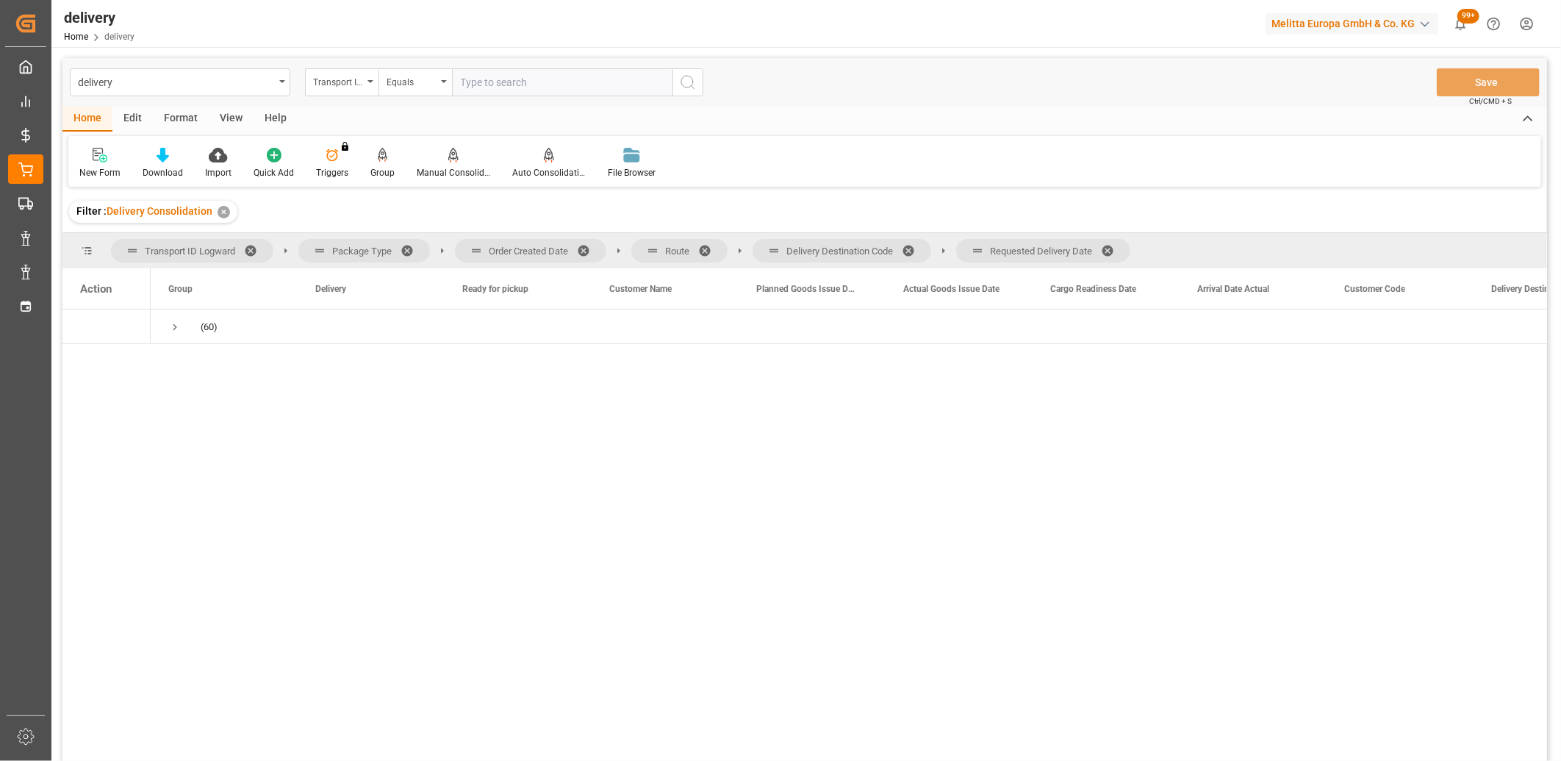
click at [1113, 246] on span at bounding box center [1113, 250] width 24 height 13
click at [915, 246] on span at bounding box center [914, 250] width 24 height 13
click at [706, 246] on span at bounding box center [710, 250] width 24 height 13
click at [585, 246] on span at bounding box center [589, 250] width 24 height 13
click at [176, 327] on span "Press SPACE to select this row." at bounding box center [174, 327] width 13 height 13
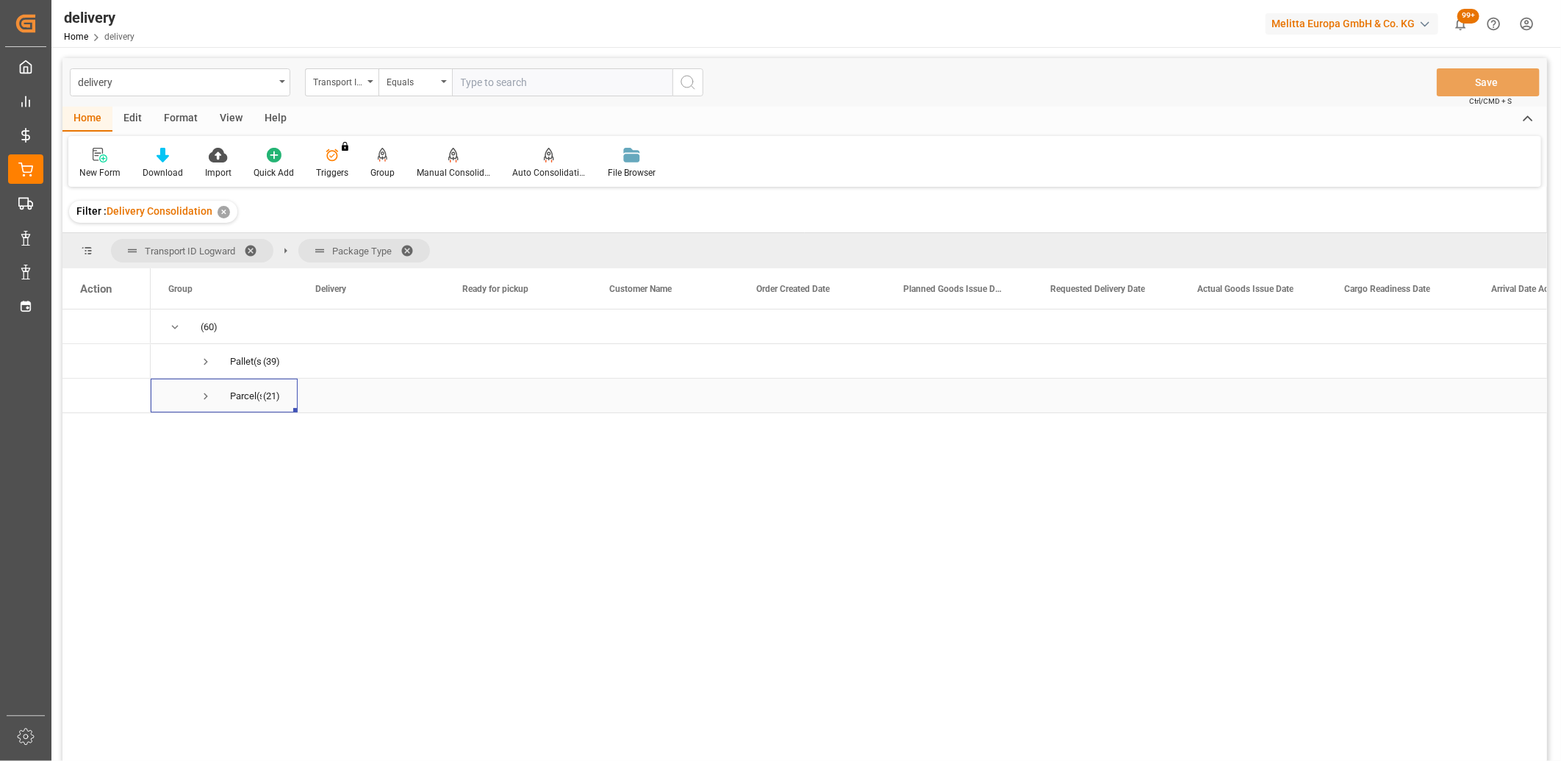
click at [207, 396] on span "Press SPACE to select this row." at bounding box center [205, 396] width 13 height 13
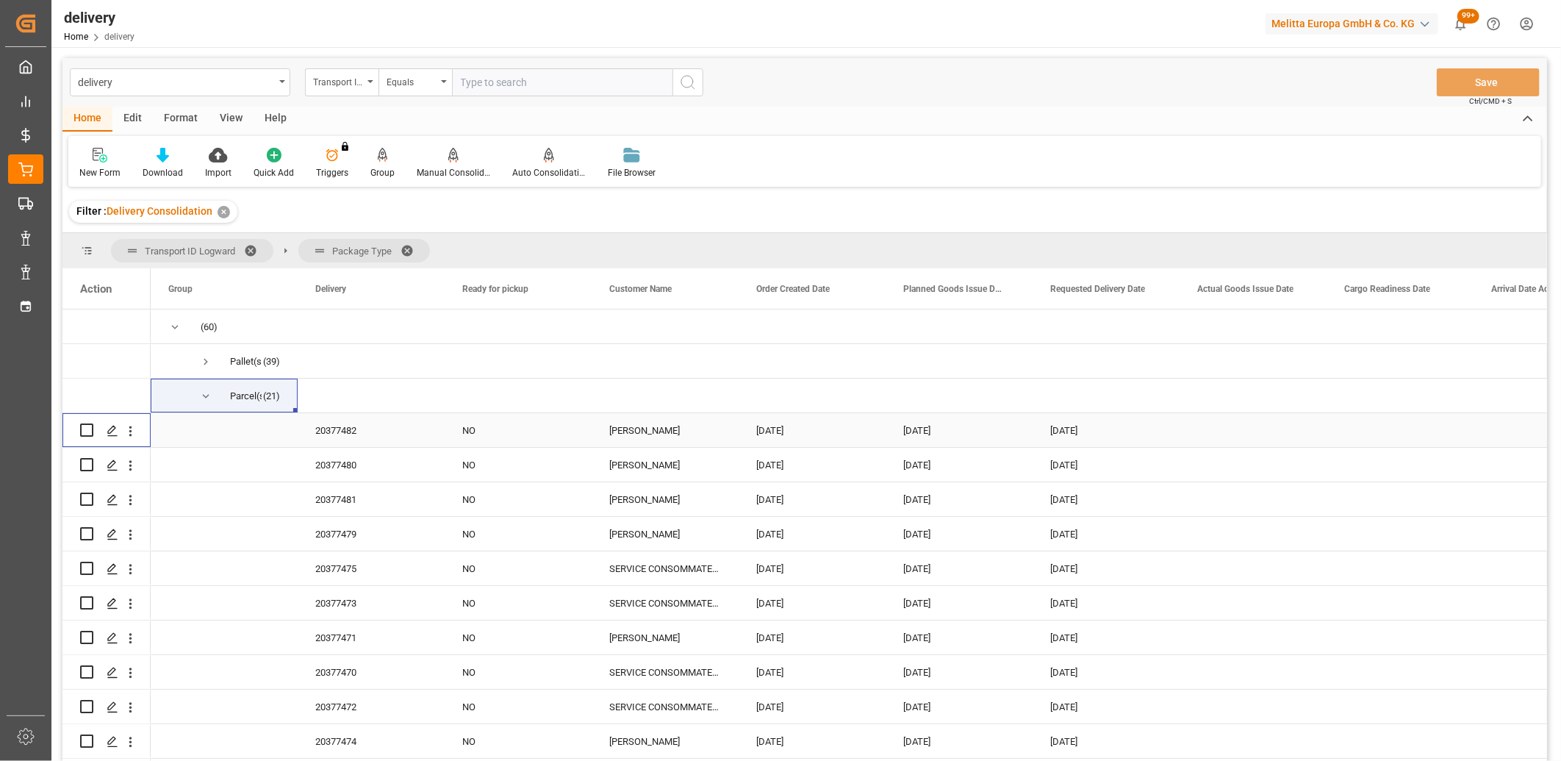
click at [82, 432] on input "Press Space to toggle row selection (unchecked)" at bounding box center [86, 429] width 13 height 13
checkbox input "true"
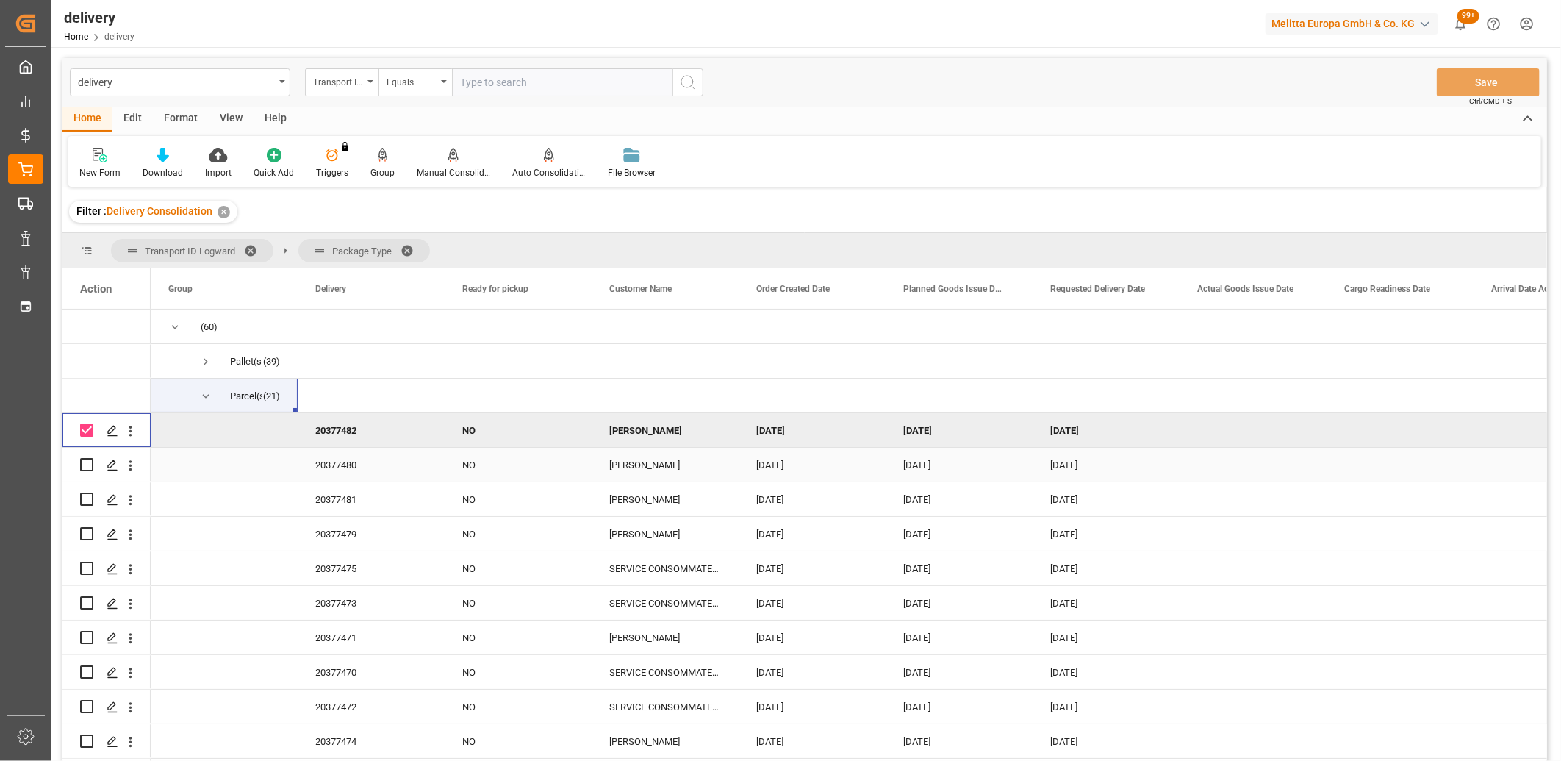
click at [85, 462] on input "Press Space to toggle row selection (unchecked)" at bounding box center [86, 464] width 13 height 13
checkbox input "true"
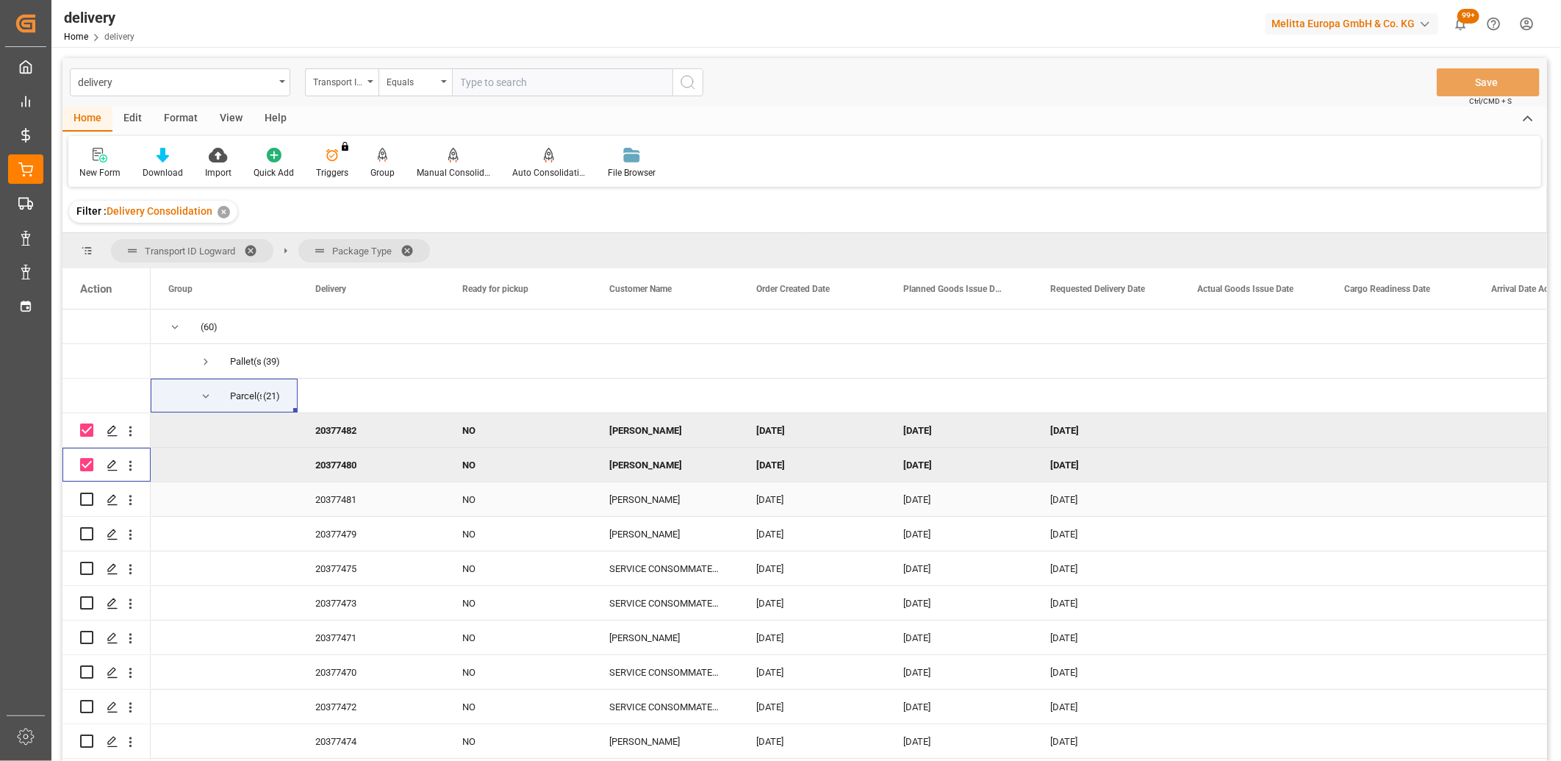
click at [92, 504] on input "Press Space to toggle row selection (unchecked)" at bounding box center [86, 499] width 13 height 13
checkbox input "true"
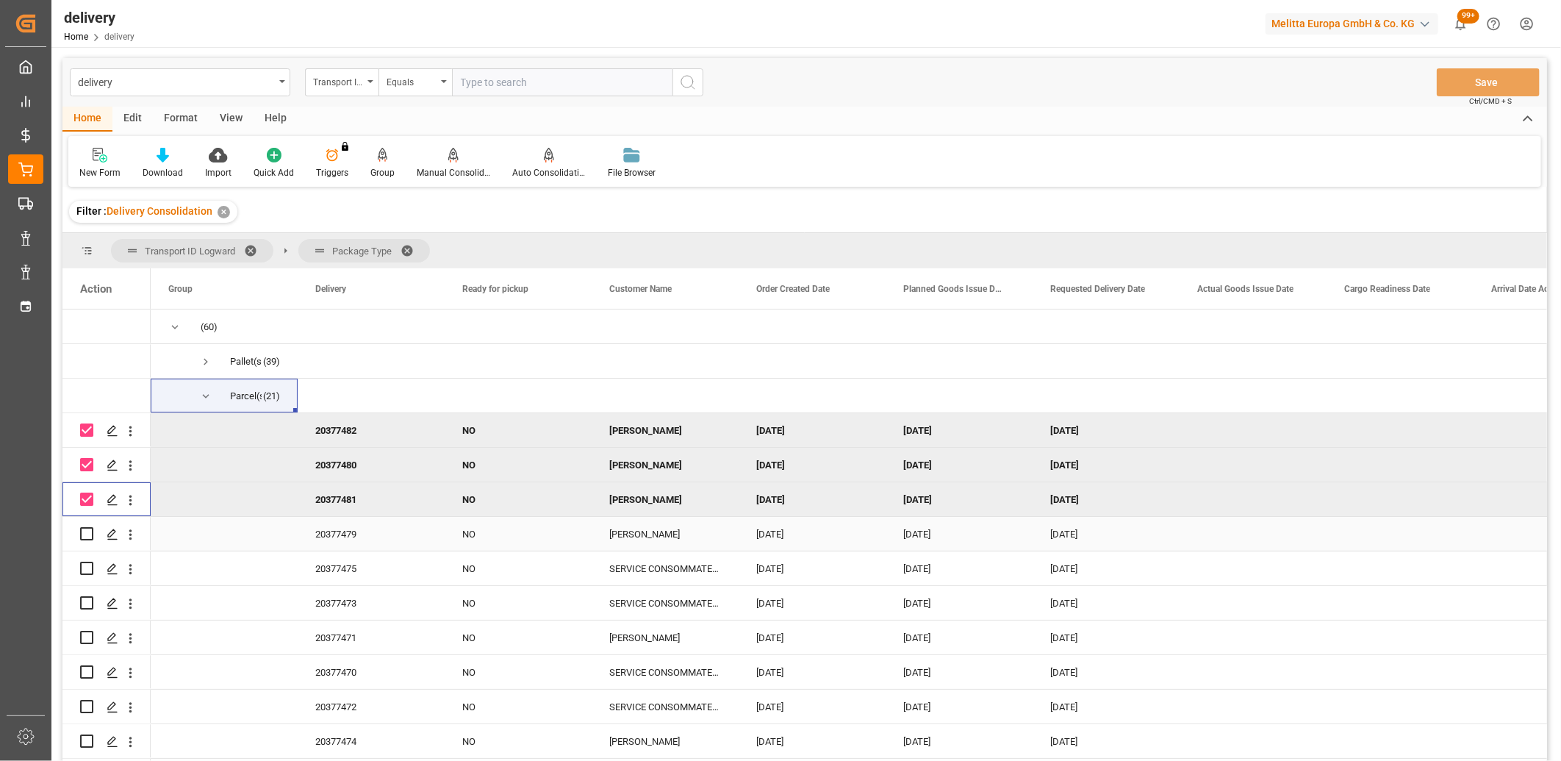
click at [83, 532] on input "Press Space to toggle row selection (unchecked)" at bounding box center [86, 533] width 13 height 13
checkbox input "true"
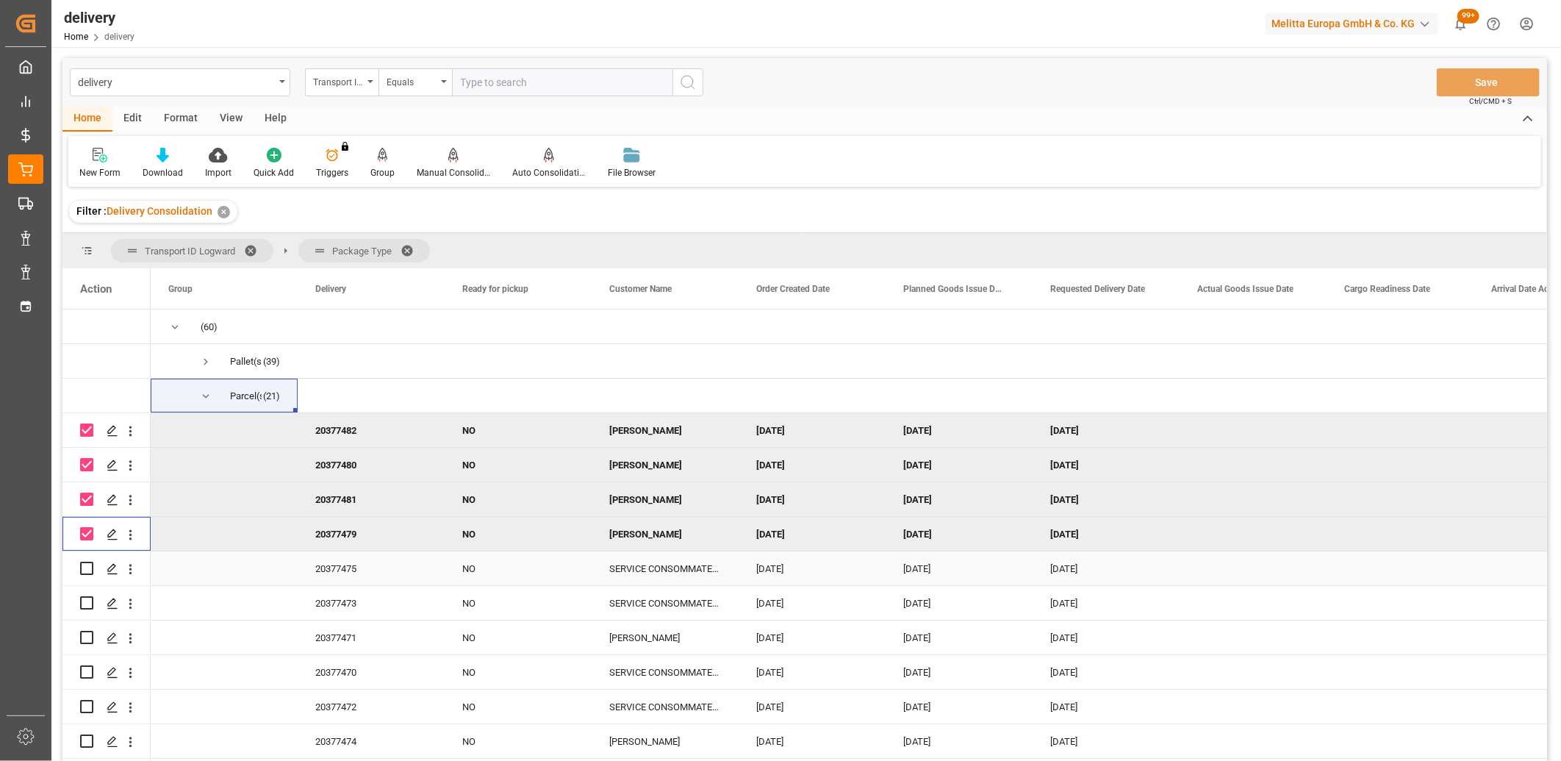
click at [85, 567] on input "Press Space to toggle row selection (unchecked)" at bounding box center [86, 568] width 13 height 13
checkbox input "true"
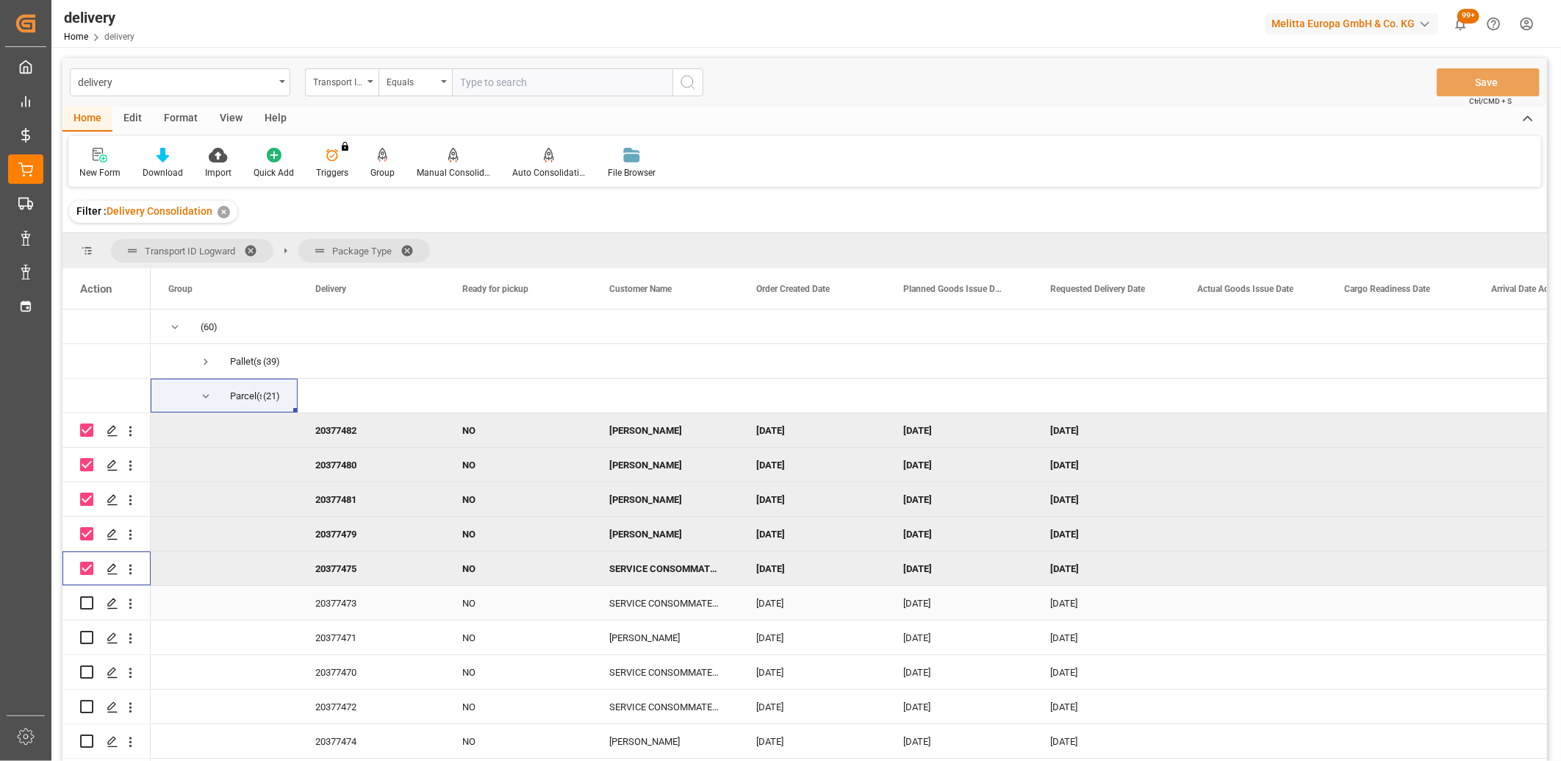
click at [86, 601] on input "Press Space to toggle row selection (unchecked)" at bounding box center [86, 602] width 13 height 13
checkbox input "true"
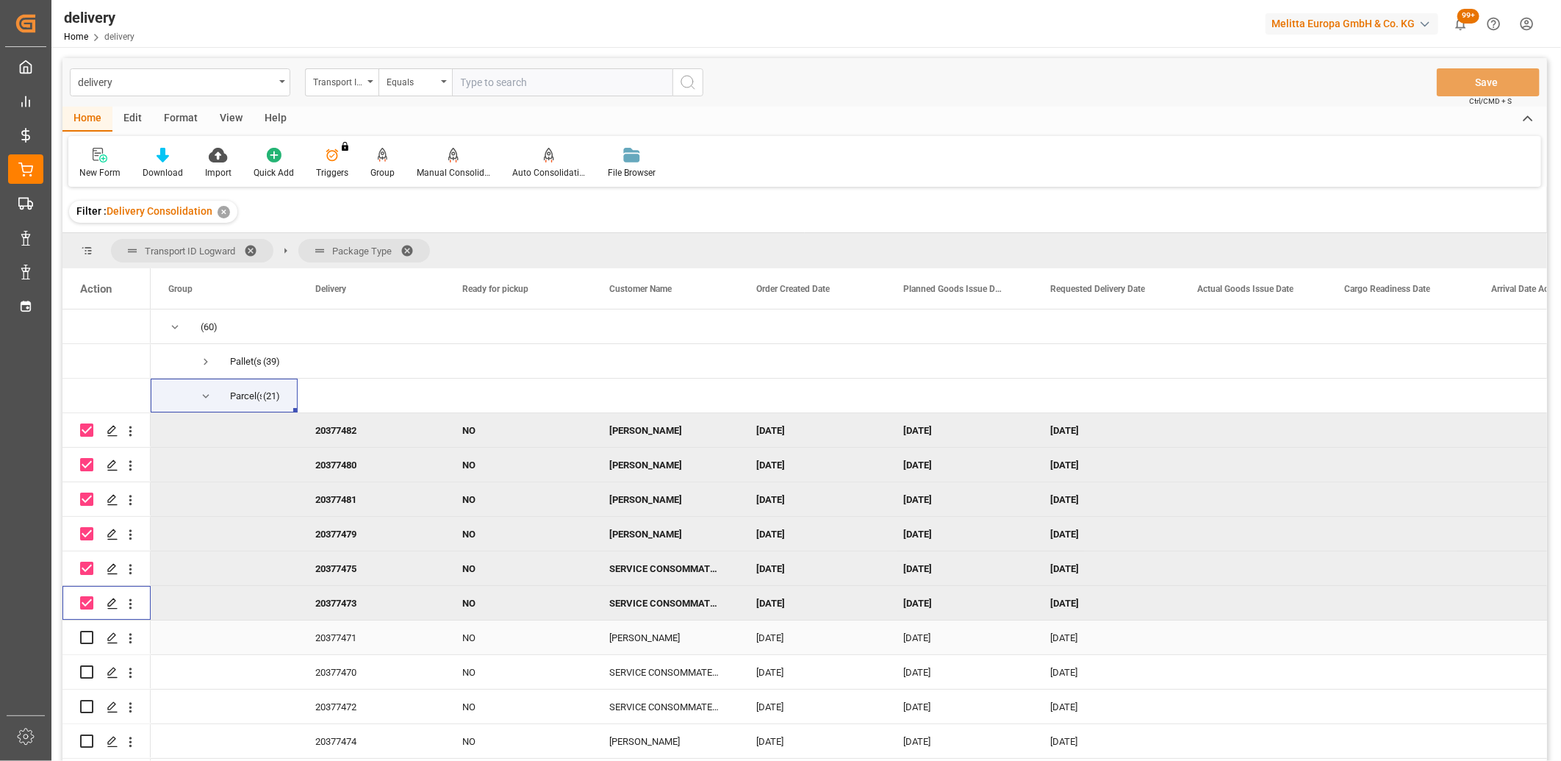
click at [87, 635] on input "Press Space to toggle row selection (unchecked)" at bounding box center [86, 637] width 13 height 13
checkbox input "true"
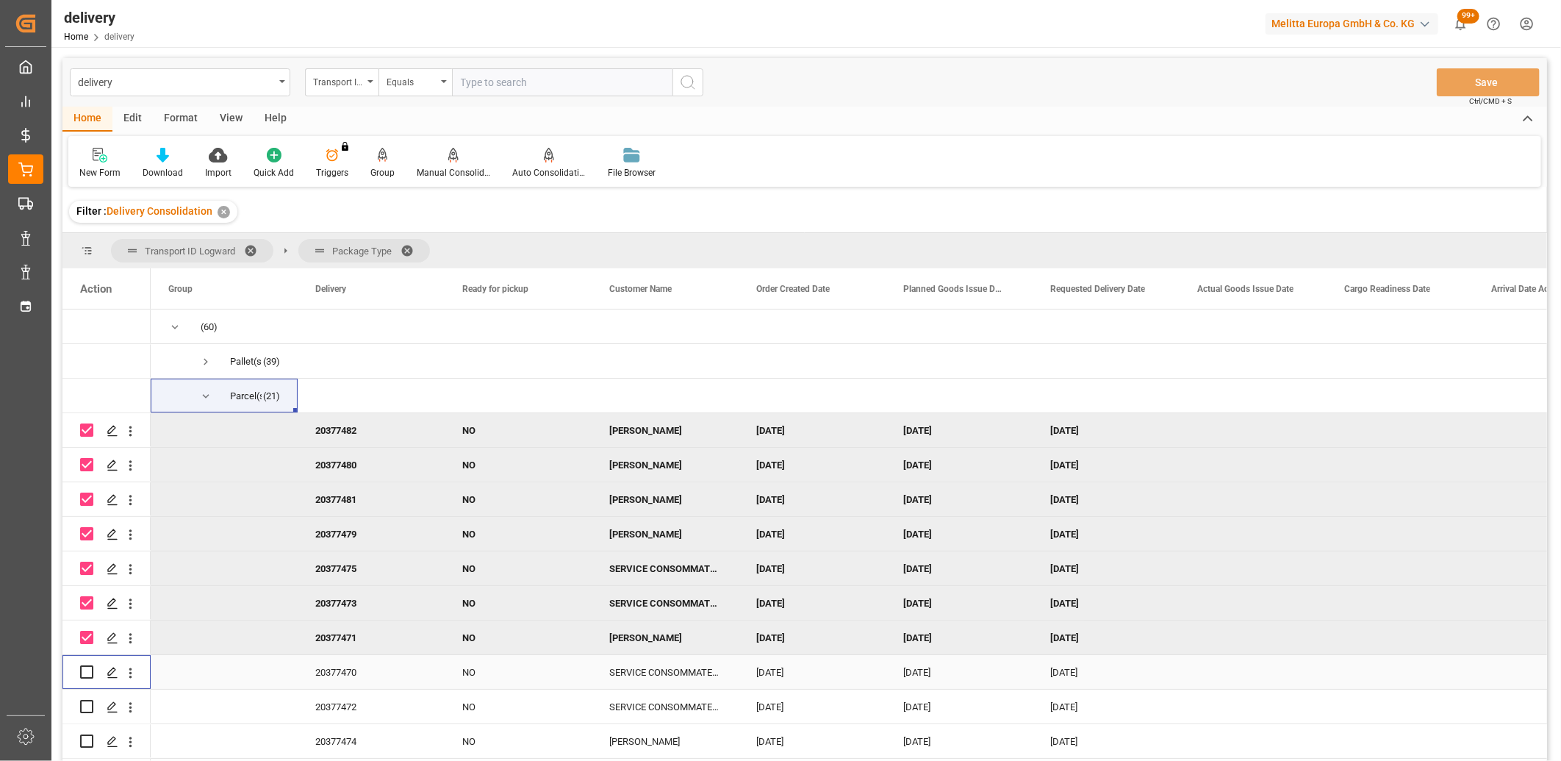
click at [89, 673] on input "Press Space to toggle row selection (unchecked)" at bounding box center [86, 671] width 13 height 13
checkbox input "true"
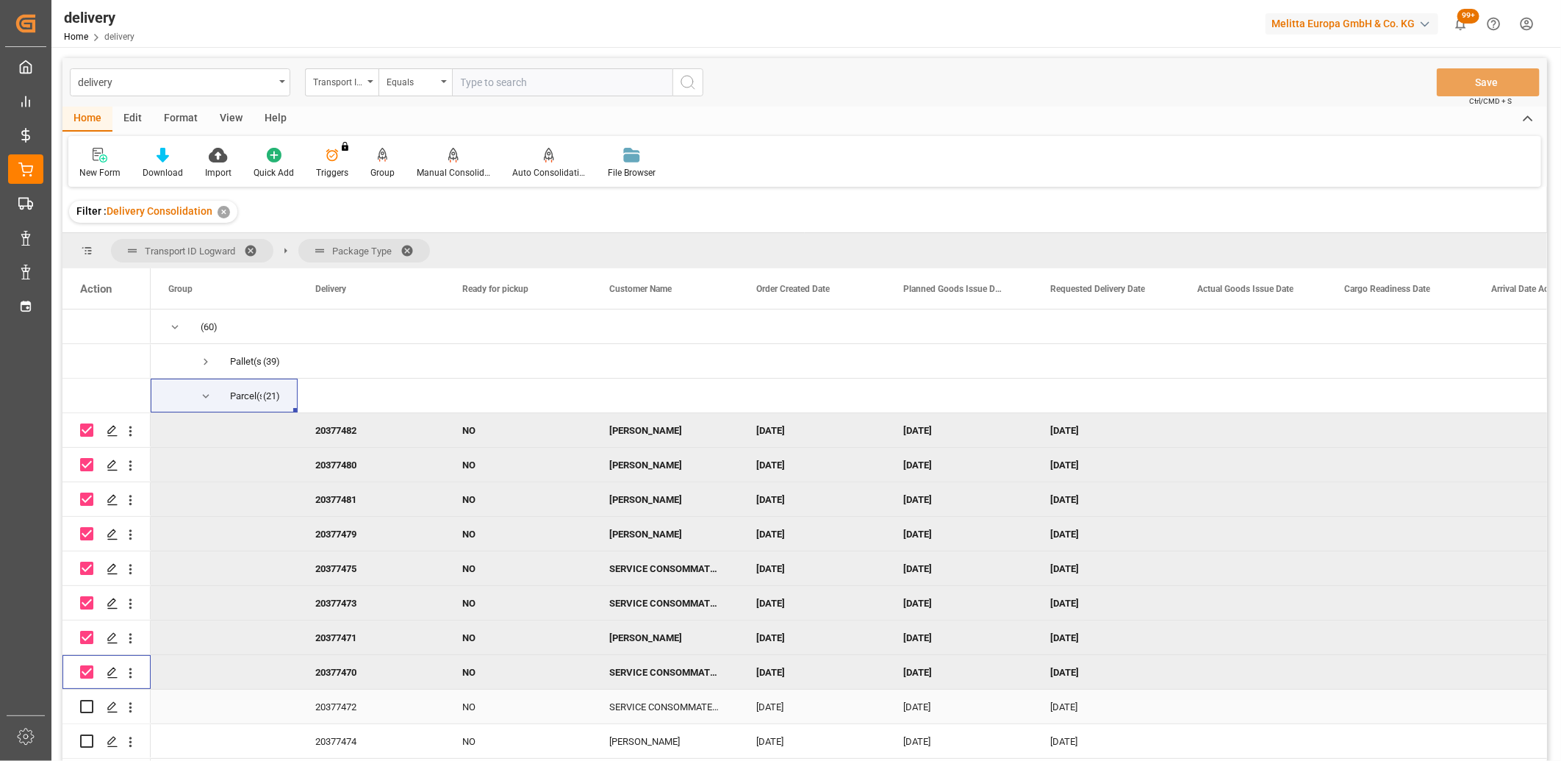
click at [89, 707] on input "Press Space to toggle row selection (unchecked)" at bounding box center [86, 706] width 13 height 13
checkbox input "true"
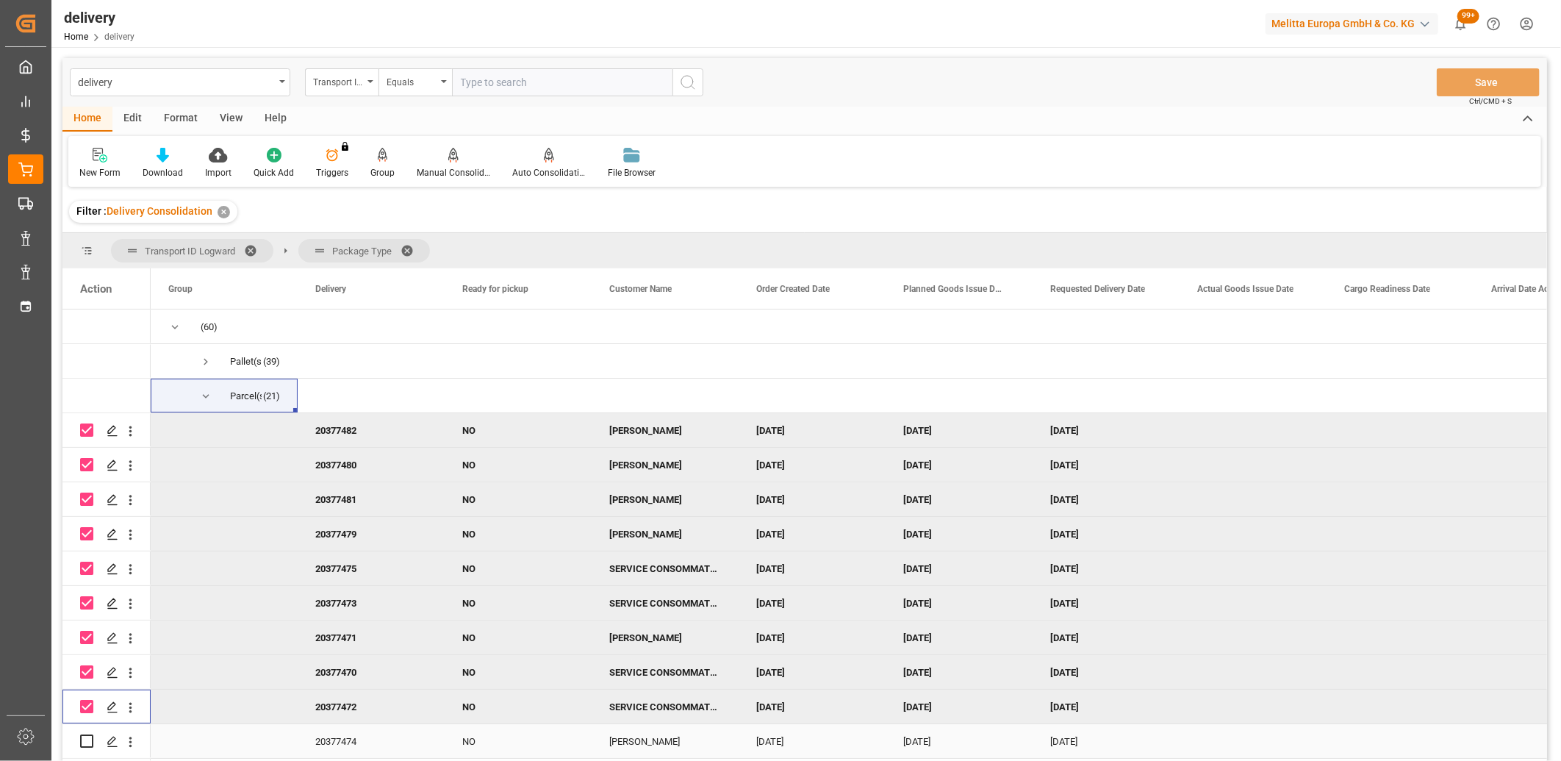
click at [82, 737] on input "Press Space to toggle row selection (unchecked)" at bounding box center [86, 740] width 13 height 13
checkbox input "true"
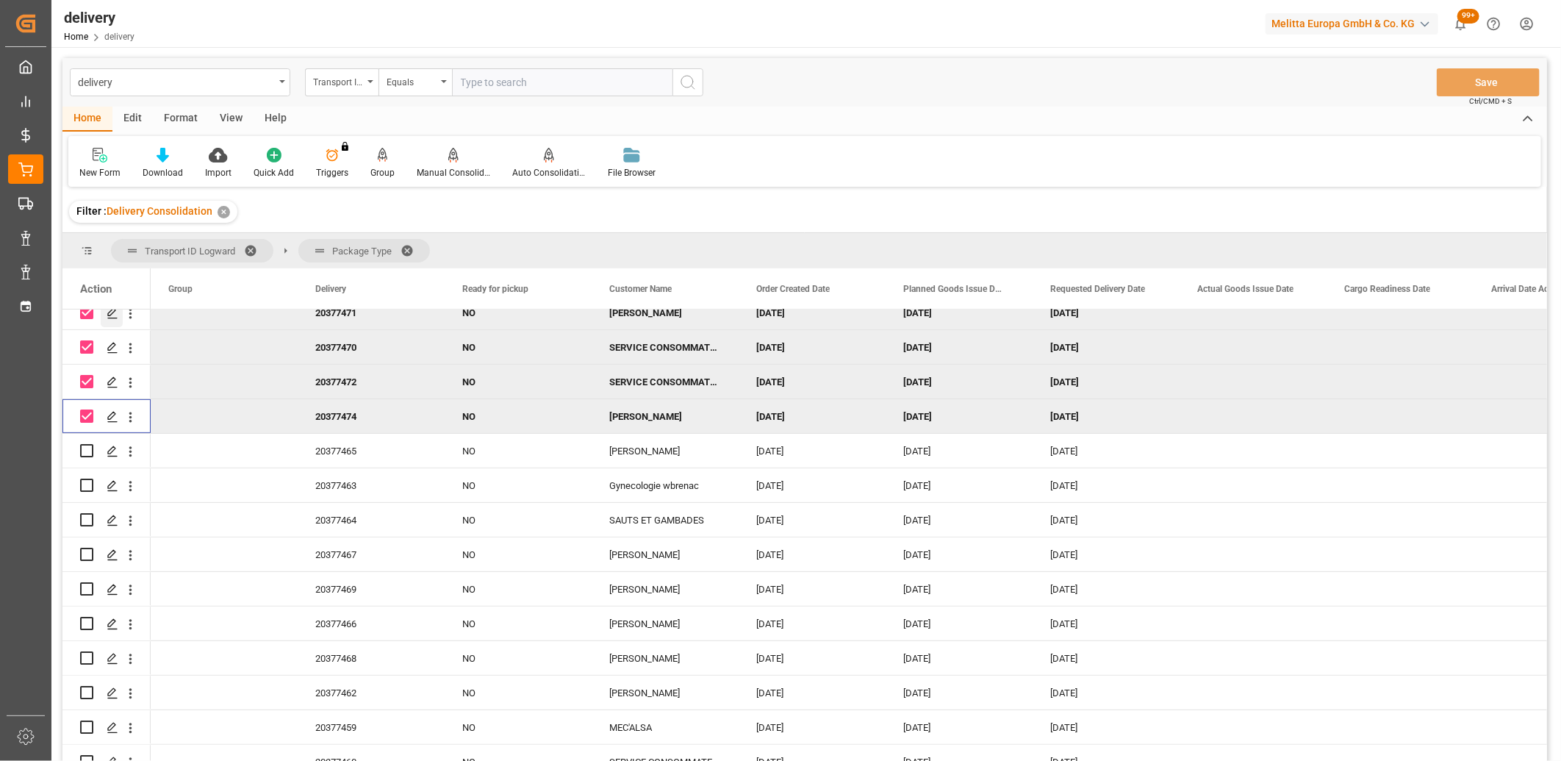
scroll to position [326, 0]
click at [85, 451] on input "Press Space to toggle row selection (unchecked)" at bounding box center [86, 449] width 13 height 13
checkbox input "true"
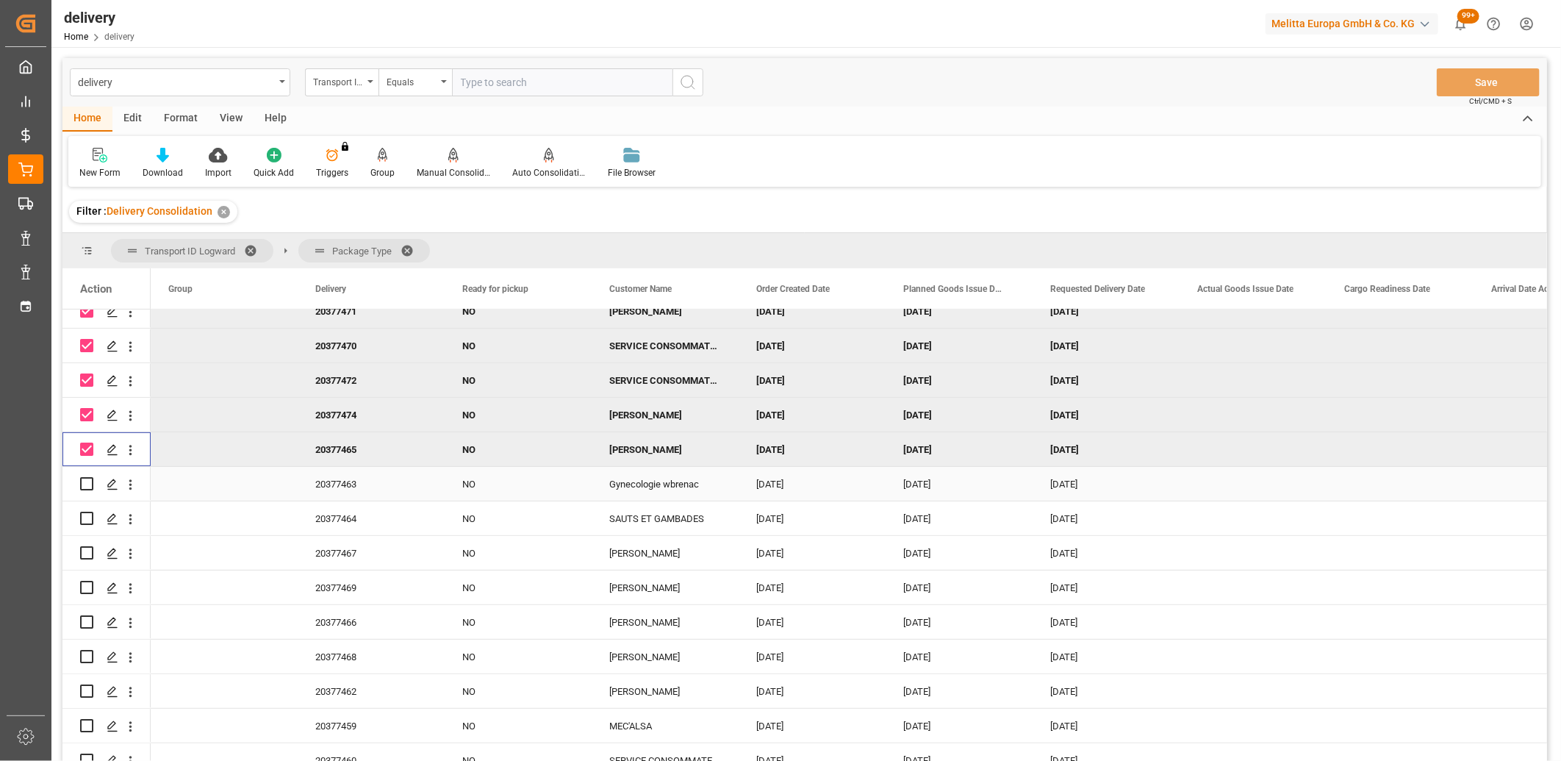
click at [85, 487] on input "Press Space to toggle row selection (unchecked)" at bounding box center [86, 483] width 13 height 13
checkbox input "true"
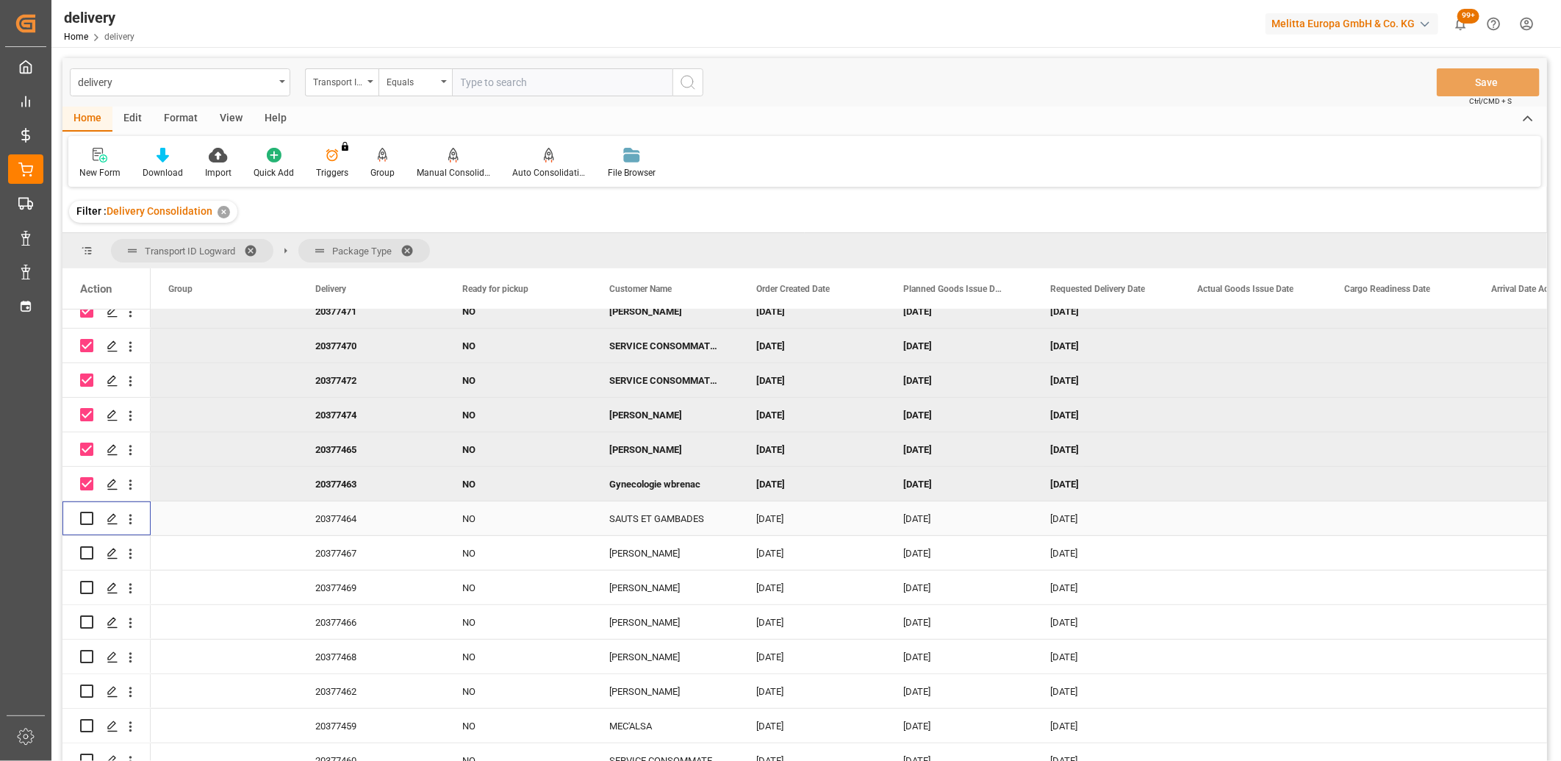
click at [89, 526] on div "Press SPACE to select this row." at bounding box center [86, 518] width 13 height 34
click at [87, 522] on input "Press Space to toggle row selection (unchecked)" at bounding box center [86, 518] width 13 height 13
checkbox input "true"
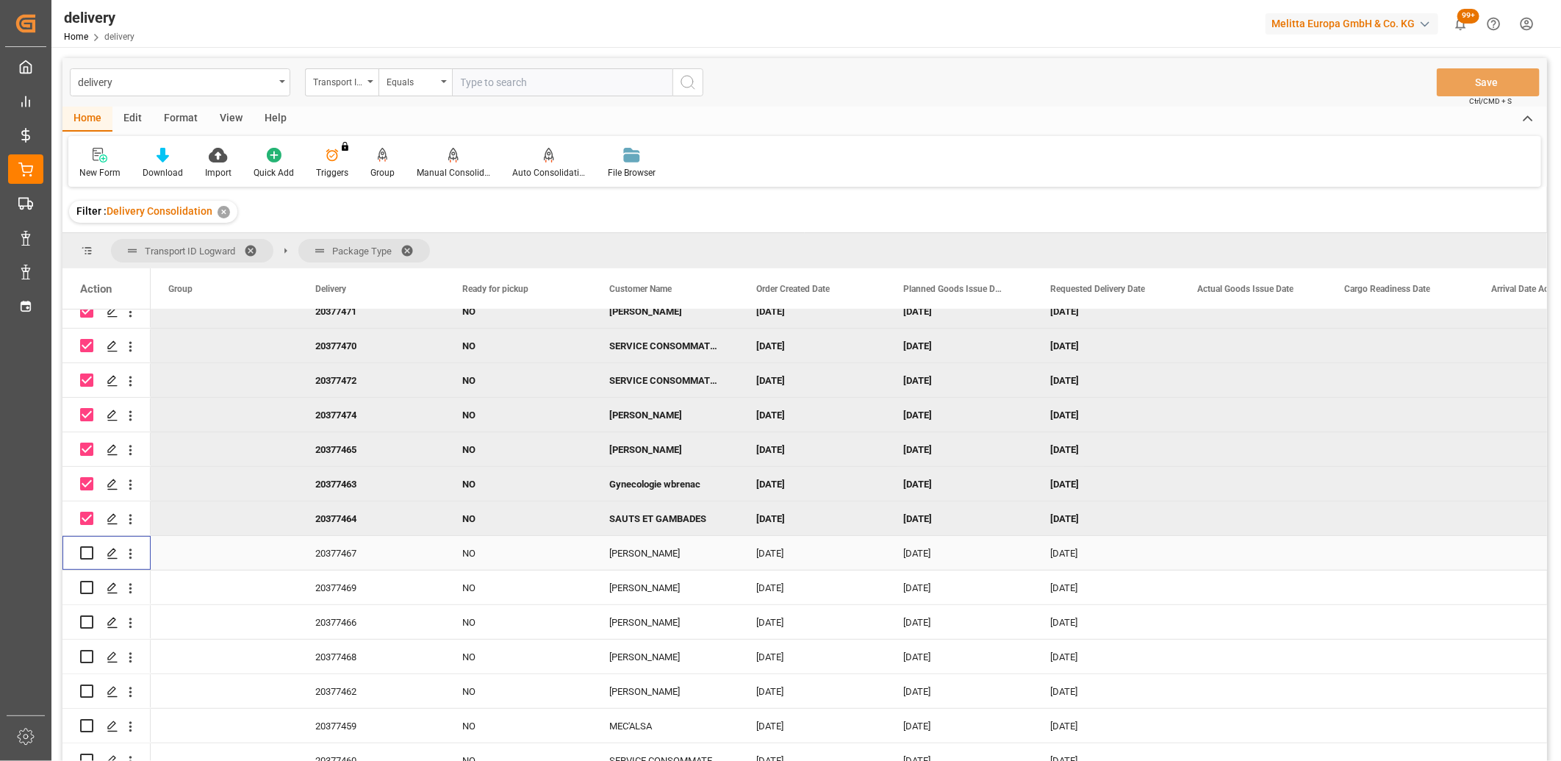
click at [87, 554] on input "Press Space to toggle row selection (unchecked)" at bounding box center [86, 552] width 13 height 13
checkbox input "true"
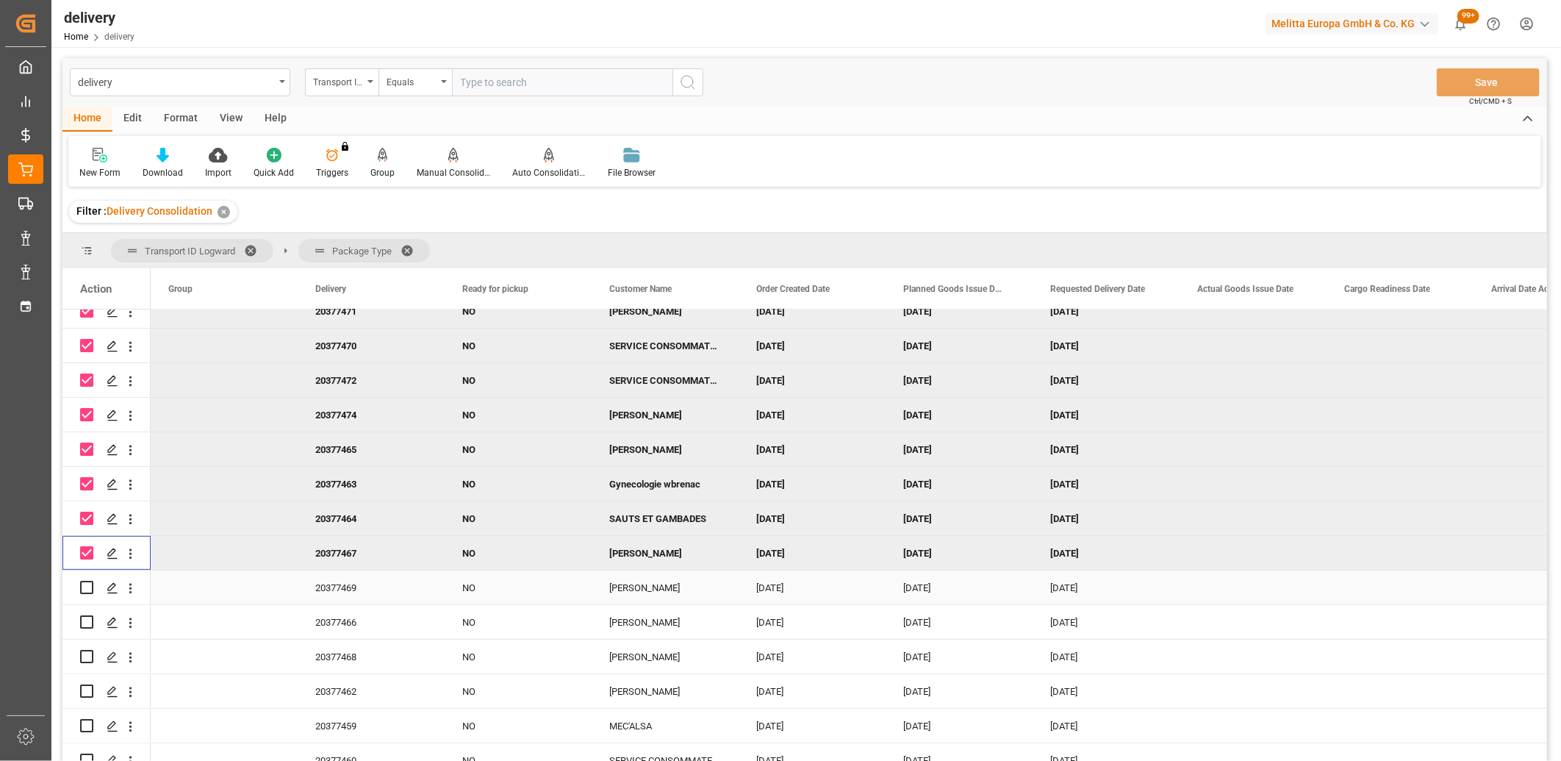
click at [87, 584] on input "Press Space to toggle row selection (unchecked)" at bounding box center [86, 587] width 13 height 13
checkbox input "true"
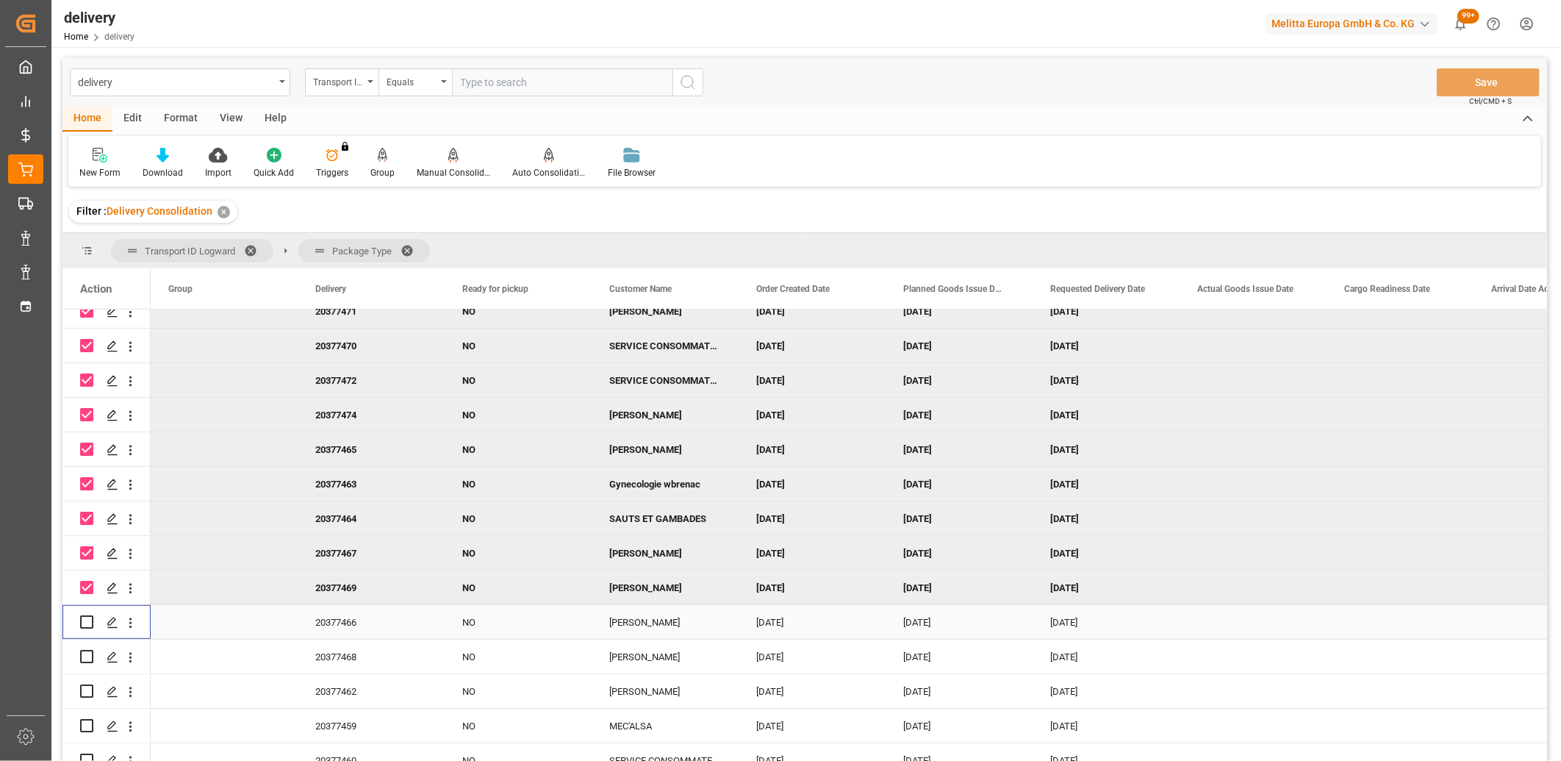
click at [87, 620] on input "Press Space to toggle row selection (unchecked)" at bounding box center [86, 621] width 13 height 13
checkbox input "true"
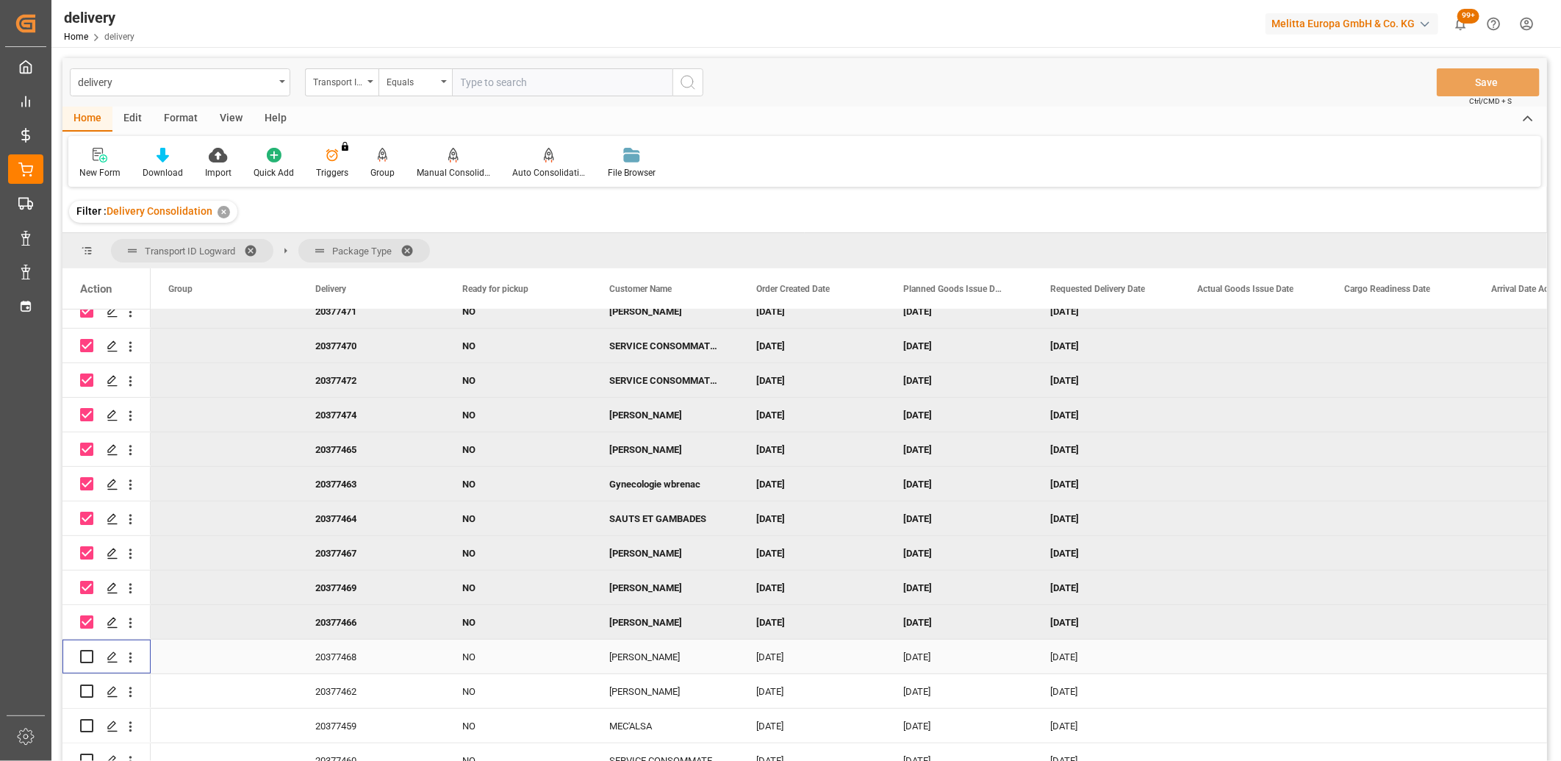
click at [87, 655] on input "Press Space to toggle row selection (unchecked)" at bounding box center [86, 656] width 13 height 13
checkbox input "true"
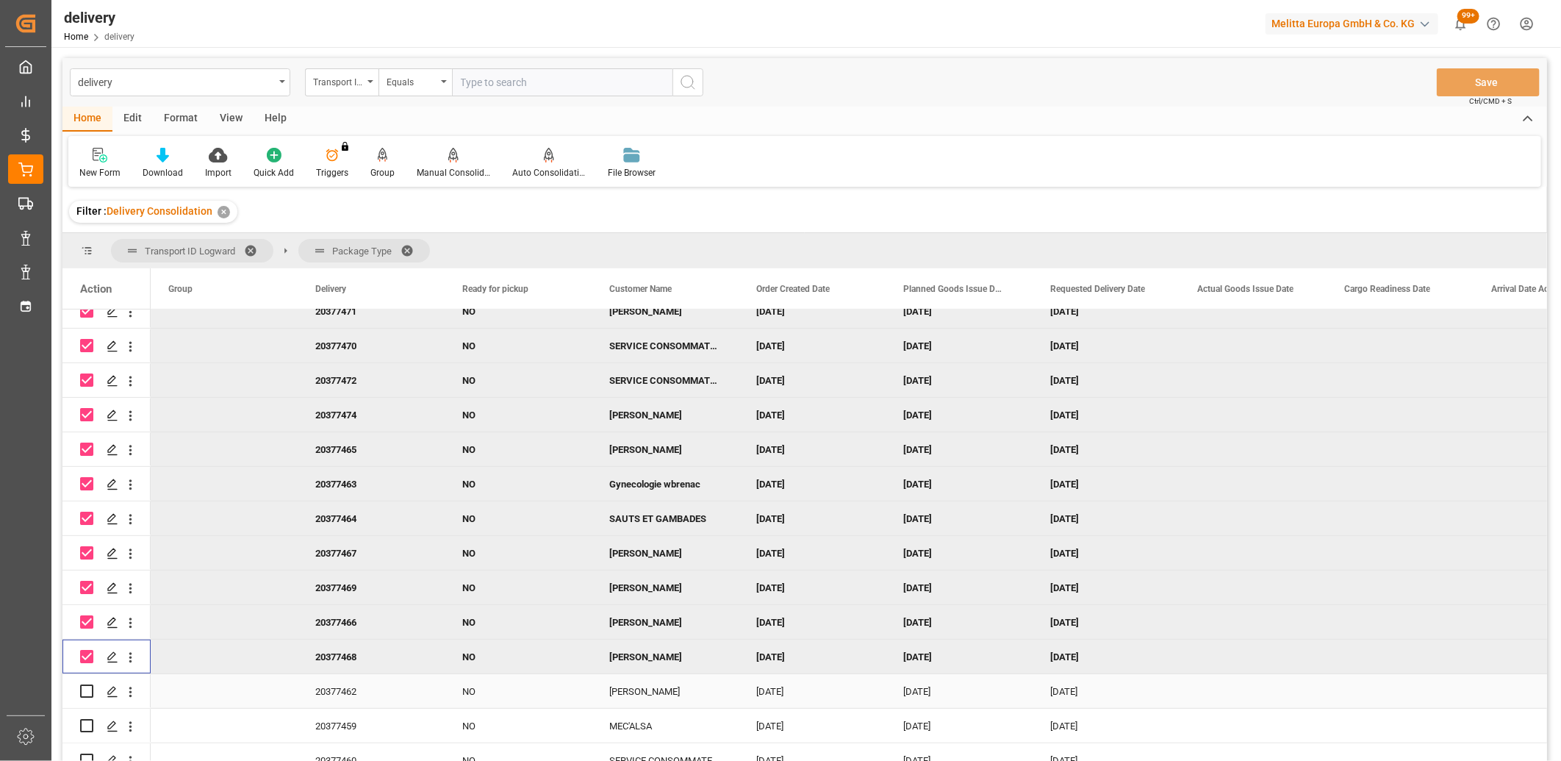
click at [89, 687] on input "Press Space to toggle row selection (unchecked)" at bounding box center [86, 690] width 13 height 13
checkbox input "true"
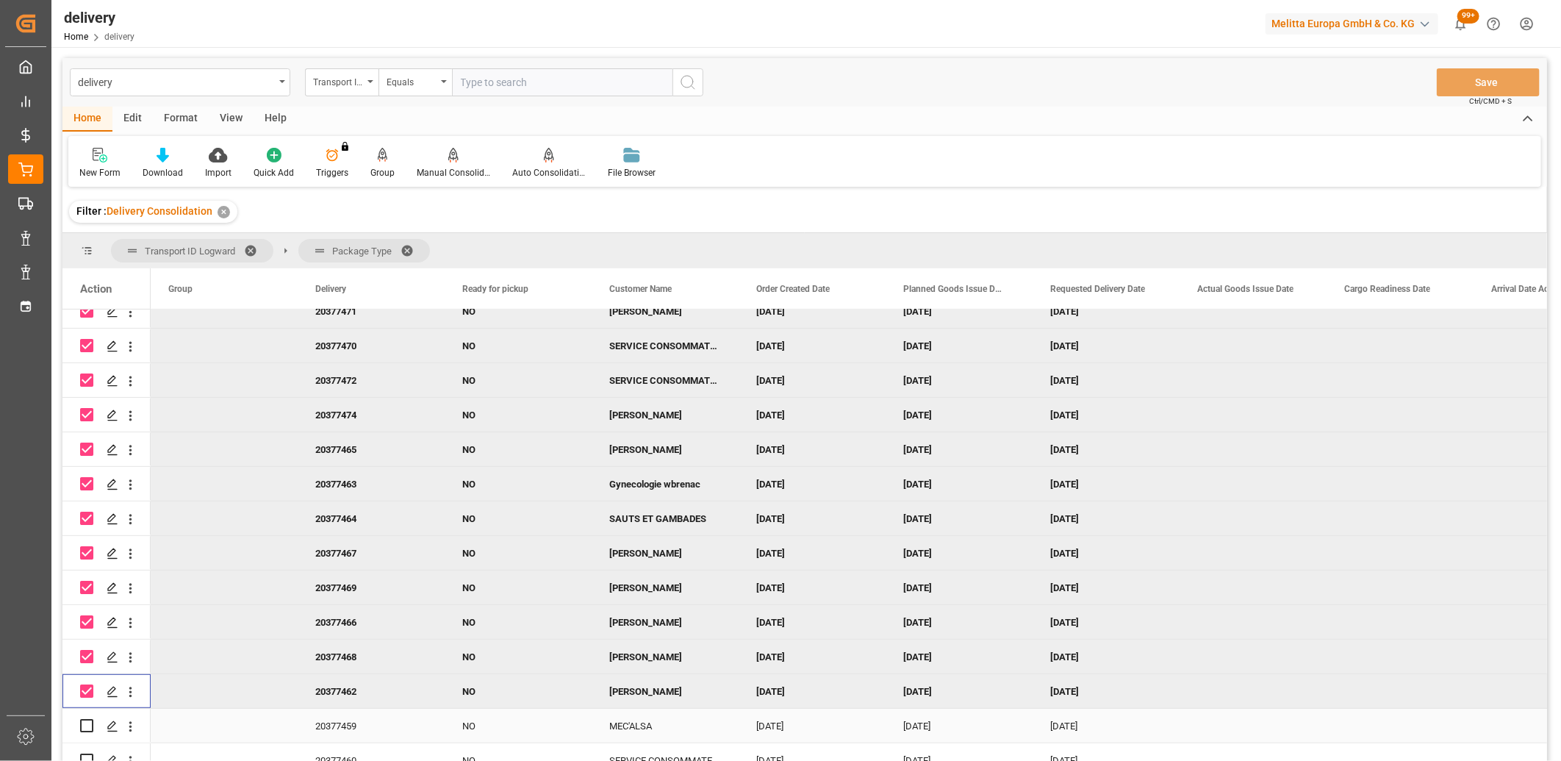
click at [89, 725] on input "Press Space to toggle row selection (unchecked)" at bounding box center [86, 725] width 13 height 13
checkbox input "true"
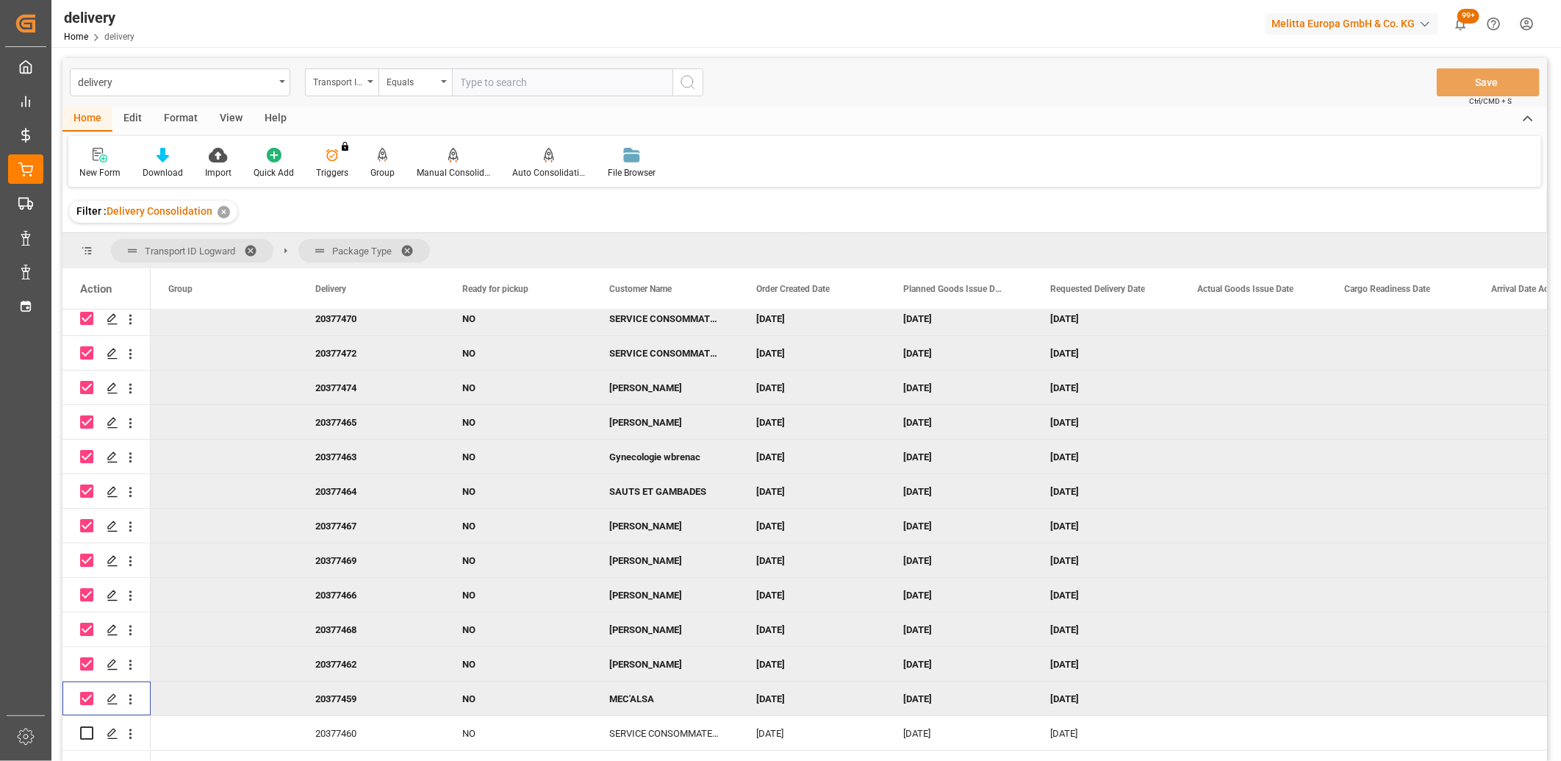
scroll to position [377, 0]
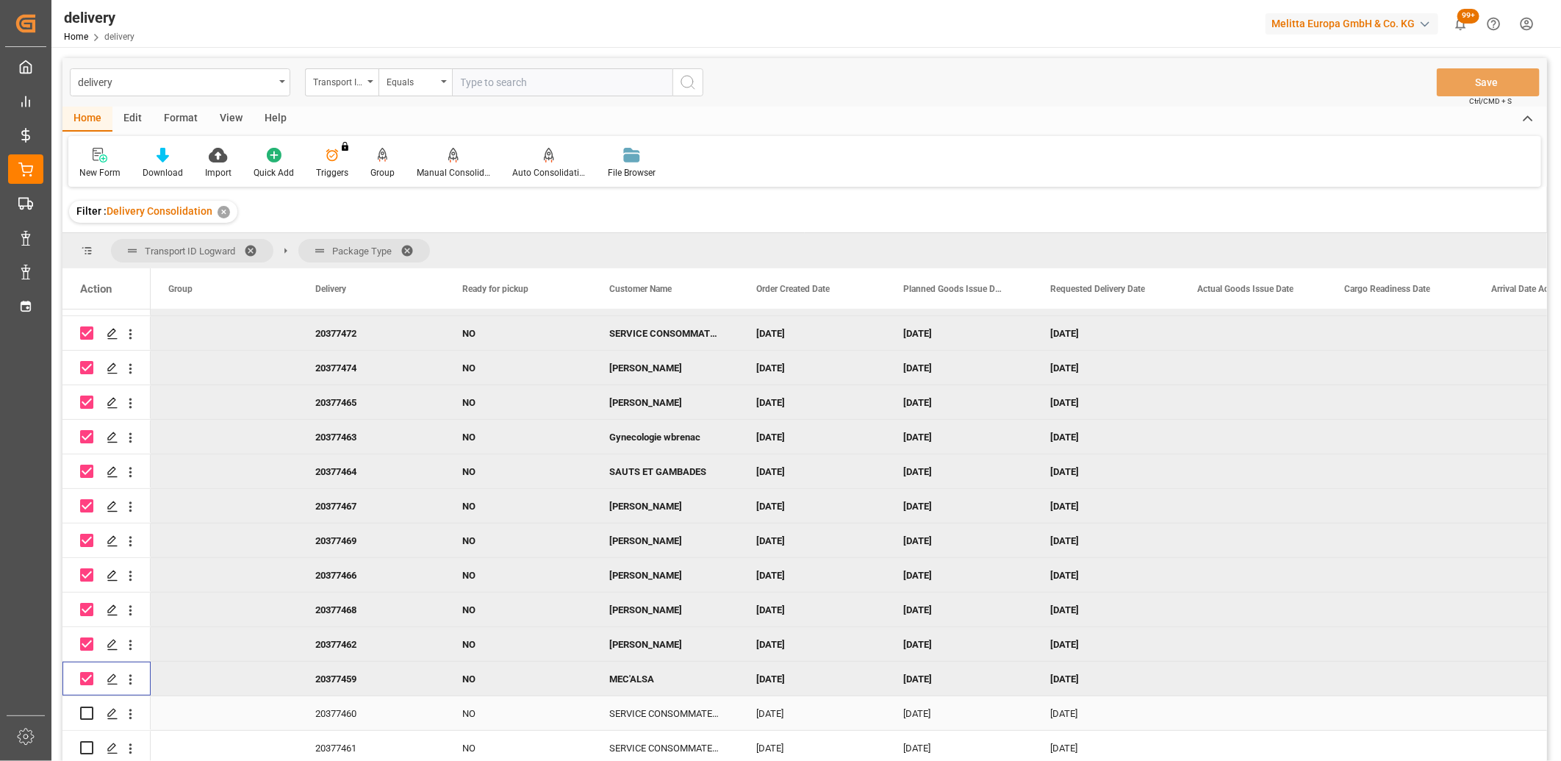
click at [84, 709] on input "Press Space to toggle row selection (unchecked)" at bounding box center [86, 712] width 13 height 13
checkbox input "true"
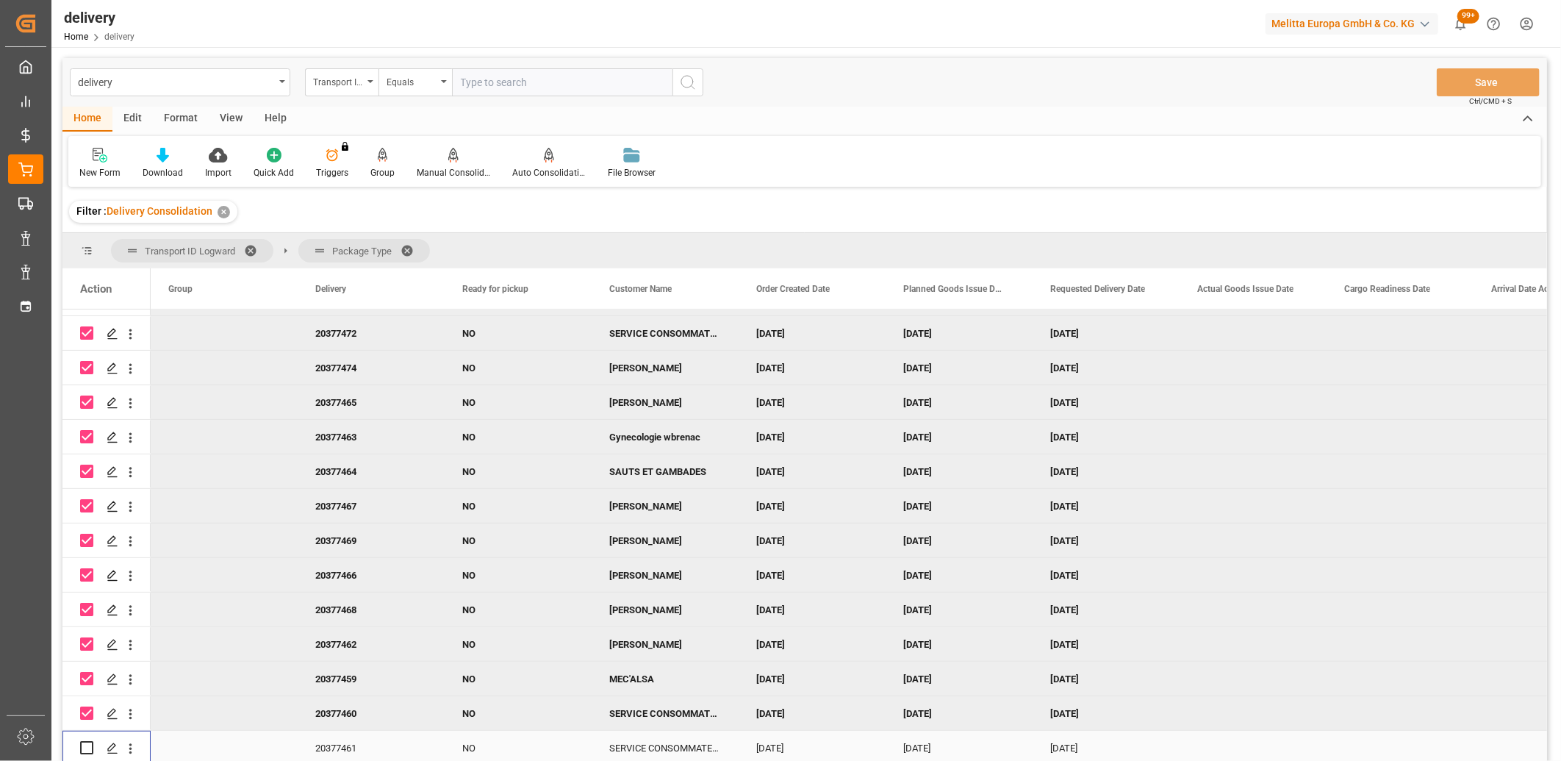
click at [90, 744] on input "Press Space to toggle row selection (unchecked)" at bounding box center [86, 747] width 13 height 13
checkbox input "true"
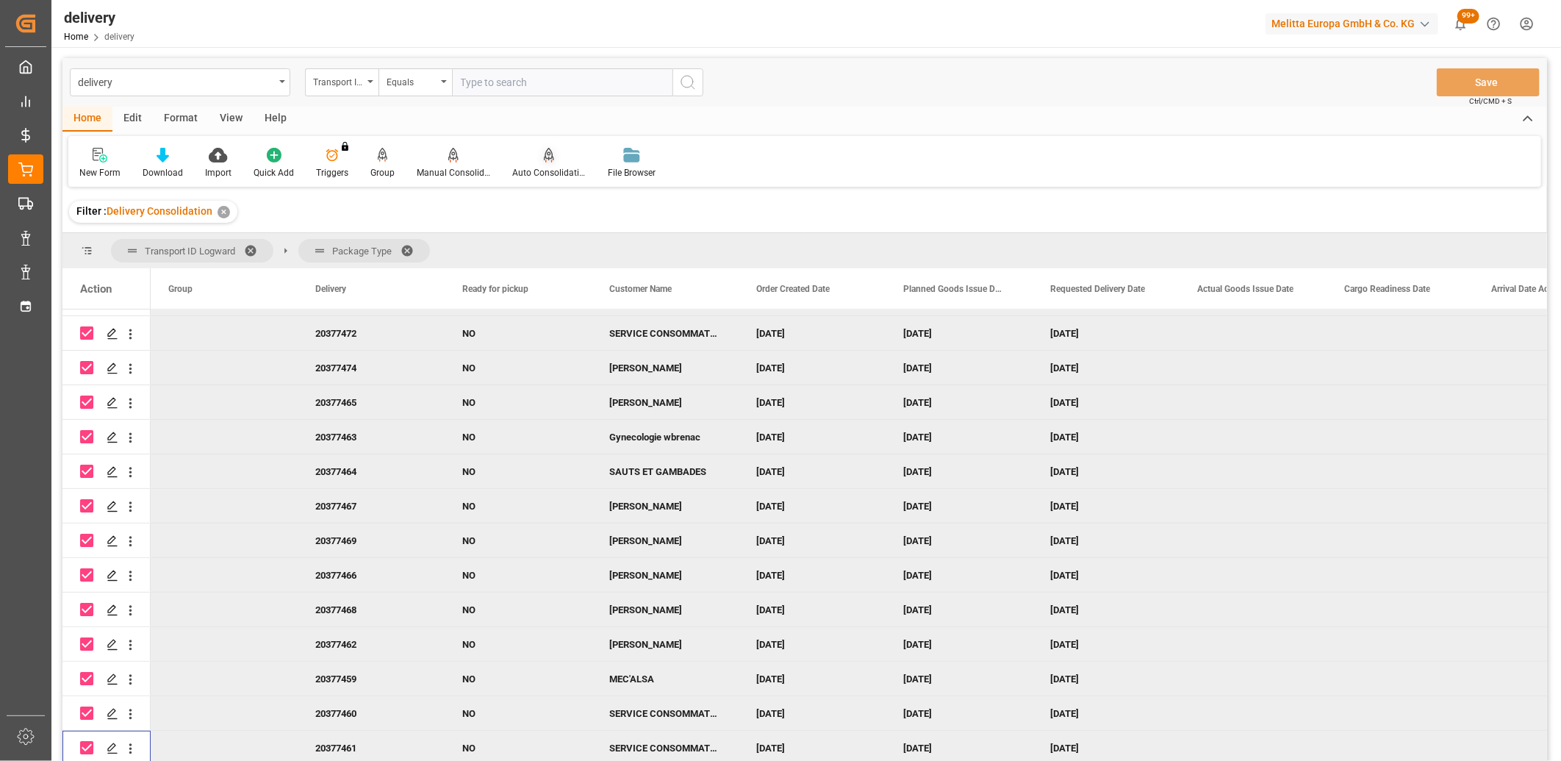
click at [542, 169] on div "Auto Consolidation" at bounding box center [549, 172] width 74 height 13
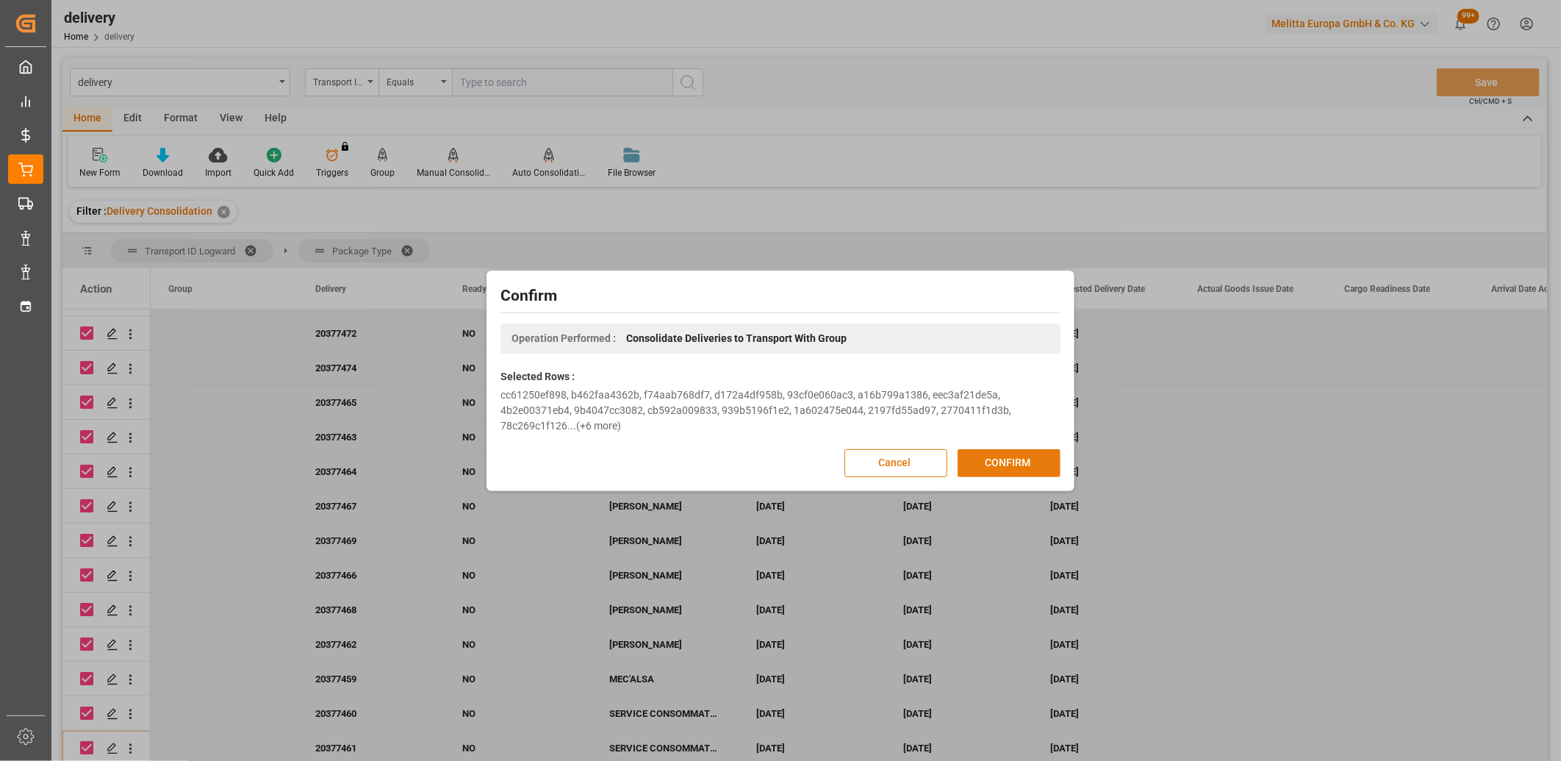
click at [967, 457] on button "CONFIRM" at bounding box center [1009, 463] width 103 height 28
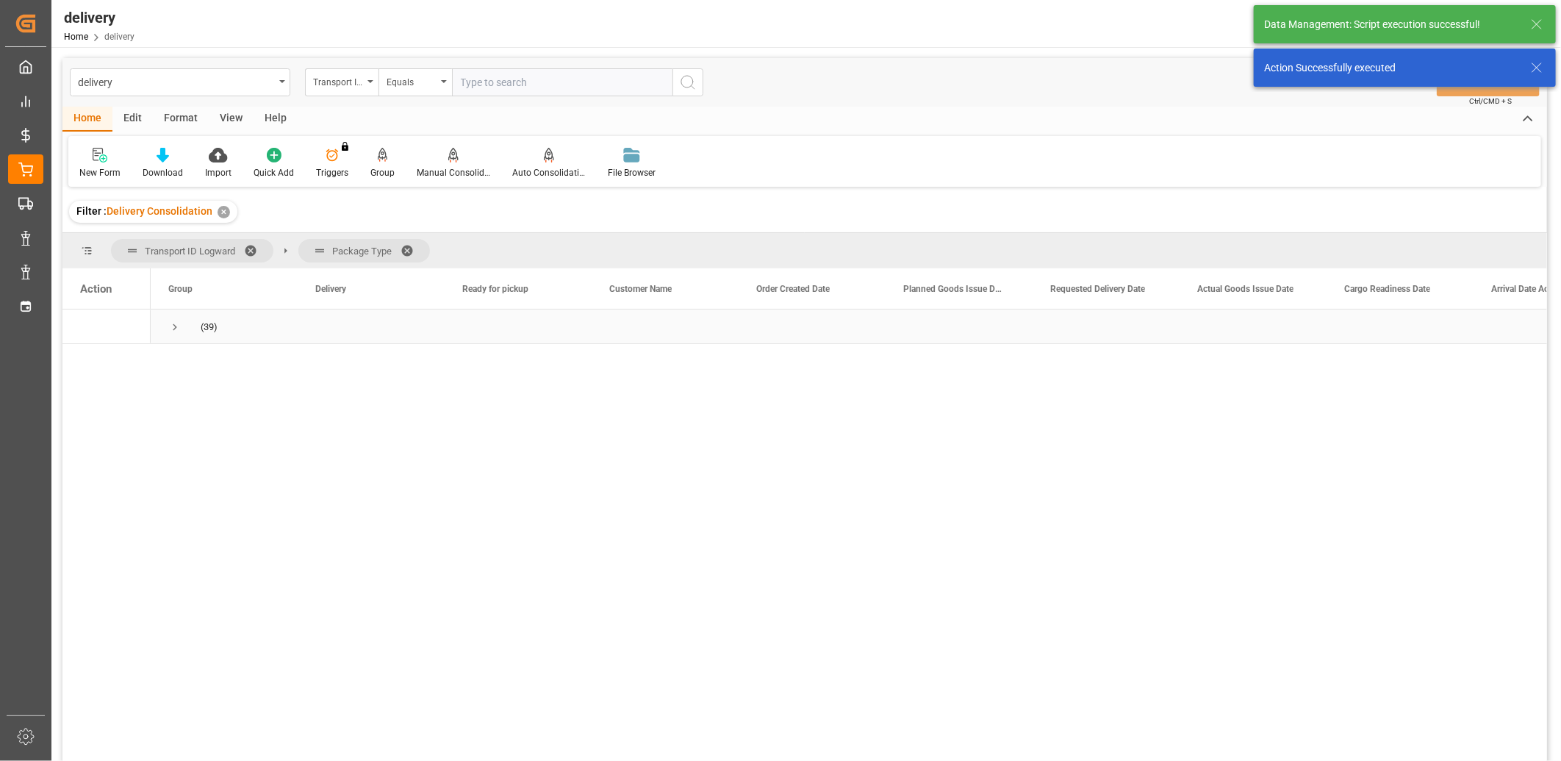
click at [173, 326] on span "Press SPACE to select this row." at bounding box center [174, 327] width 13 height 13
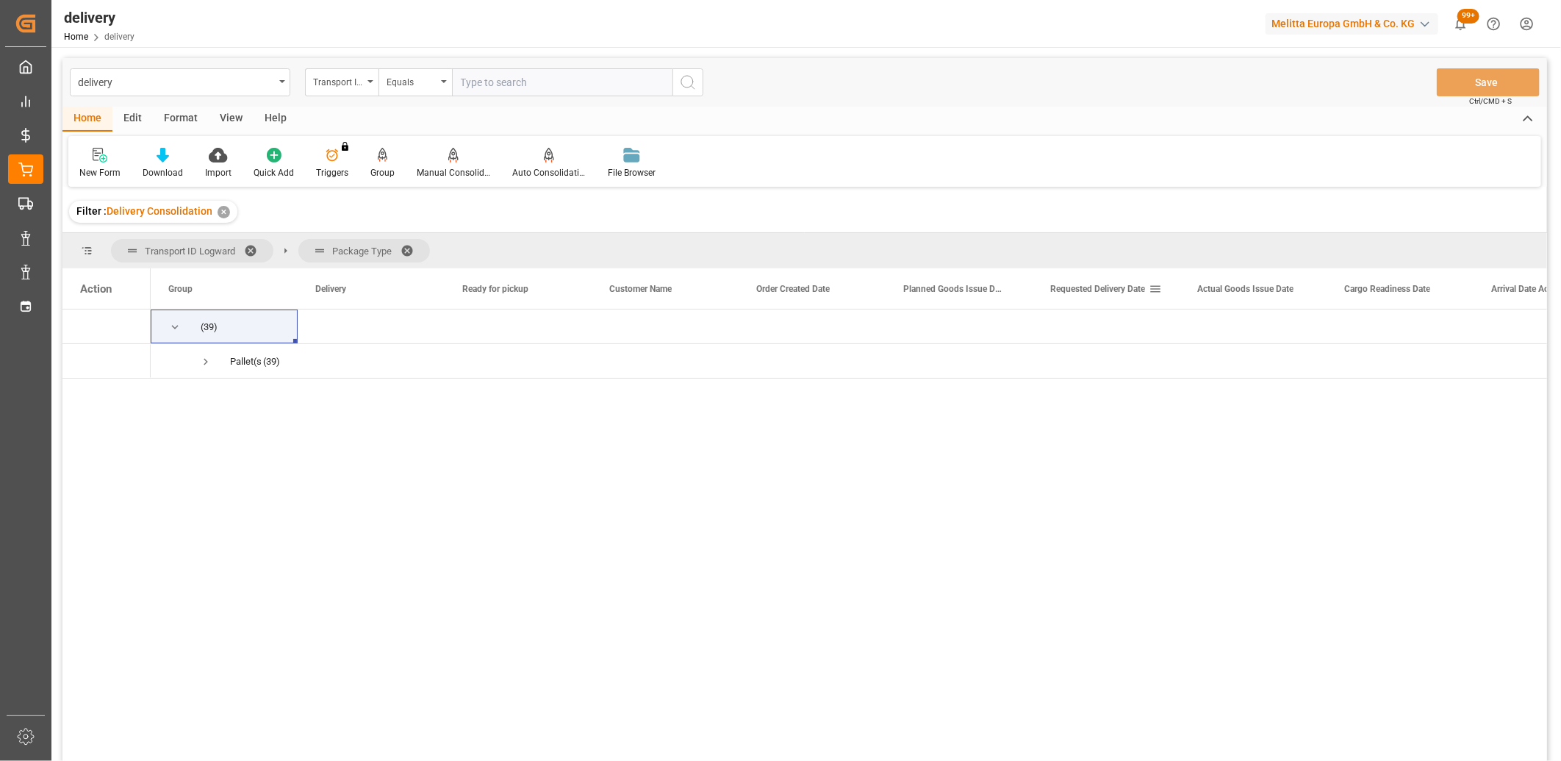
click at [1055, 292] on span "Requested Delivery Date" at bounding box center [1098, 289] width 95 height 10
click at [174, 326] on span "Press SPACE to select this row." at bounding box center [174, 327] width 13 height 13
click at [209, 360] on span "Press SPACE to select this row." at bounding box center [205, 361] width 13 height 13
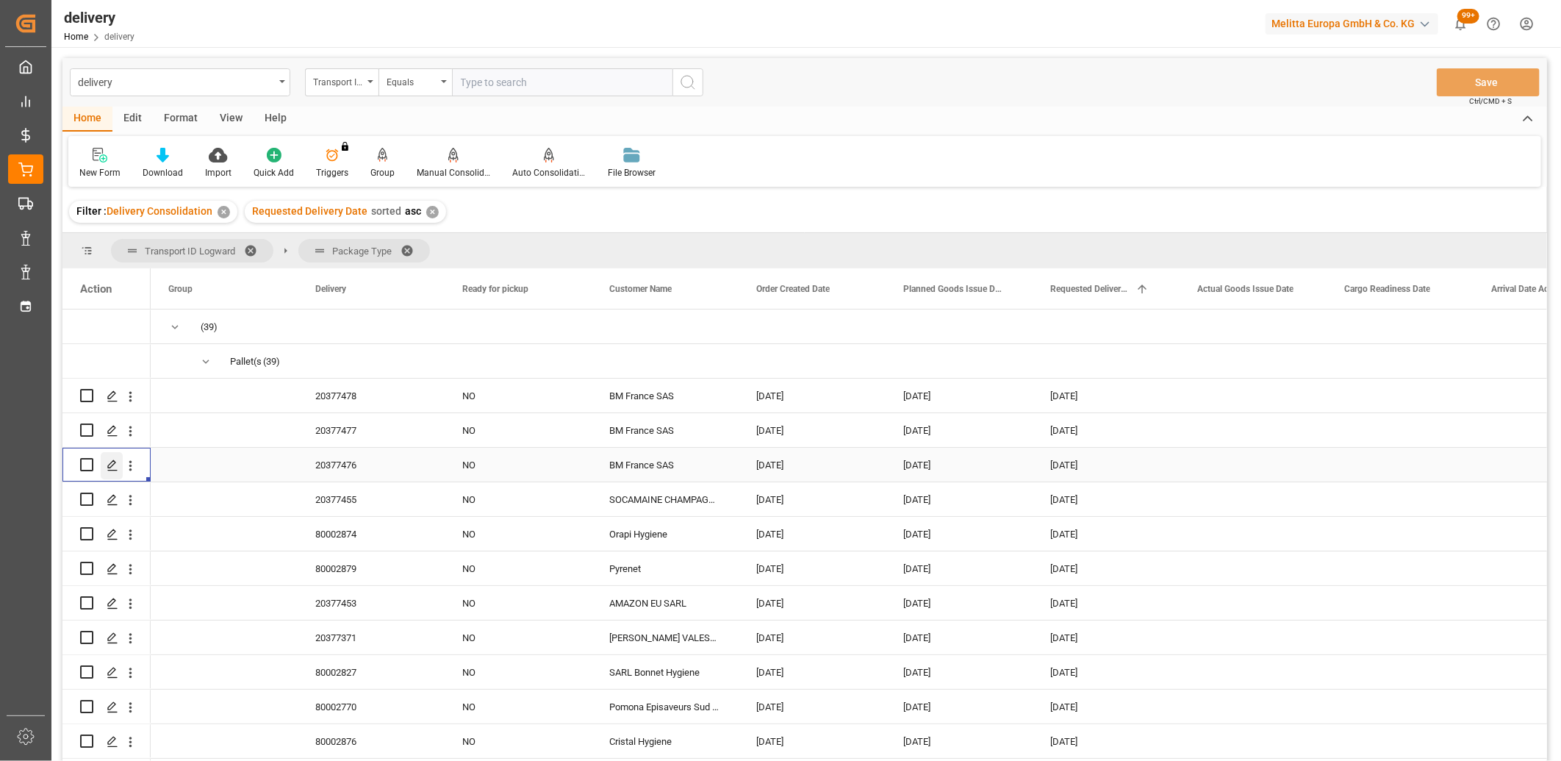
click at [110, 470] on line "Press SPACE to select this row." at bounding box center [112, 470] width 9 height 0
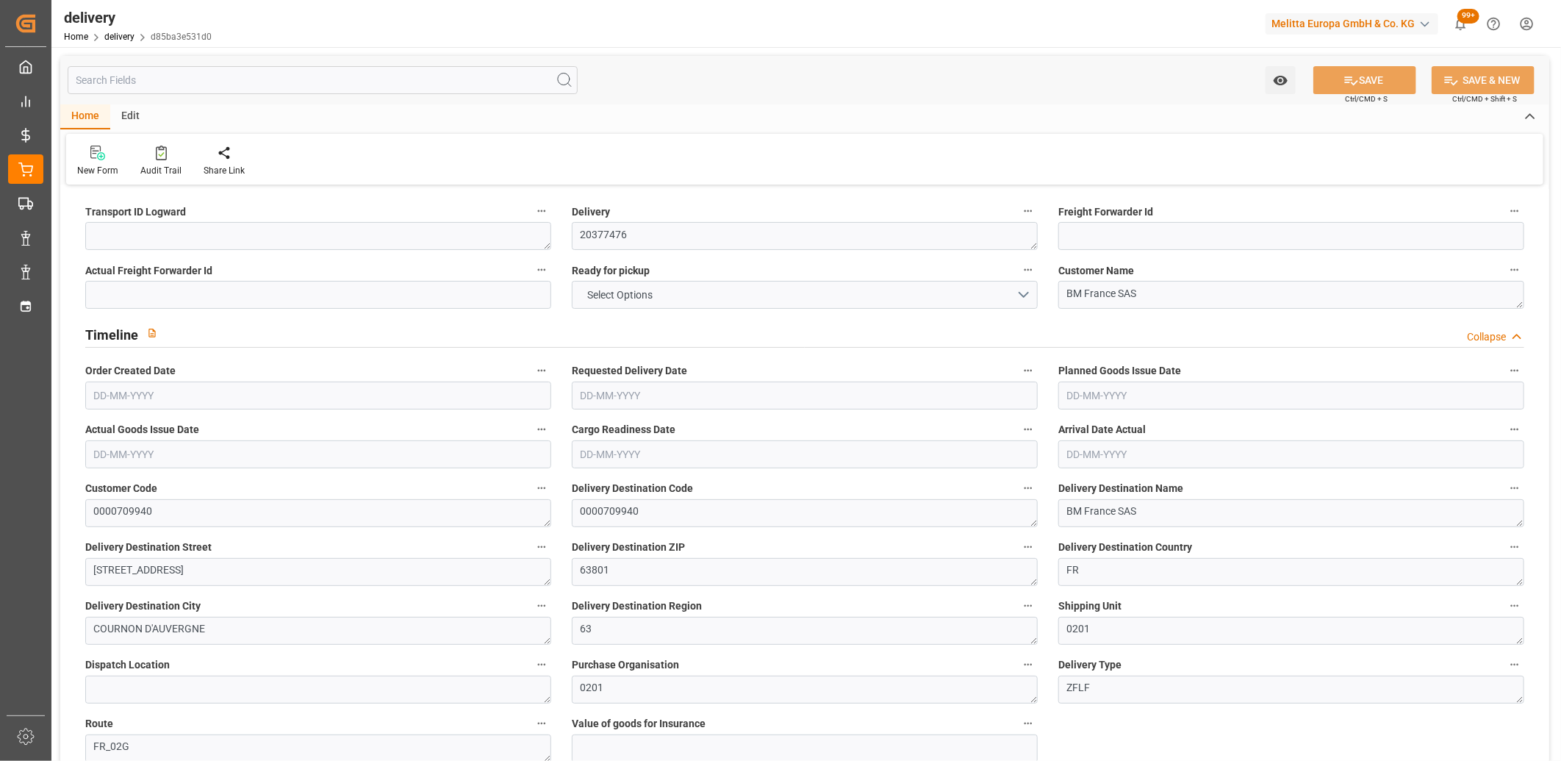
type input "9276.96"
type input "50853.6"
type input "0"
type input "57"
type input "0"
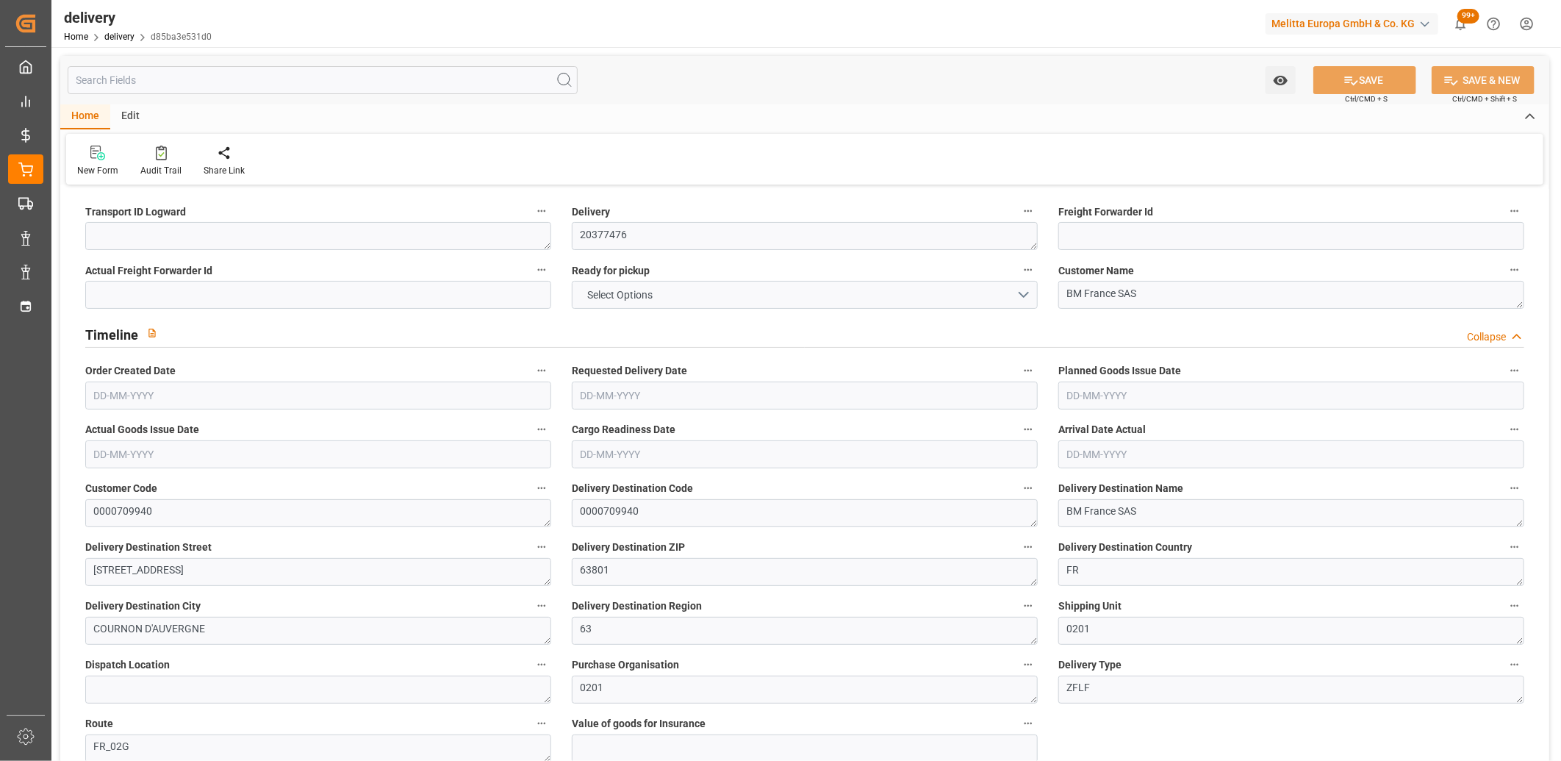
type input "0"
type input "139.65"
type input "0"
type input "1.5"
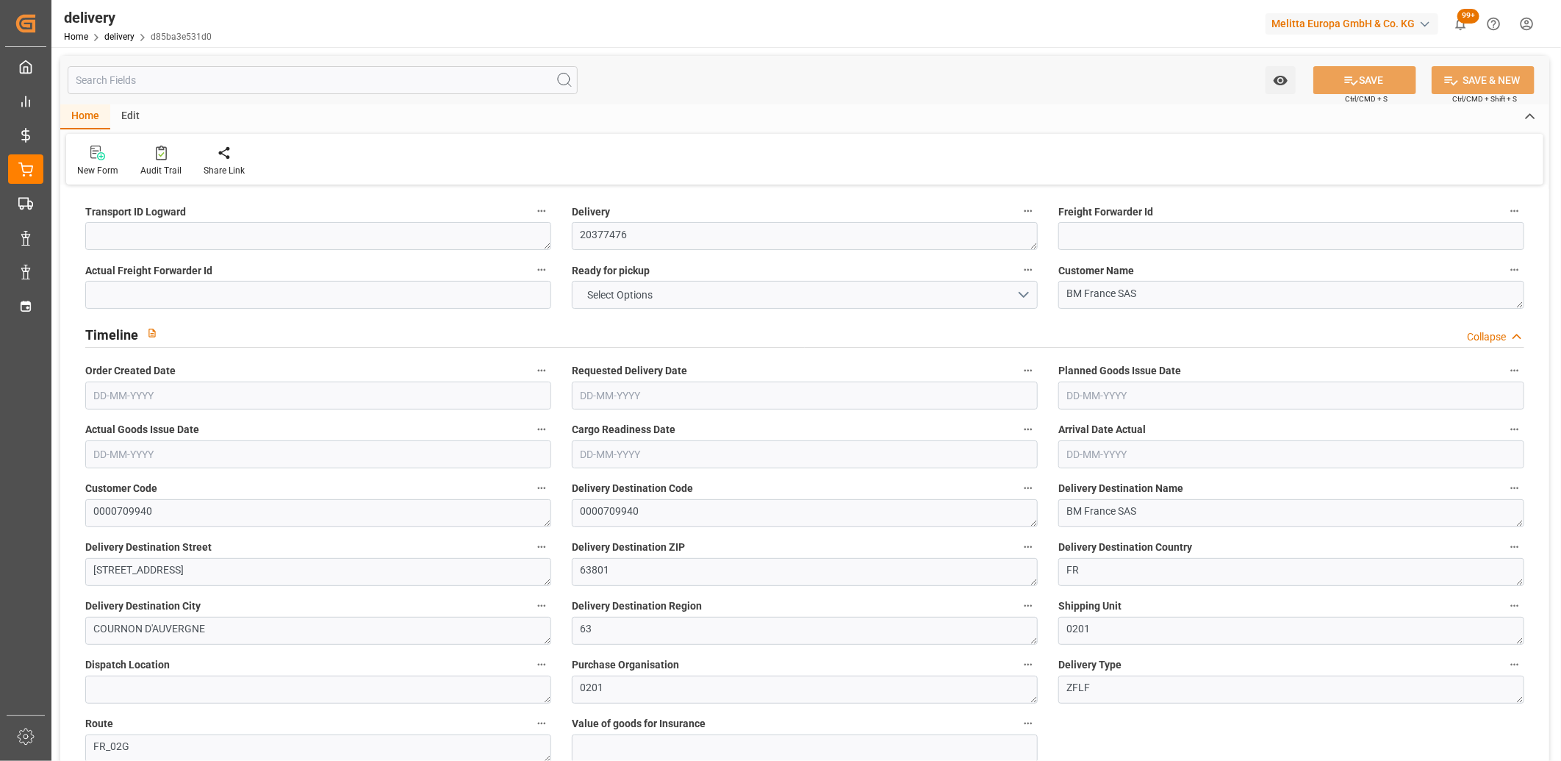
type input "1.3"
type input "0"
type input "13526.856"
type input "101"
type input "0"
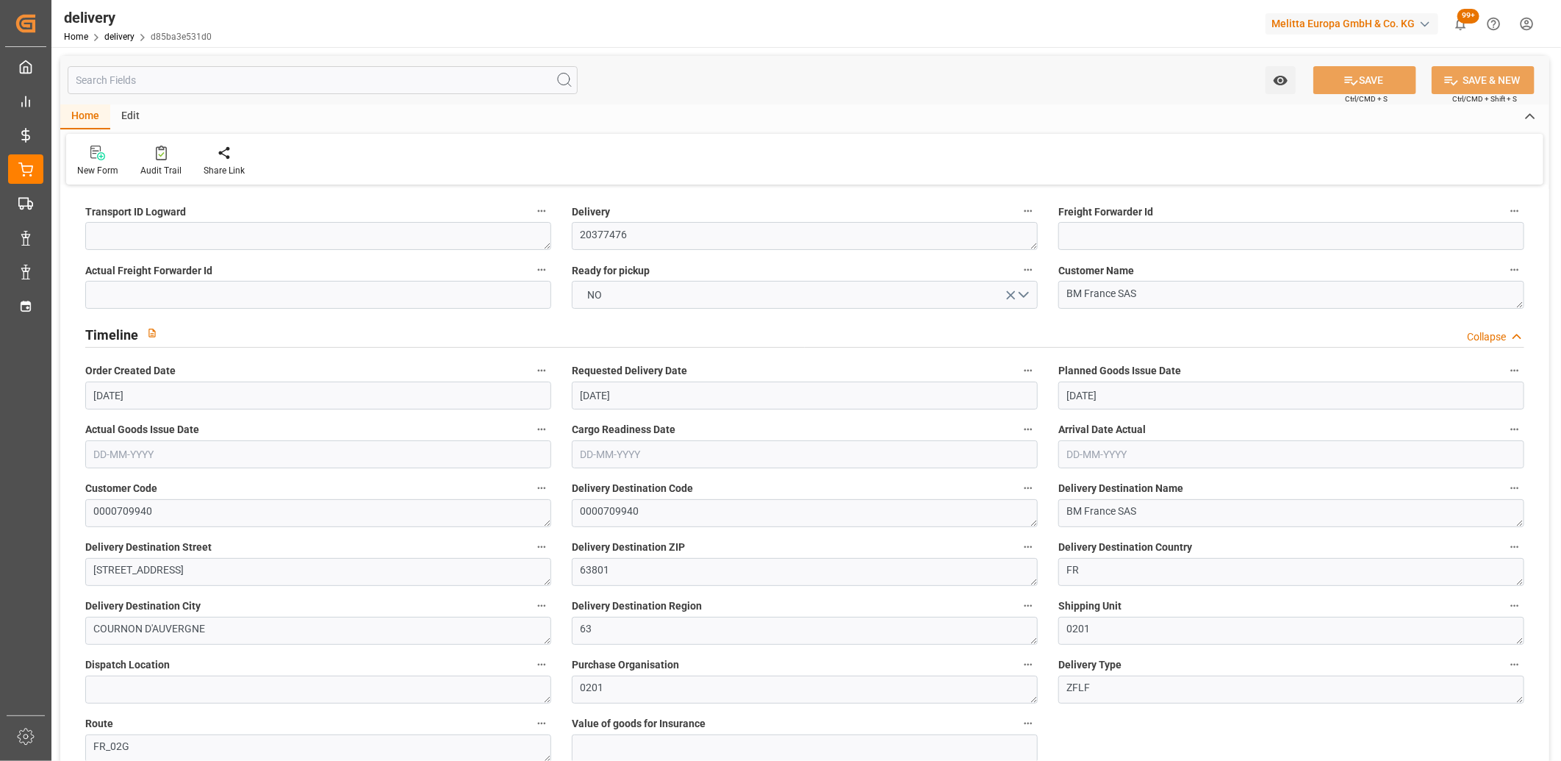
type input "[DATE]"
type input "[DATE] 14:16"
click at [107, 244] on textarea at bounding box center [318, 236] width 466 height 28
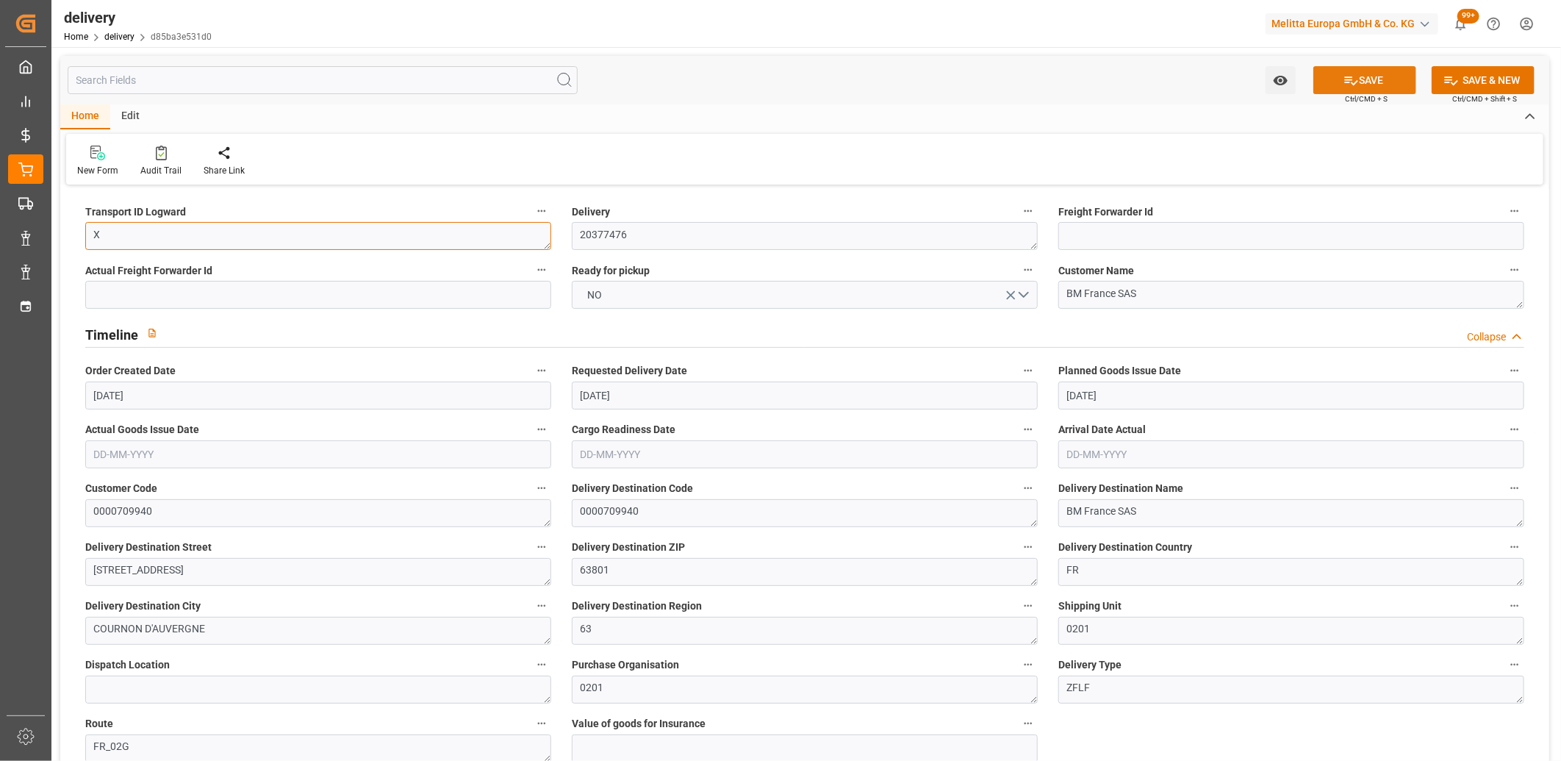
type textarea "X"
click at [1333, 79] on button "SAVE" at bounding box center [1365, 80] width 103 height 28
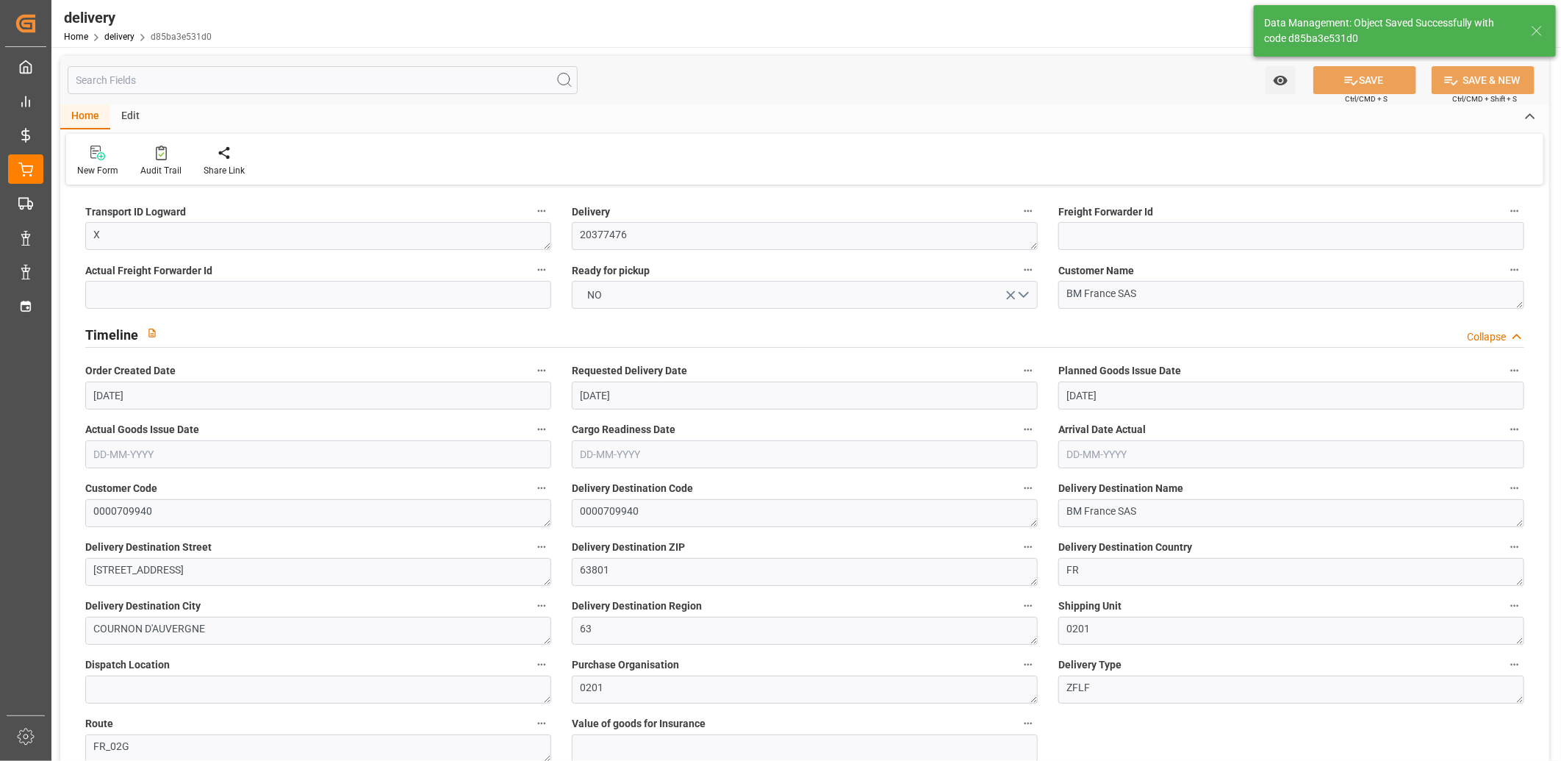
type textarea "X ~ Pallet(s) ~ [DATE] 00:00:00 ~ FR_02G ~ [DATE] 00:00:00~0000709940"
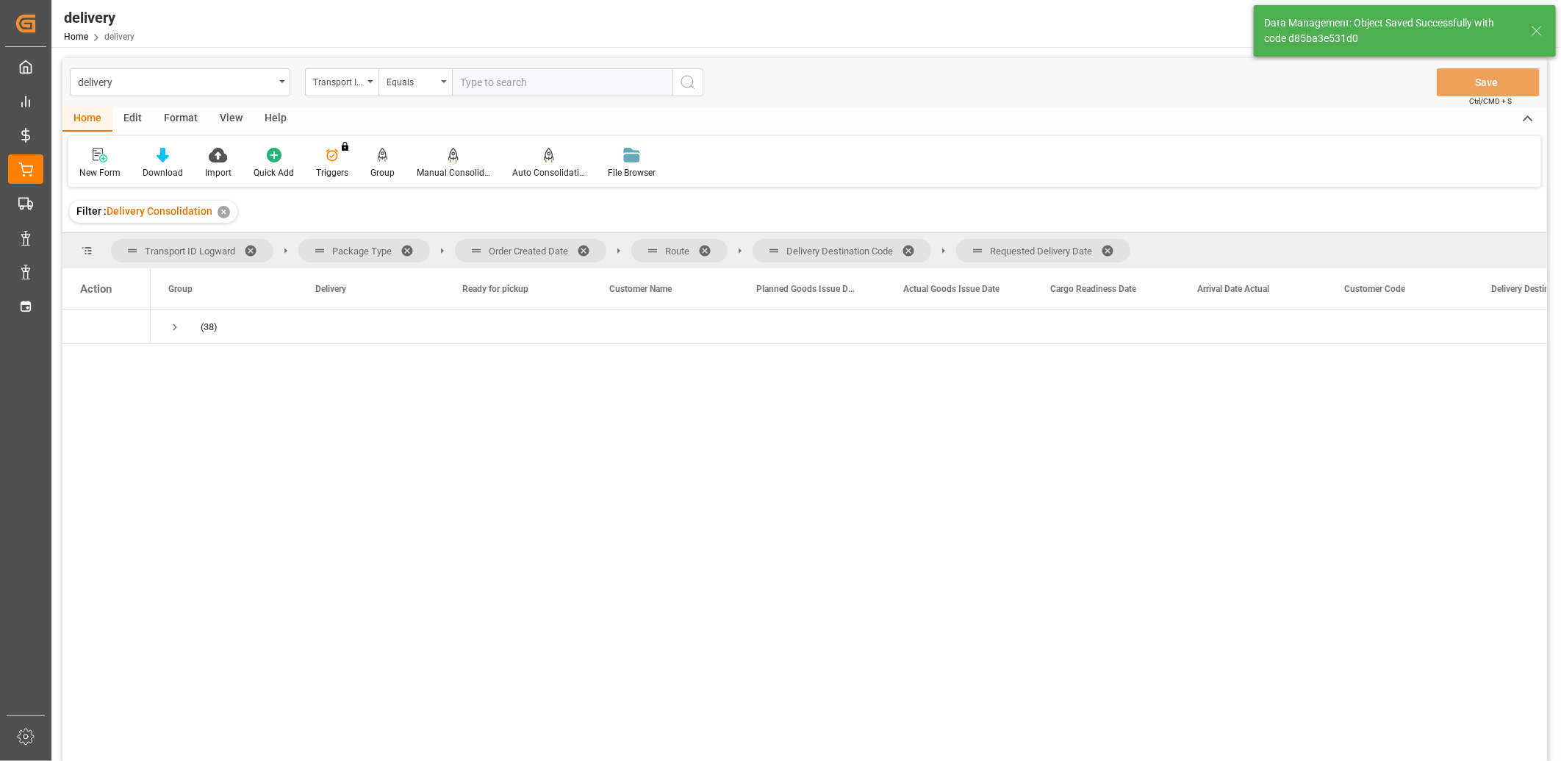
click at [1112, 252] on span at bounding box center [1113, 250] width 24 height 13
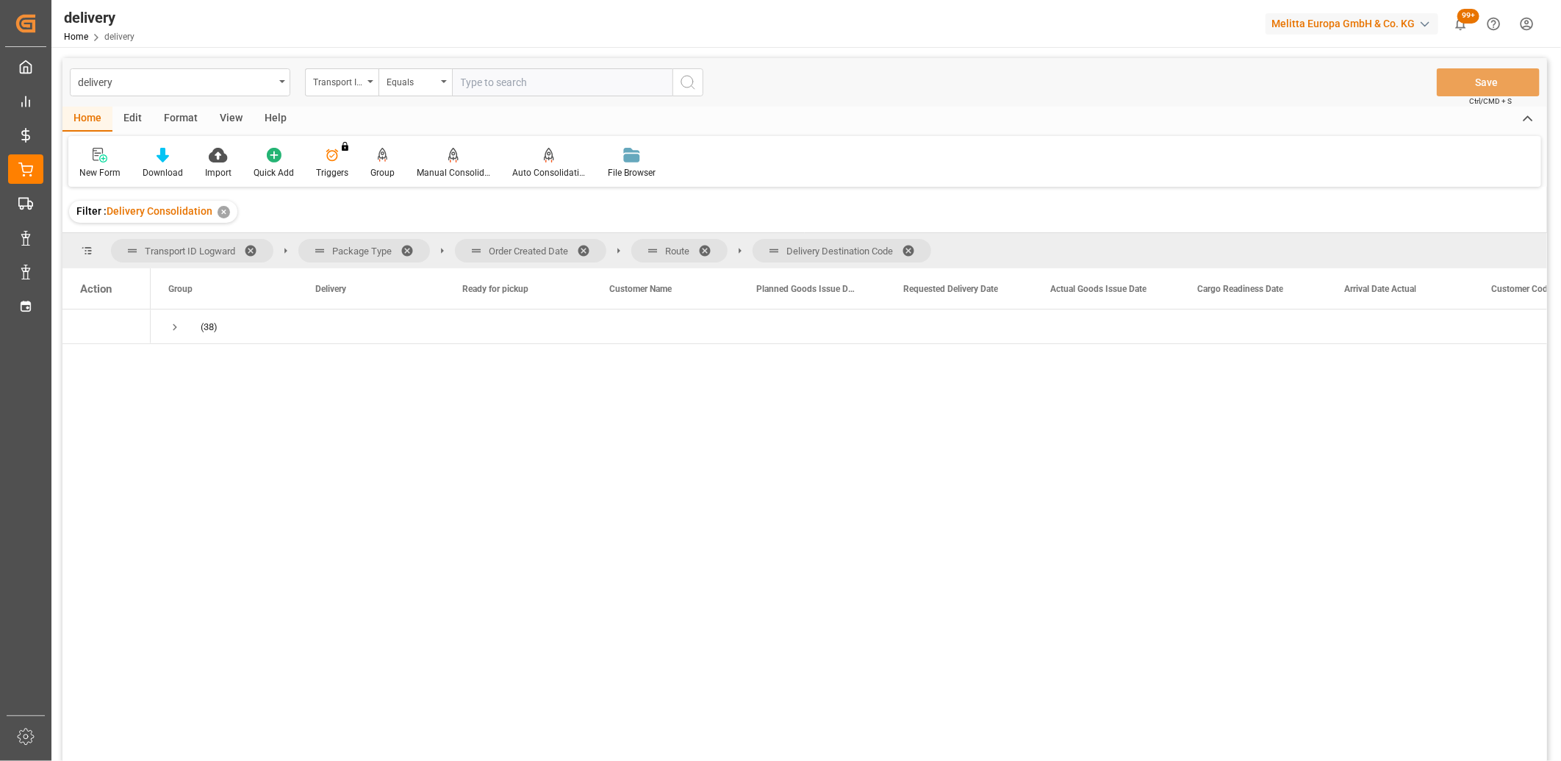
click at [910, 248] on span at bounding box center [914, 250] width 24 height 13
click at [707, 250] on span at bounding box center [710, 250] width 24 height 13
click at [586, 248] on span at bounding box center [589, 250] width 24 height 13
click at [1067, 290] on span "Requested Delivery Date" at bounding box center [1098, 289] width 95 height 10
click at [173, 326] on span "Press SPACE to select this row." at bounding box center [174, 327] width 13 height 13
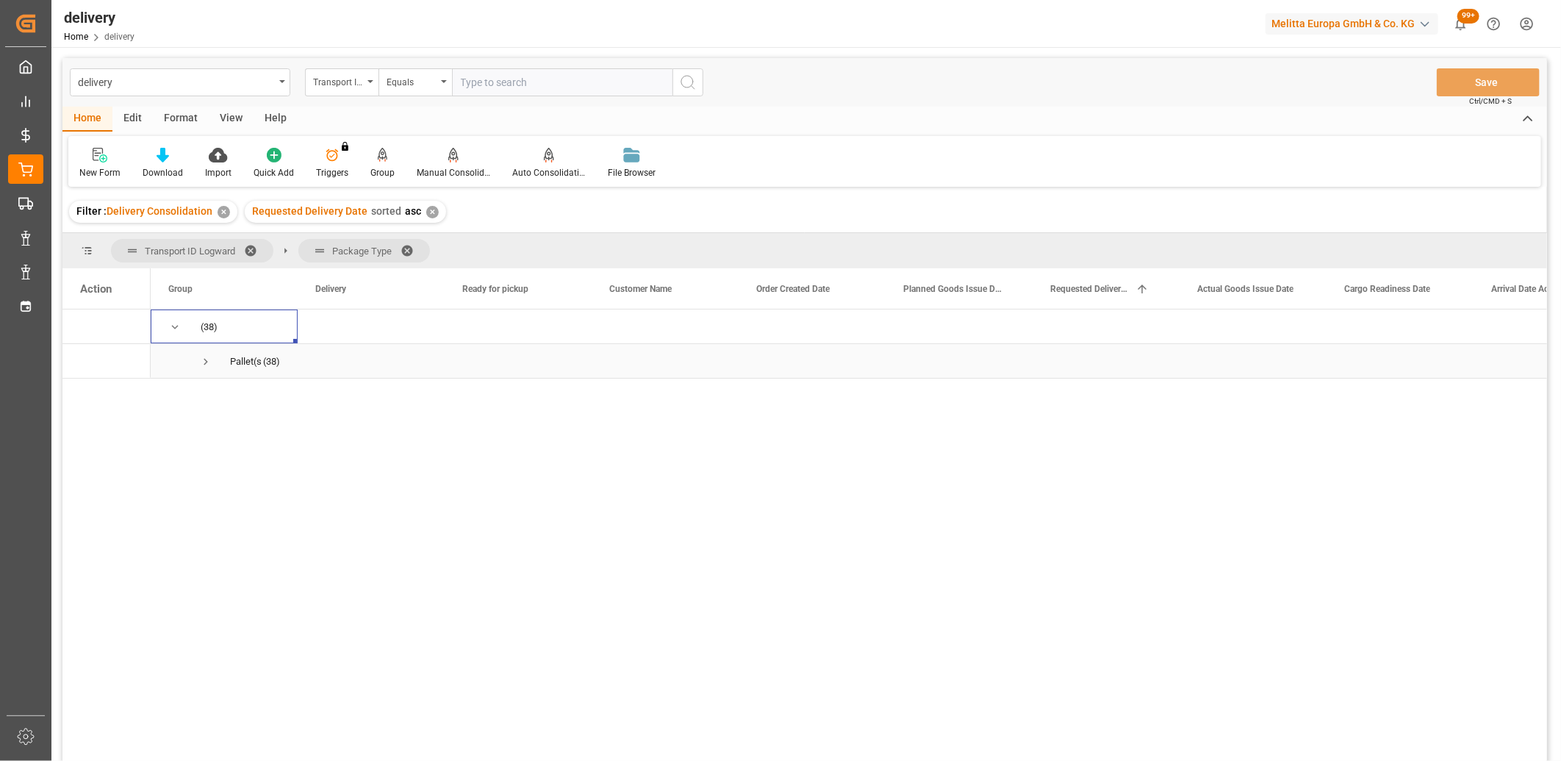
click at [207, 362] on span "Press SPACE to select this row." at bounding box center [205, 361] width 13 height 13
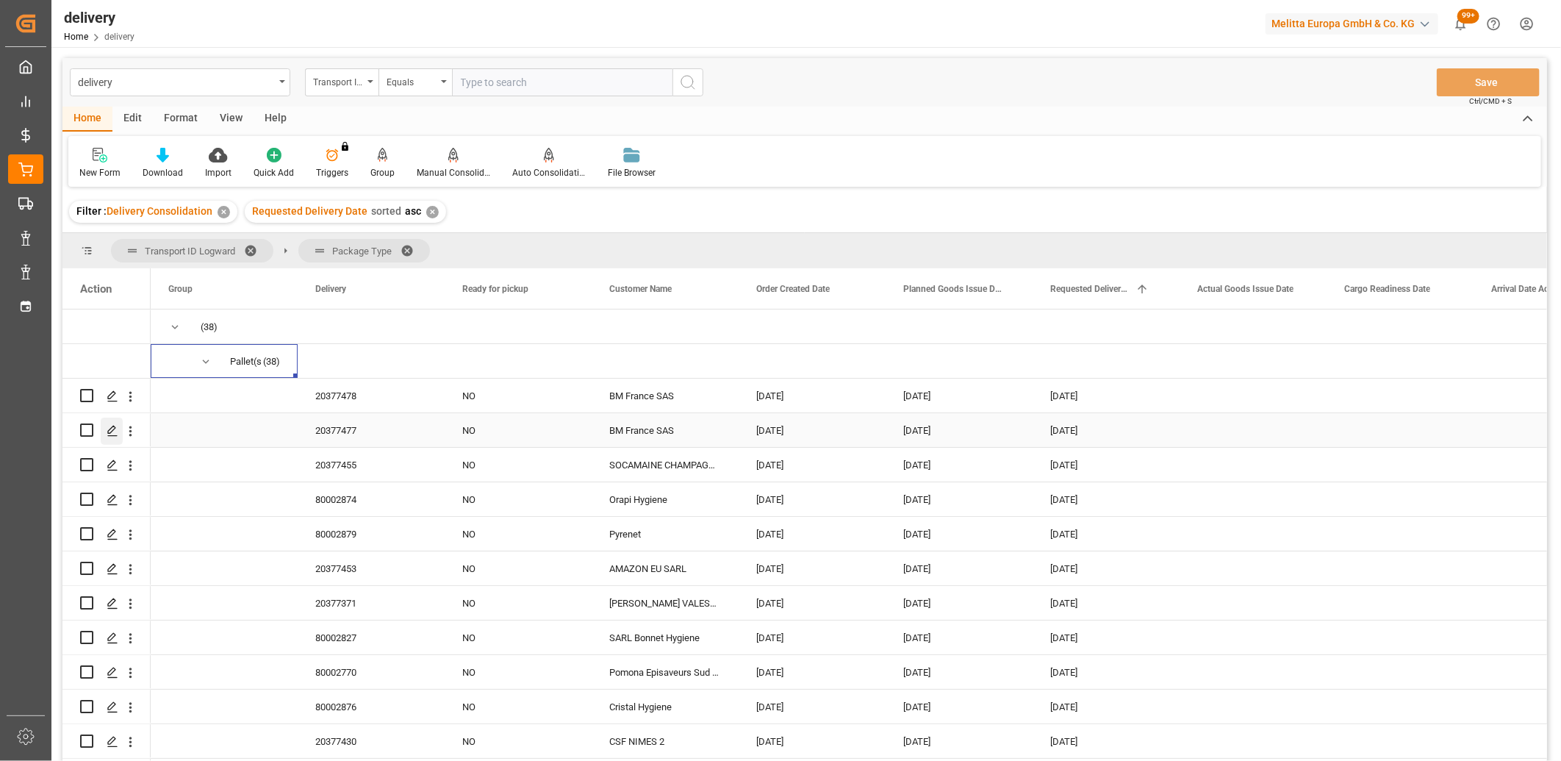
click at [114, 432] on icon "Press SPACE to select this row." at bounding box center [113, 431] width 12 height 12
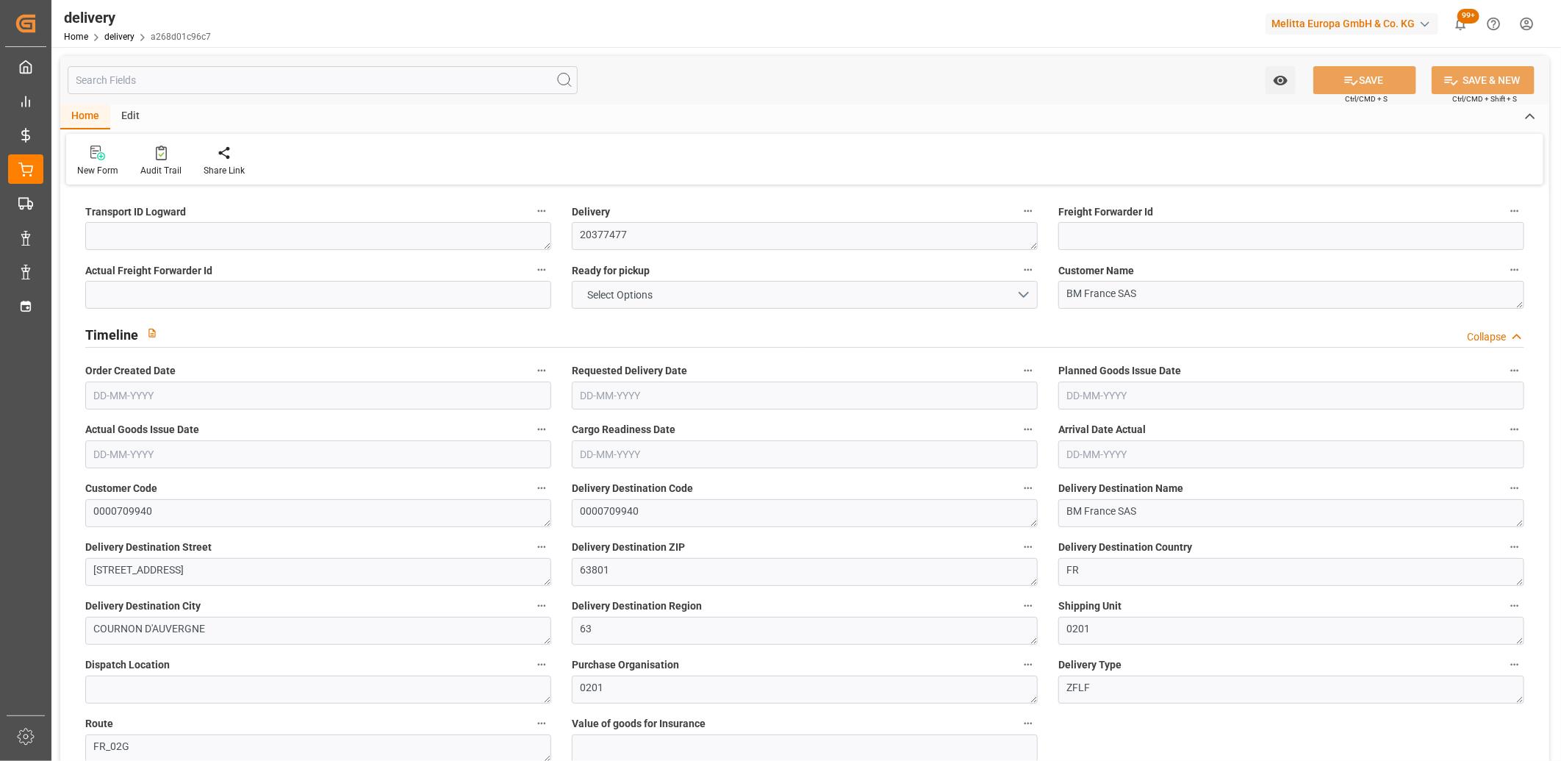
type input "3301.536"
type input "7635"
type input "22898.4"
type input "0"
type input "29"
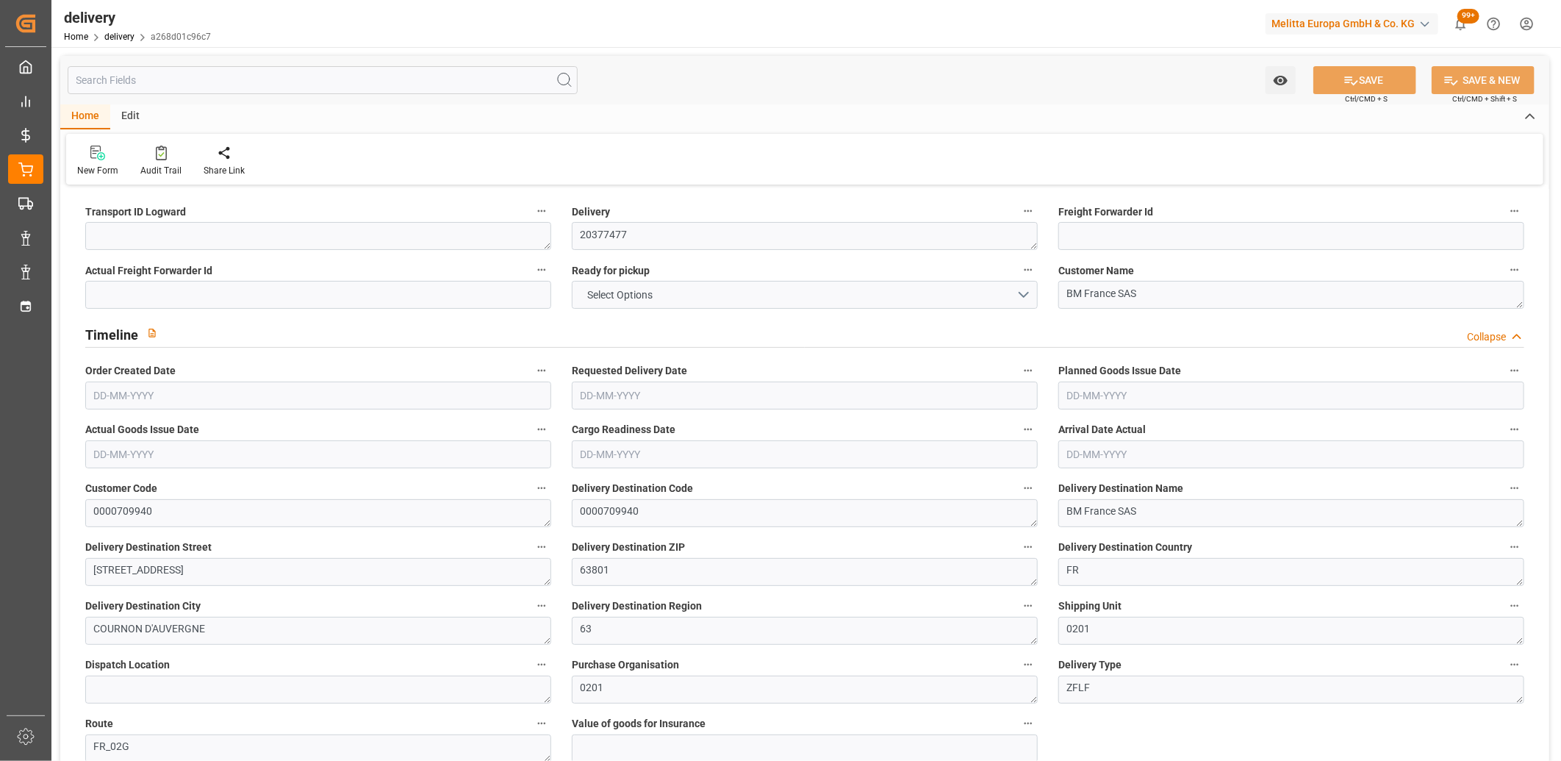
type input "29"
type input "0"
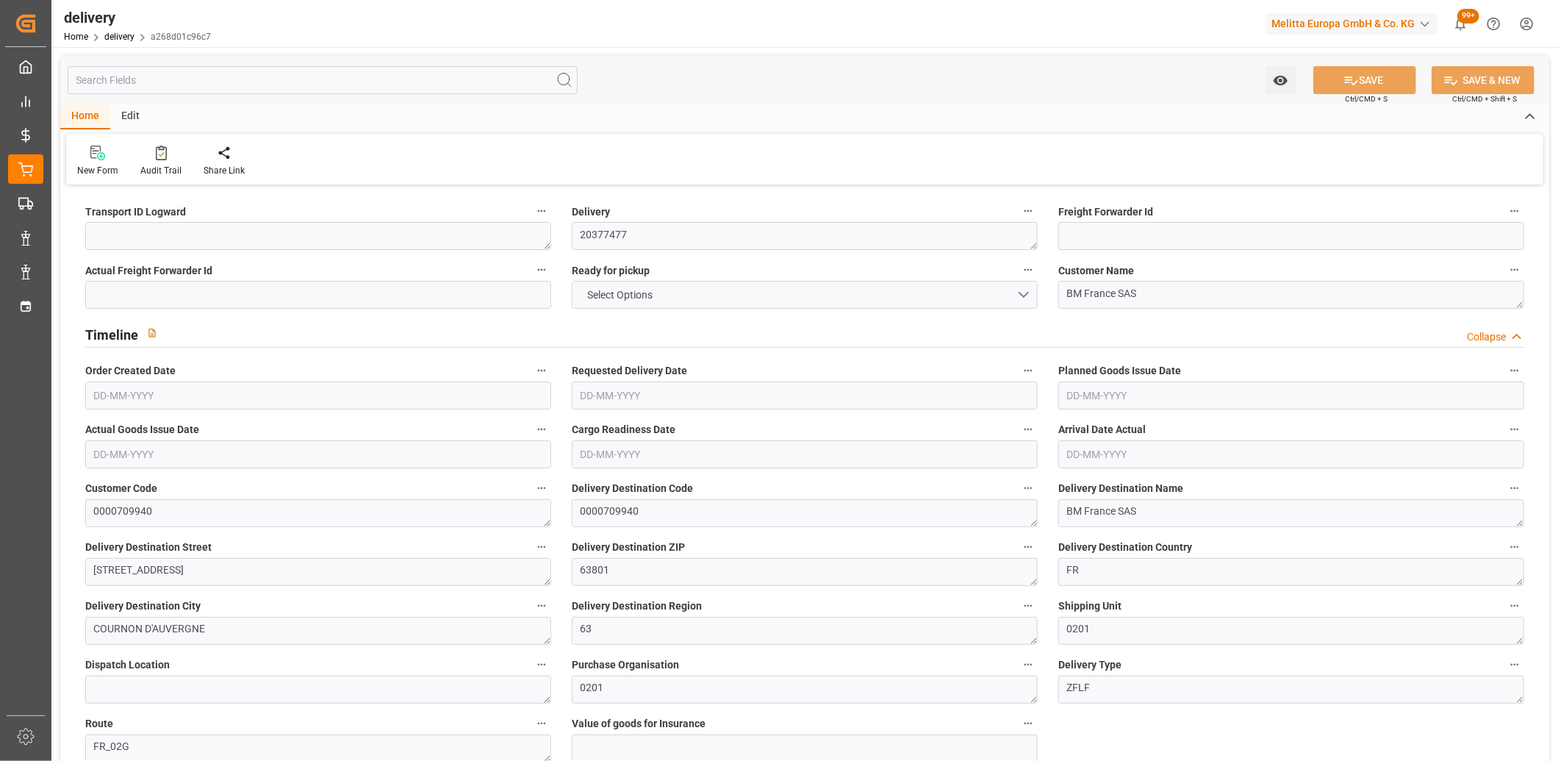
type input "71.05"
type input "0"
type input "1.5"
type input "1.3"
type input "0"
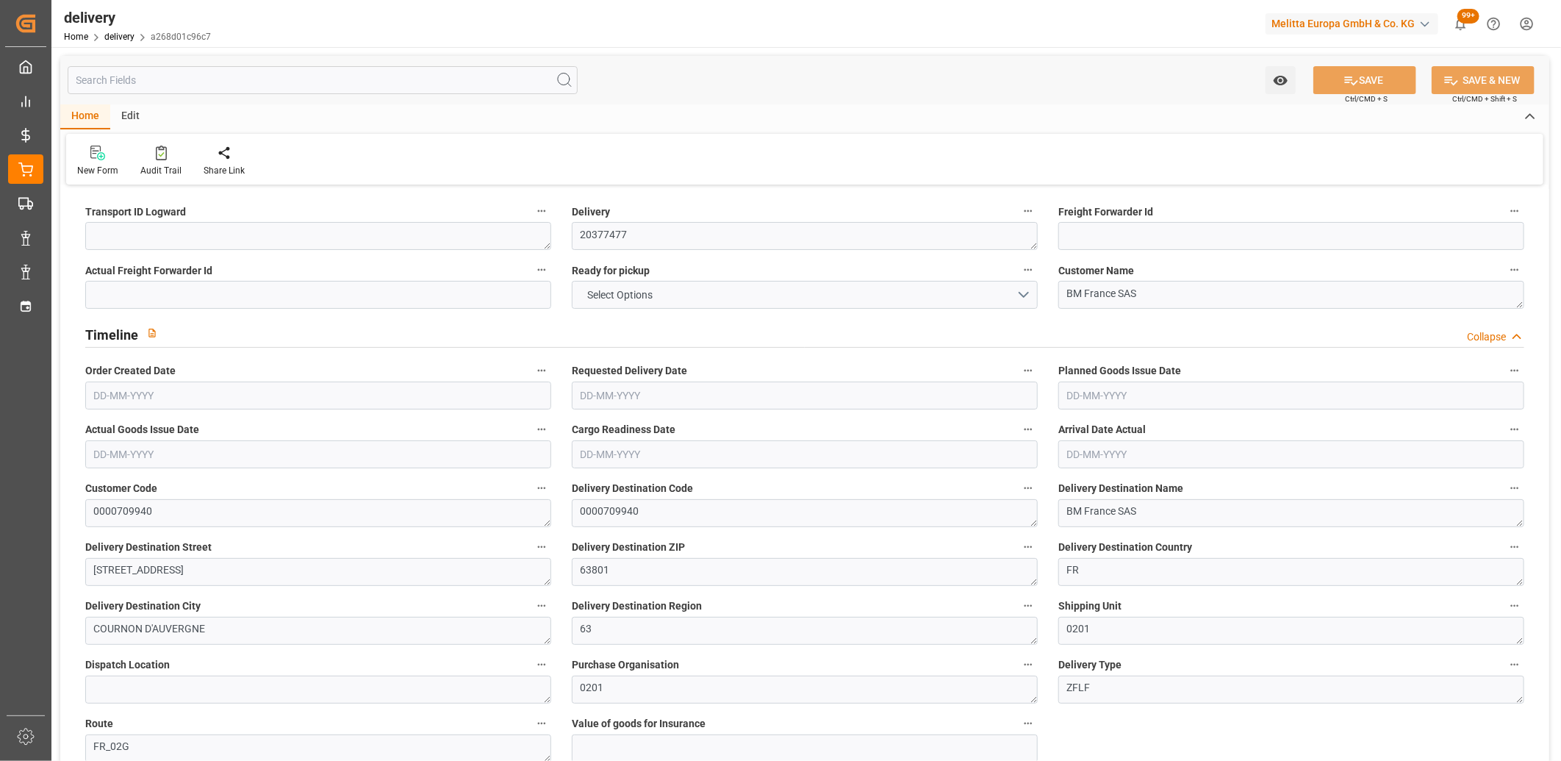
type input "43.5"
type input "6525.96"
type input "101"
type input "0"
type input "[DATE]"
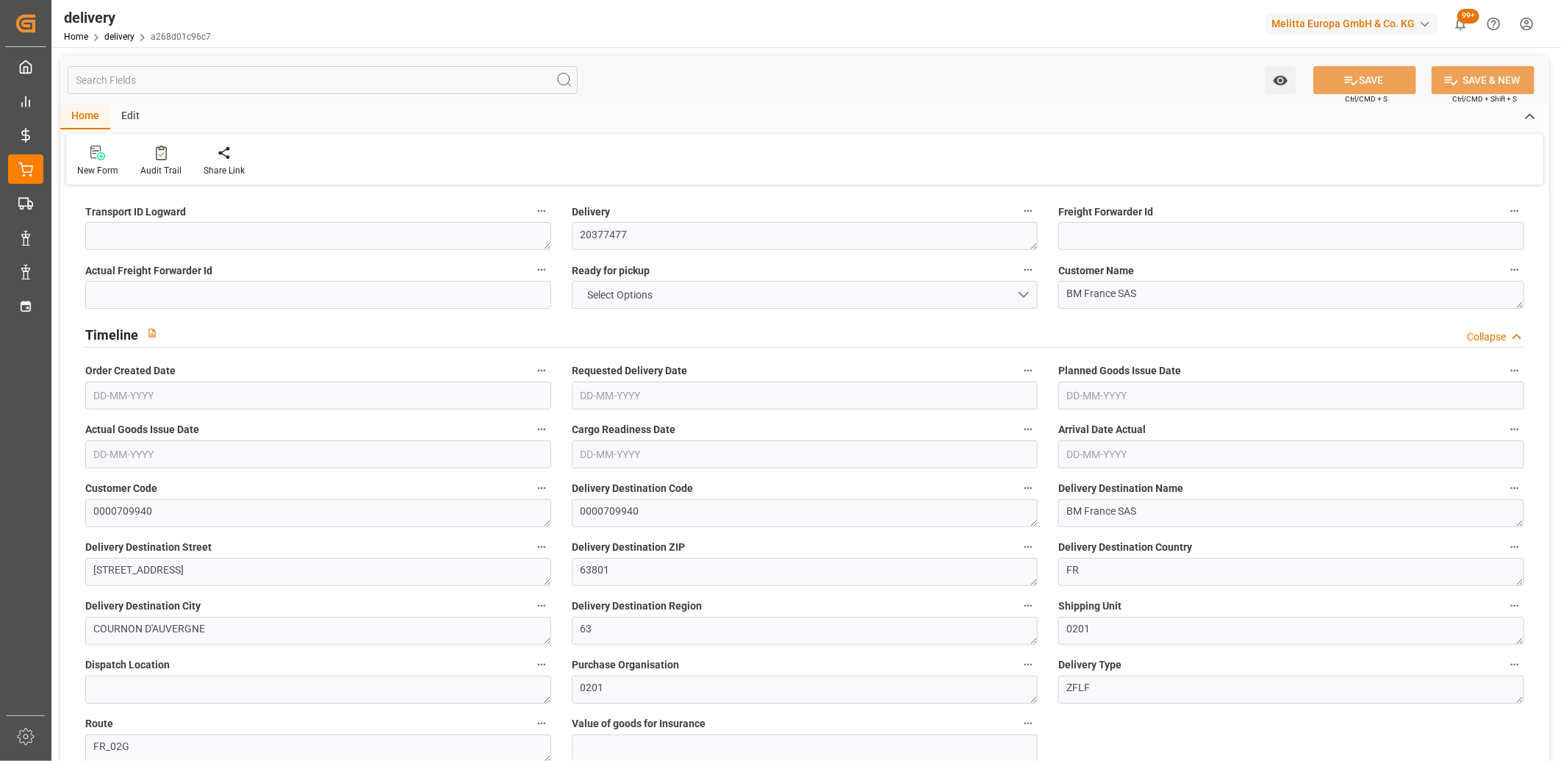
type input "[DATE]"
type input "[DATE] 15:00"
click at [130, 233] on textarea at bounding box center [318, 236] width 466 height 28
type textarea "X"
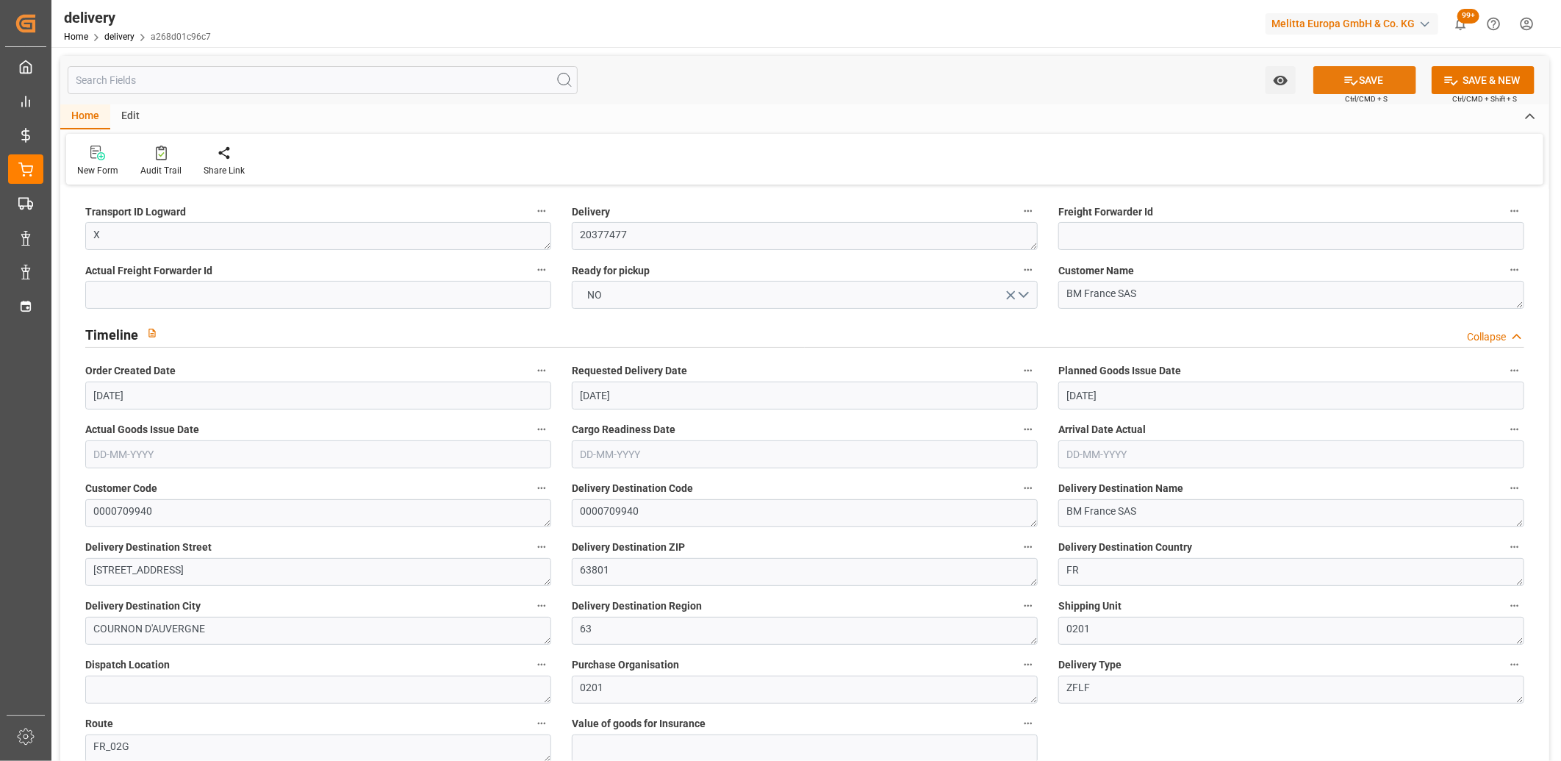
click at [1354, 78] on icon at bounding box center [1351, 80] width 15 height 15
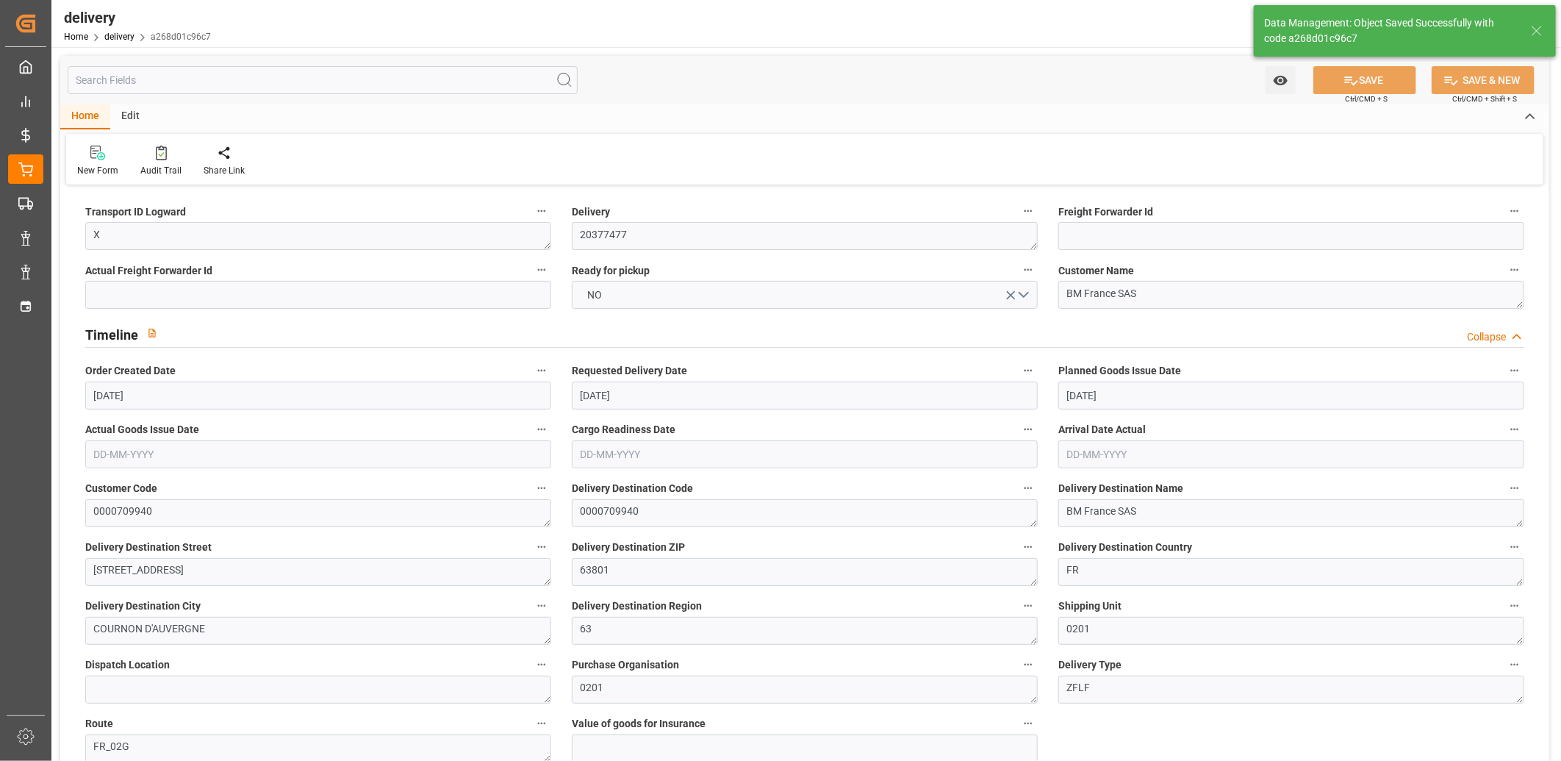
type textarea "X ~ Pallet(s) ~ [DATE] 00:00:00 ~ FR_02G ~ [DATE] 00:00:00~0000709940"
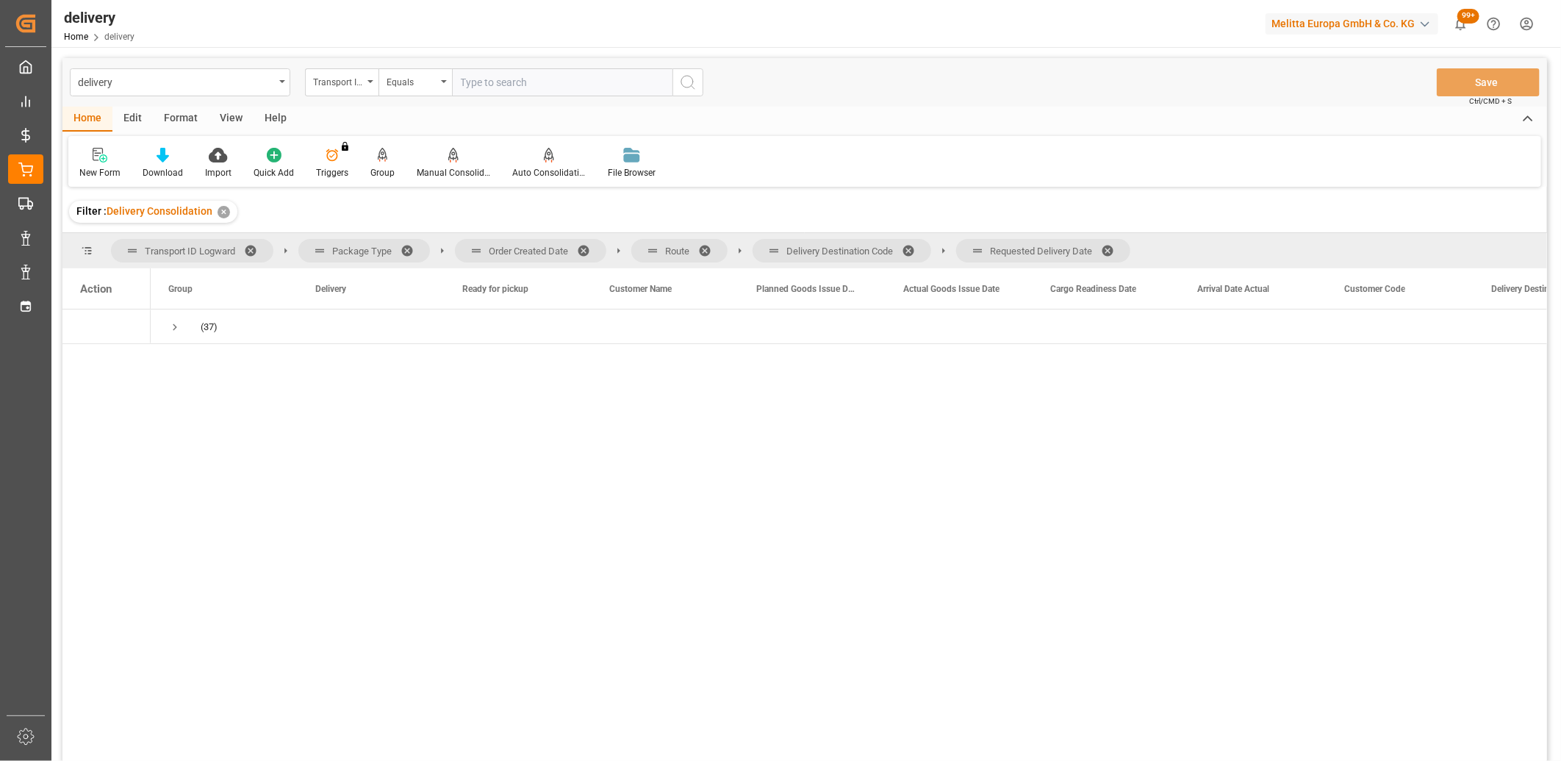
click at [1112, 246] on span at bounding box center [1113, 250] width 24 height 13
click at [910, 248] on span at bounding box center [914, 250] width 24 height 13
click at [706, 246] on span at bounding box center [710, 250] width 24 height 13
click at [584, 248] on span at bounding box center [589, 250] width 24 height 13
click at [171, 327] on span "Press SPACE to select this row." at bounding box center [174, 327] width 13 height 13
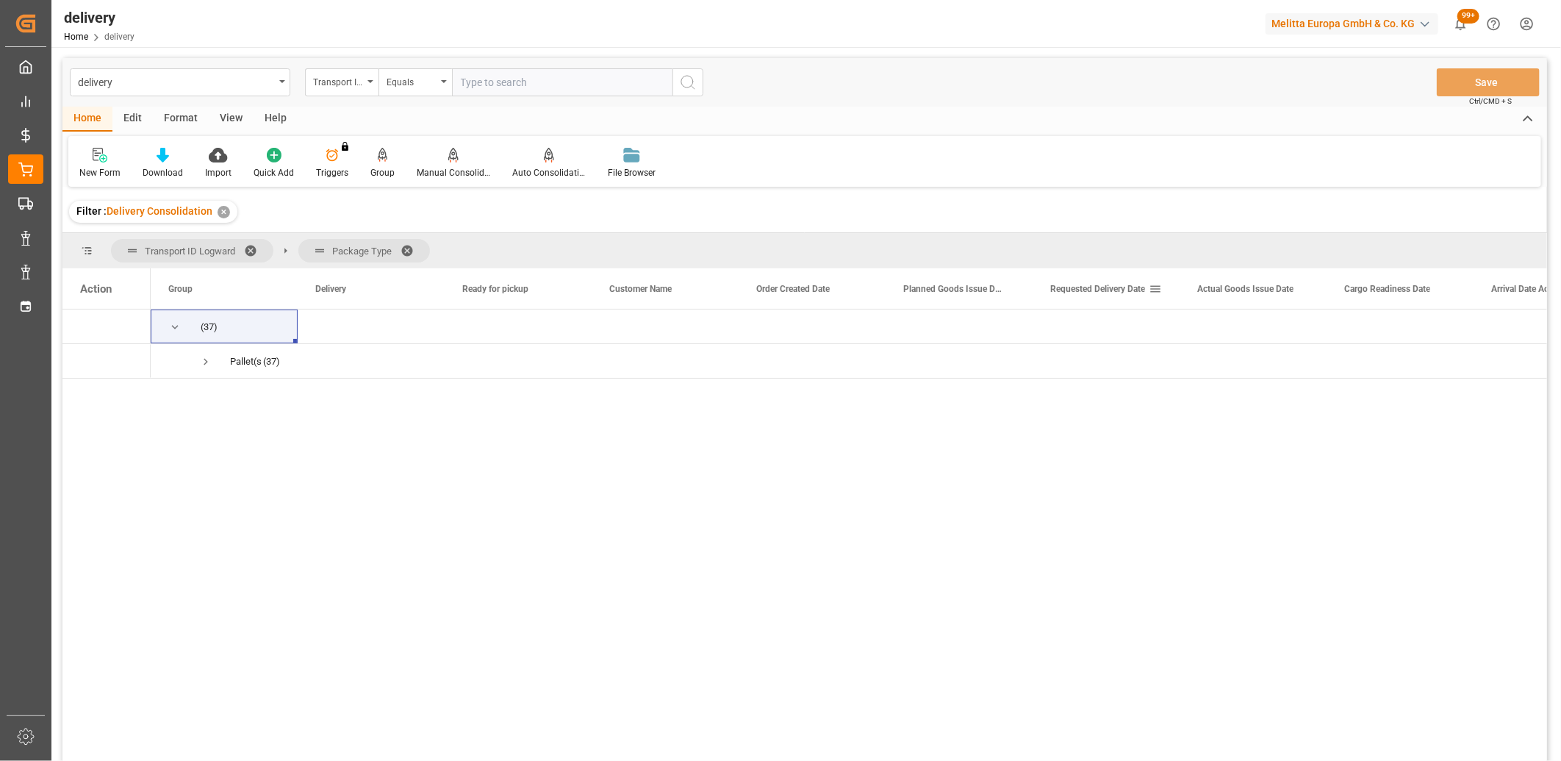
click at [1110, 287] on span "Requested Delivery Date" at bounding box center [1098, 289] width 95 height 10
click at [173, 327] on span "Press SPACE to select this row." at bounding box center [174, 327] width 13 height 13
click at [201, 359] on span "Press SPACE to select this row." at bounding box center [205, 361] width 13 height 13
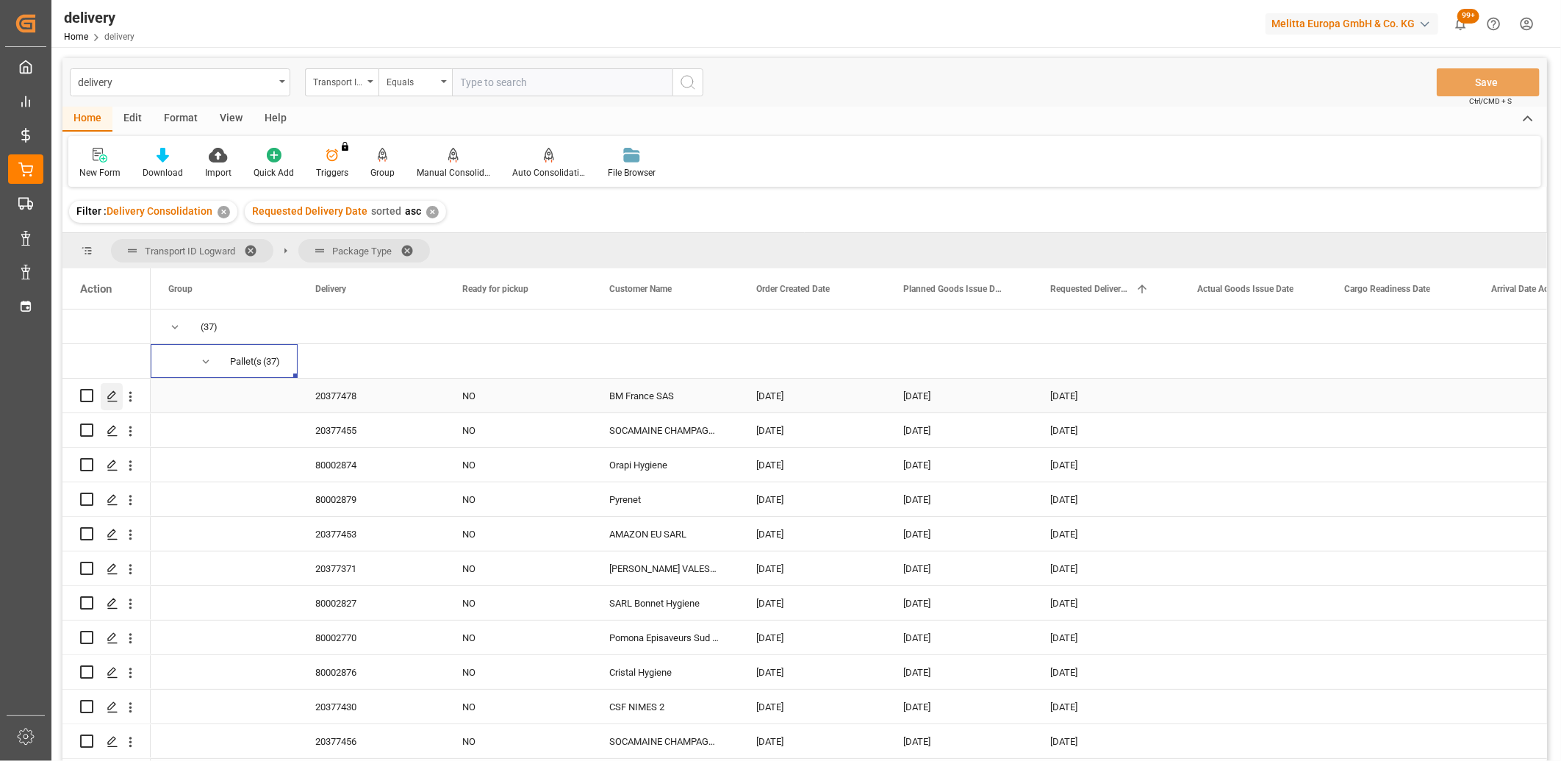
click at [110, 397] on icon "Press SPACE to select this row." at bounding box center [113, 396] width 12 height 12
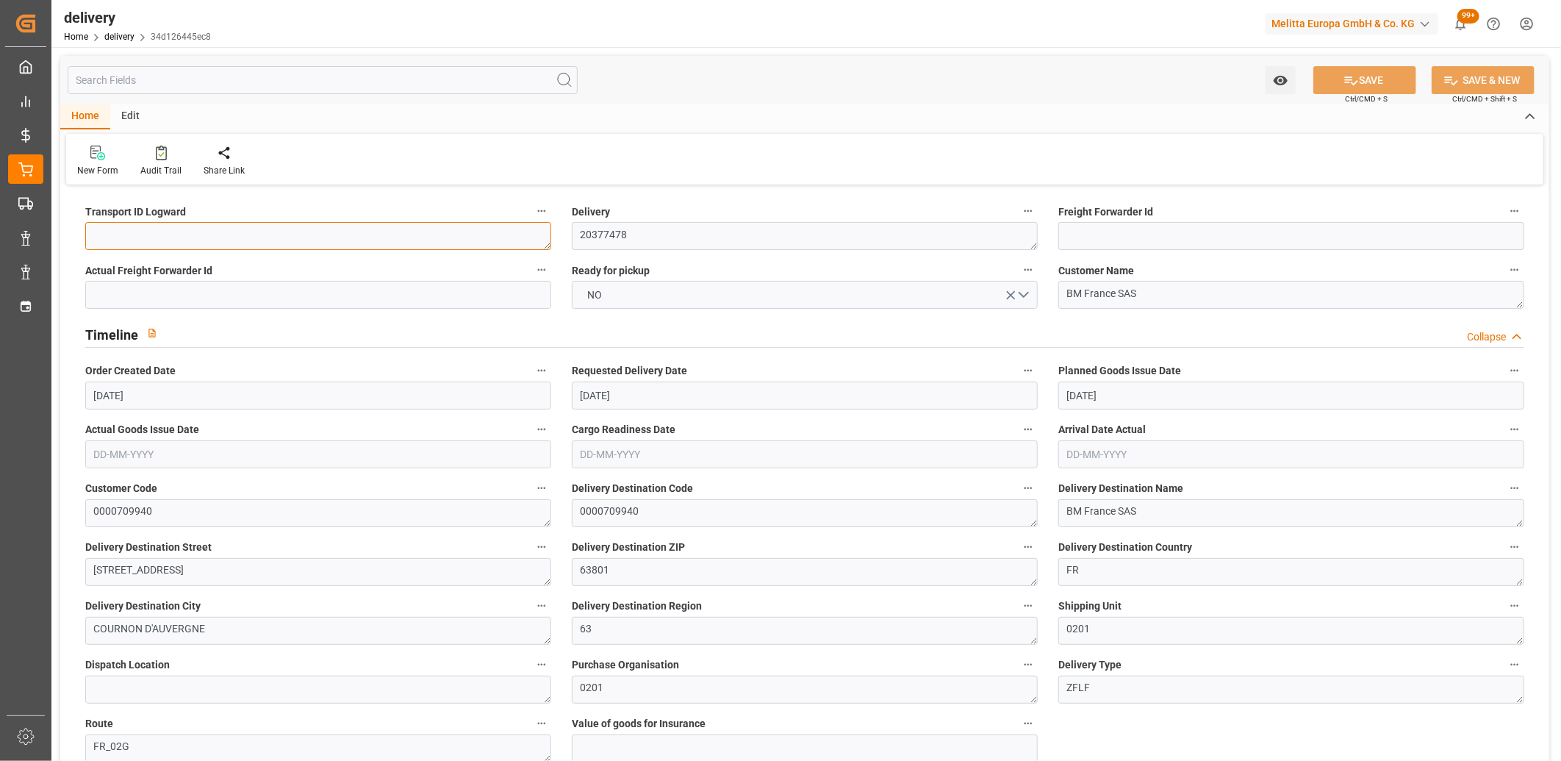
click at [121, 239] on textarea at bounding box center [318, 236] width 466 height 28
type textarea "X"
click at [1328, 75] on button "SAVE" at bounding box center [1365, 80] width 103 height 28
type textarea "X ~ Pallet(s) ~ [DATE] 00:00:00 ~ FR_02G ~ [DATE] 00:00:00~0000709940"
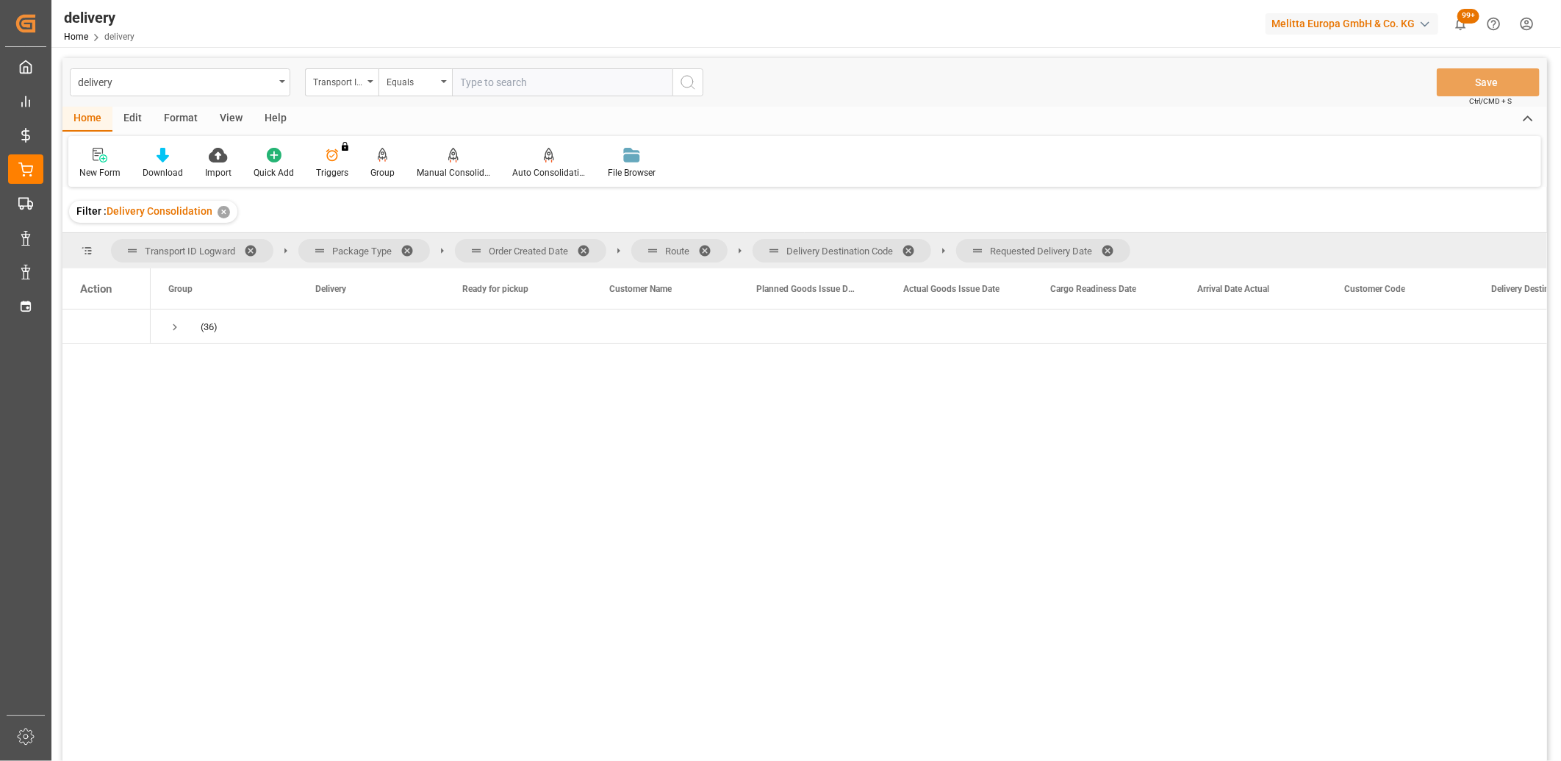
click at [1109, 247] on span at bounding box center [1113, 250] width 24 height 13
click at [909, 246] on span at bounding box center [914, 250] width 24 height 13
click at [715, 248] on span at bounding box center [710, 250] width 24 height 13
click at [585, 248] on span at bounding box center [589, 250] width 24 height 13
click at [1066, 284] on span "Requested Delivery Date" at bounding box center [1098, 289] width 95 height 10
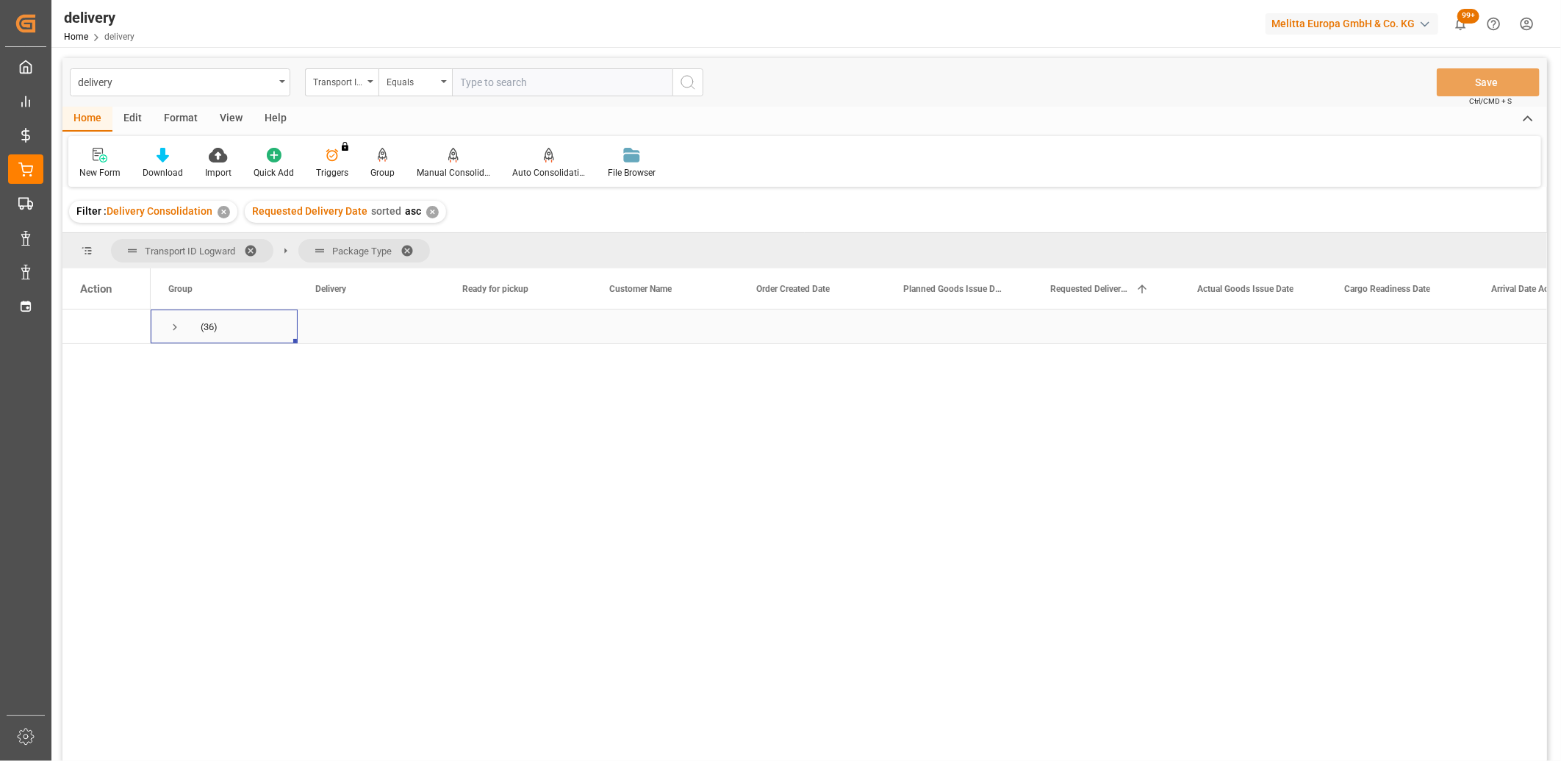
click at [177, 329] on span "Press SPACE to select this row." at bounding box center [174, 327] width 13 height 13
click at [201, 363] on span "Press SPACE to select this row." at bounding box center [205, 361] width 13 height 13
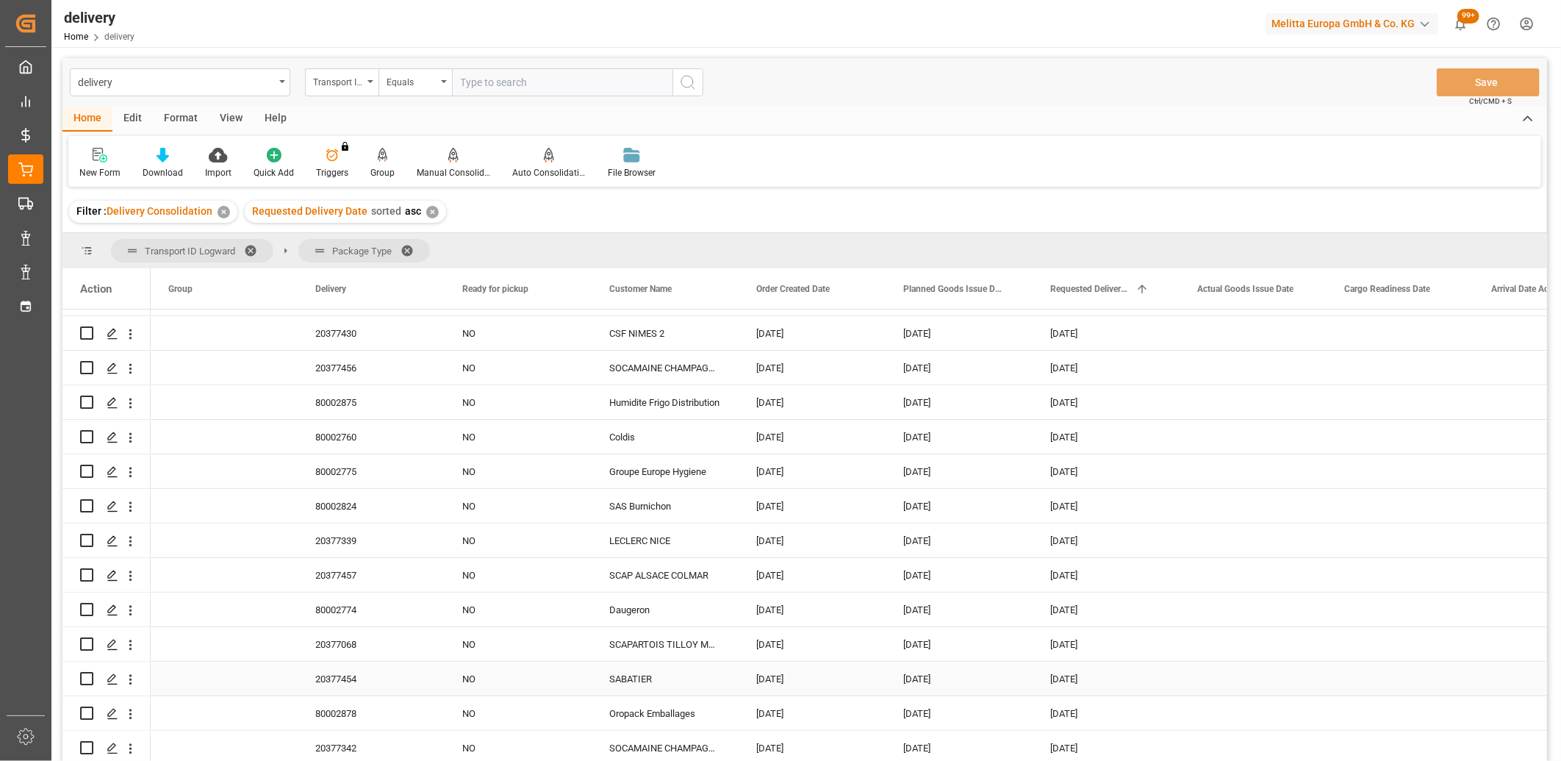
scroll to position [289, 0]
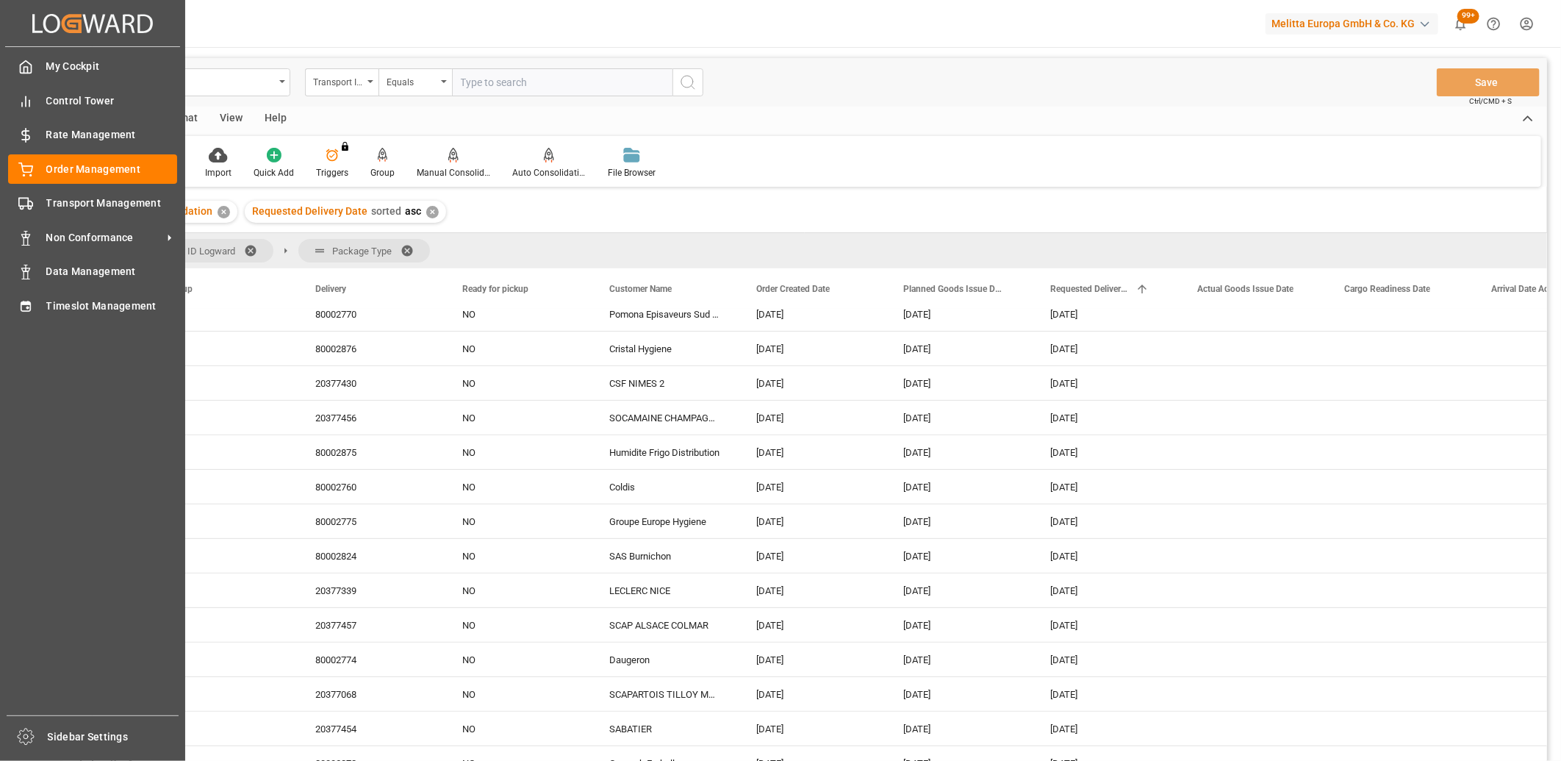
click at [32, 321] on div "My Cockpit My Cockpit Control Tower Control Tower Rate Management Rate Manageme…" at bounding box center [92, 381] width 175 height 668
click at [32, 305] on icon at bounding box center [25, 306] width 15 height 15
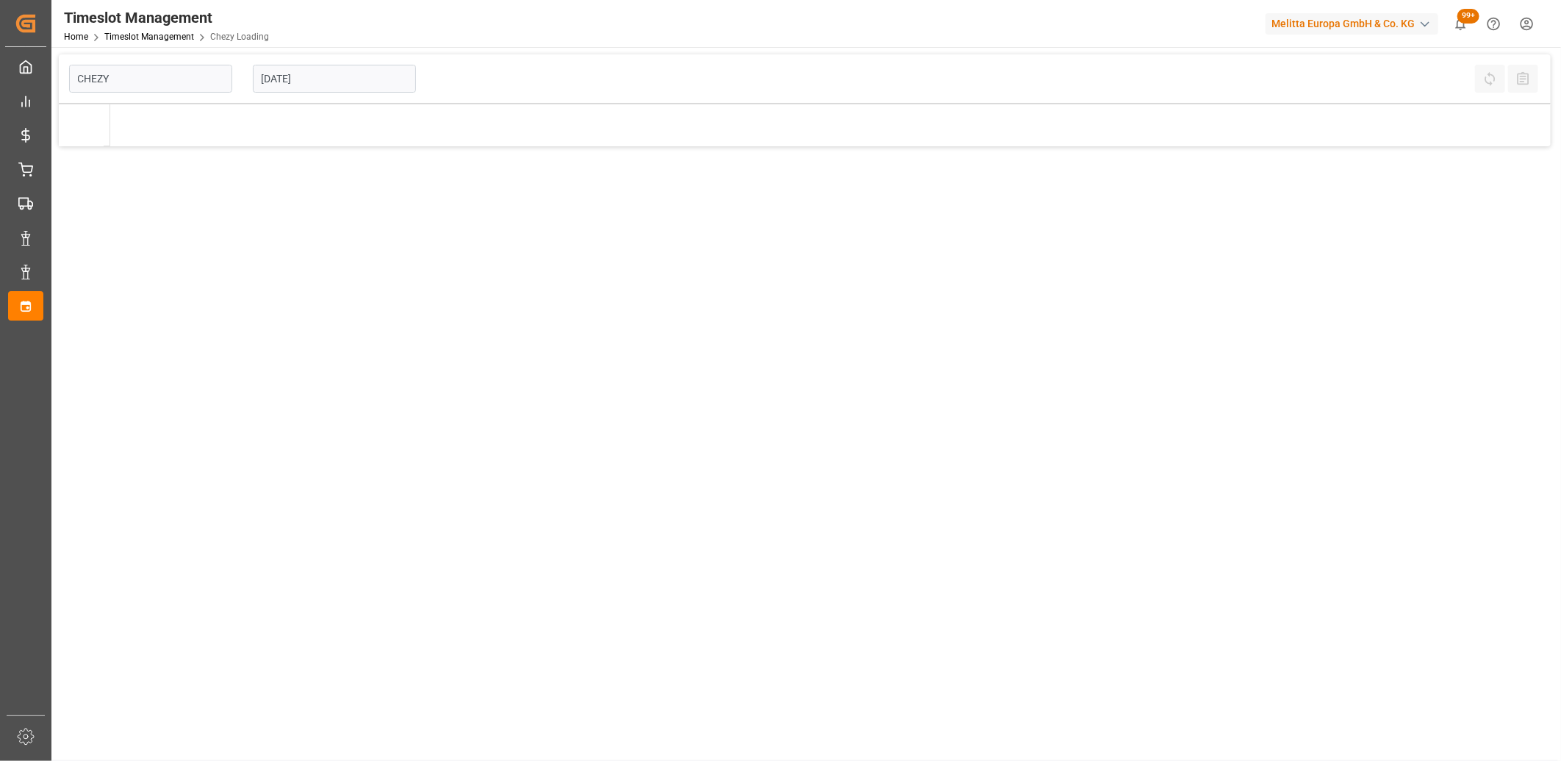
type input "Chezy Loading"
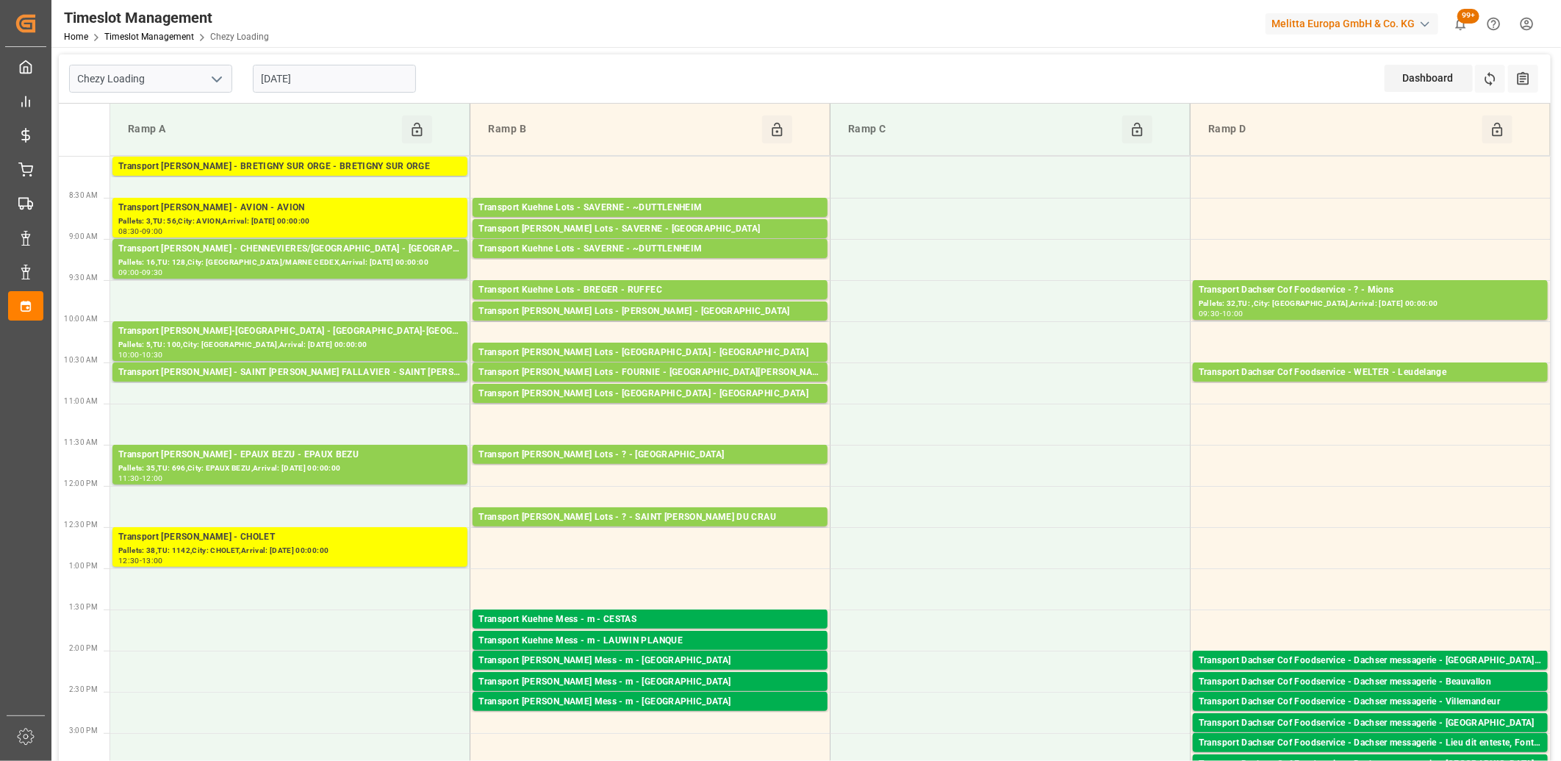
click at [327, 78] on input "[DATE]" at bounding box center [334, 79] width 163 height 28
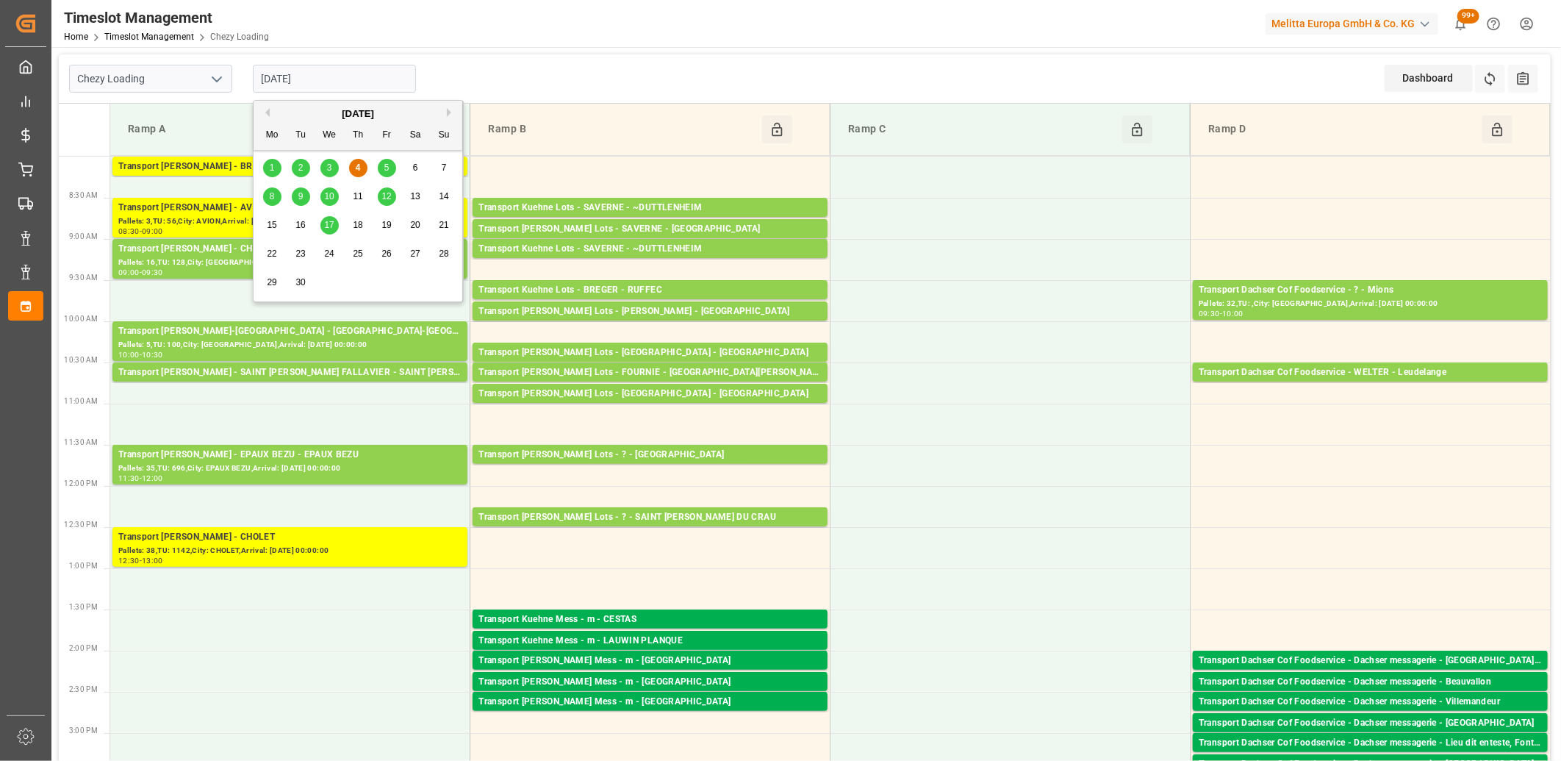
click at [386, 170] on span "5" at bounding box center [386, 167] width 5 height 10
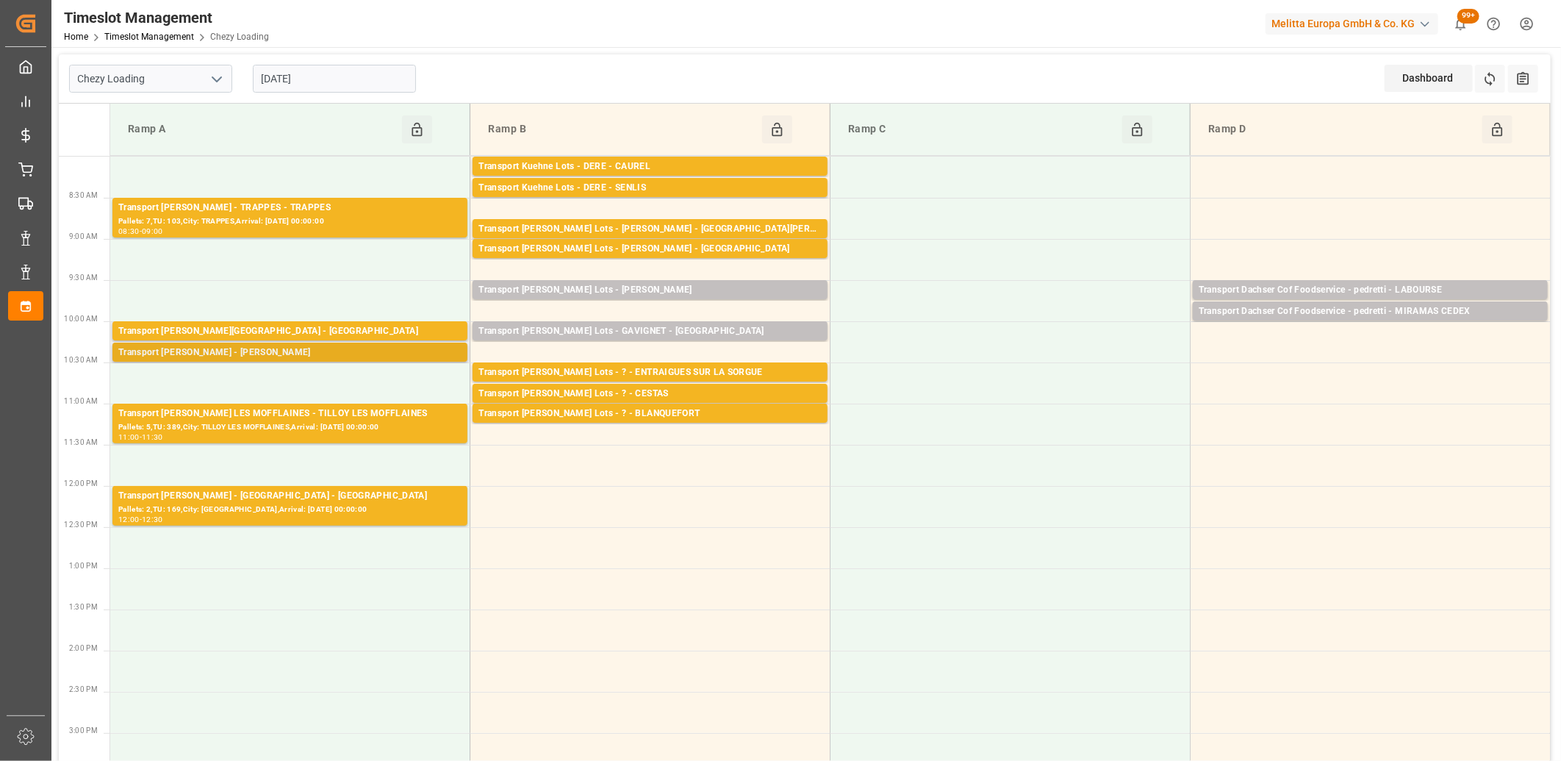
click at [320, 351] on div "Transport [PERSON_NAME] - [PERSON_NAME]" at bounding box center [289, 353] width 343 height 15
click at [368, 79] on input "[DATE]" at bounding box center [334, 79] width 163 height 28
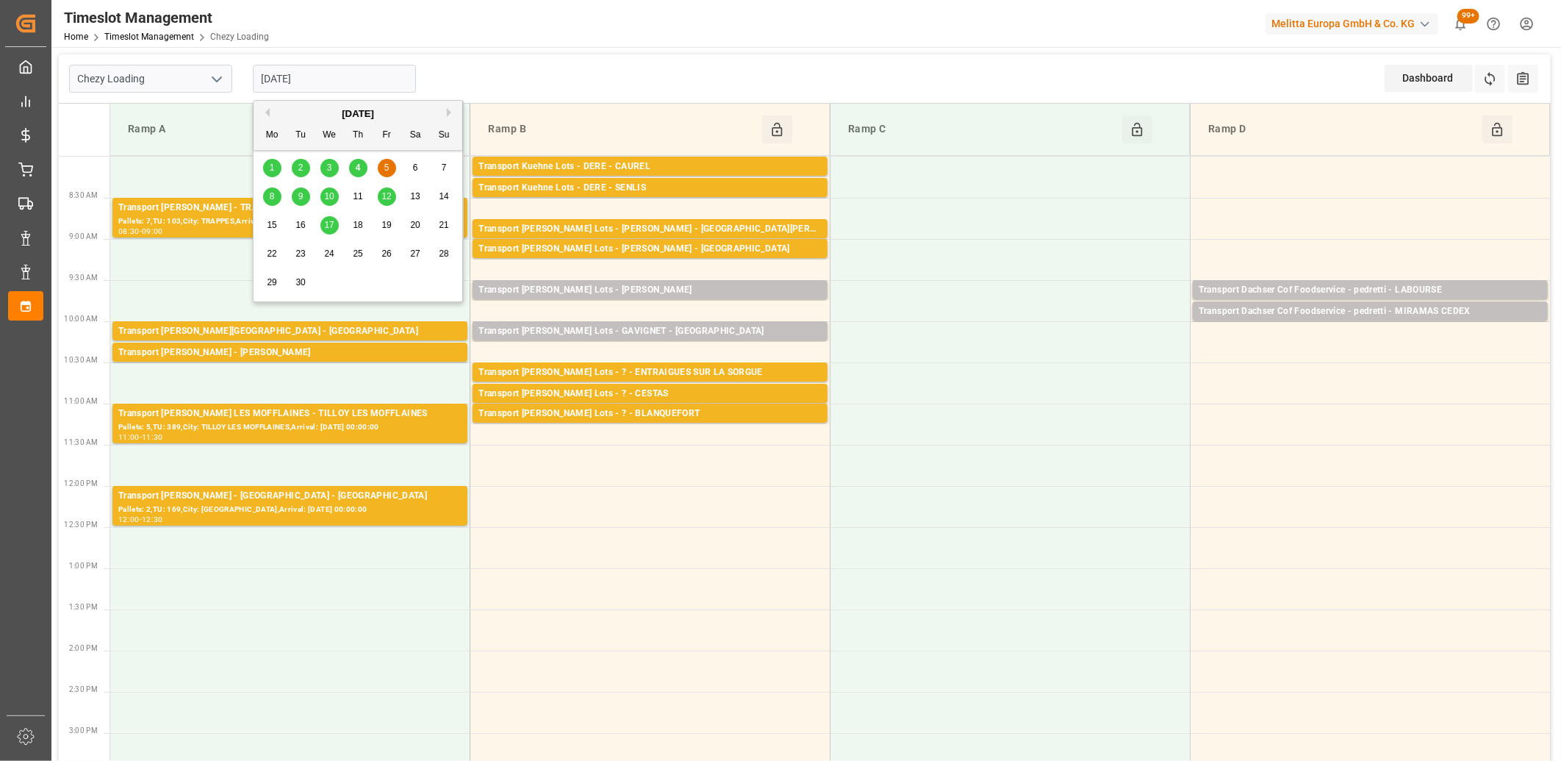
click at [361, 171] on div "4" at bounding box center [358, 169] width 18 height 18
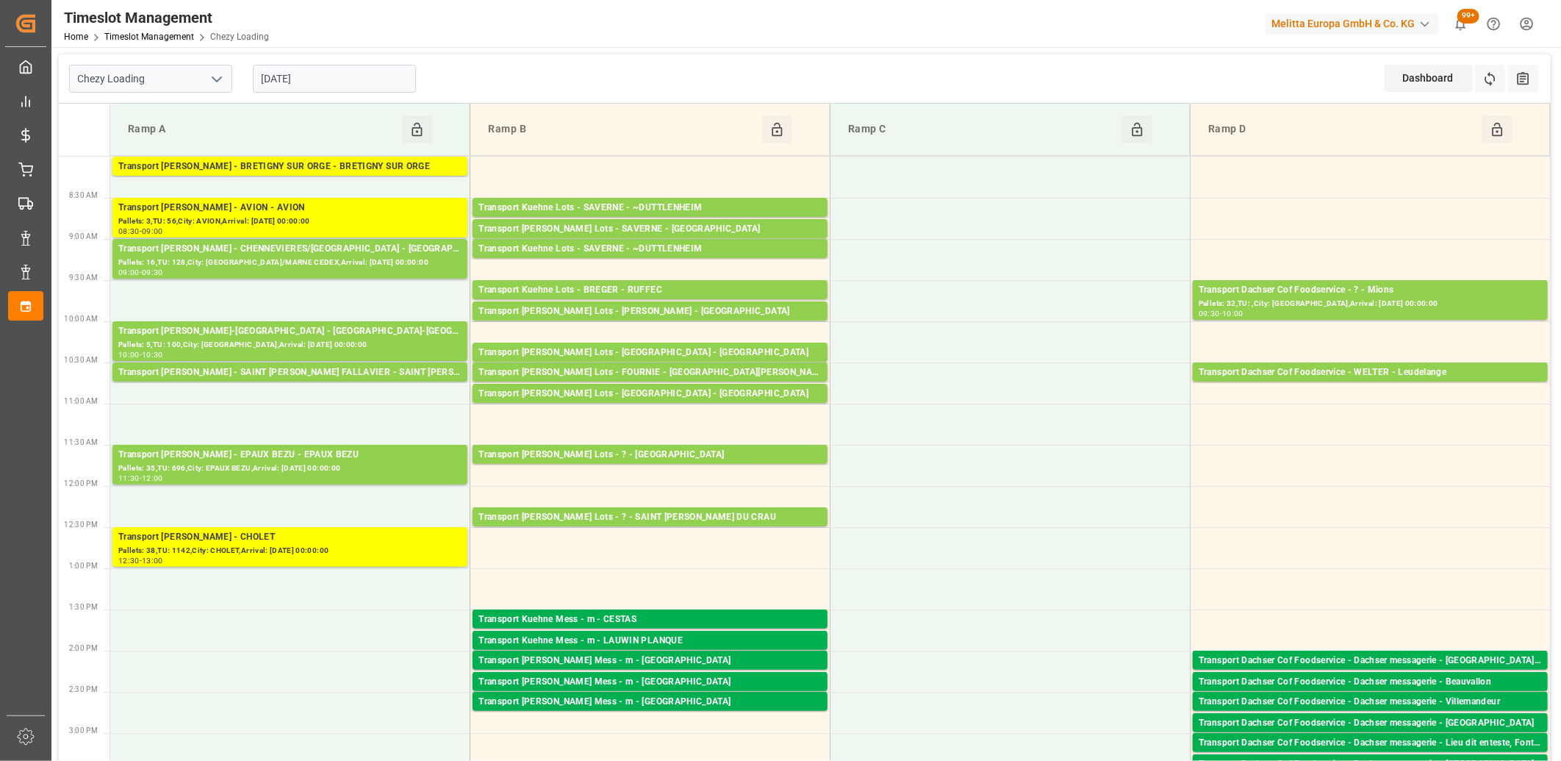
click at [343, 76] on input "[DATE]" at bounding box center [334, 79] width 163 height 28
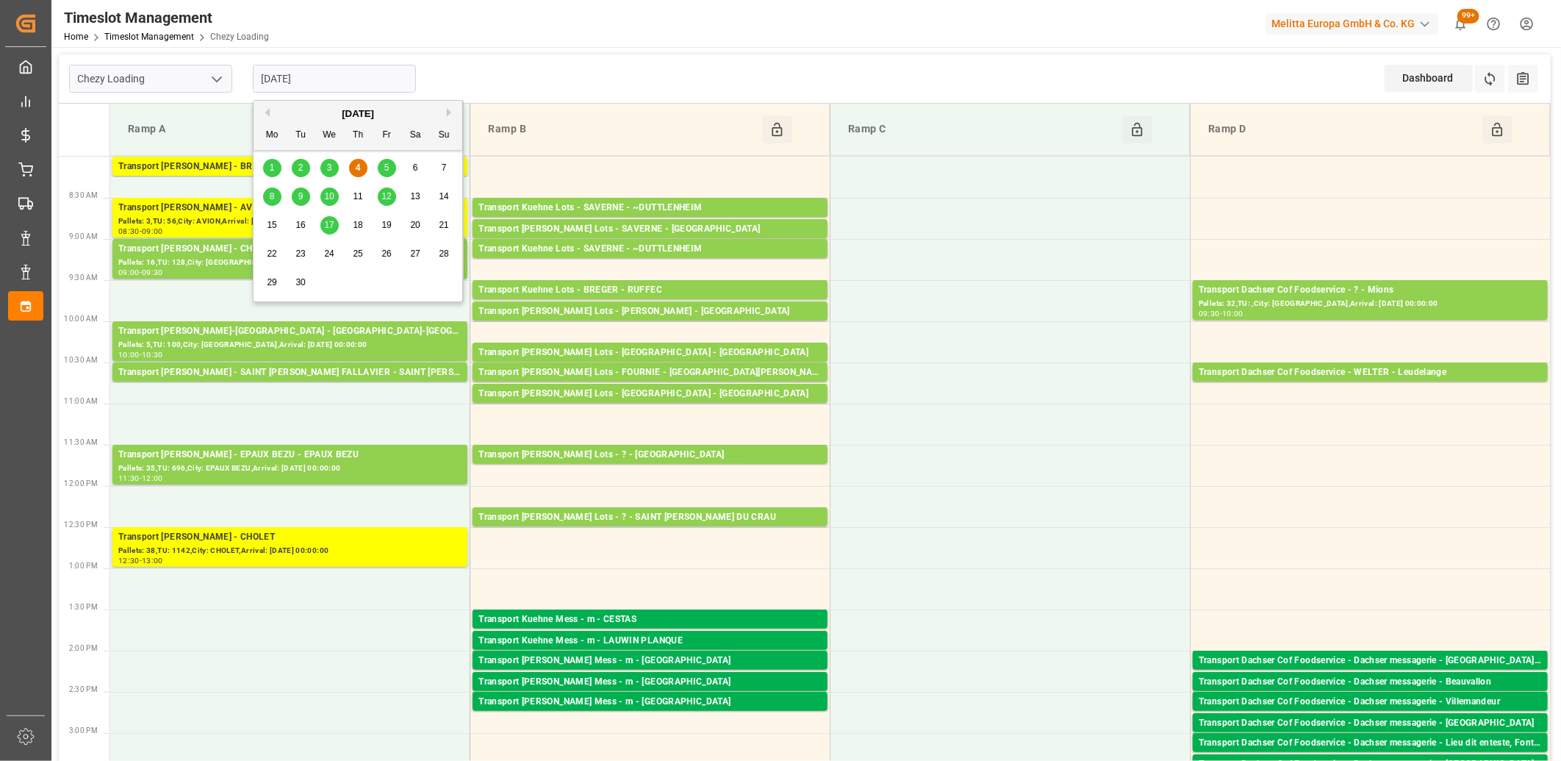
click at [384, 167] on div "5" at bounding box center [387, 169] width 18 height 18
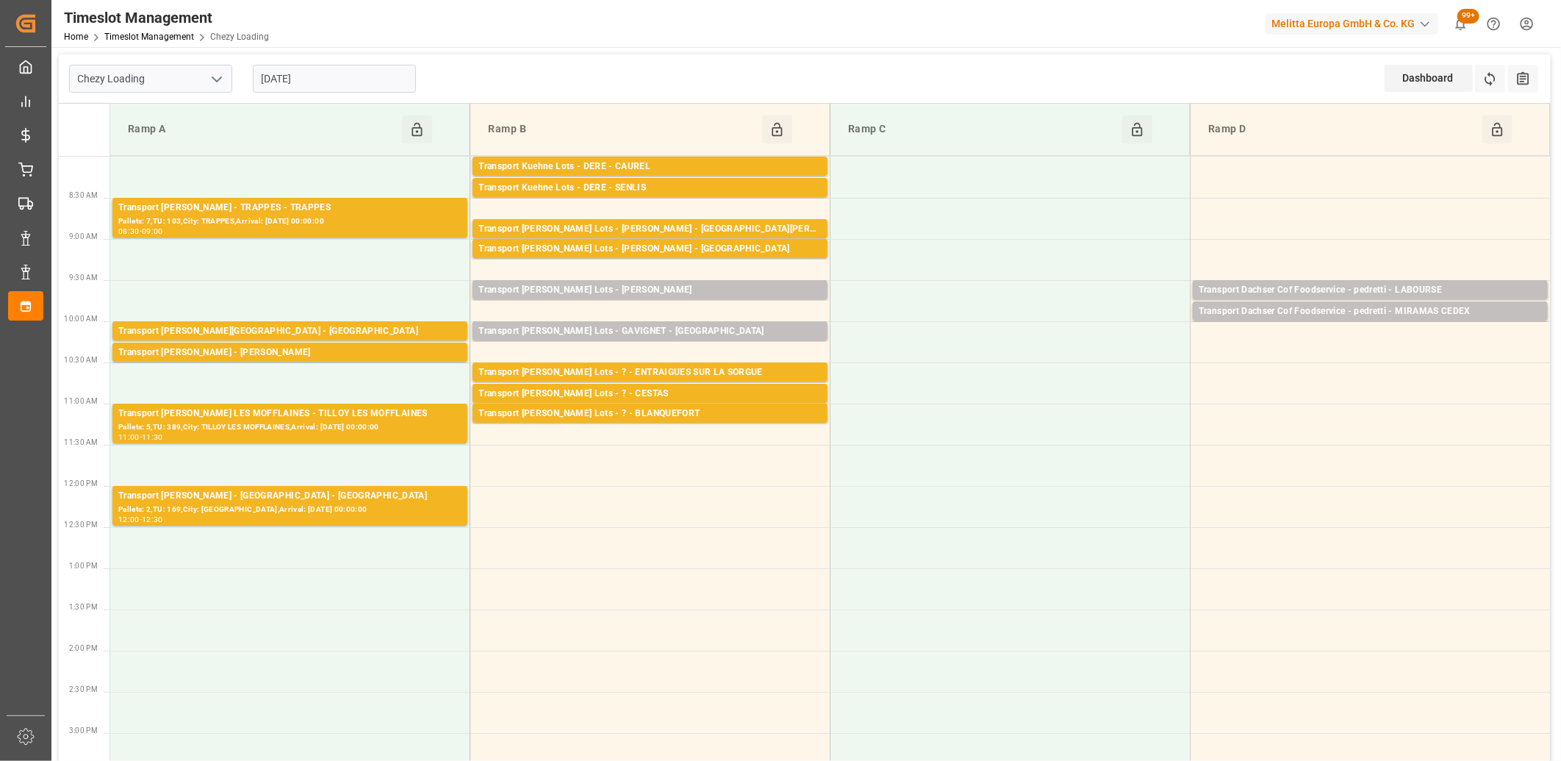
click at [329, 87] on input "[DATE]" at bounding box center [334, 79] width 163 height 28
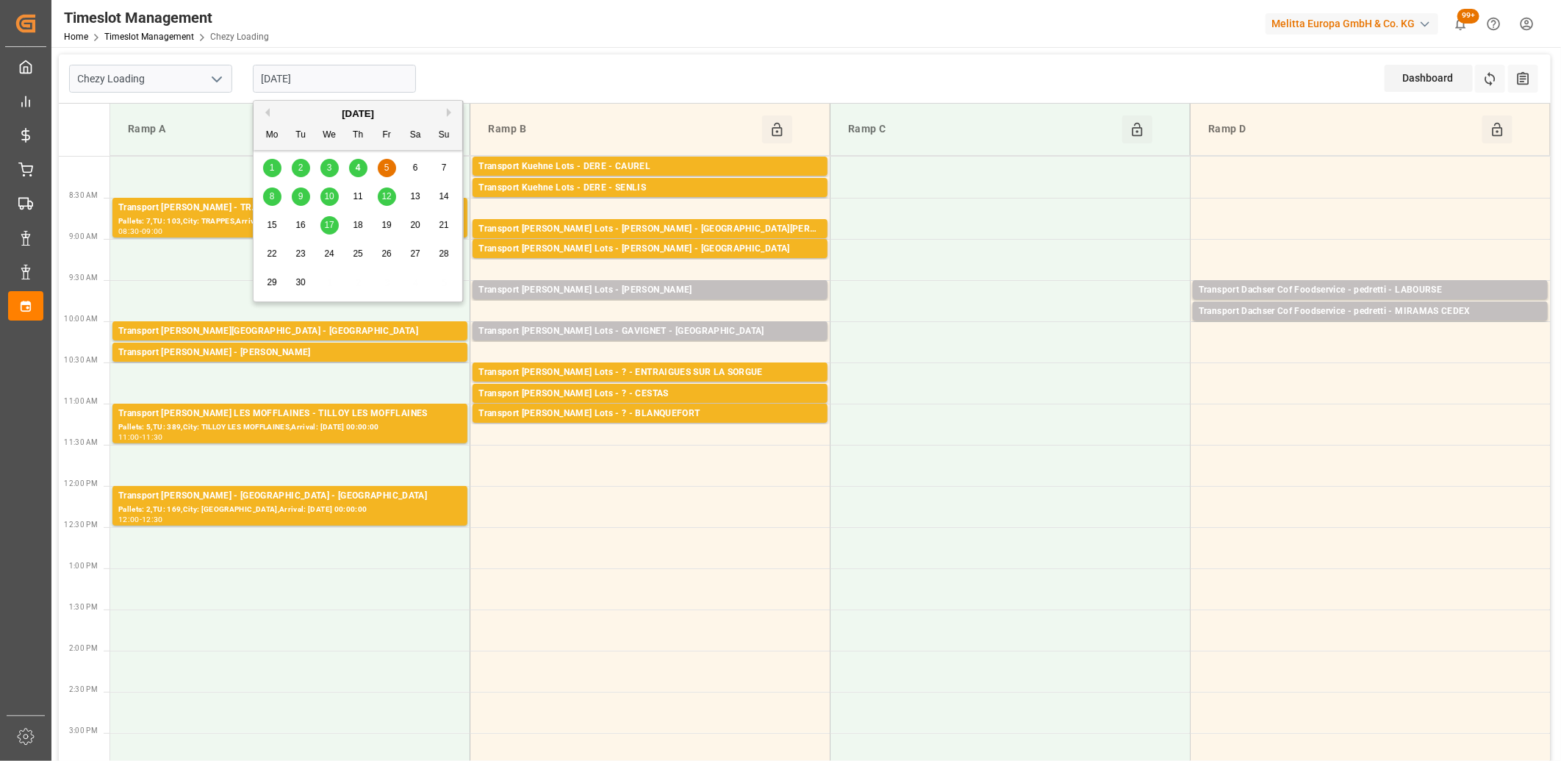
click at [268, 196] on div "8" at bounding box center [272, 197] width 18 height 18
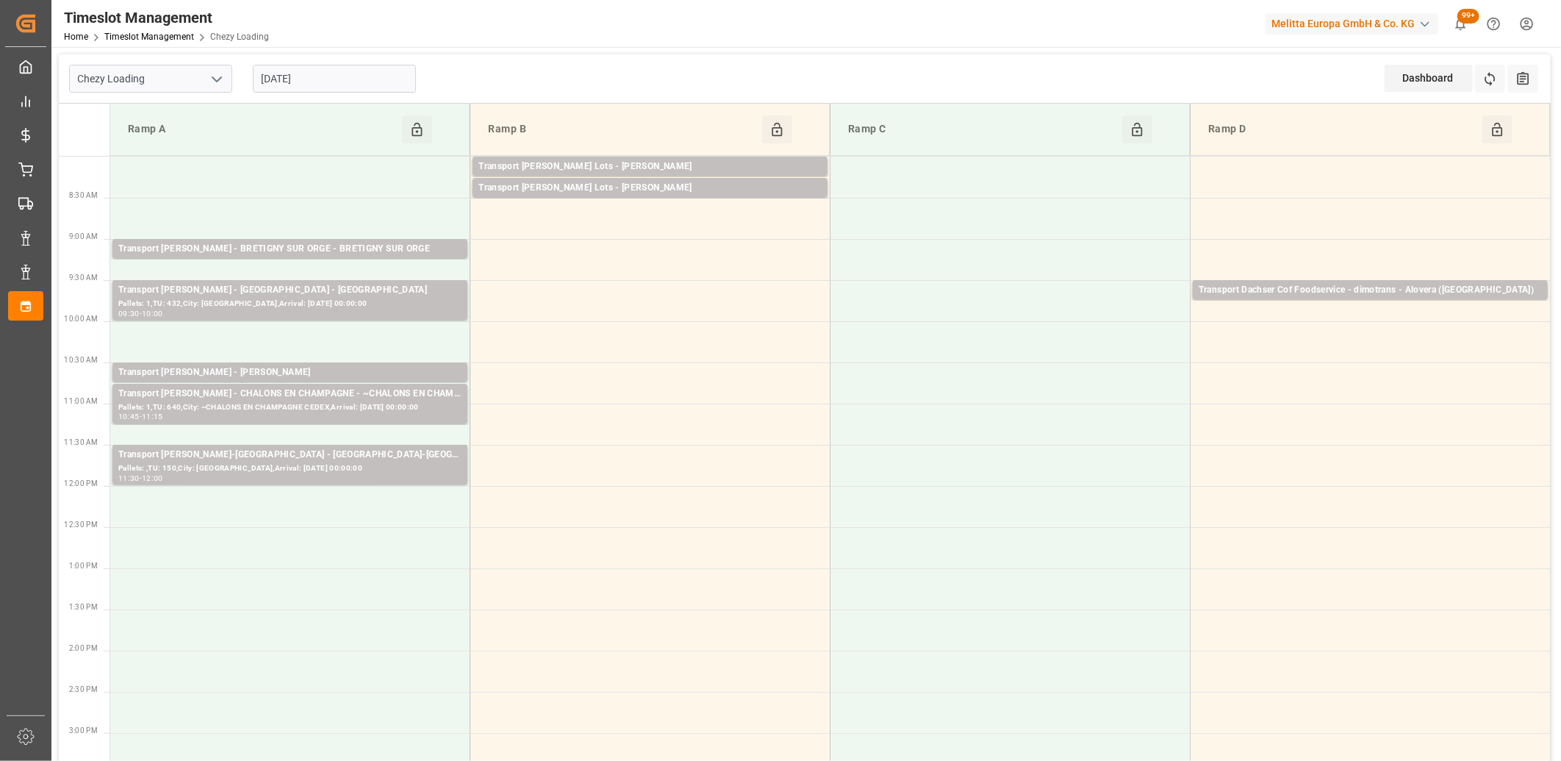
click at [366, 68] on input "[DATE]" at bounding box center [334, 79] width 163 height 28
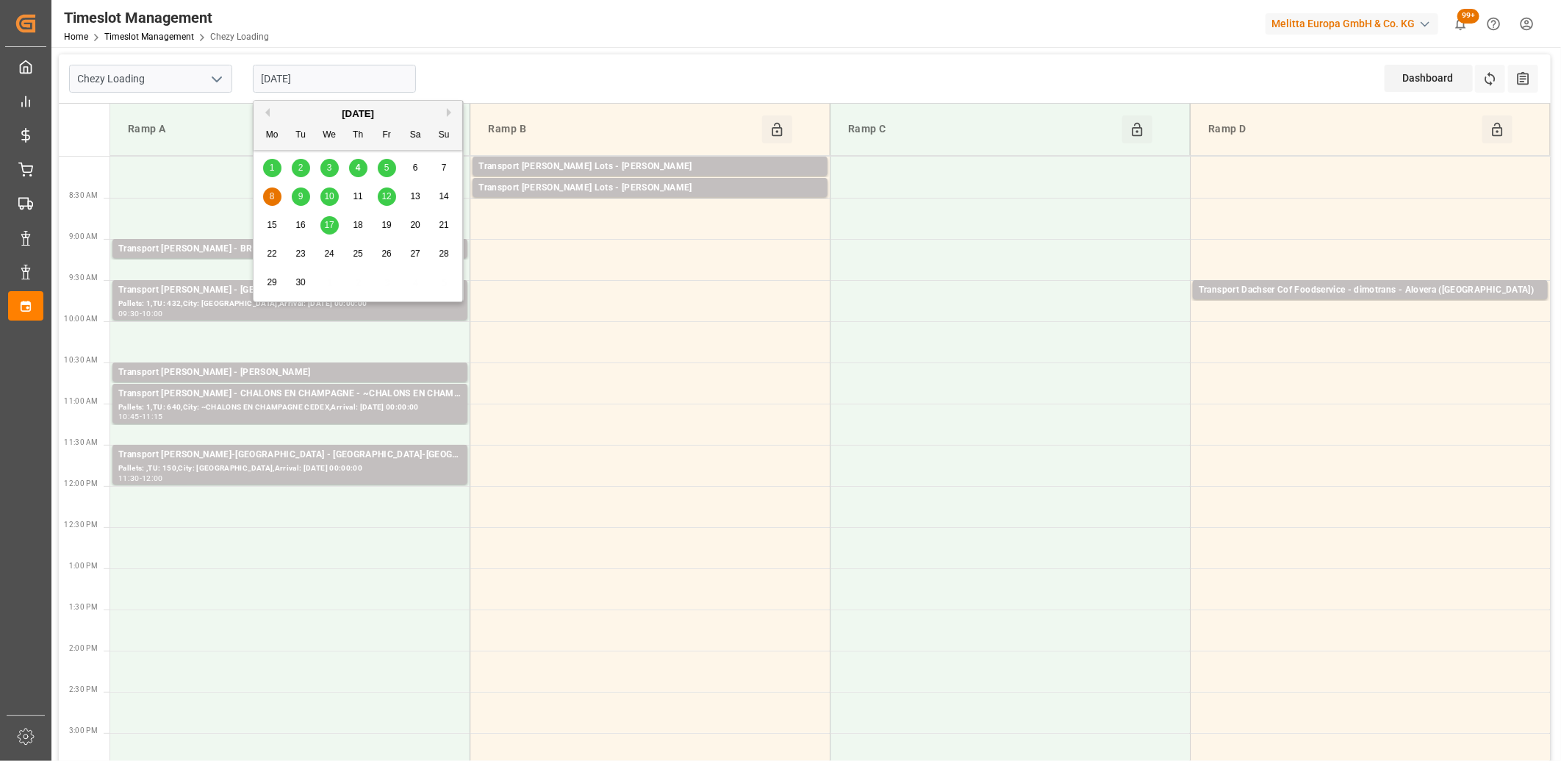
click at [303, 195] on span "9" at bounding box center [300, 196] width 5 height 10
type input "[DATE]"
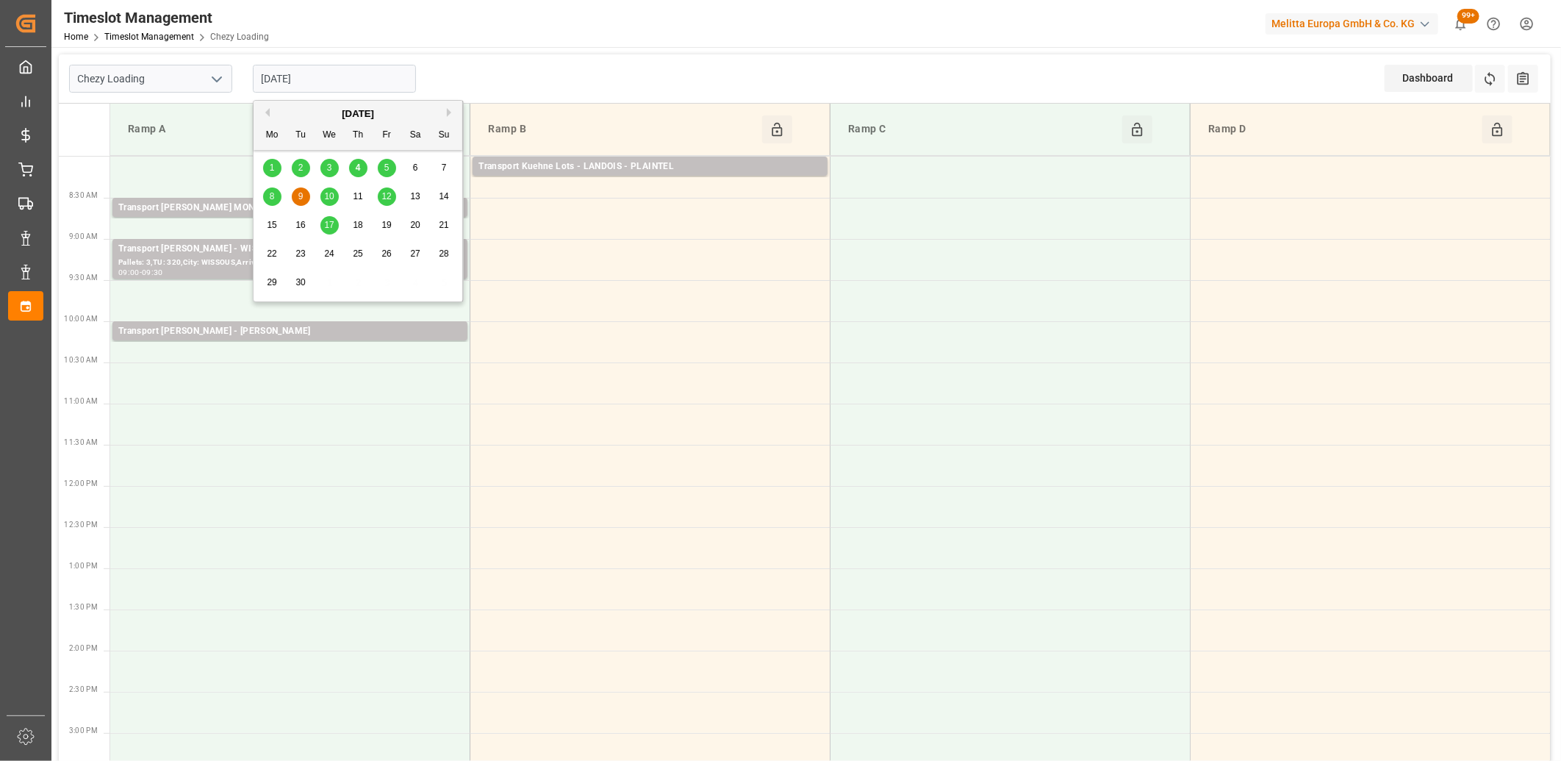
click at [340, 79] on input "[DATE]" at bounding box center [334, 79] width 163 height 28
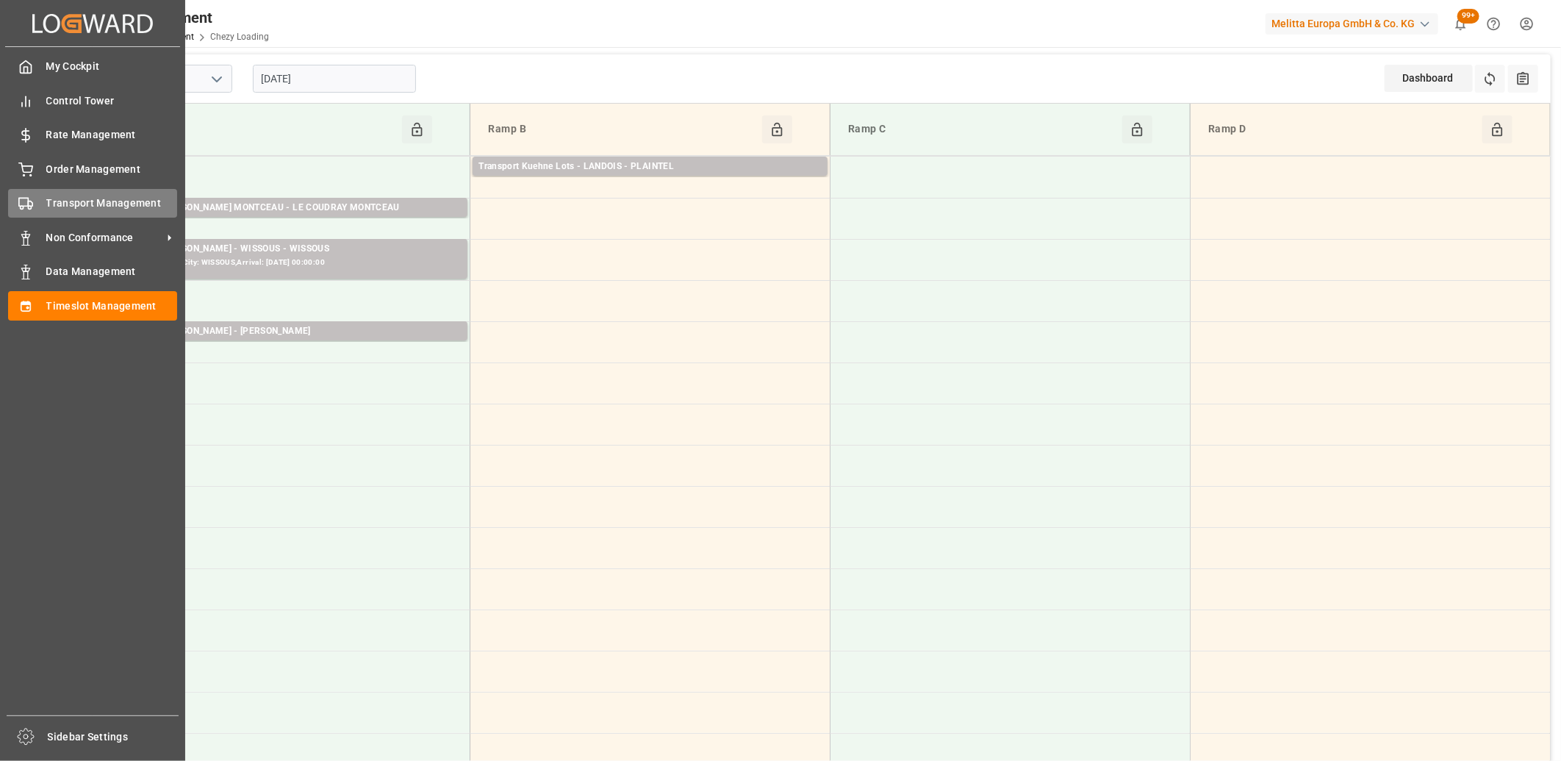
click at [42, 204] on div "Transport Management Transport Management" at bounding box center [92, 203] width 169 height 29
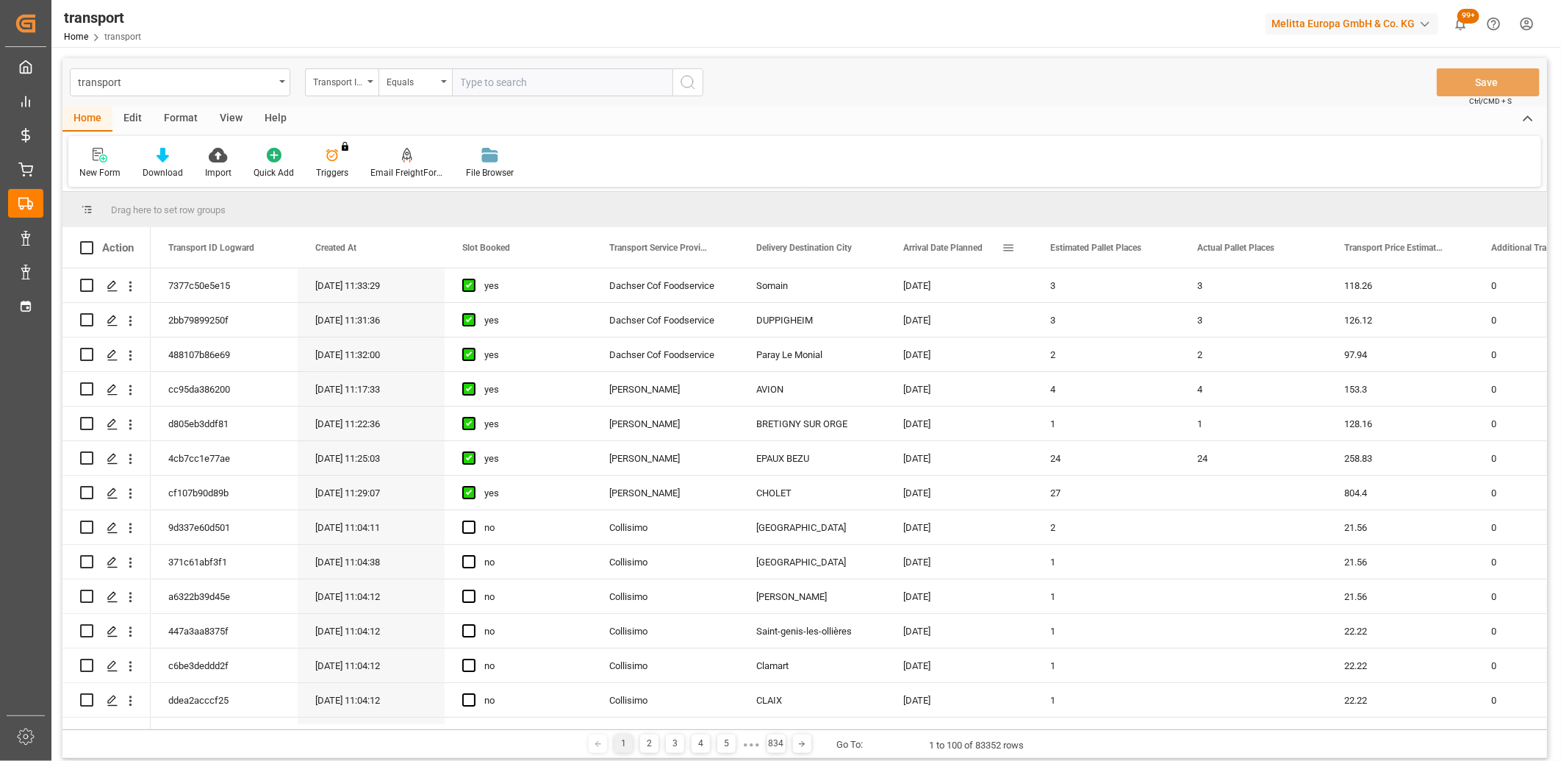
click at [1008, 251] on span at bounding box center [1008, 247] width 13 height 13
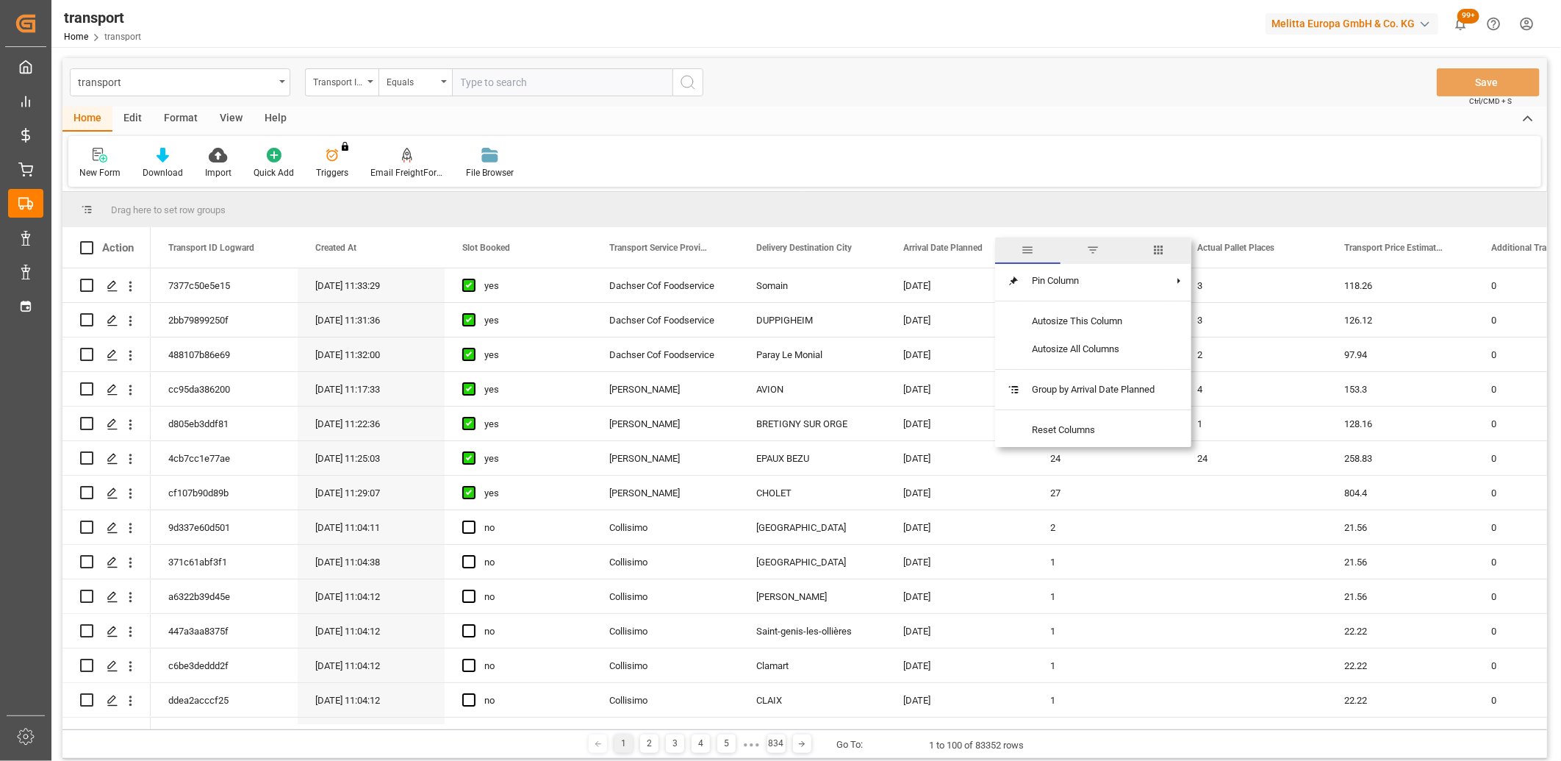
click at [1097, 253] on span "filter" at bounding box center [1093, 249] width 13 height 13
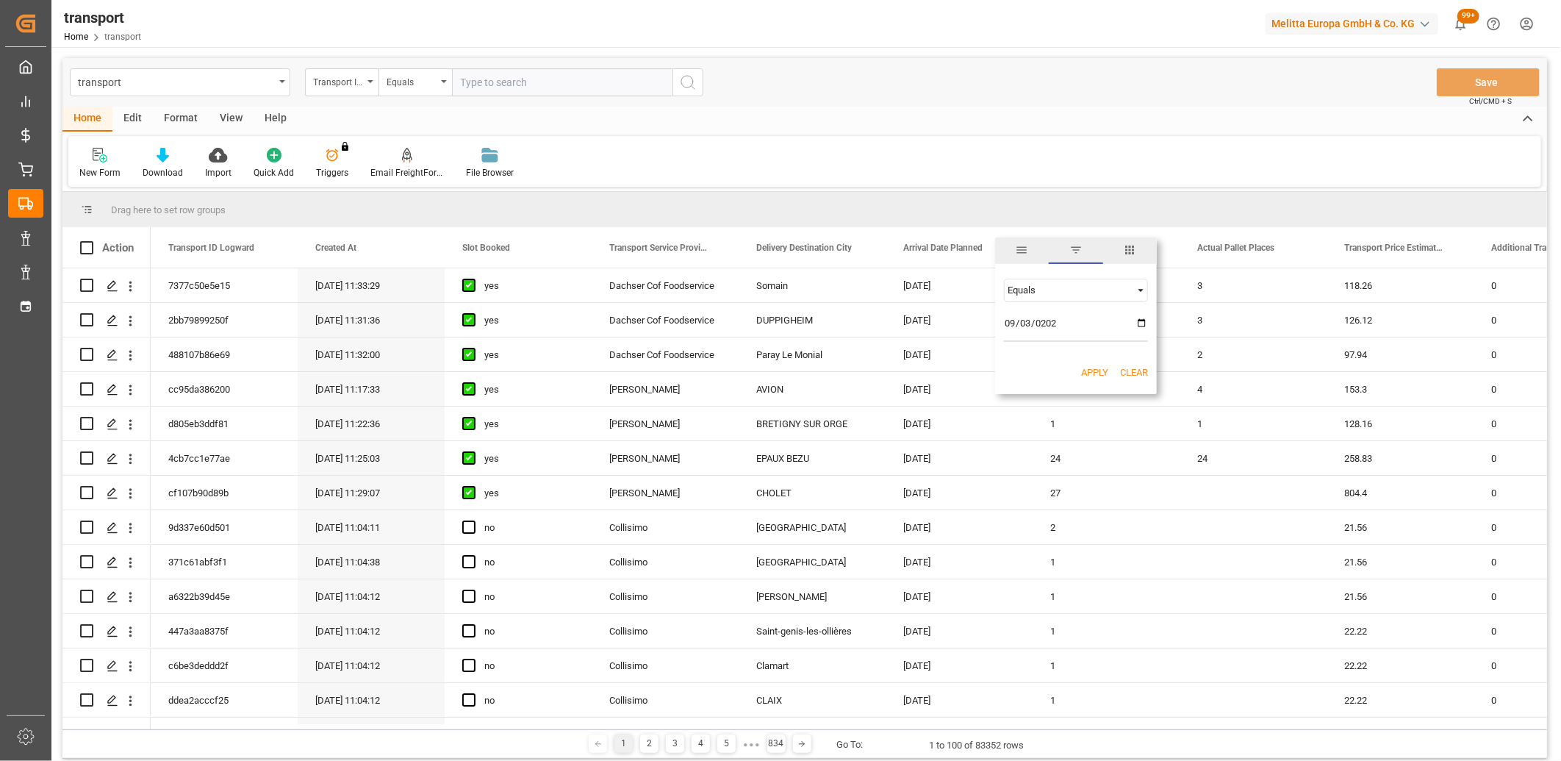
type input "[DATE]"
click at [1084, 373] on button "Apply" at bounding box center [1094, 372] width 27 height 15
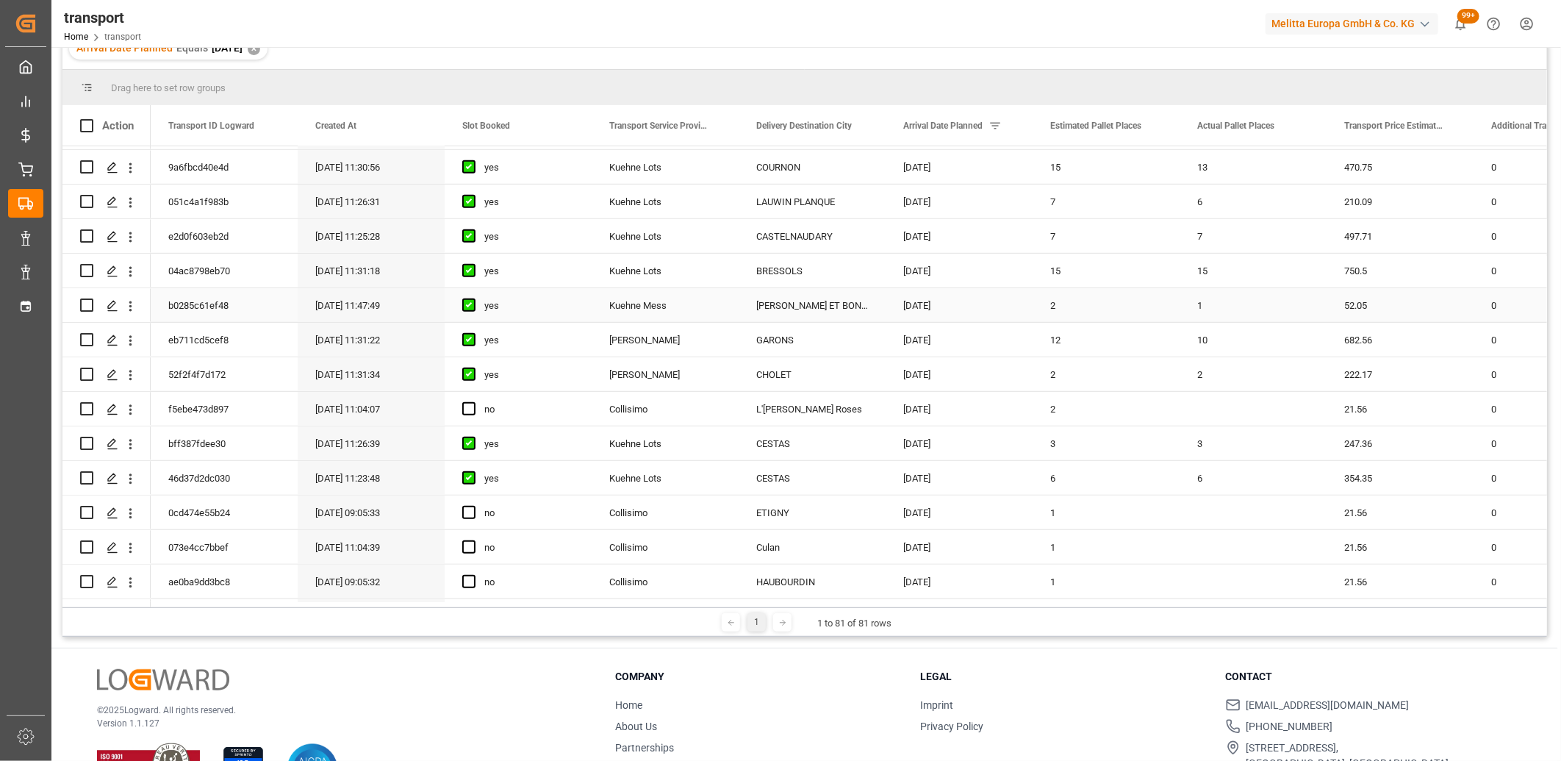
scroll to position [141, 0]
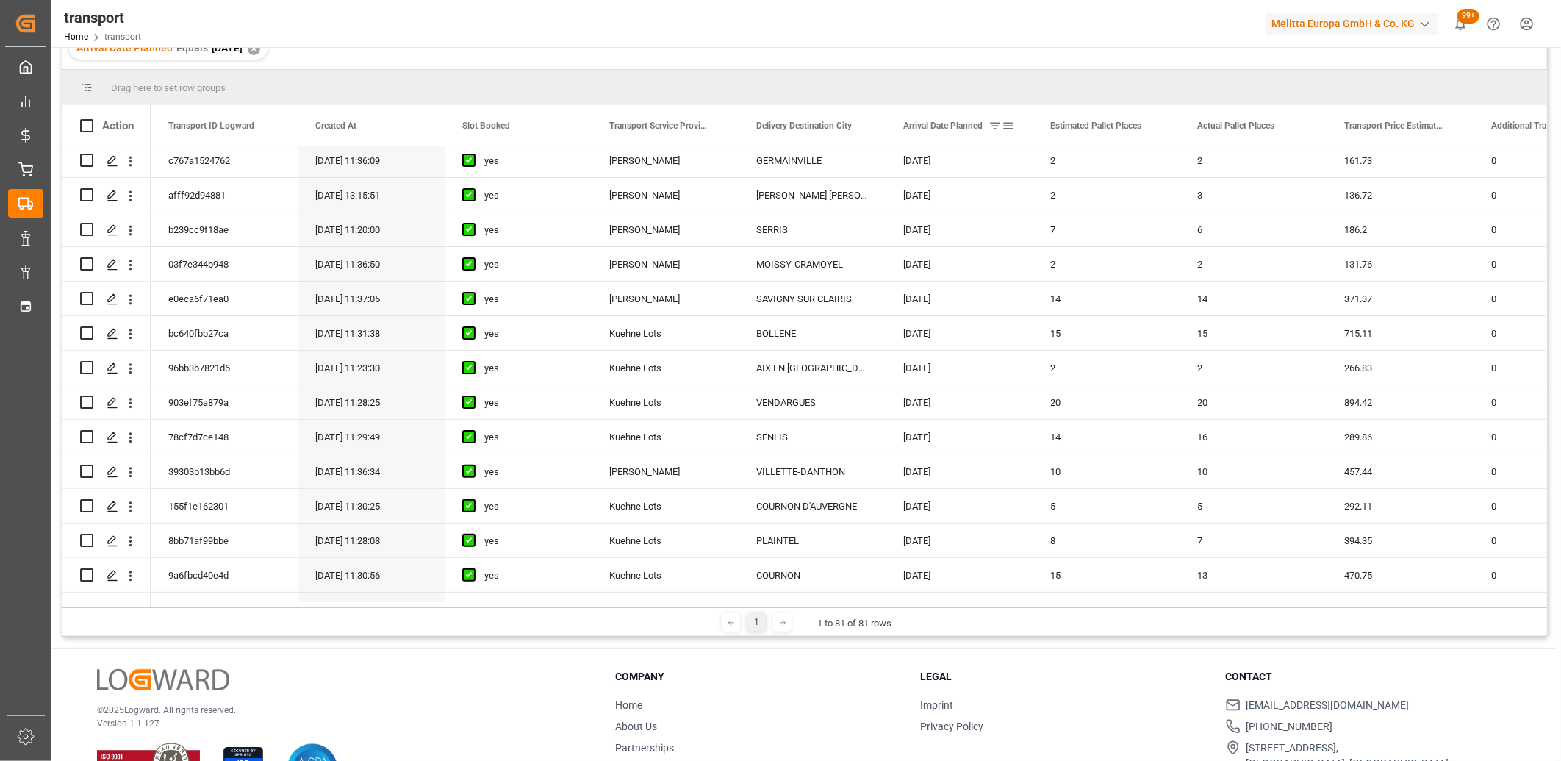
click at [1004, 126] on span at bounding box center [1008, 125] width 13 height 13
type input "[DATE]"
click at [1092, 248] on button "Apply" at bounding box center [1094, 250] width 27 height 15
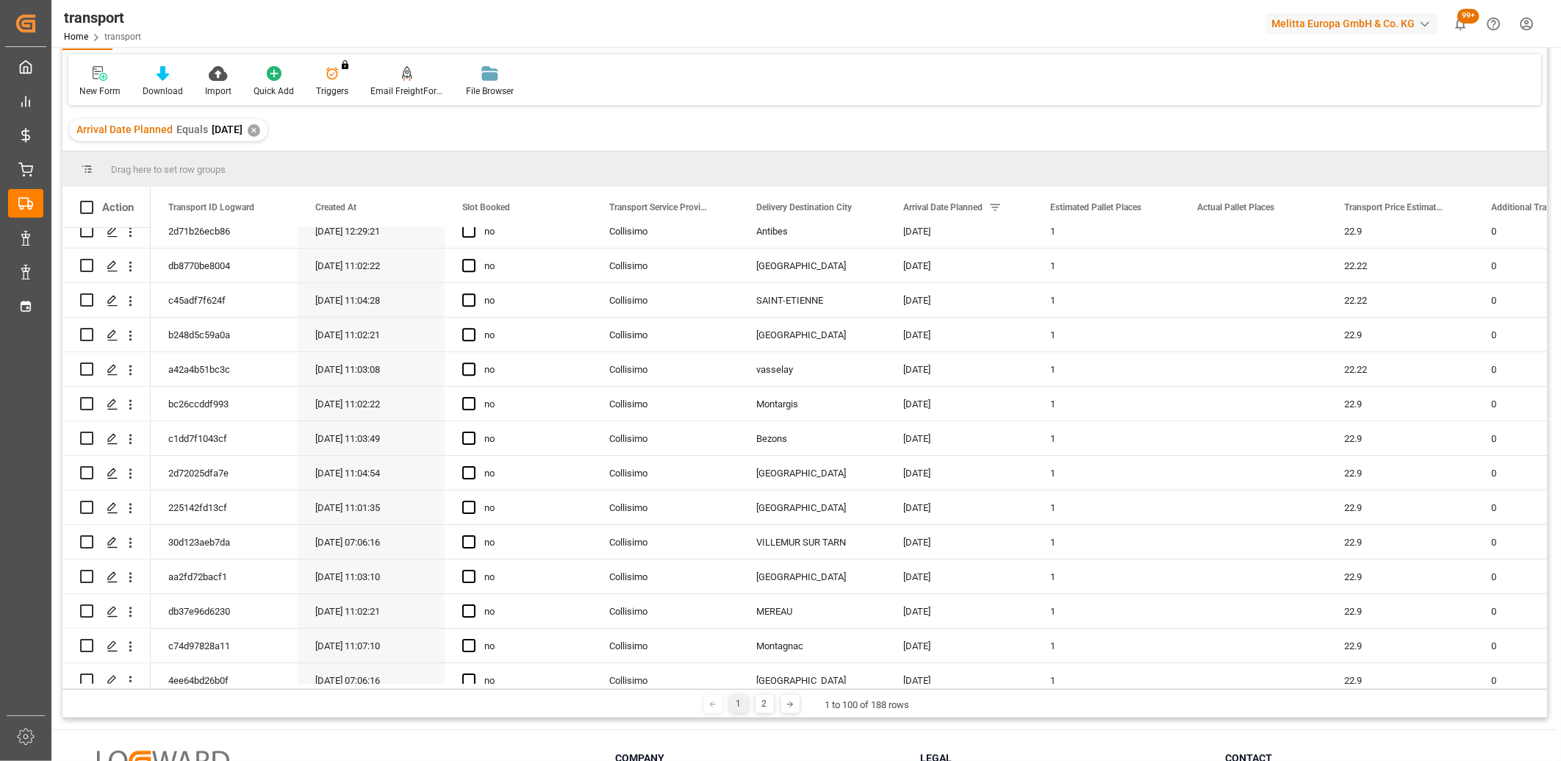
scroll to position [3003, 0]
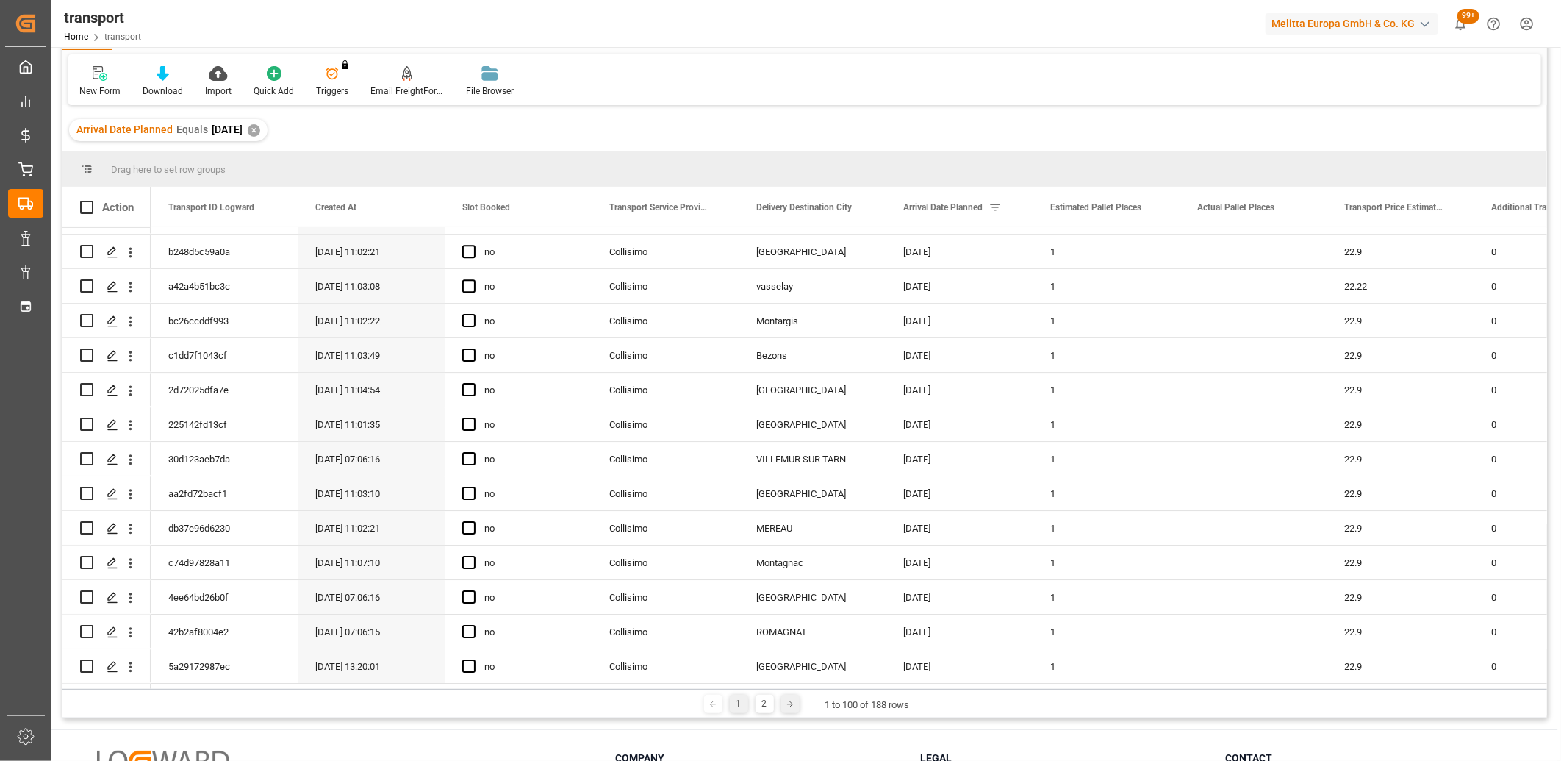
click at [792, 706] on icon at bounding box center [790, 704] width 9 height 9
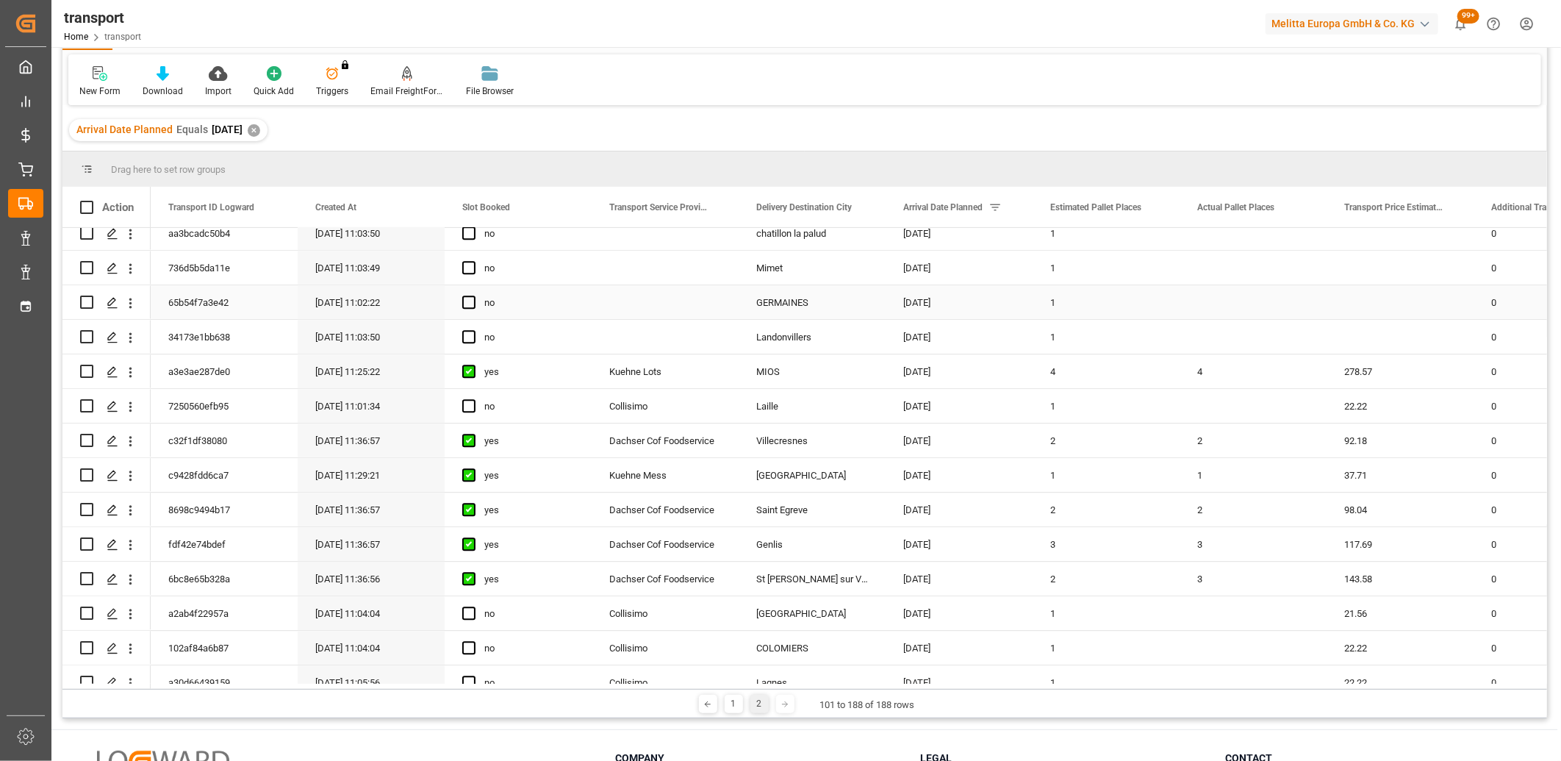
scroll to position [2588, 0]
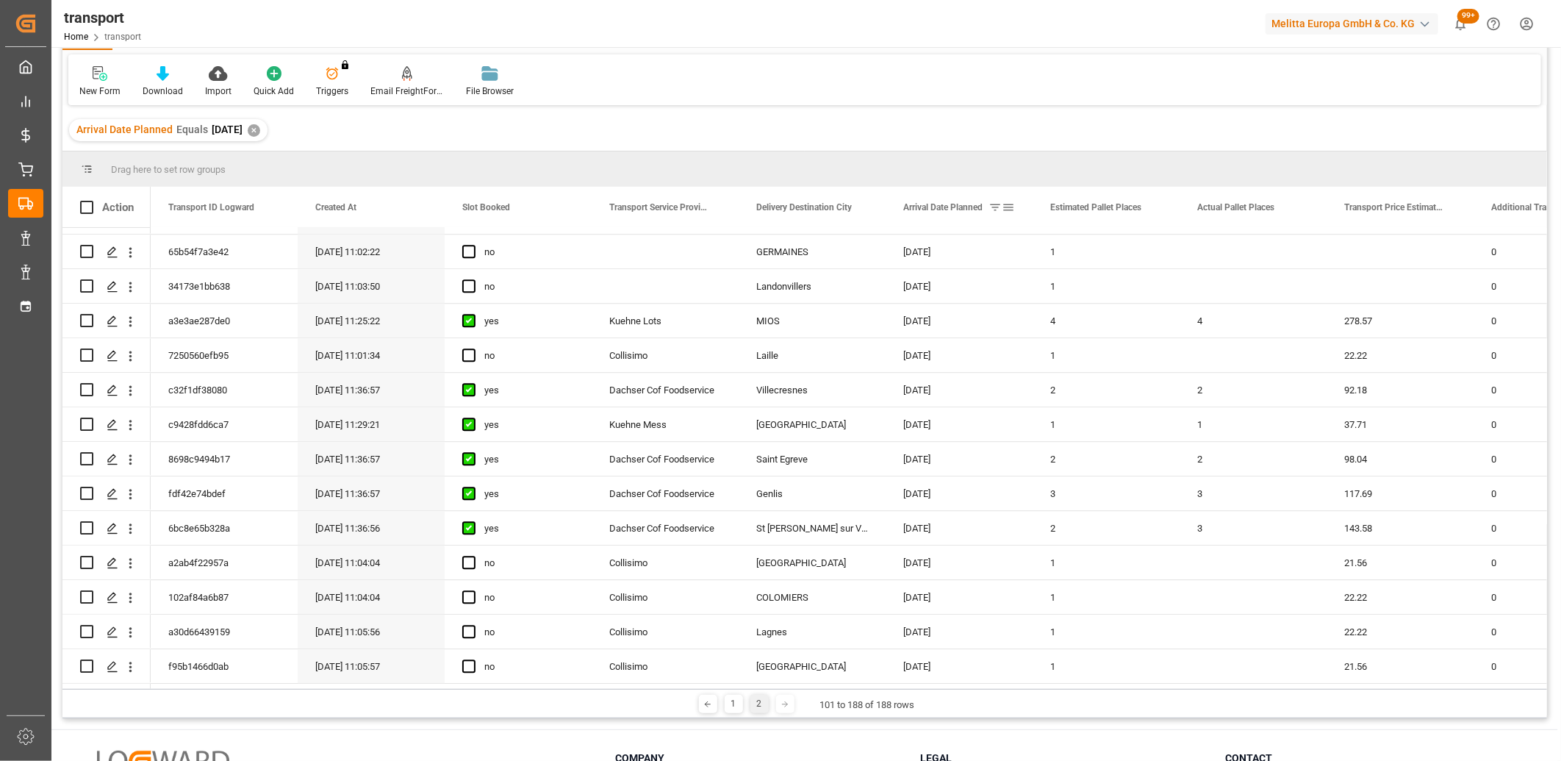
click at [1008, 210] on span at bounding box center [1008, 207] width 13 height 13
type input "[DATE]"
click at [1094, 328] on button "Apply" at bounding box center [1094, 332] width 27 height 15
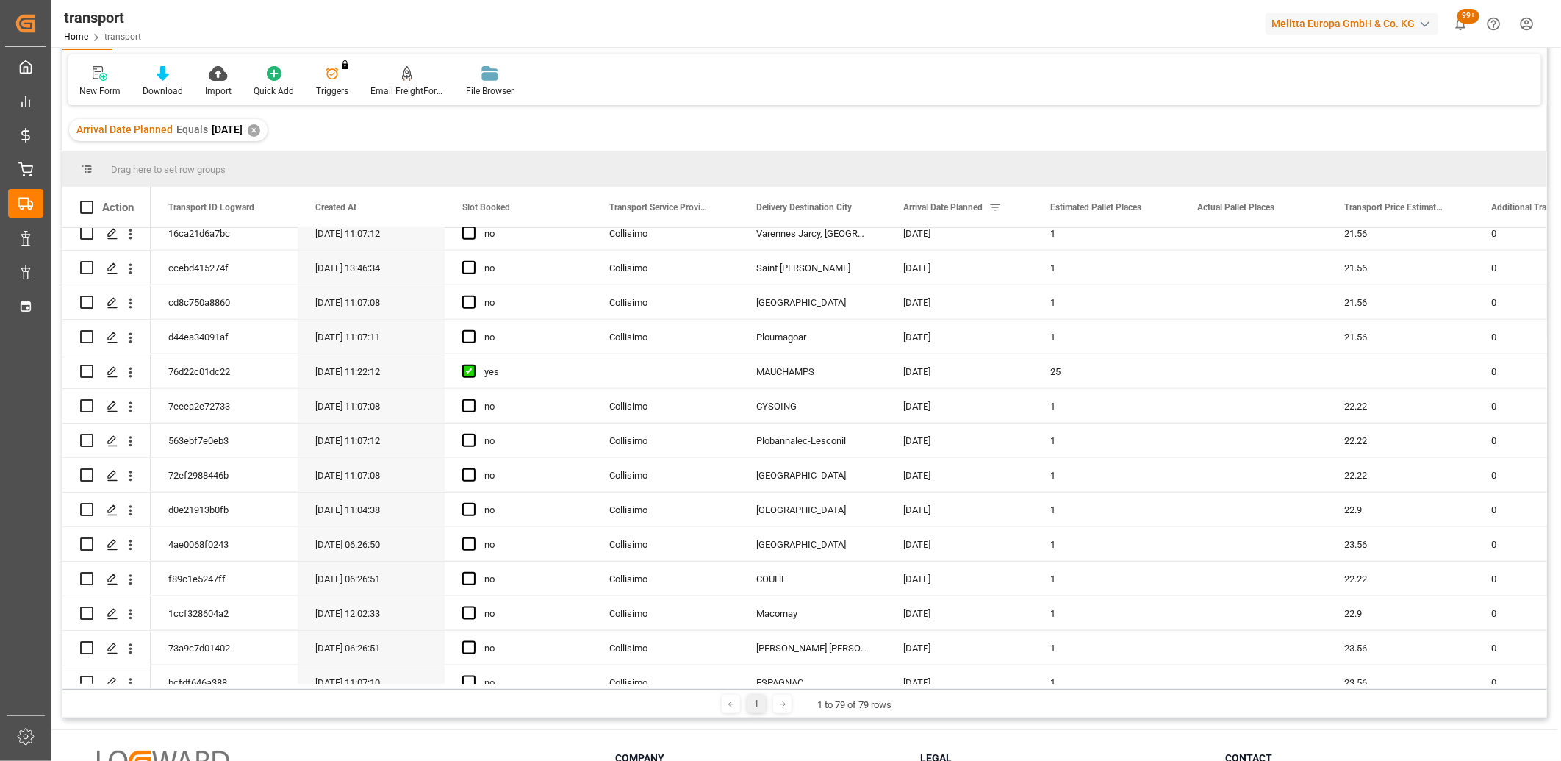
scroll to position [980, 0]
click at [111, 334] on icon "Press SPACE to select this row." at bounding box center [113, 337] width 12 height 12
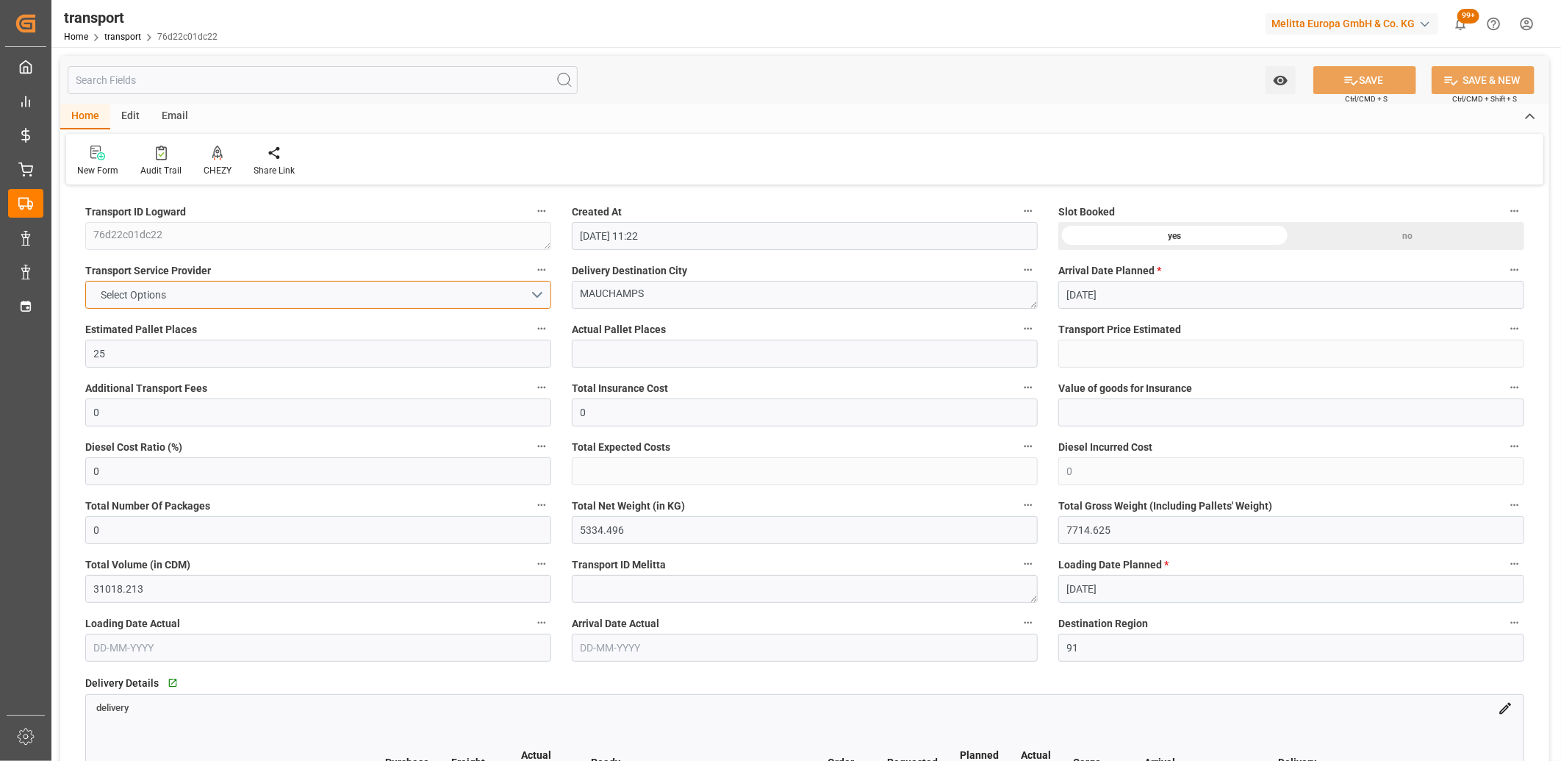
click at [127, 290] on span "Select Options" at bounding box center [134, 294] width 80 height 15
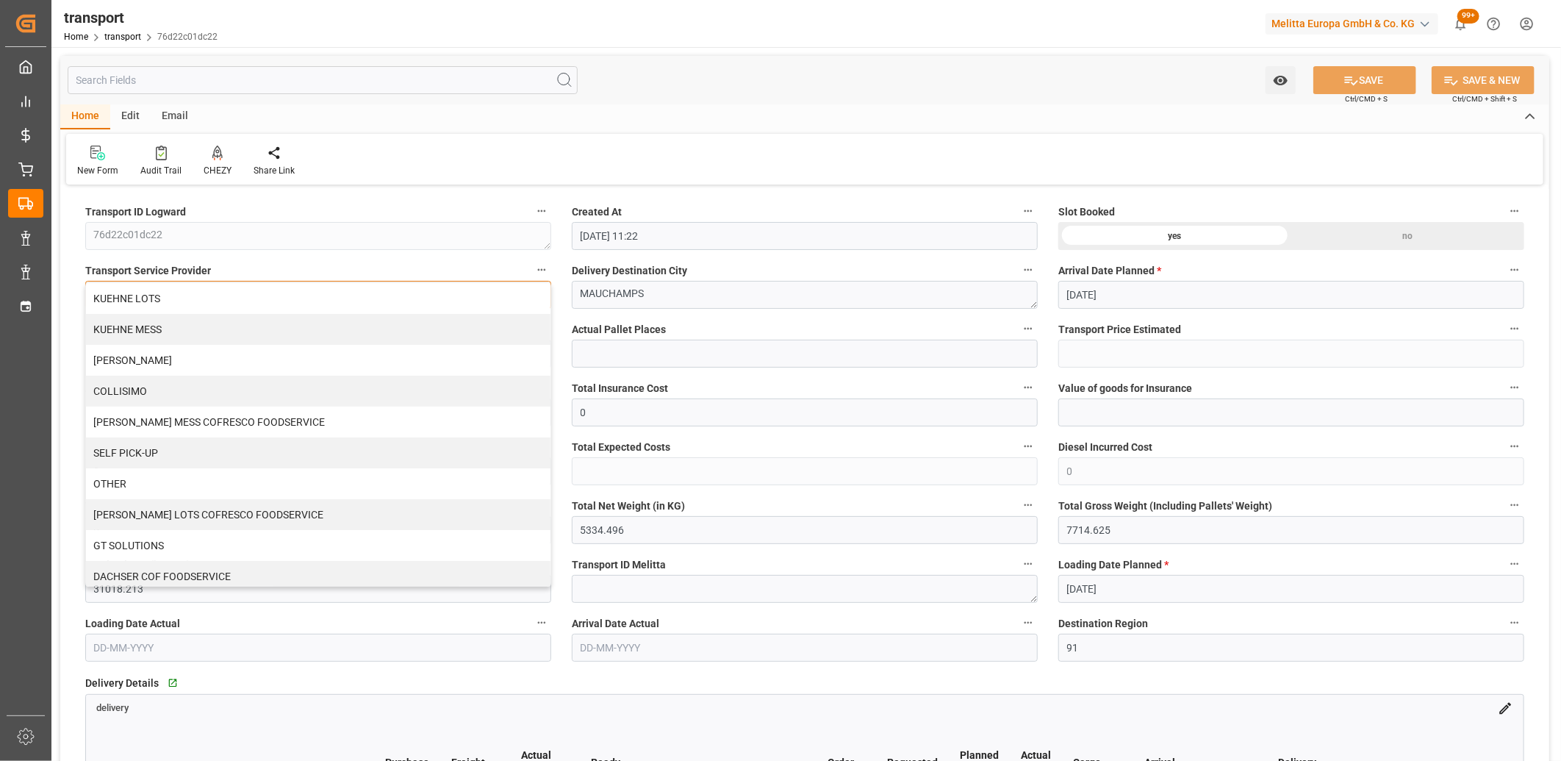
click at [127, 290] on div "KUEHNE LOTS" at bounding box center [318, 298] width 465 height 31
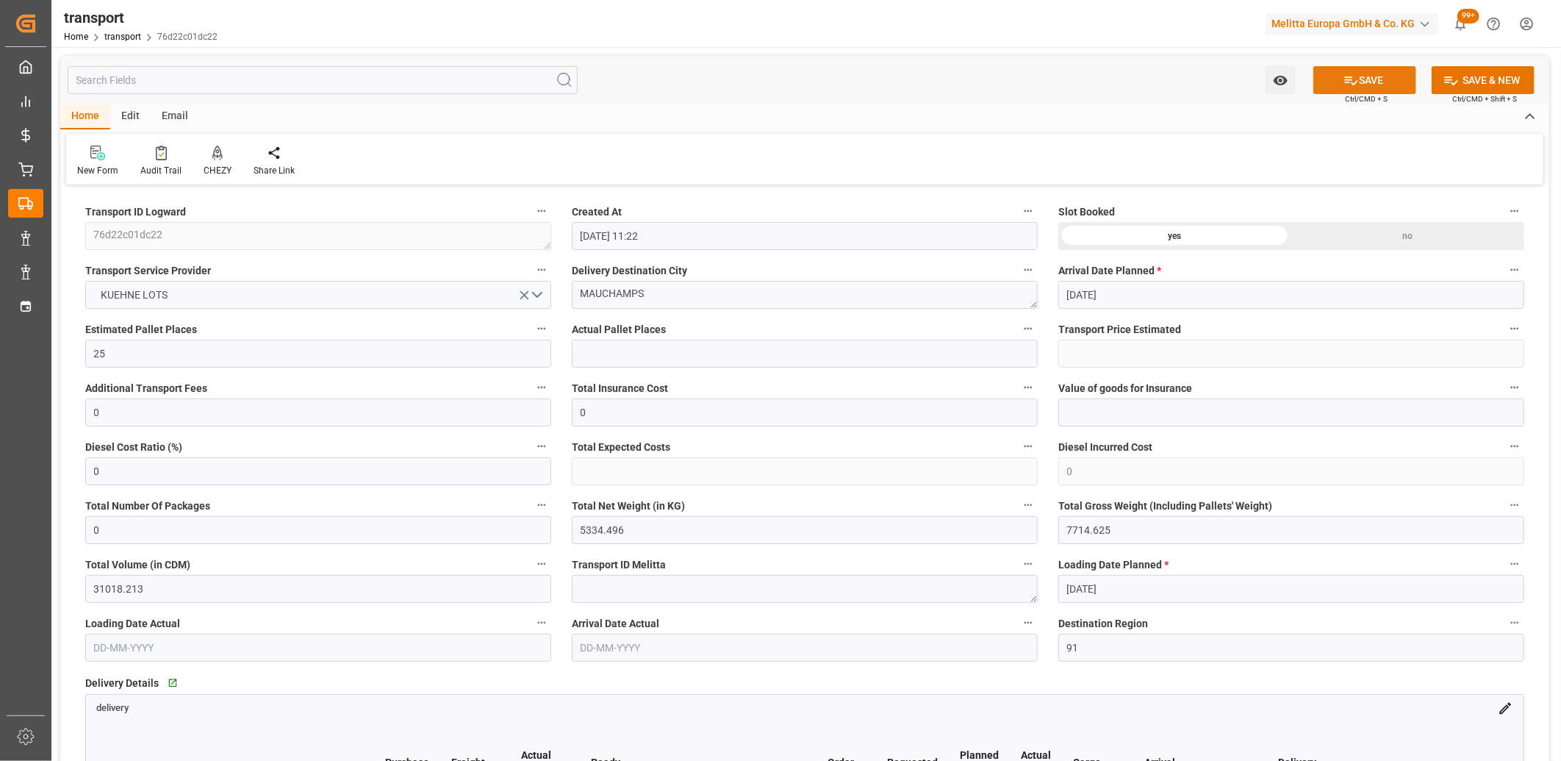
click at [1362, 71] on button "SAVE" at bounding box center [1365, 80] width 103 height 28
type input "346.04"
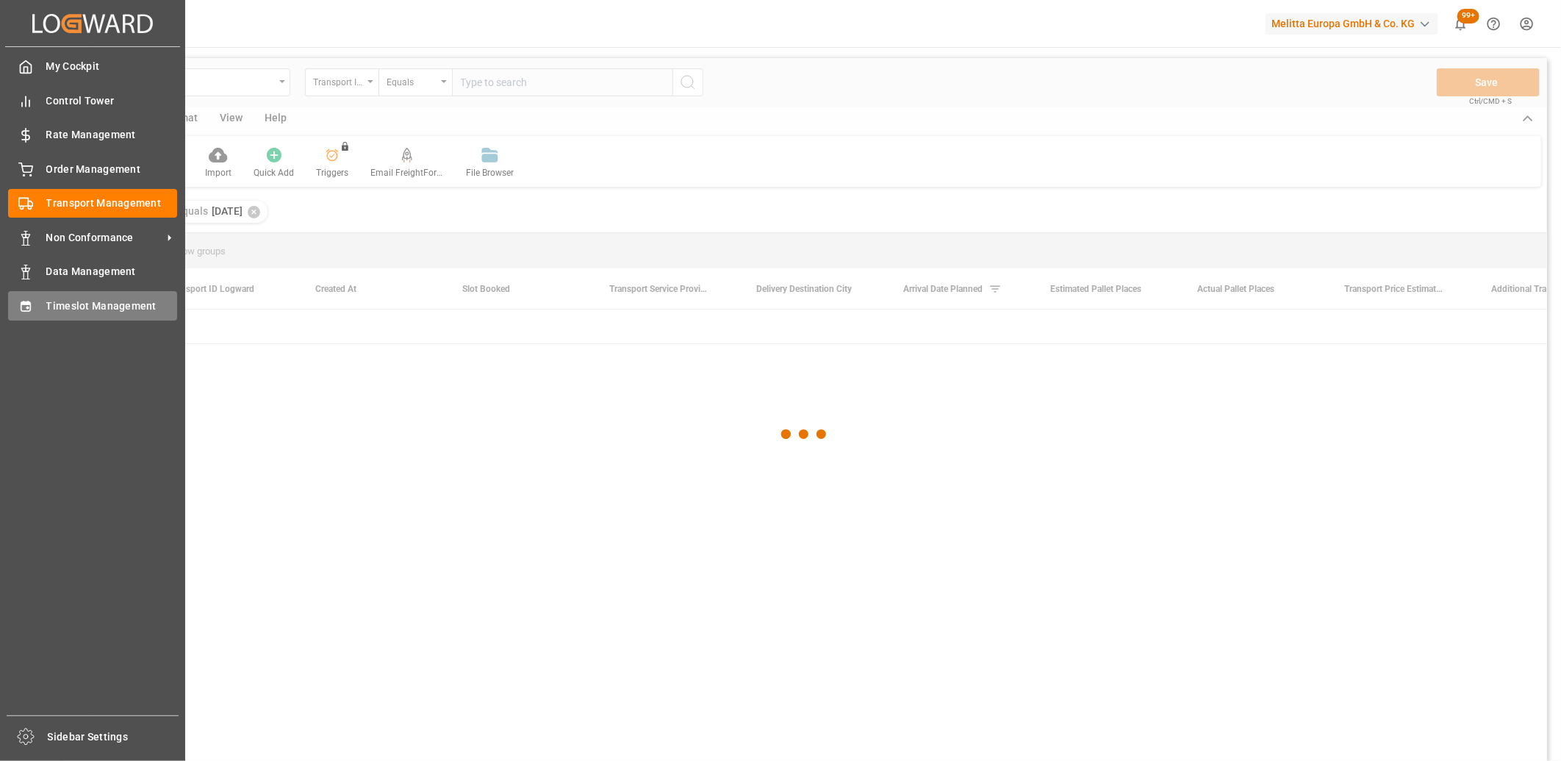
click at [28, 304] on icon at bounding box center [25, 306] width 15 height 15
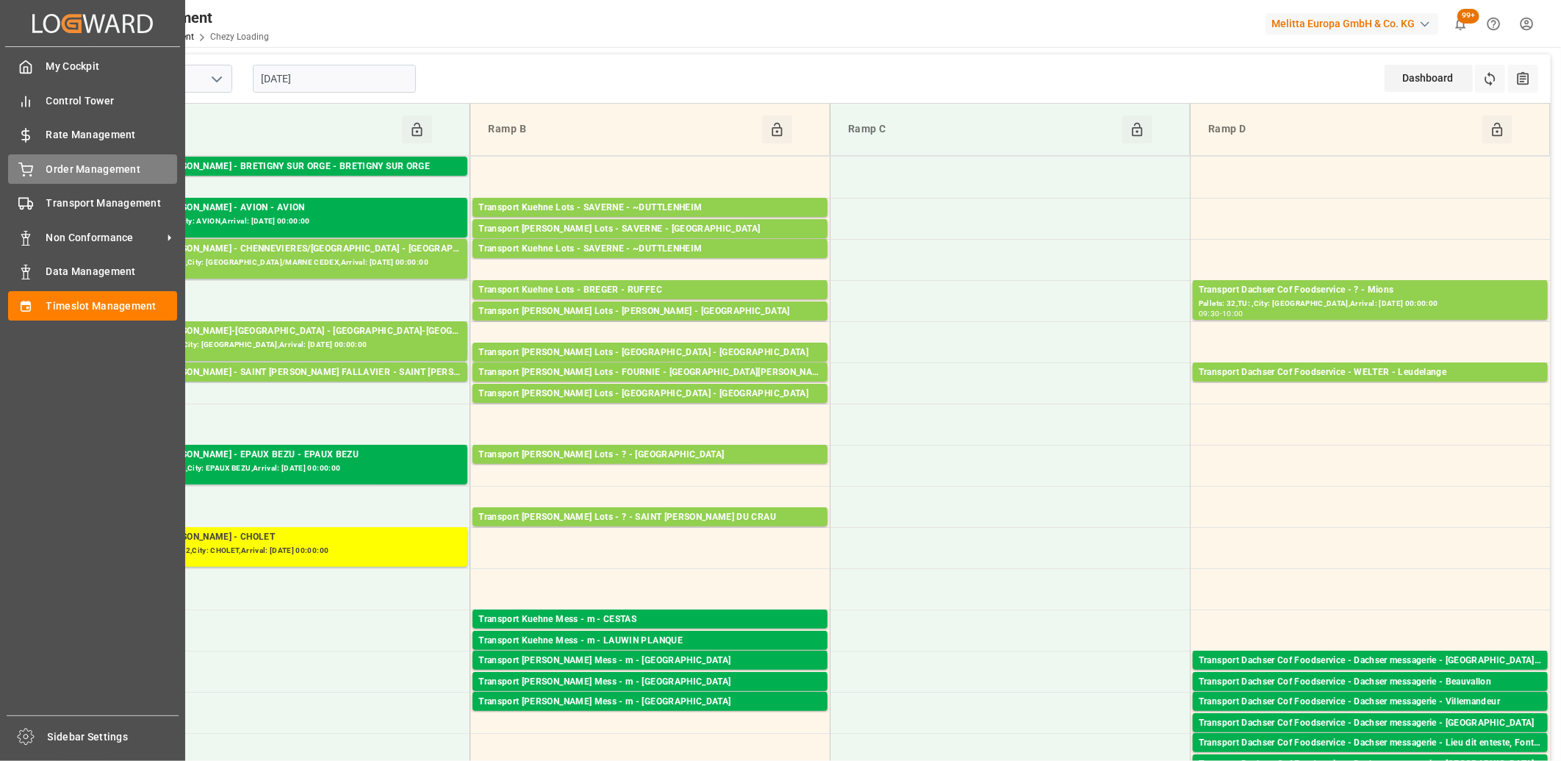
click at [26, 159] on div "Order Management Order Management" at bounding box center [92, 168] width 169 height 29
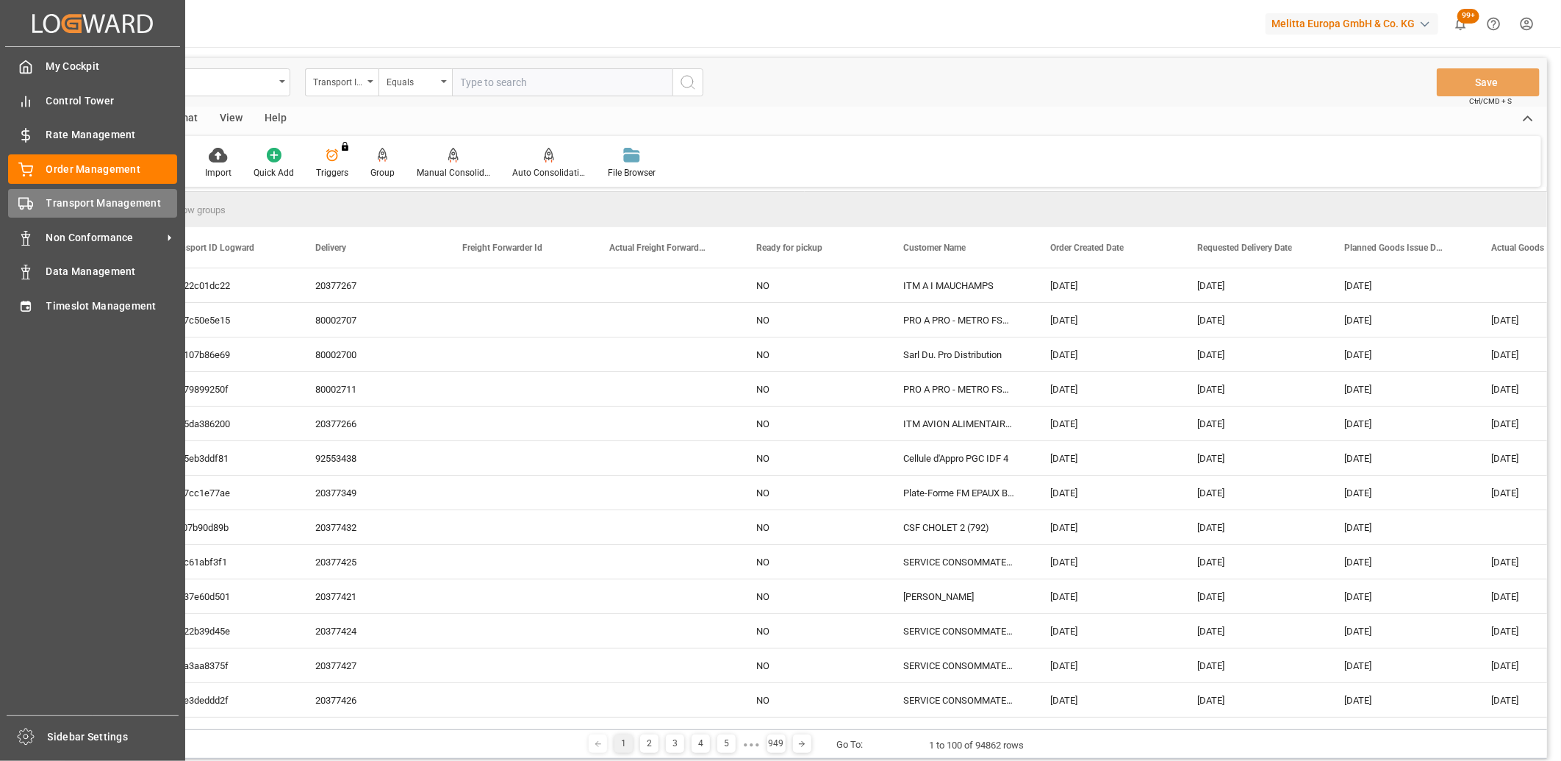
click at [20, 201] on icon at bounding box center [25, 203] width 15 height 15
